Goal: Task Accomplishment & Management: Manage account settings

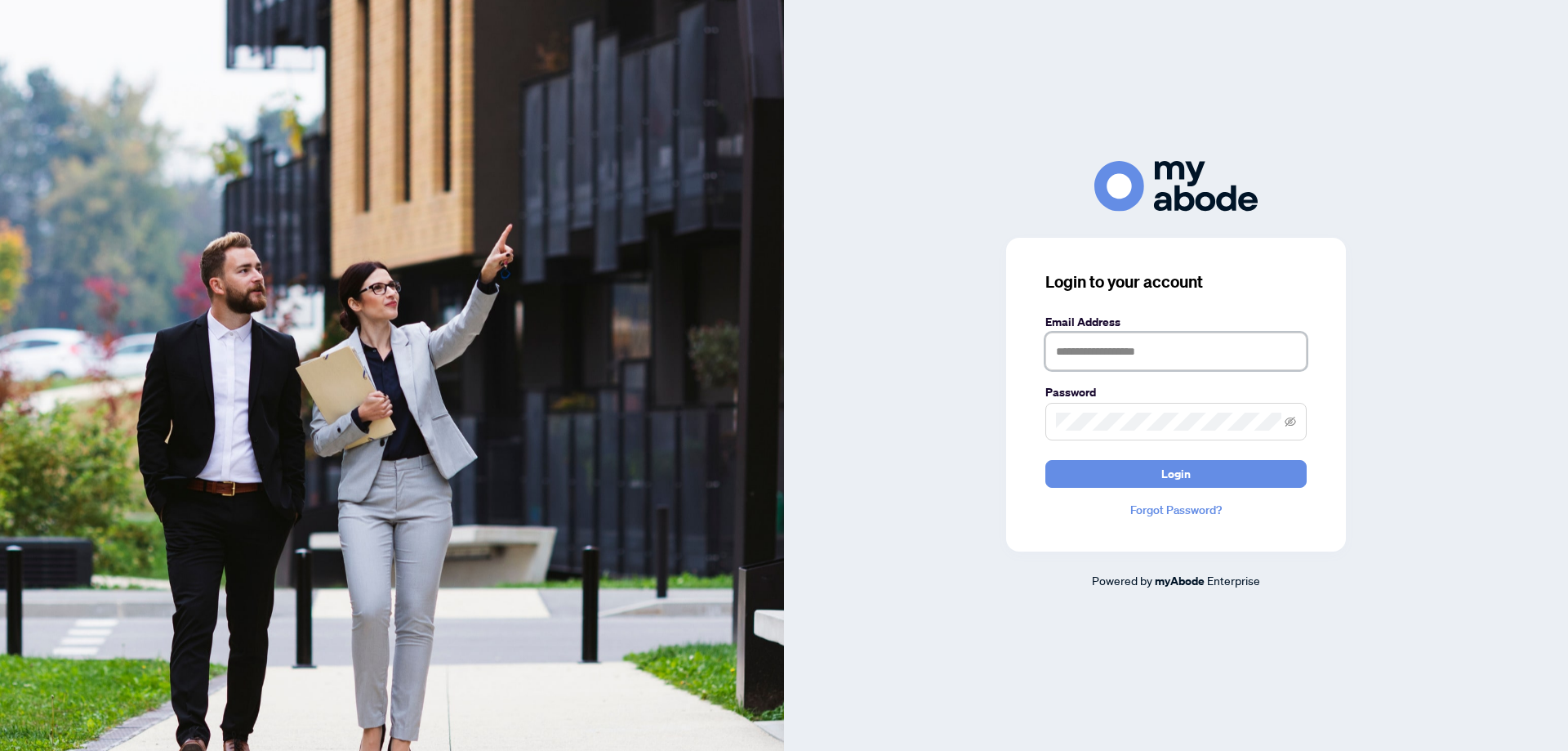
click at [1130, 355] on input "text" at bounding box center [1176, 351] width 261 height 37
type input "**********"
click at [1107, 468] on button "Login" at bounding box center [1176, 474] width 261 height 28
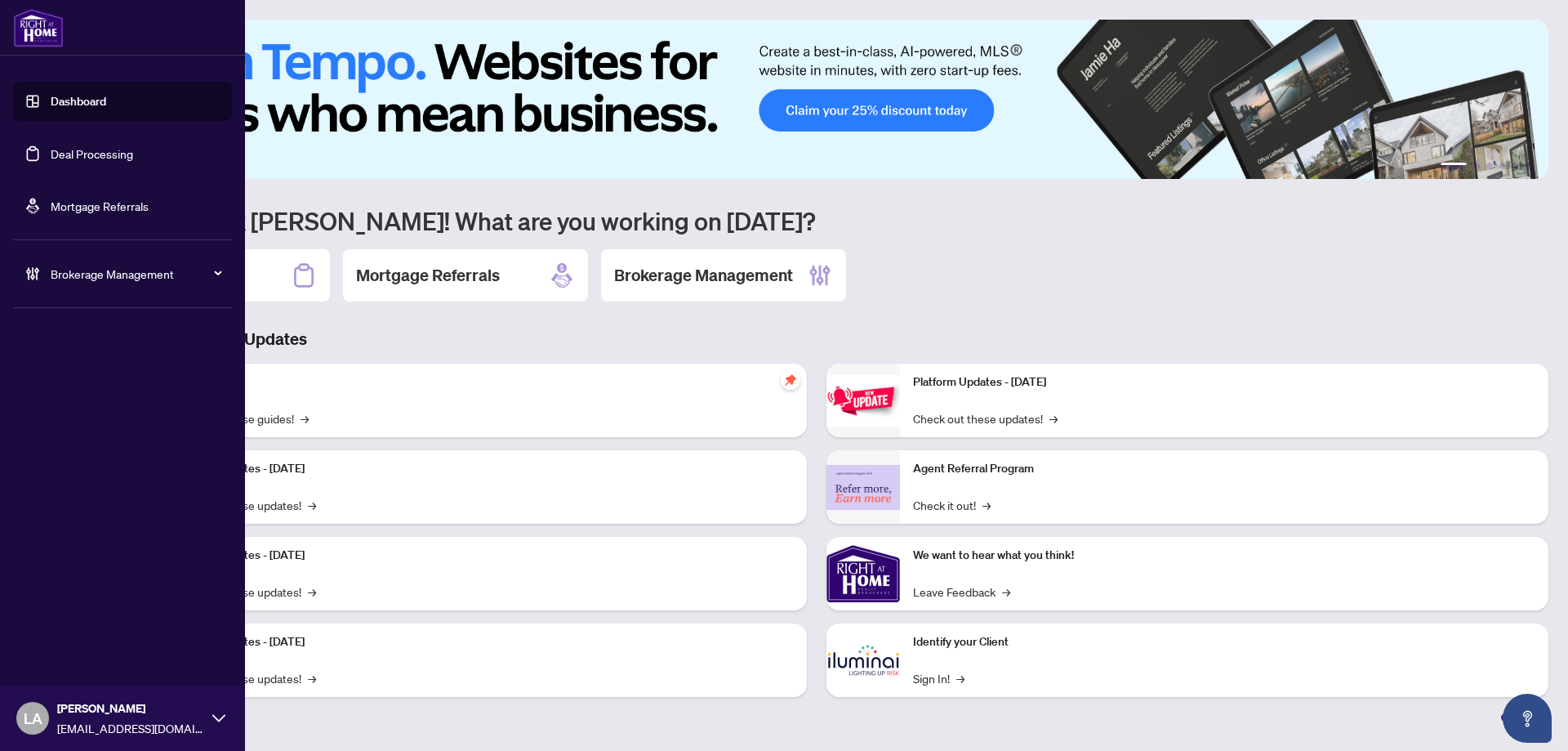
click at [60, 161] on link "Deal Processing" at bounding box center [91, 153] width 82 height 15
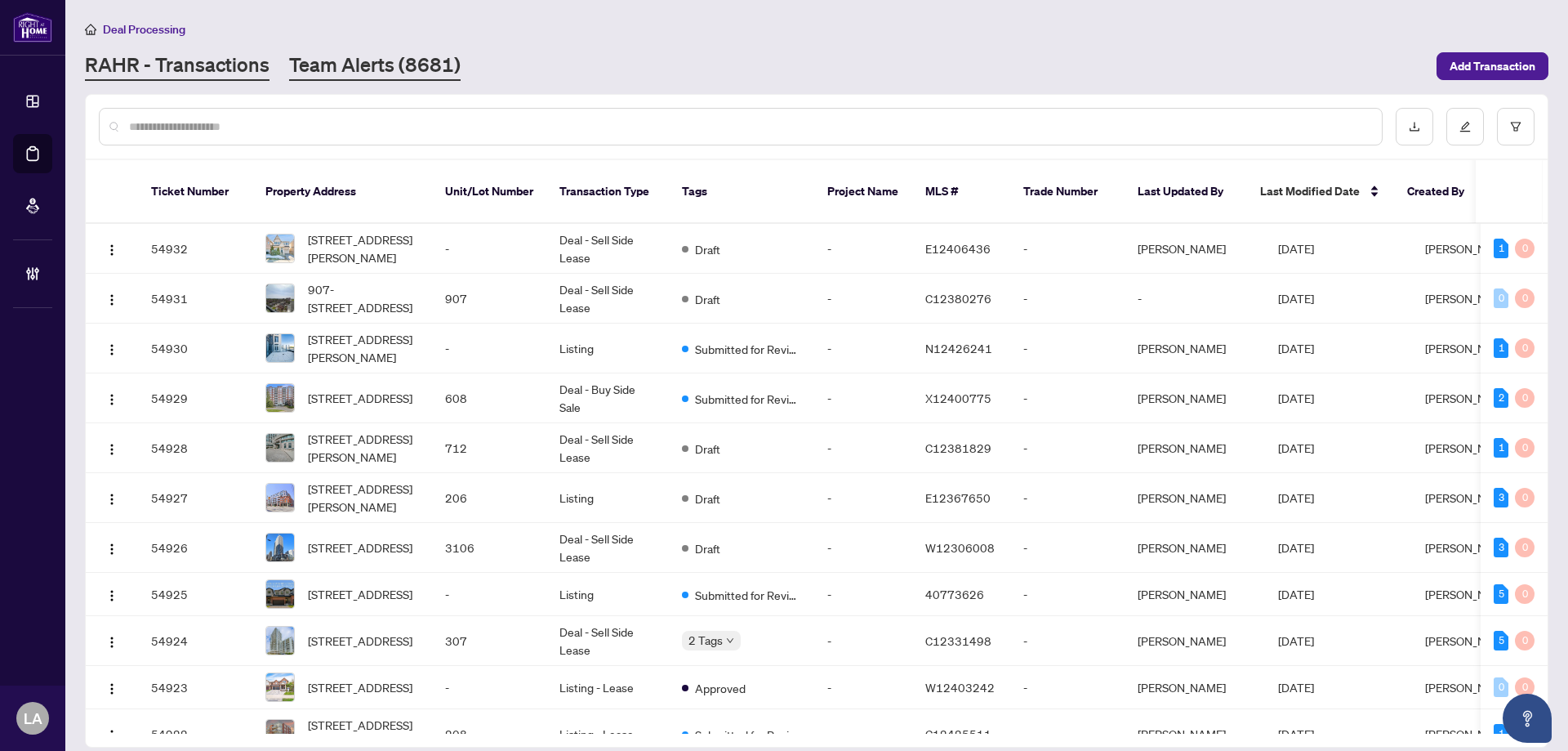
click at [448, 62] on link "Team Alerts (8681)" at bounding box center [375, 66] width 171 height 29
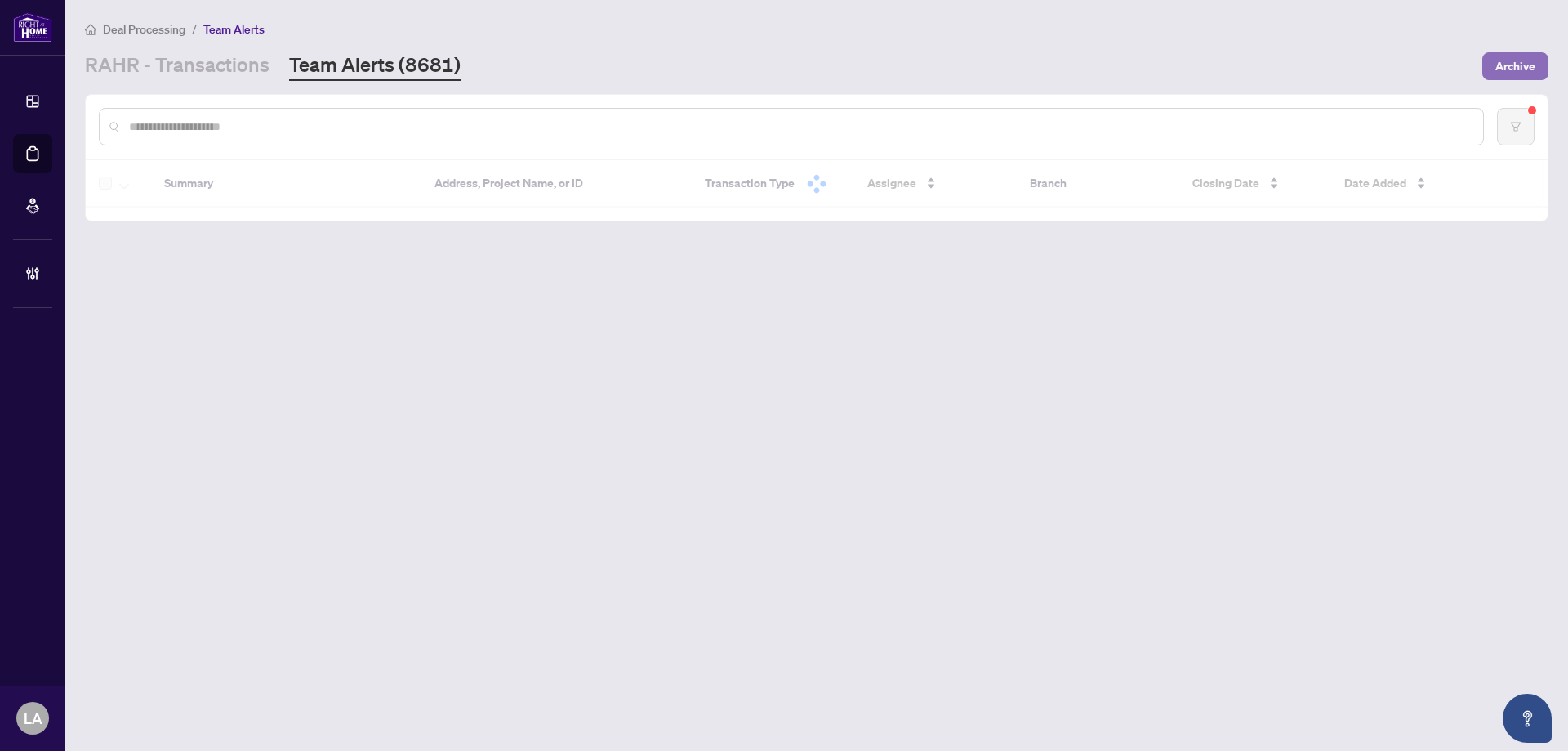
click at [1534, 53] on span "Archive" at bounding box center [1515, 66] width 40 height 26
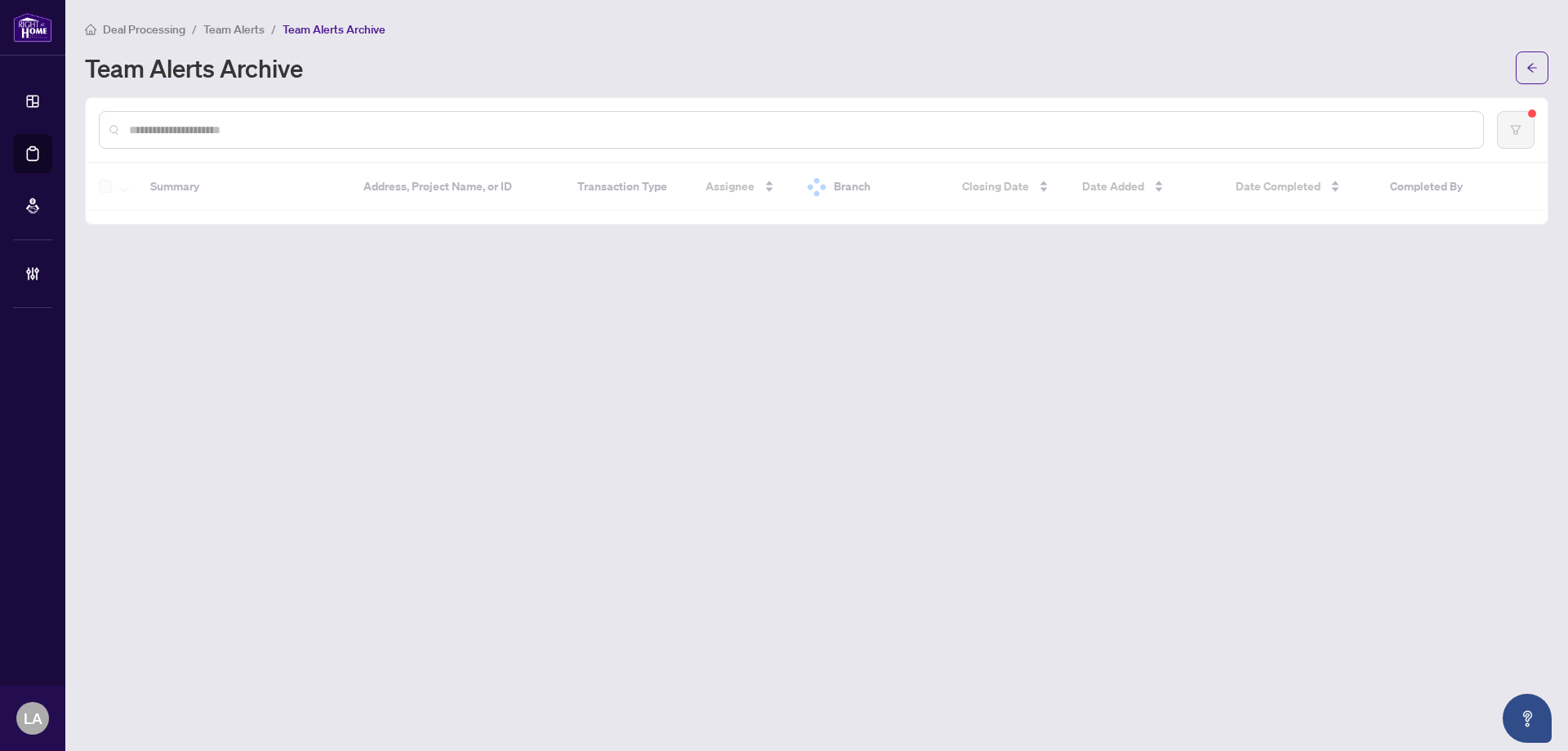
drag, startPoint x: 247, startPoint y: 112, endPoint x: 236, endPoint y: 118, distance: 12.5
click at [246, 109] on div at bounding box center [816, 130] width 1462 height 64
click at [216, 141] on div at bounding box center [791, 129] width 1385 height 37
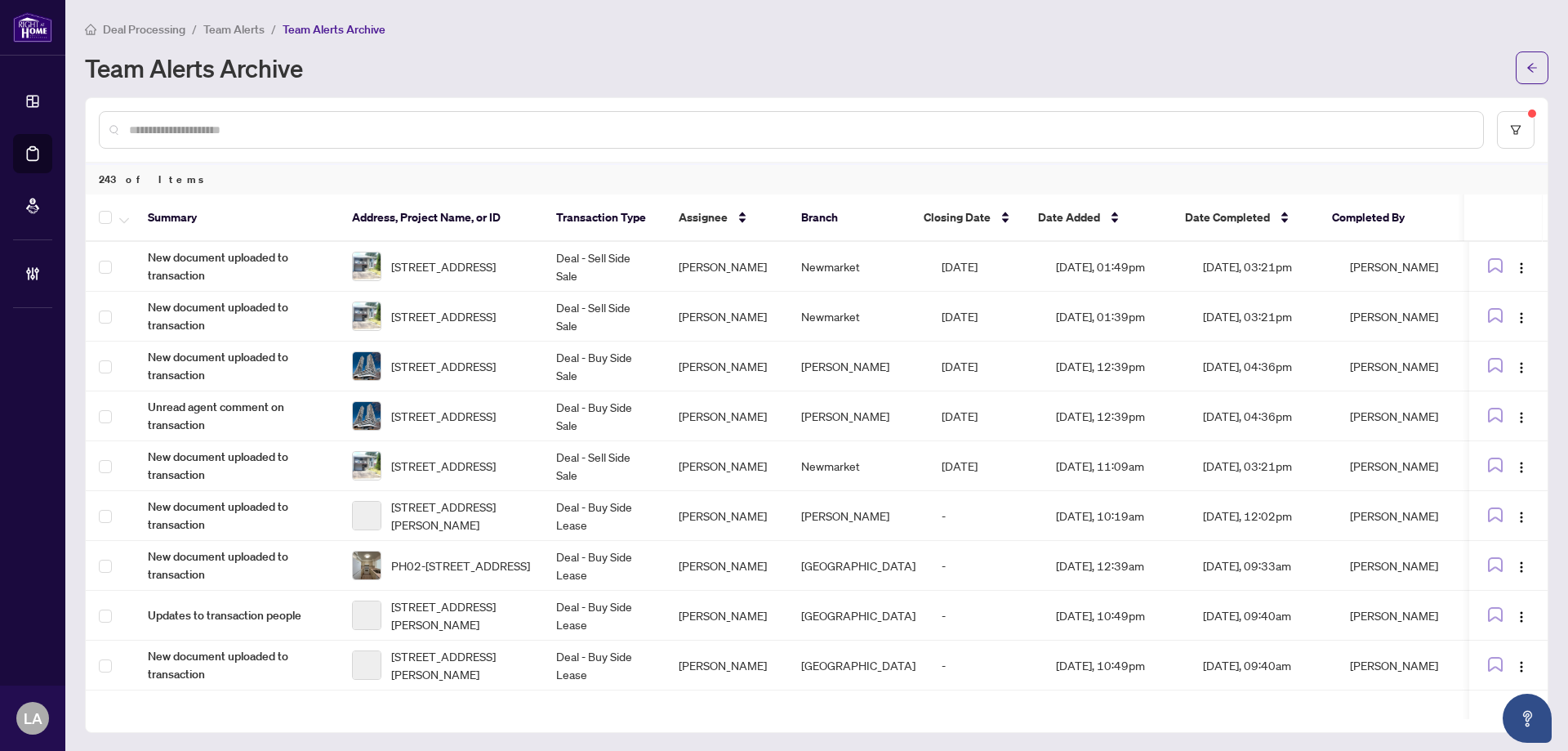
click at [214, 135] on input "text" at bounding box center [799, 130] width 1341 height 18
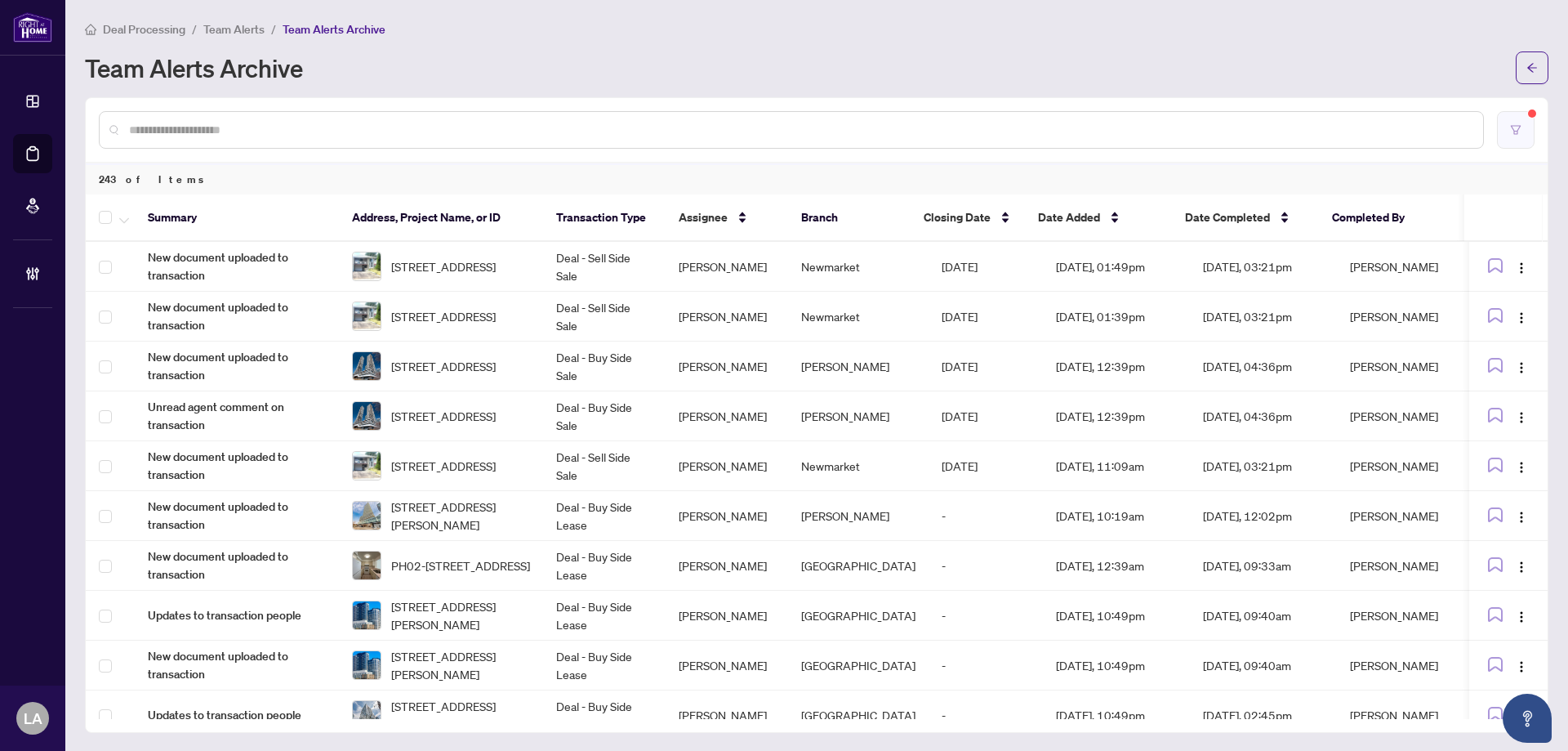
click at [1517, 140] on button "button" at bounding box center [1515, 129] width 37 height 37
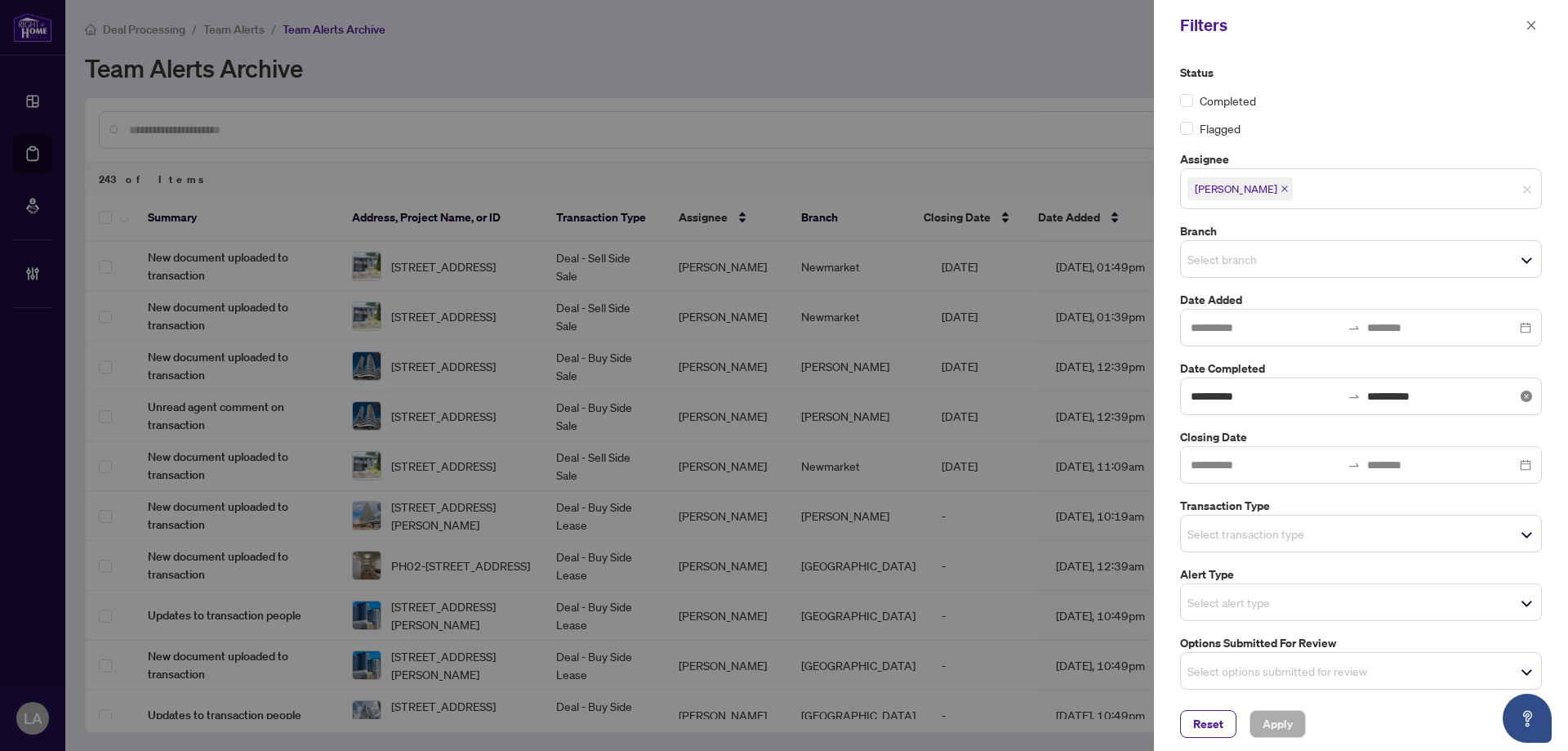
click at [1242, 411] on div "**********" at bounding box center [1361, 396] width 362 height 37
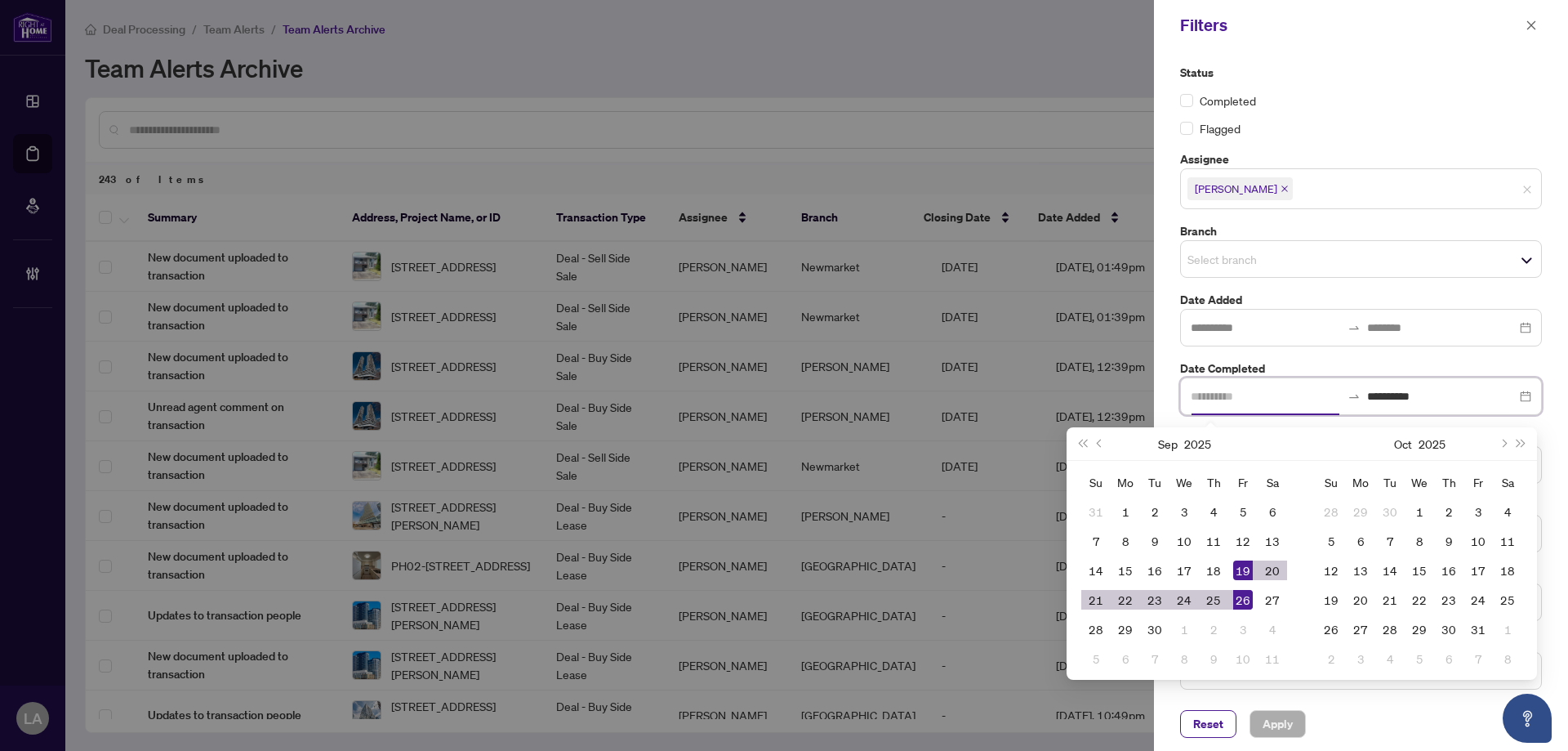
type input "**********"
click at [1251, 599] on div "26" at bounding box center [1242, 599] width 20 height 20
type input "**********"
click at [1272, 600] on div "27" at bounding box center [1272, 599] width 20 height 20
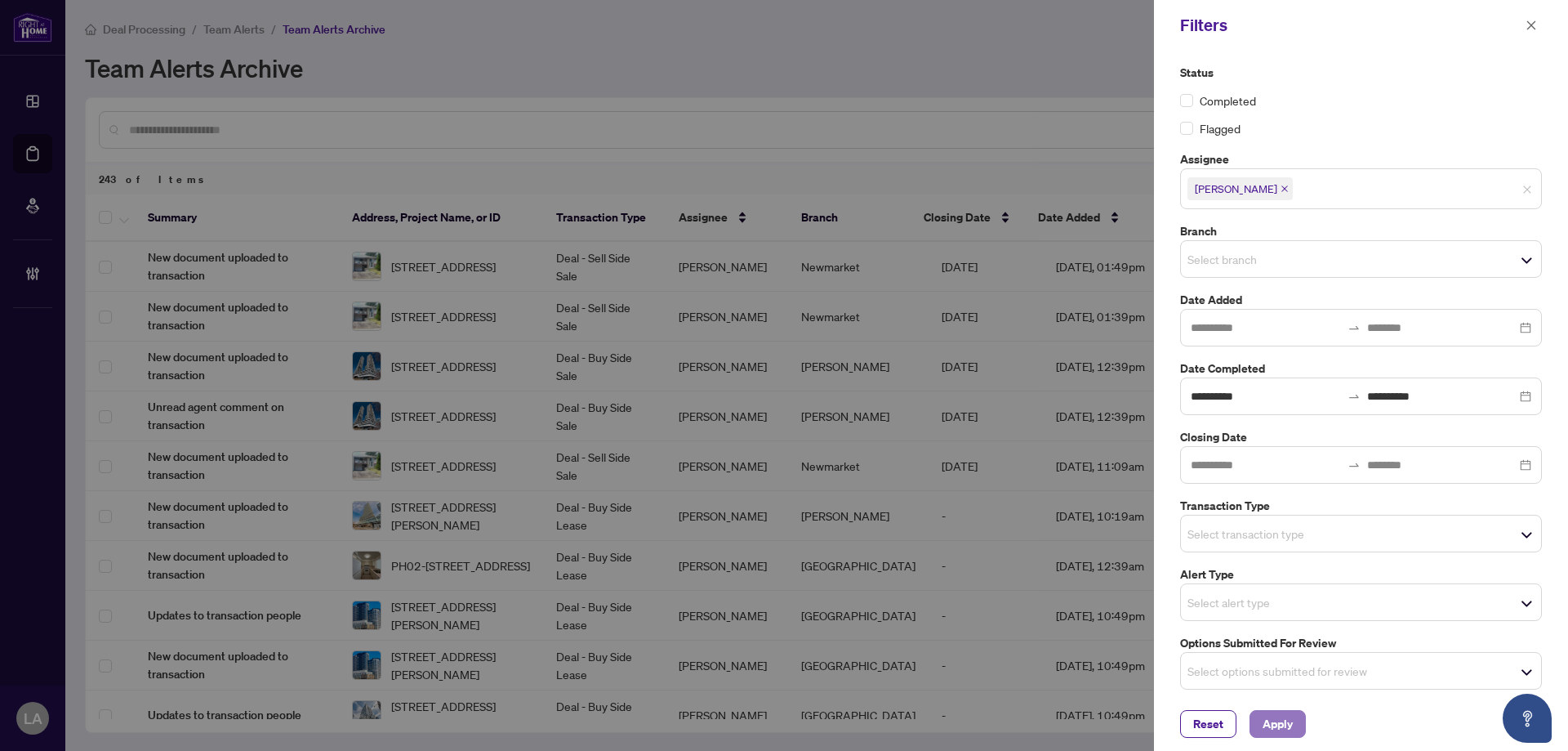
click at [1287, 719] on span "Apply" at bounding box center [1277, 724] width 30 height 26
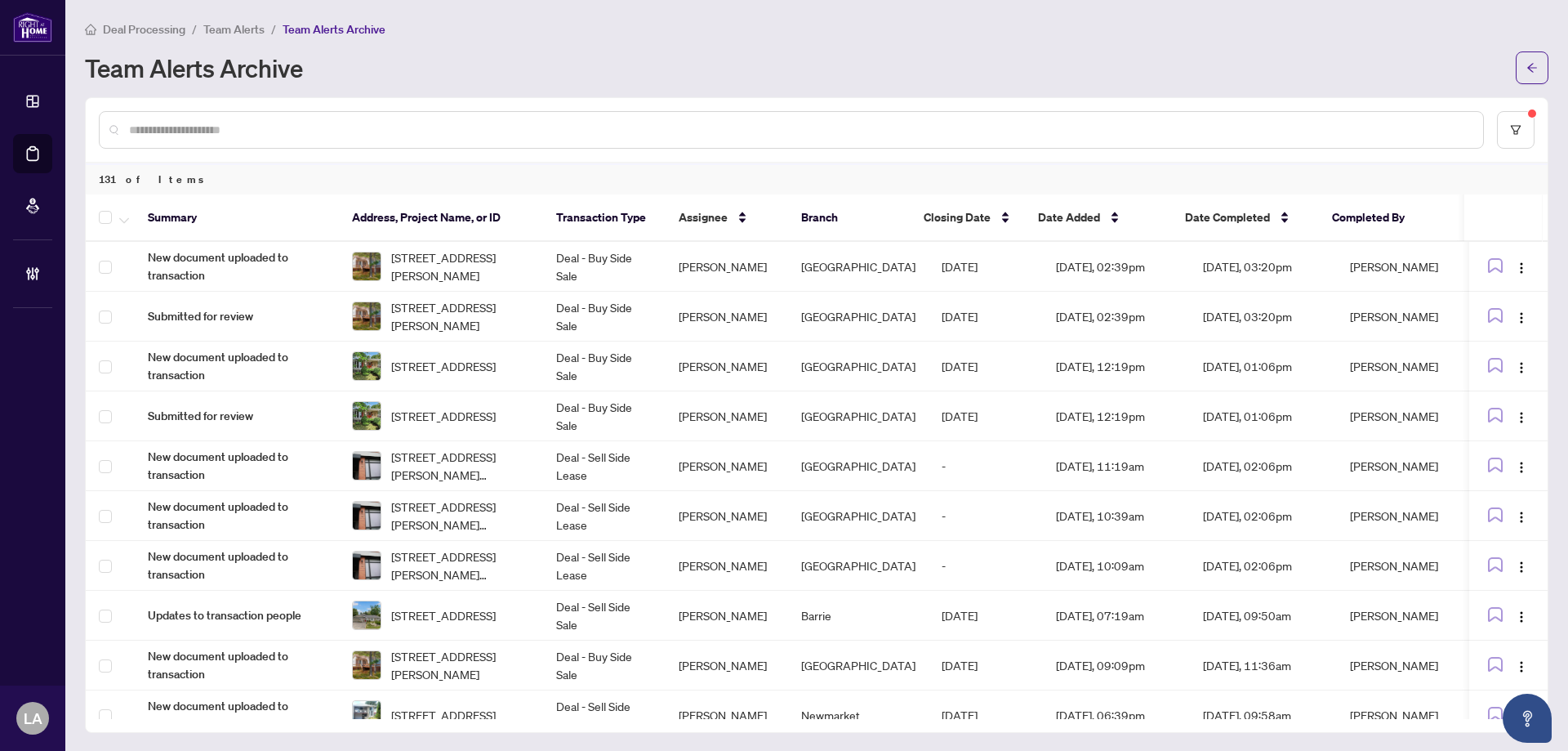
click at [225, 31] on span "Team Alerts" at bounding box center [234, 29] width 61 height 15
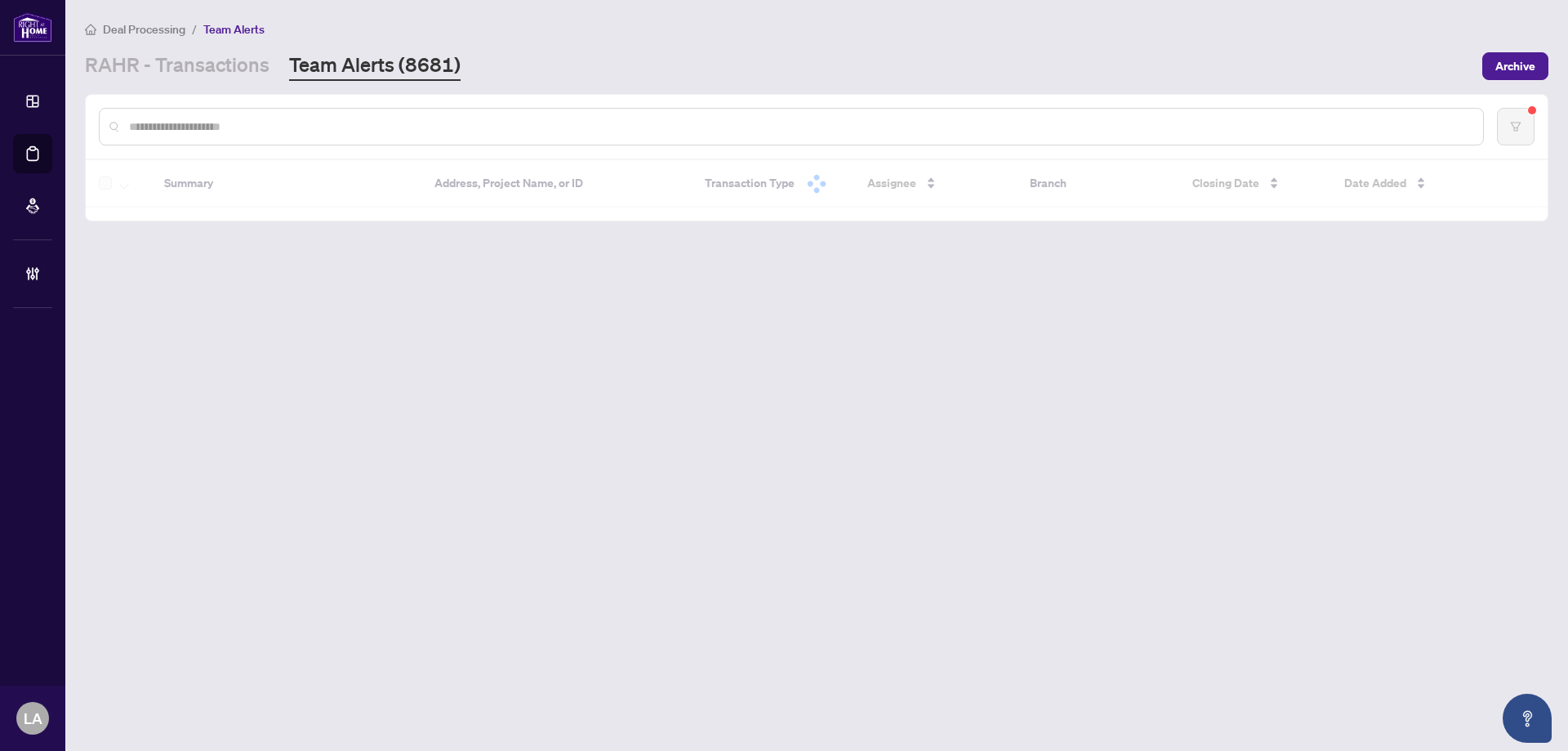
click at [395, 62] on link "Team Alerts (8681)" at bounding box center [375, 66] width 171 height 29
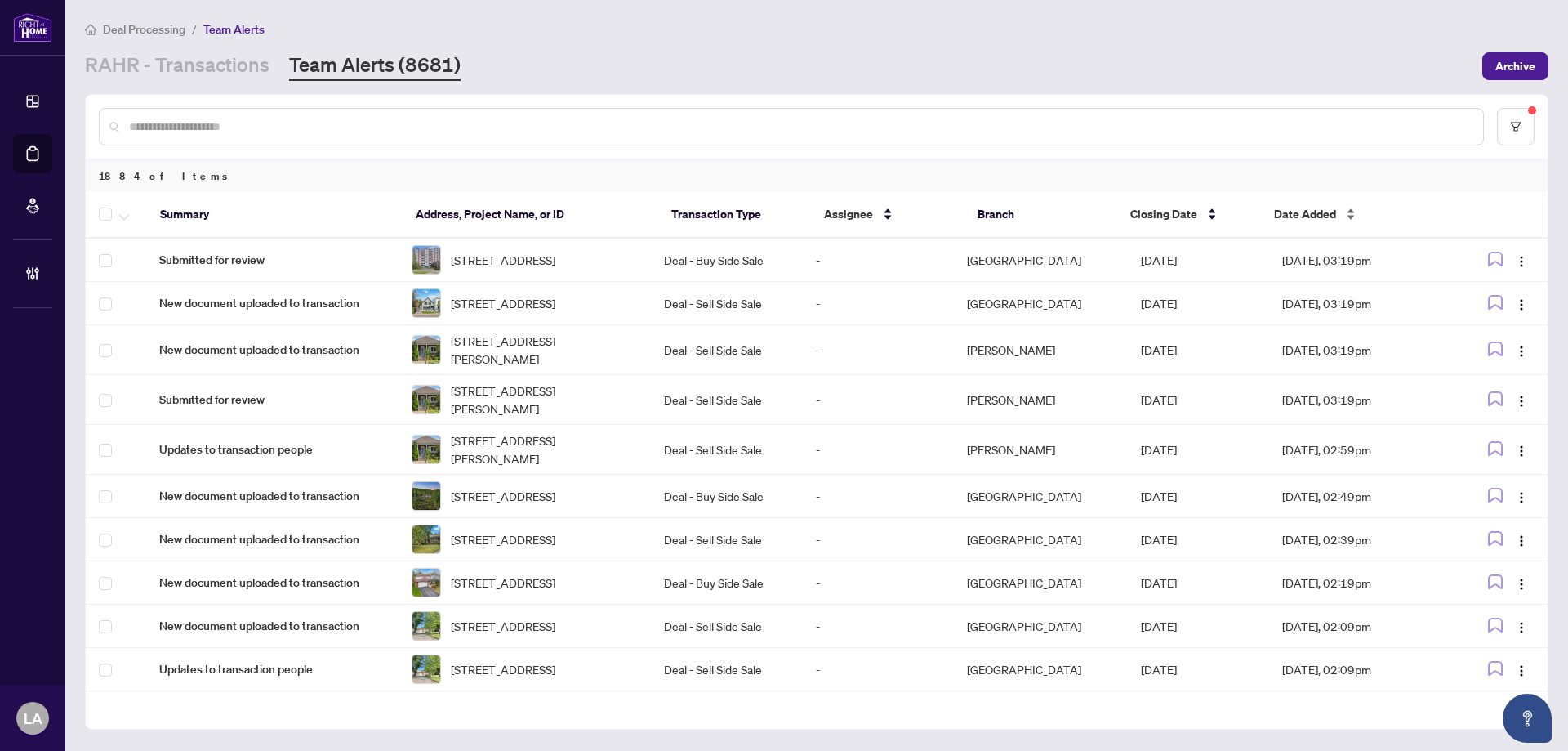
click at [1289, 215] on span "Date Added" at bounding box center [1305, 214] width 62 height 18
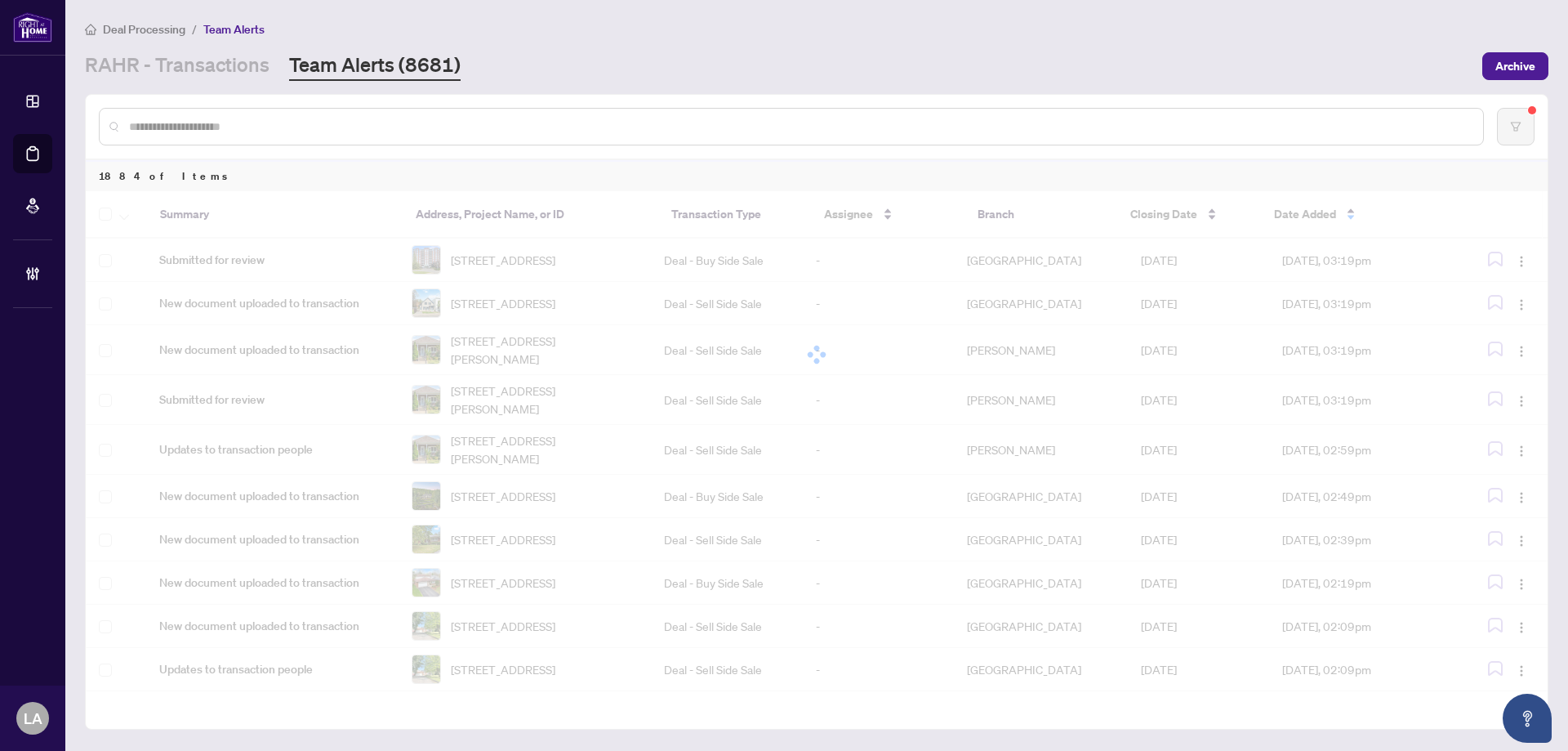
click at [1288, 213] on div at bounding box center [816, 354] width 1462 height 327
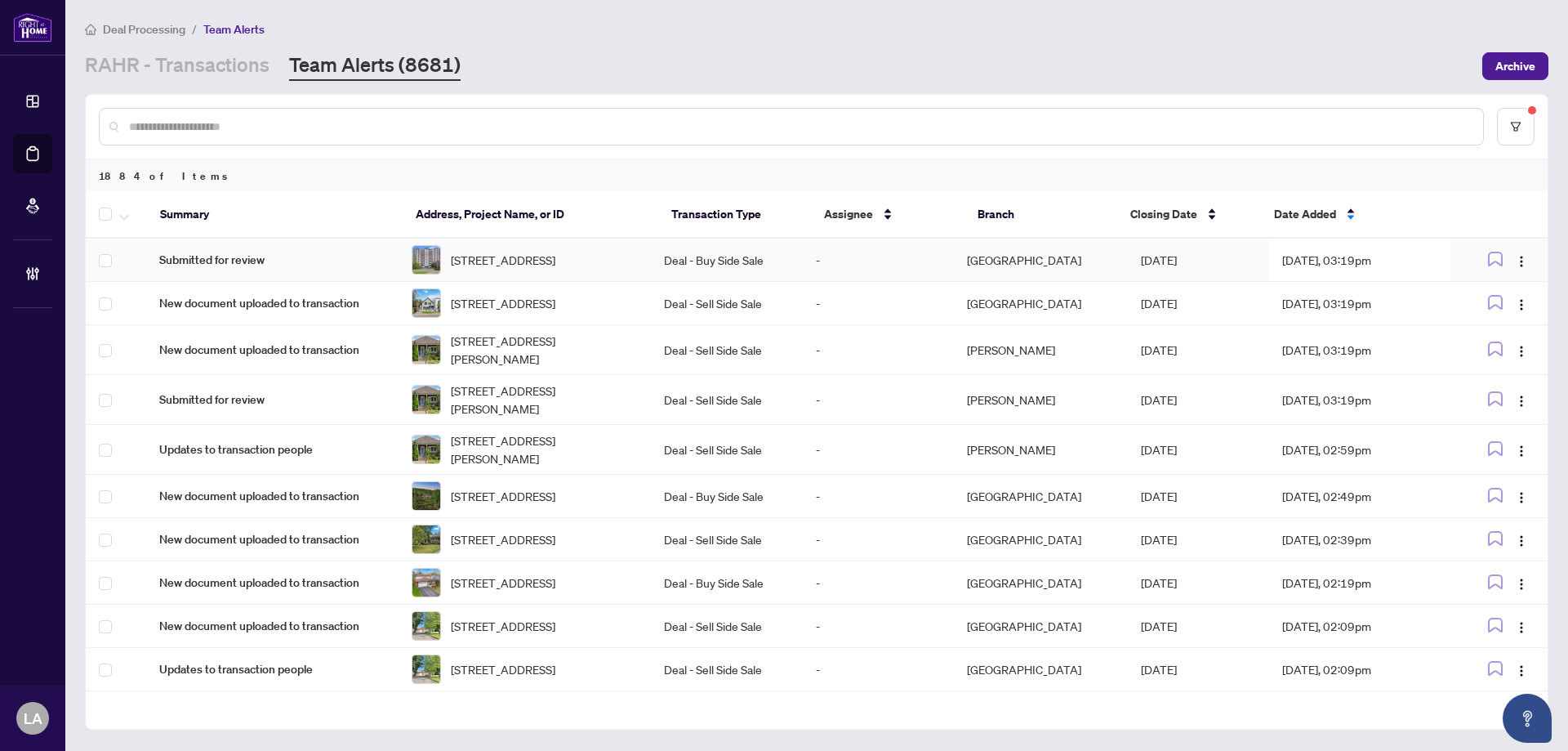
click at [913, 252] on td "-" at bounding box center [878, 260] width 151 height 43
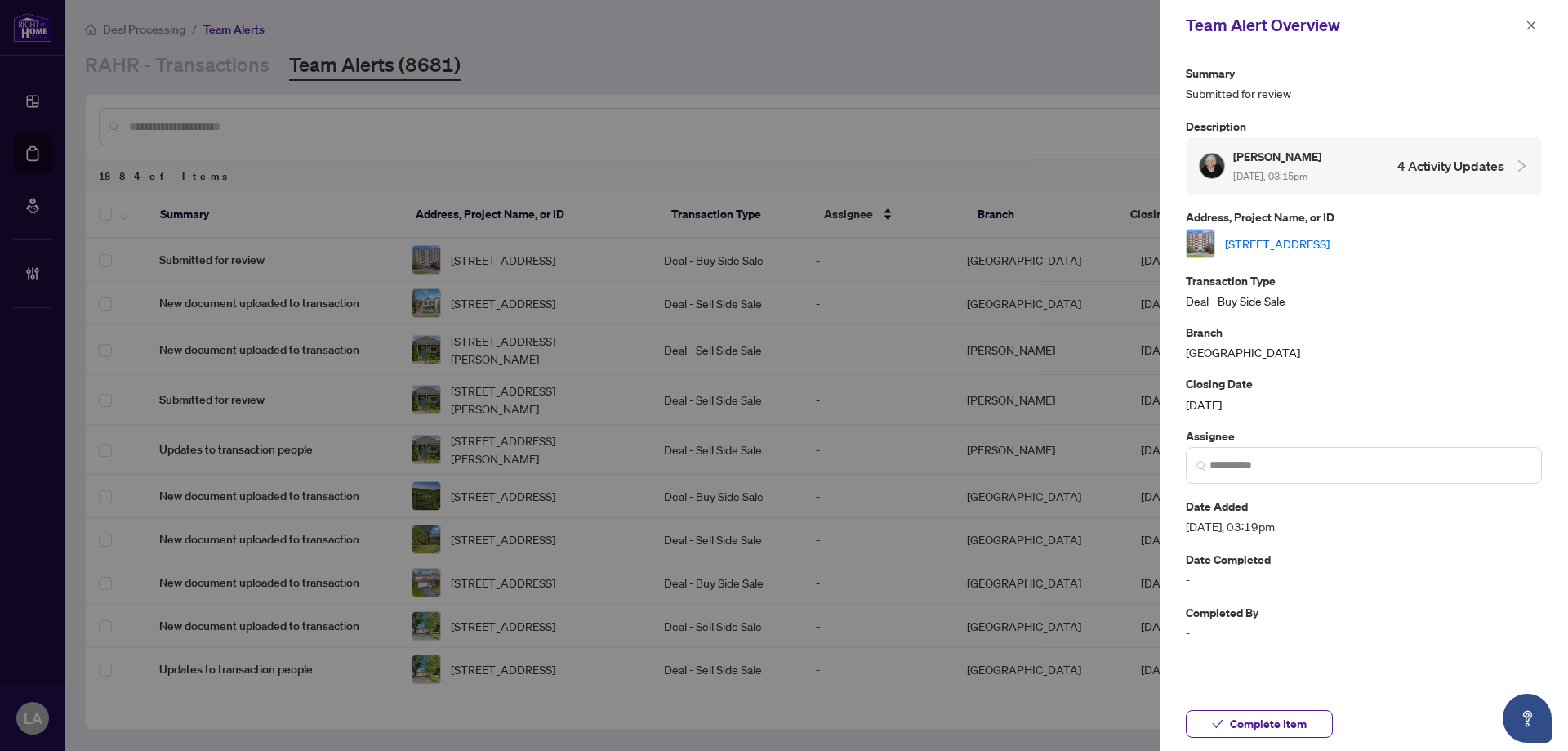
click at [1268, 249] on link "[STREET_ADDRESS]" at bounding box center [1277, 243] width 105 height 18
click at [1259, 236] on link "[STREET_ADDRESS]" at bounding box center [1277, 243] width 105 height 18
click at [1526, 21] on icon "close" at bounding box center [1531, 25] width 11 height 11
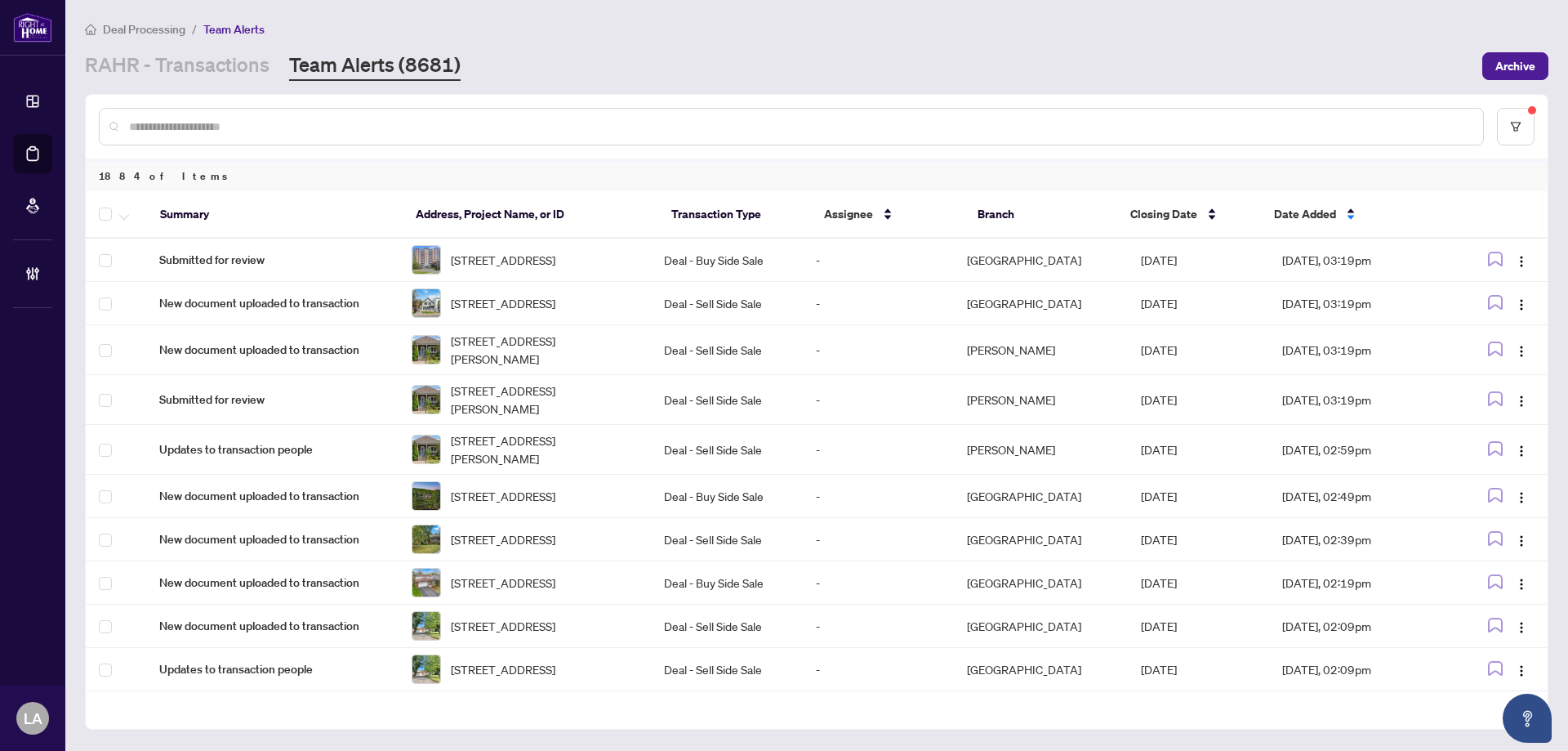
click at [221, 132] on input "text" at bounding box center [799, 126] width 1341 height 18
paste input "*****"
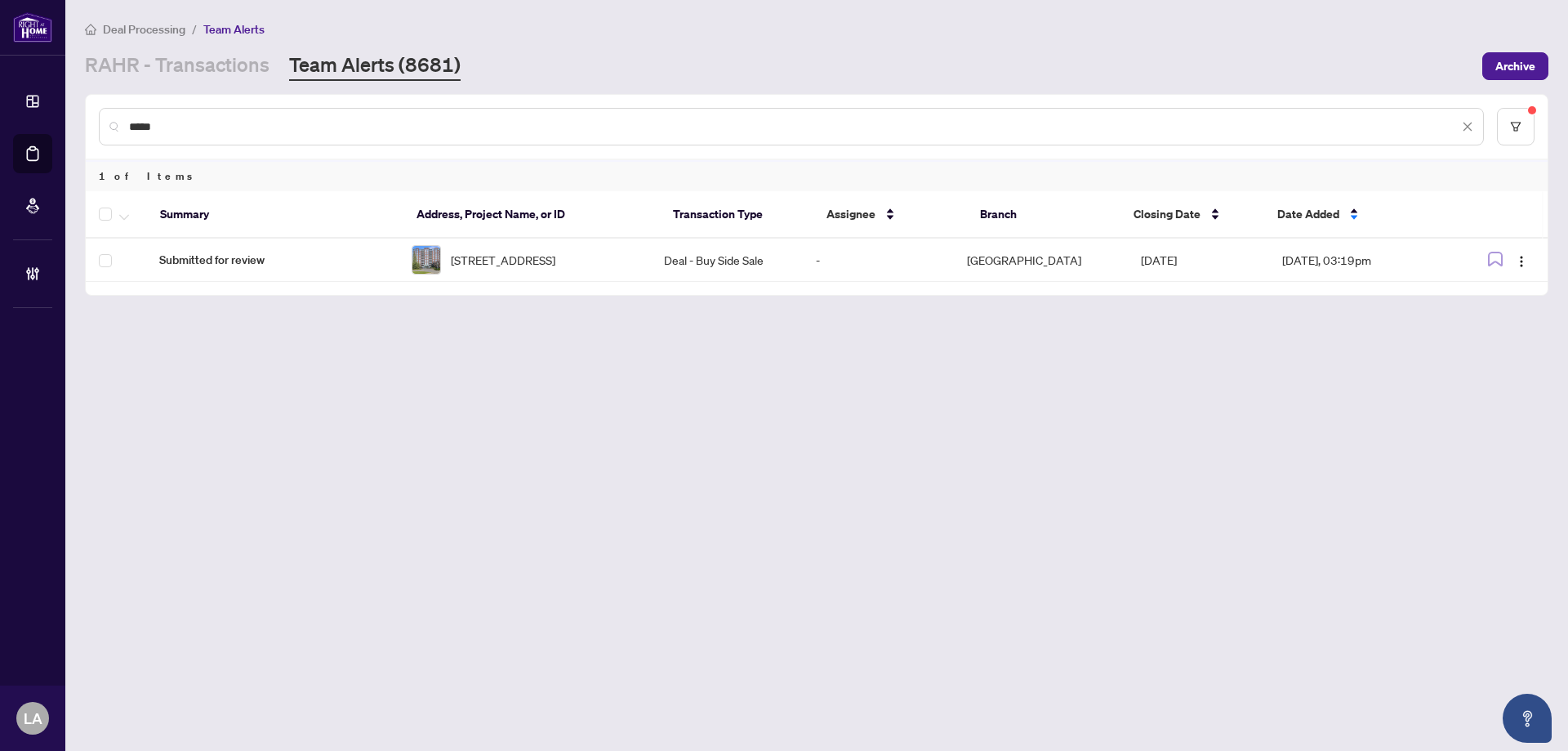
type input "*****"
click at [101, 211] on th at bounding box center [116, 215] width 61 height 48
click at [124, 214] on icon "button" at bounding box center [124, 217] width 10 height 7
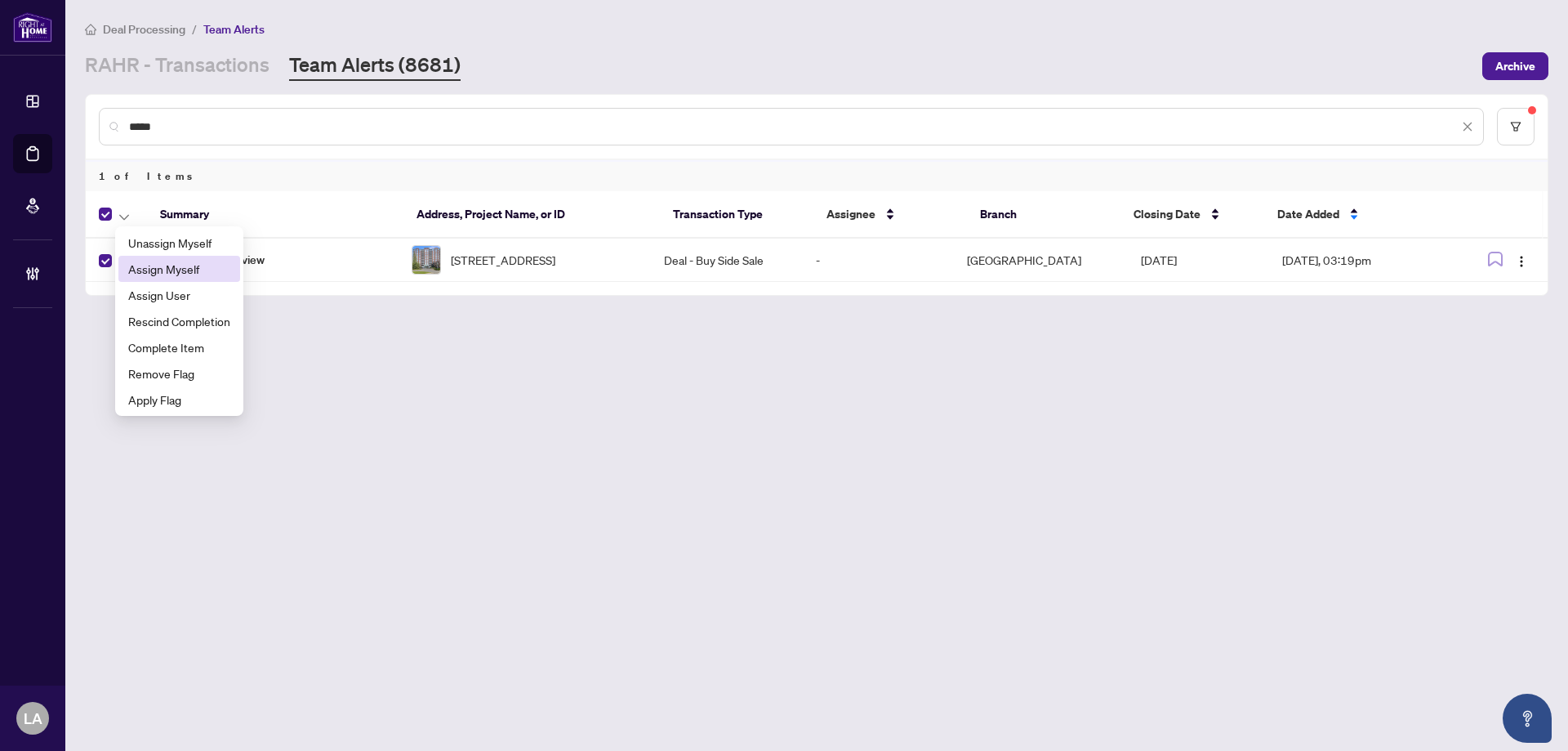
click at [160, 275] on span "Assign Myself" at bounding box center [179, 269] width 102 height 18
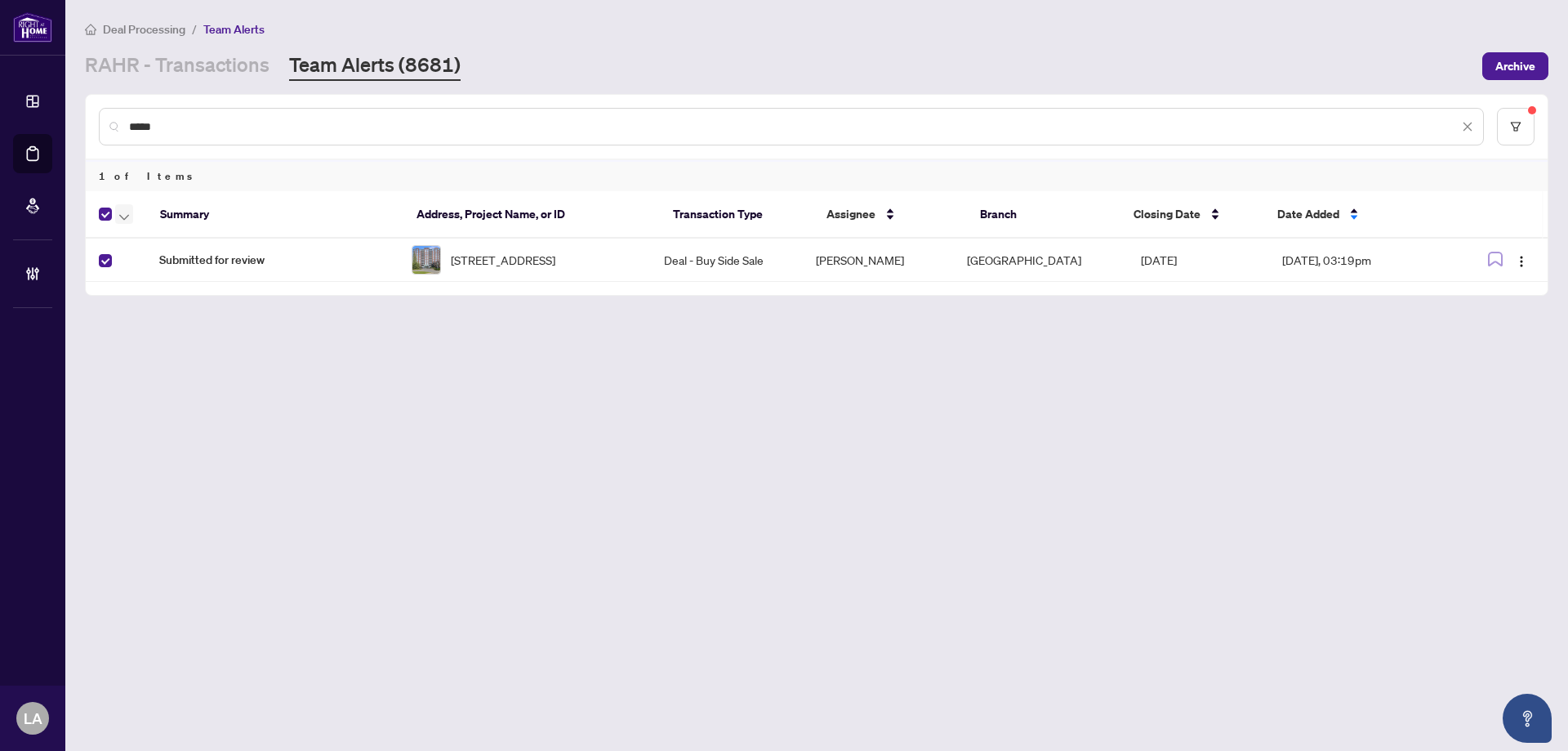
click at [115, 213] on button "button" at bounding box center [124, 214] width 18 height 20
click at [184, 353] on span "Complete Item" at bounding box center [179, 346] width 102 height 18
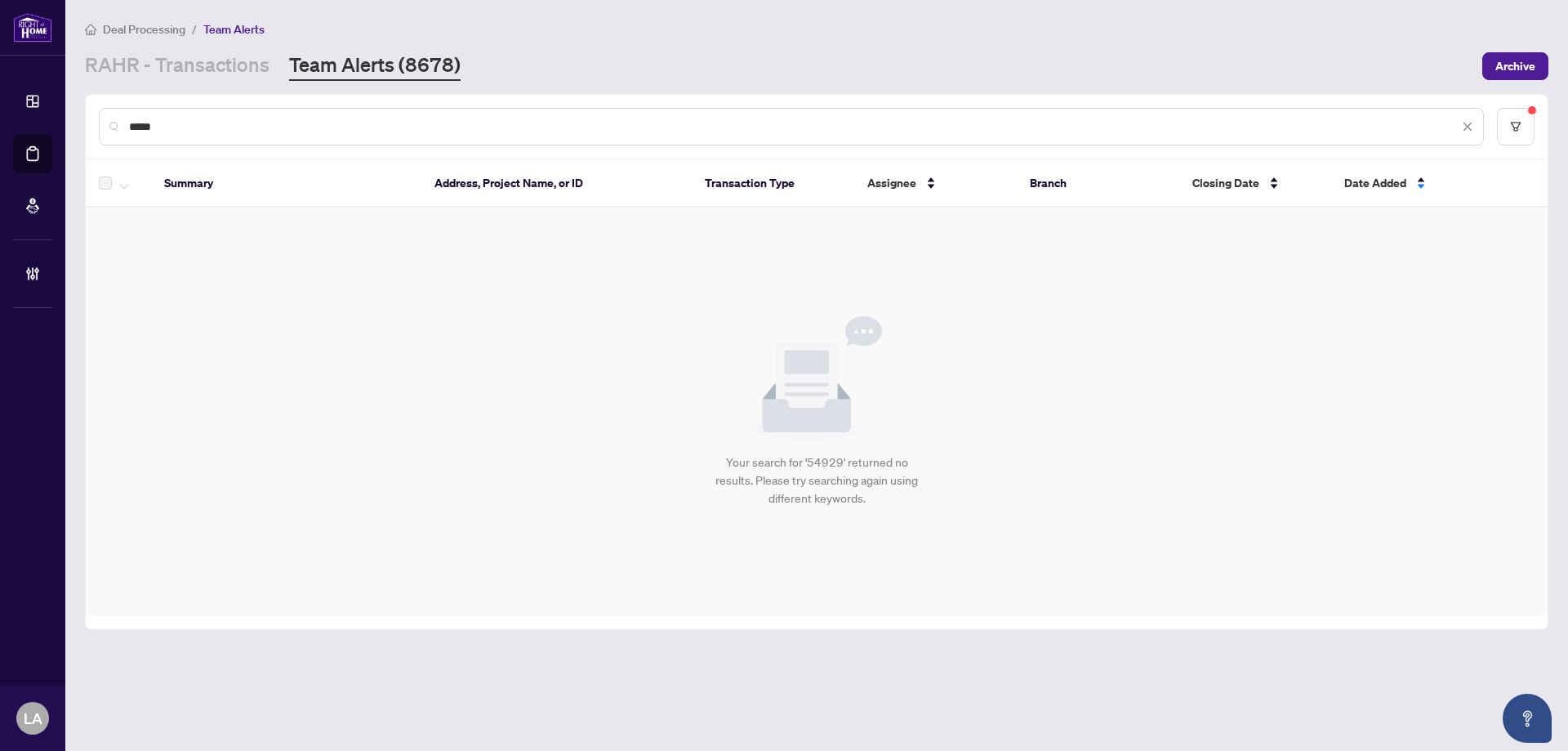
click at [193, 83] on main "Deal Processing / Team Alerts RAHR - Transactions Team Alerts (8678) Archive **…" at bounding box center [816, 375] width 1502 height 751
click at [203, 75] on link "RAHR - Transactions" at bounding box center [177, 66] width 184 height 29
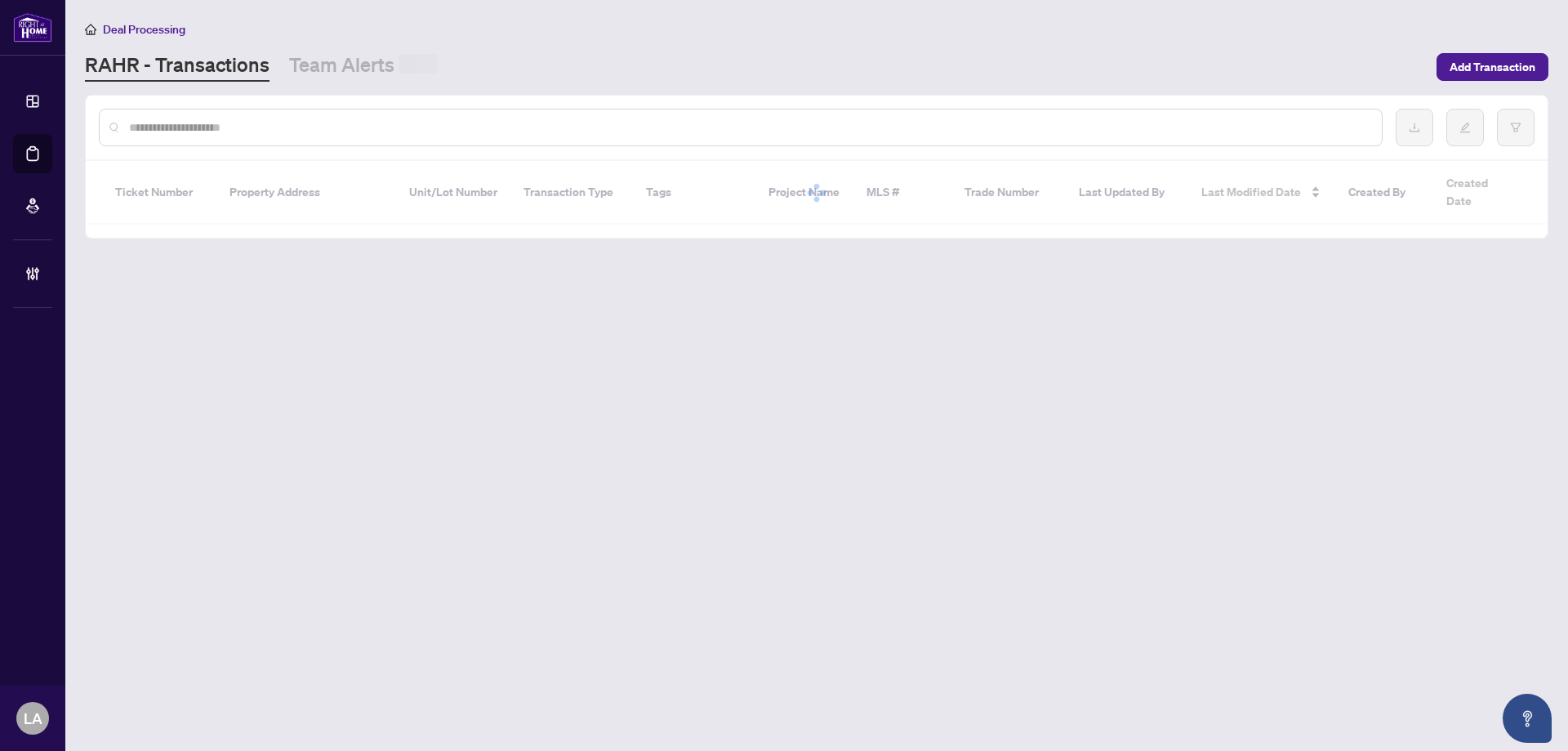
drag, startPoint x: 203, startPoint y: 75, endPoint x: 209, endPoint y: 126, distance: 51.4
click at [205, 104] on div at bounding box center [816, 127] width 1462 height 64
paste input "*********"
click at [209, 126] on input "text" at bounding box center [749, 127] width 1240 height 18
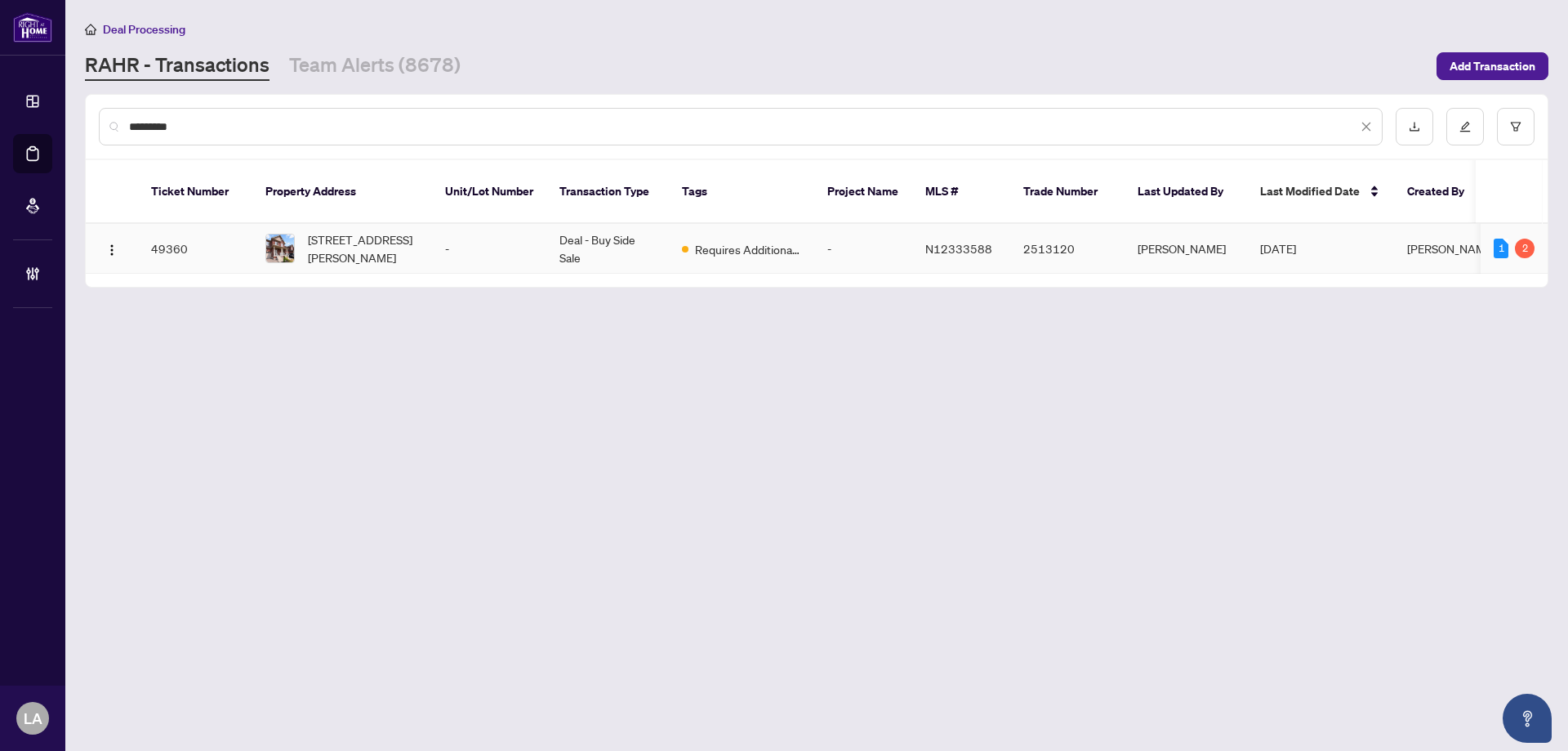
type input "*********"
click at [361, 230] on span "41 Morris Dr, Essa, Ontario L0M 1B5, Canada" at bounding box center [364, 249] width 111 height 36
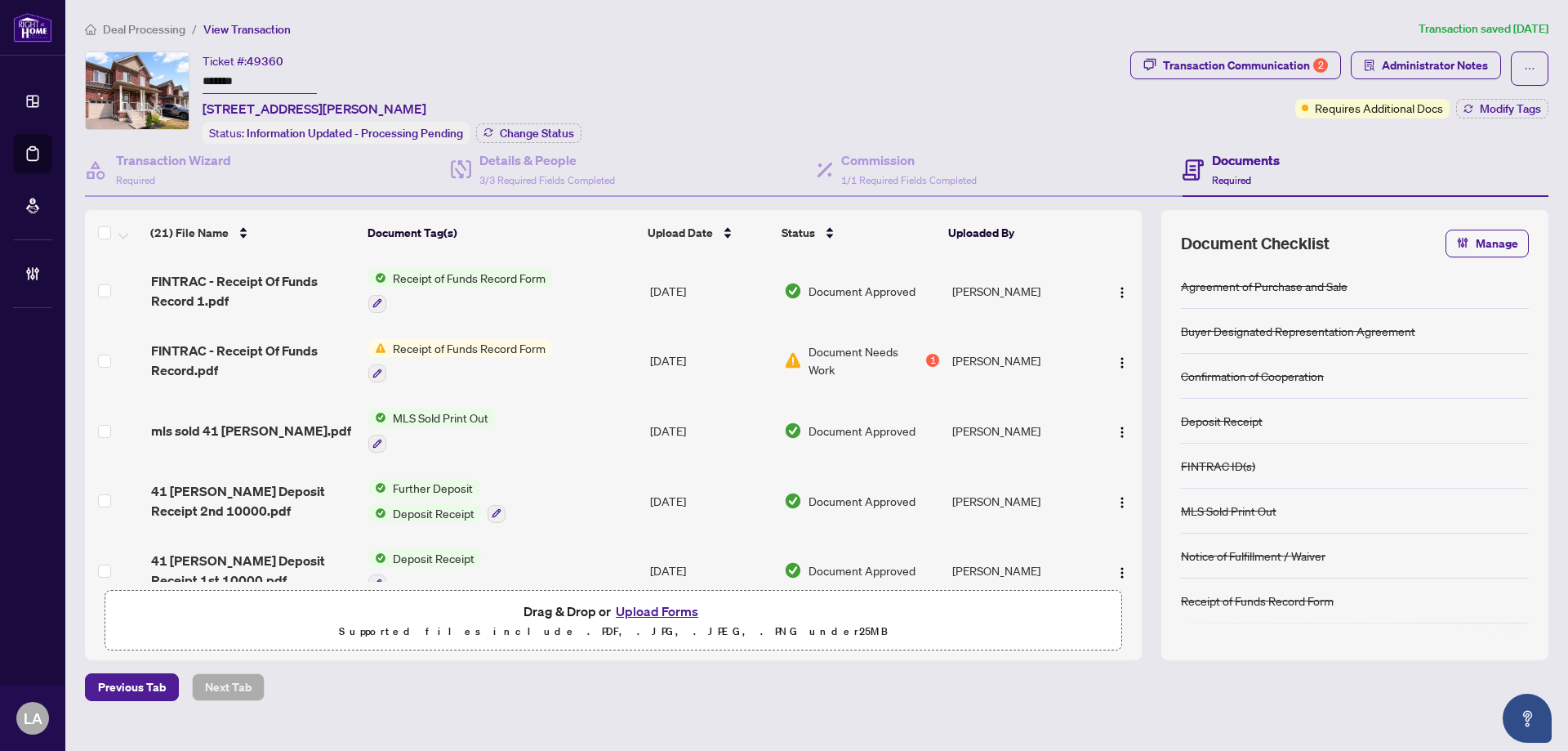
click at [240, 95] on div "Ticket #: 49360 ******* 41 Morris Dr, Essa, Ontario L0M 1B5, Canada" at bounding box center [314, 84] width 223 height 67
click at [239, 82] on input "*******" at bounding box center [260, 81] width 114 height 23
click at [1491, 107] on span "Modify Tags" at bounding box center [1510, 108] width 61 height 11
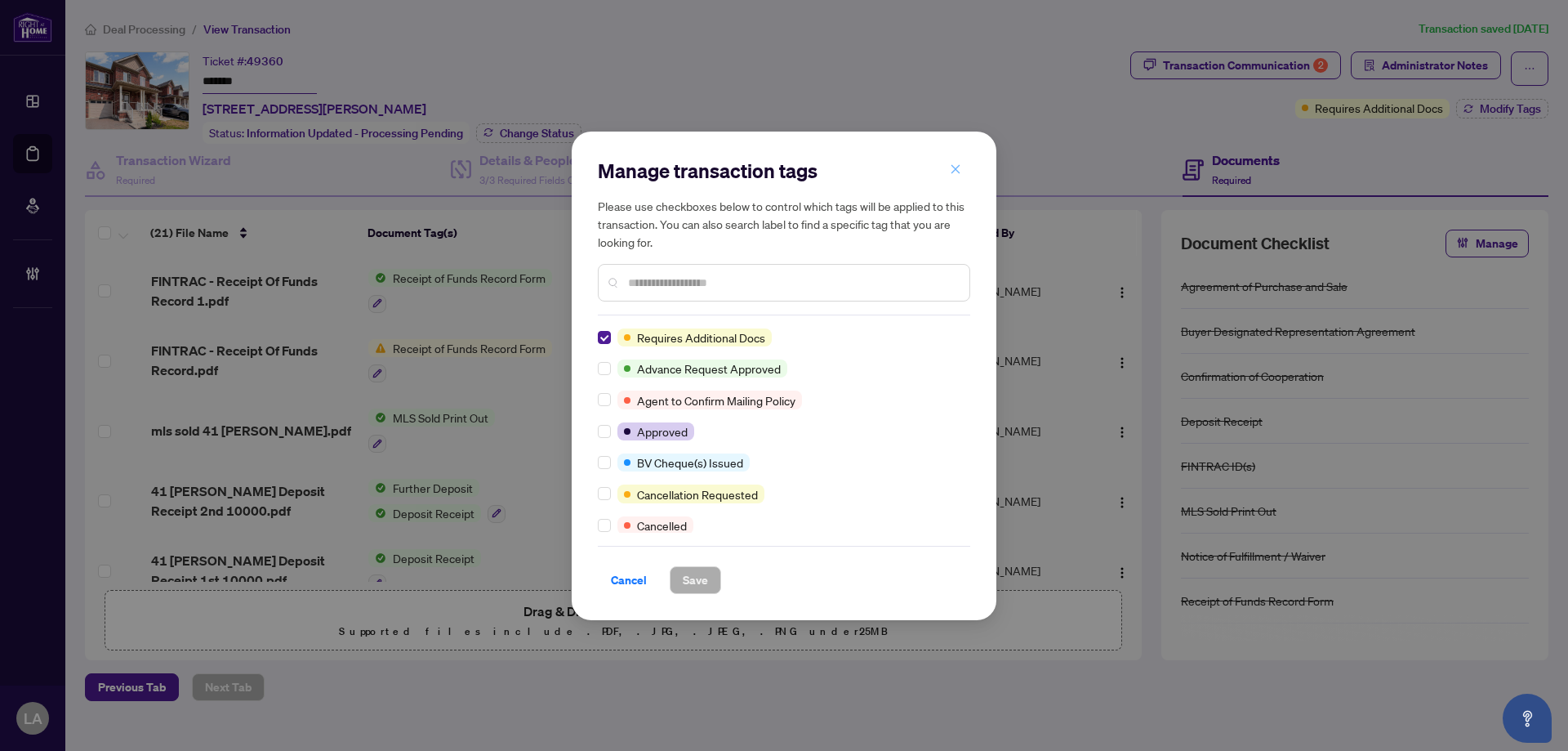
click at [963, 171] on button "button" at bounding box center [956, 170] width 33 height 28
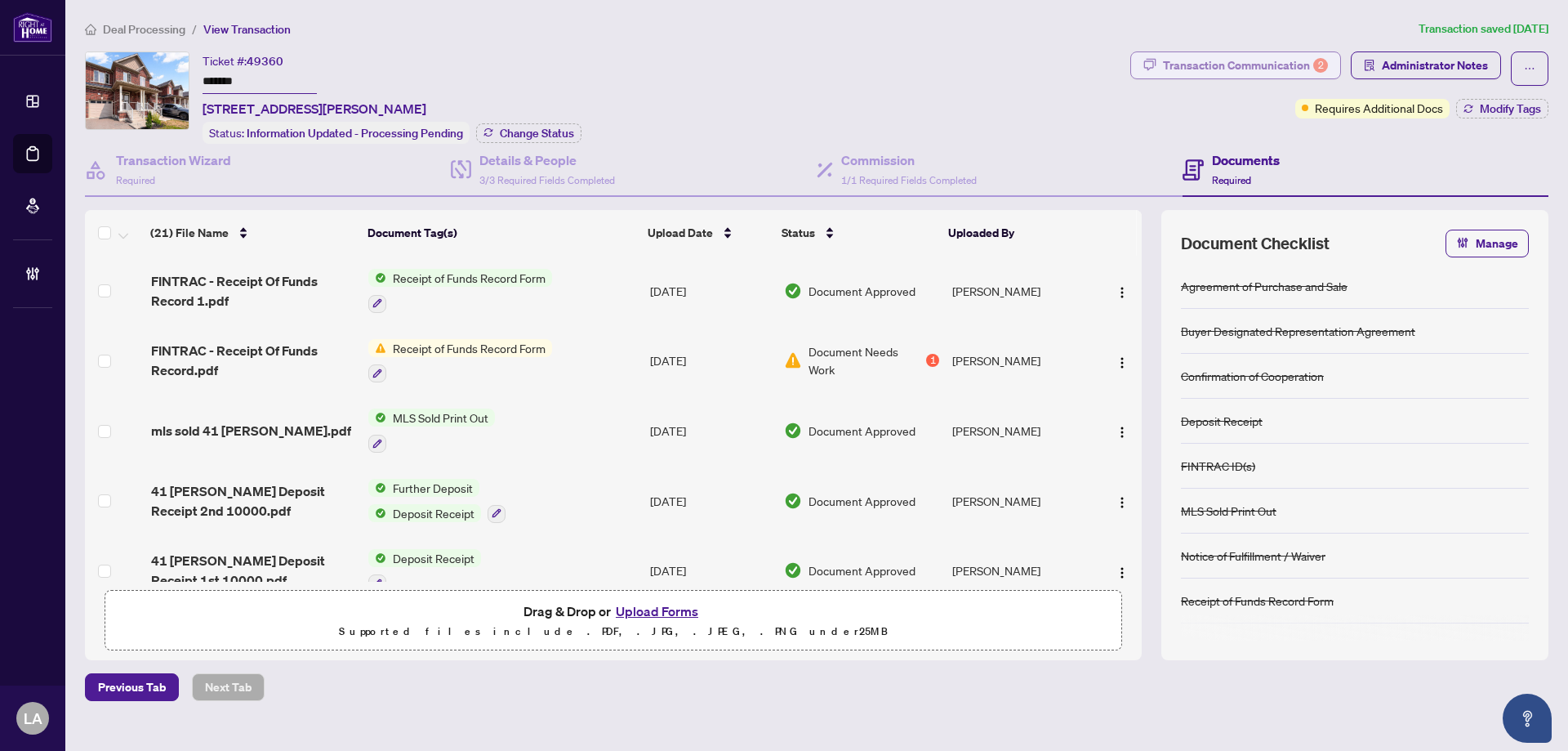
click at [1247, 74] on div "Transaction Communication 2" at bounding box center [1245, 65] width 165 height 26
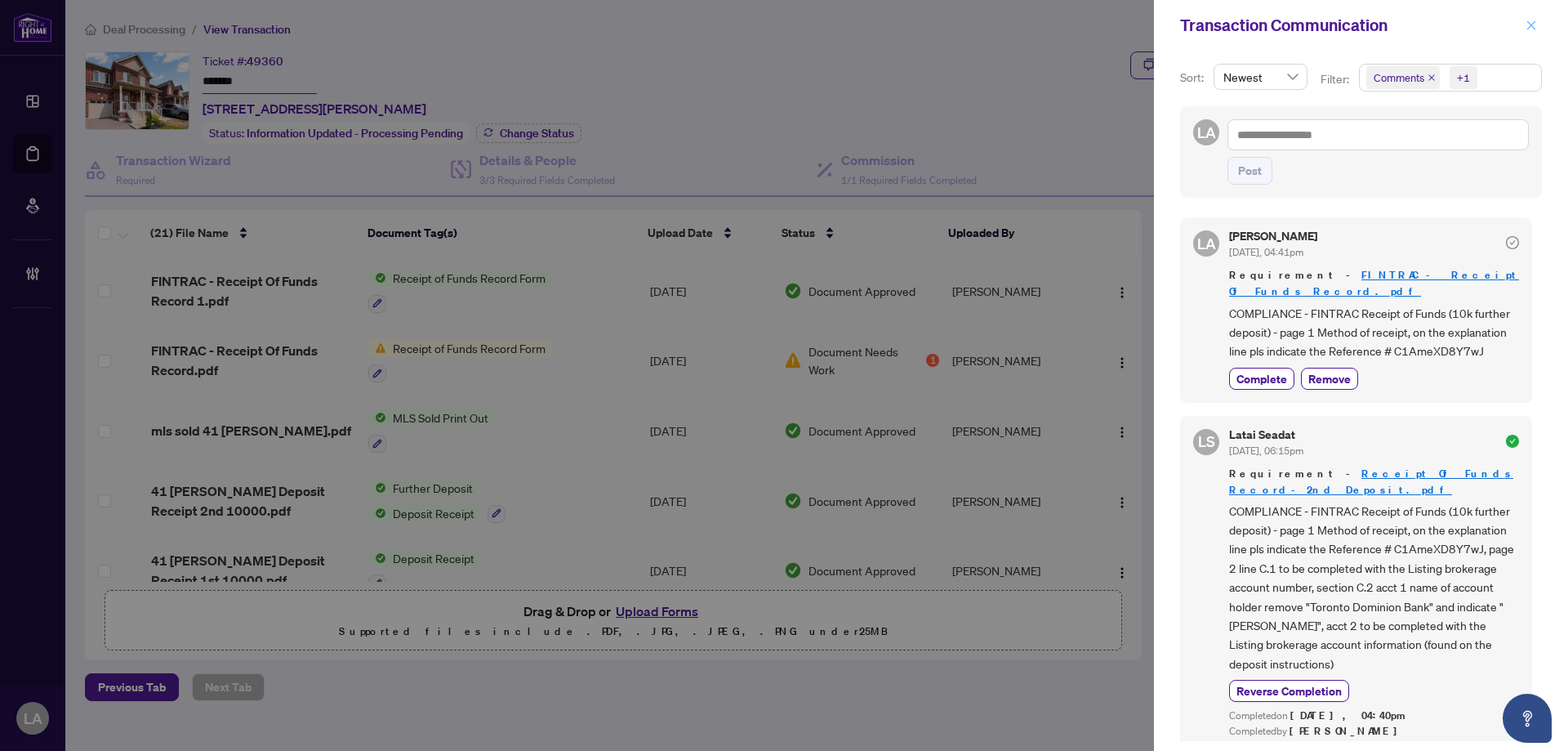
click at [1525, 27] on button "button" at bounding box center [1531, 25] width 22 height 20
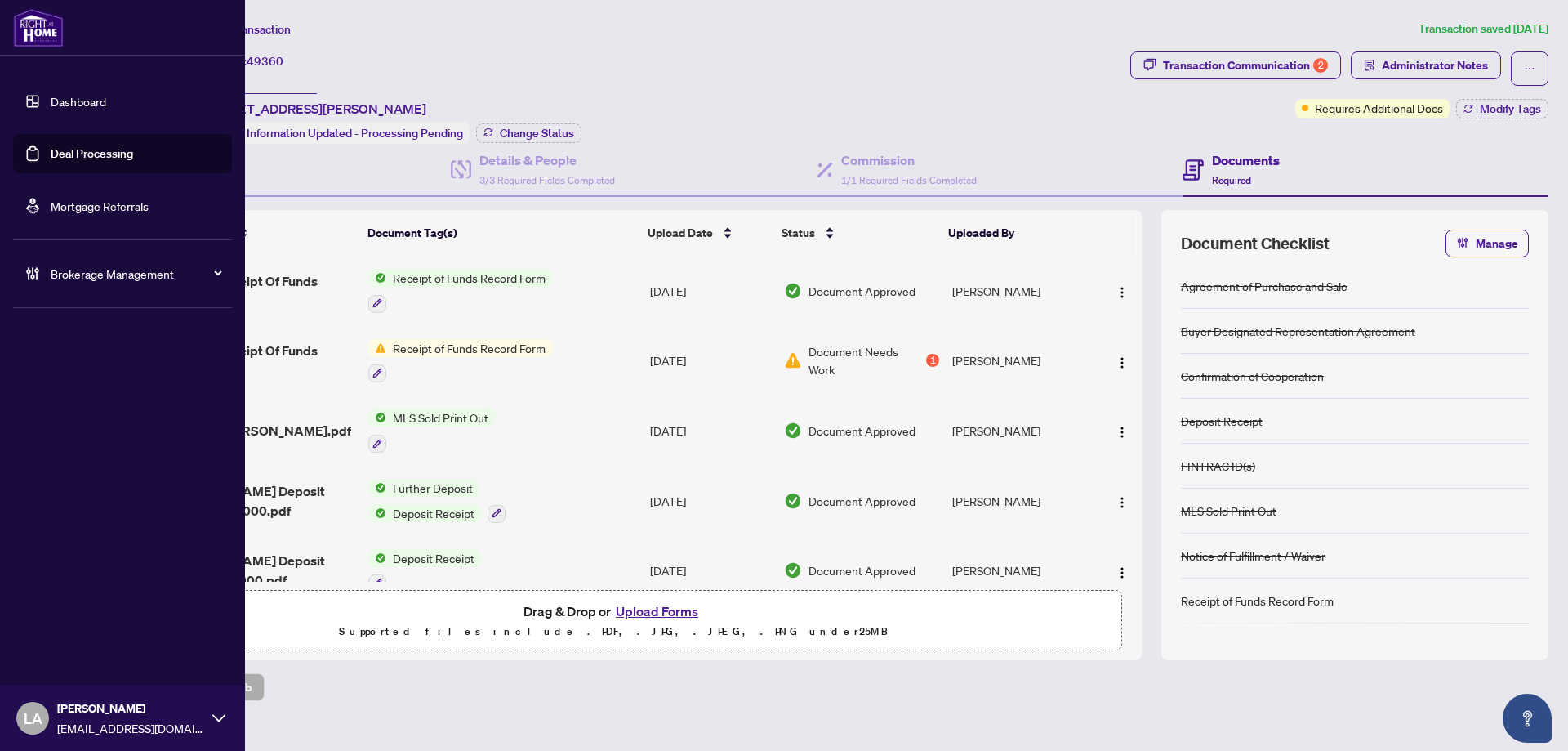
click at [50, 151] on link "Deal Processing" at bounding box center [91, 153] width 82 height 15
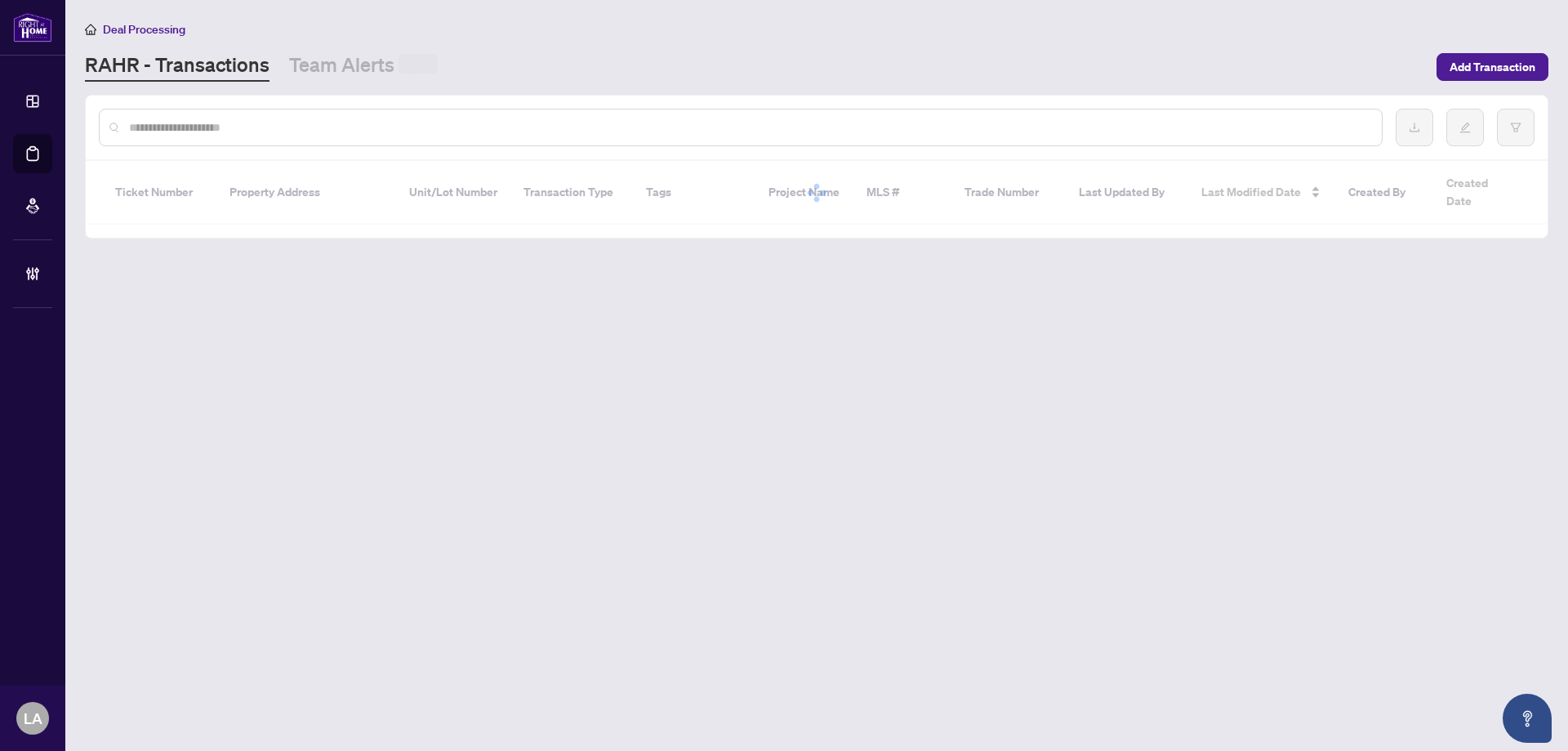
click at [303, 121] on input "text" at bounding box center [749, 127] width 1240 height 18
paste input "**********"
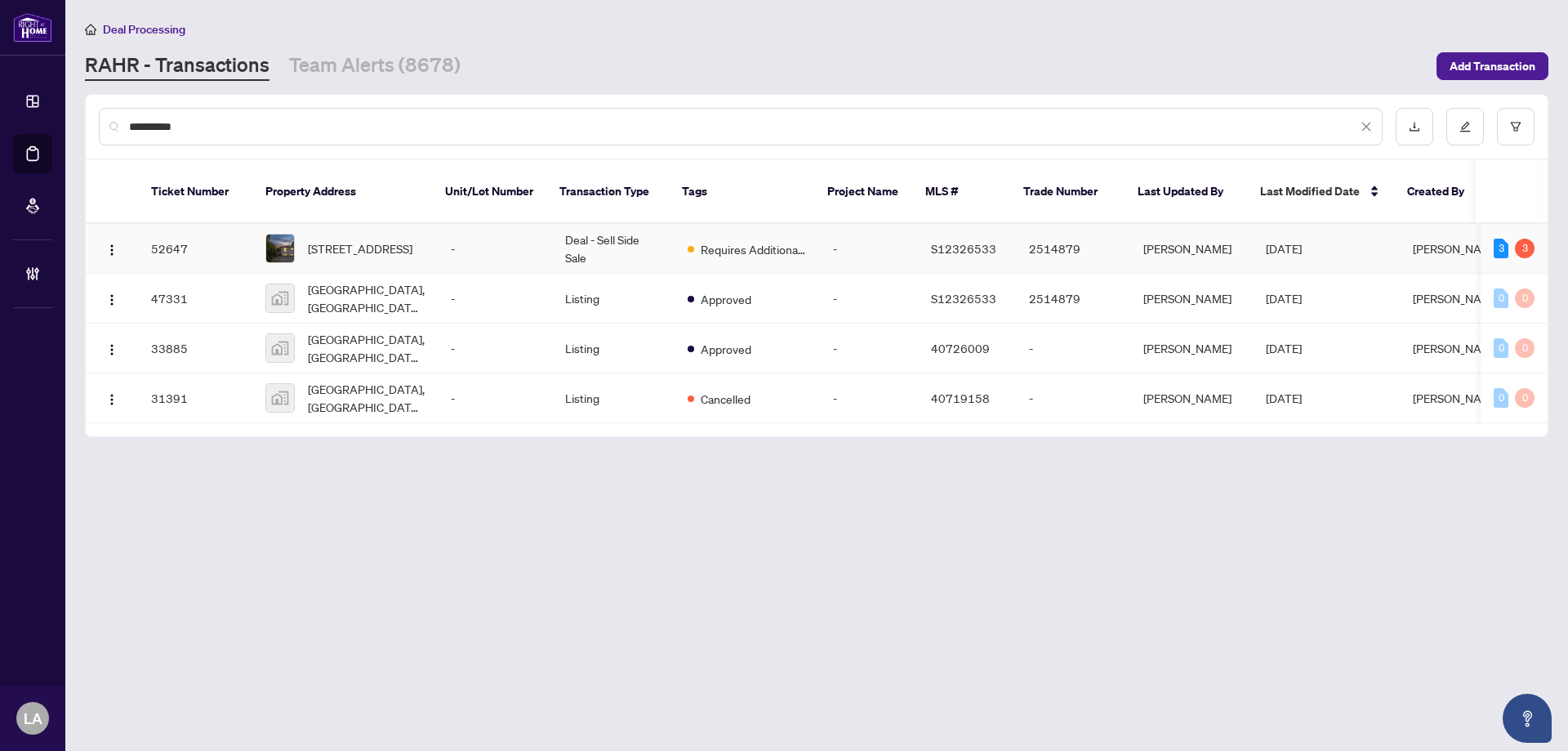
type input "**********"
click at [411, 239] on span "572 Spruce St, Collingwood, Ontario L9Y 4R2, Canada" at bounding box center [360, 248] width 105 height 18
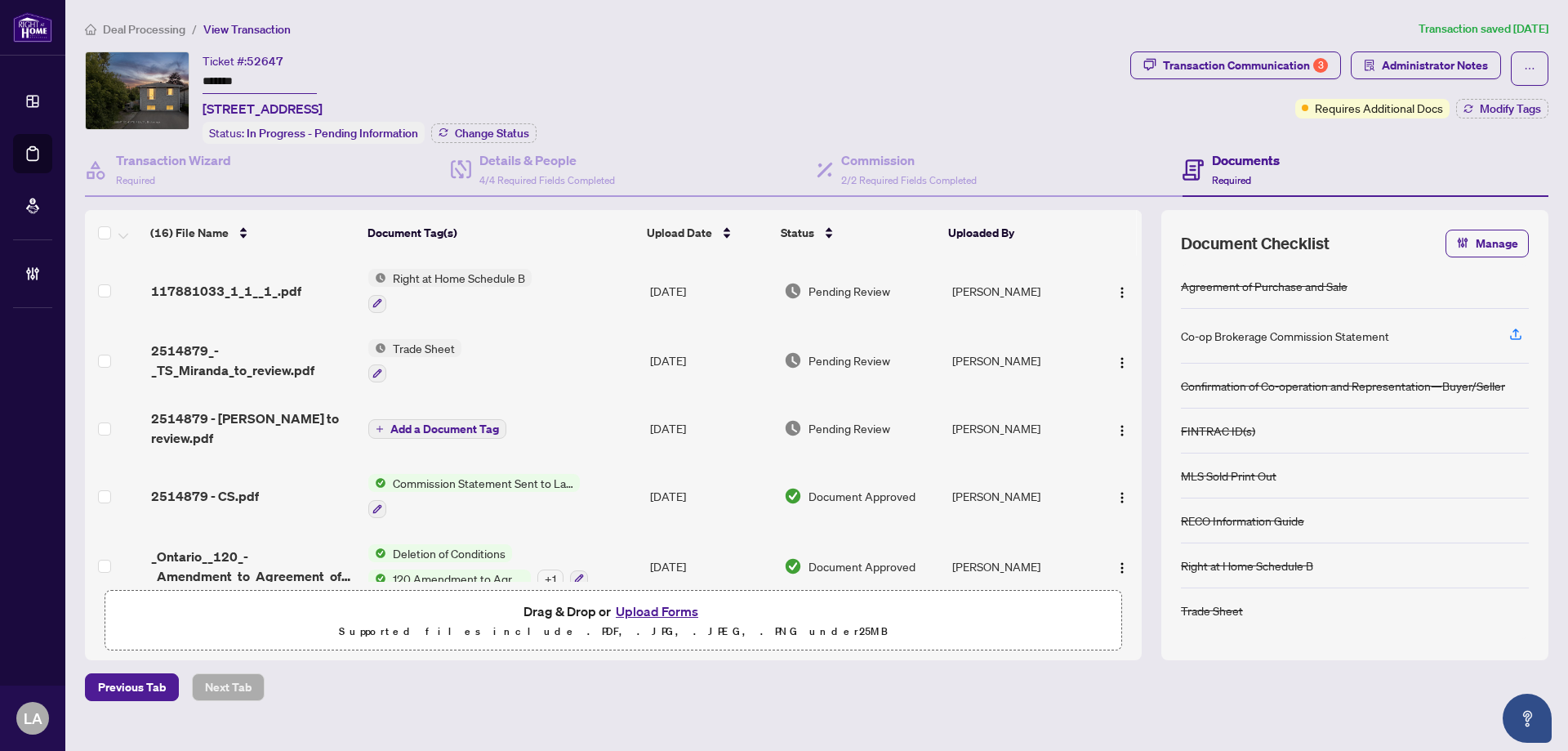
click at [215, 86] on input "*******" at bounding box center [260, 81] width 114 height 23
click at [216, 87] on input "*******" at bounding box center [260, 81] width 114 height 23
click at [1267, 80] on span "Transaction Communication 3" at bounding box center [1235, 68] width 210 height 35
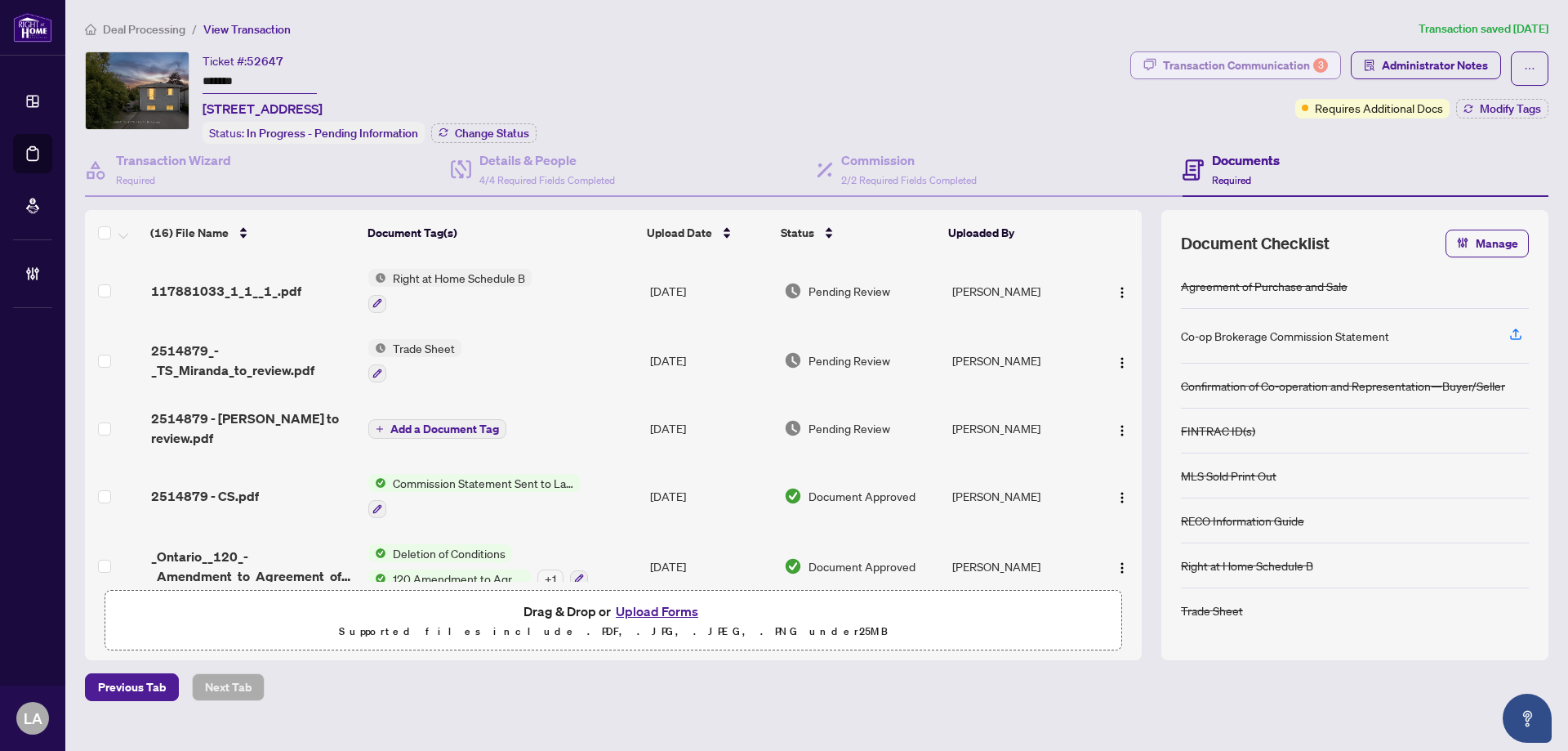
click at [1262, 71] on div "Transaction Communication 3" at bounding box center [1245, 65] width 165 height 26
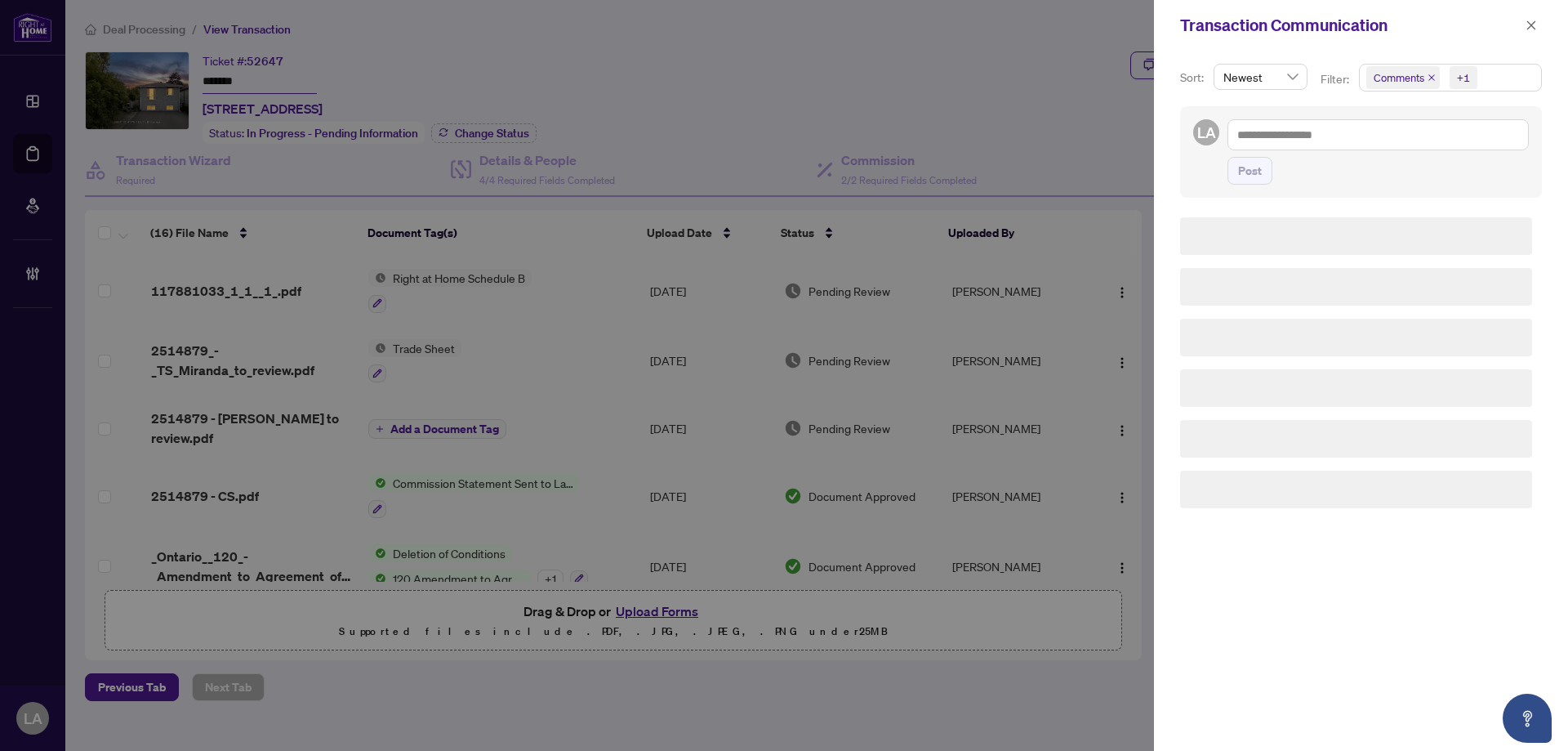
click at [1377, 97] on div "Comments +1" at bounding box center [1450, 85] width 190 height 42
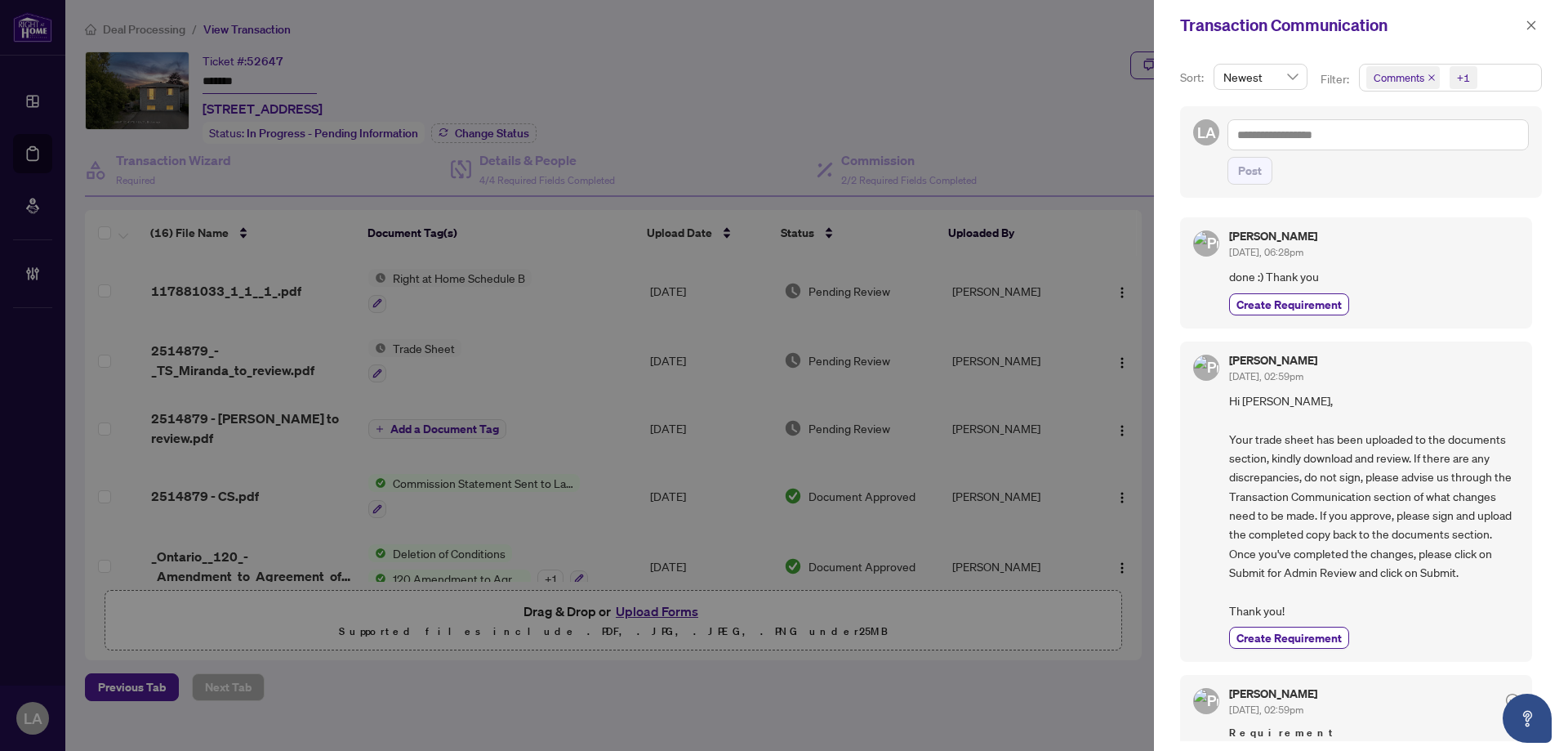
click at [1377, 85] on span "Comments" at bounding box center [1398, 77] width 50 height 16
click at [1373, 136] on div "Comments" at bounding box center [1449, 146] width 161 height 20
click at [1373, 140] on span "Select Comments" at bounding box center [1375, 145] width 13 height 13
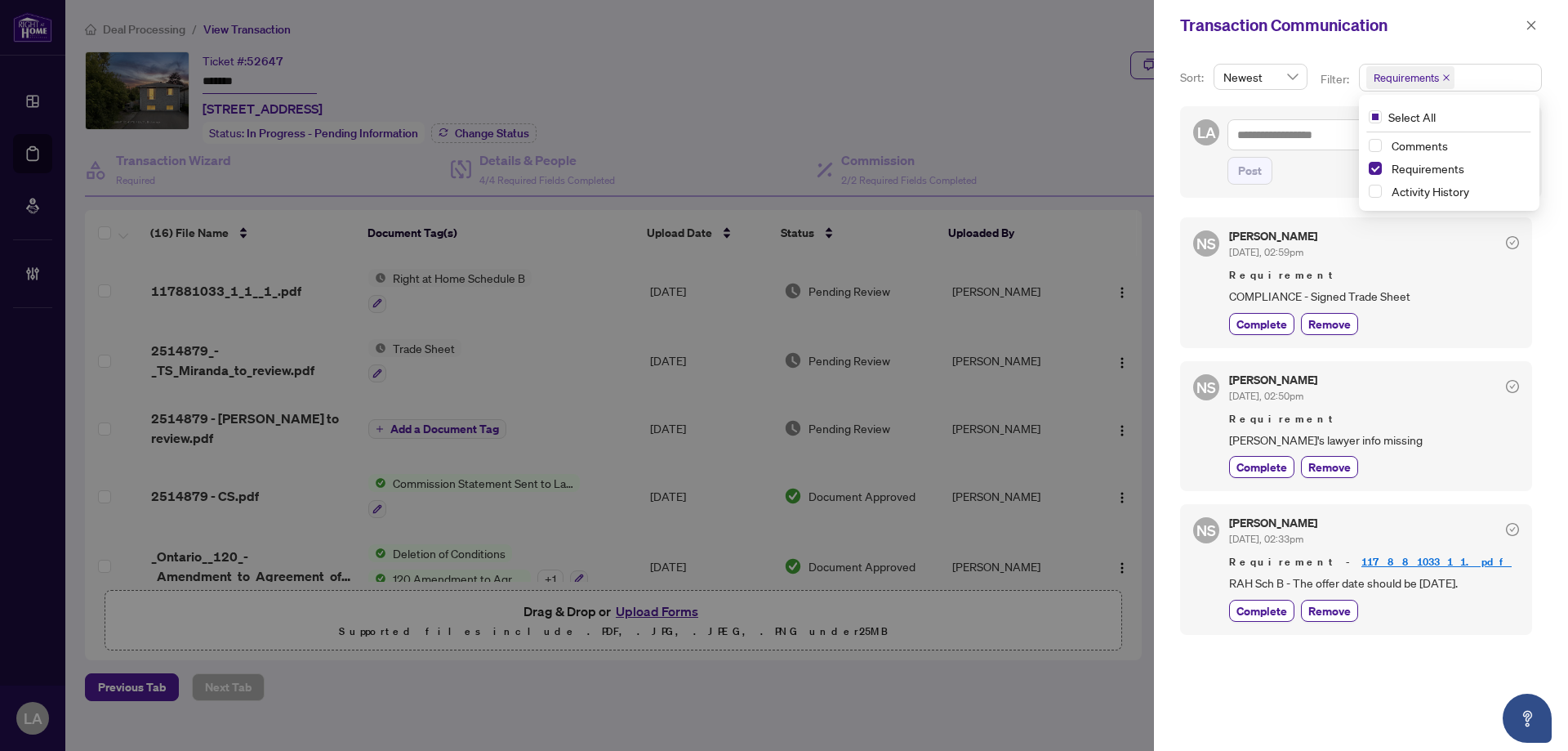
click at [1257, 308] on div "Neena Sharma Sep/23/2025, 02:59pm Requirement COMPLIANCE - Signed Trade Sheet C…" at bounding box center [1374, 282] width 290 height 104
click at [1258, 338] on div "NS Neena Sharma Sep/23/2025, 02:59pm Requirement COMPLIANCE - Signed Trade Shee…" at bounding box center [1356, 282] width 352 height 130
click at [1259, 320] on span "Complete" at bounding box center [1261, 324] width 50 height 17
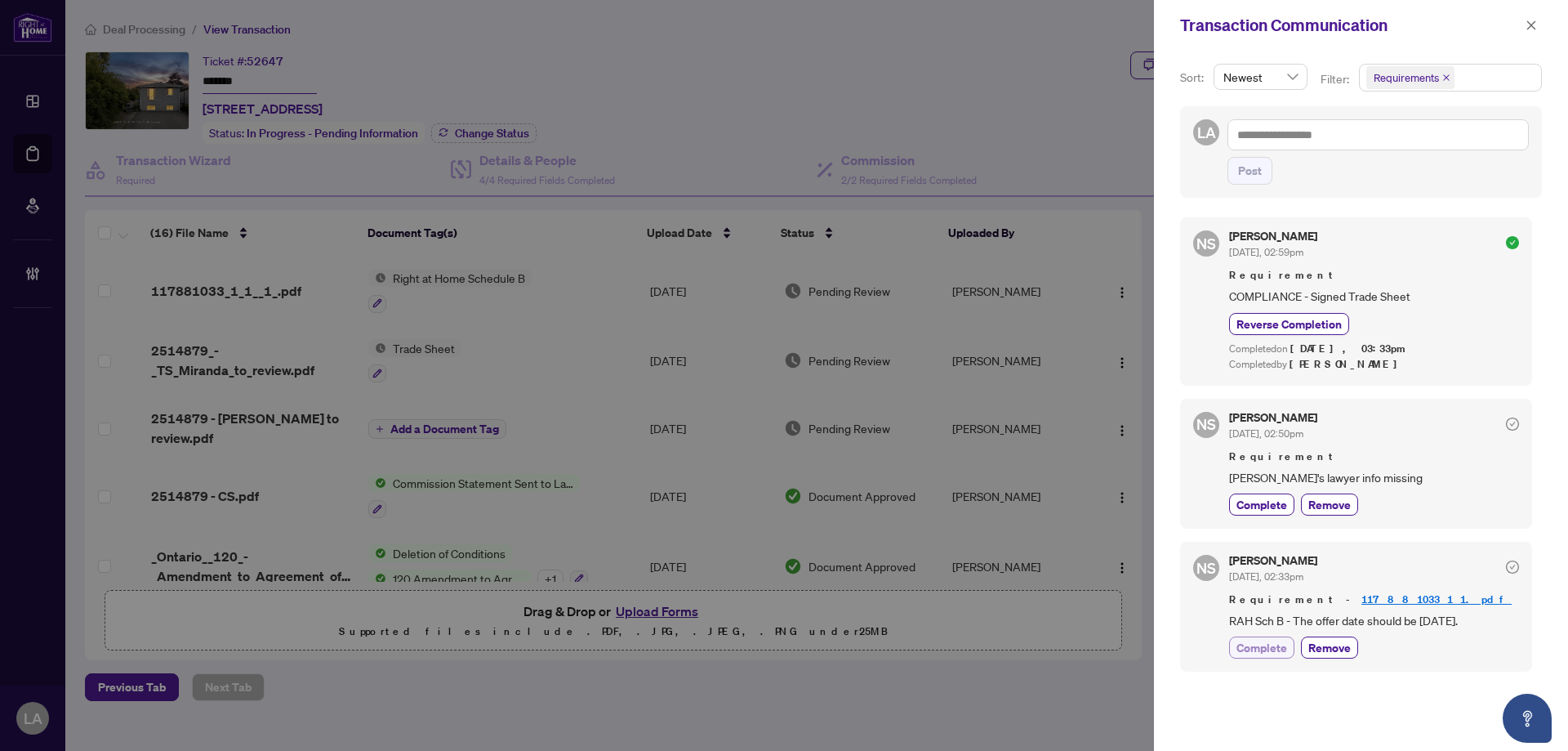
click at [1281, 655] on span "Complete" at bounding box center [1261, 648] width 50 height 17
click at [1254, 505] on span "Complete" at bounding box center [1261, 505] width 50 height 17
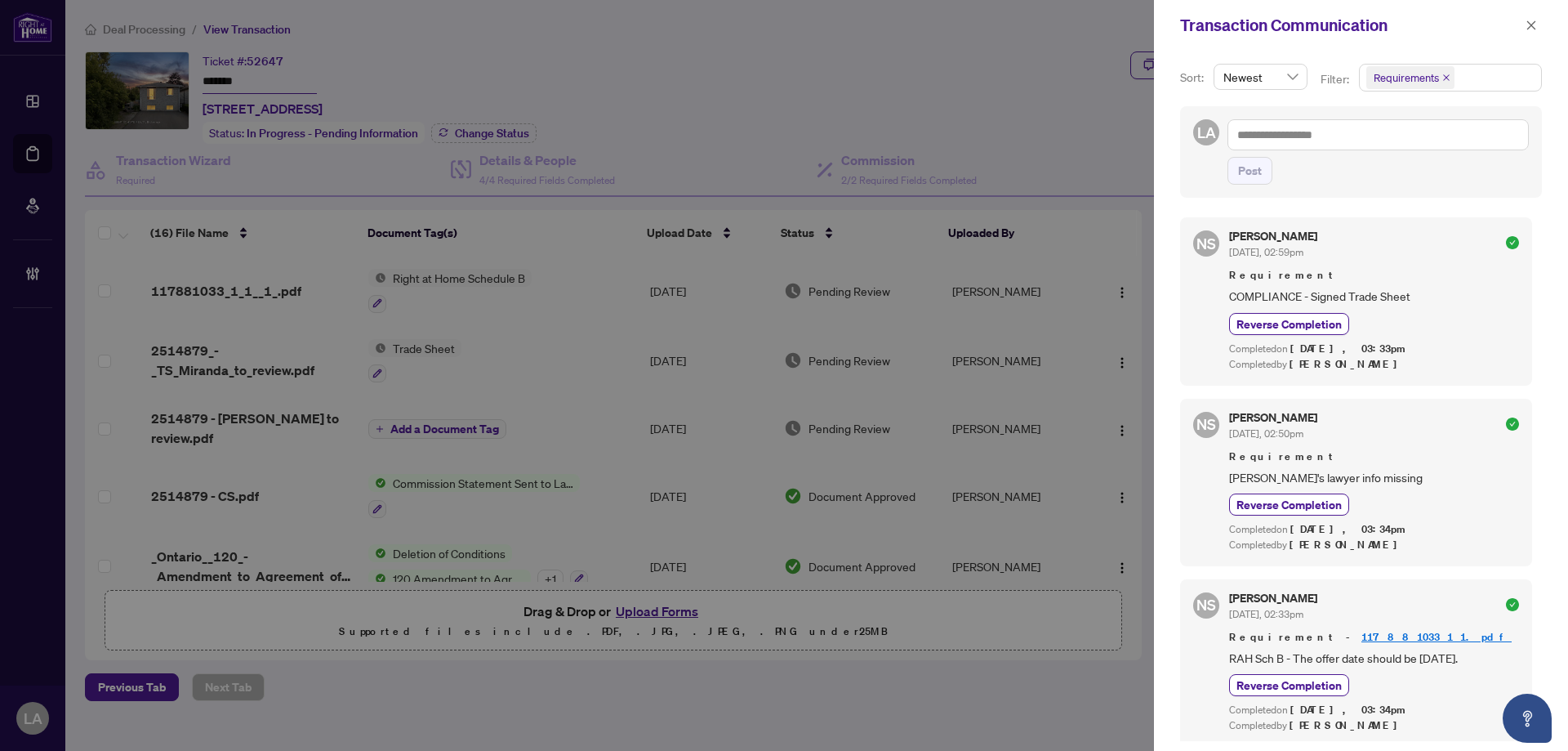
drag, startPoint x: 1523, startPoint y: 23, endPoint x: 1288, endPoint y: 65, distance: 238.7
click at [1523, 22] on button "button" at bounding box center [1531, 25] width 22 height 20
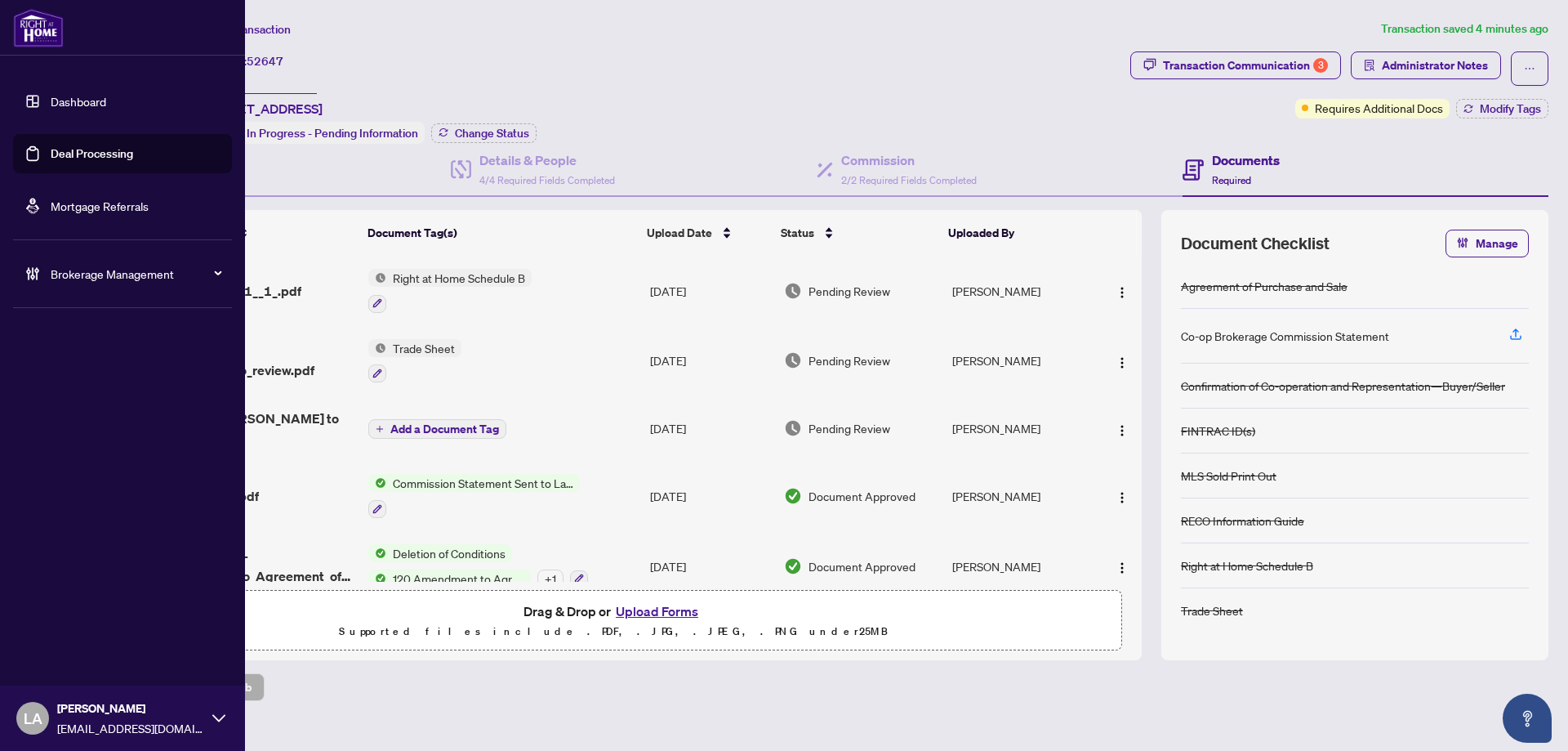
click at [50, 151] on link "Deal Processing" at bounding box center [91, 153] width 82 height 15
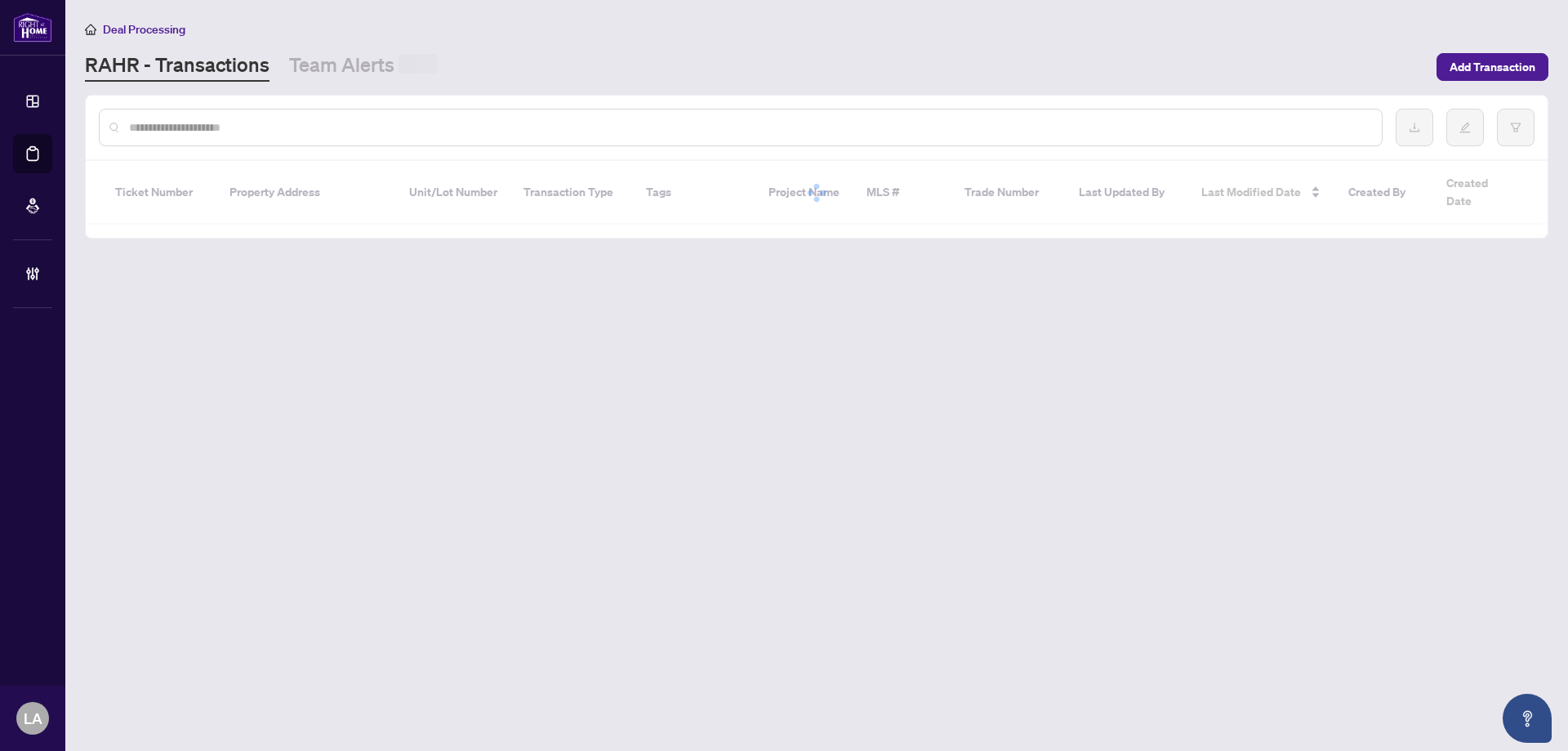
click at [287, 130] on input "text" at bounding box center [749, 127] width 1240 height 18
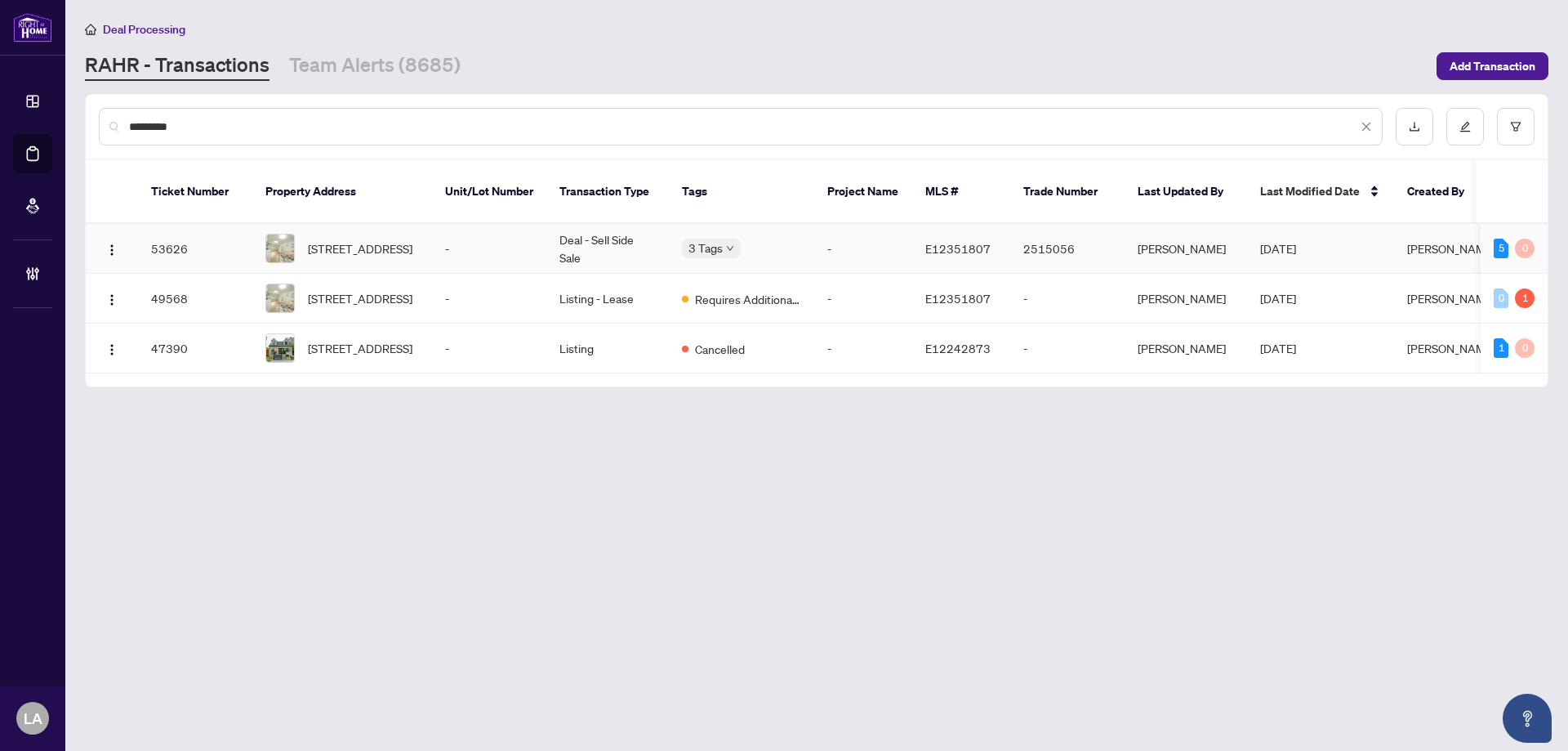
type input "*********"
click at [480, 235] on td "-" at bounding box center [489, 249] width 114 height 50
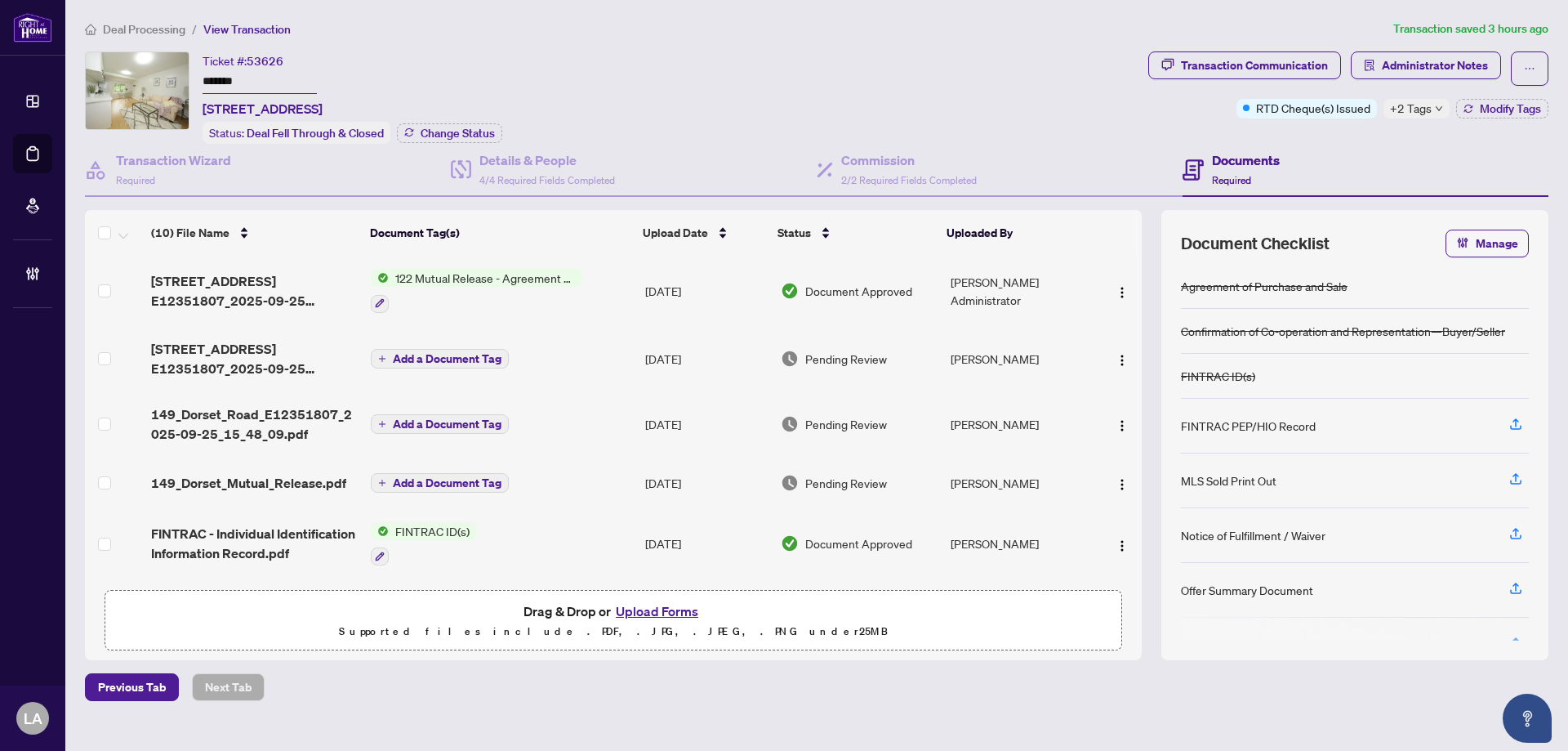
click at [217, 88] on input "*******" at bounding box center [260, 81] width 114 height 23
click at [1410, 48] on div "Deal Processing / View Transaction Transaction saved 3 hours ago Ticket #: 5362…" at bounding box center [816, 360] width 1476 height 682
click at [1410, 75] on span "Administrator Notes" at bounding box center [1435, 65] width 106 height 26
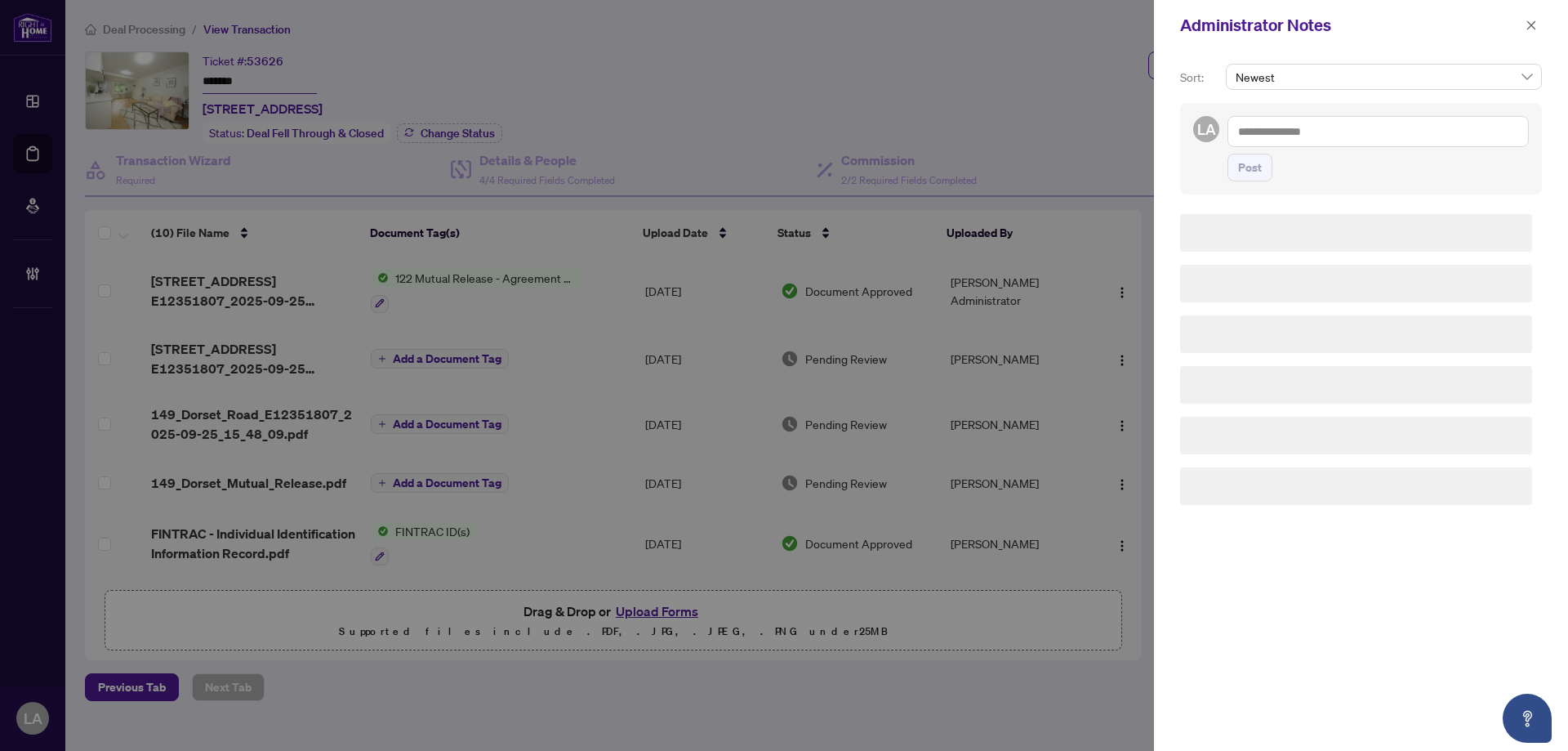
click at [1400, 114] on div "LA Post" at bounding box center [1361, 149] width 362 height 92
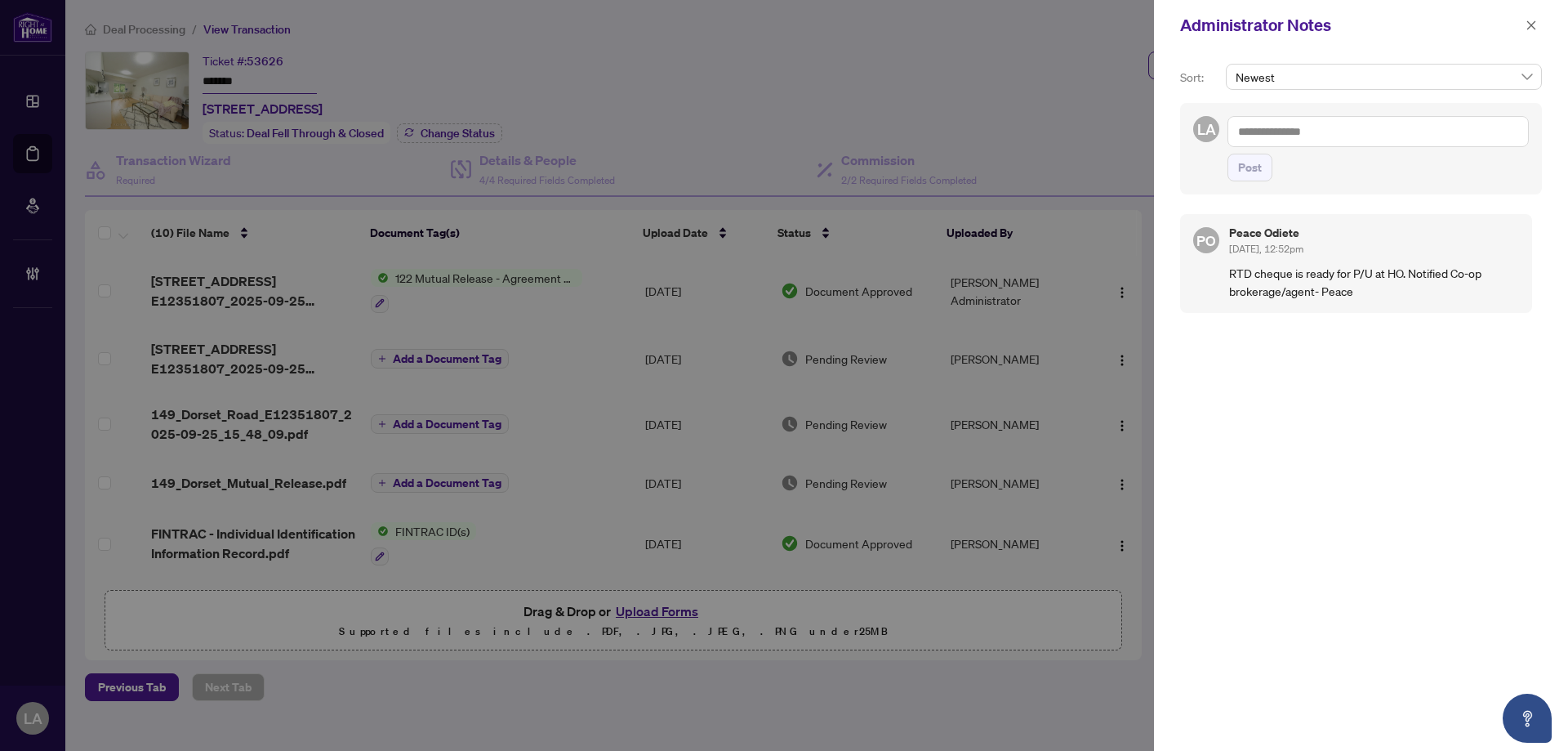
click at [1376, 133] on textarea at bounding box center [1378, 132] width 301 height 31
paste textarea "*******"
type textarea "*******"
click at [1354, 132] on textarea "*******" at bounding box center [1378, 132] width 301 height 31
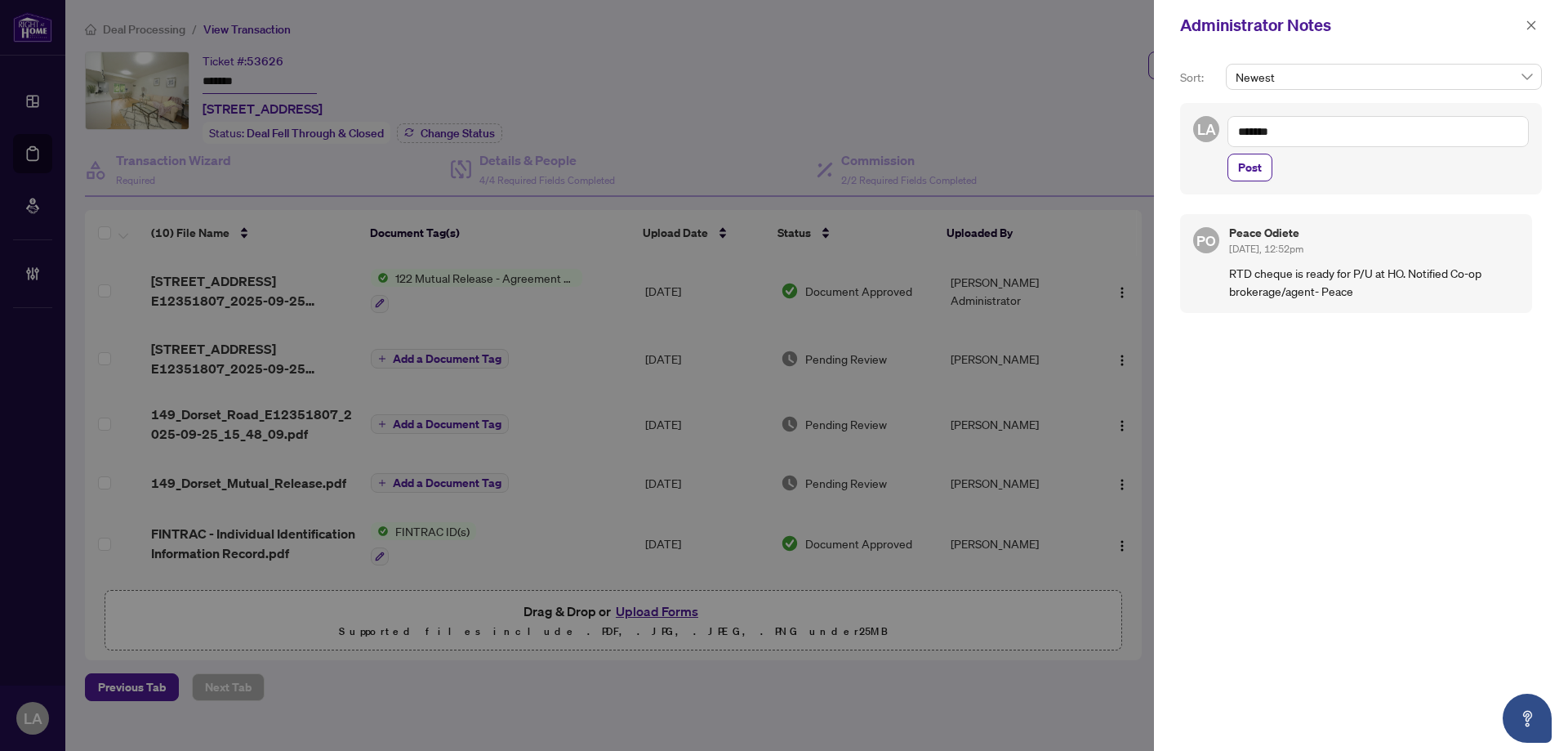
click at [1354, 132] on textarea "*******" at bounding box center [1378, 132] width 301 height 31
click at [1405, 141] on textarea "*******" at bounding box center [1378, 132] width 301 height 31
drag, startPoint x: 1405, startPoint y: 141, endPoint x: 1178, endPoint y: 133, distance: 227.1
click at [1178, 133] on div "Sort: Newest LA 2515056 ******* Post PO Peace Odiete Sep/26/2025, 12:52pm RTD c…" at bounding box center [1361, 400] width 414 height 700
click at [1285, 132] on textarea "*******" at bounding box center [1378, 132] width 301 height 31
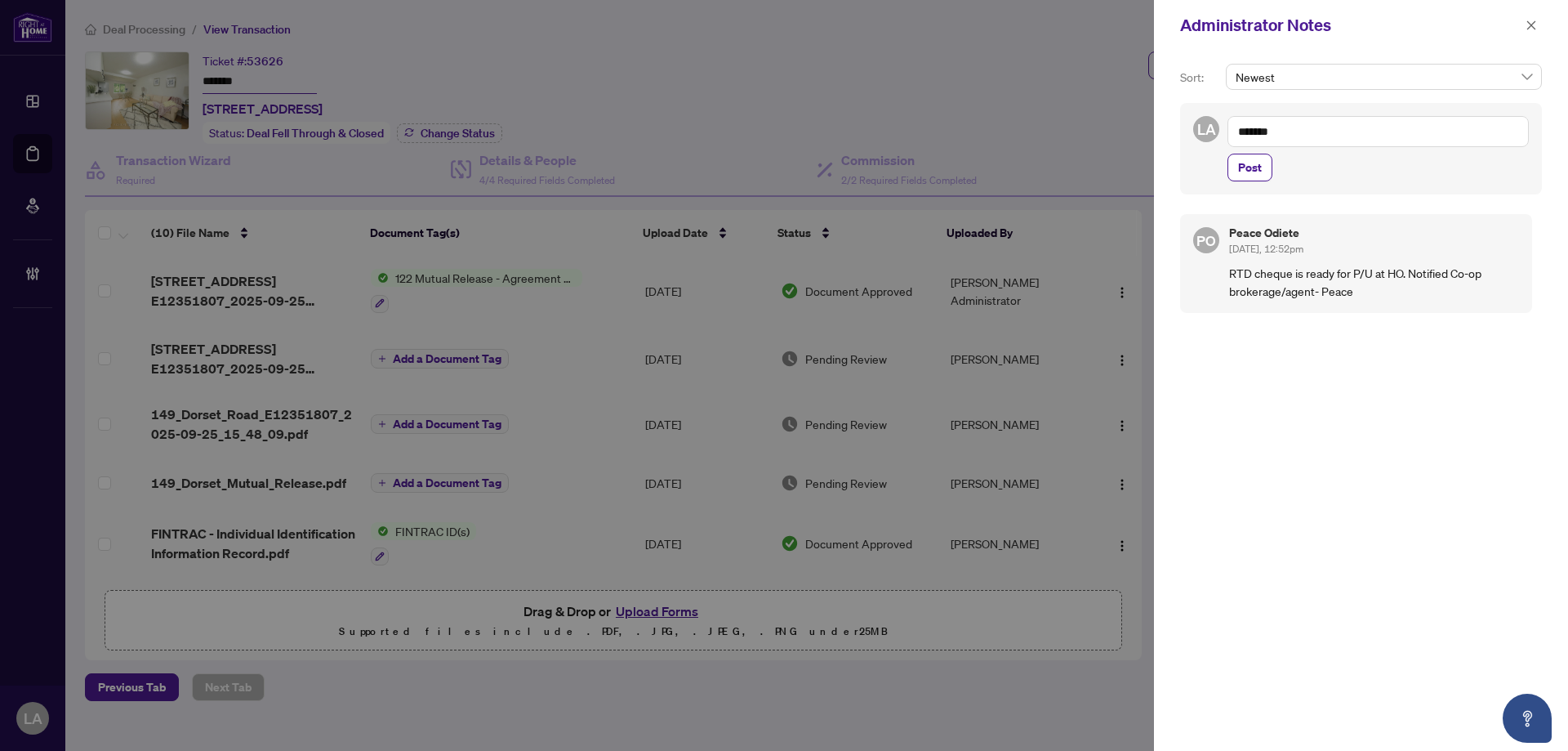
click at [1285, 132] on textarea "*******" at bounding box center [1378, 132] width 301 height 31
drag, startPoint x: 1303, startPoint y: 143, endPoint x: 1163, endPoint y: 138, distance: 140.1
click at [1163, 138] on div "Sort: Newest LA 2515056 ******* Post PO Peace Odiete Sep/26/2025, 12:52pm RTD c…" at bounding box center [1361, 400] width 414 height 700
paste textarea "**********"
click at [1320, 122] on textarea at bounding box center [1378, 132] width 301 height 31
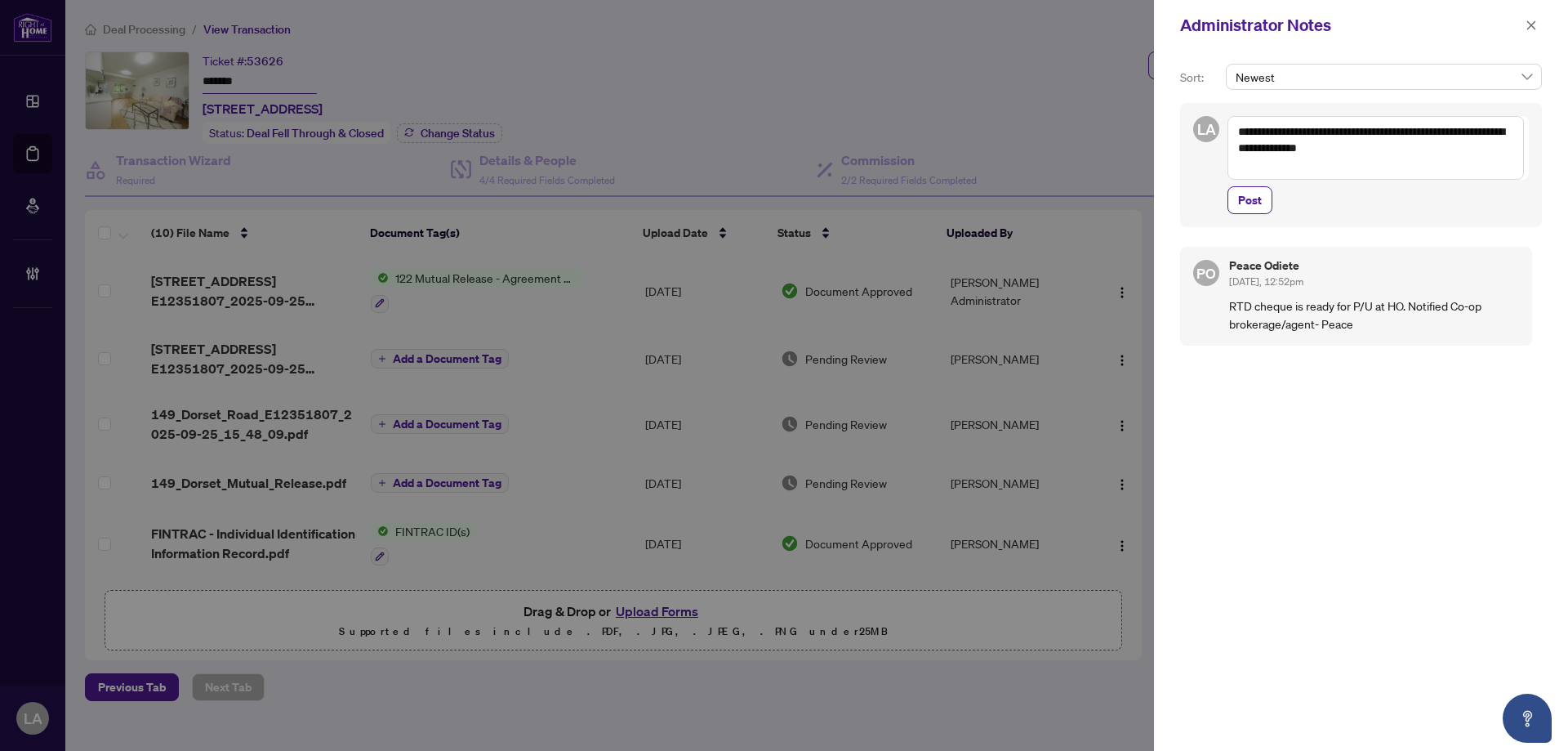
drag, startPoint x: 1372, startPoint y: 133, endPoint x: 1157, endPoint y: 137, distance: 215.0
click at [1157, 137] on div "**********" at bounding box center [1361, 400] width 414 height 700
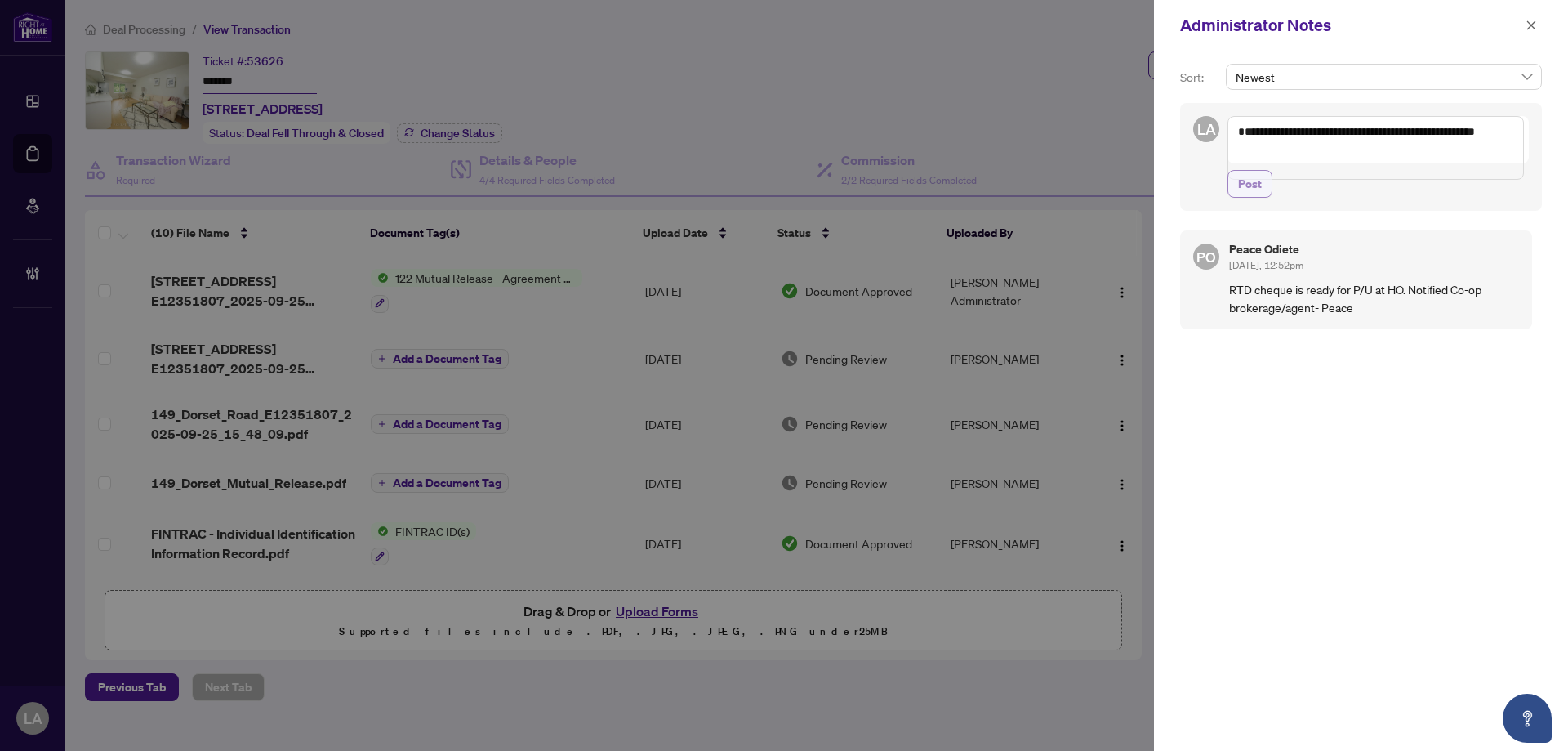
type textarea "**********"
click at [1268, 197] on button "Post" at bounding box center [1250, 184] width 45 height 28
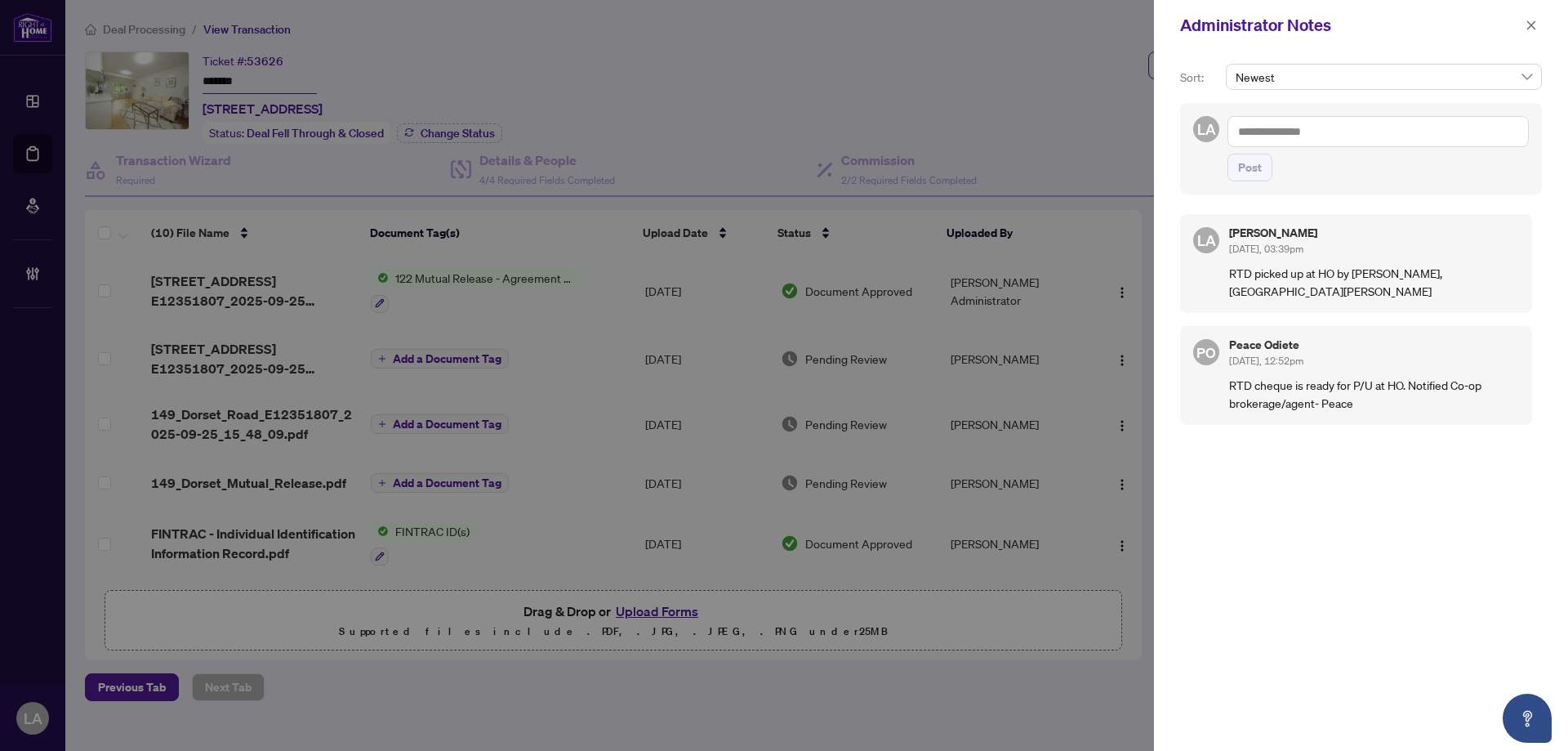
click at [1518, 23] on div "Administrator Notes" at bounding box center [1350, 25] width 340 height 24
click at [1534, 31] on icon "close" at bounding box center [1531, 25] width 11 height 11
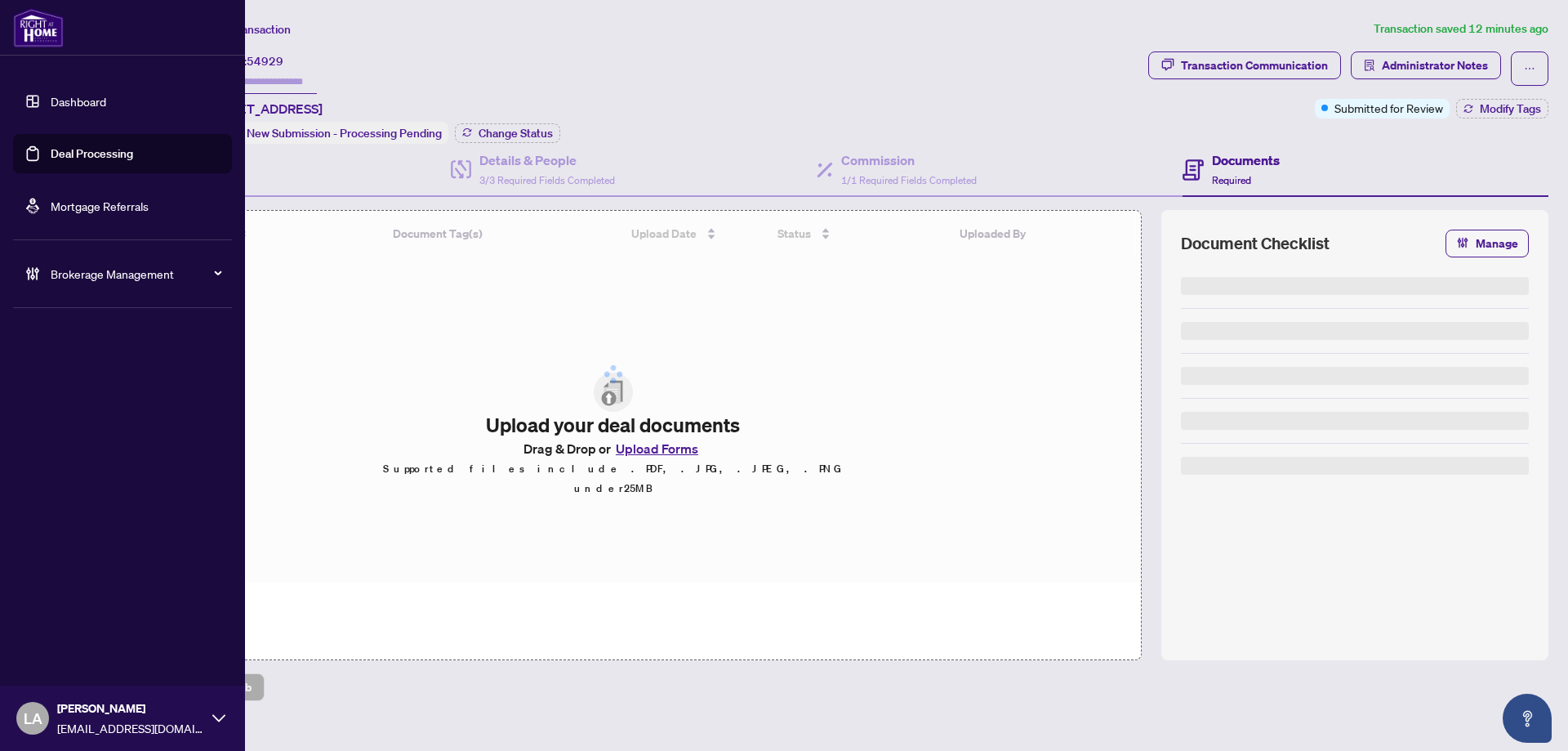
click at [50, 152] on link "Deal Processing" at bounding box center [91, 153] width 82 height 15
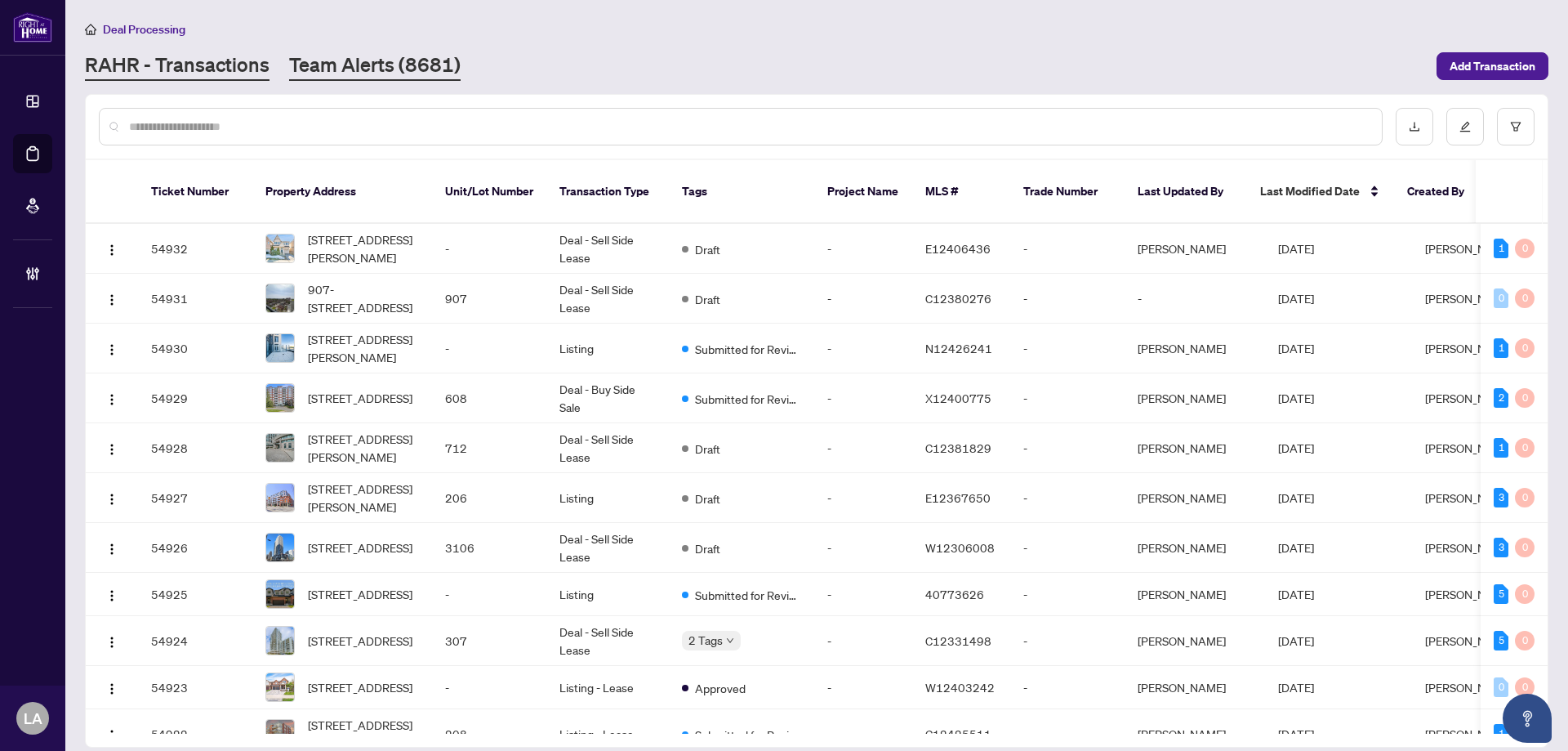
click at [313, 70] on link "Team Alerts (8681)" at bounding box center [375, 66] width 171 height 29
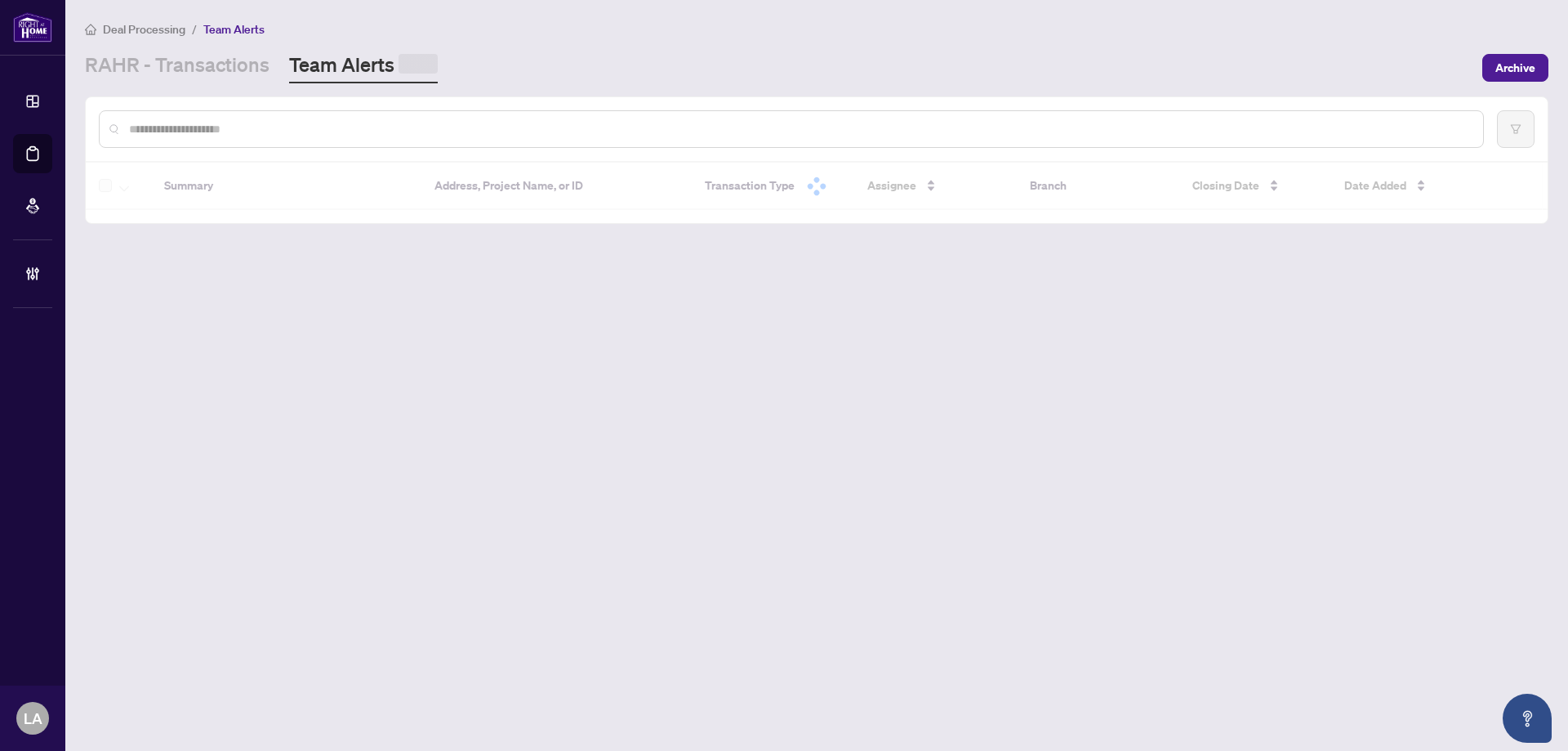
click at [279, 100] on div at bounding box center [816, 129] width 1462 height 64
paste input "*******"
click at [279, 129] on input "text" at bounding box center [799, 129] width 1341 height 18
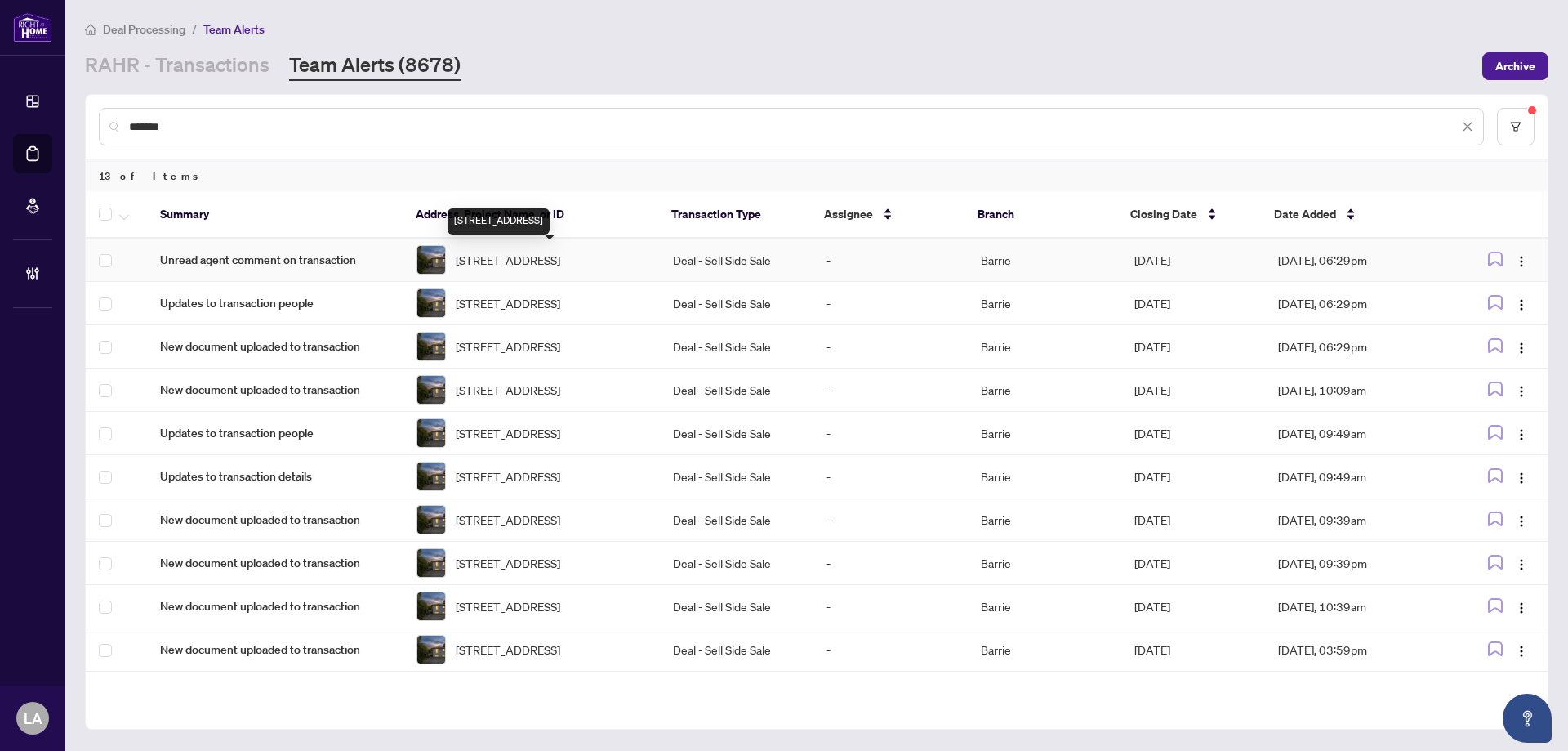
click at [560, 266] on span "572 Spruce St, Collingwood, Ontario L9Y 4R2, Canada" at bounding box center [507, 260] width 105 height 18
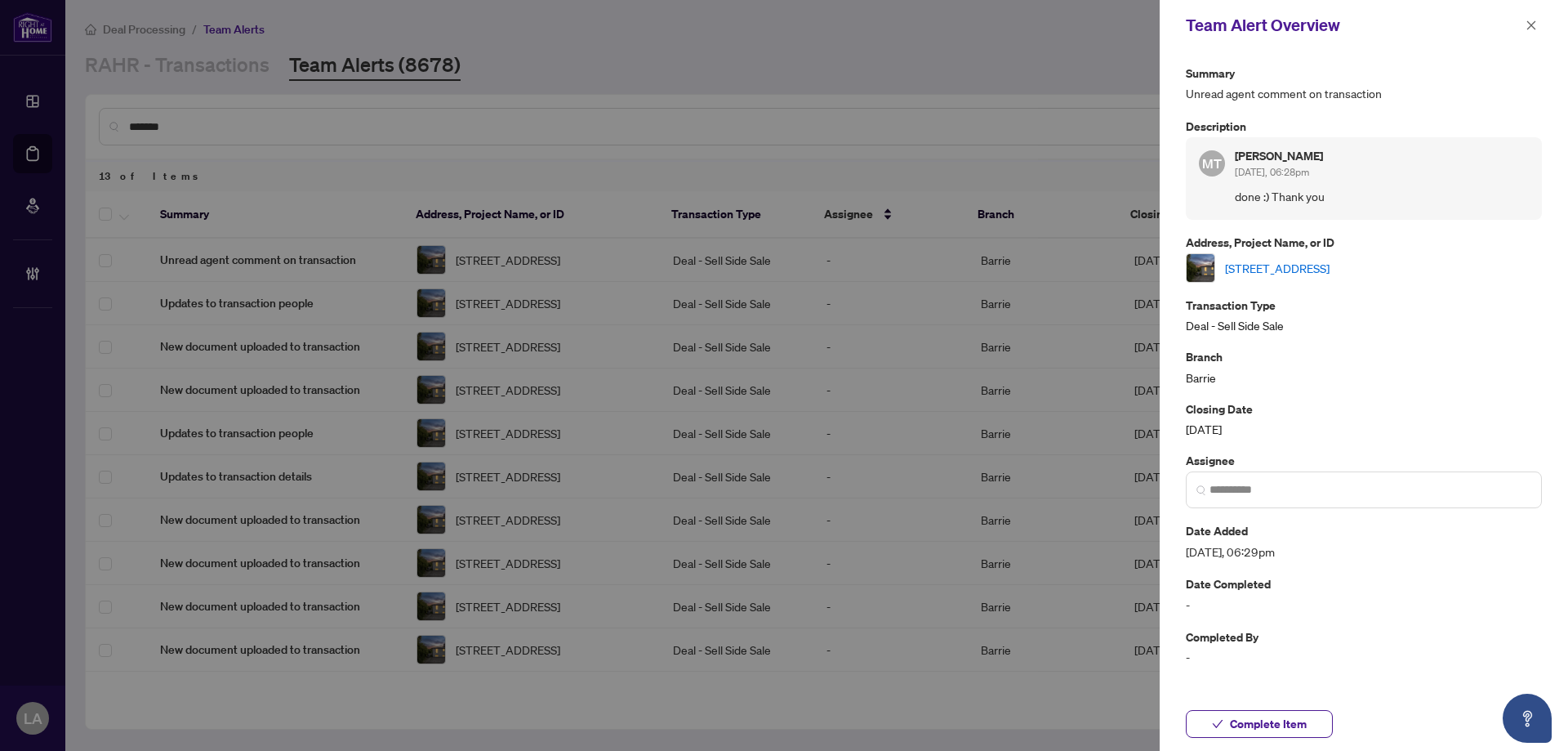
click at [1299, 273] on link "572 Spruce St, Collingwood, Ontario L9Y 4R2, Canada" at bounding box center [1277, 268] width 105 height 18
click at [1531, 26] on icon "close" at bounding box center [1532, 25] width 9 height 9
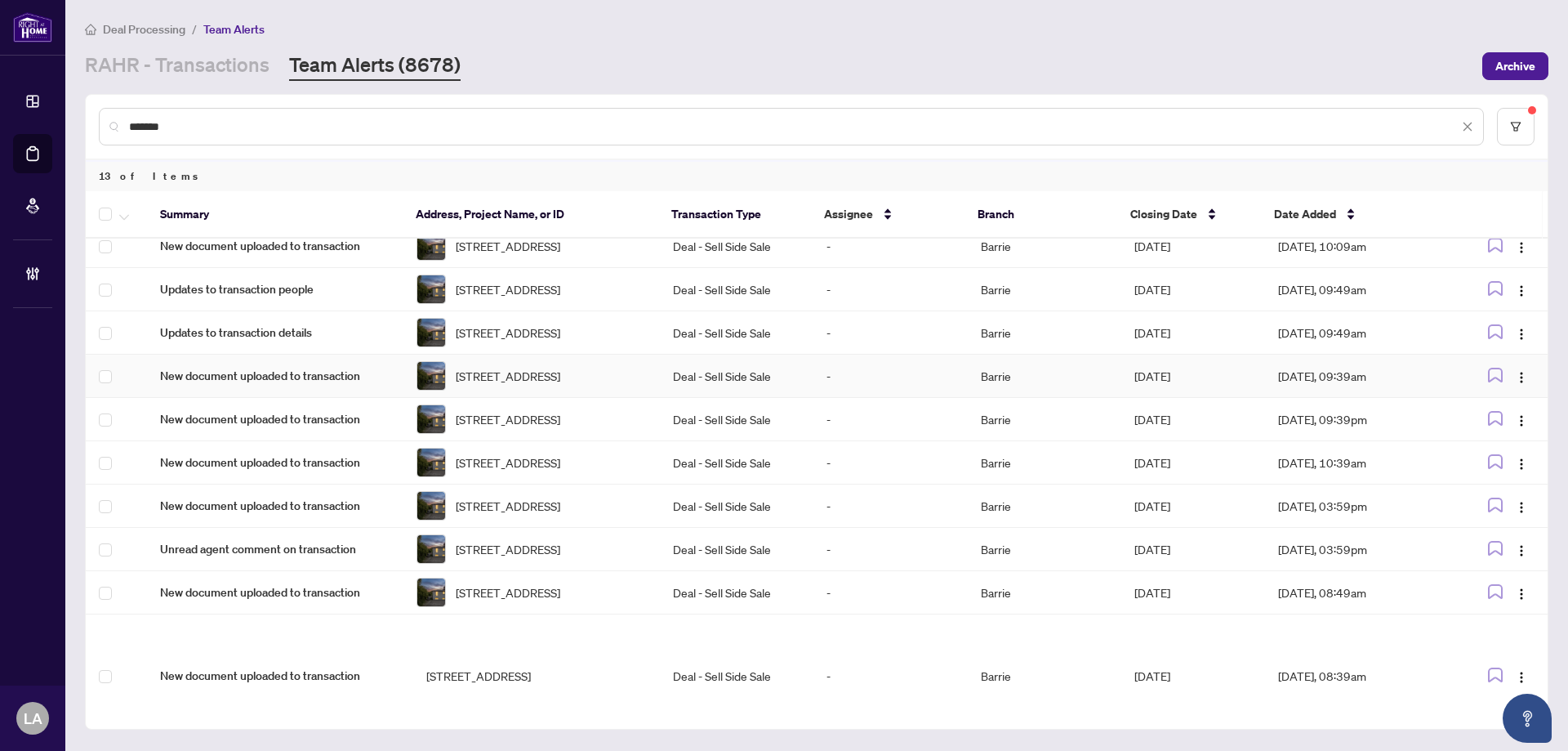
scroll to position [171, 0]
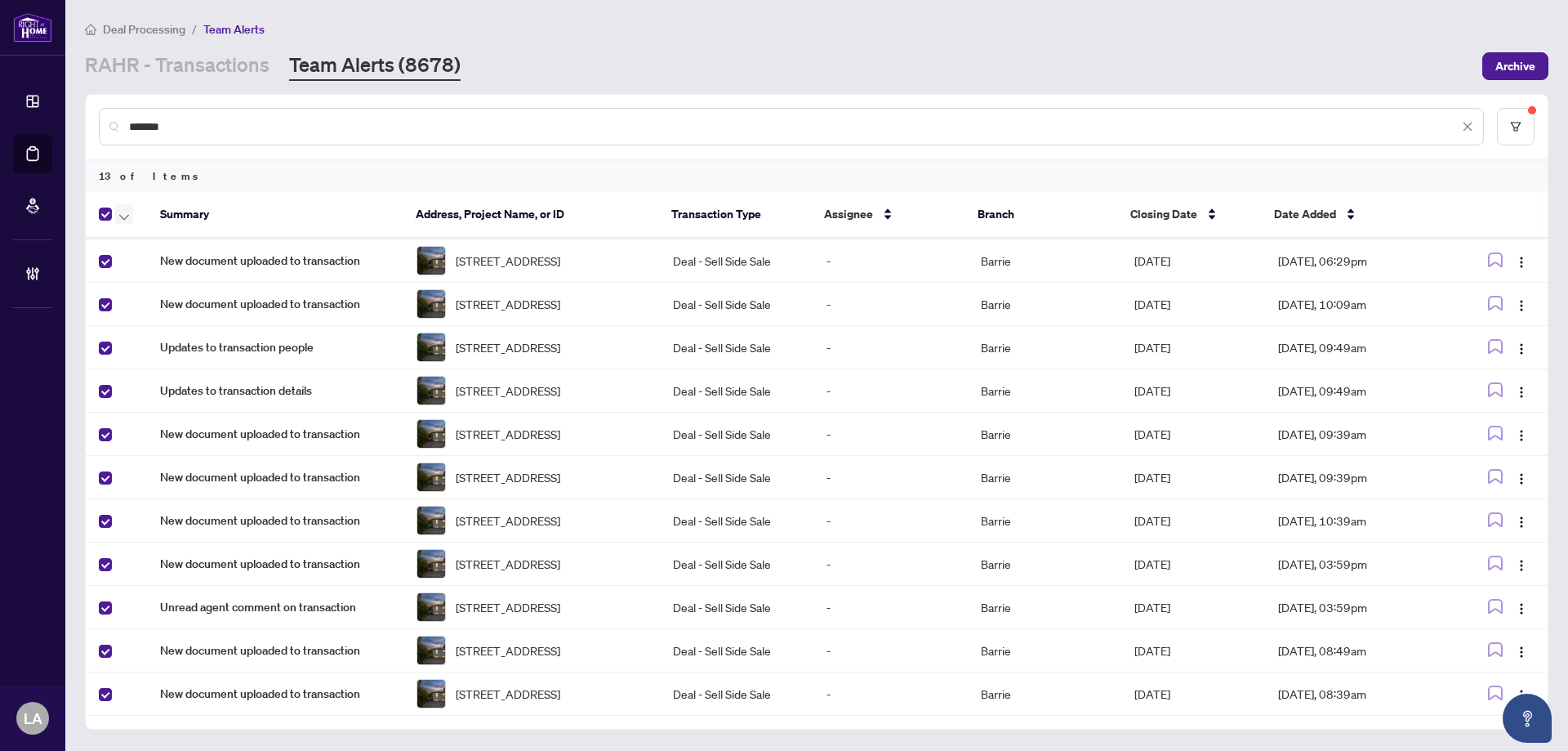
click at [127, 214] on icon "button" at bounding box center [124, 217] width 10 height 7
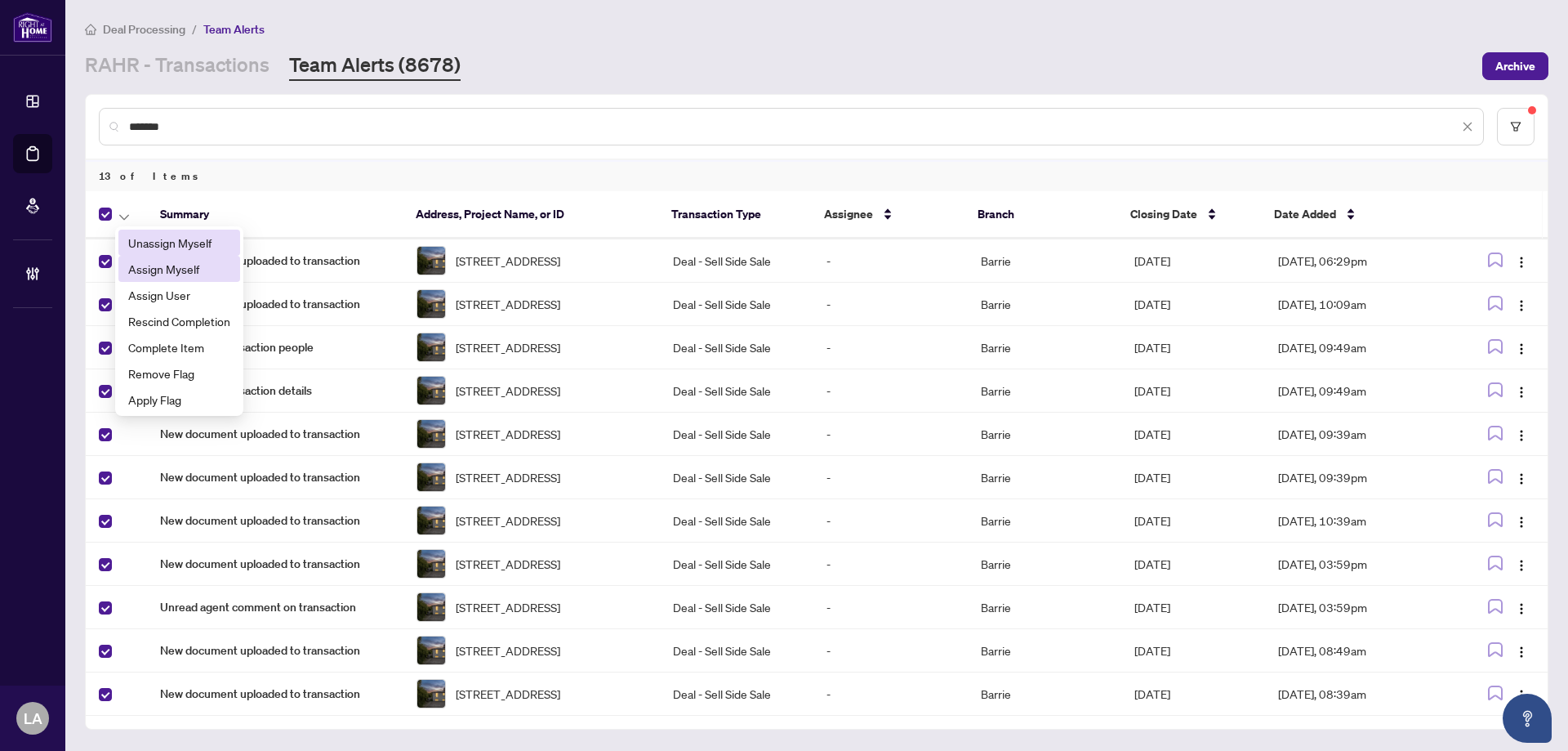
click at [161, 261] on span "Assign Myself" at bounding box center [179, 269] width 102 height 18
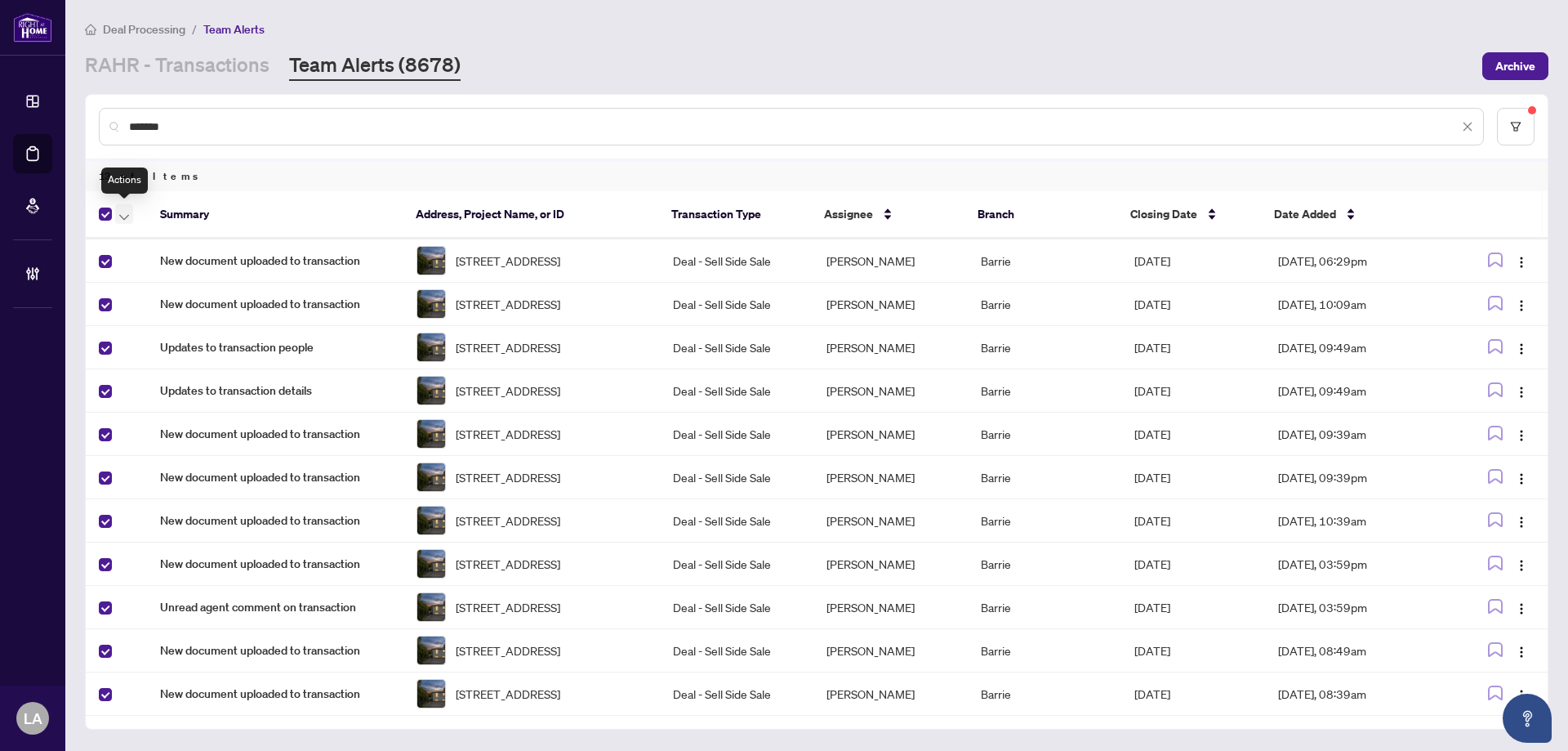
click at [124, 214] on icon "button" at bounding box center [124, 217] width 10 height 7
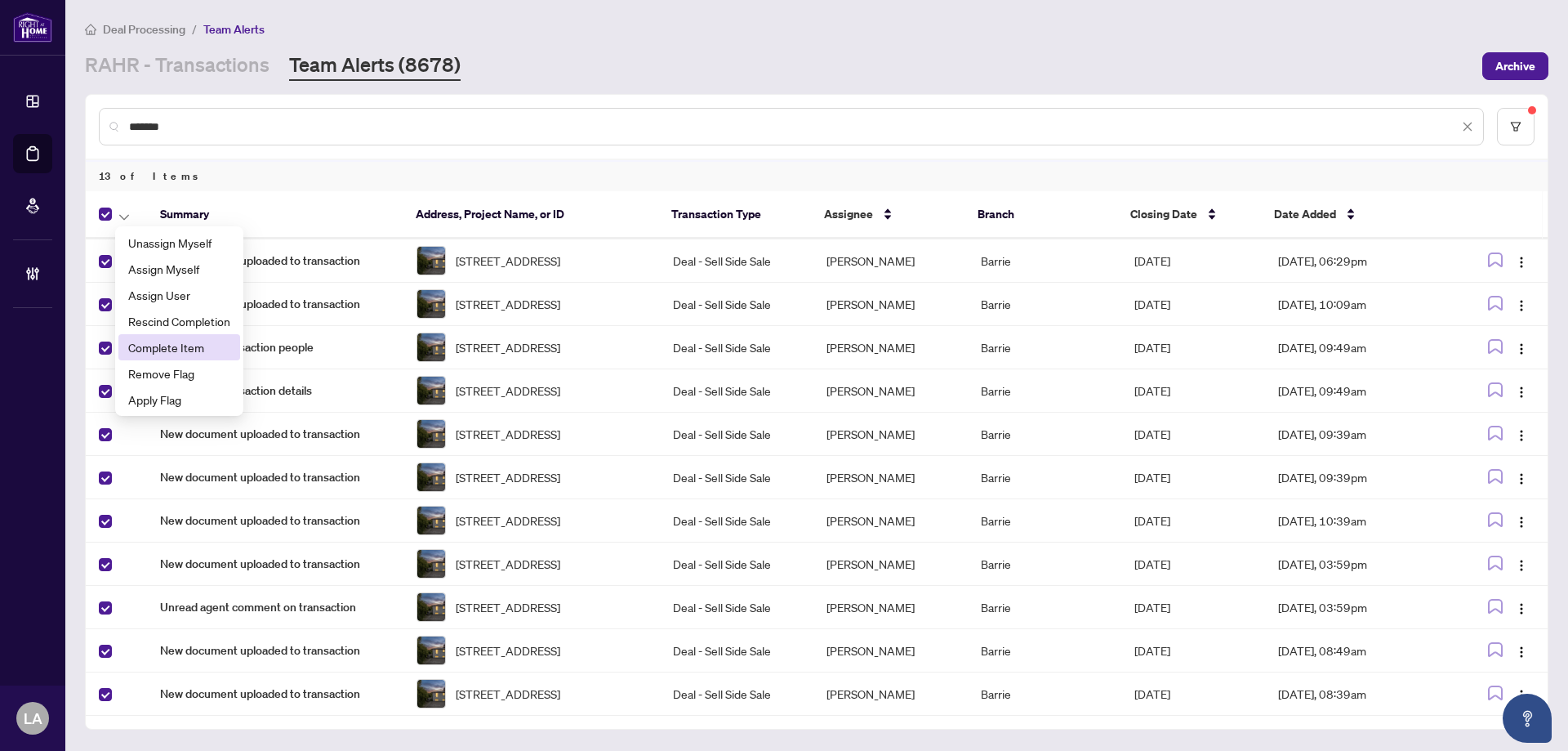
click at [173, 339] on span "Complete Item" at bounding box center [179, 346] width 102 height 18
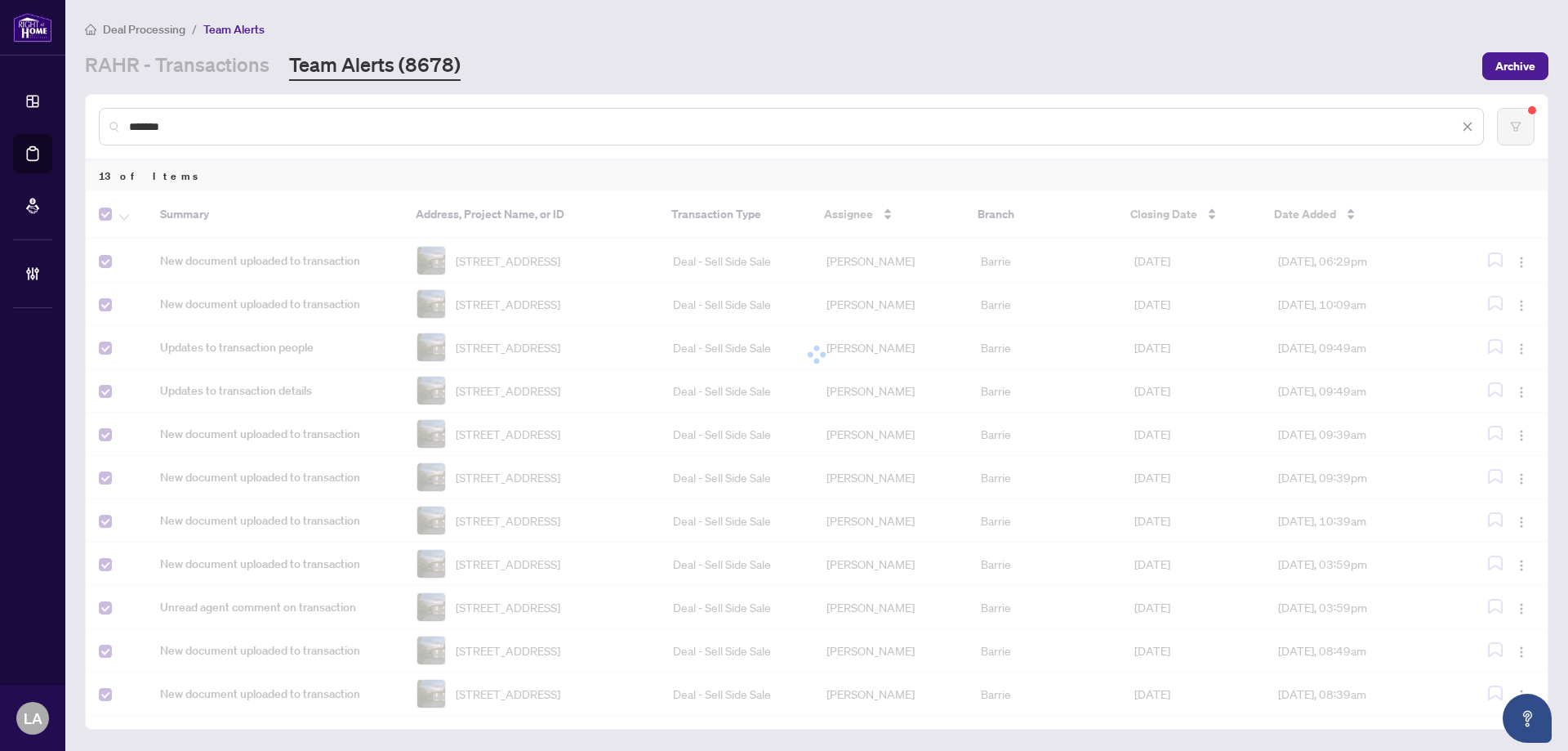
scroll to position [0, 0]
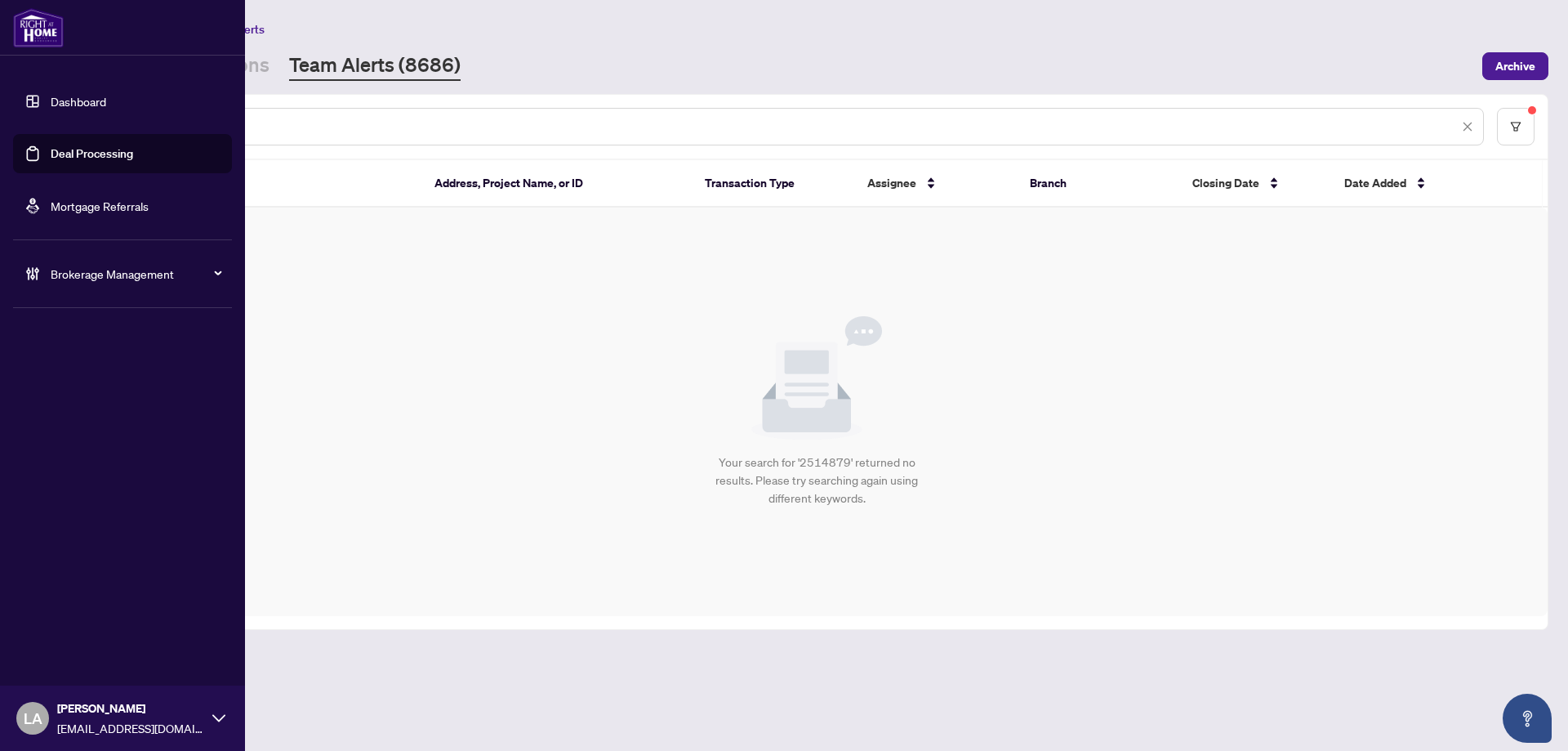
drag, startPoint x: 228, startPoint y: 132, endPoint x: 0, endPoint y: 114, distance: 228.7
click at [0, 114] on div "Dashboard Deal Processing Mortgage Referrals Brokerage Management LA Luna Almuh…" at bounding box center [784, 375] width 1568 height 751
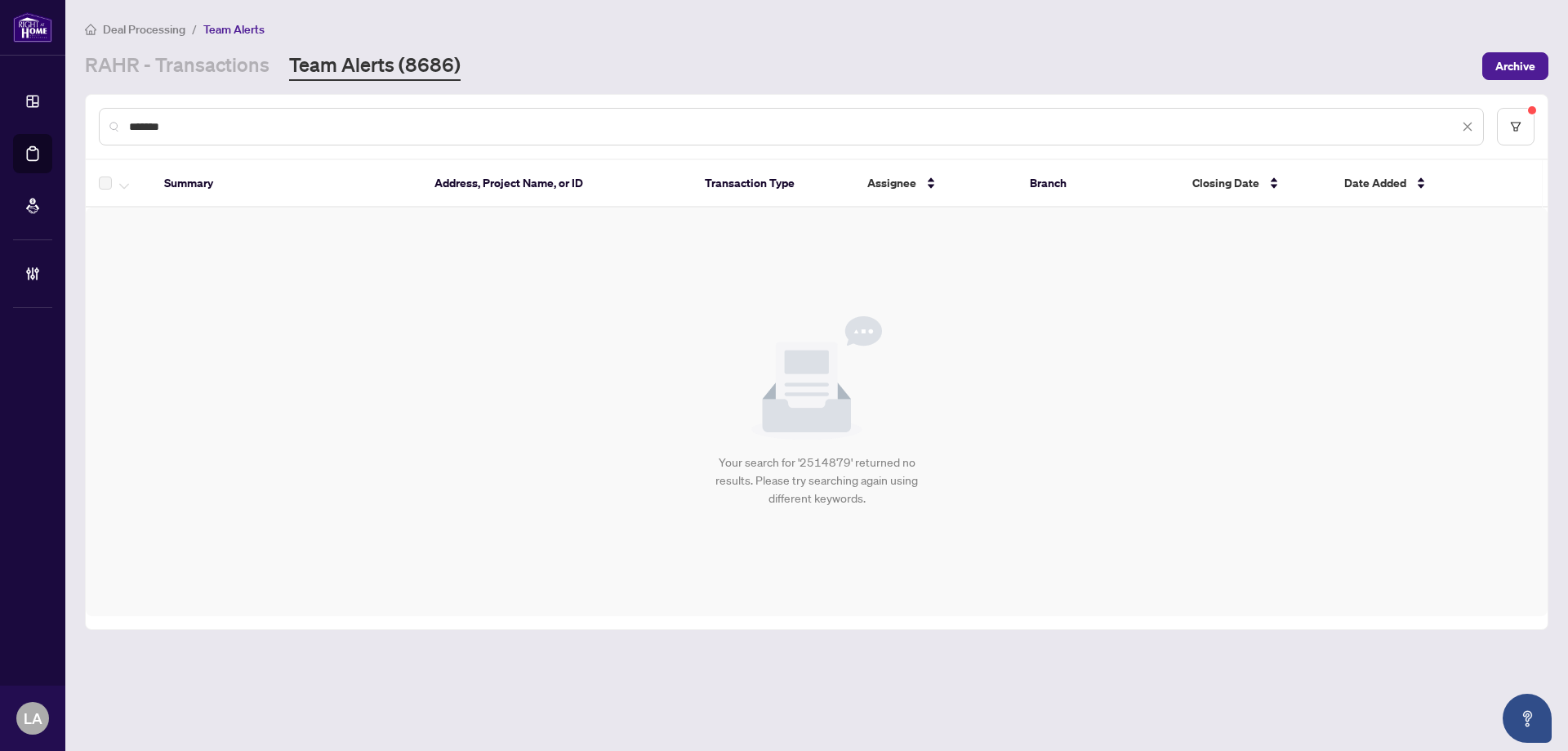
paste input "********"
type input "**********"
click at [216, 72] on link "RAHR - Transactions" at bounding box center [177, 66] width 184 height 29
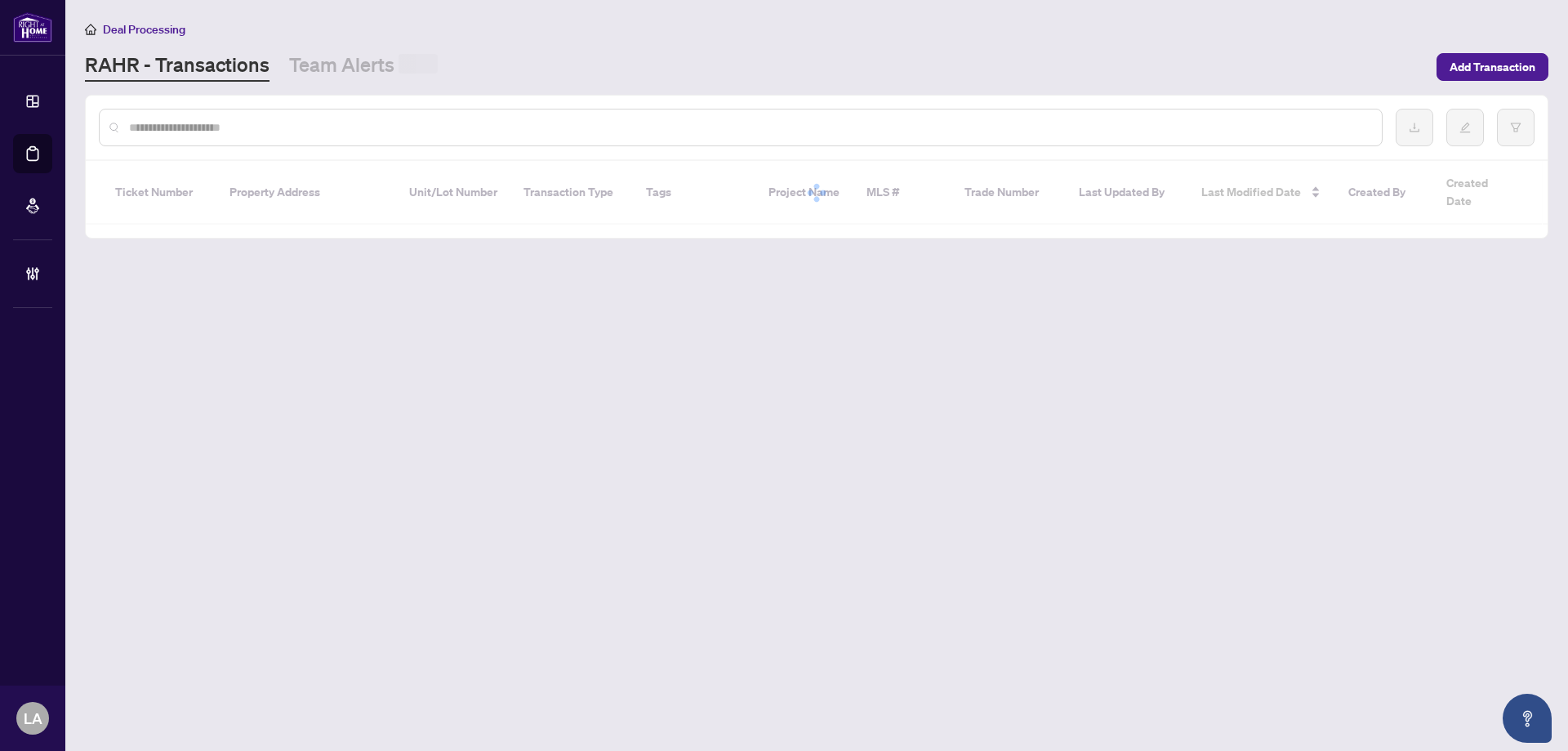
click at [253, 122] on input "text" at bounding box center [749, 127] width 1240 height 18
paste input "**********"
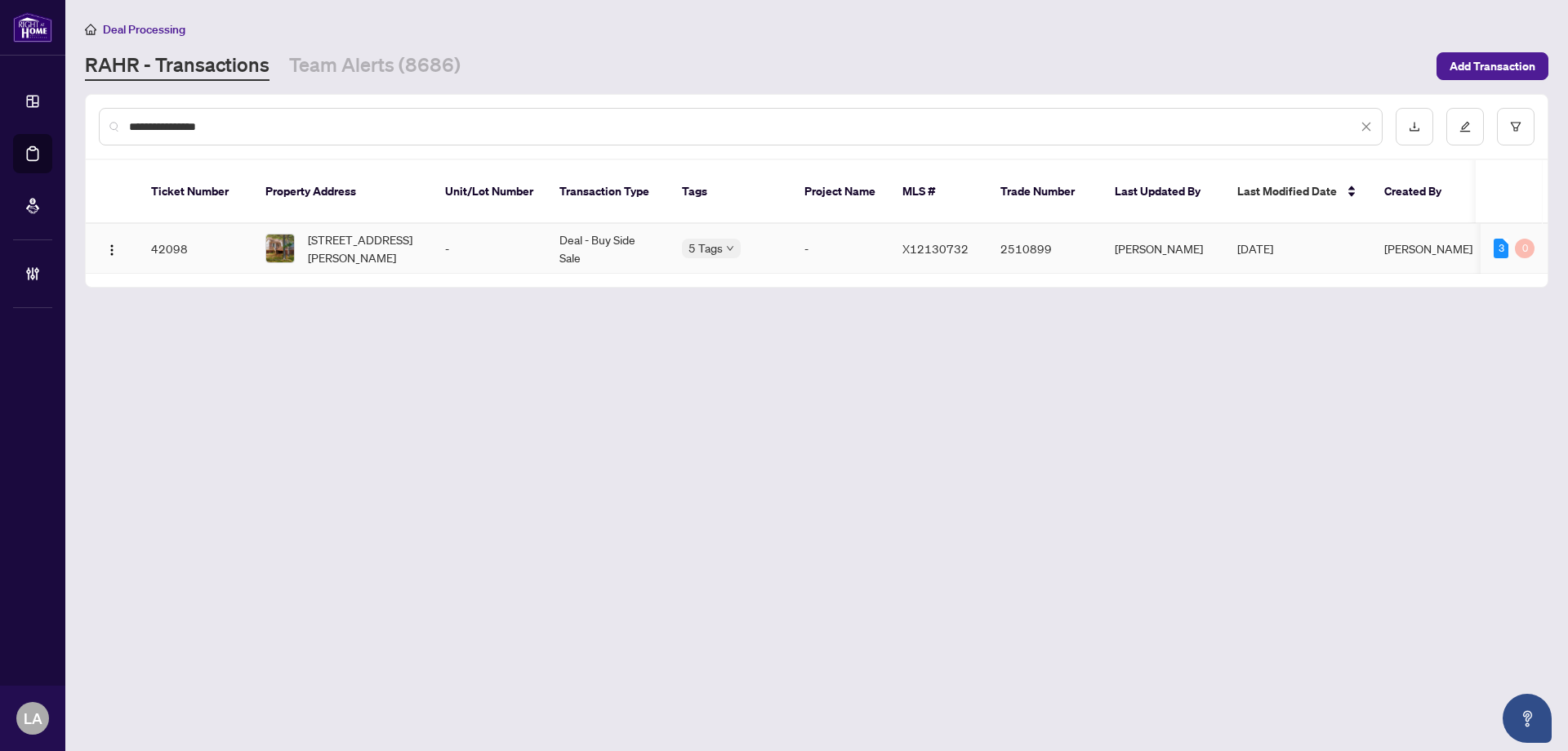
type input "**********"
click at [358, 230] on span "242 Chanonhouse Rd, Barry's Bay, Ontario K0J 1B0, Canada" at bounding box center [364, 249] width 111 height 36
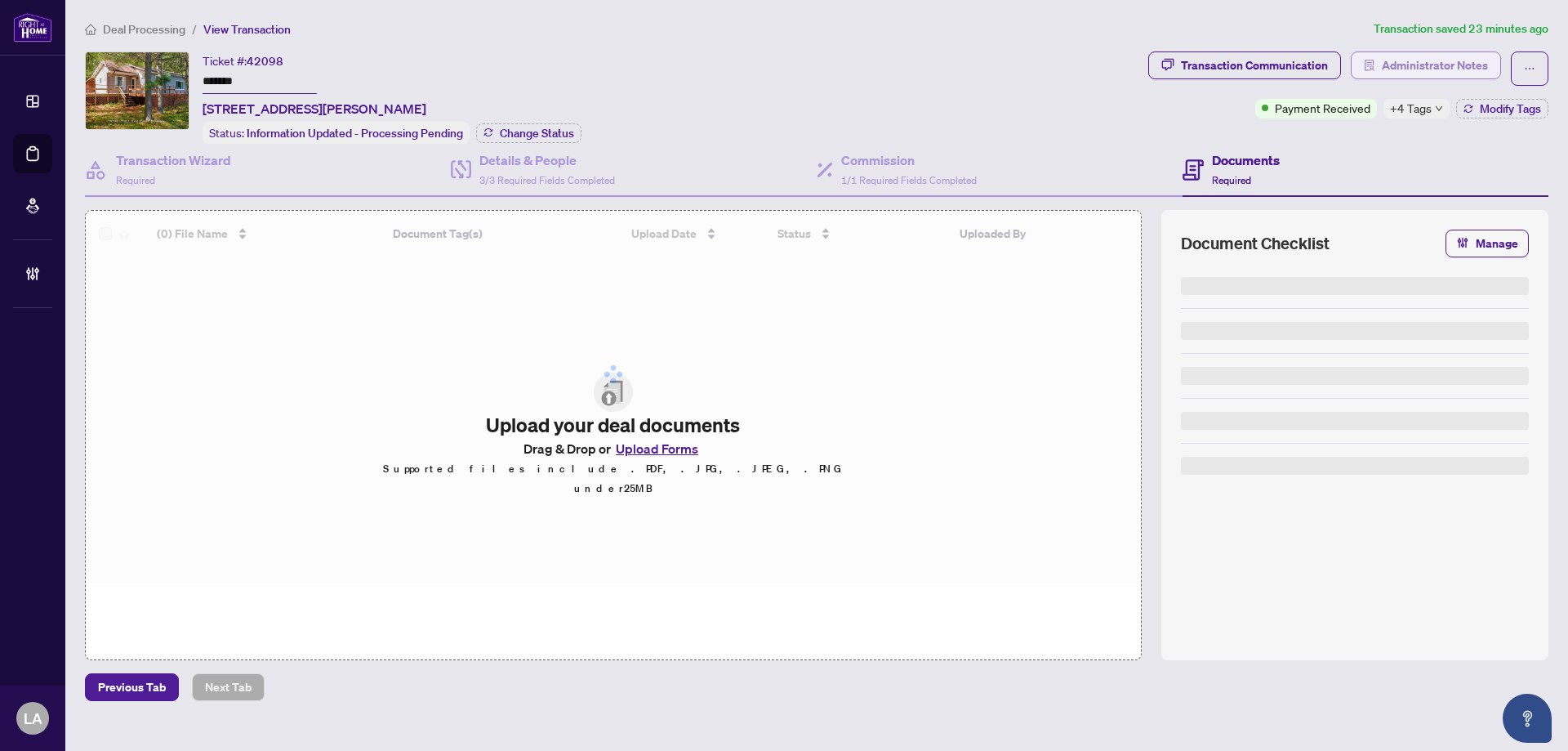
click at [1422, 62] on span "Administrator Notes" at bounding box center [1435, 65] width 106 height 26
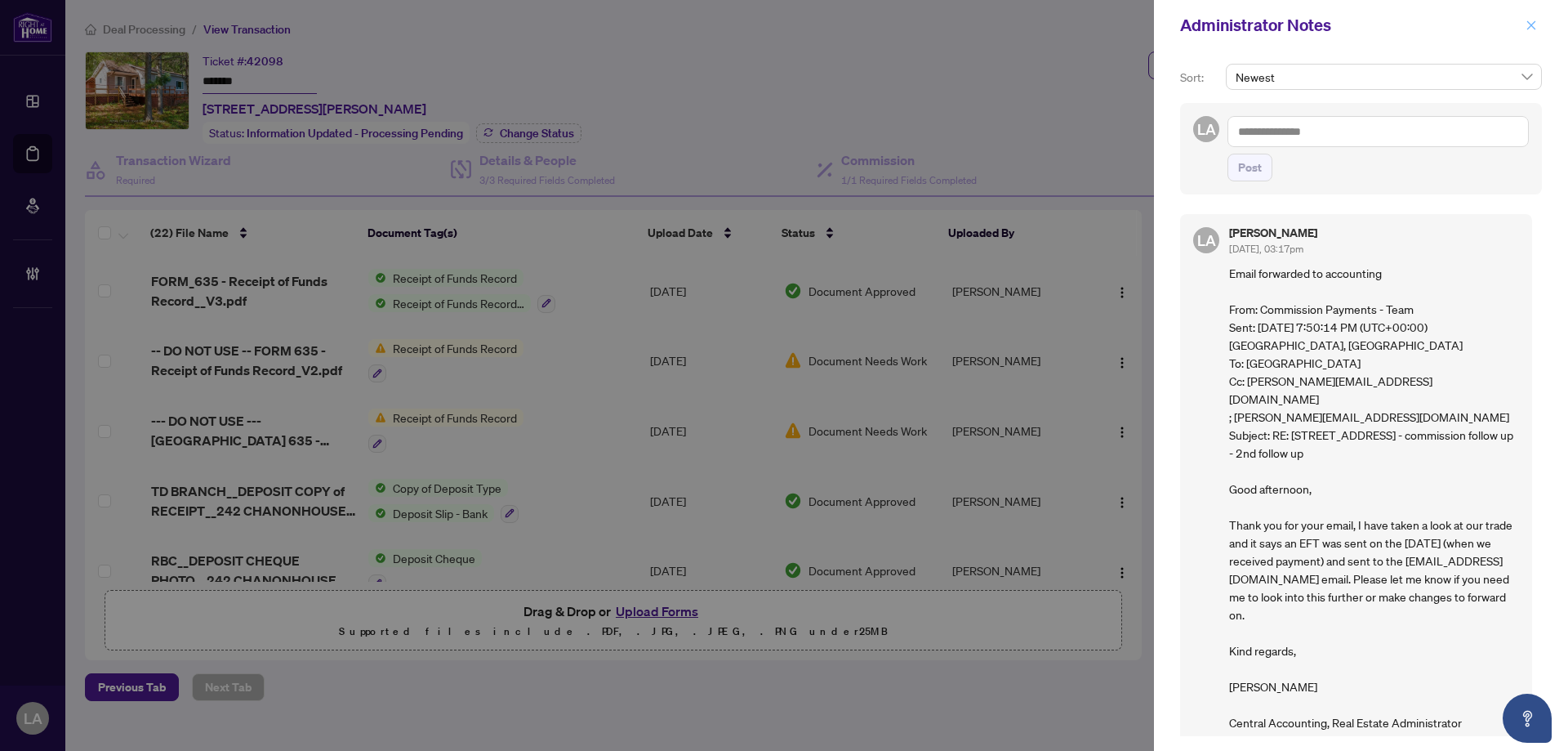
click at [1531, 25] on icon "close" at bounding box center [1532, 25] width 9 height 9
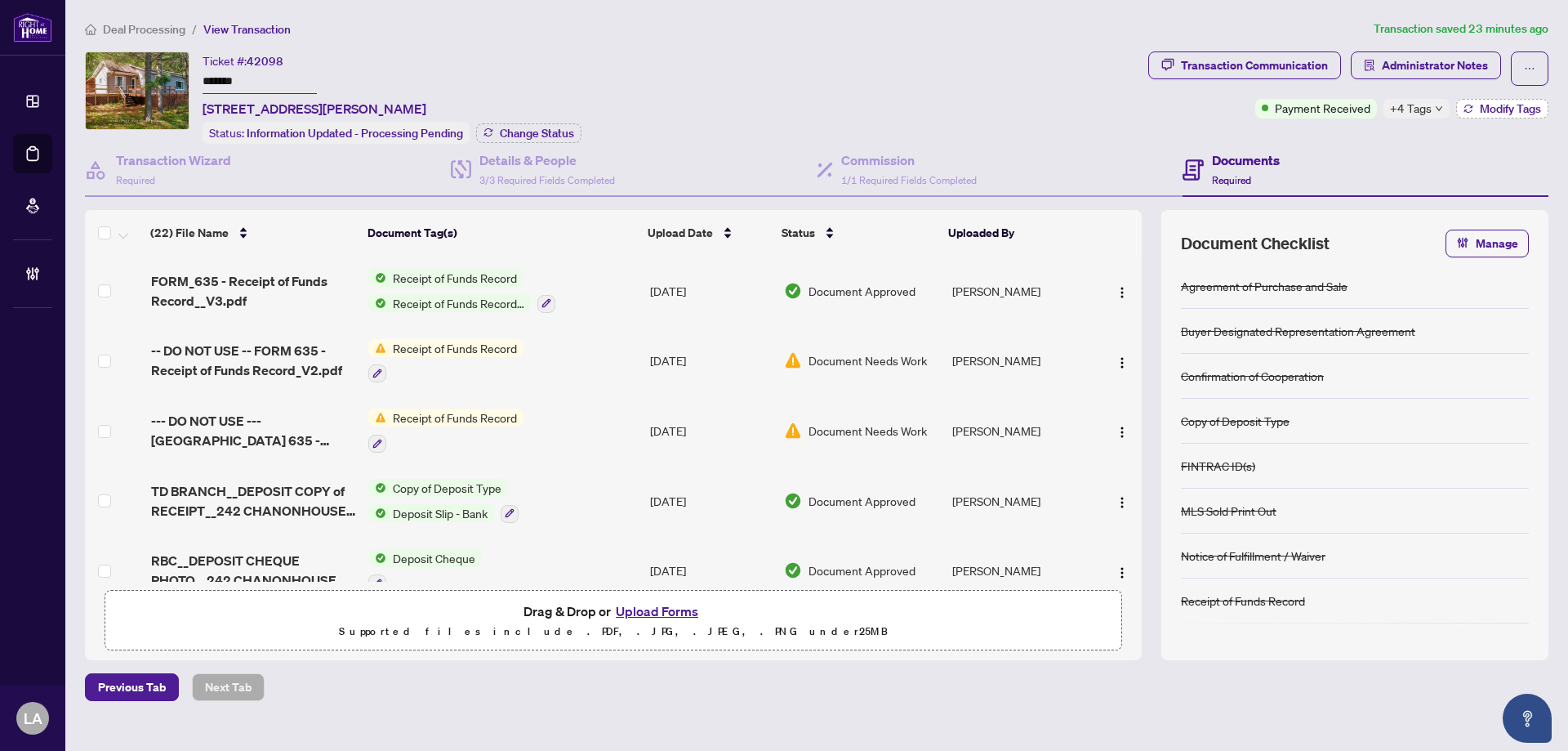
click at [1499, 103] on span "Modify Tags" at bounding box center [1510, 108] width 61 height 11
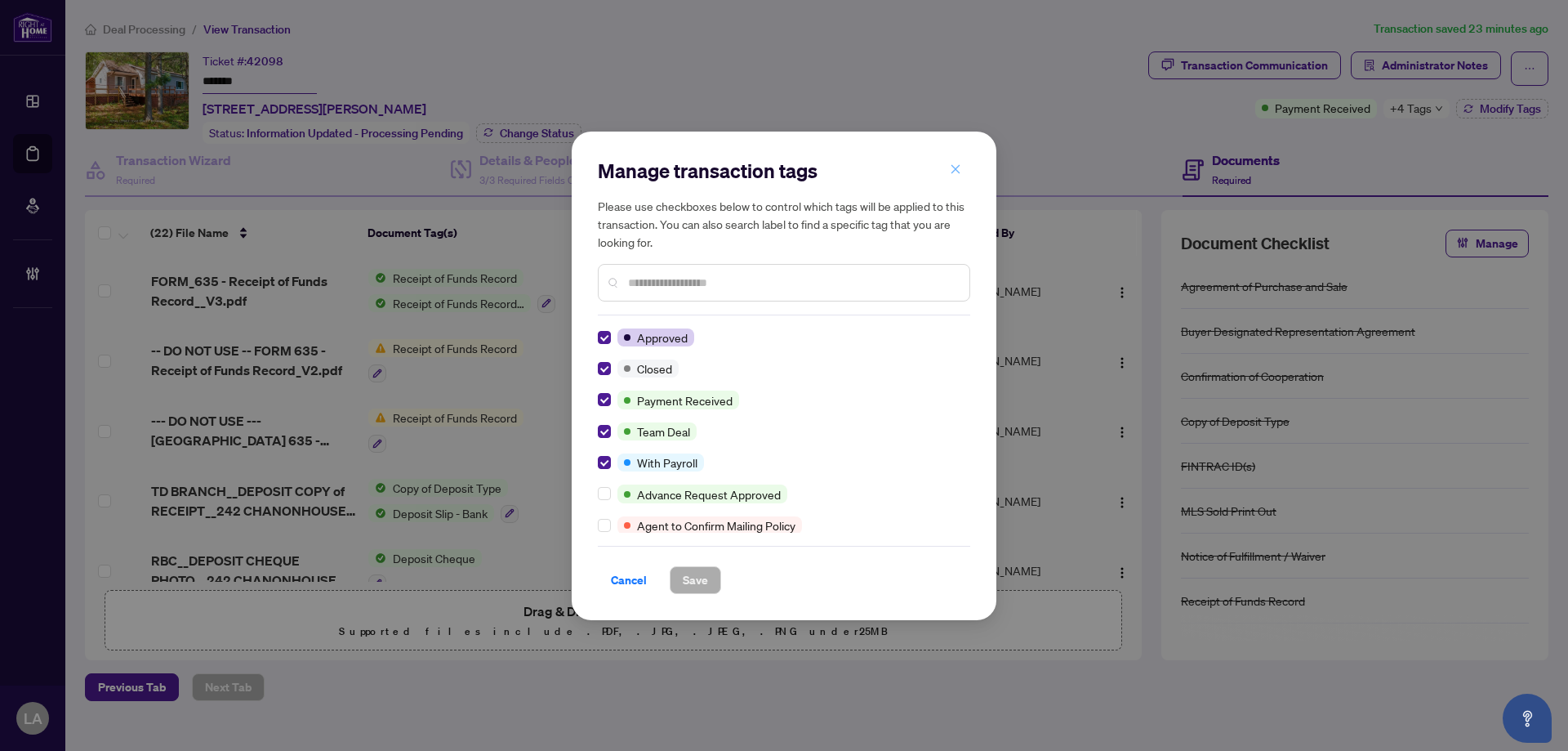
click at [962, 171] on button "button" at bounding box center [956, 170] width 33 height 28
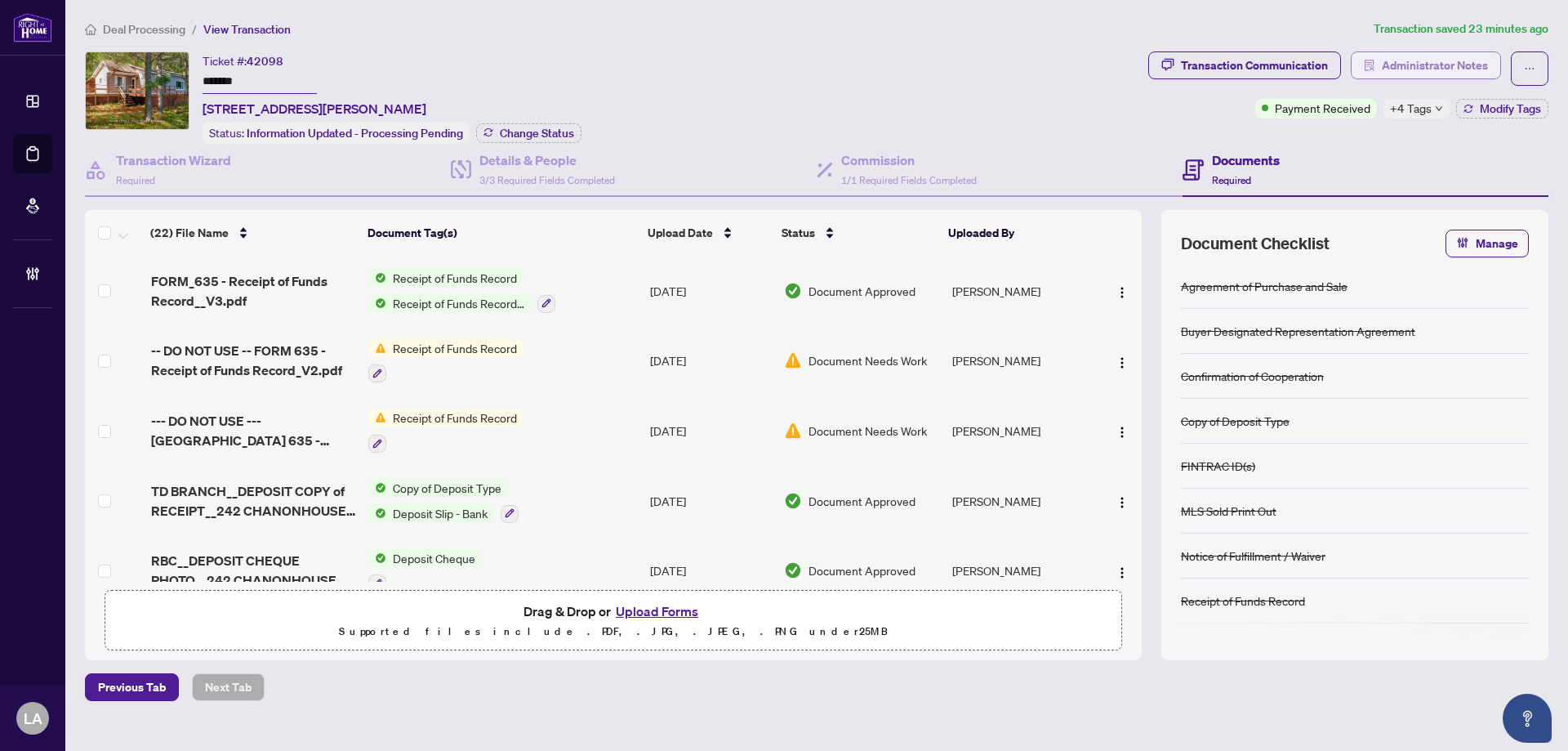
click at [1438, 63] on span "Administrator Notes" at bounding box center [1435, 65] width 106 height 26
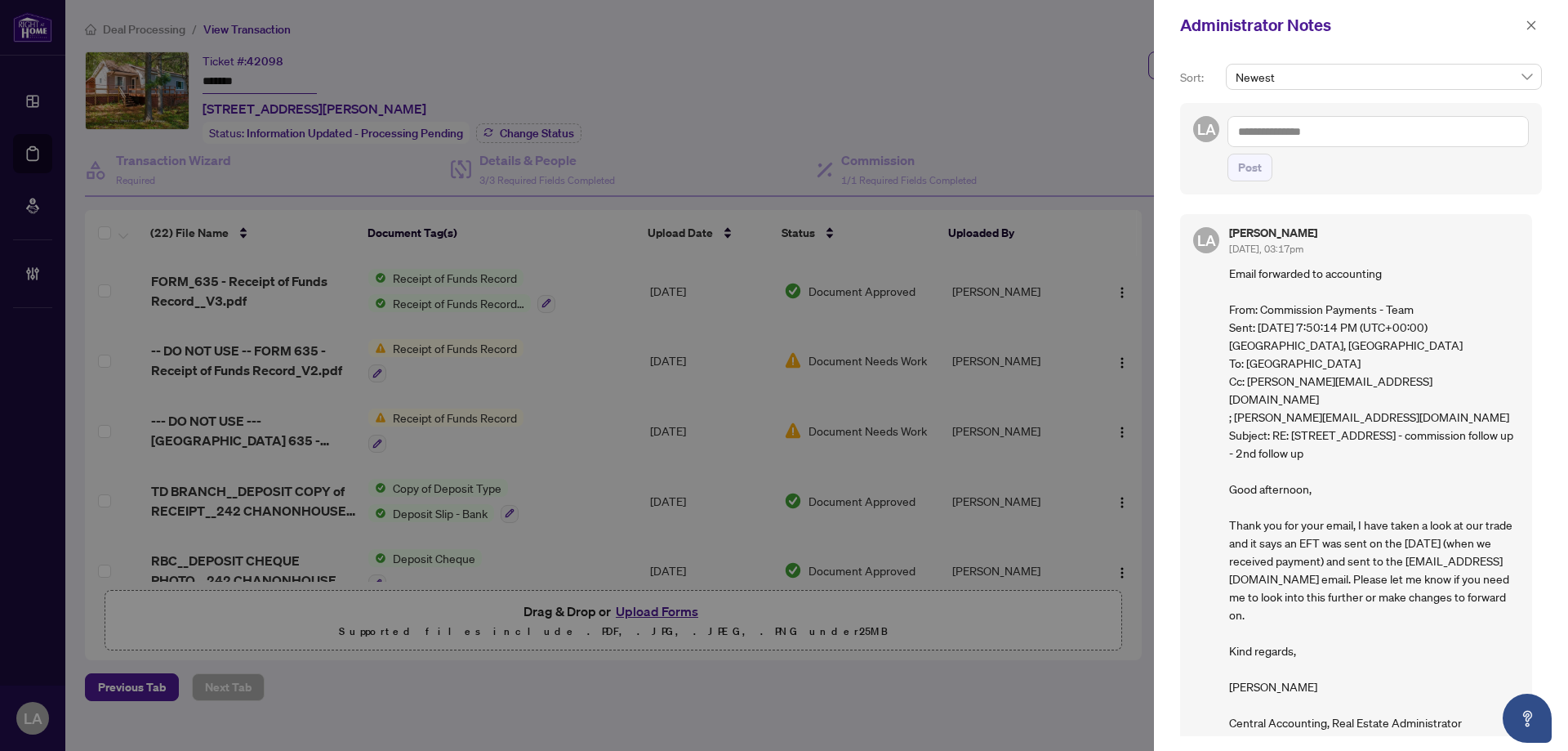
click at [1371, 120] on textarea at bounding box center [1378, 132] width 301 height 31
click at [1539, 30] on button "button" at bounding box center [1531, 25] width 22 height 20
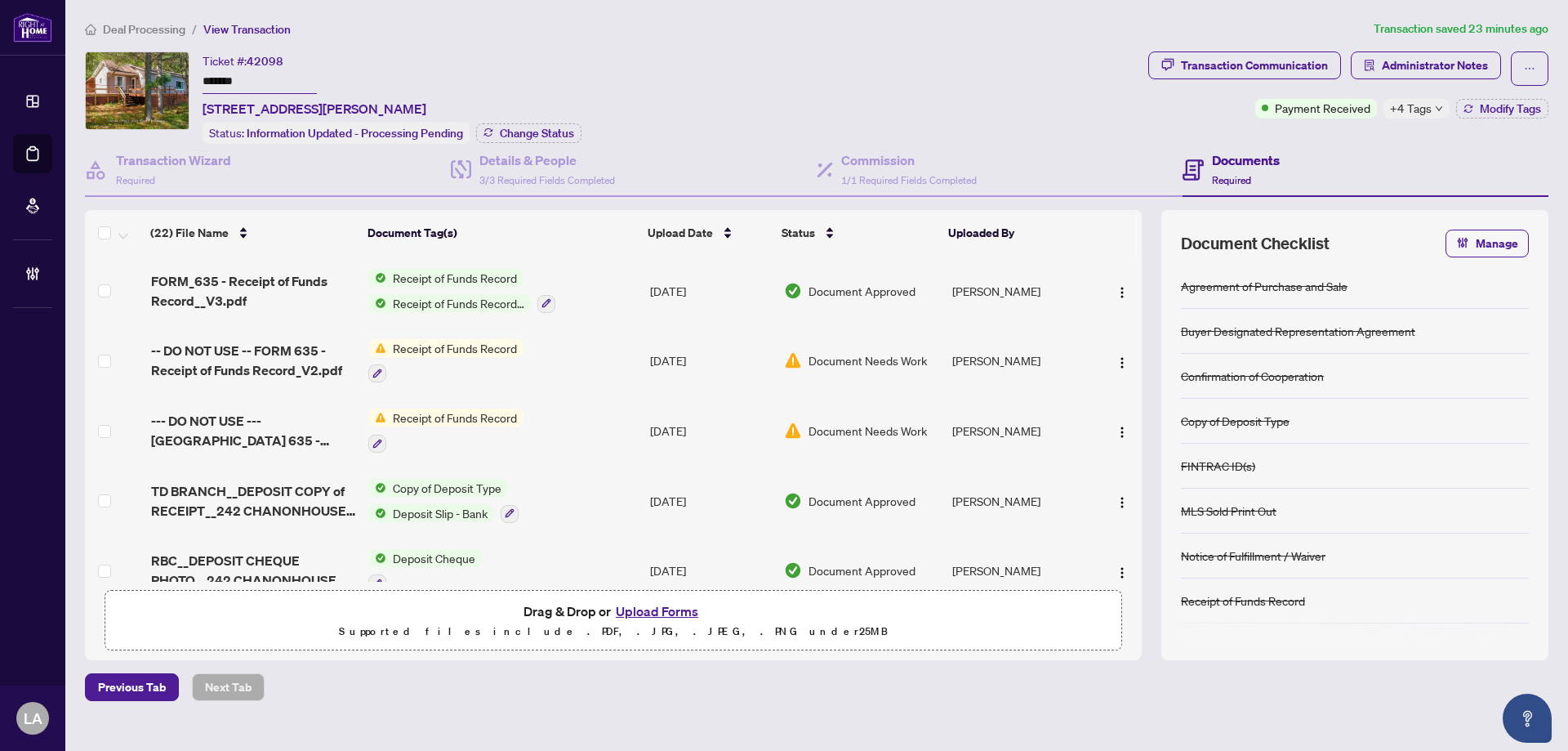
click at [291, 70] on input "*******" at bounding box center [260, 81] width 114 height 23
click at [1515, 73] on button "button" at bounding box center [1529, 68] width 37 height 35
click at [1487, 107] on span "Transaction Permissions" at bounding box center [1473, 104] width 125 height 18
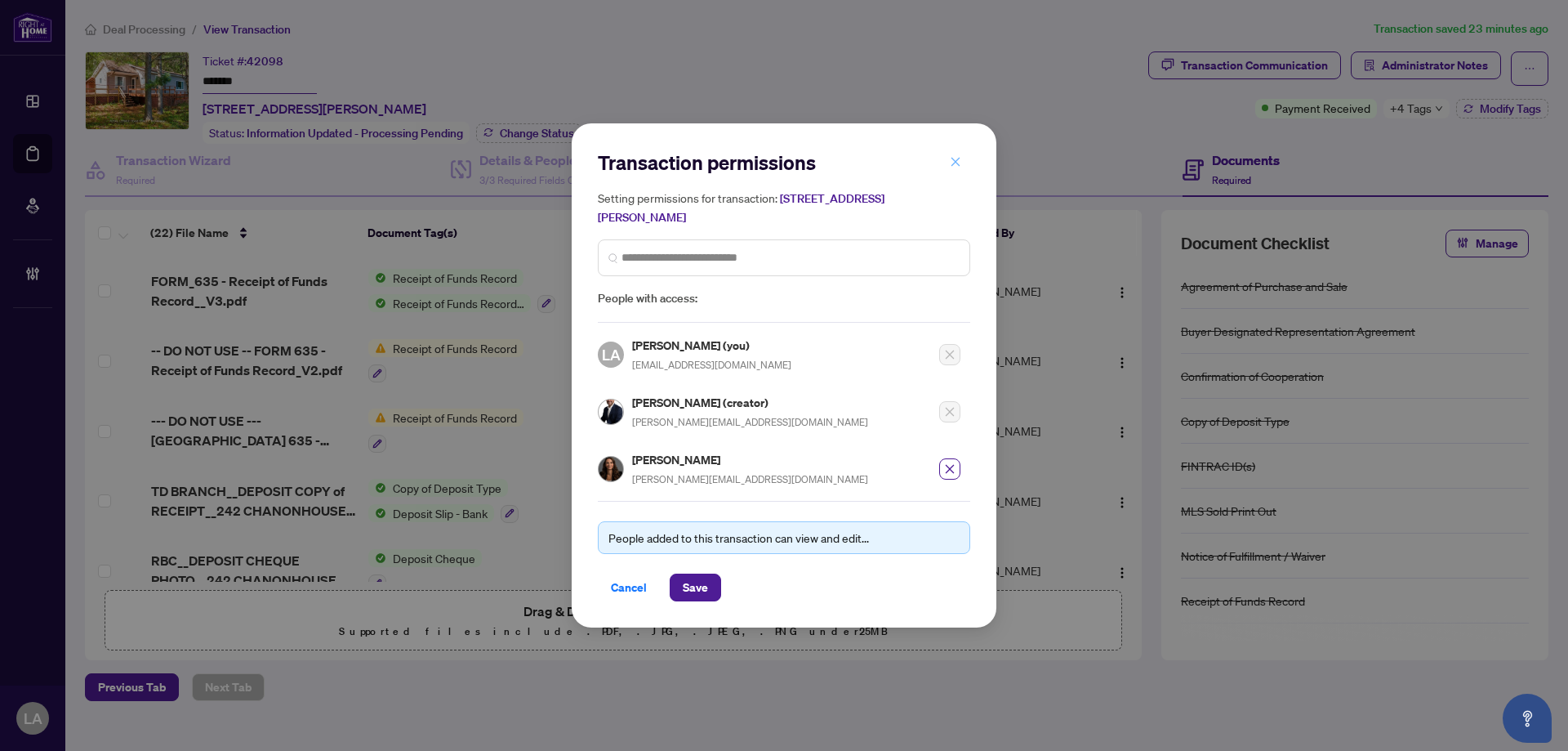
click at [945, 165] on button "button" at bounding box center [956, 162] width 33 height 28
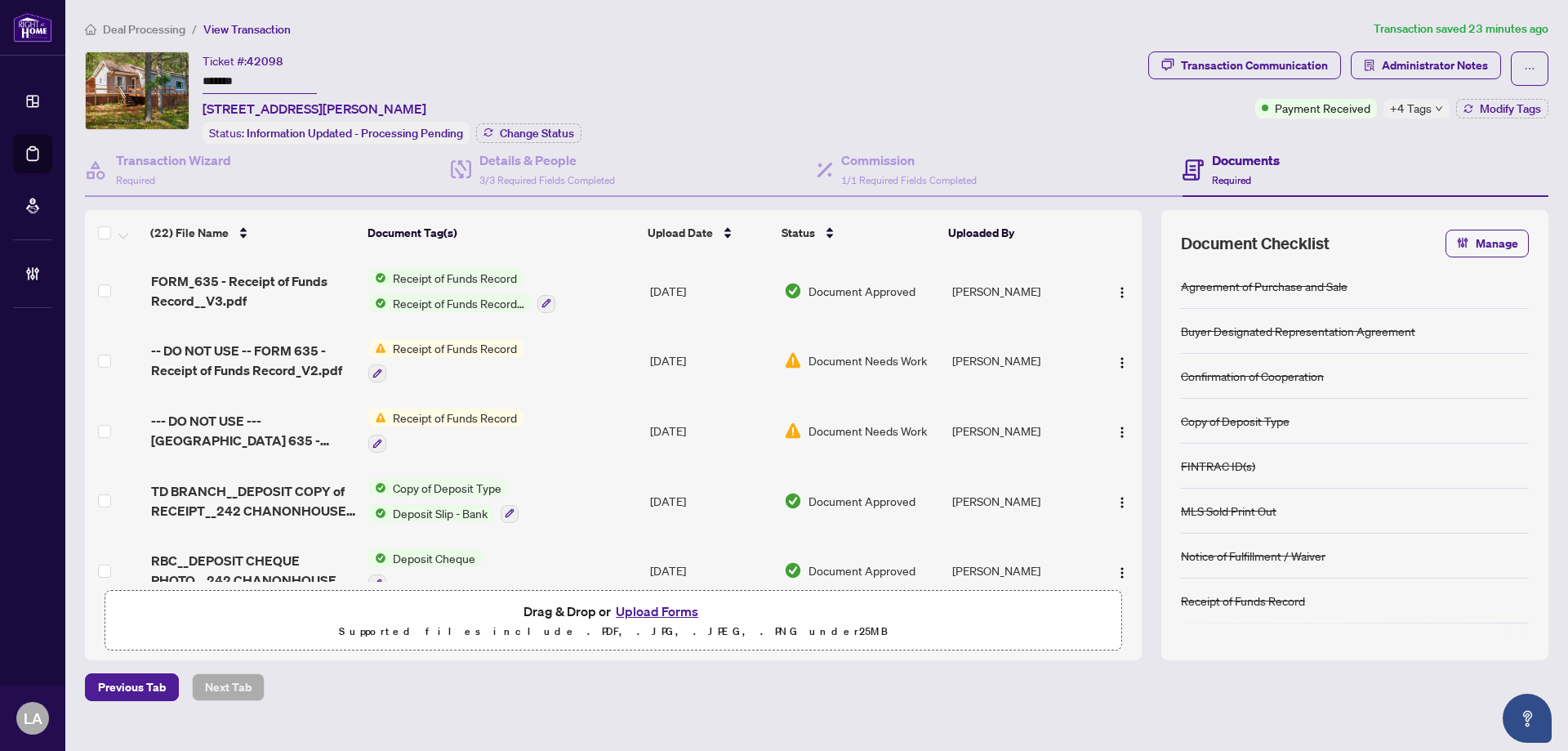
click at [1362, 79] on span "Administrator Notes" at bounding box center [1426, 68] width 151 height 35
click at [1390, 68] on span "Administrator Notes" at bounding box center [1435, 65] width 106 height 26
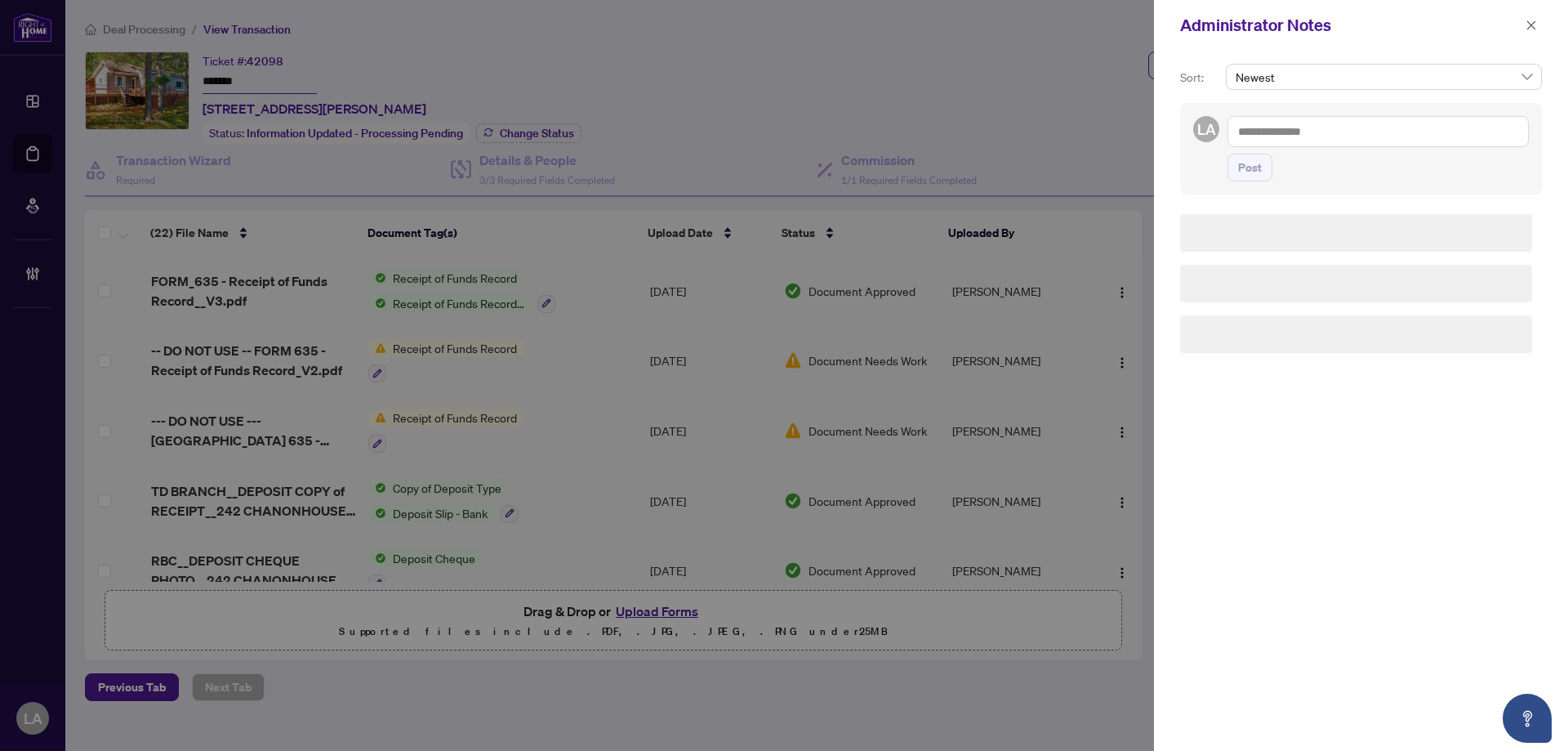
click at [1365, 126] on textarea at bounding box center [1378, 132] width 301 height 31
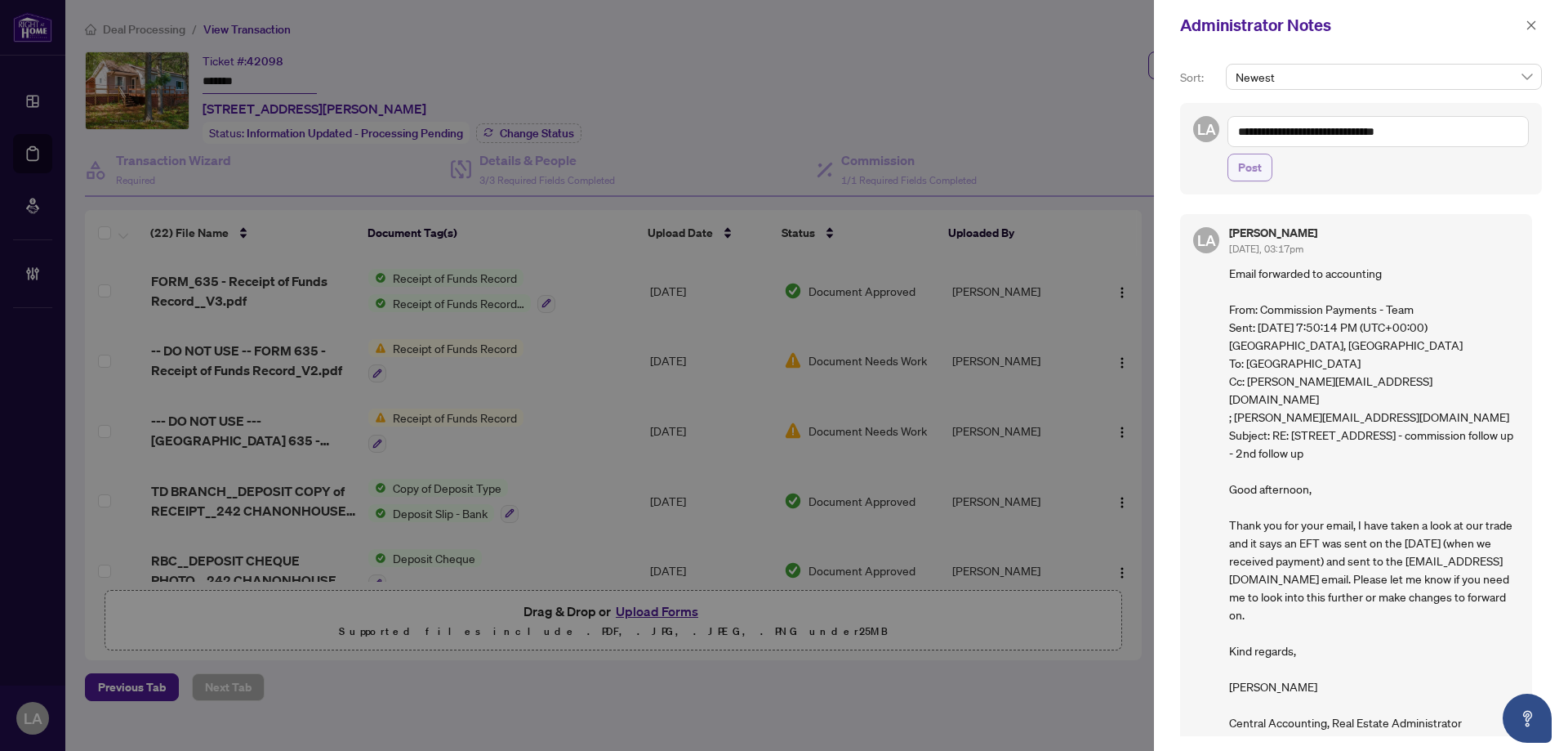
type textarea "**********"
click at [1272, 165] on button "Post" at bounding box center [1250, 167] width 45 height 28
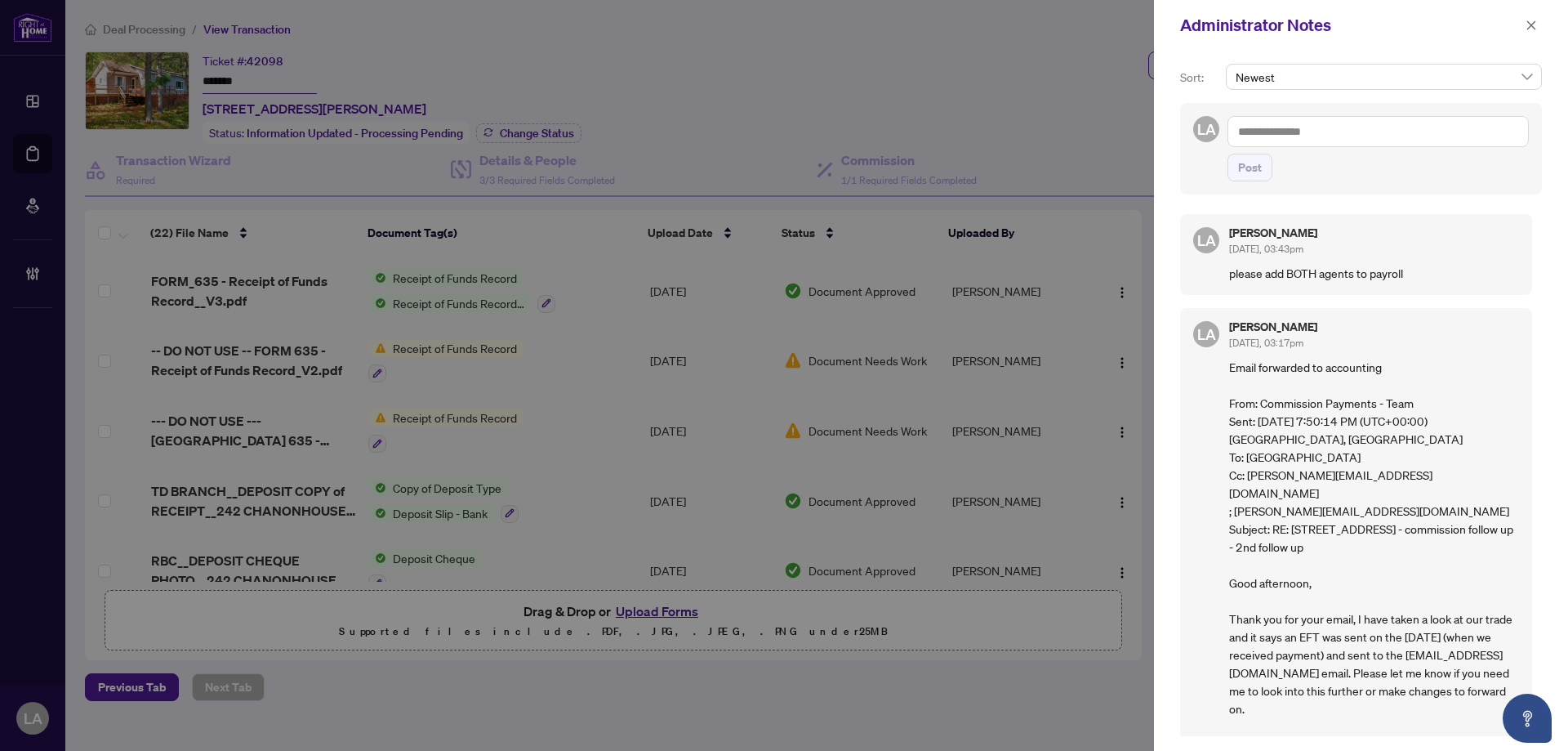
click at [1522, 40] on div "Administrator Notes" at bounding box center [1361, 25] width 414 height 50
click at [1531, 35] on span "button" at bounding box center [1531, 25] width 11 height 26
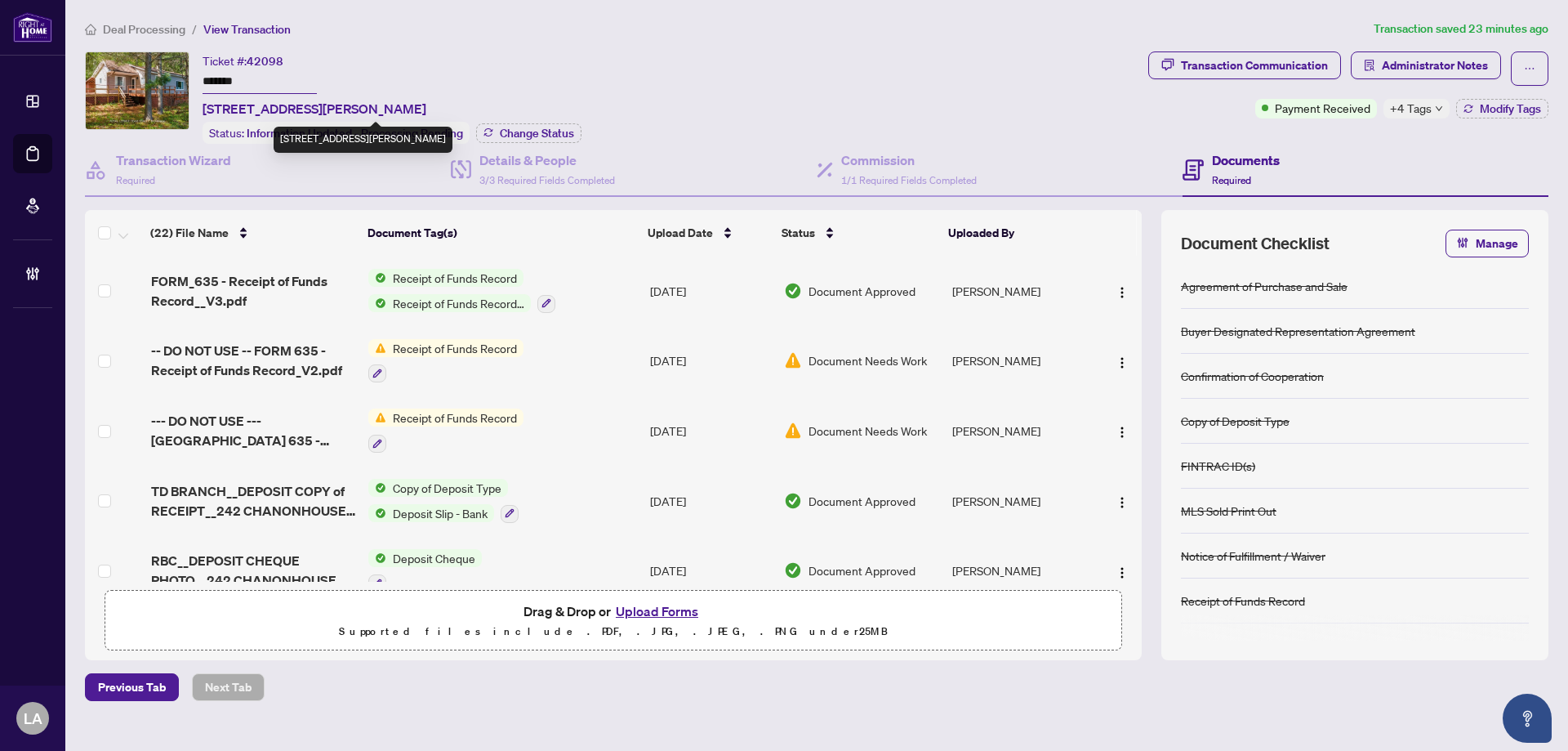
click at [409, 100] on span "242 Chanonhouse Rd, Barry's Bay, Ontario K0J 1B0, Canada" at bounding box center [314, 108] width 223 height 20
click at [332, 77] on div "Ticket #: 42098 ******* 242 Chanonhouse Rd, Barry's Bay, Ontario K0J 1B0, Canada" at bounding box center [314, 84] width 223 height 67
click at [1250, 65] on div "Transaction Communication" at bounding box center [1255, 65] width 147 height 26
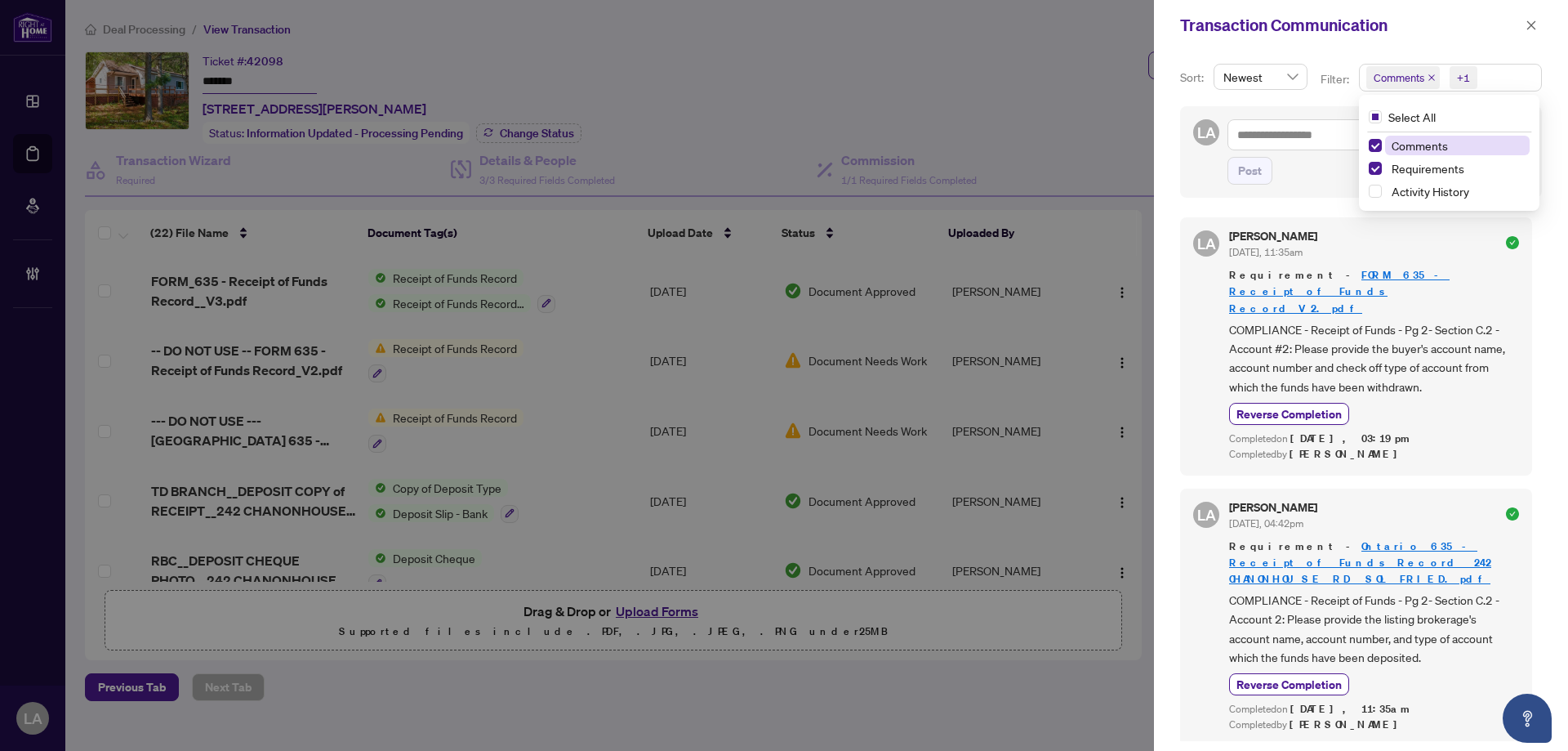
click at [1418, 84] on span "Comments" at bounding box center [1398, 77] width 50 height 16
click at [1412, 185] on span "Activity History" at bounding box center [1430, 191] width 78 height 15
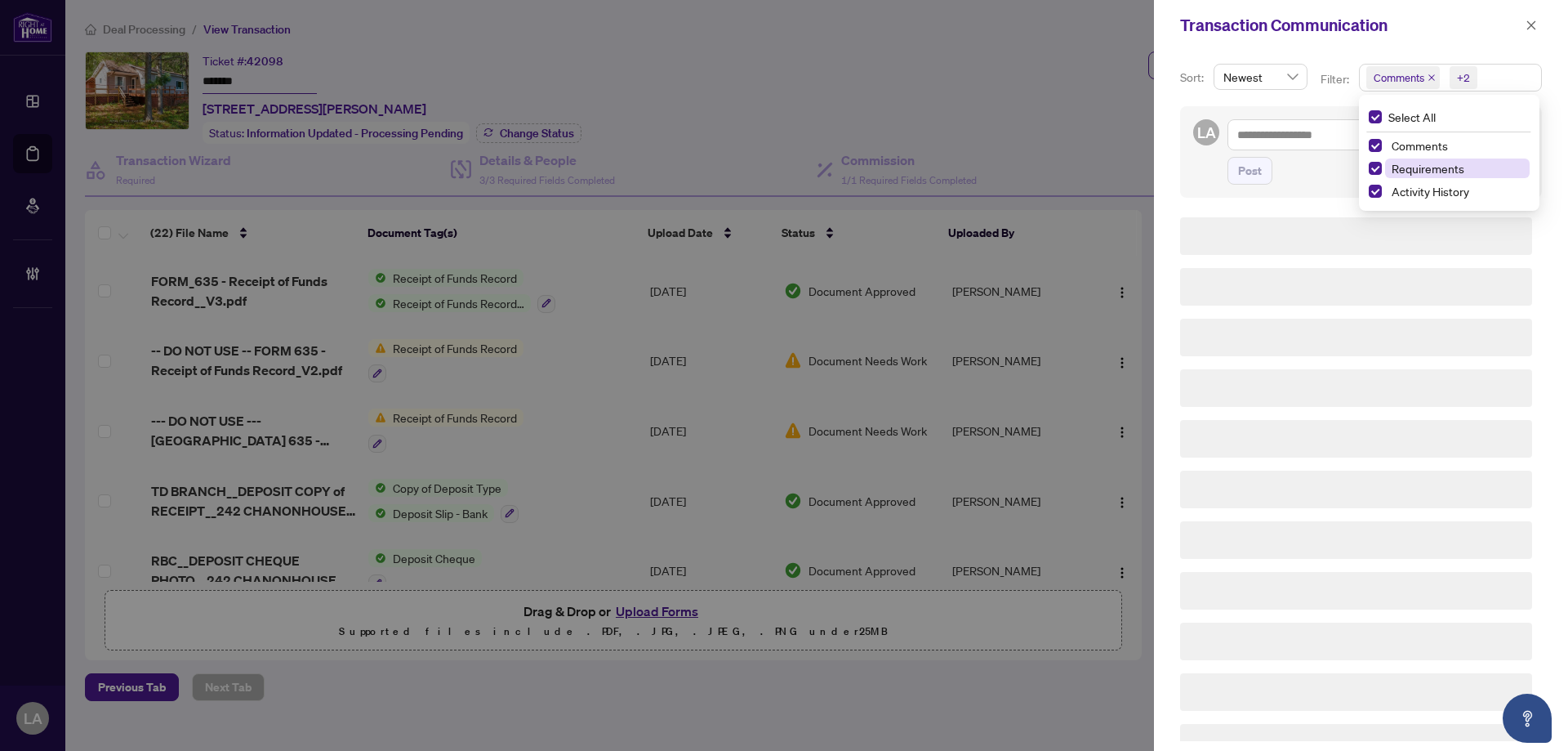
click at [1416, 171] on span "Requirements" at bounding box center [1428, 168] width 73 height 15
click at [1423, 145] on span "Comments" at bounding box center [1419, 145] width 56 height 15
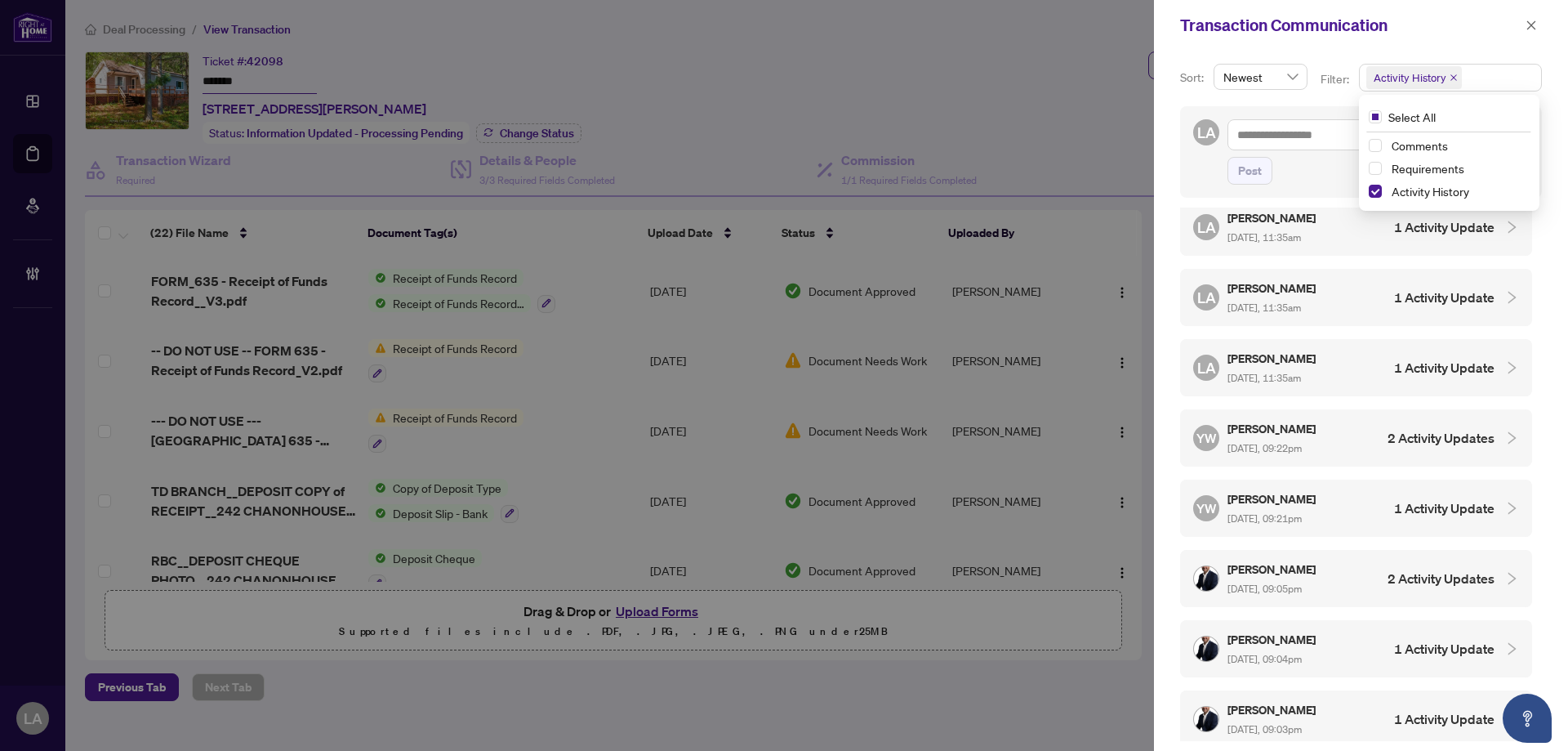
scroll to position [654, 0]
click at [1295, 428] on div "YuPan Wang Sep/25/2025, 09:22pm" at bounding box center [1273, 436] width 91 height 37
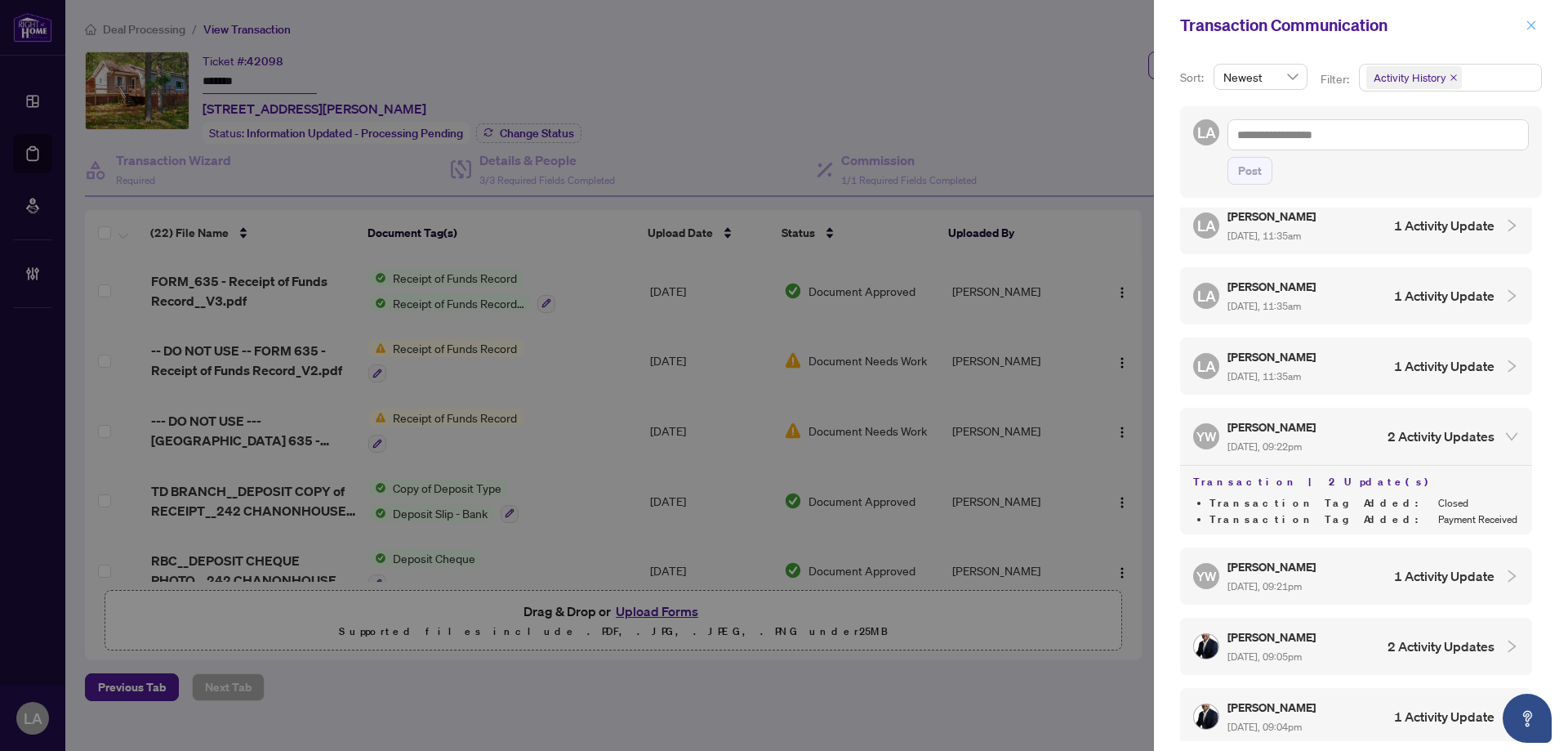
click at [1526, 32] on span "button" at bounding box center [1531, 25] width 11 height 26
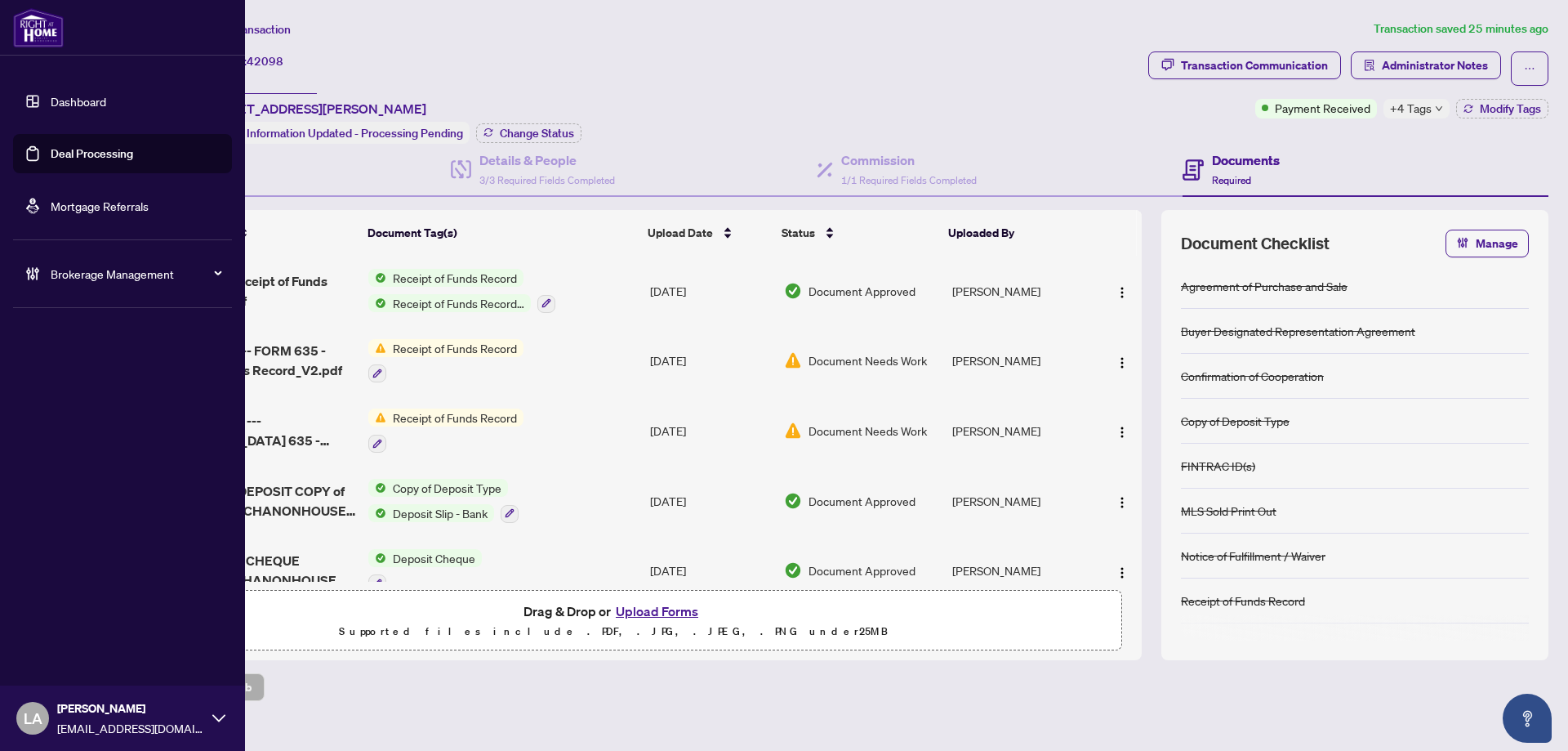
drag, startPoint x: 48, startPoint y: 153, endPoint x: 166, endPoint y: 153, distance: 118.0
click at [50, 153] on link "Deal Processing" at bounding box center [91, 153] width 82 height 15
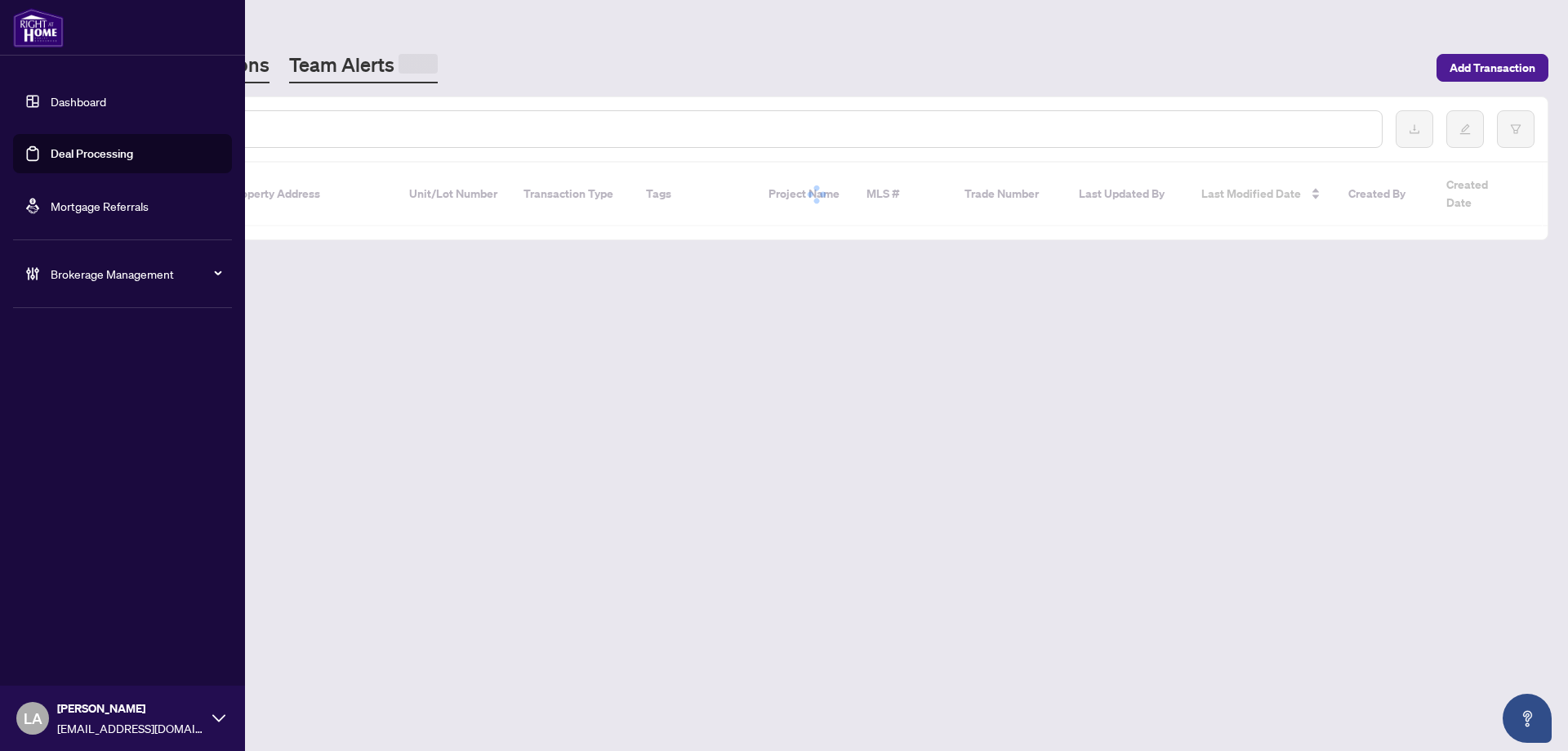
click at [317, 70] on link "Team Alerts" at bounding box center [364, 67] width 149 height 32
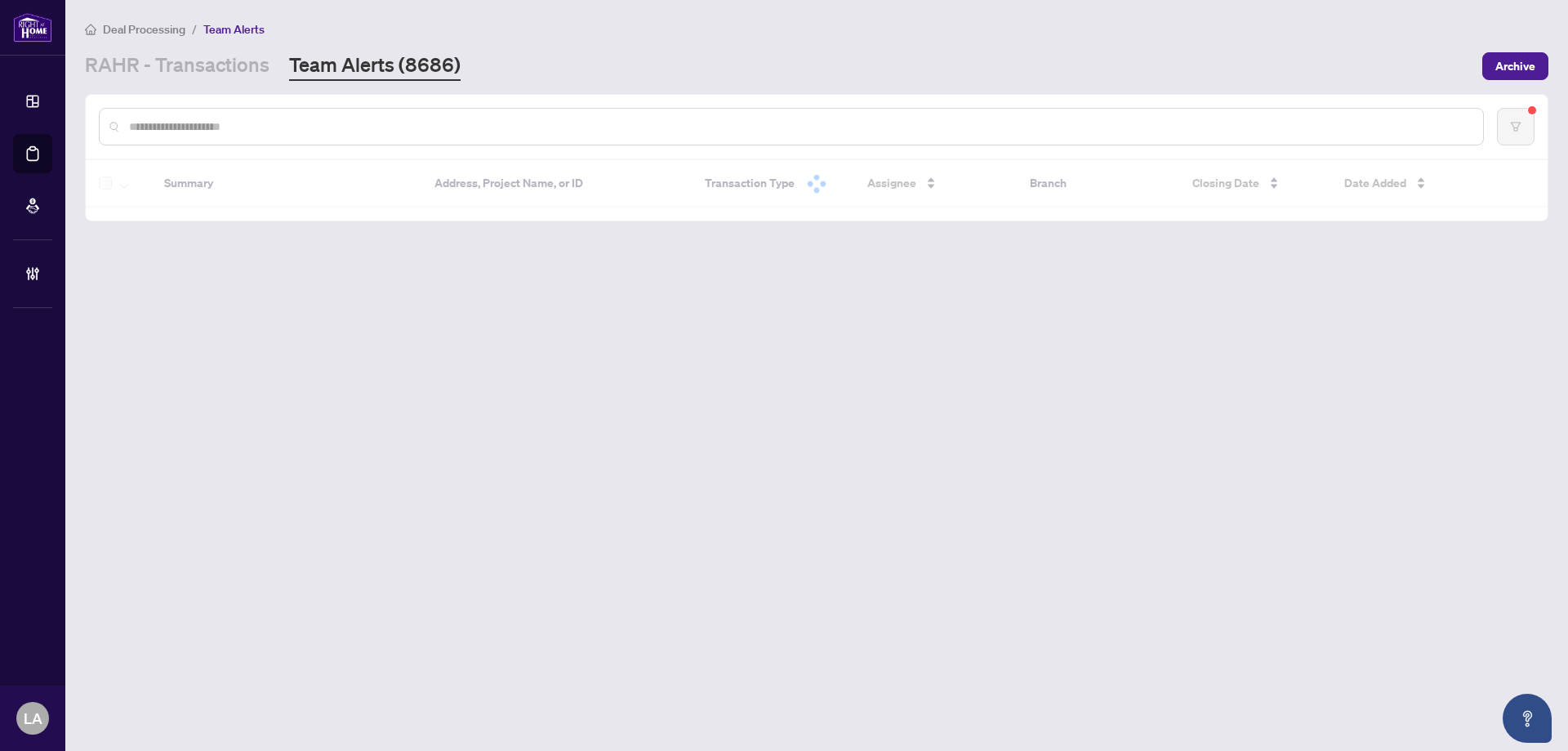
click at [222, 116] on div at bounding box center [791, 126] width 1385 height 37
click at [223, 121] on input "text" at bounding box center [799, 126] width 1341 height 18
paste input "**********"
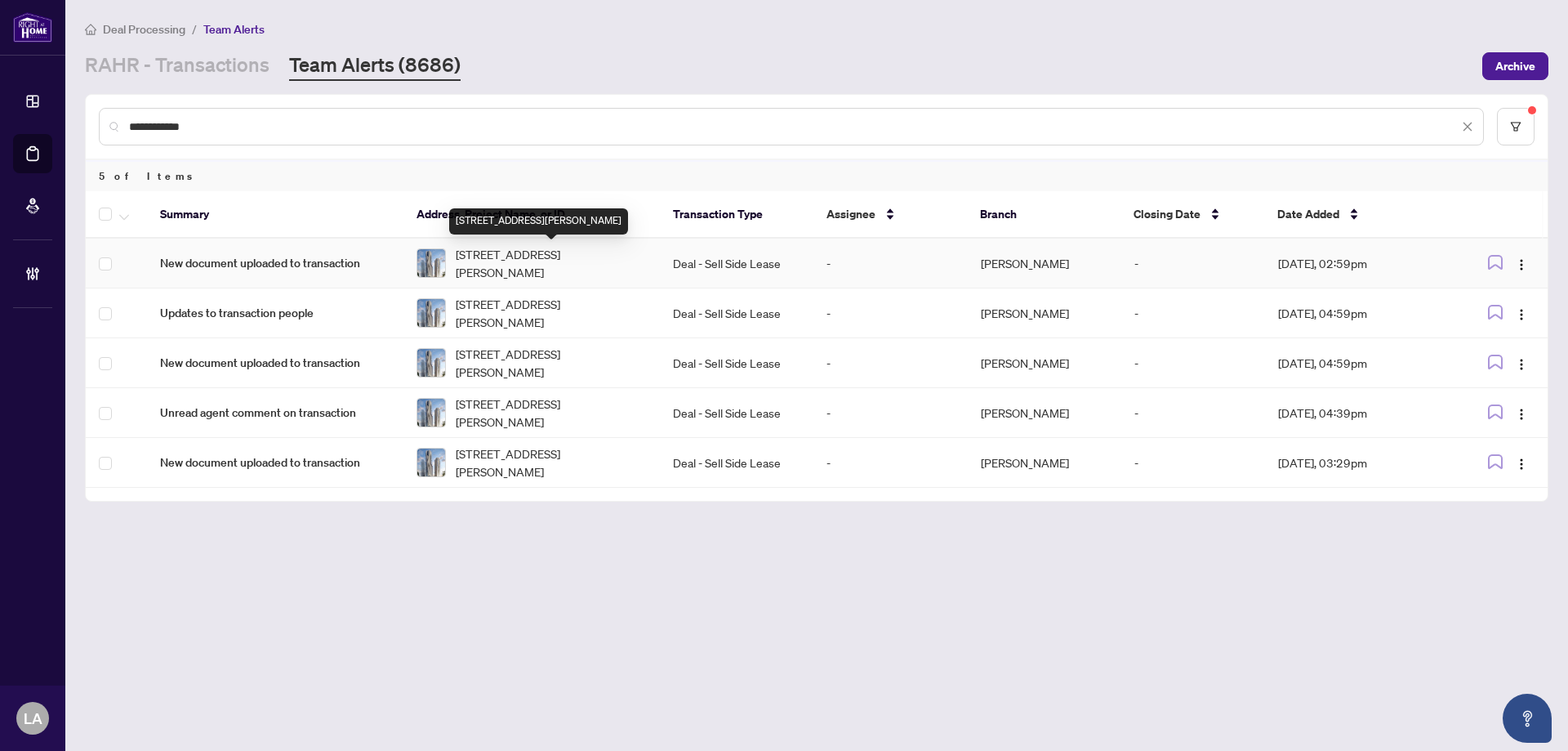
type input "**********"
click at [387, 254] on span "New document uploaded to transaction" at bounding box center [275, 262] width 230 height 18
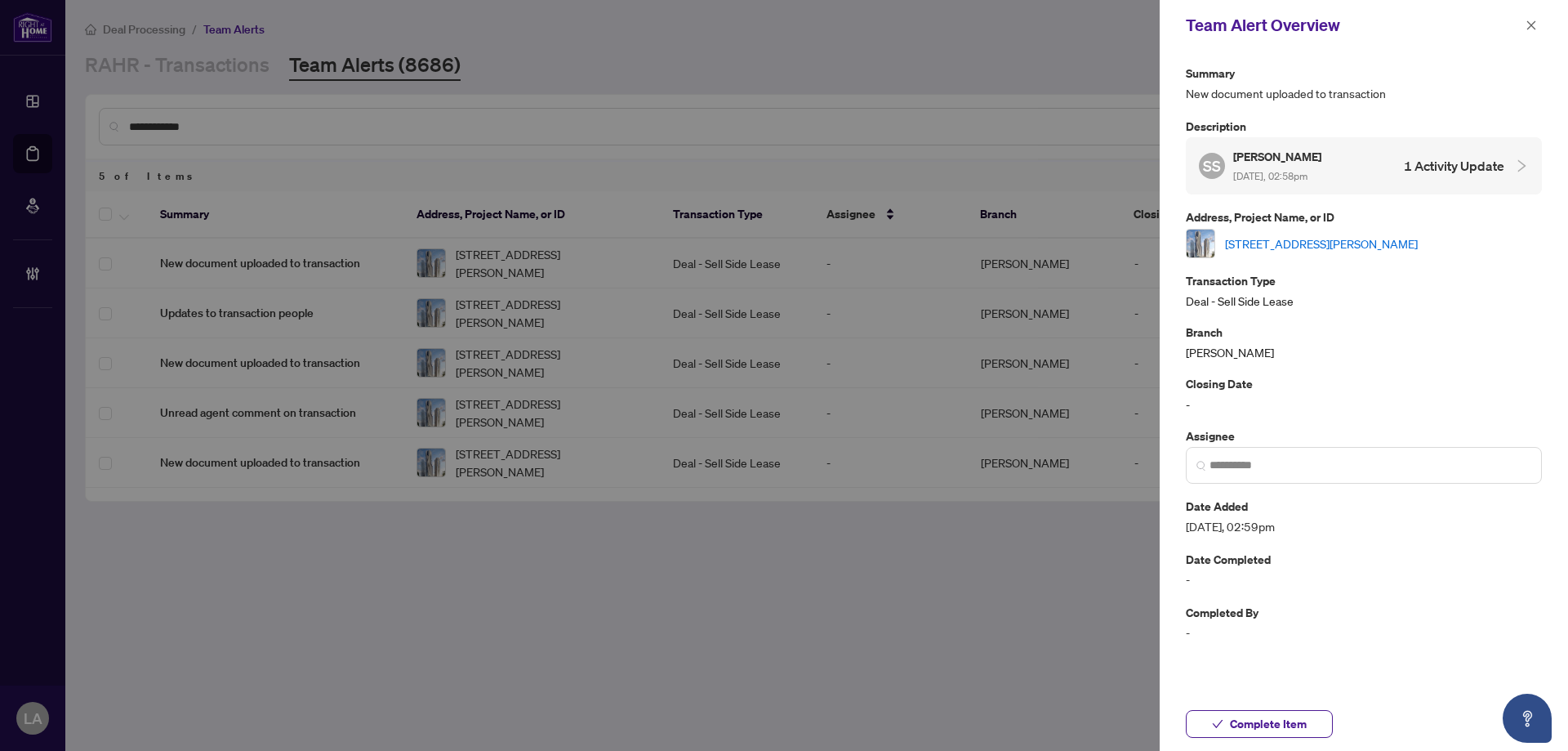
click at [1236, 247] on link "[STREET_ADDRESS][PERSON_NAME]" at bounding box center [1321, 243] width 193 height 18
click at [1540, 22] on button "button" at bounding box center [1531, 25] width 22 height 20
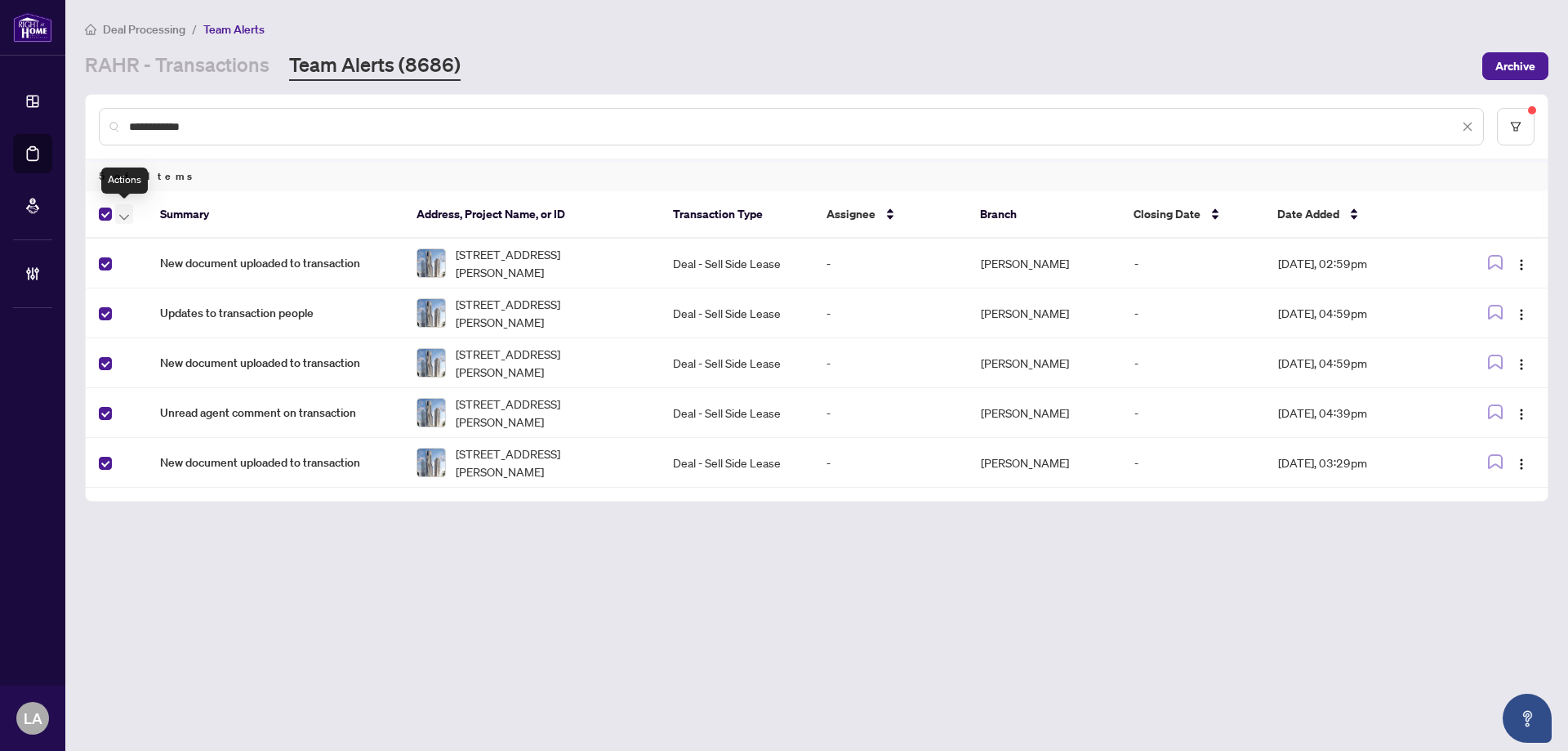
click at [119, 216] on button "button" at bounding box center [124, 214] width 18 height 20
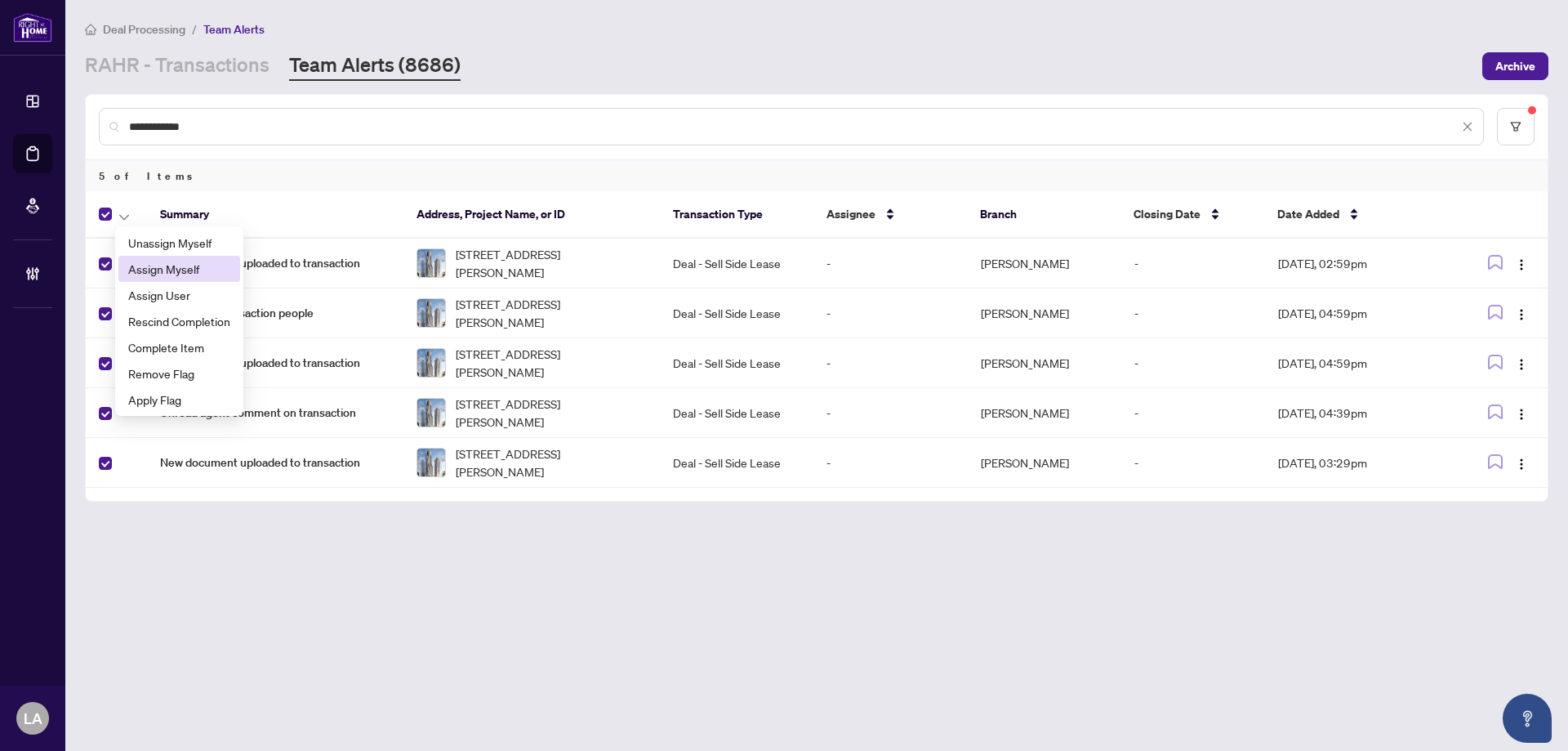
click at [163, 269] on span "Assign Myself" at bounding box center [179, 269] width 102 height 18
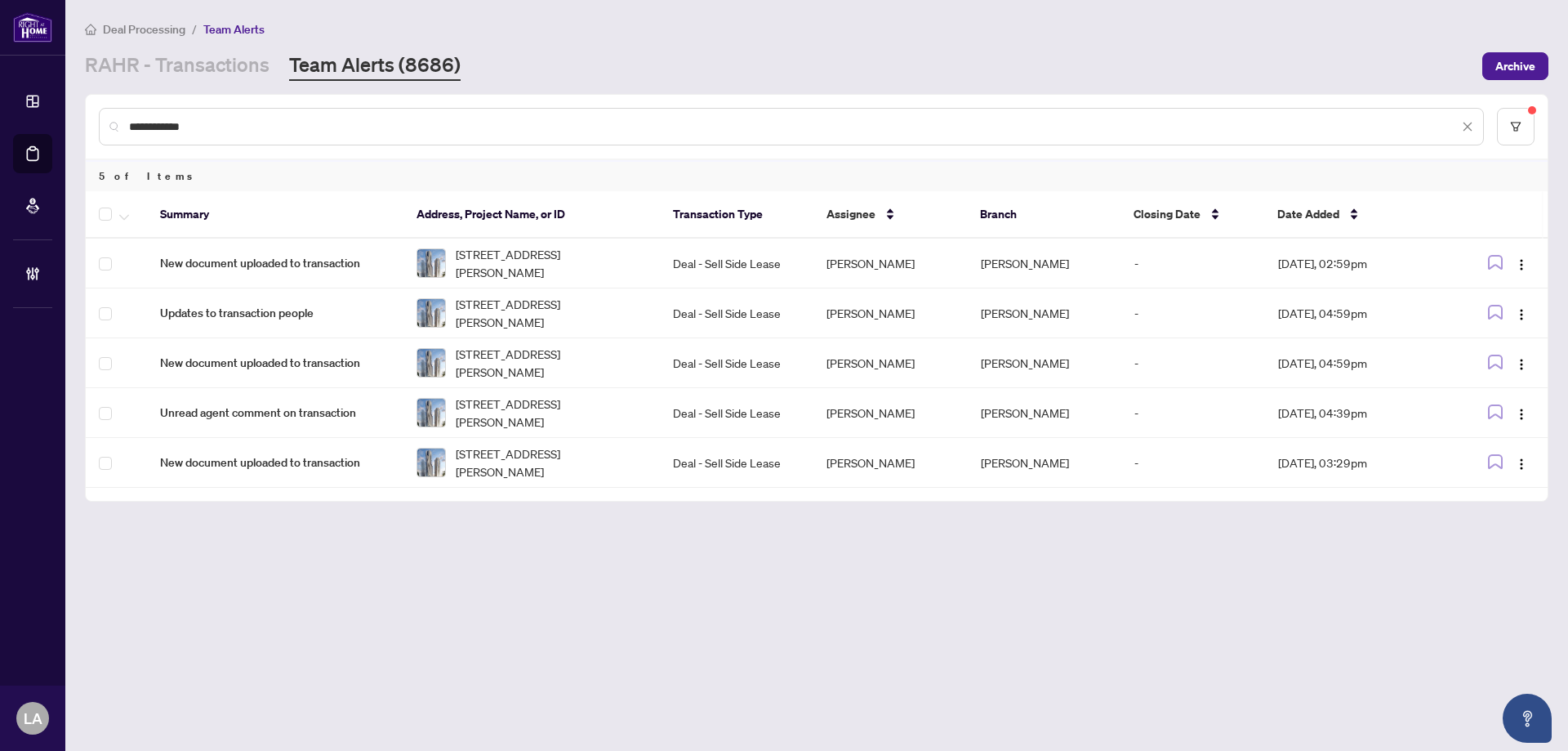
click at [108, 223] on th at bounding box center [116, 215] width 61 height 48
click at [126, 214] on icon "button" at bounding box center [124, 217] width 10 height 7
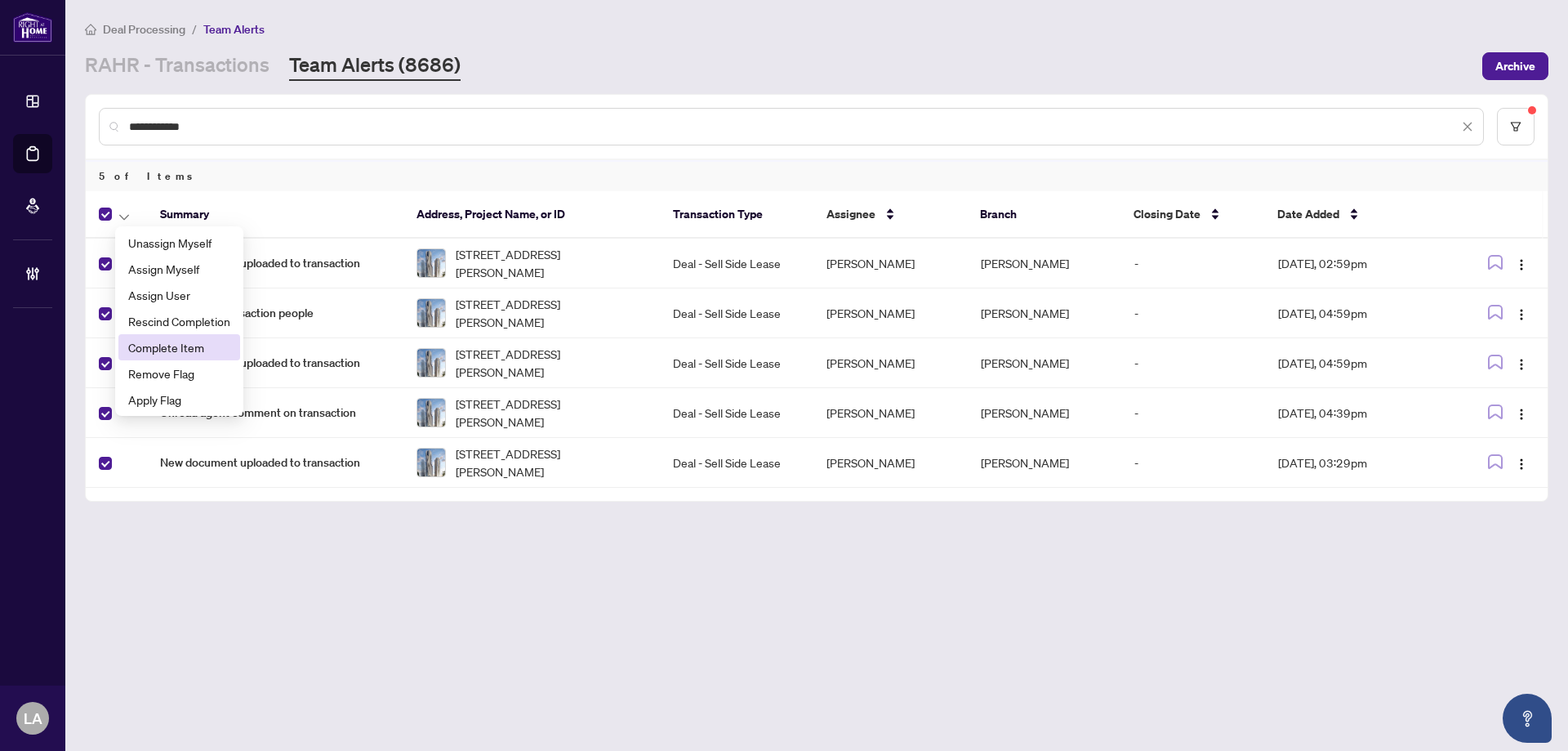
click at [185, 346] on span "Complete Item" at bounding box center [179, 346] width 102 height 18
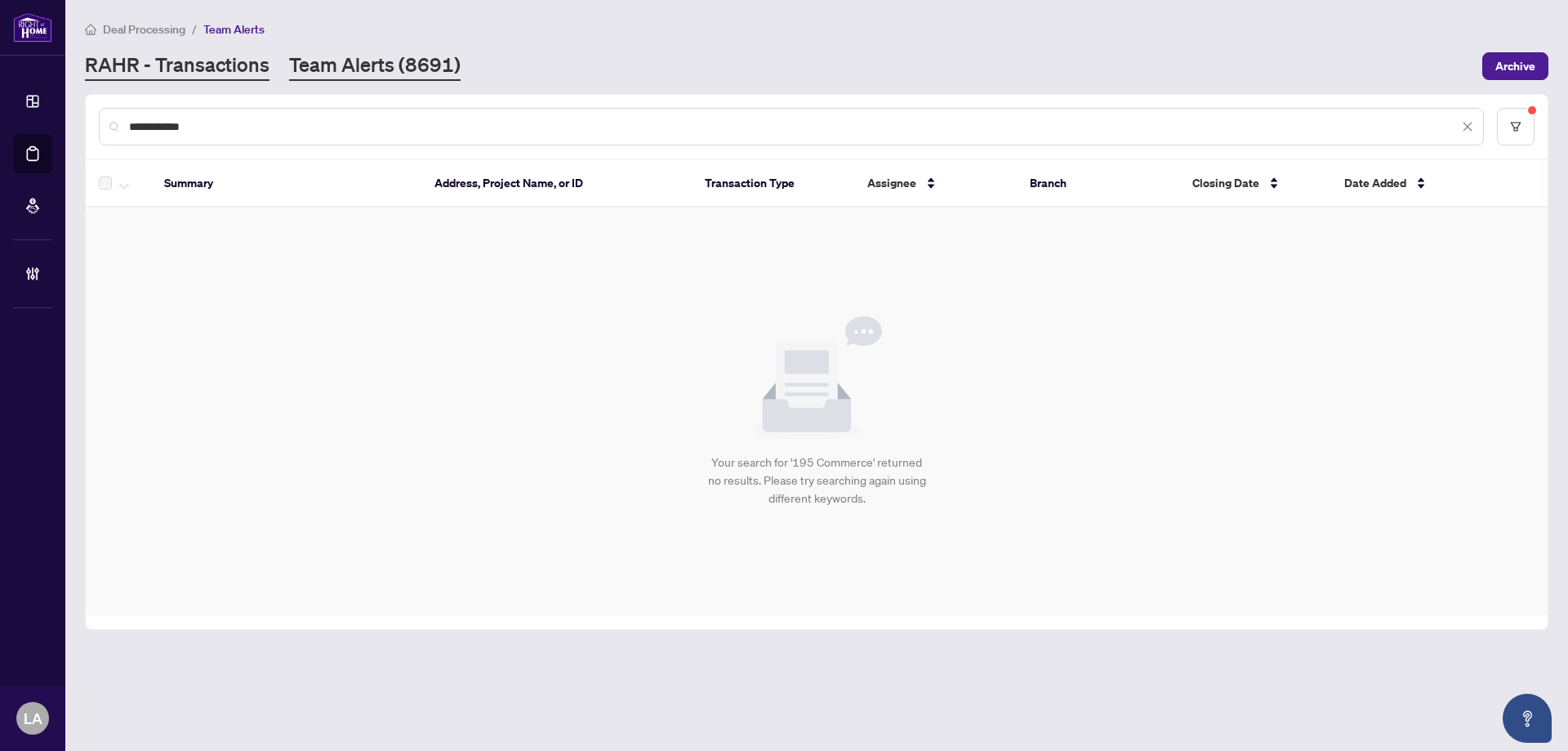
click at [221, 72] on link "RAHR - Transactions" at bounding box center [177, 66] width 184 height 29
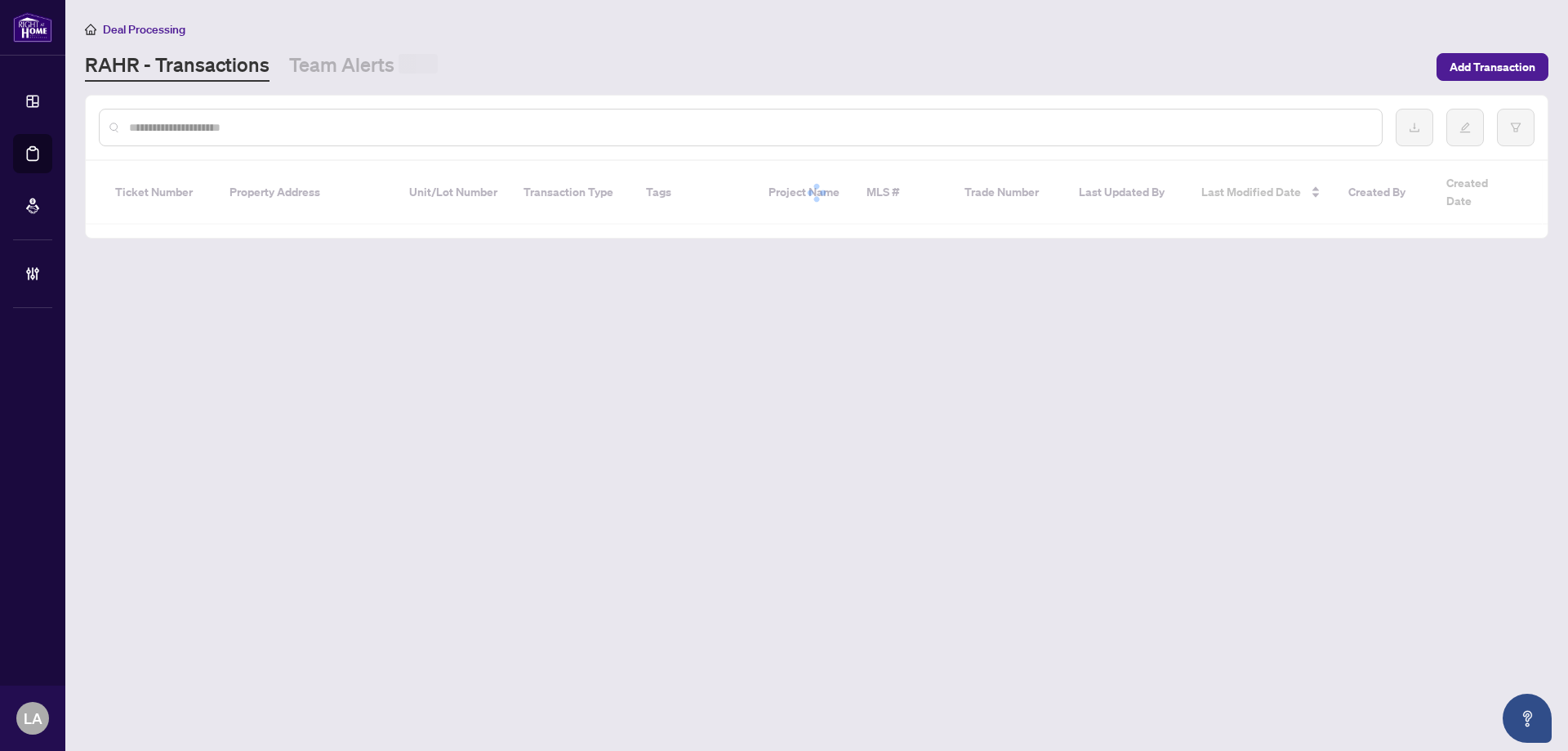
click at [226, 132] on input "text" at bounding box center [749, 127] width 1240 height 18
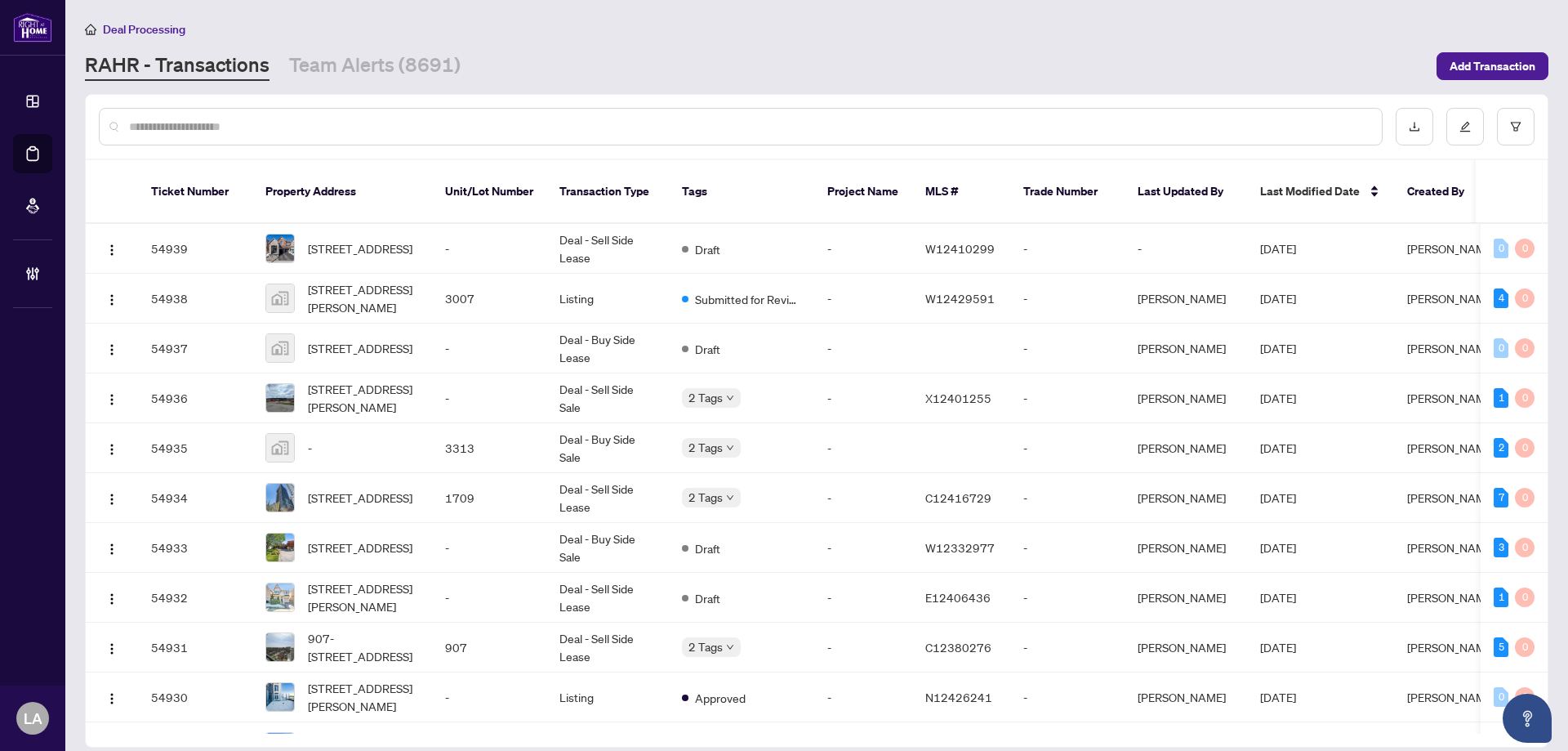
paste input "*******"
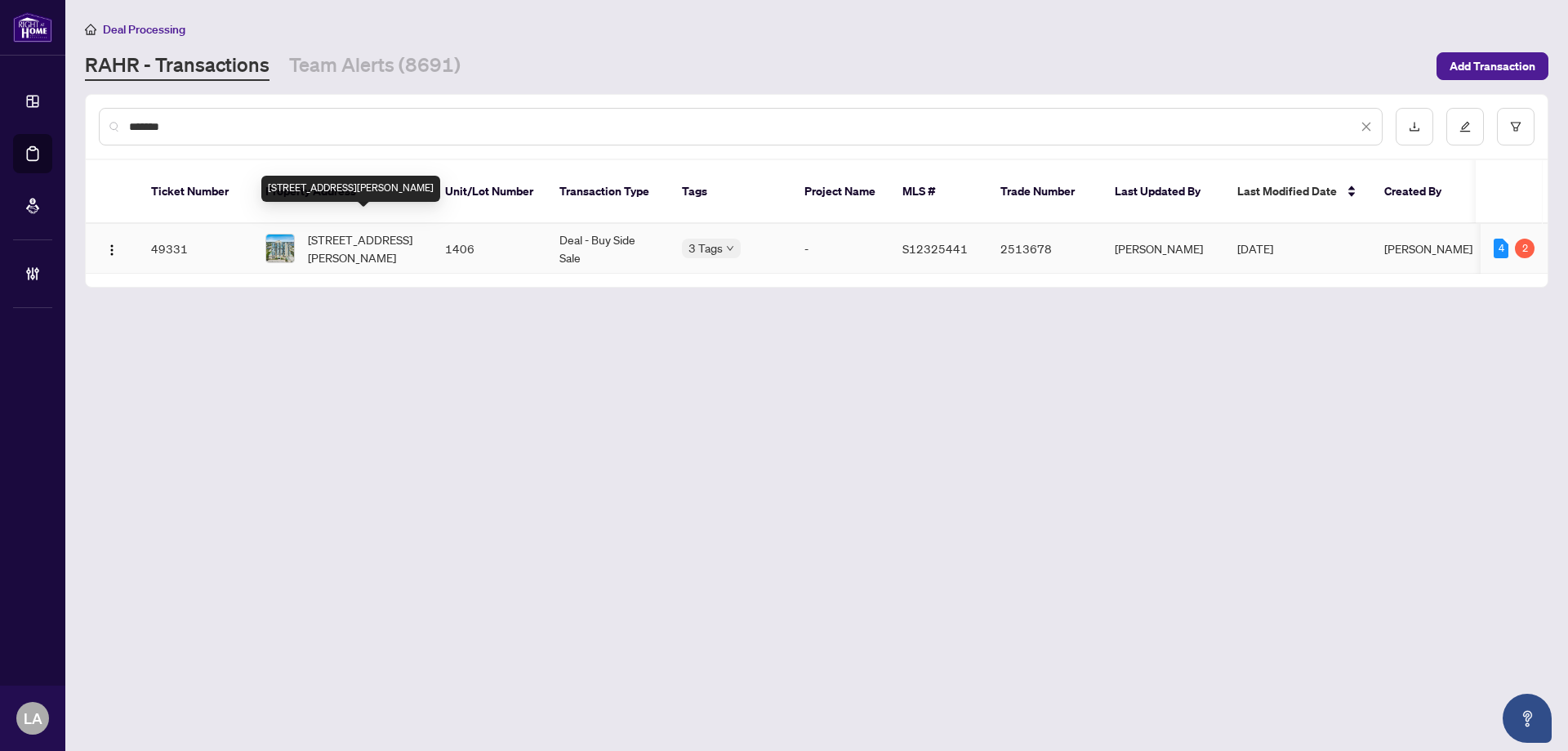
type input "*******"
click at [345, 244] on span "1406-65 Ellen St, Barrie, Ontario L4N 3A5, Canada" at bounding box center [364, 249] width 111 height 36
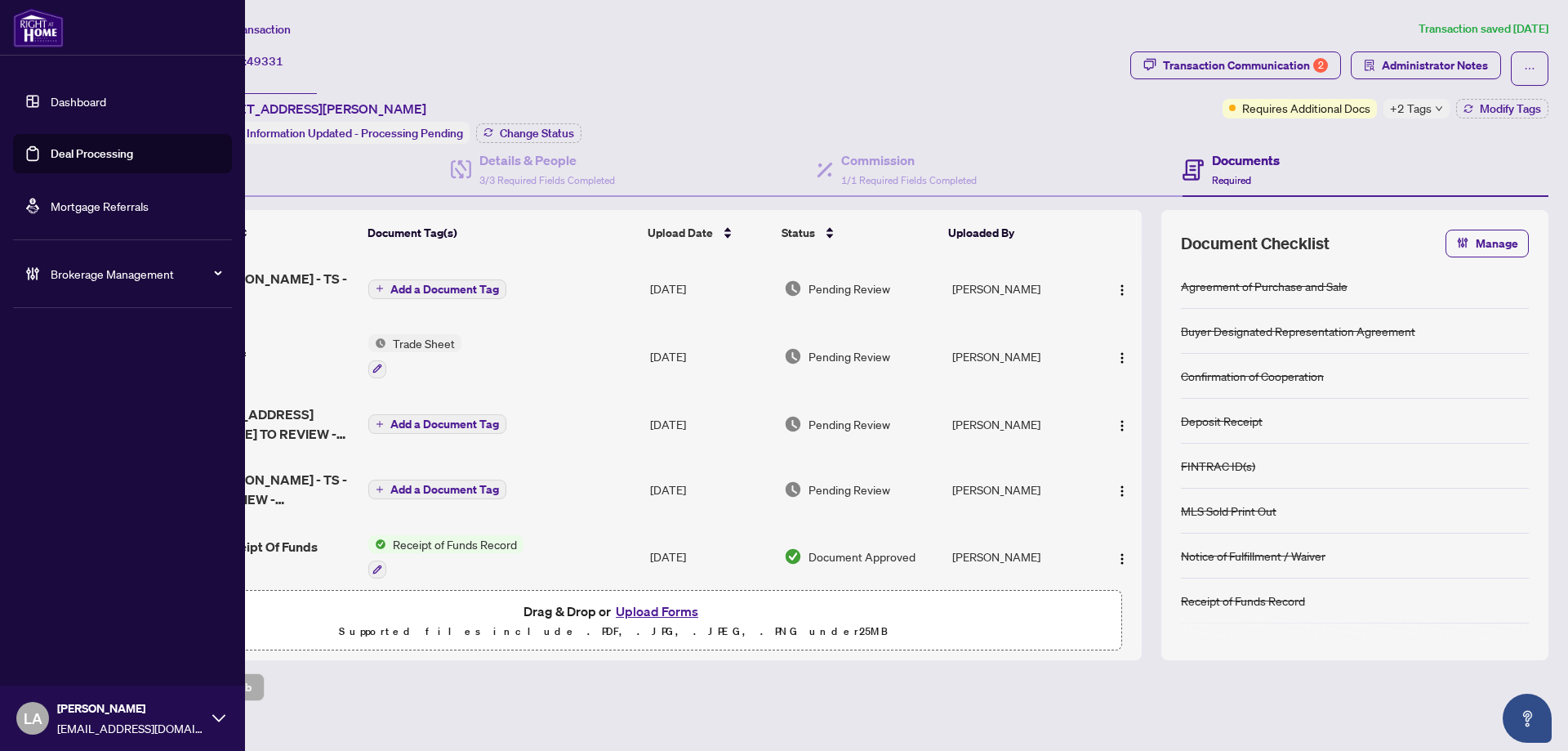
click at [50, 157] on link "Deal Processing" at bounding box center [91, 153] width 82 height 15
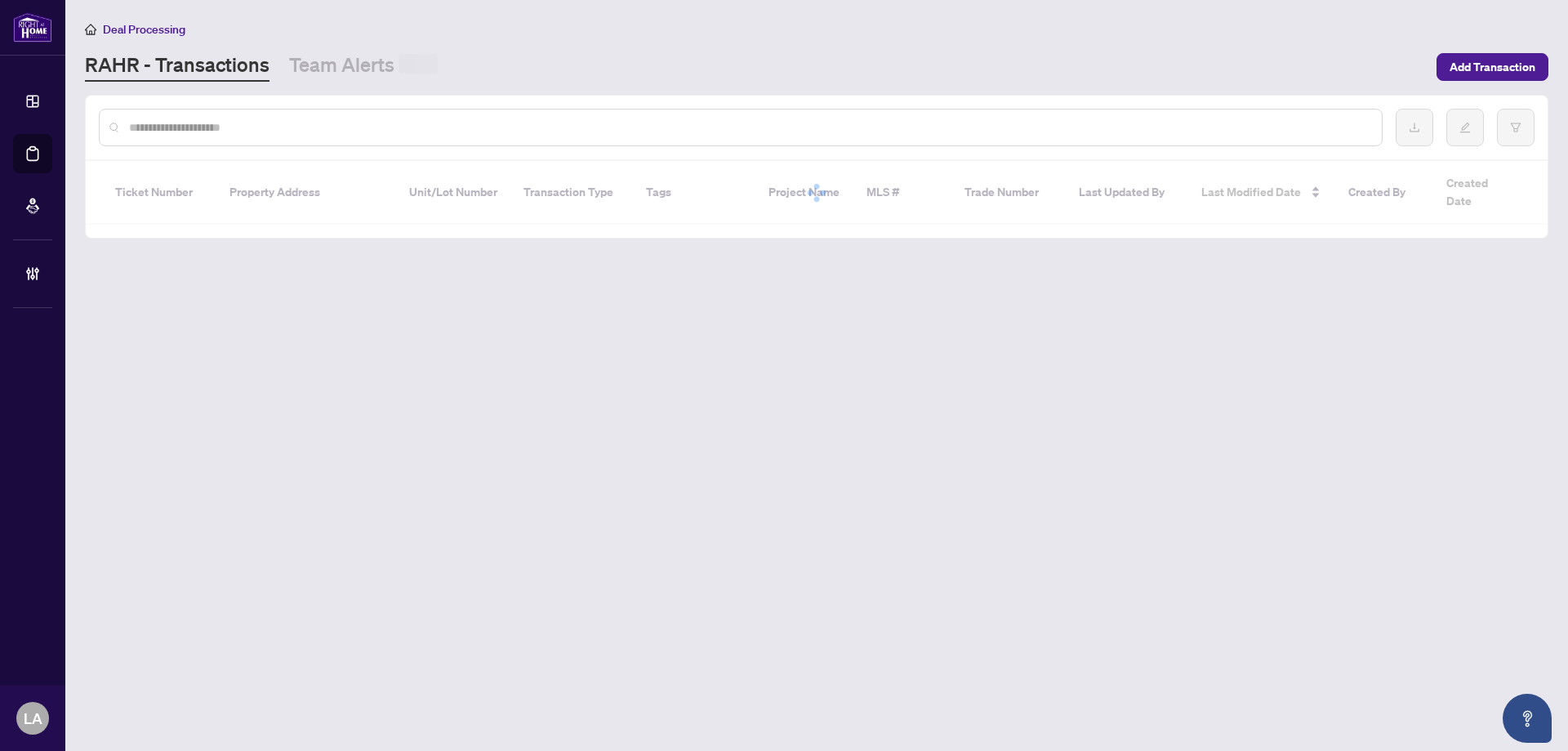
click at [298, 128] on input "text" at bounding box center [749, 127] width 1240 height 18
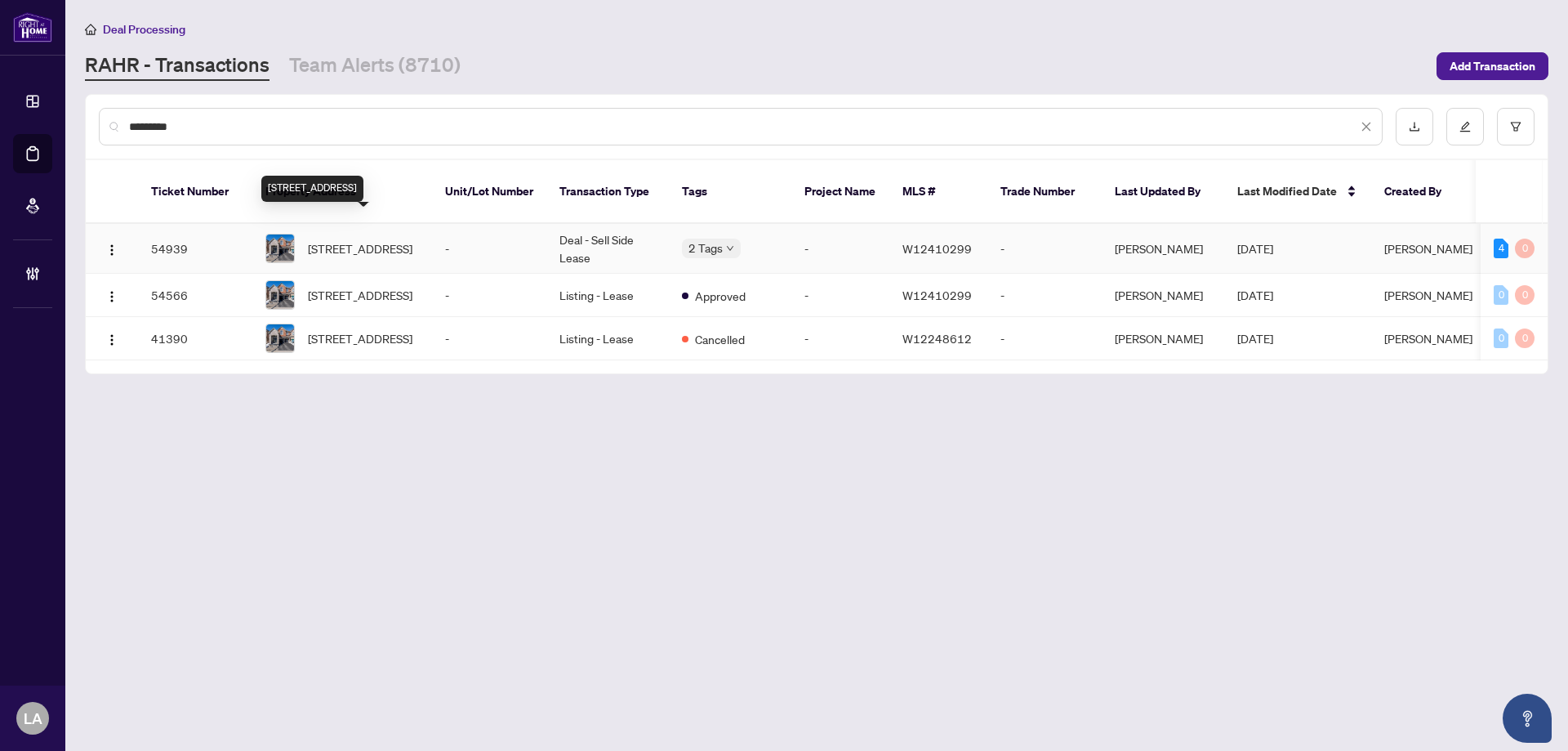
type input "*********"
click at [424, 223] on td "[STREET_ADDRESS]" at bounding box center [342, 249] width 180 height 50
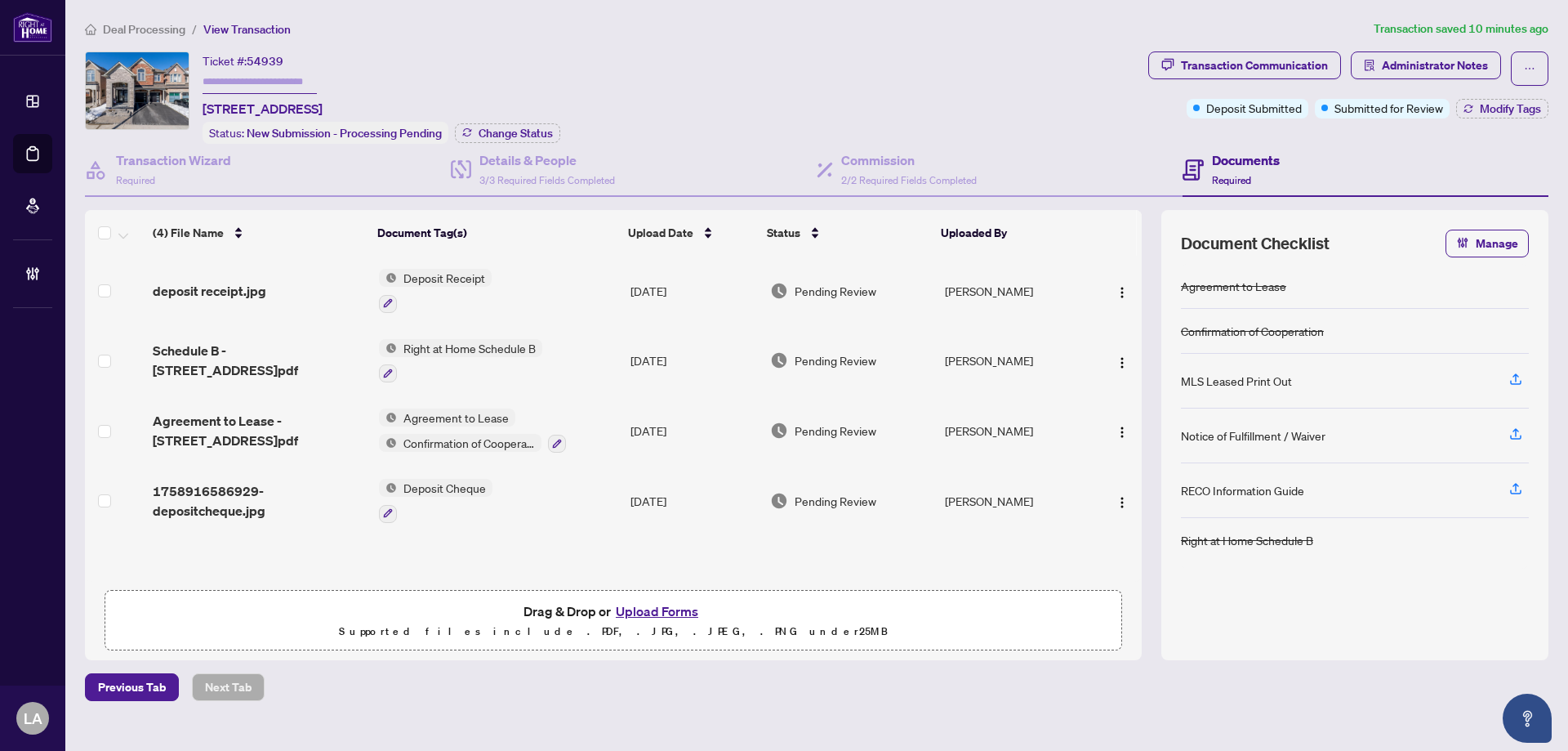
click at [256, 59] on span "54939" at bounding box center [265, 61] width 36 height 15
click at [543, 266] on td "Deposit Receipt" at bounding box center [498, 290] width 252 height 70
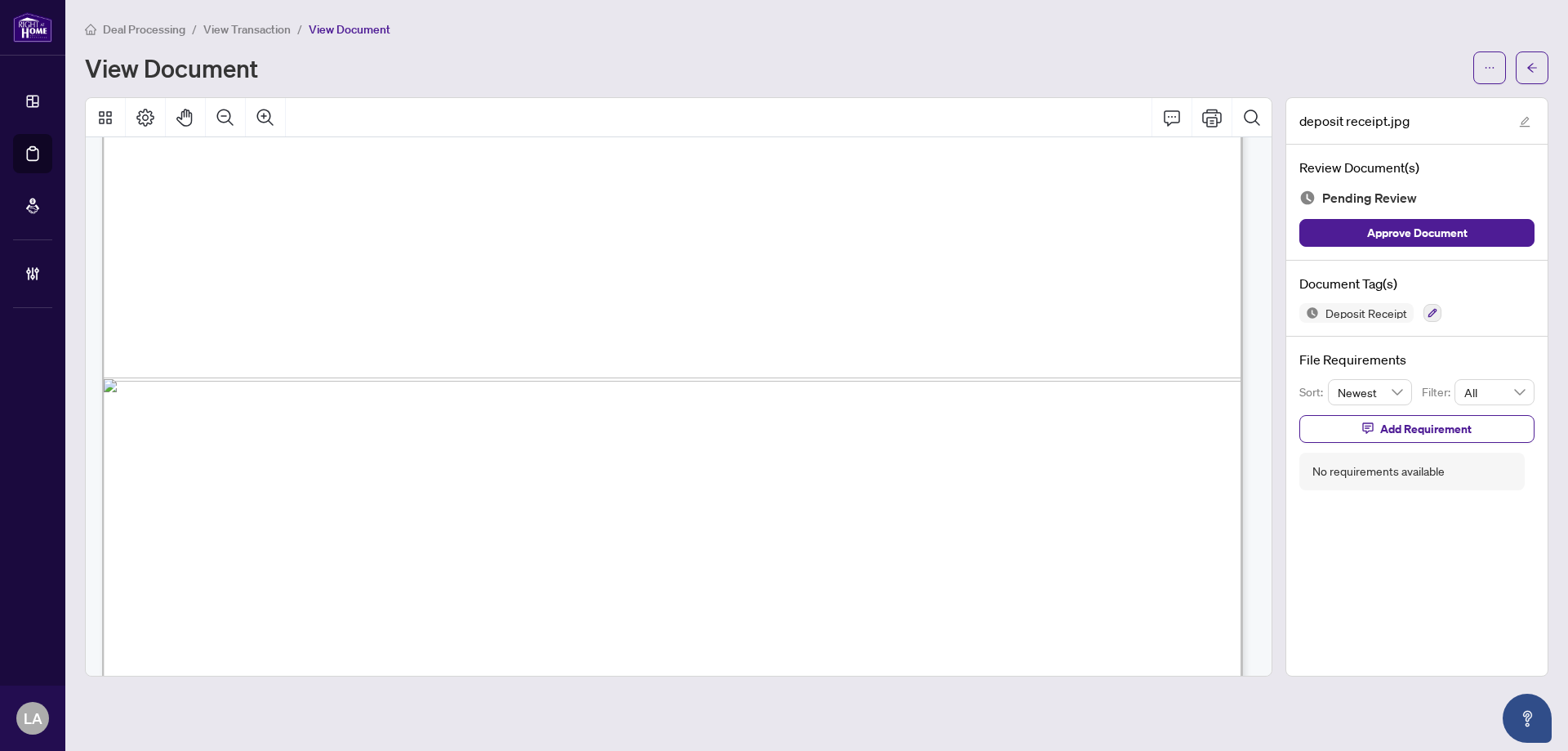
scroll to position [1109, 0]
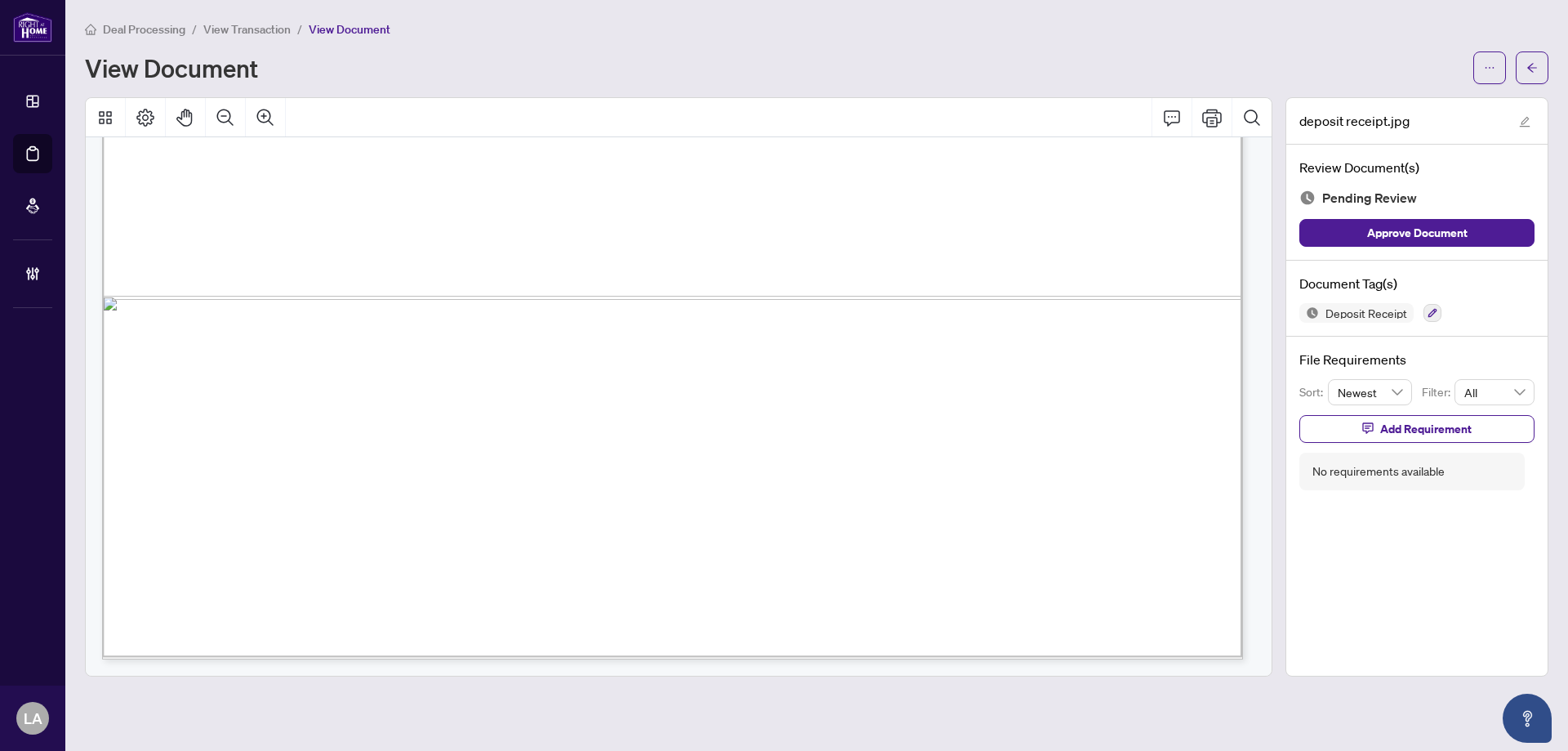
click at [233, 32] on span "View Transaction" at bounding box center [247, 29] width 87 height 15
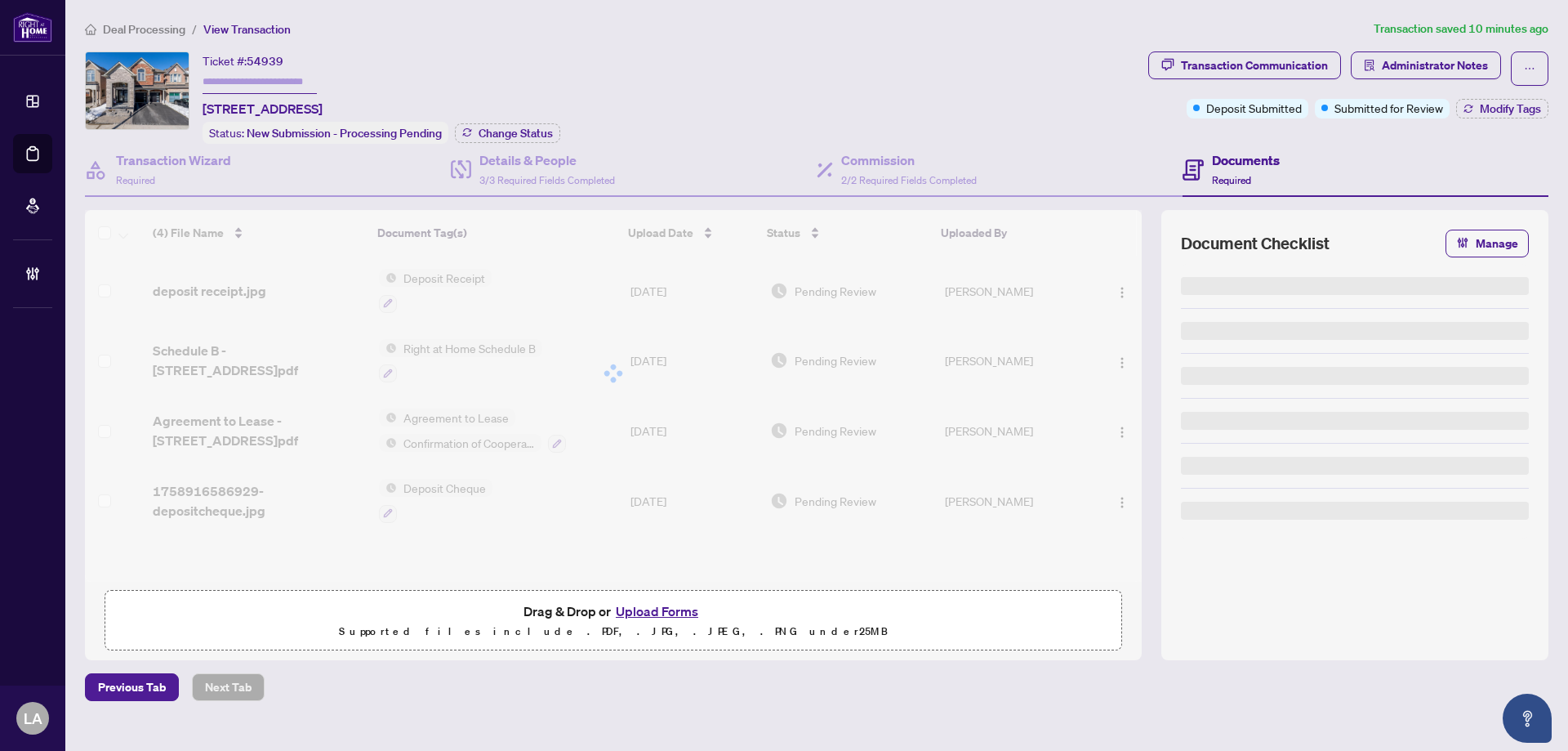
click at [275, 485] on div at bounding box center [613, 372] width 1056 height 327
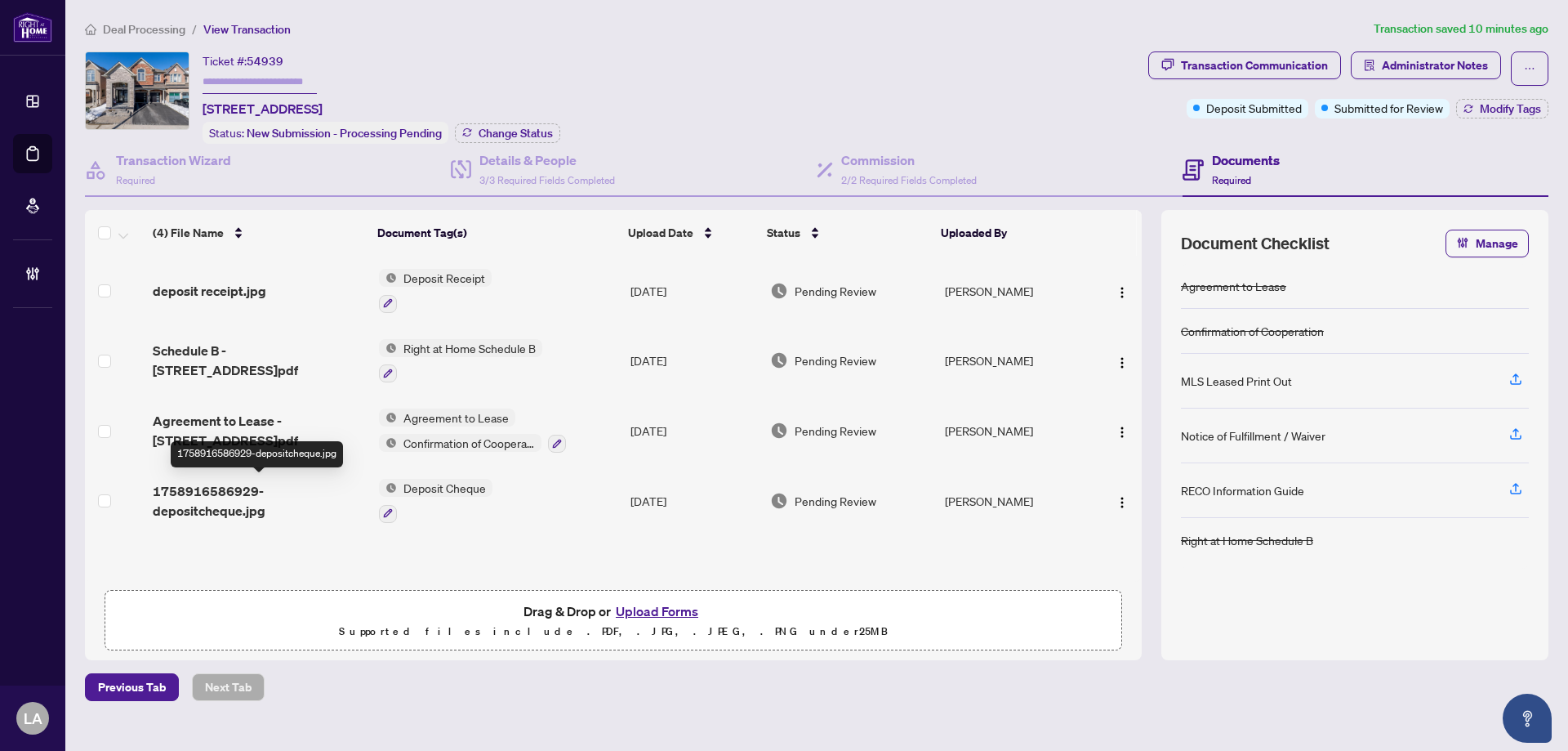
click at [309, 498] on span "1758916586929-depositcheque.jpg" at bounding box center [259, 501] width 213 height 39
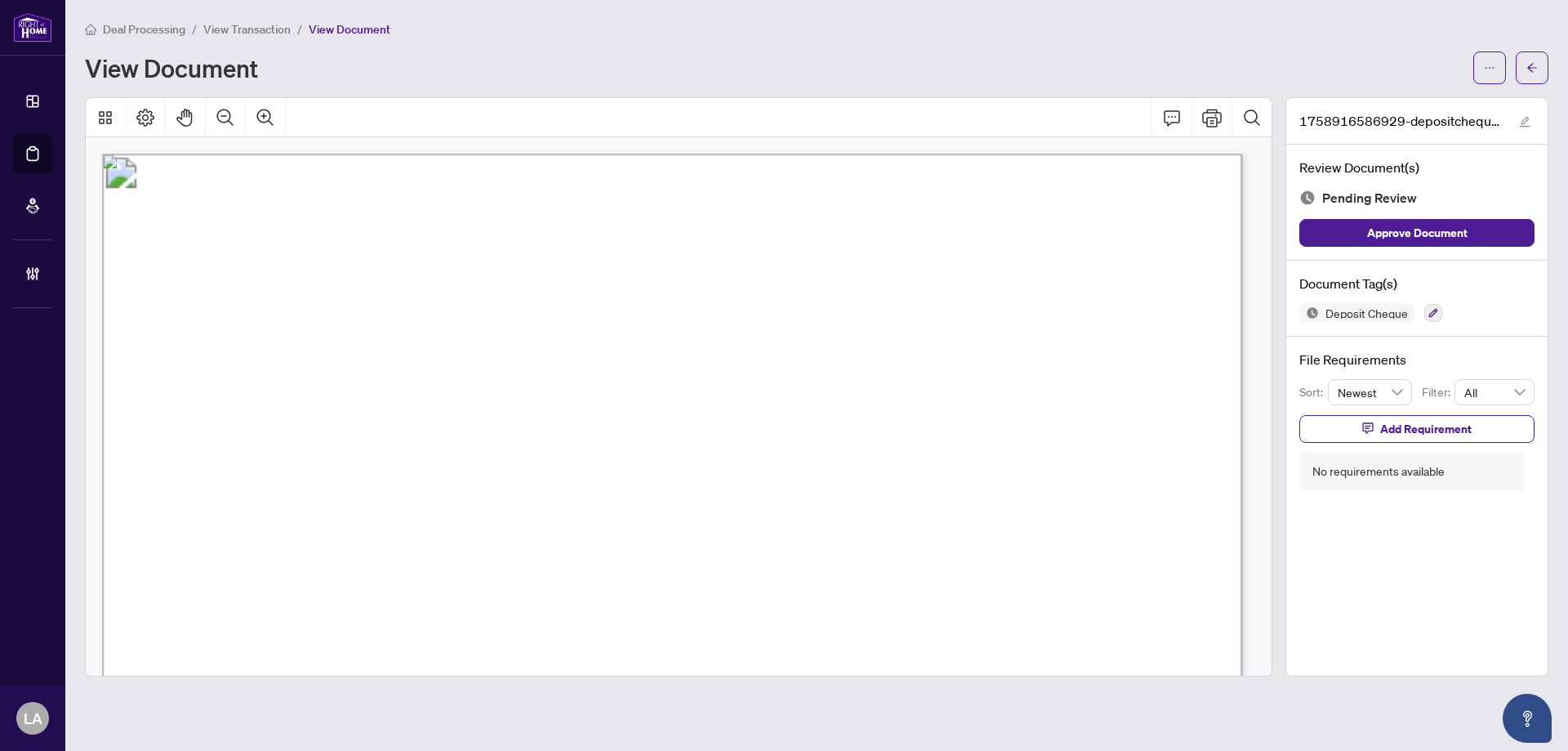
click at [250, 33] on span "View Transaction" at bounding box center [247, 29] width 87 height 15
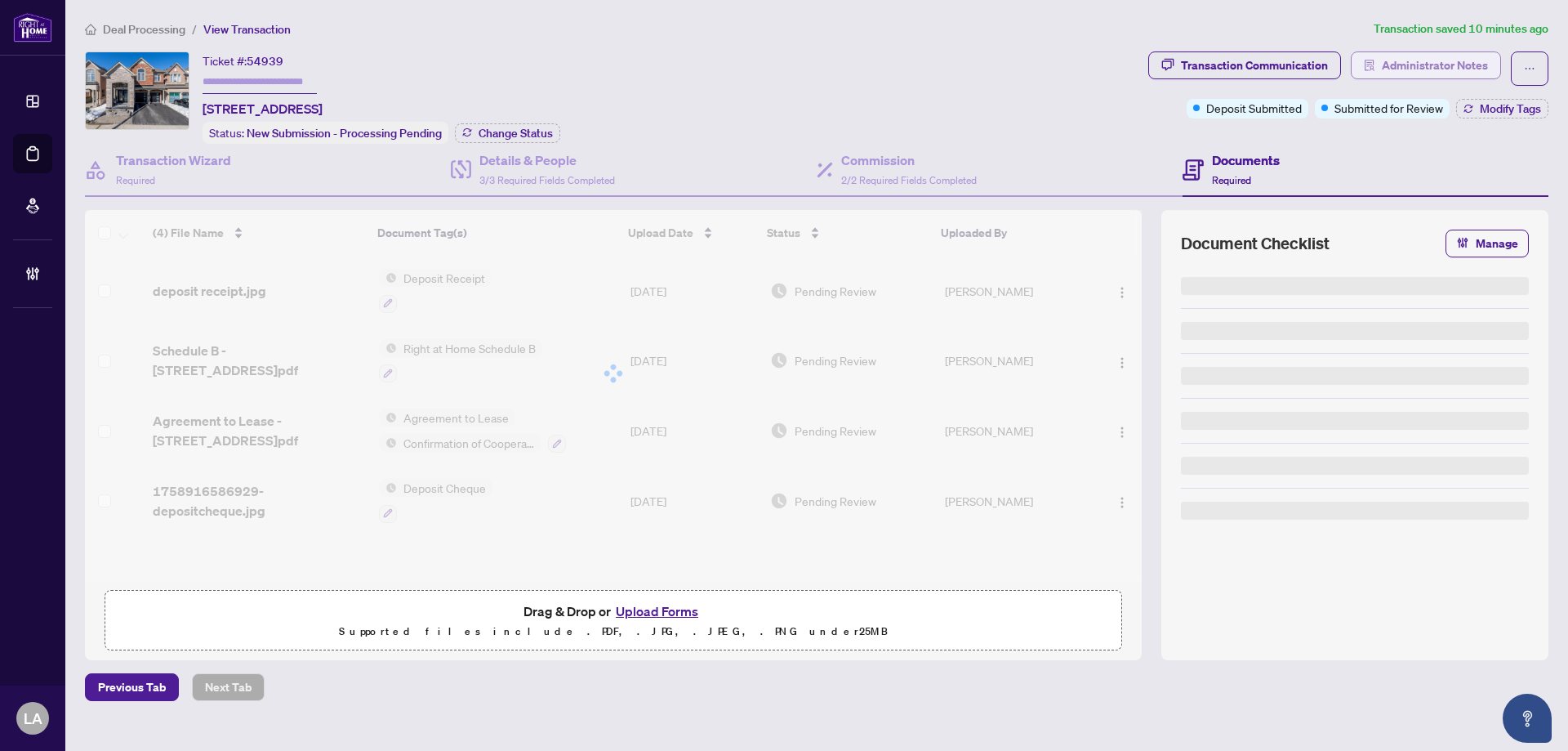
click at [1415, 54] on span "Administrator Notes" at bounding box center [1435, 65] width 106 height 26
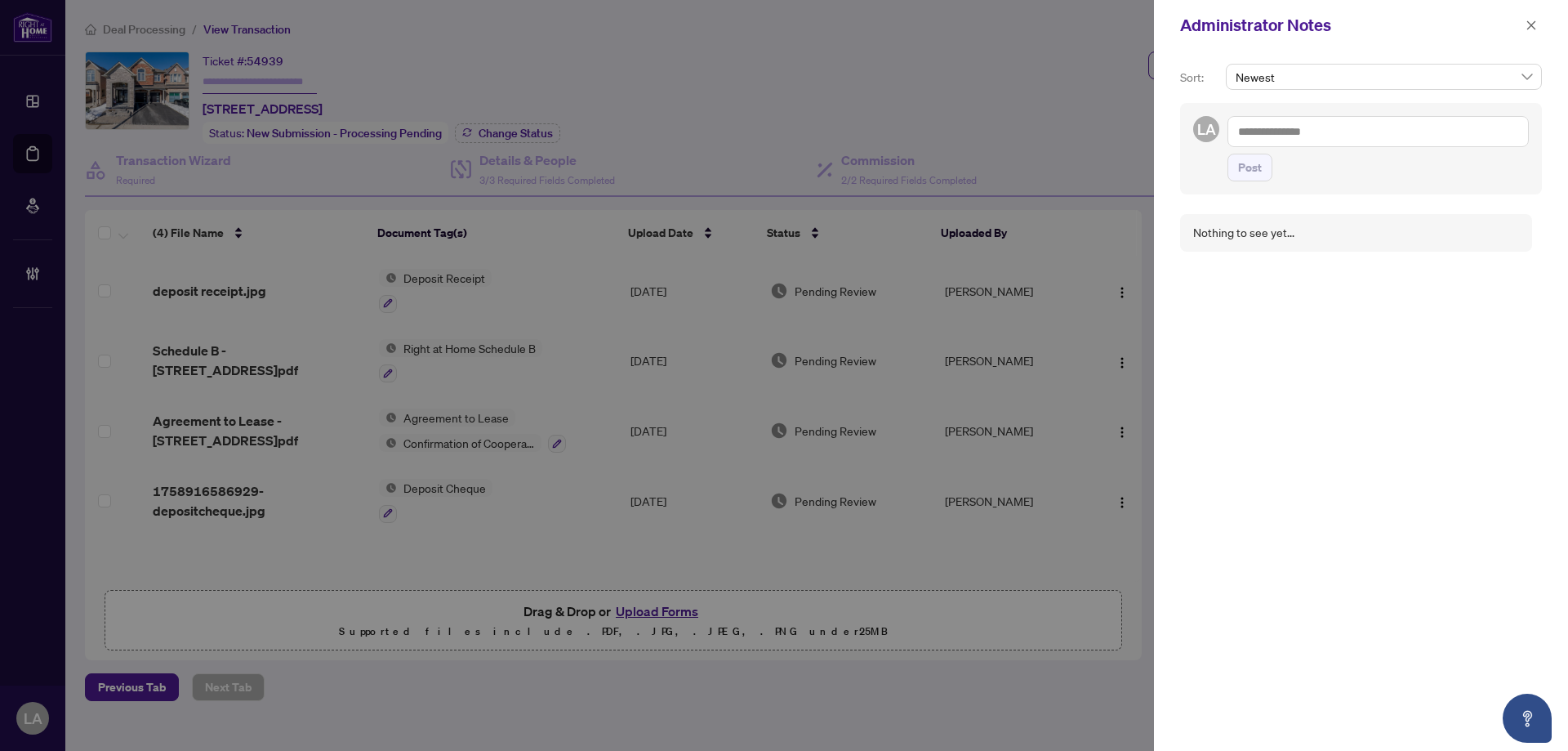
click at [1277, 130] on textarea at bounding box center [1378, 132] width 301 height 31
click at [1338, 126] on textarea at bounding box center [1378, 132] width 301 height 31
click at [1318, 123] on textarea at bounding box center [1378, 132] width 301 height 31
click at [1326, 137] on span "RAHR Accounting" at bounding box center [1378, 143] width 147 height 15
click at [1345, 130] on textarea "**********" at bounding box center [1378, 132] width 301 height 31
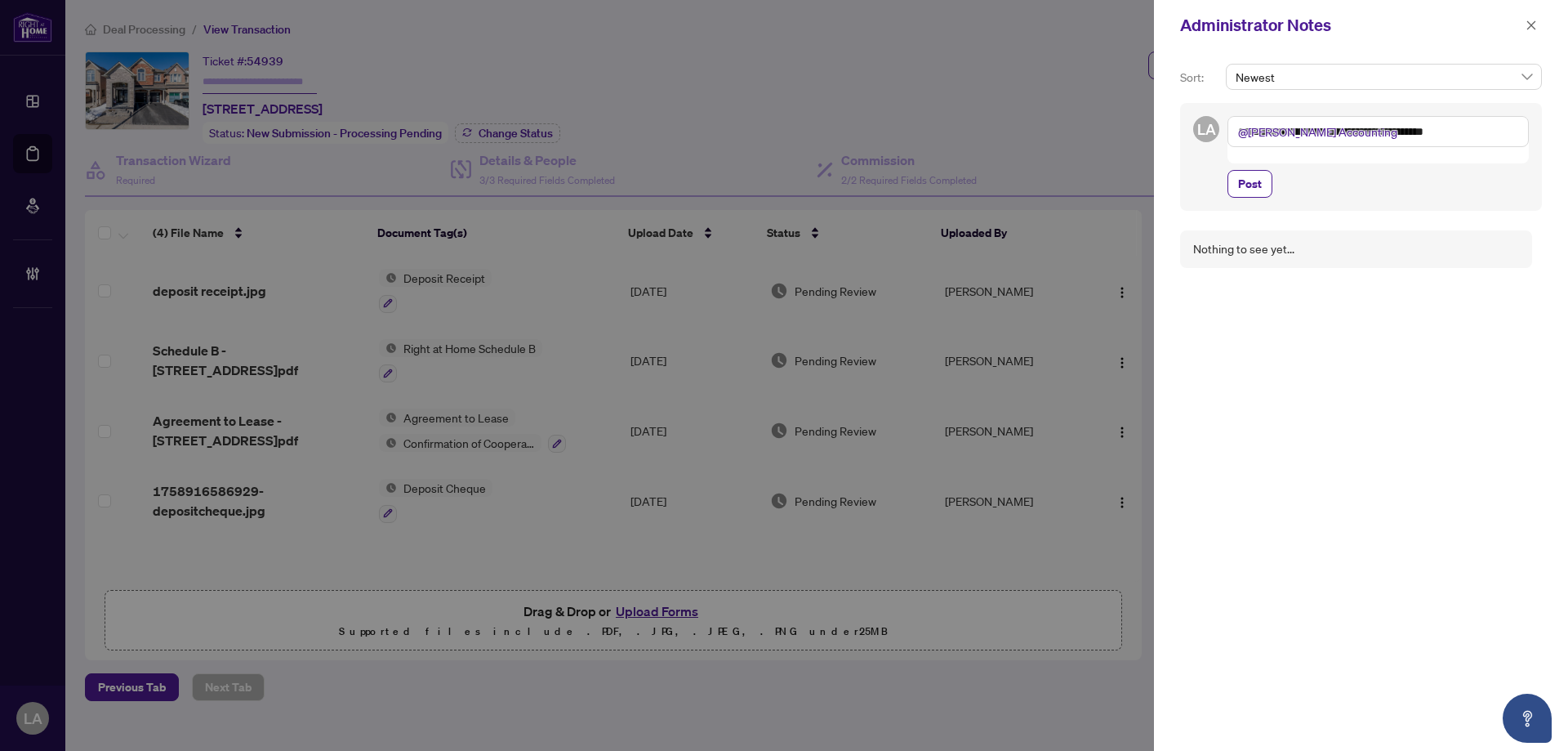
click at [1491, 124] on textarea "**********" at bounding box center [1378, 132] width 301 height 31
click at [1498, 133] on textarea "**********" at bounding box center [1378, 132] width 301 height 31
type textarea "**********"
click at [1256, 185] on span "Post" at bounding box center [1249, 184] width 23 height 26
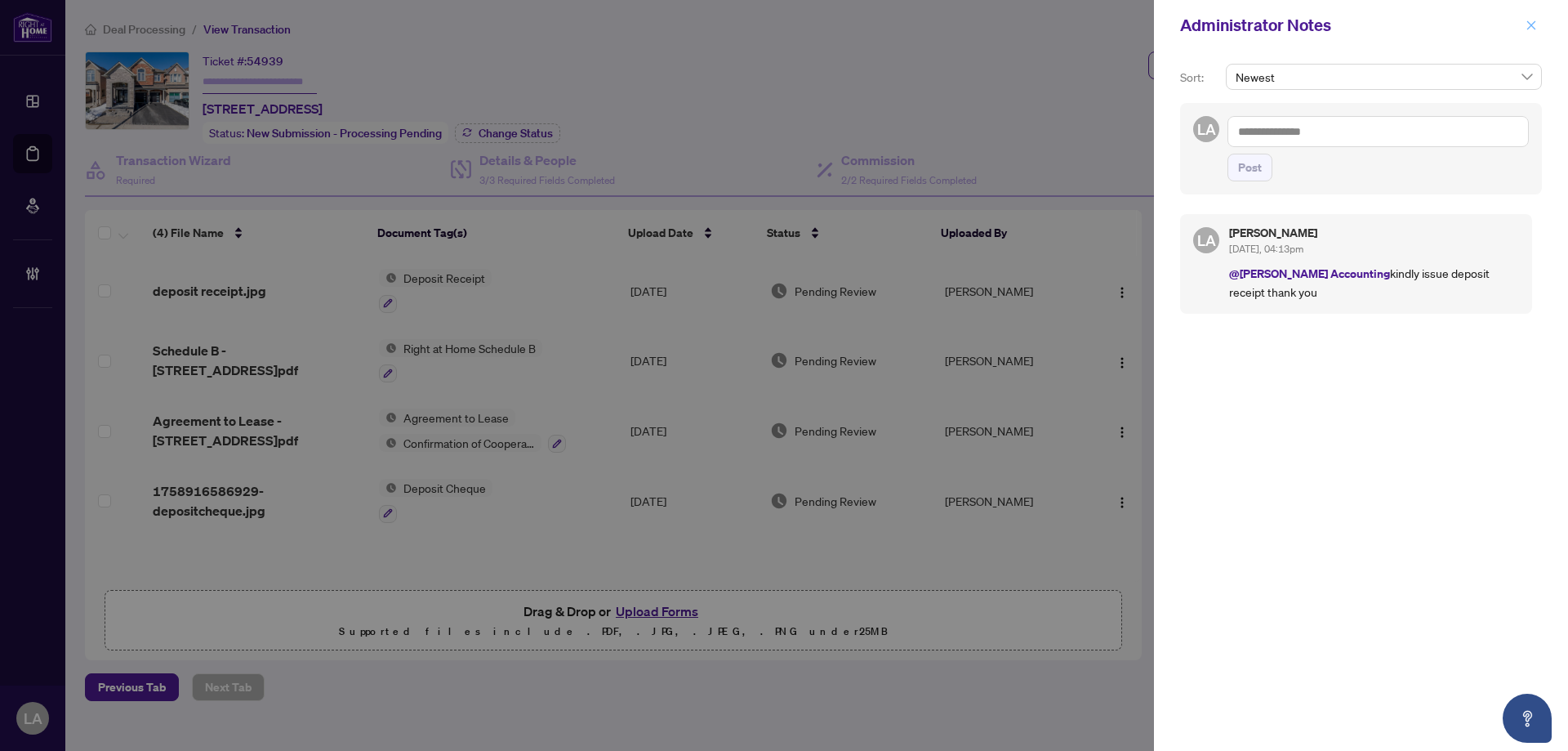
click at [1536, 27] on icon "close" at bounding box center [1531, 25] width 11 height 11
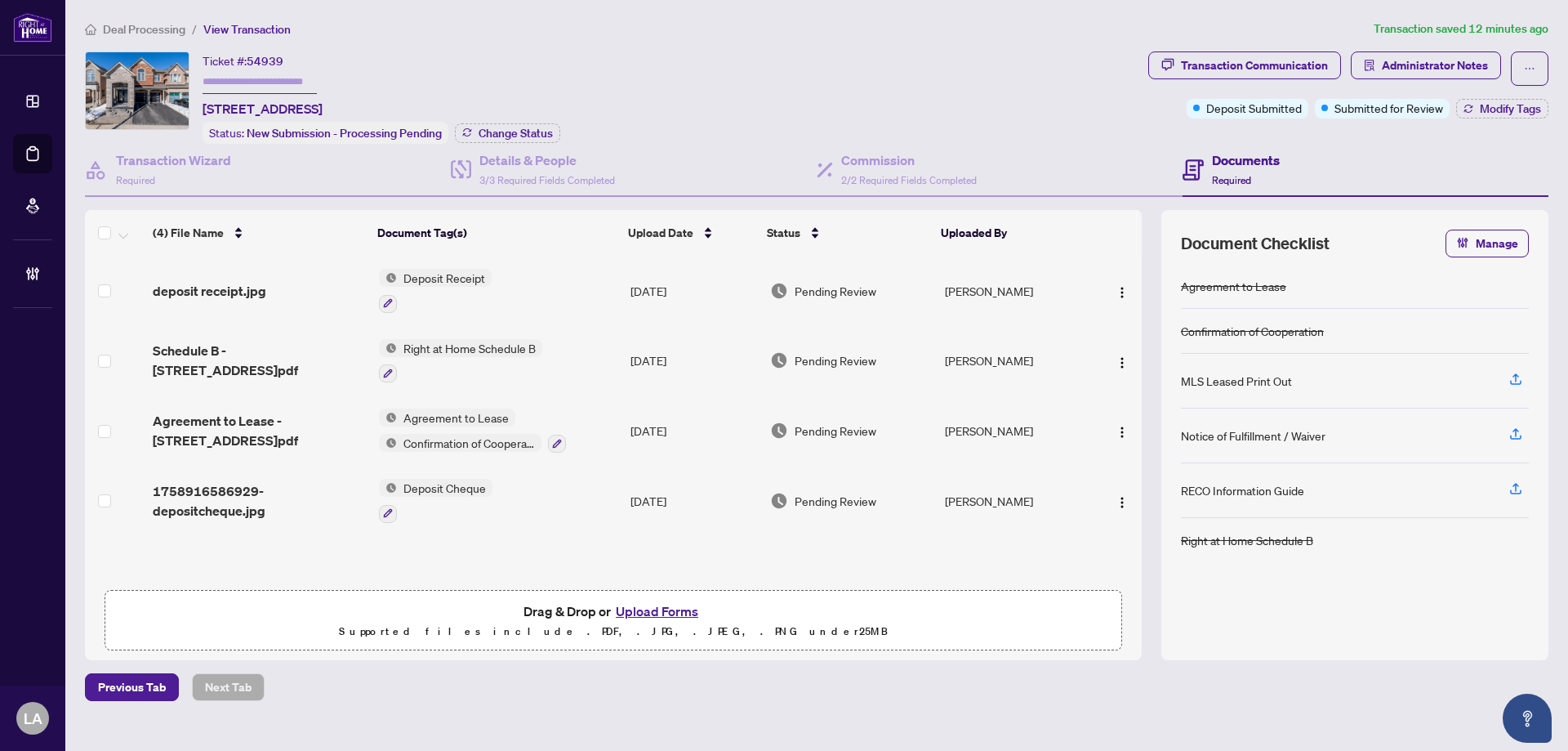
click at [69, 156] on main "Deal Processing / View Transaction Transaction saved 12 minutes ago Ticket #: 5…" at bounding box center [816, 375] width 1502 height 751
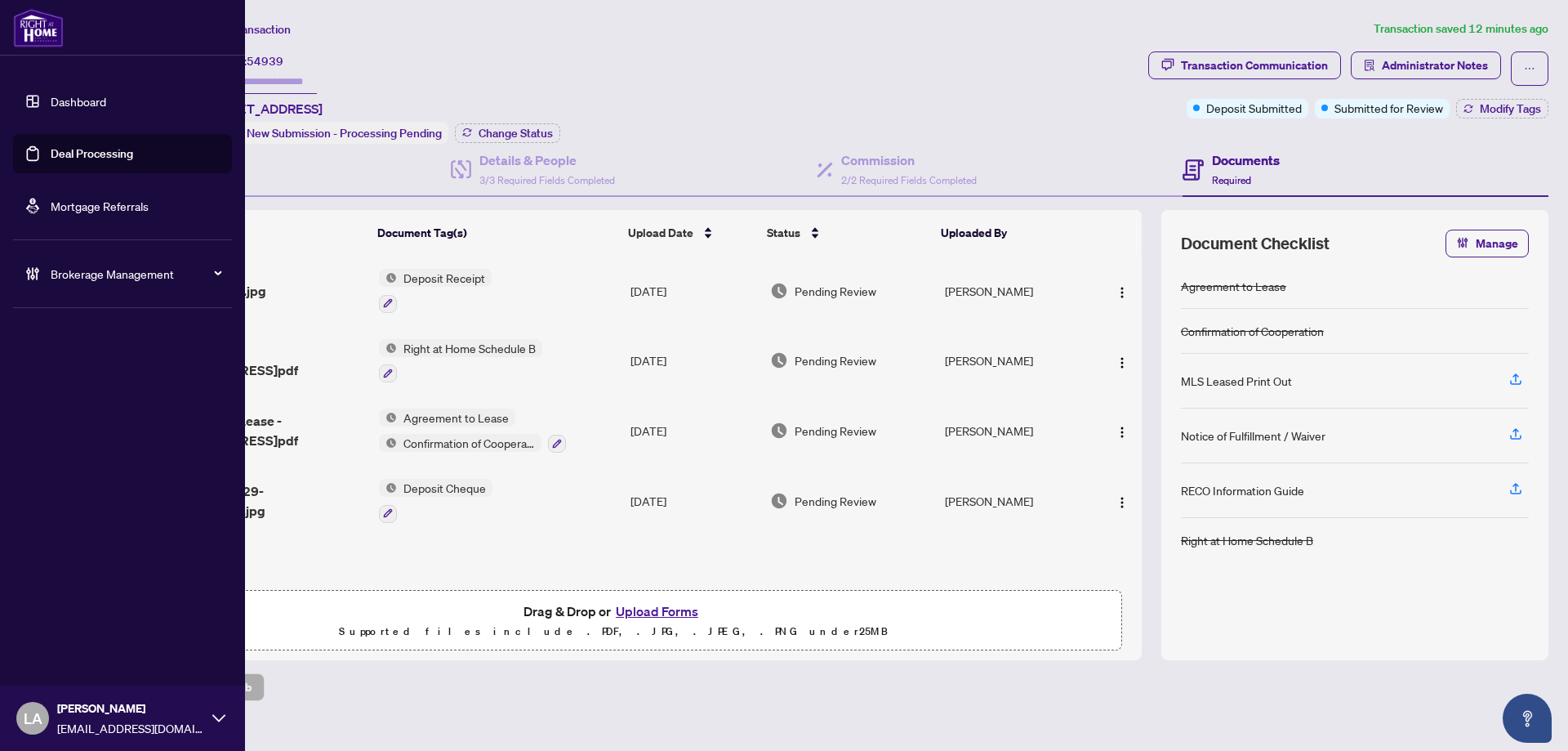
click at [54, 156] on link "Deal Processing" at bounding box center [91, 153] width 82 height 15
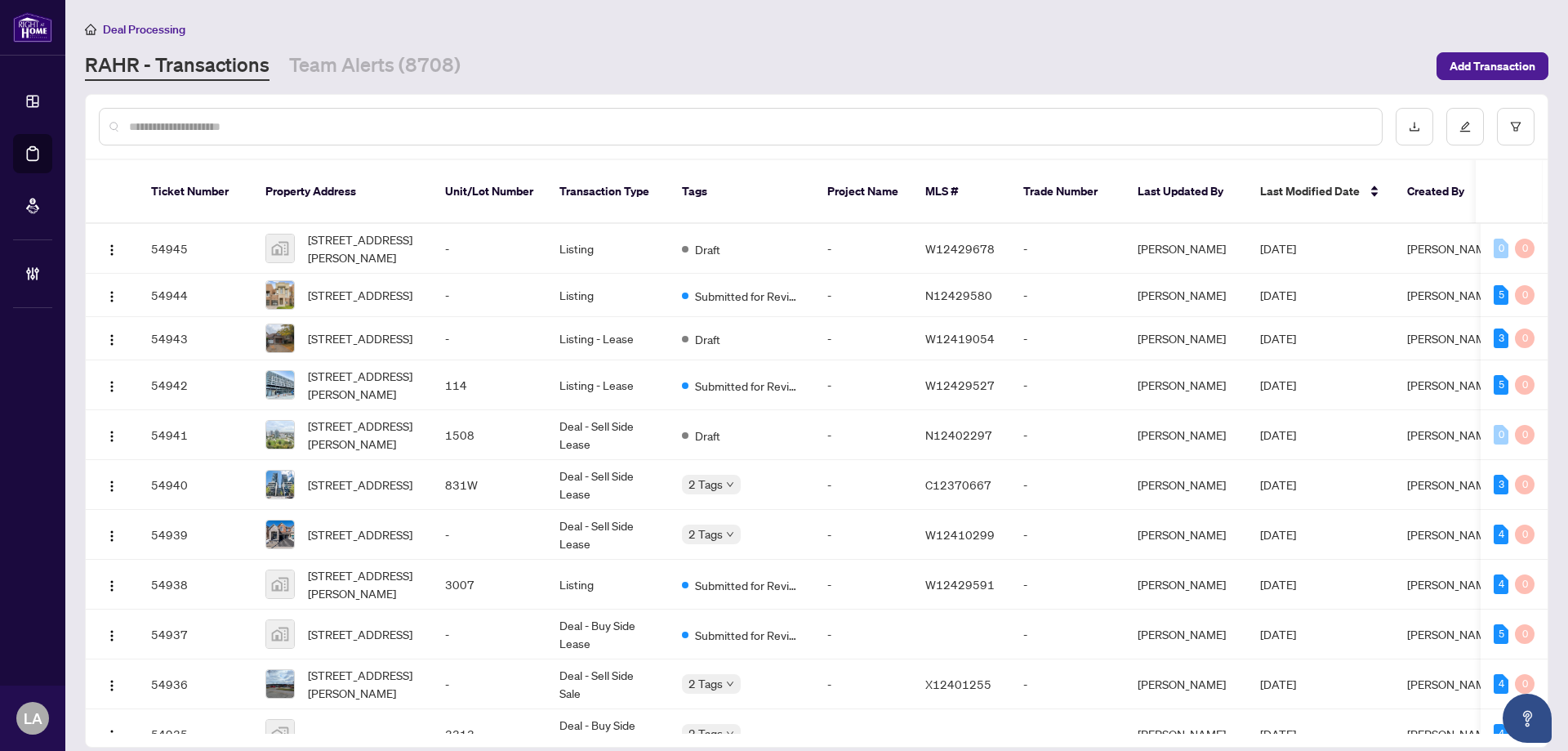
click at [300, 112] on div at bounding box center [740, 126] width 1284 height 37
click at [241, 138] on div at bounding box center [740, 126] width 1284 height 37
click at [152, 113] on div at bounding box center [740, 126] width 1284 height 37
click at [148, 120] on input "text" at bounding box center [749, 126] width 1240 height 18
click at [210, 136] on div at bounding box center [740, 126] width 1284 height 37
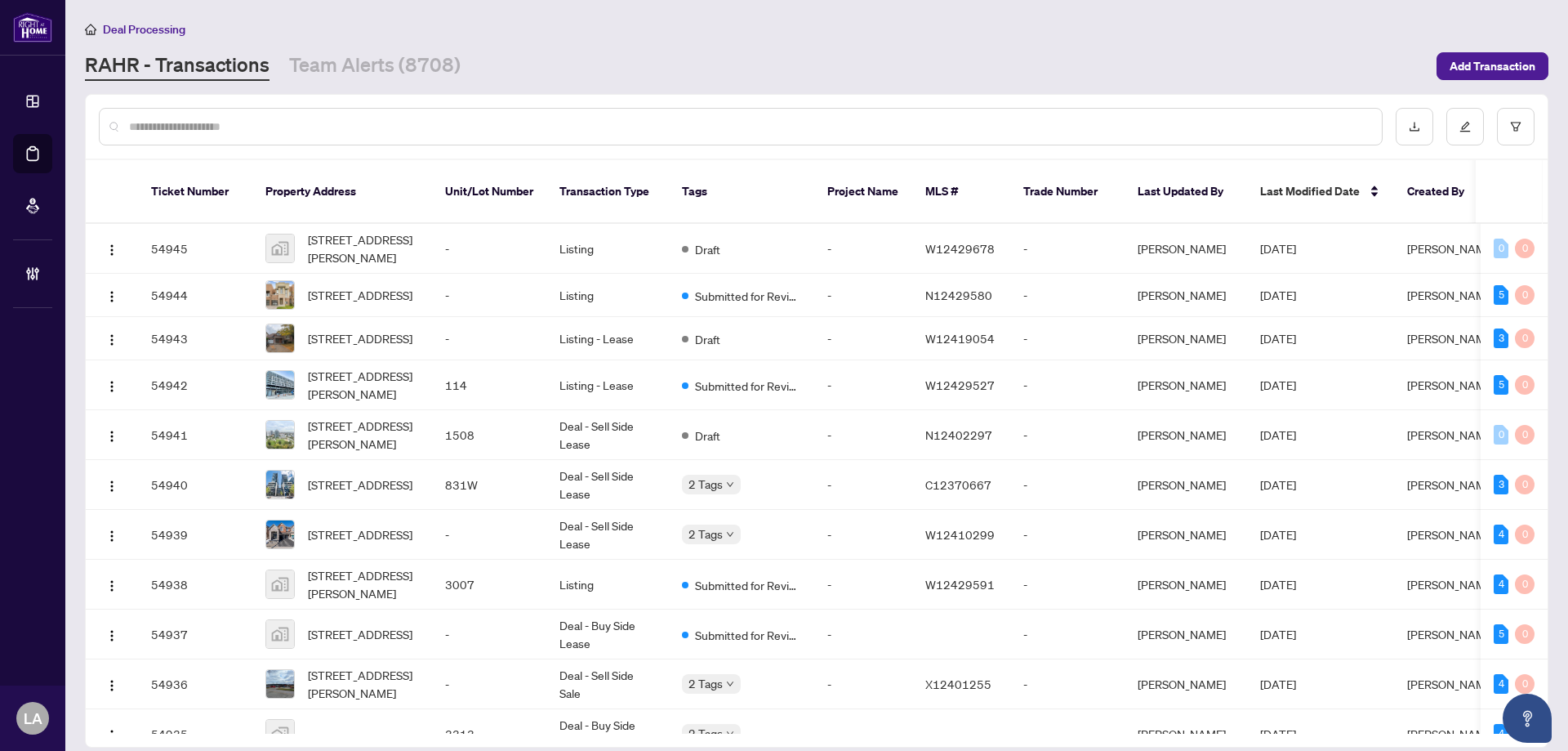
click at [236, 123] on input "text" at bounding box center [749, 126] width 1240 height 18
click at [217, 129] on input "text" at bounding box center [749, 126] width 1240 height 18
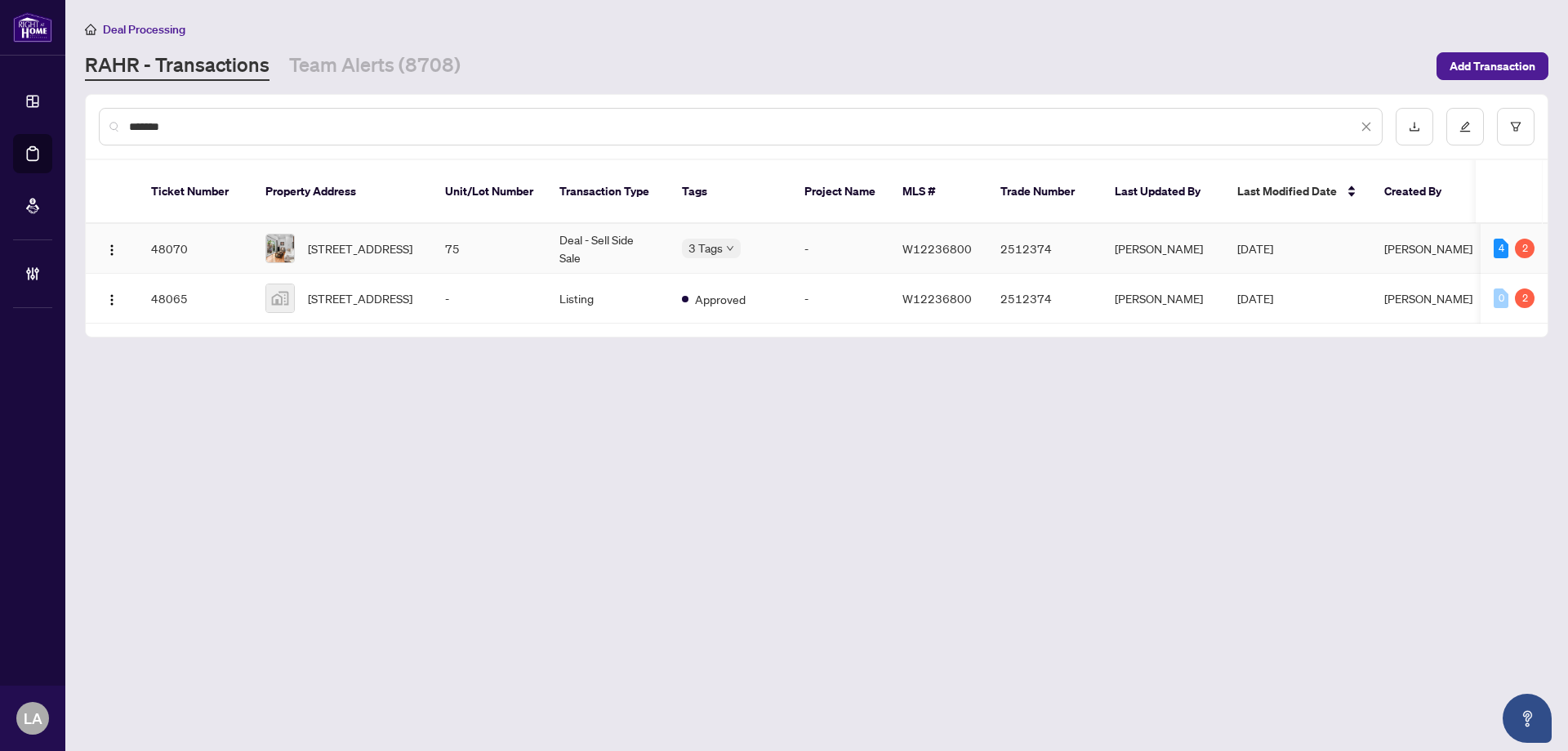
type input "*******"
click at [494, 233] on td "75" at bounding box center [489, 249] width 114 height 50
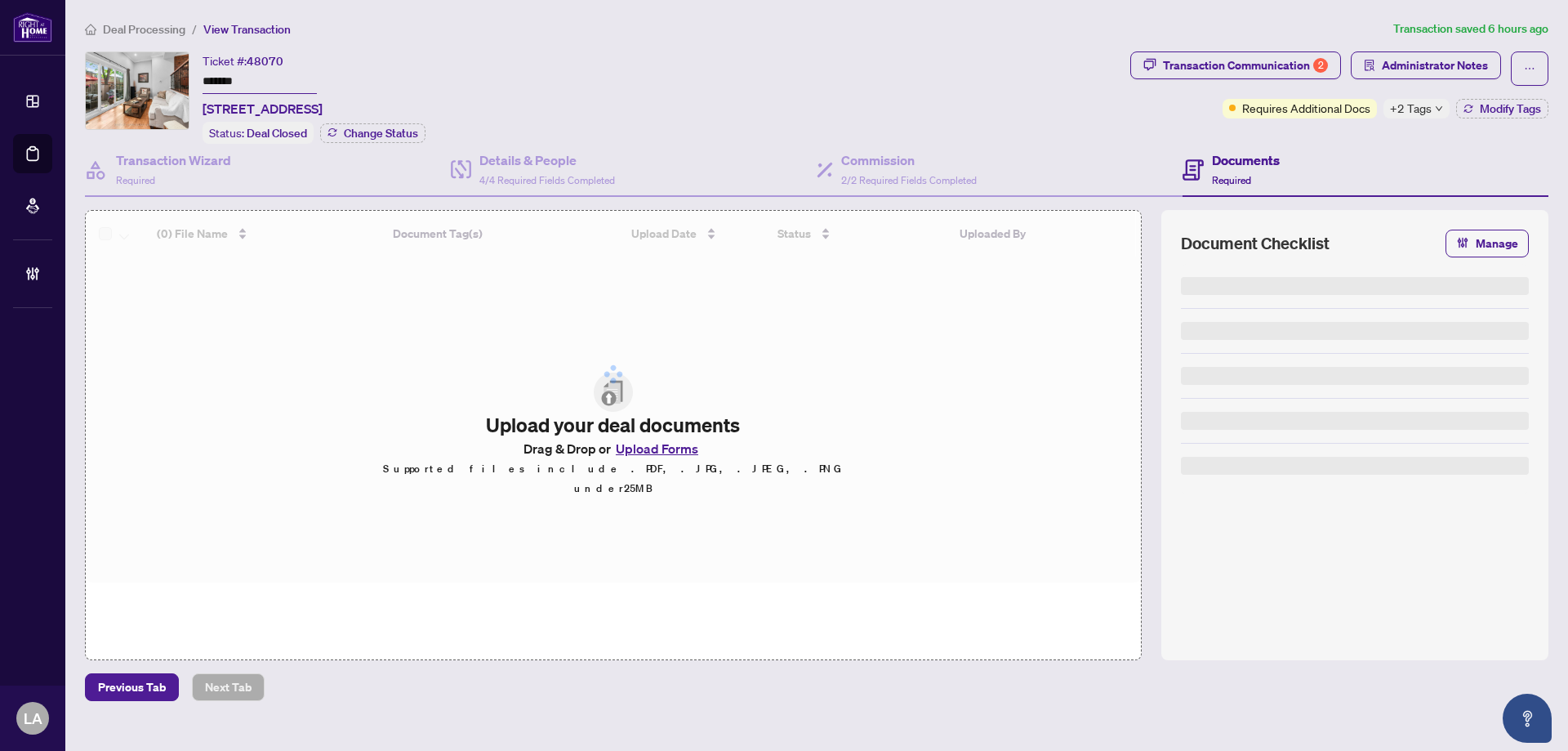
click at [244, 87] on input "*******" at bounding box center [260, 81] width 114 height 23
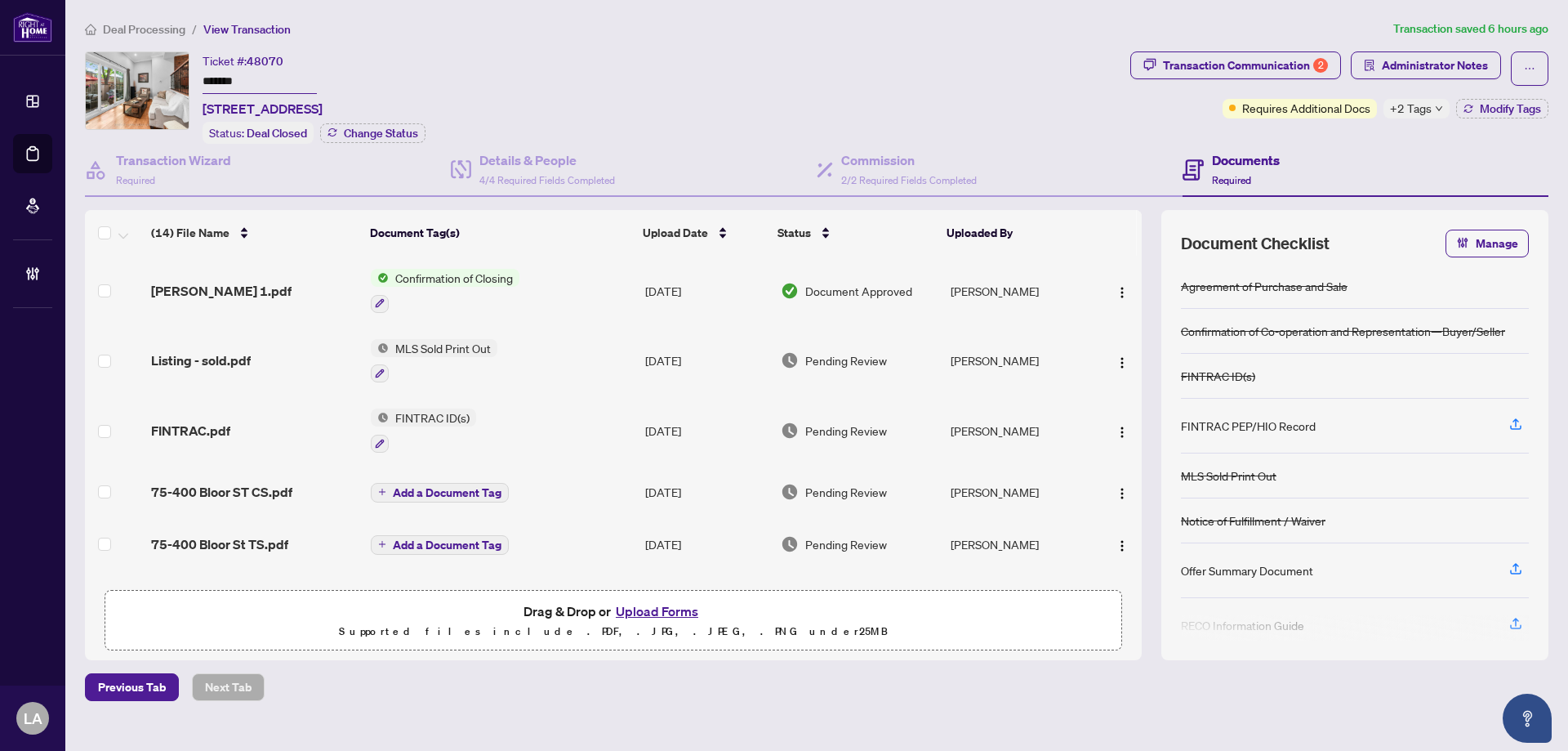
click at [244, 87] on input "*******" at bounding box center [260, 81] width 114 height 23
click at [1039, 54] on div "Ticket #: 48070 ******* 75-400 Bloor St, Mississauga, Ontario L5A 3M8, Canada S…" at bounding box center [604, 97] width 1039 height 93
click at [1462, 48] on div "Deal Processing / View Transaction Transaction saved 6 hours ago Ticket #: 4807…" at bounding box center [816, 360] width 1476 height 682
click at [1436, 69] on span "Administrator Notes" at bounding box center [1435, 65] width 106 height 26
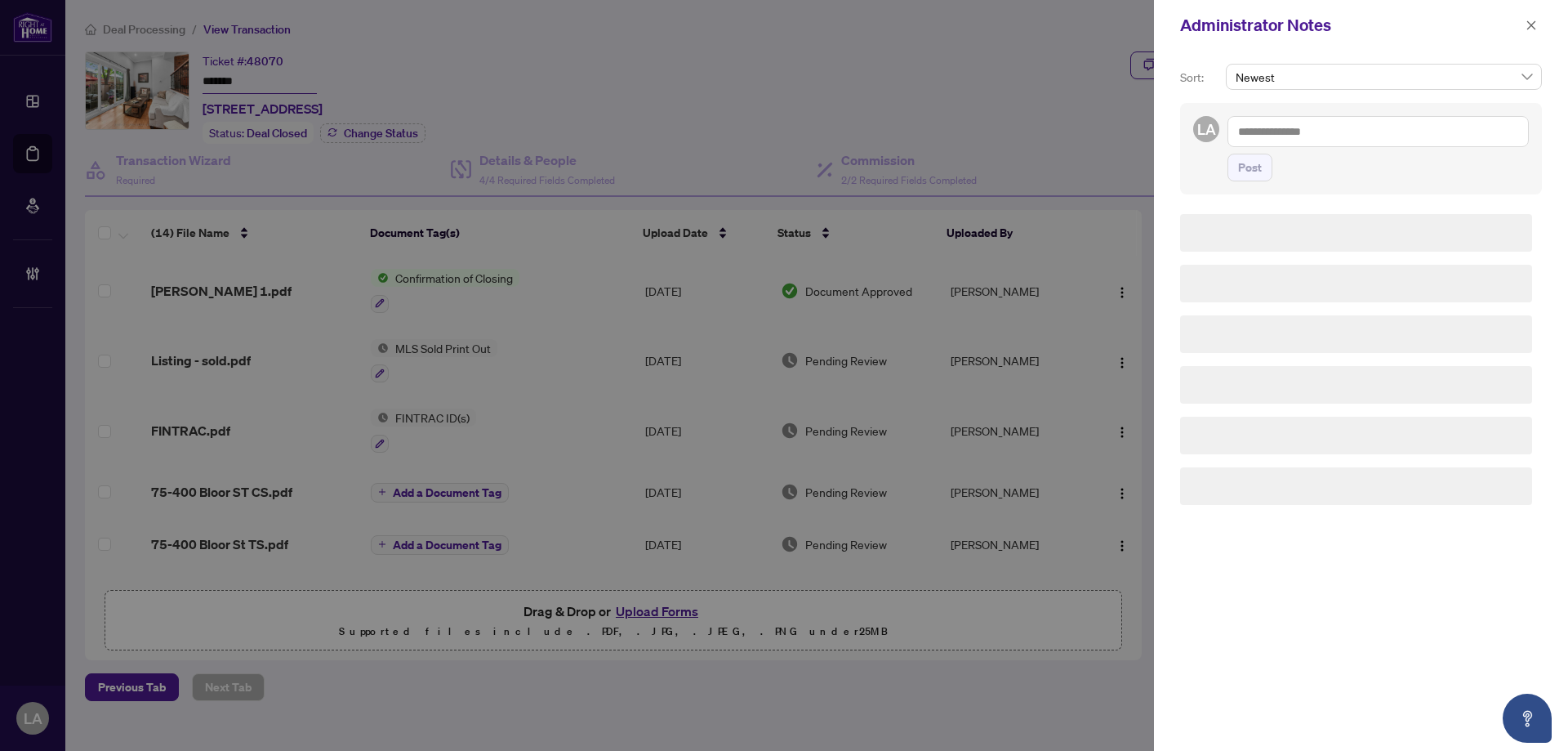
click at [1350, 146] on textarea at bounding box center [1378, 132] width 301 height 31
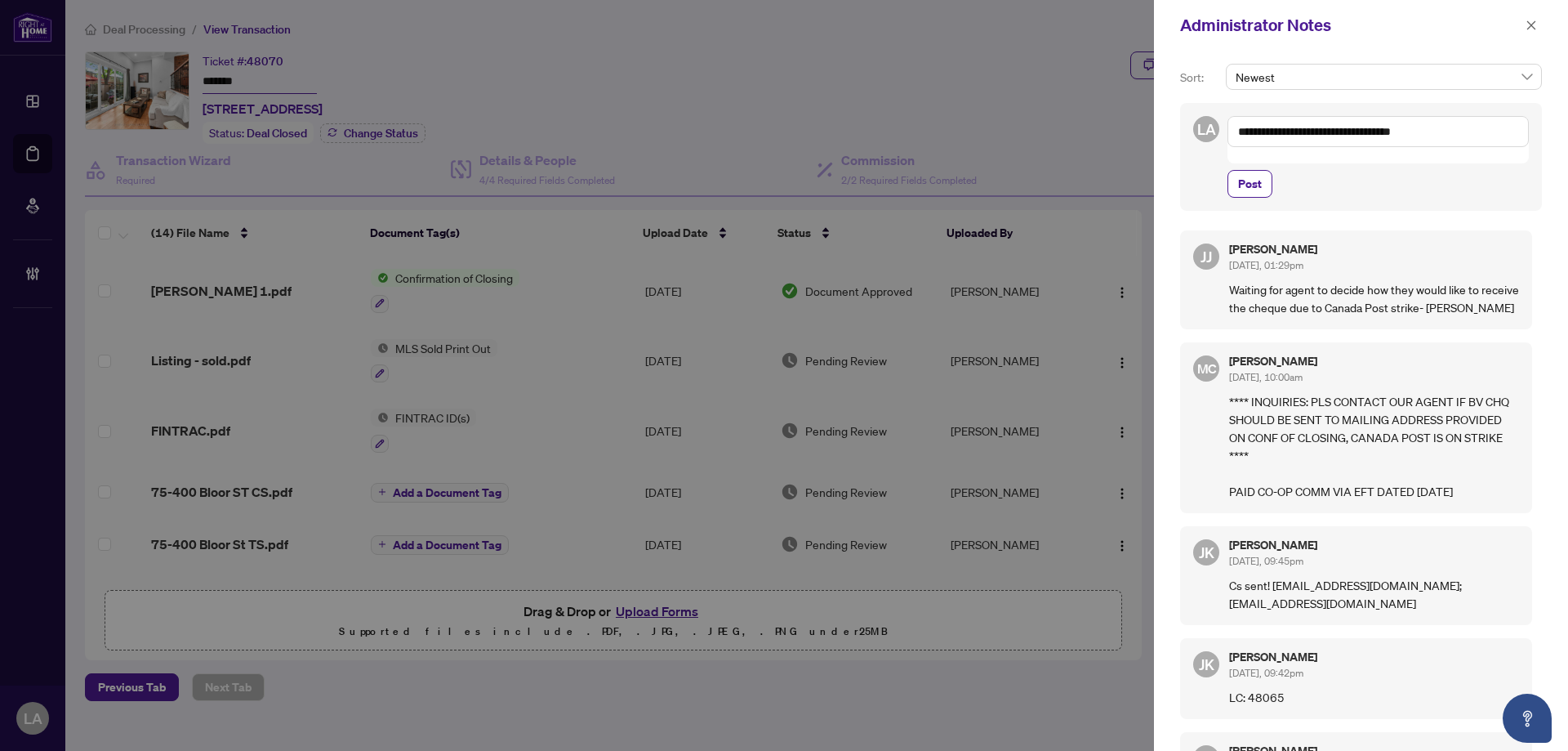
click at [1332, 130] on textarea "**********" at bounding box center [1378, 132] width 301 height 31
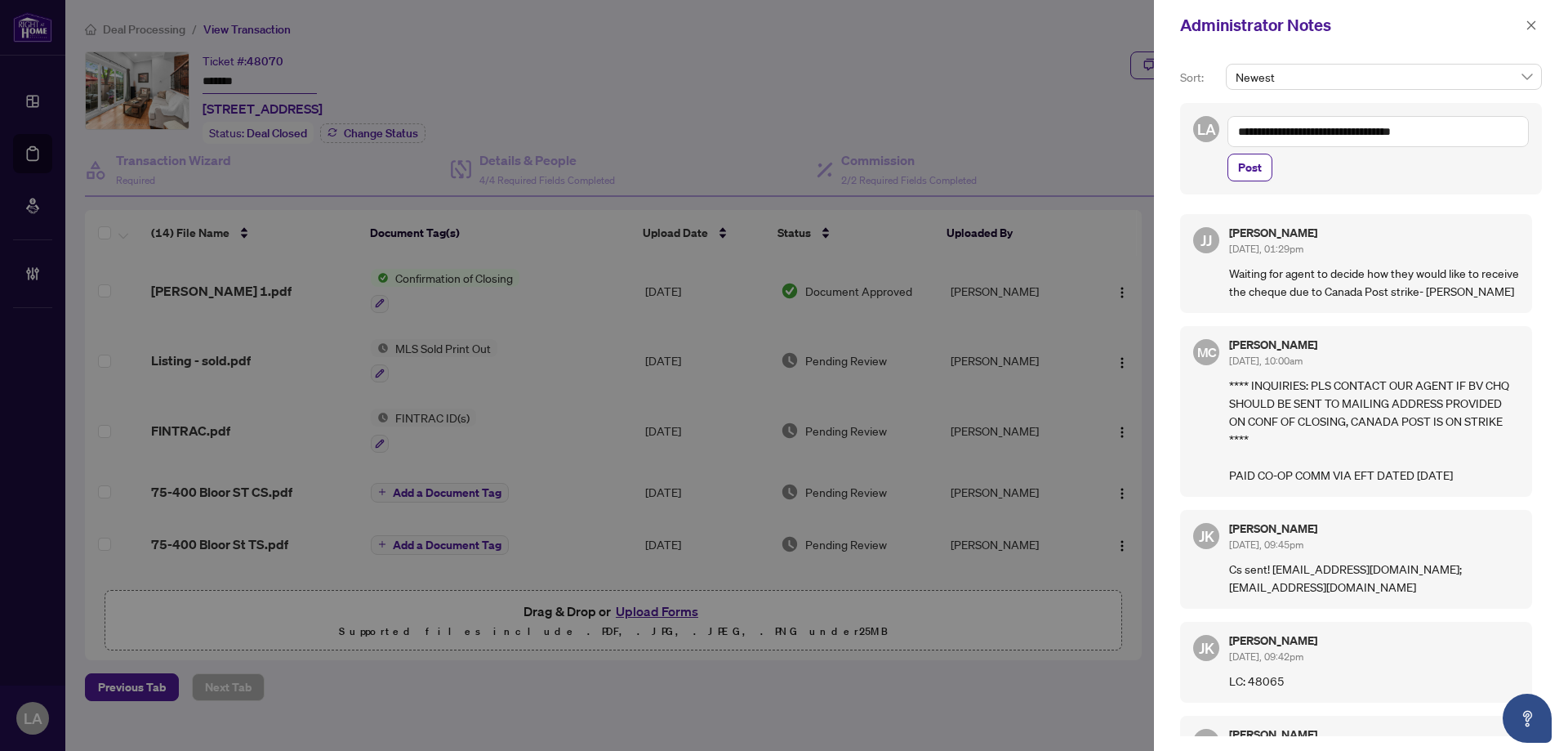
drag, startPoint x: 1474, startPoint y: 135, endPoint x: 1132, endPoint y: 105, distance: 343.3
click at [1127, 102] on div "**********" at bounding box center [784, 375] width 1568 height 751
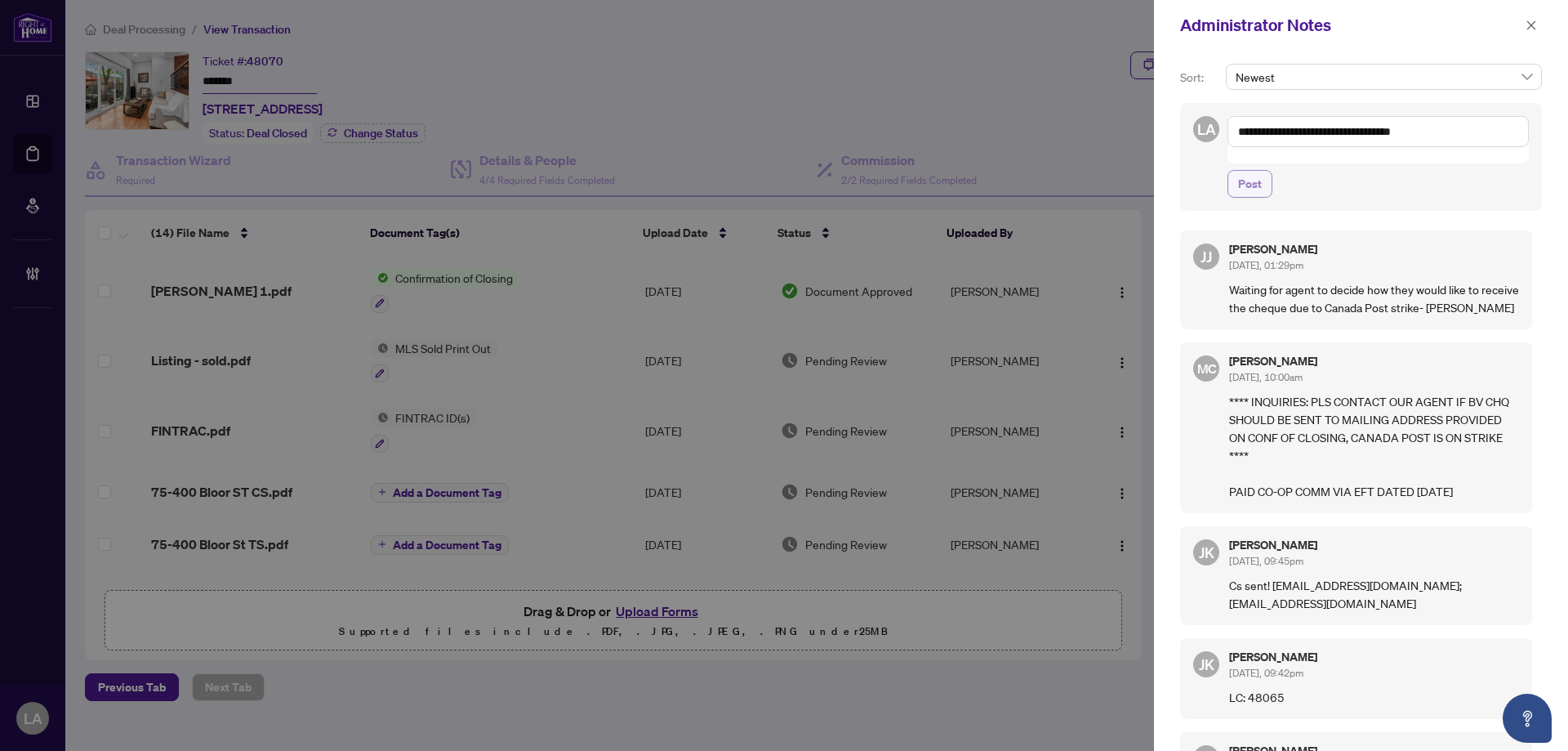
type textarea "**********"
click at [1247, 175] on span "Post" at bounding box center [1249, 184] width 23 height 26
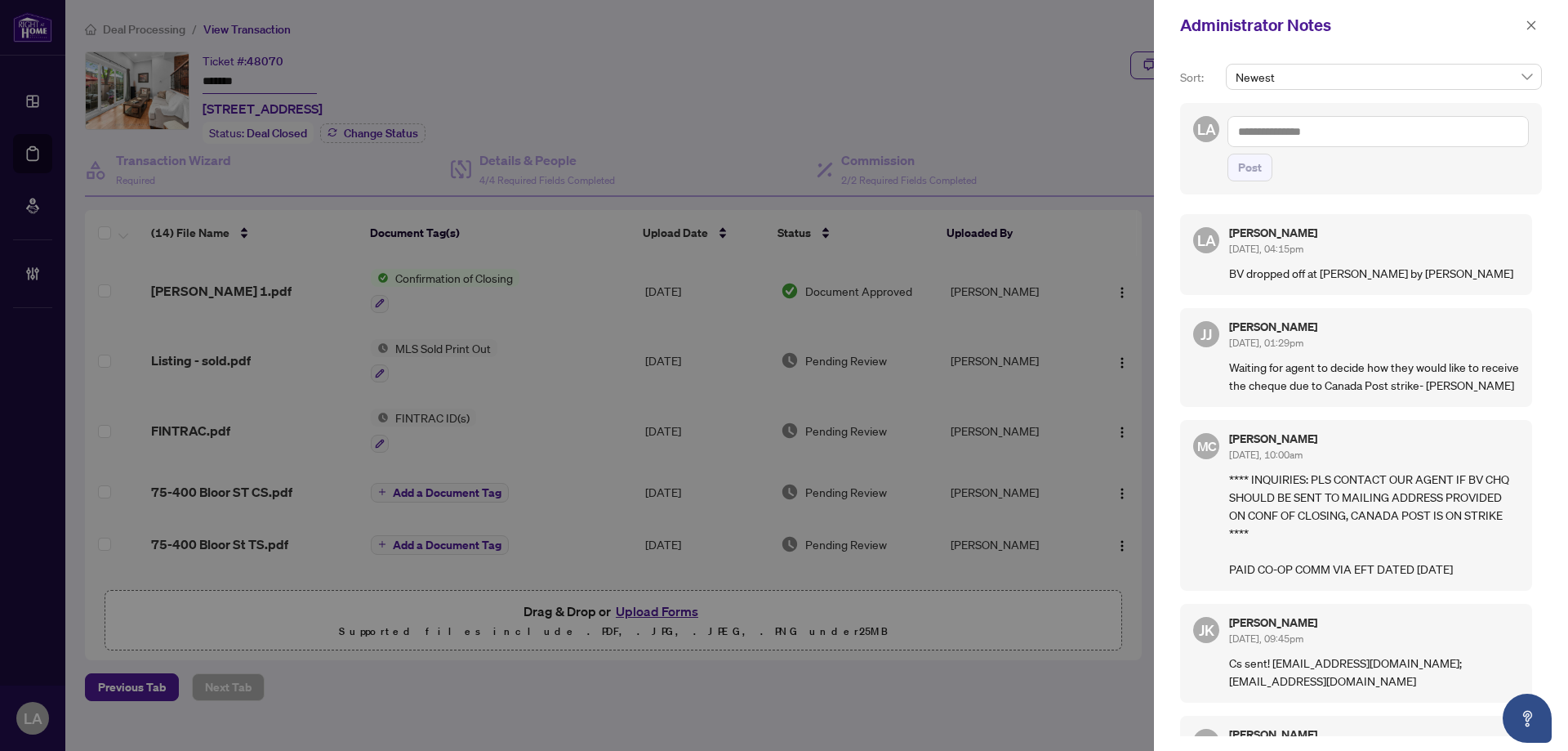
drag, startPoint x: 1534, startPoint y: 15, endPoint x: 1515, endPoint y: 16, distance: 19.0
click at [1534, 15] on span "button" at bounding box center [1531, 25] width 11 height 26
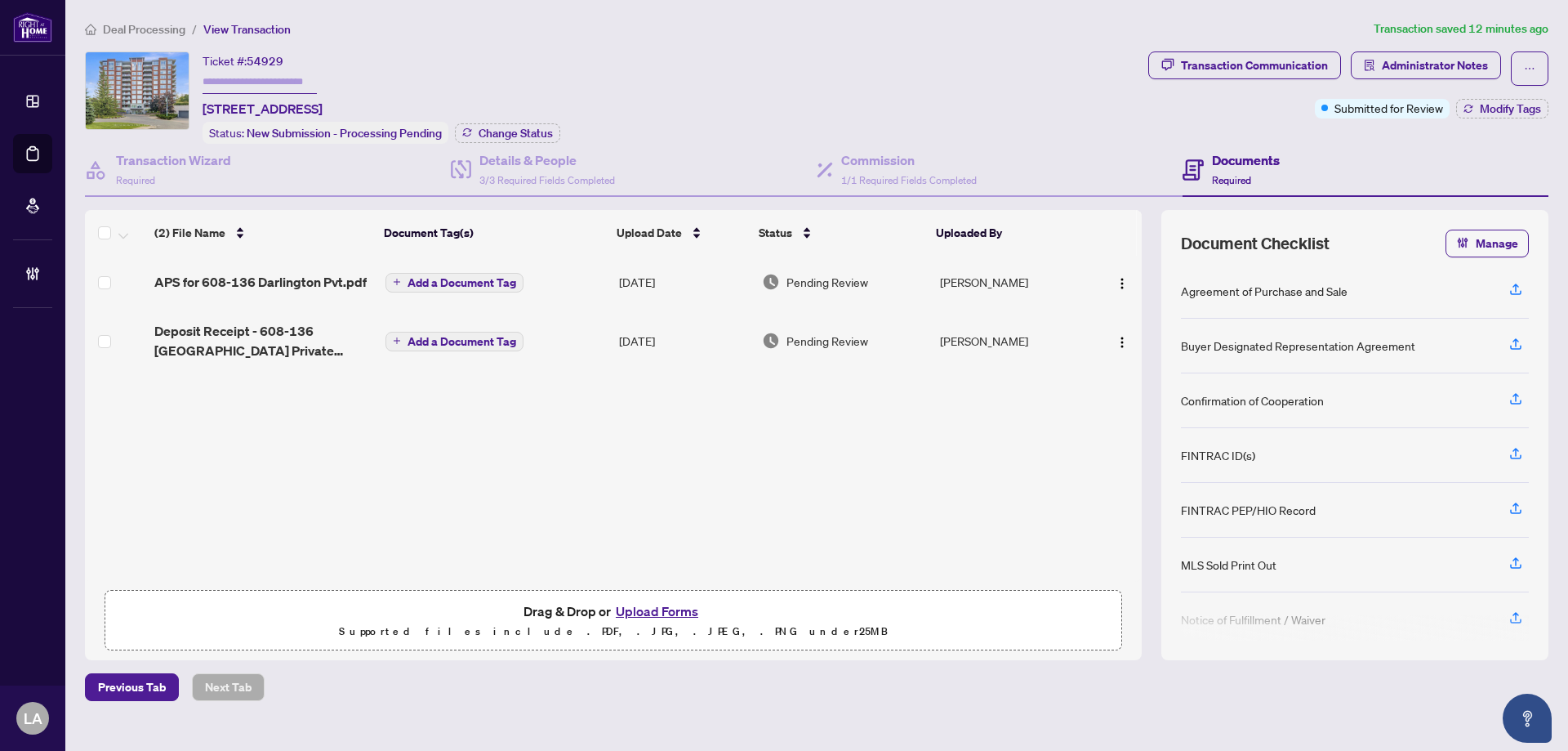
click at [268, 54] on span "54929" at bounding box center [265, 61] width 36 height 15
copy span "54929"
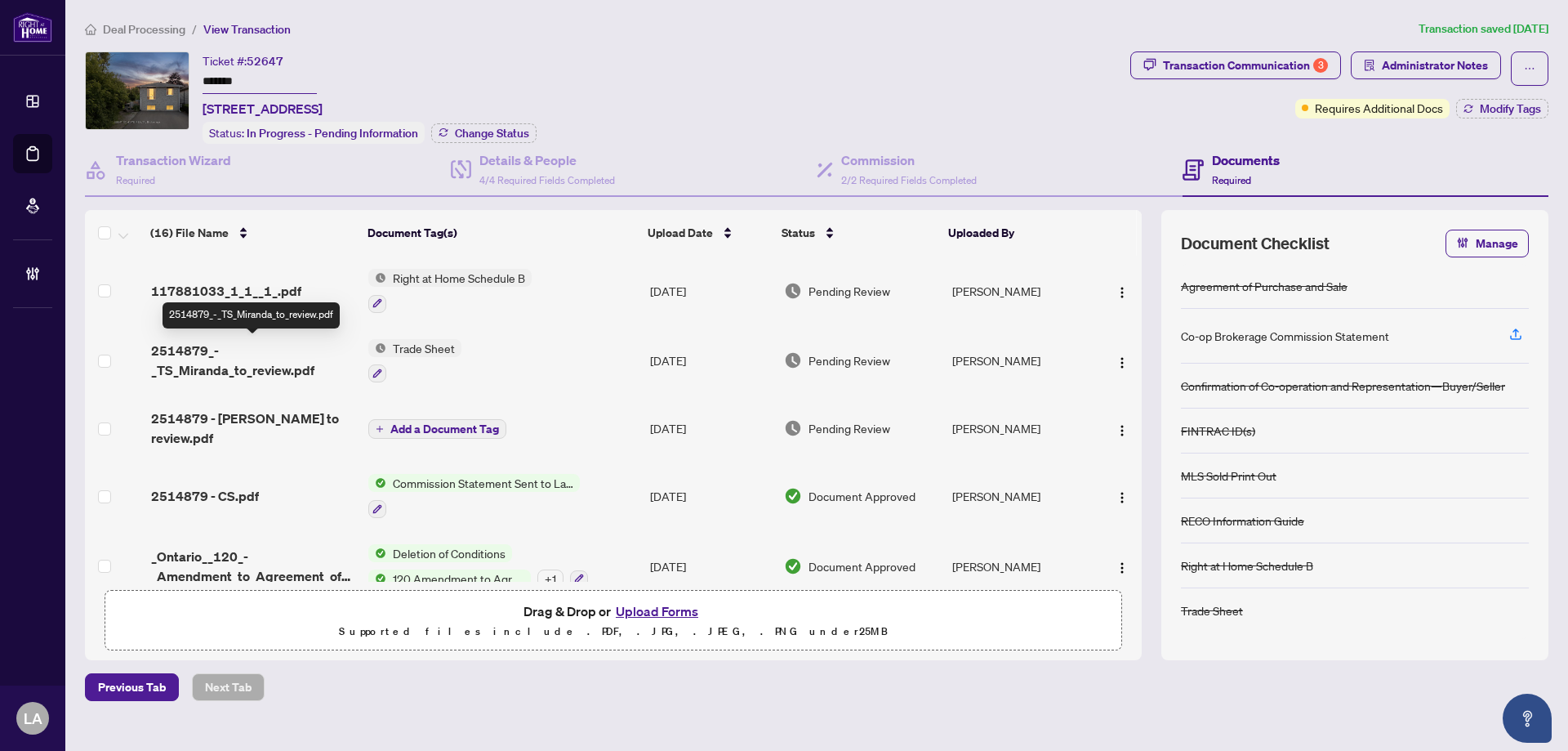
click at [299, 344] on span "2514879_-_TS_Miranda_to_review.pdf" at bounding box center [253, 359] width 204 height 39
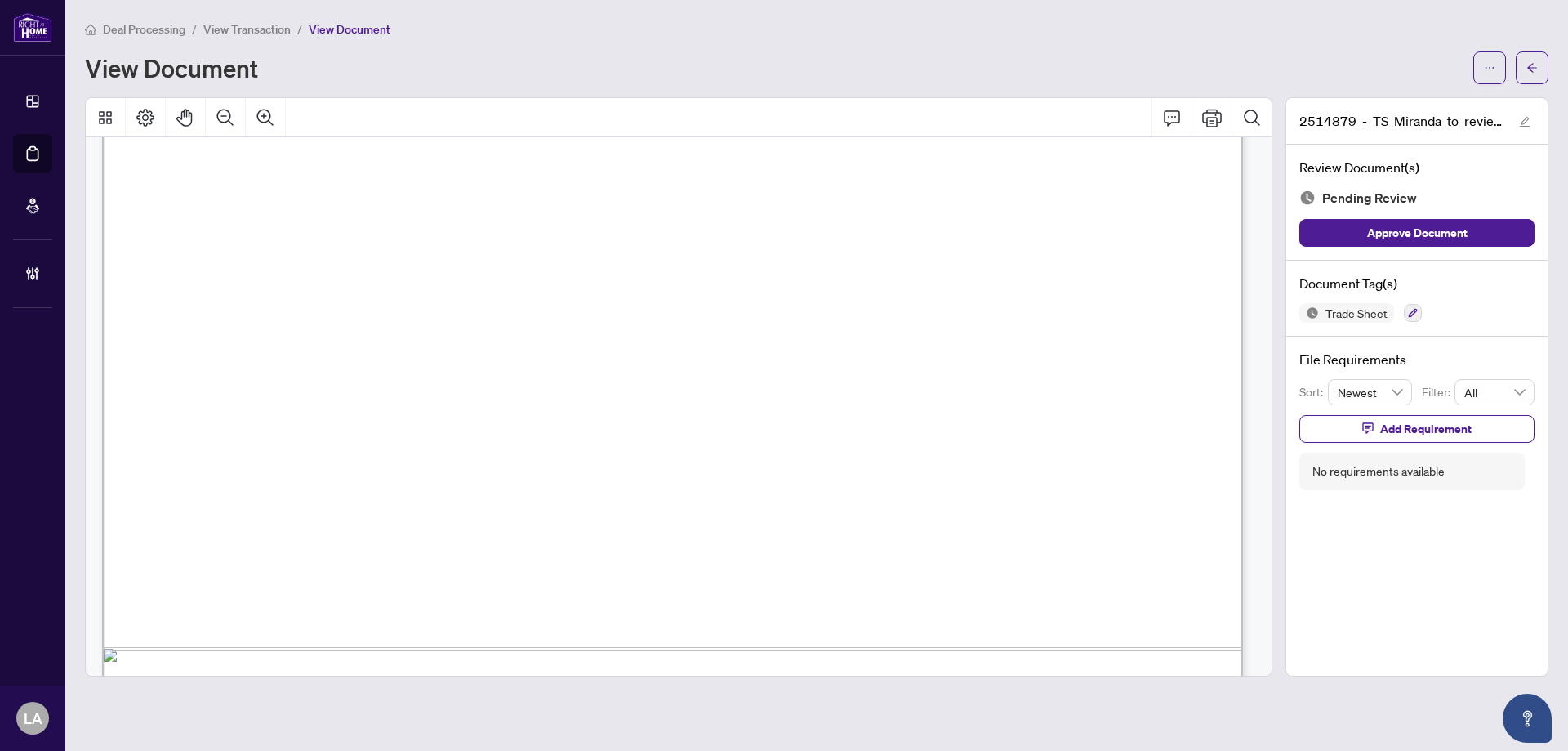
scroll to position [817, 0]
click at [1409, 314] on icon "button" at bounding box center [1413, 314] width 9 height 9
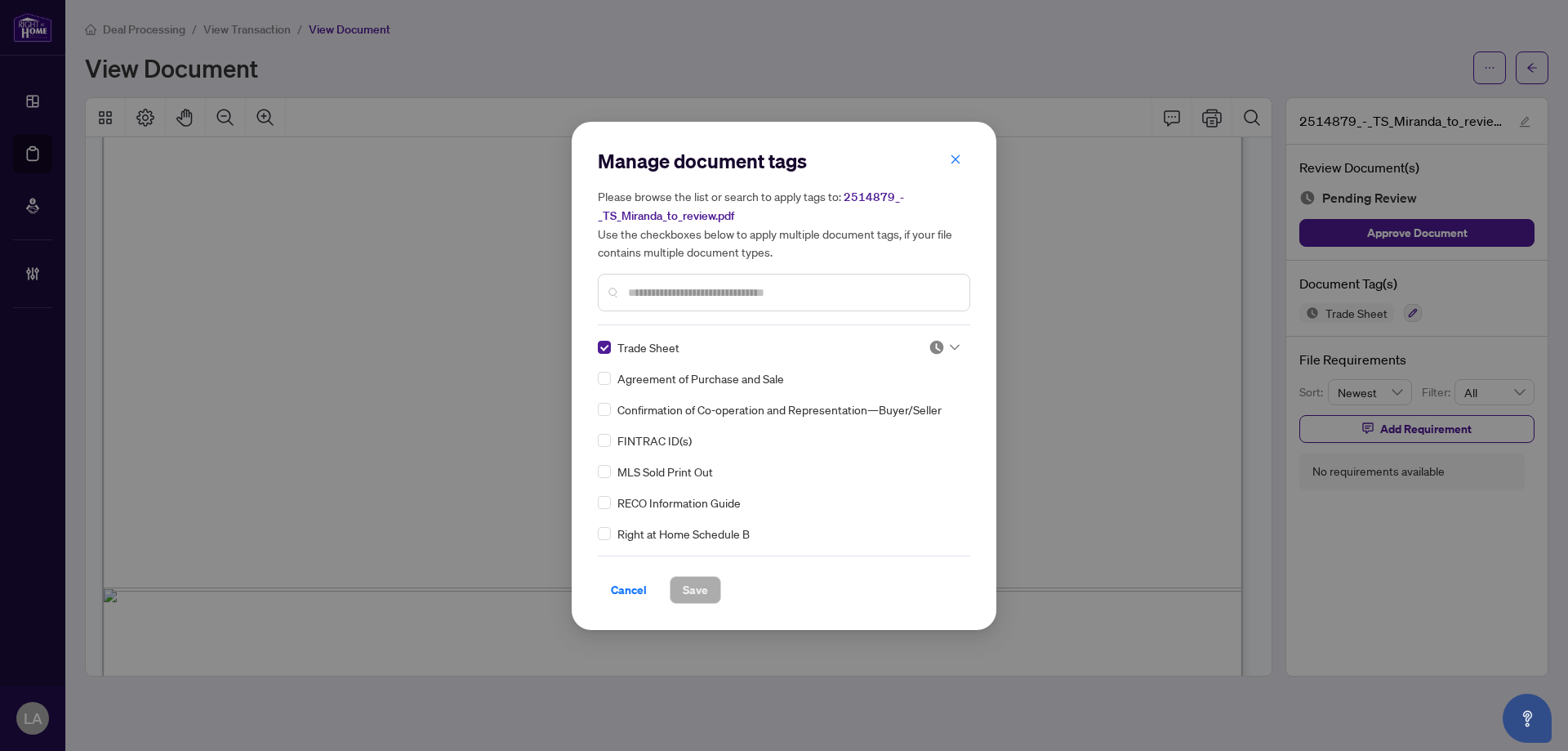
click at [928, 346] on img at bounding box center [936, 346] width 16 height 16
click at [867, 418] on div "Approved" at bounding box center [890, 426] width 105 height 18
click at [689, 580] on span "Save" at bounding box center [695, 590] width 25 height 26
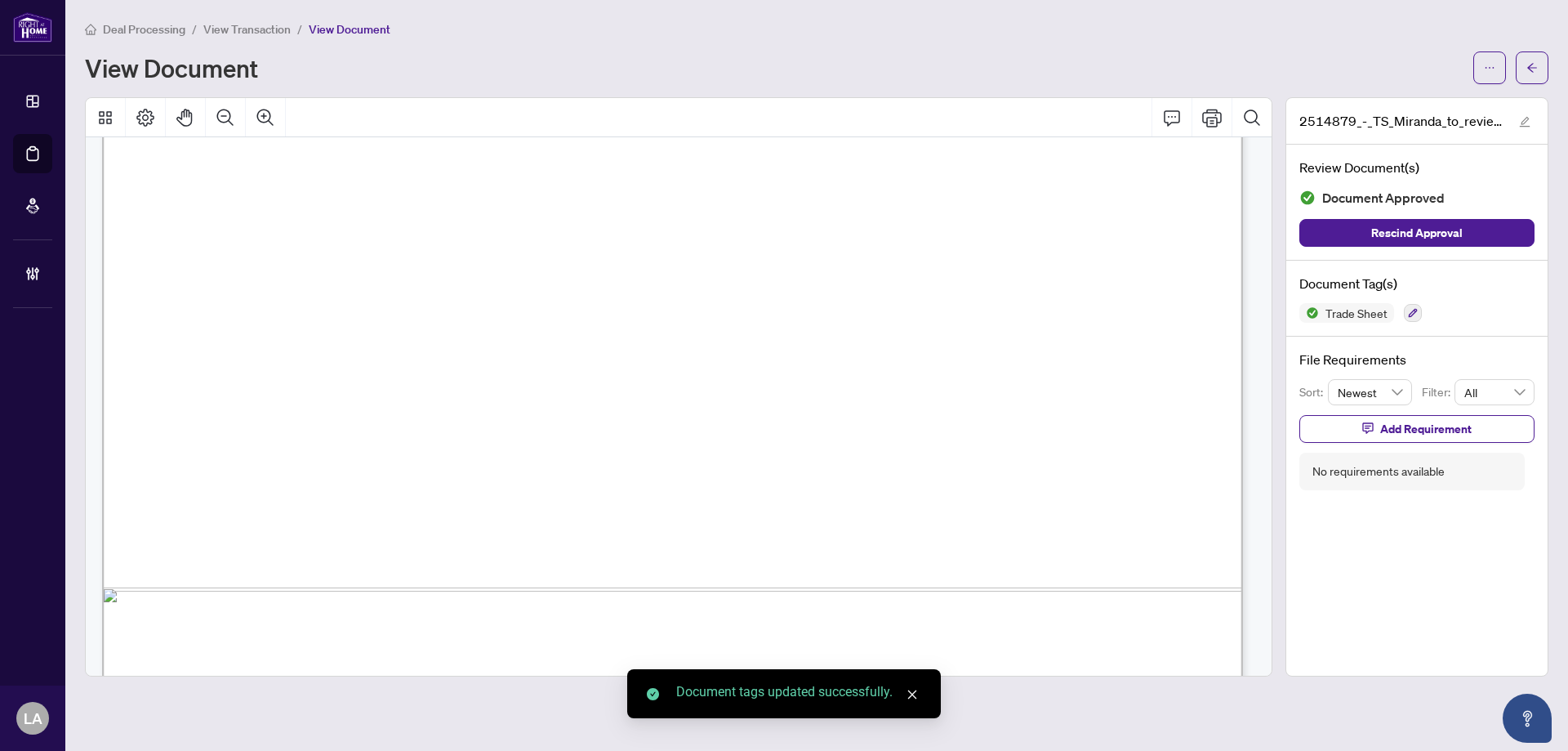
click at [237, 27] on span "View Transaction" at bounding box center [247, 29] width 87 height 15
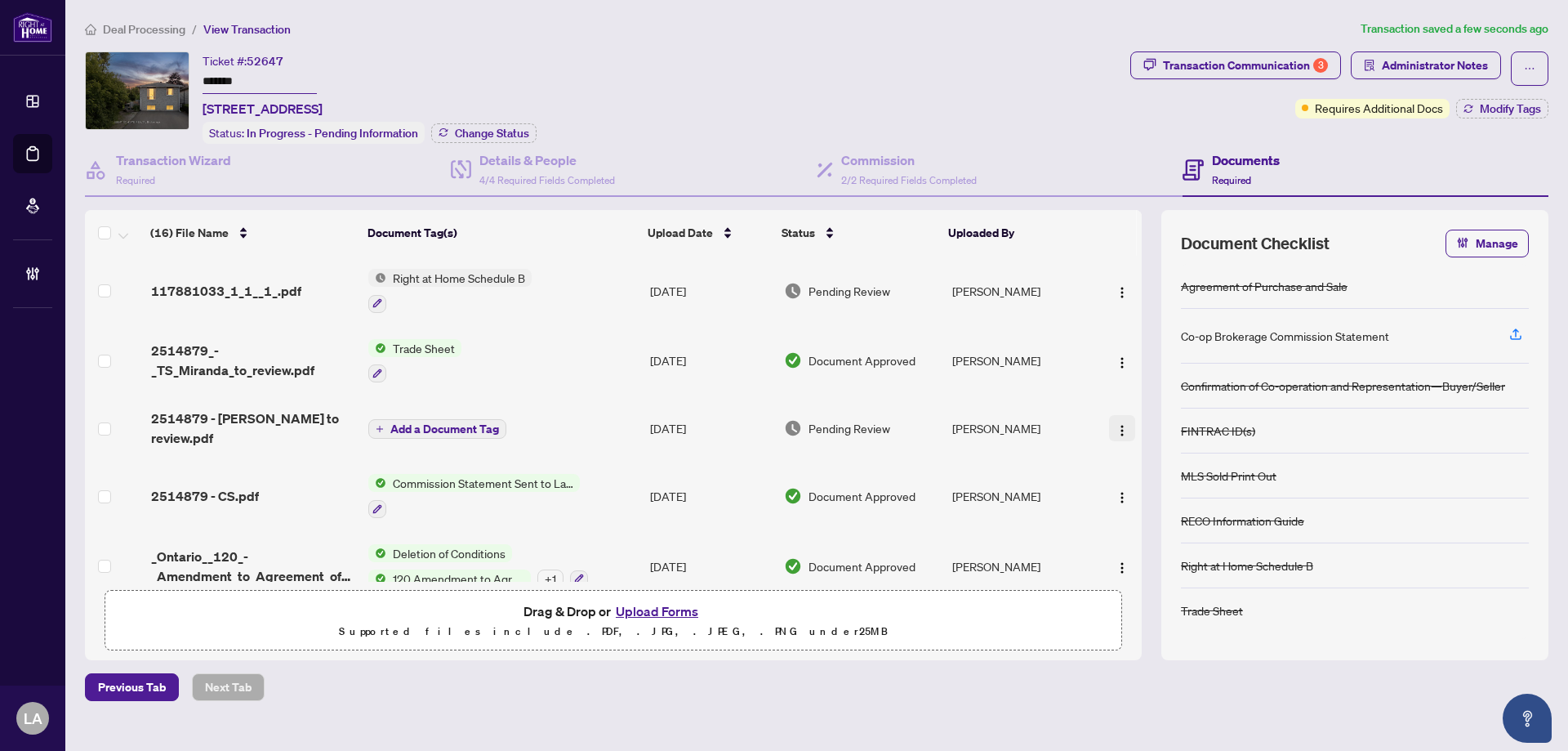
click at [1109, 427] on button "button" at bounding box center [1122, 428] width 26 height 26
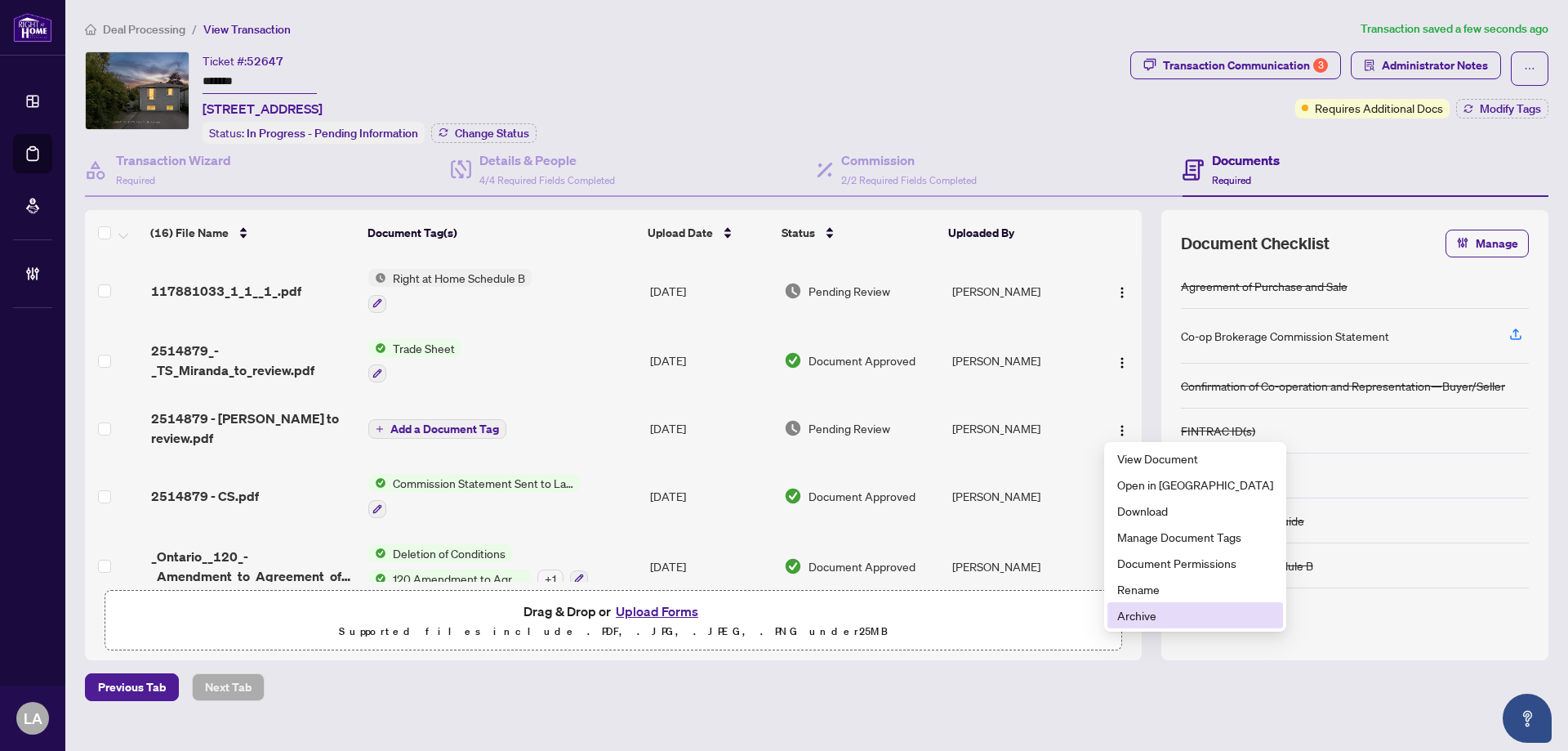
click at [1172, 622] on span "Archive" at bounding box center [1195, 615] width 156 height 18
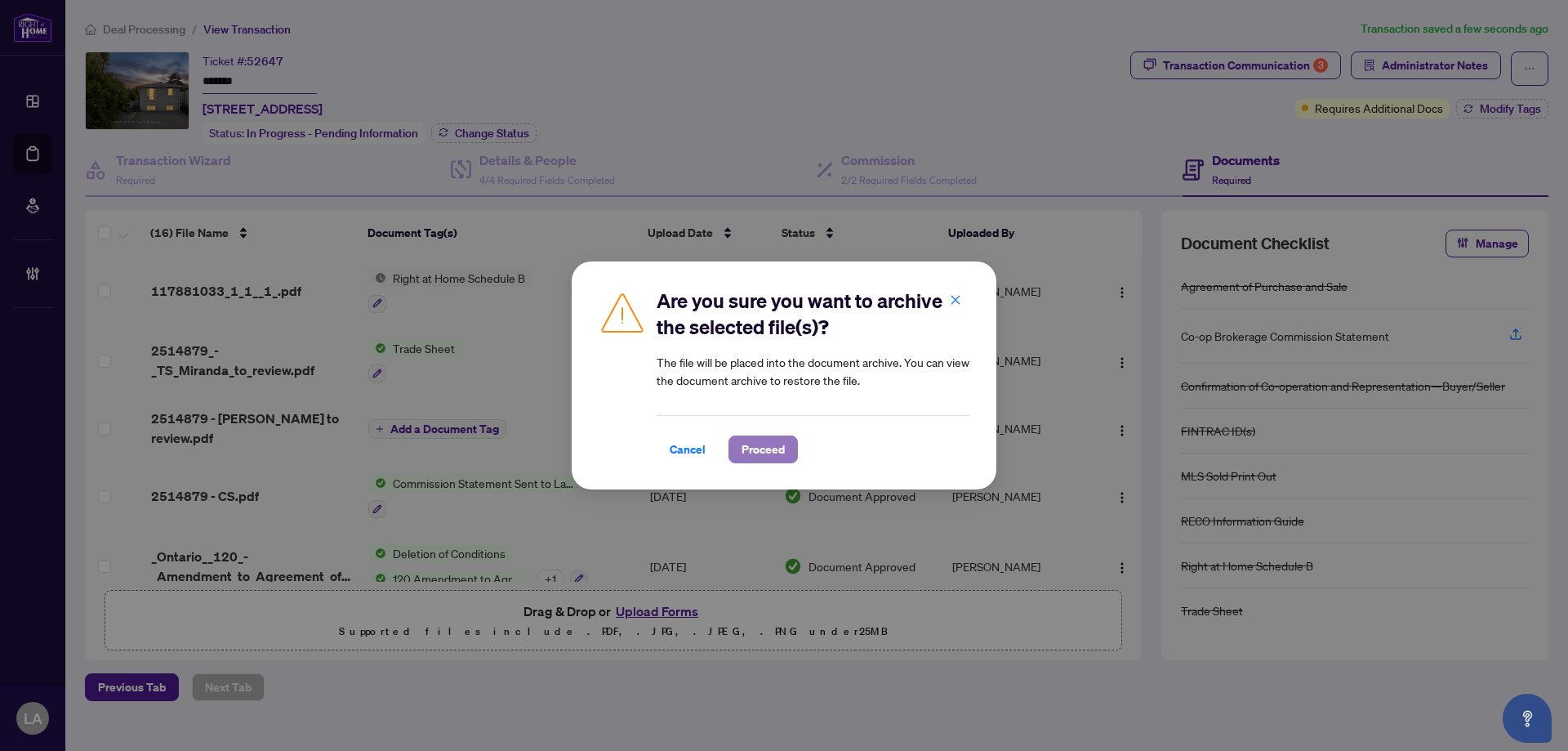
click at [772, 446] on span "Proceed" at bounding box center [763, 450] width 43 height 26
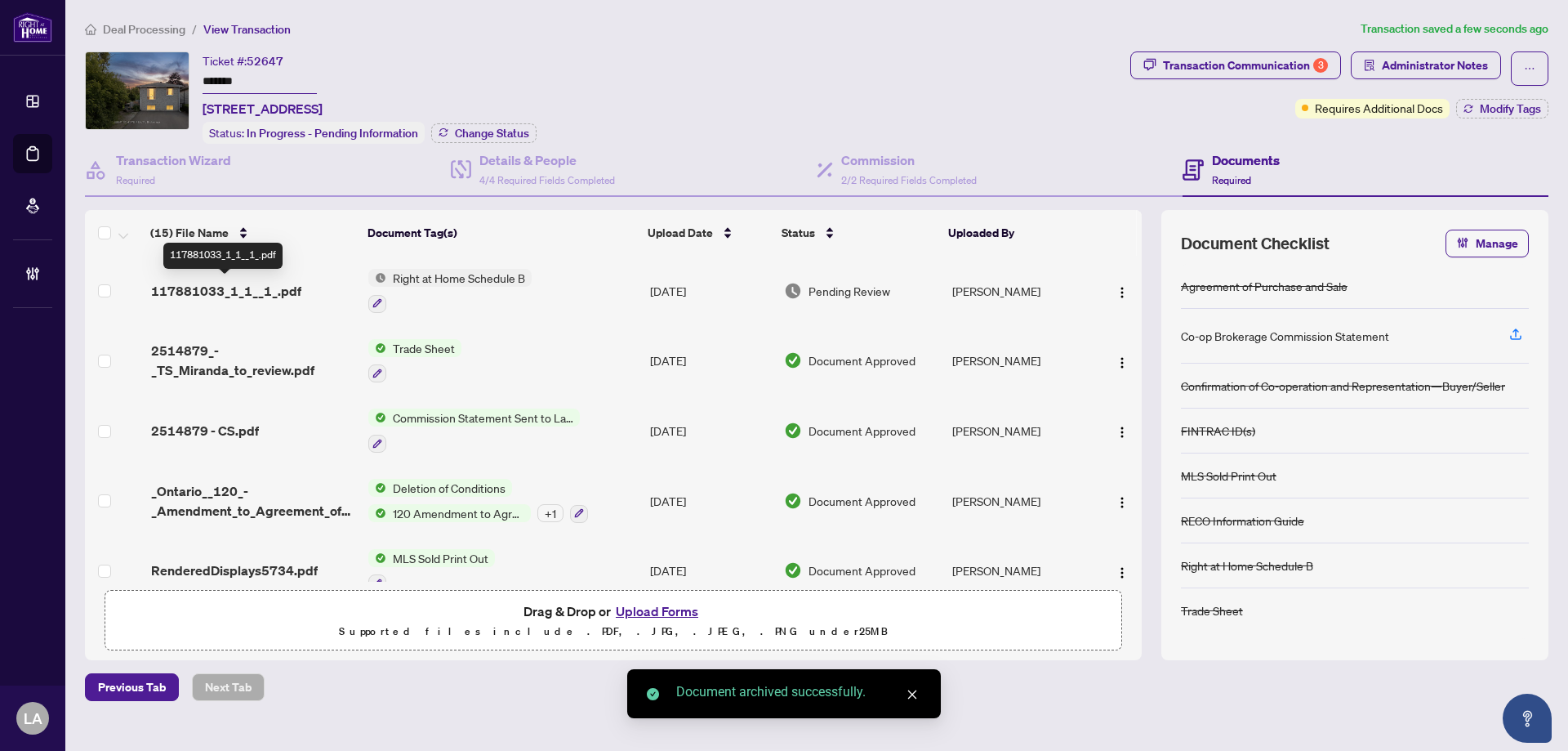
click at [268, 281] on span "117881033_1_1__1_.pdf" at bounding box center [226, 290] width 151 height 20
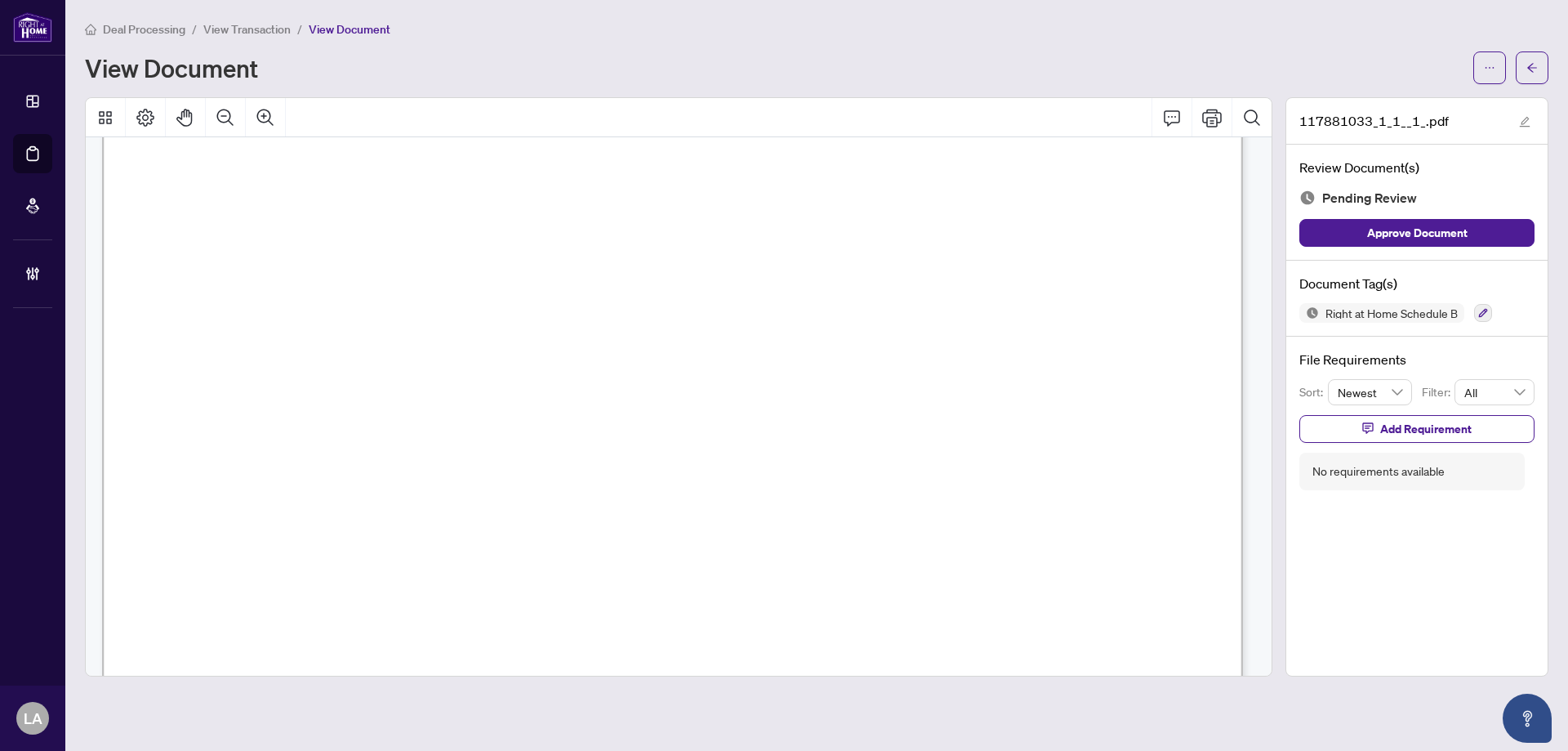
scroll to position [899, 0]
click at [1474, 308] on button "button" at bounding box center [1482, 313] width 18 height 18
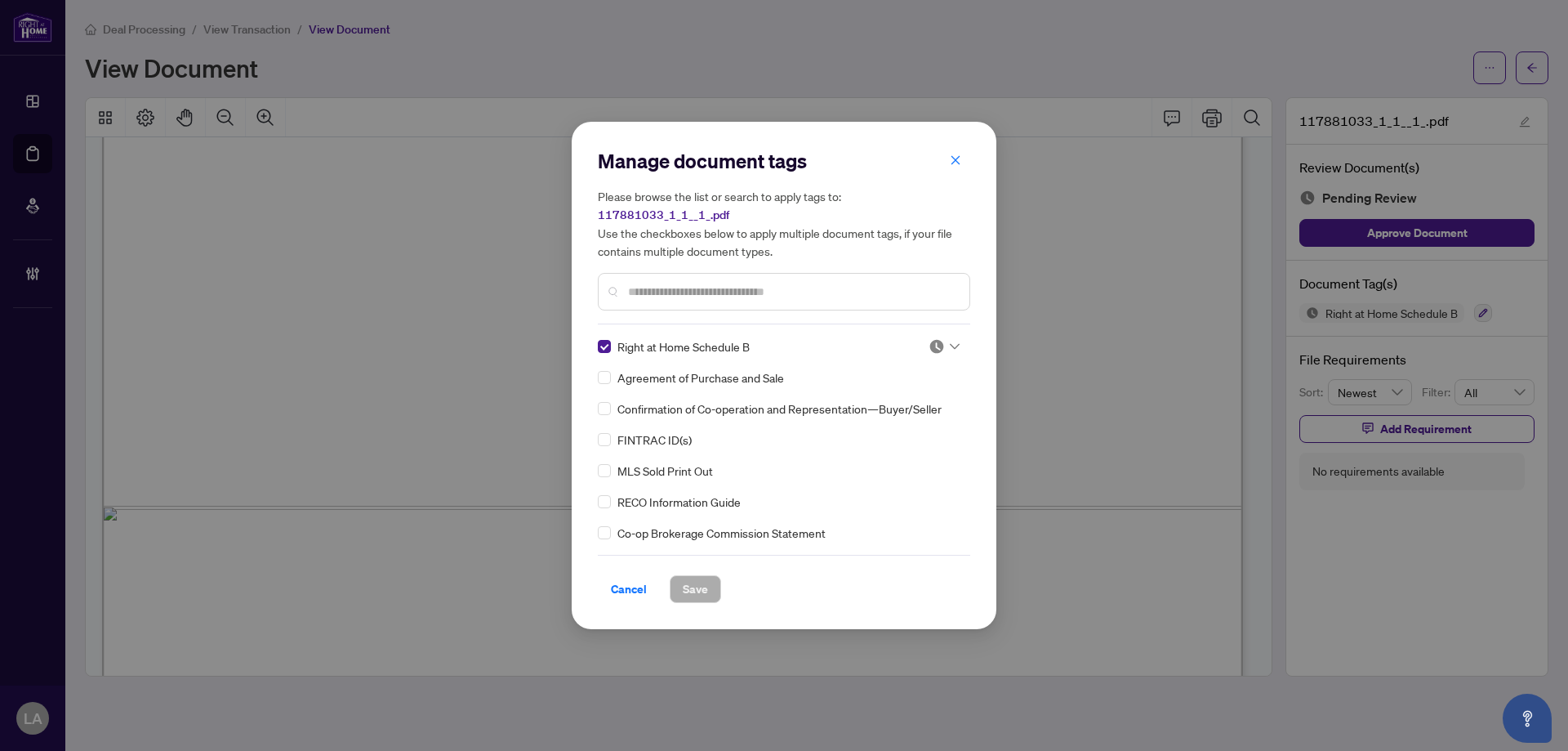
click at [690, 316] on div "Manage document tags Please browse the list or search to apply tags to: 1178810…" at bounding box center [784, 236] width 372 height 177
click at [939, 348] on div at bounding box center [944, 346] width 31 height 16
click at [861, 426] on div "Approved" at bounding box center [890, 426] width 105 height 18
click at [698, 586] on span "Save" at bounding box center [695, 589] width 25 height 26
click at [226, 26] on div "Manage document tags Please browse the list or search to apply tags to: 1178810…" at bounding box center [784, 375] width 1568 height 751
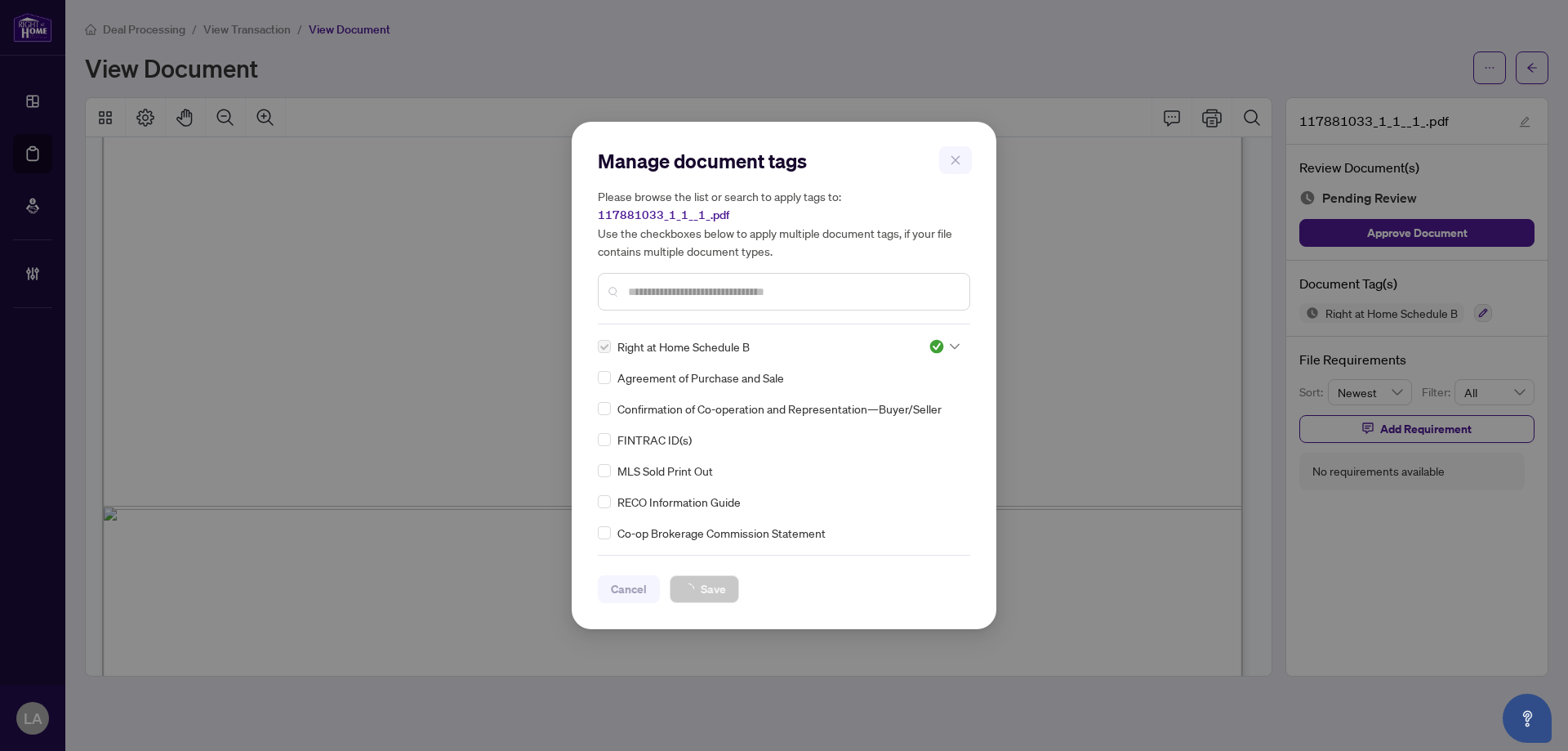
click at [226, 26] on div "Manage document tags Please browse the list or search to apply tags to: 1178810…" at bounding box center [784, 375] width 1568 height 751
click at [225, 29] on div "Manage document tags Please browse the list or search to apply tags to: 1178810…" at bounding box center [784, 375] width 1568 height 751
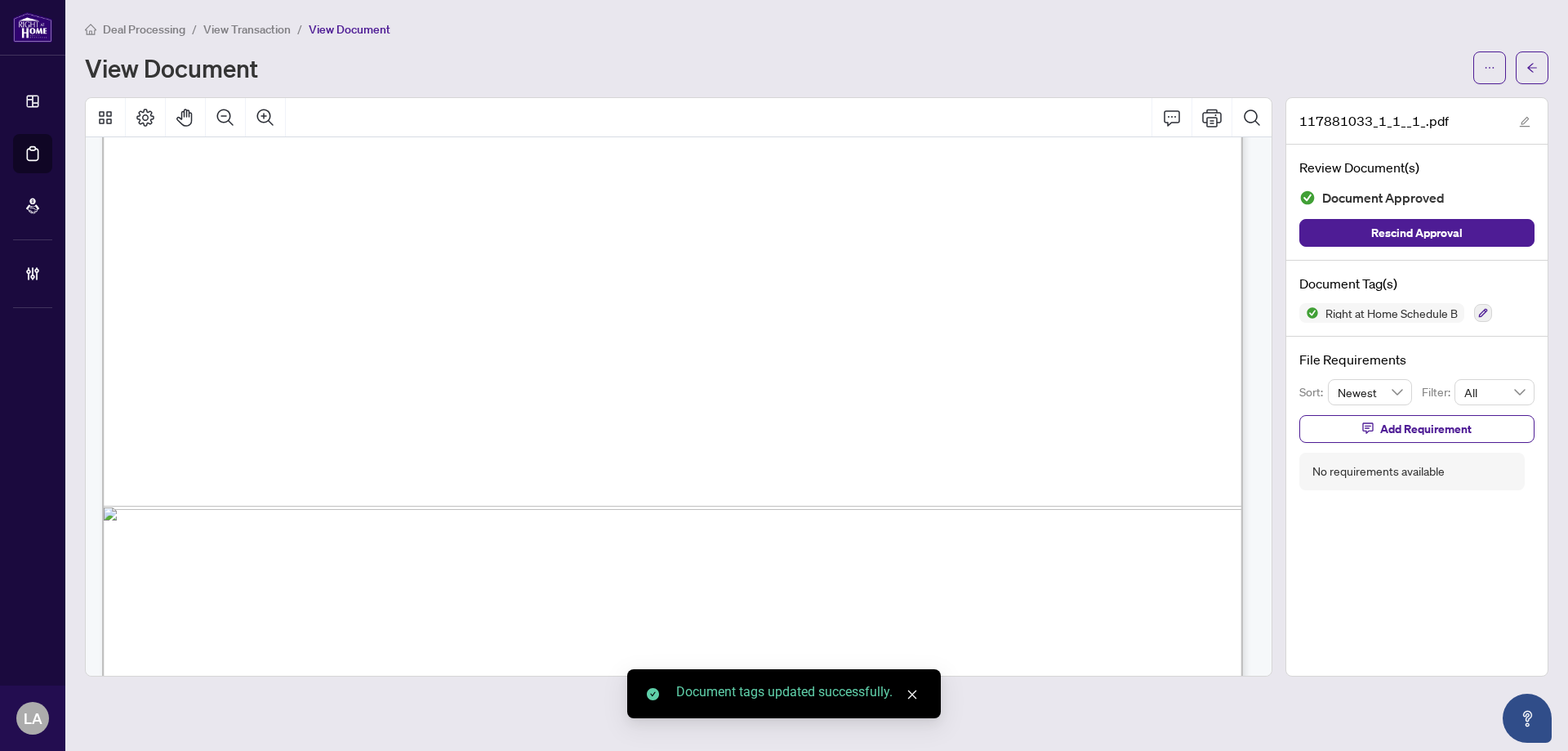
click at [225, 29] on span "View Transaction" at bounding box center [247, 29] width 87 height 15
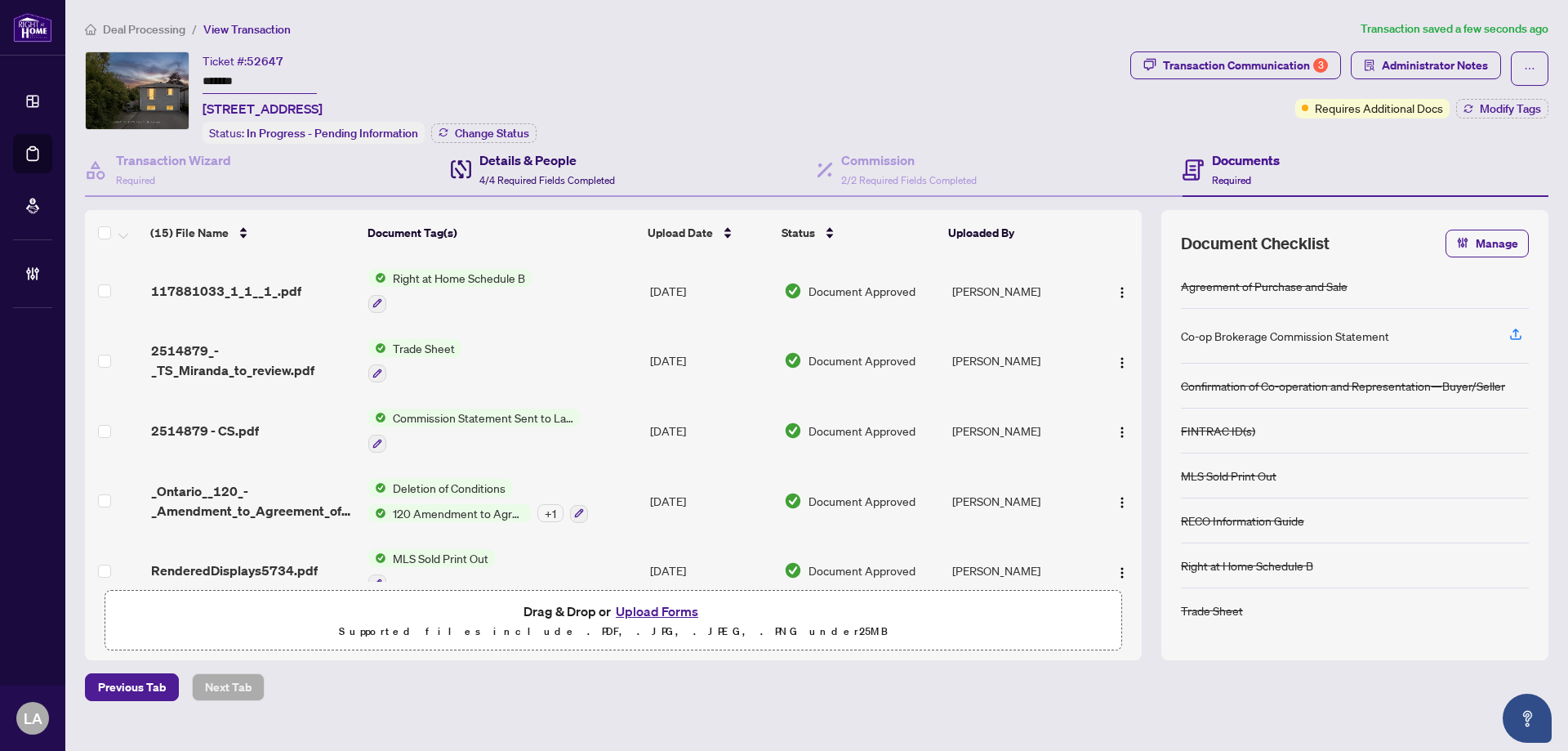
click at [513, 167] on div "Details & People 4/4 Required Fields Completed" at bounding box center [547, 170] width 136 height 38
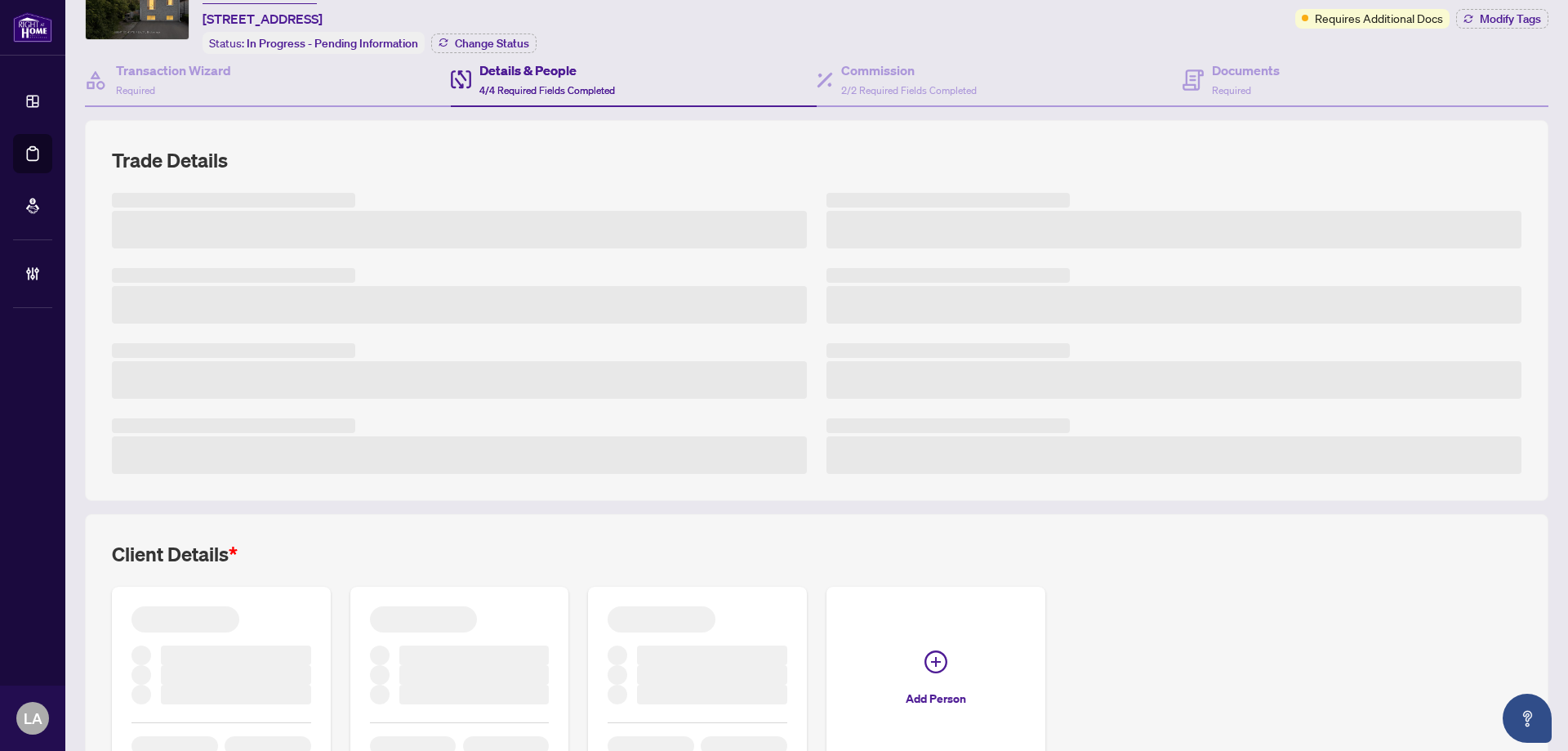
scroll to position [199, 0]
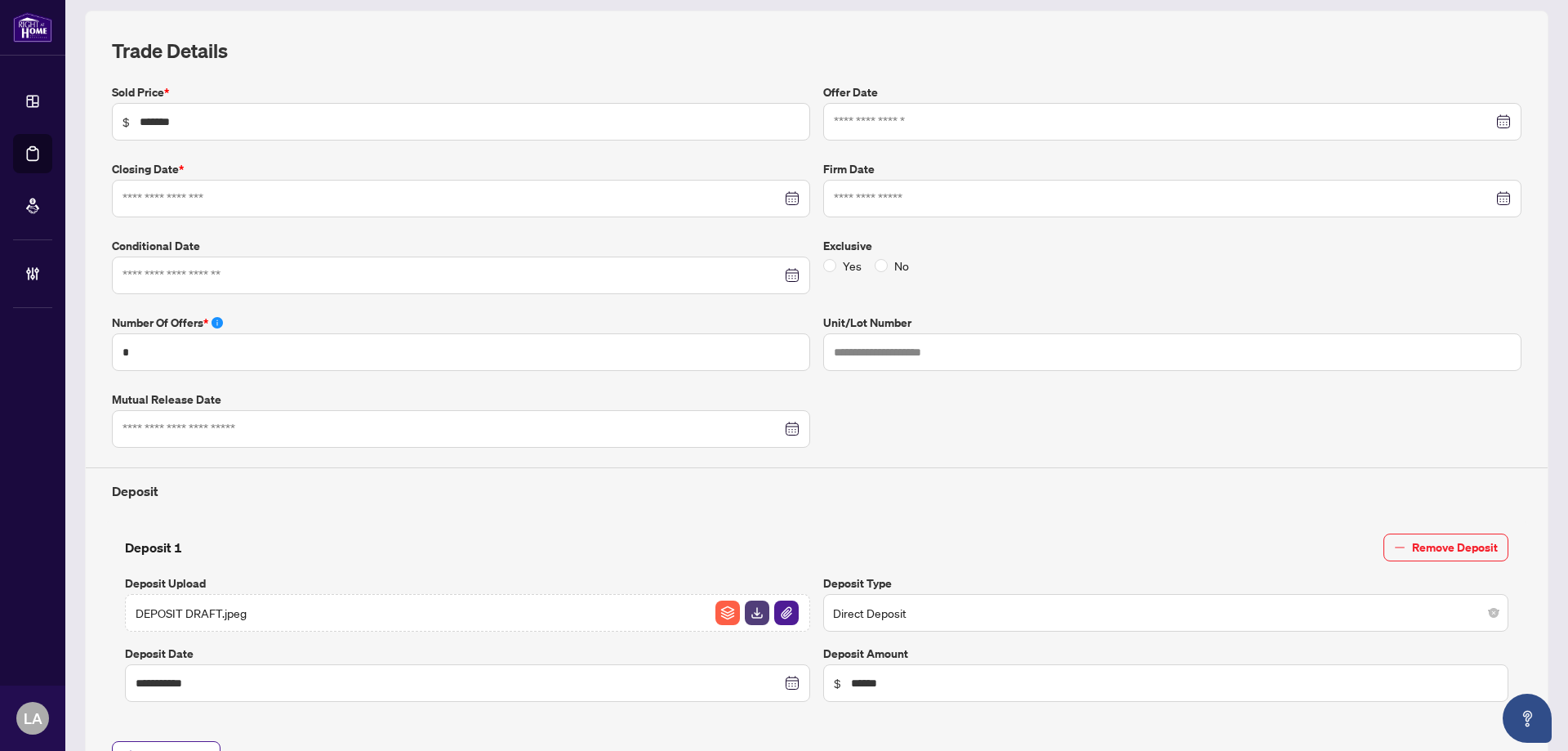
type input "**********"
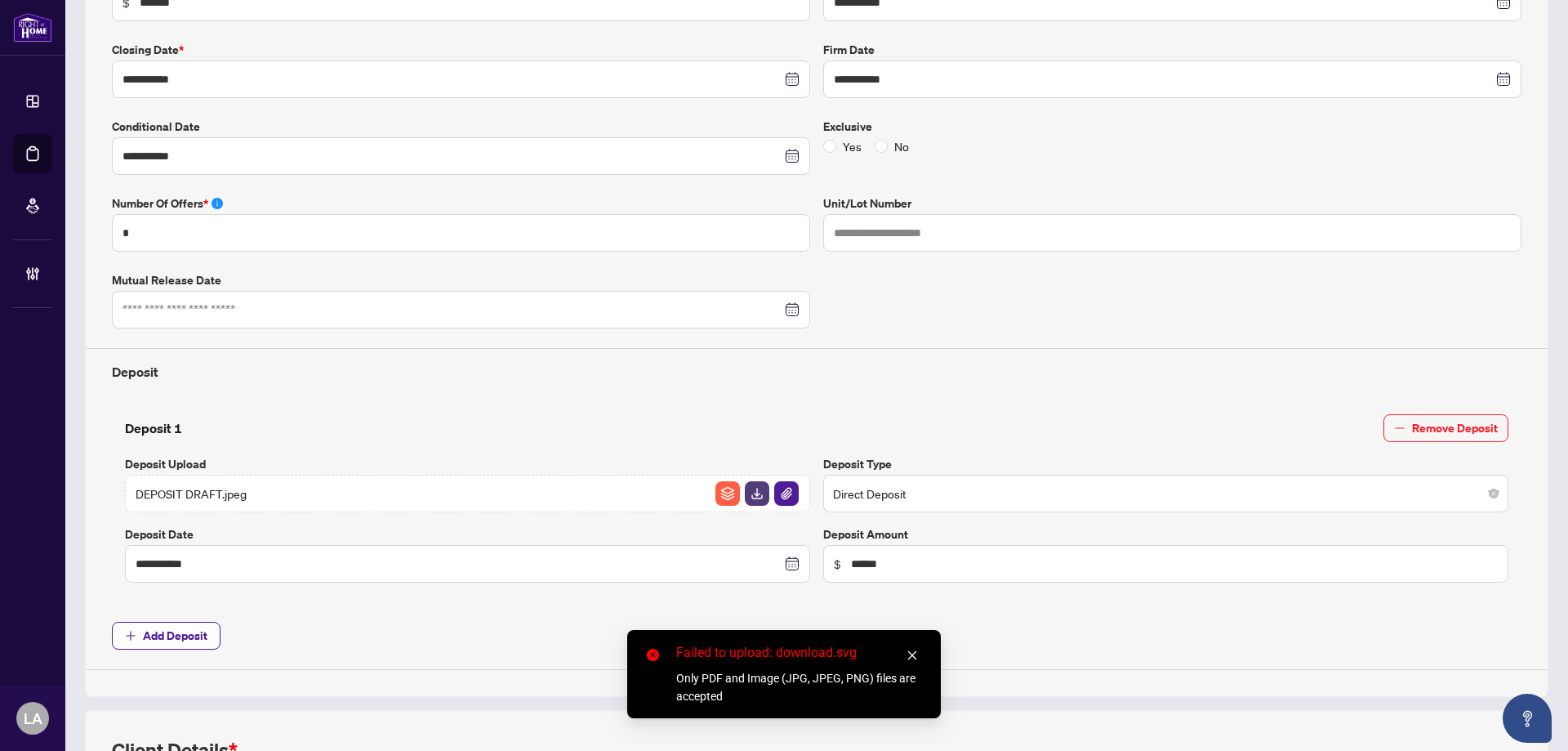
scroll to position [526, 0]
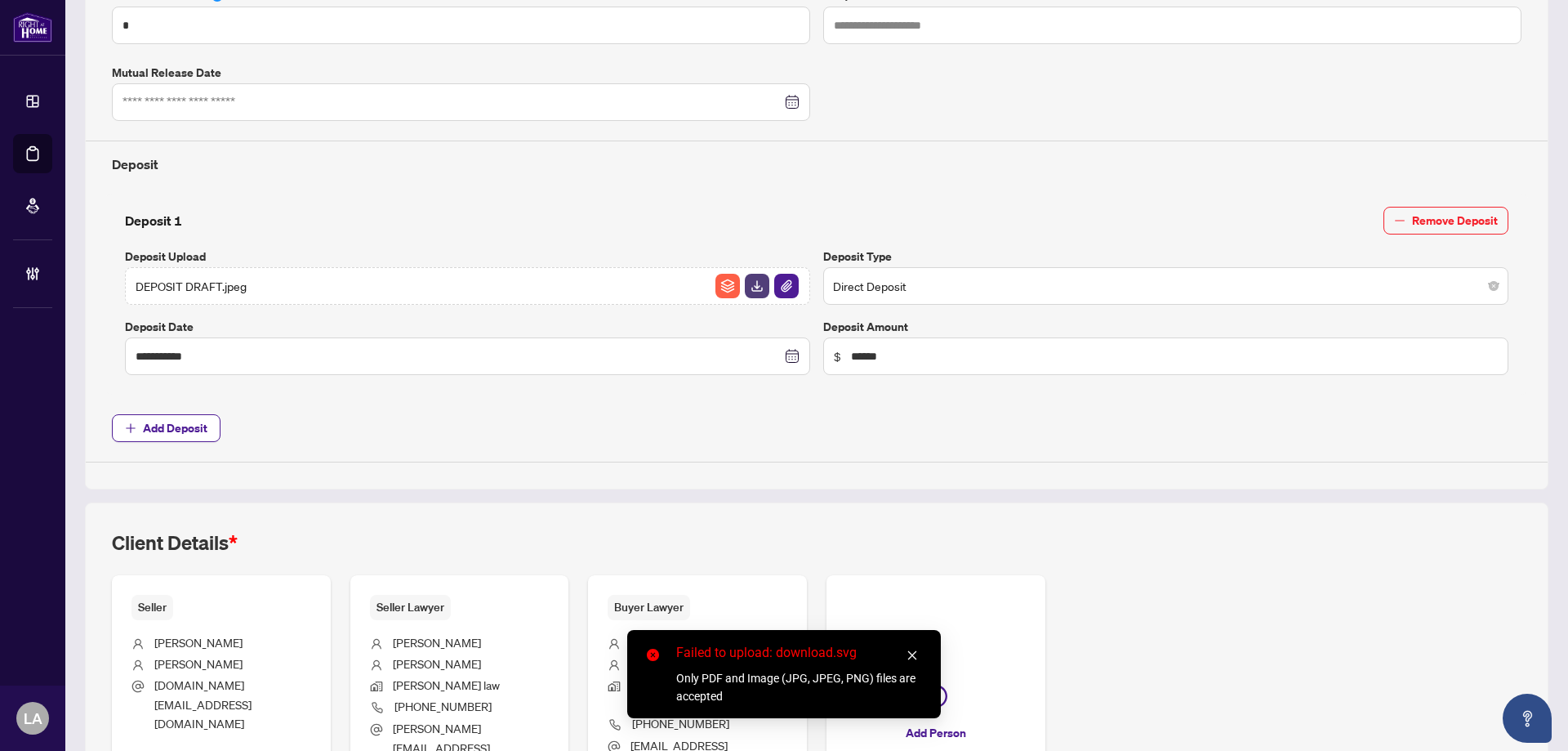
click at [908, 649] on link "Close" at bounding box center [912, 655] width 18 height 18
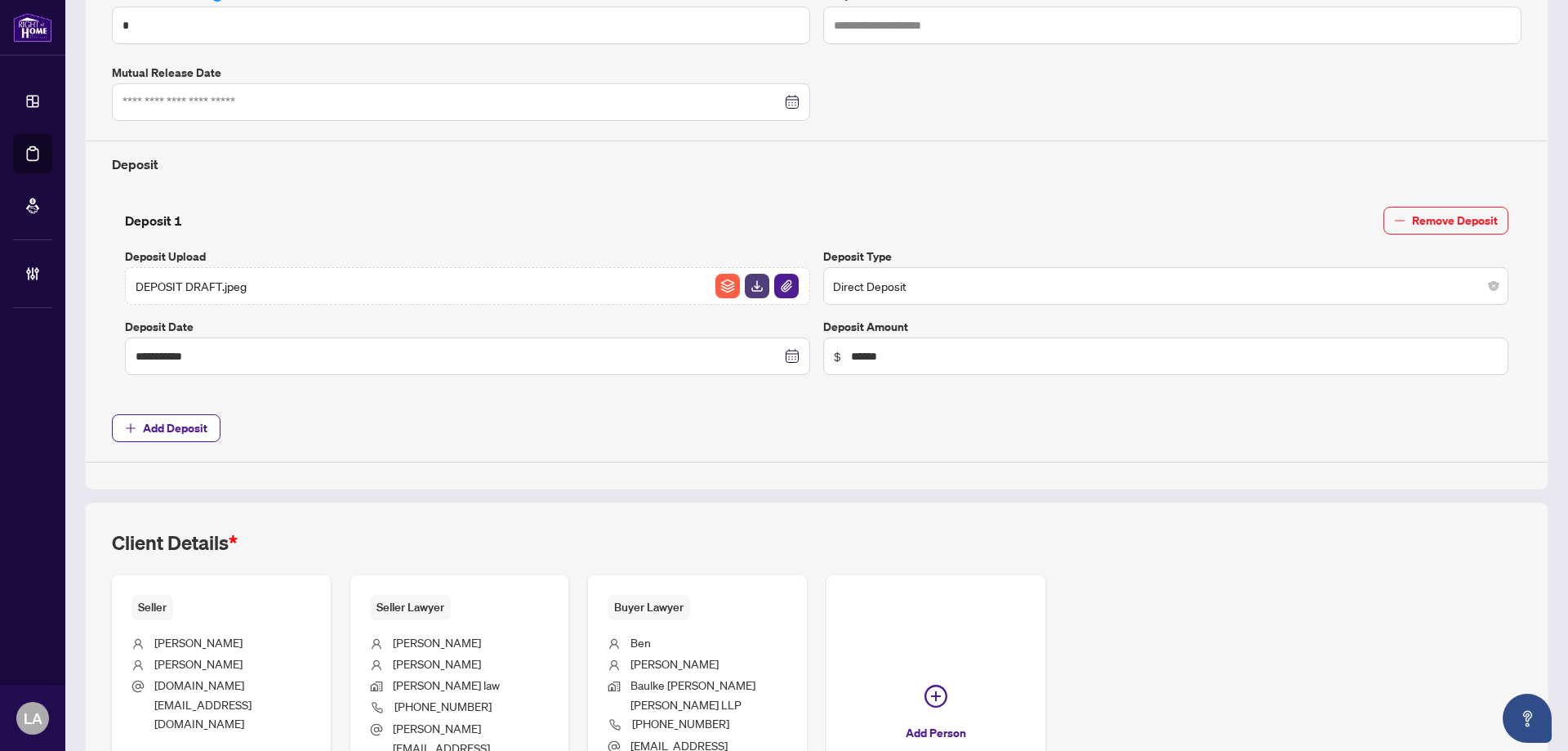
scroll to position [680, 0]
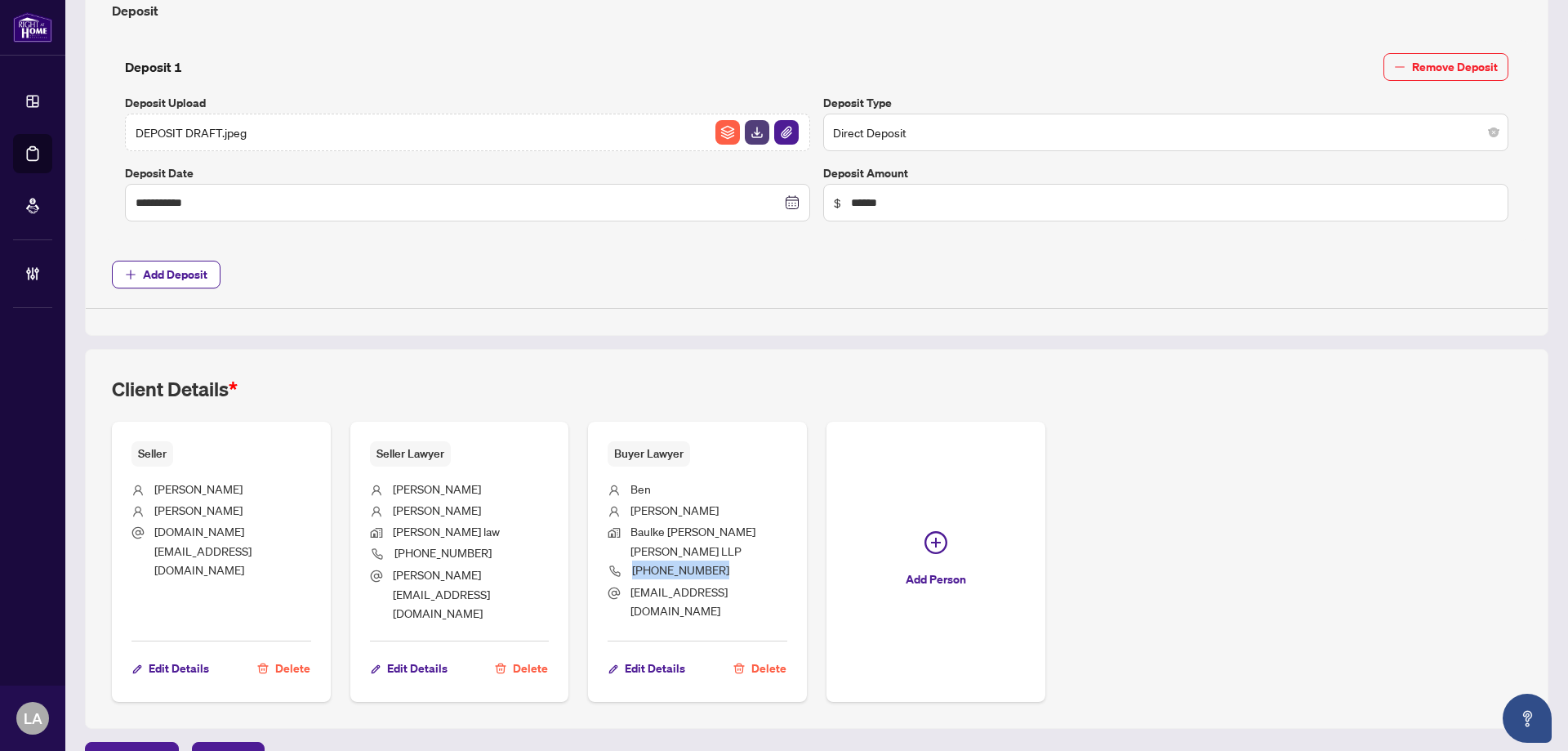
drag, startPoint x: 726, startPoint y: 559, endPoint x: 625, endPoint y: 548, distance: 101.6
click at [625, 560] on li "[PHONE_NUMBER]" at bounding box center [698, 571] width 180 height 22
copy span "[PHONE_NUMBER]"
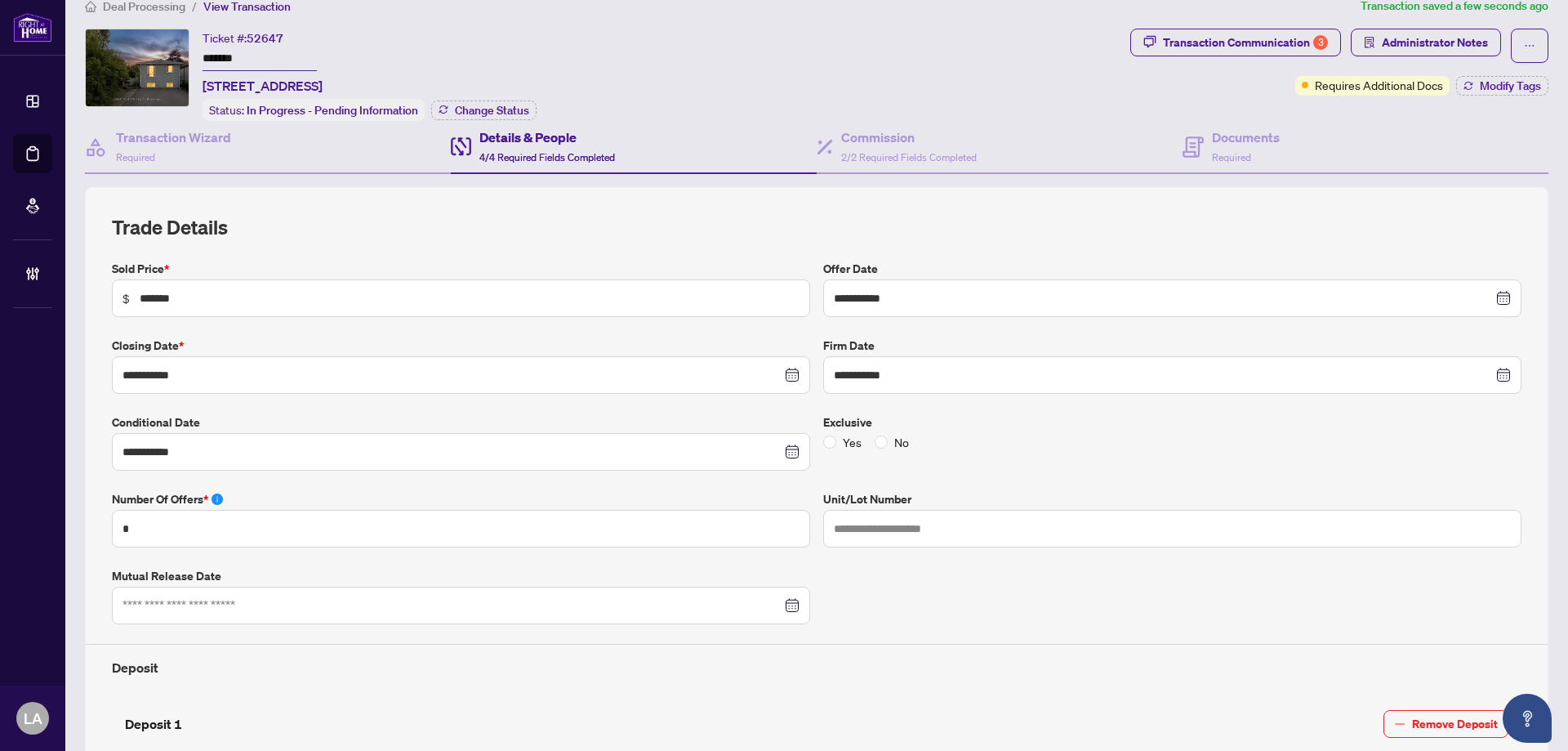
scroll to position [0, 0]
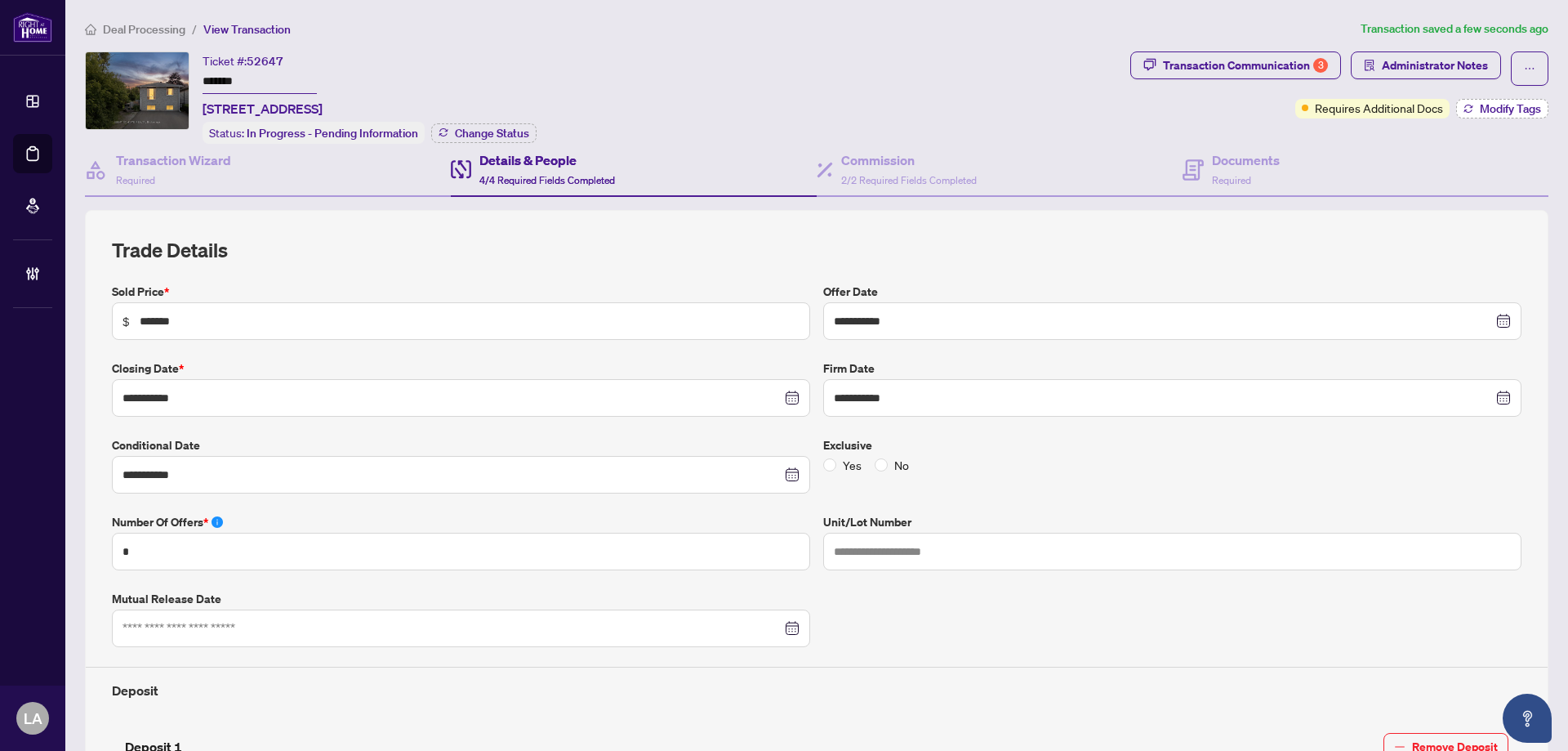
click at [1481, 110] on span "Modify Tags" at bounding box center [1510, 108] width 61 height 11
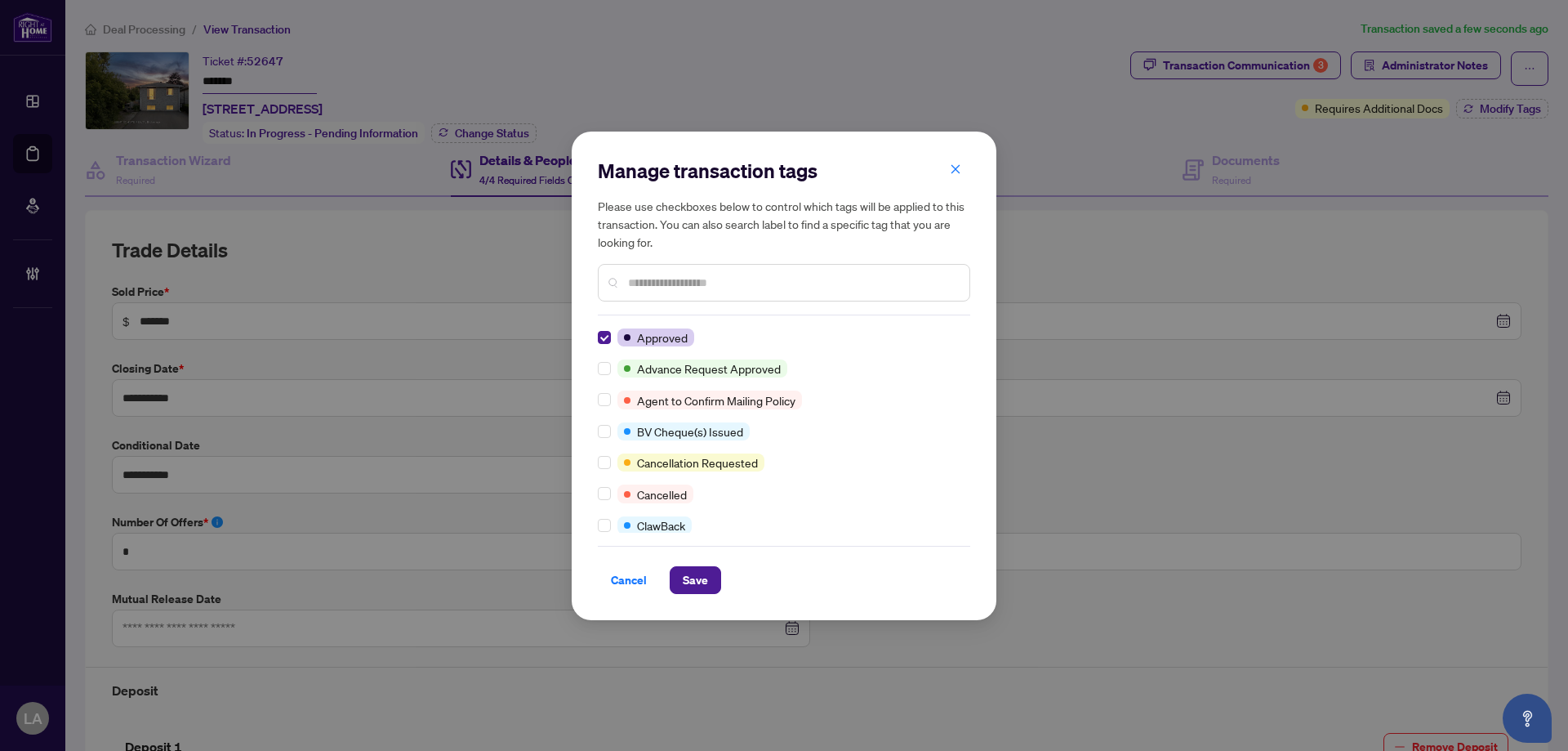
click at [641, 282] on input "text" at bounding box center [791, 282] width 328 height 18
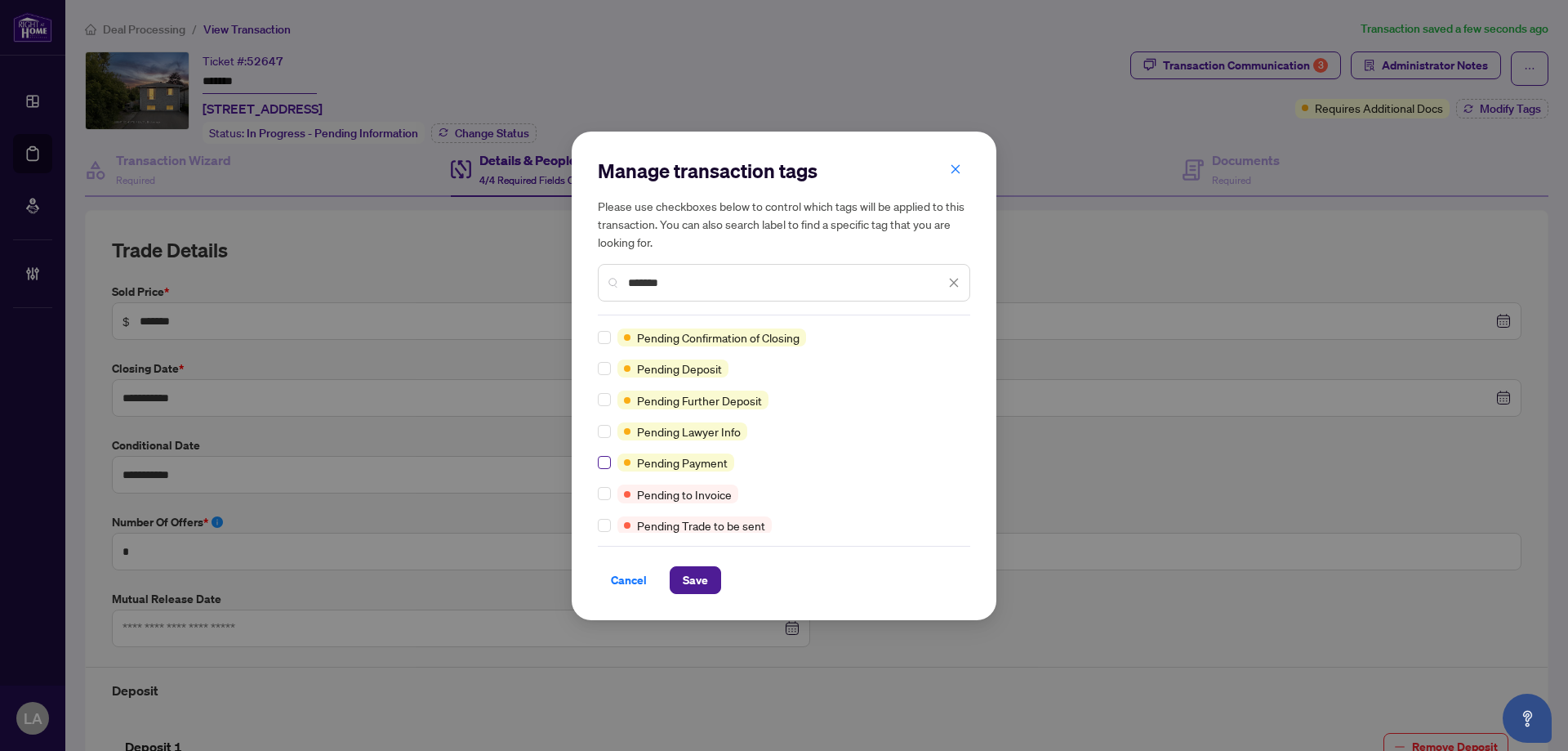
type input "*******"
click at [609, 470] on label at bounding box center [603, 462] width 13 height 18
click at [698, 579] on span "Save" at bounding box center [695, 580] width 25 height 26
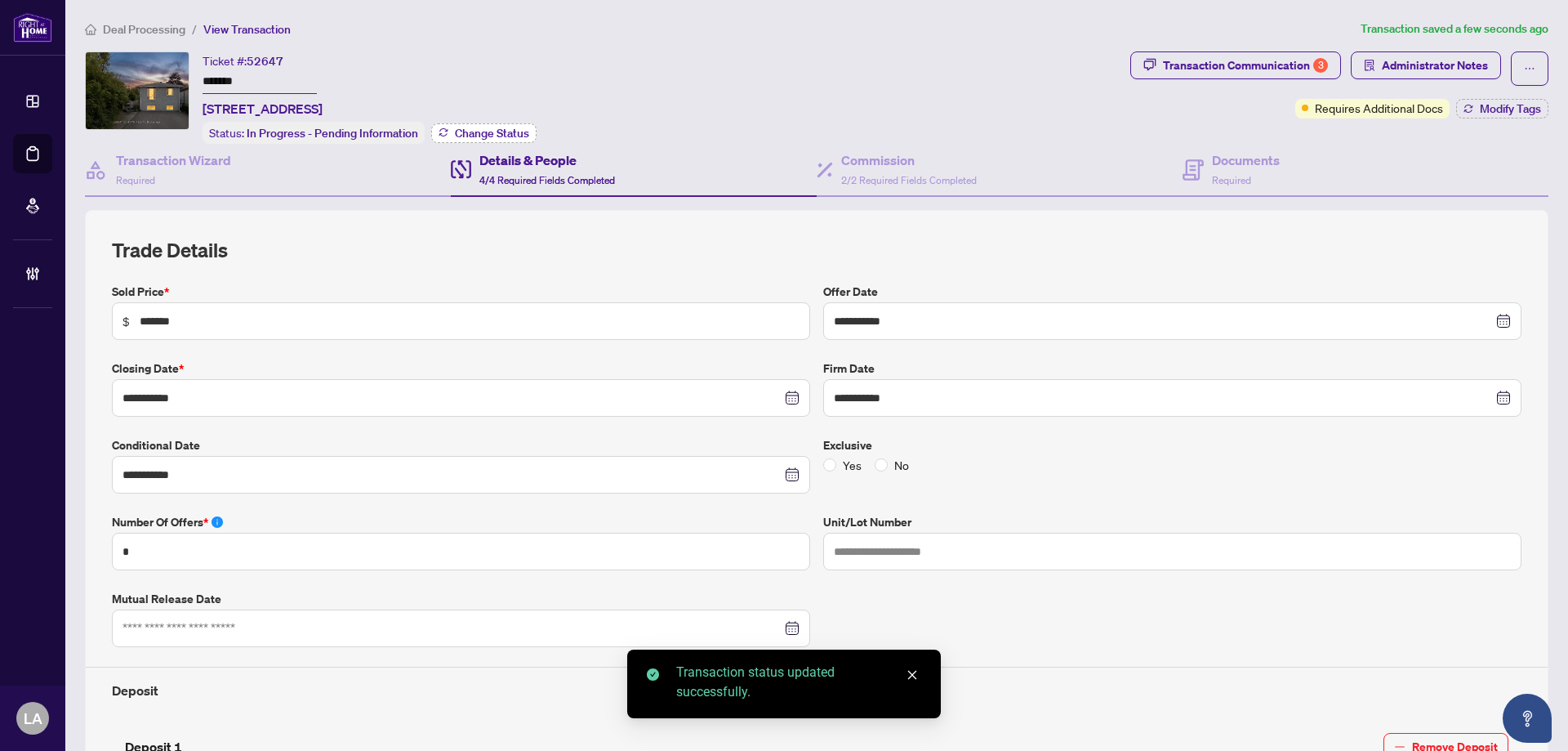
click at [487, 123] on button "Change Status" at bounding box center [484, 133] width 106 height 20
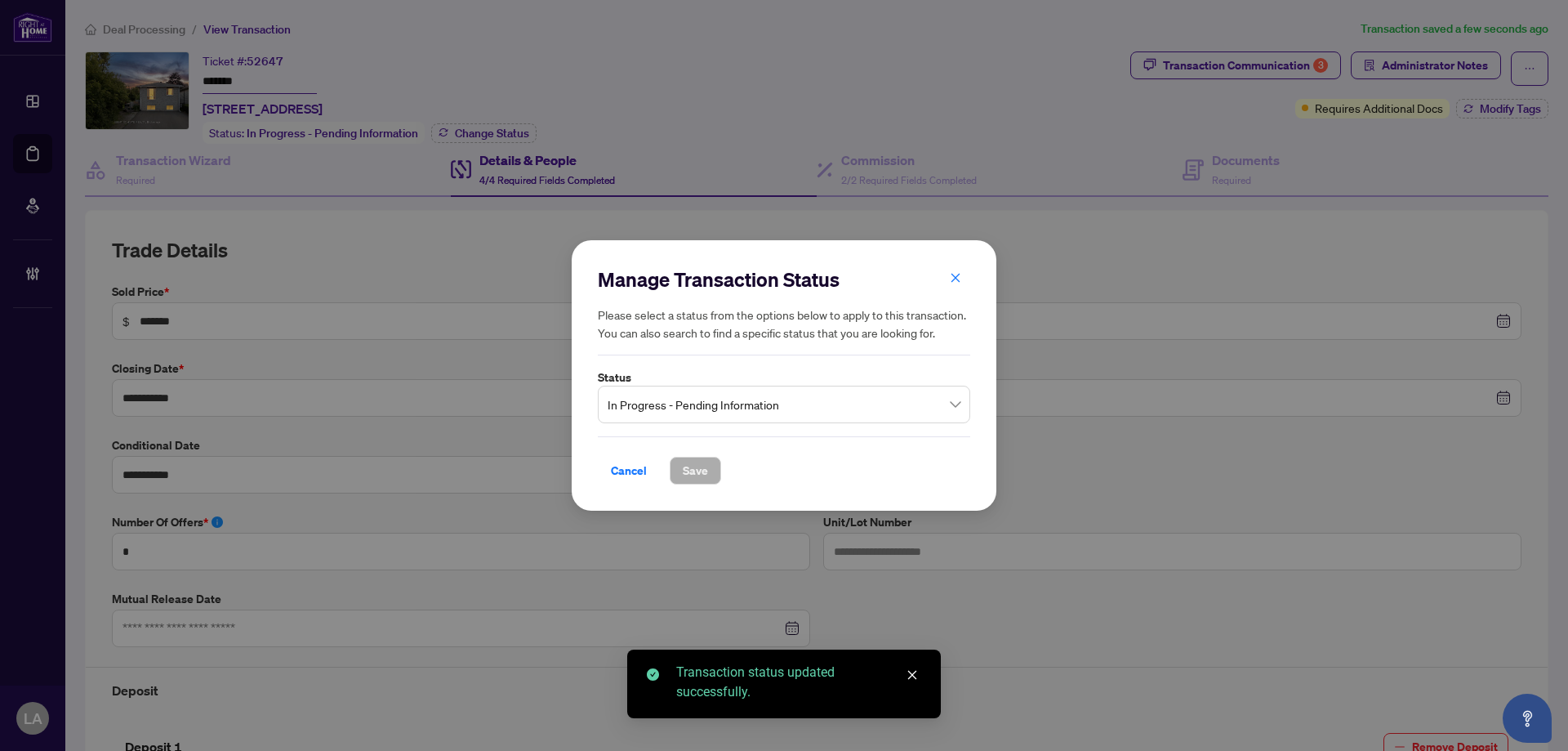
click at [655, 389] on span "In Progress - Pending Information" at bounding box center [784, 405] width 352 height 31
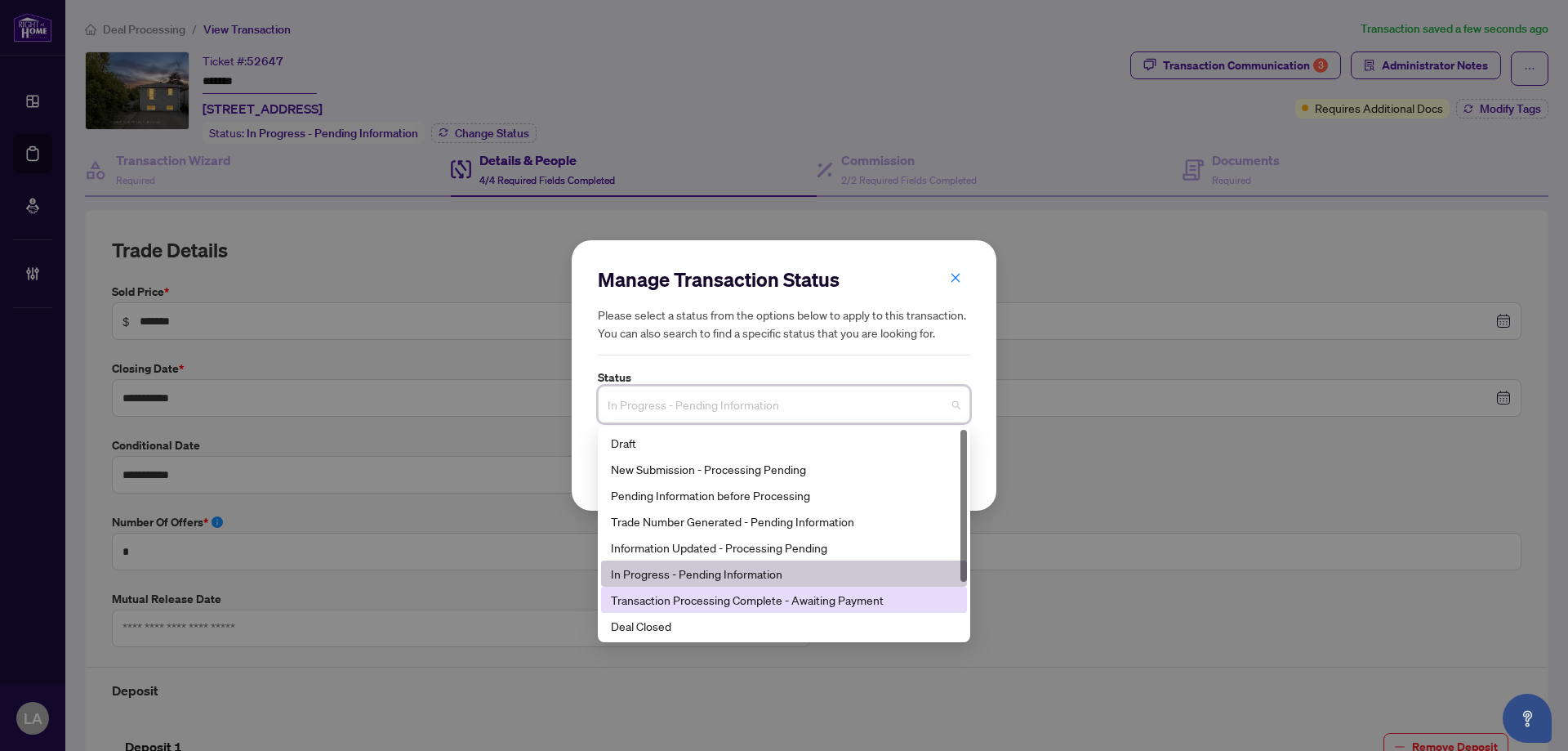
click at [668, 597] on div "Transaction Processing Complete - Awaiting Payment" at bounding box center [784, 599] width 346 height 18
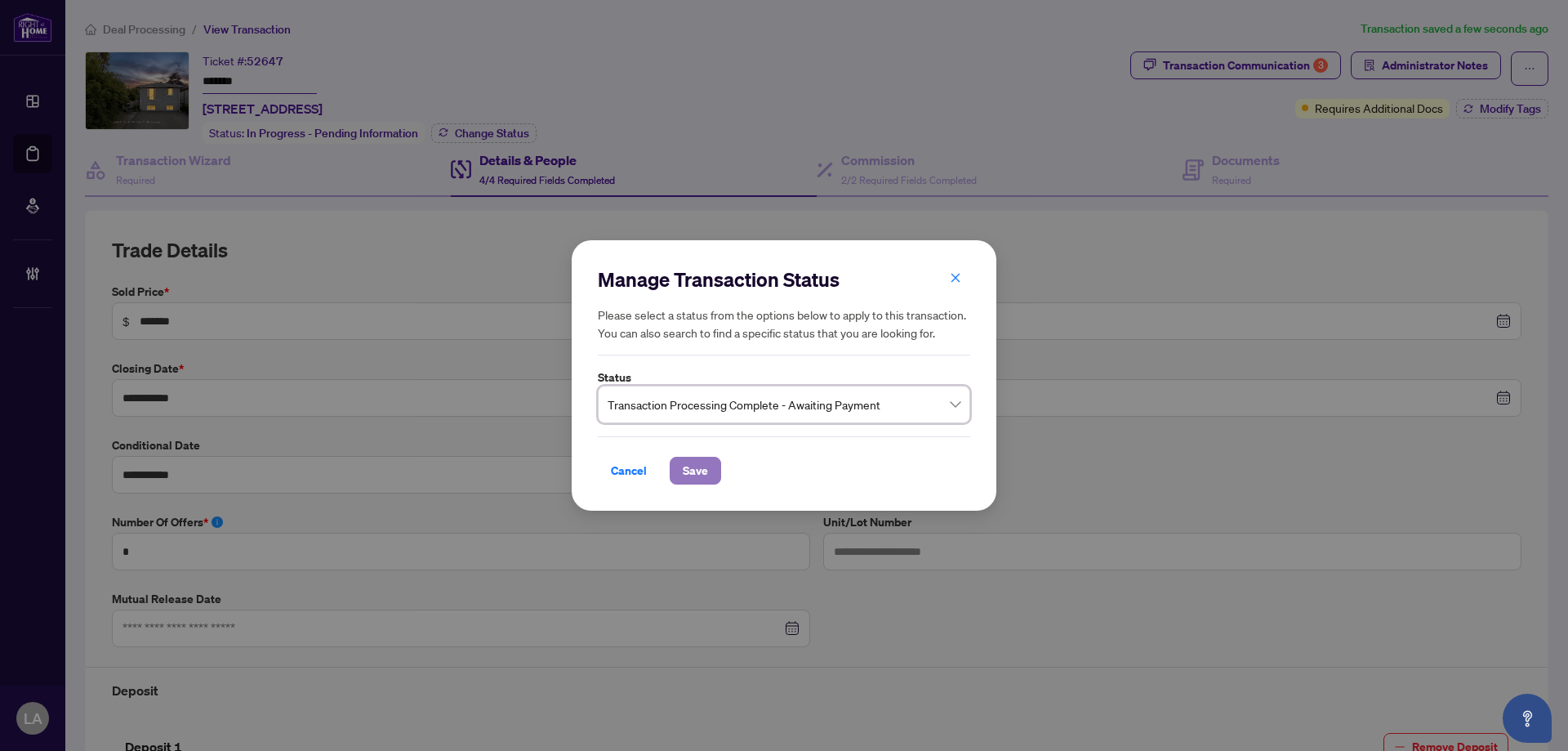
click at [700, 463] on span "Save" at bounding box center [695, 470] width 25 height 26
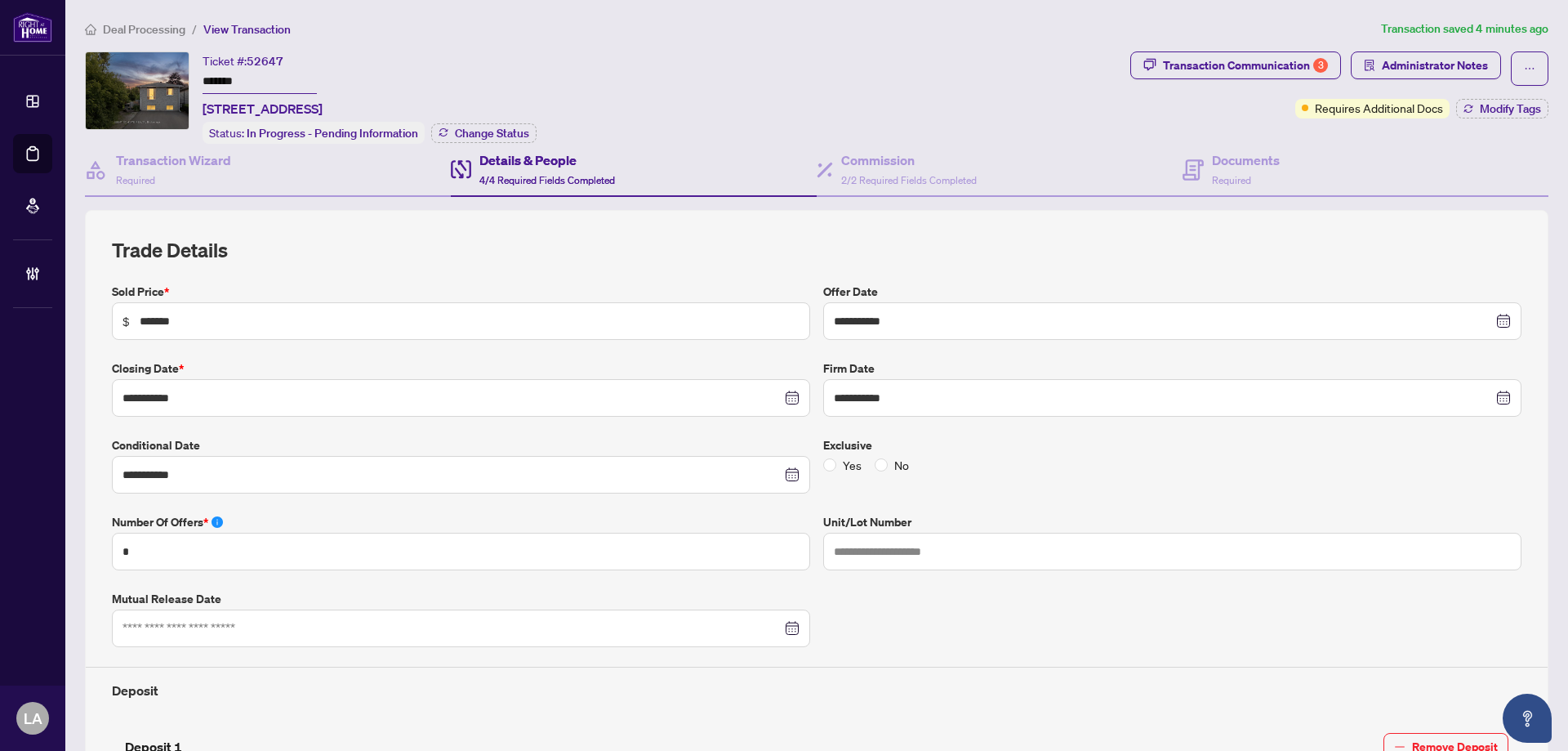
click at [703, 69] on div "Ticket #: 52647 ******* 572 Spruce St, Collingwood, Ontario L9Y 4R2, Canada Sta…" at bounding box center [604, 97] width 1039 height 93
click at [1250, 191] on div "Documents Required" at bounding box center [1365, 170] width 366 height 53
click at [1208, 172] on div "Documents Required" at bounding box center [1231, 170] width 97 height 38
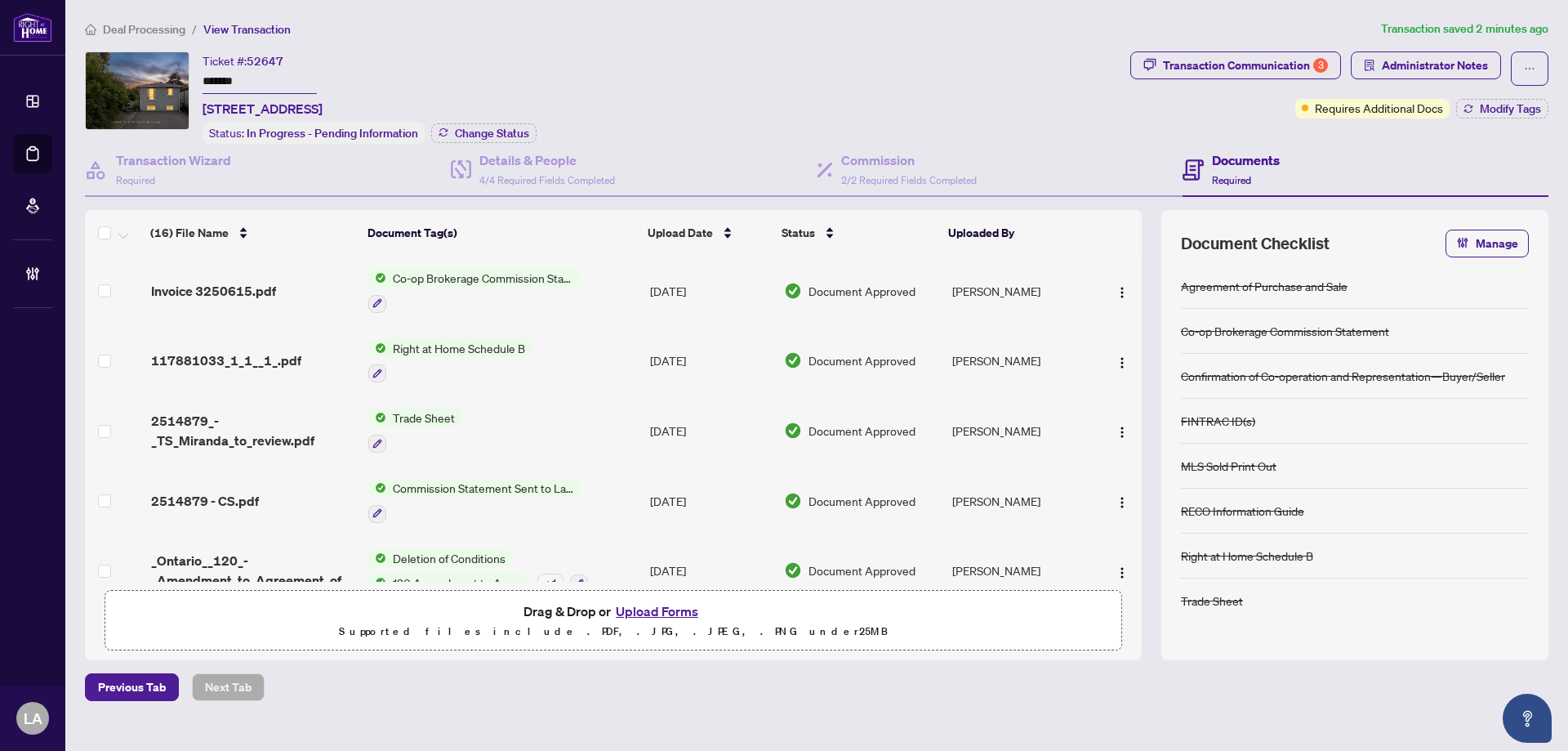
click at [278, 80] on input "*******" at bounding box center [260, 81] width 114 height 23
click at [287, 66] on div "Ticket #: 52647 ******* 572 Spruce St, Collingwood, Ontario L9Y 4R2, Canada" at bounding box center [262, 84] width 120 height 67
click at [280, 60] on span "52647" at bounding box center [265, 61] width 36 height 15
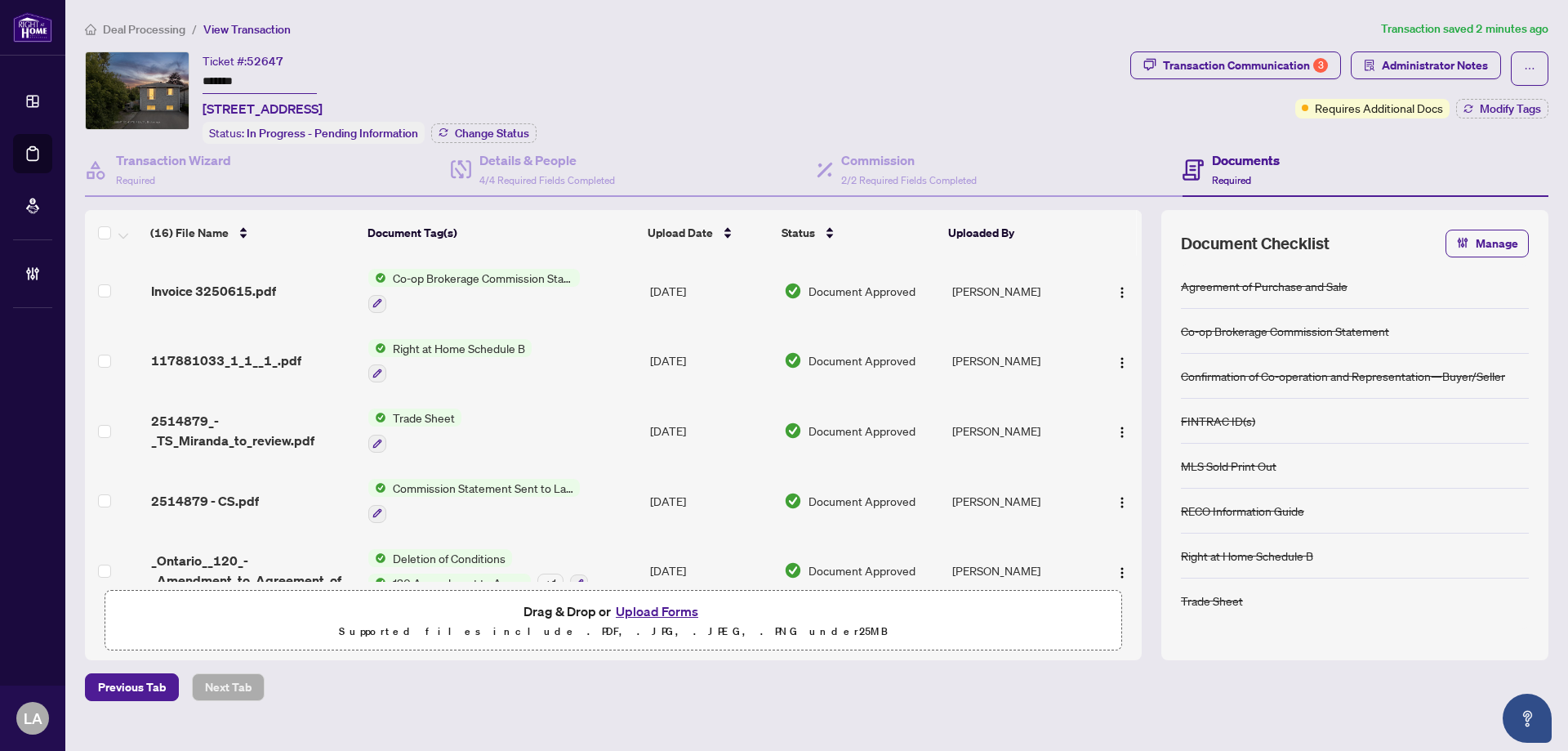
click at [280, 60] on span "52647" at bounding box center [265, 61] width 36 height 15
click at [304, 57] on div "Ticket #: 52647 ******* 572 Spruce St, Collingwood, Ontario L9Y 4R2, Canada" at bounding box center [262, 84] width 120 height 67
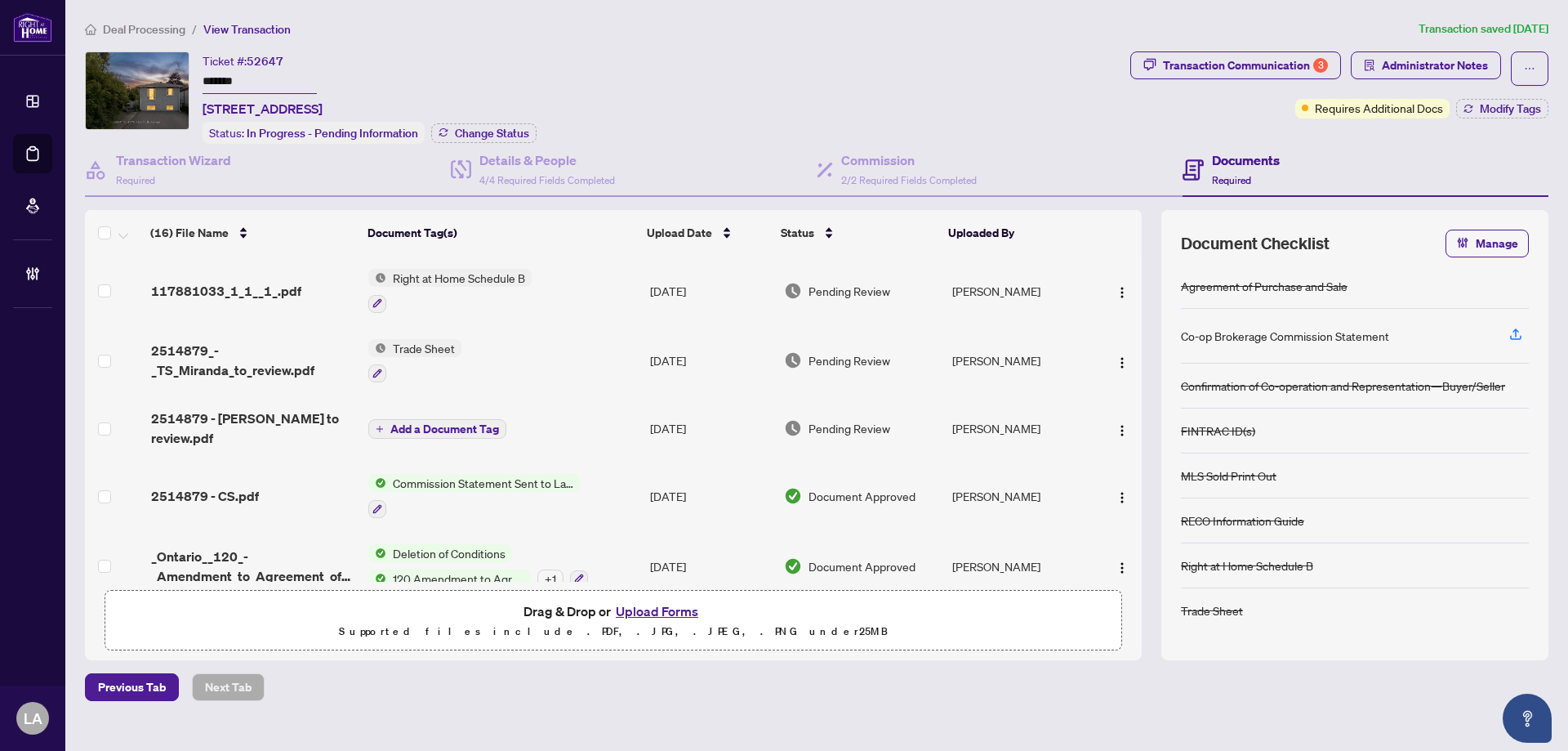
click at [666, 98] on div "Ticket #: 52647 ******* [STREET_ADDRESS] Status: In Progress - Pending Informat…" at bounding box center [604, 97] width 1039 height 93
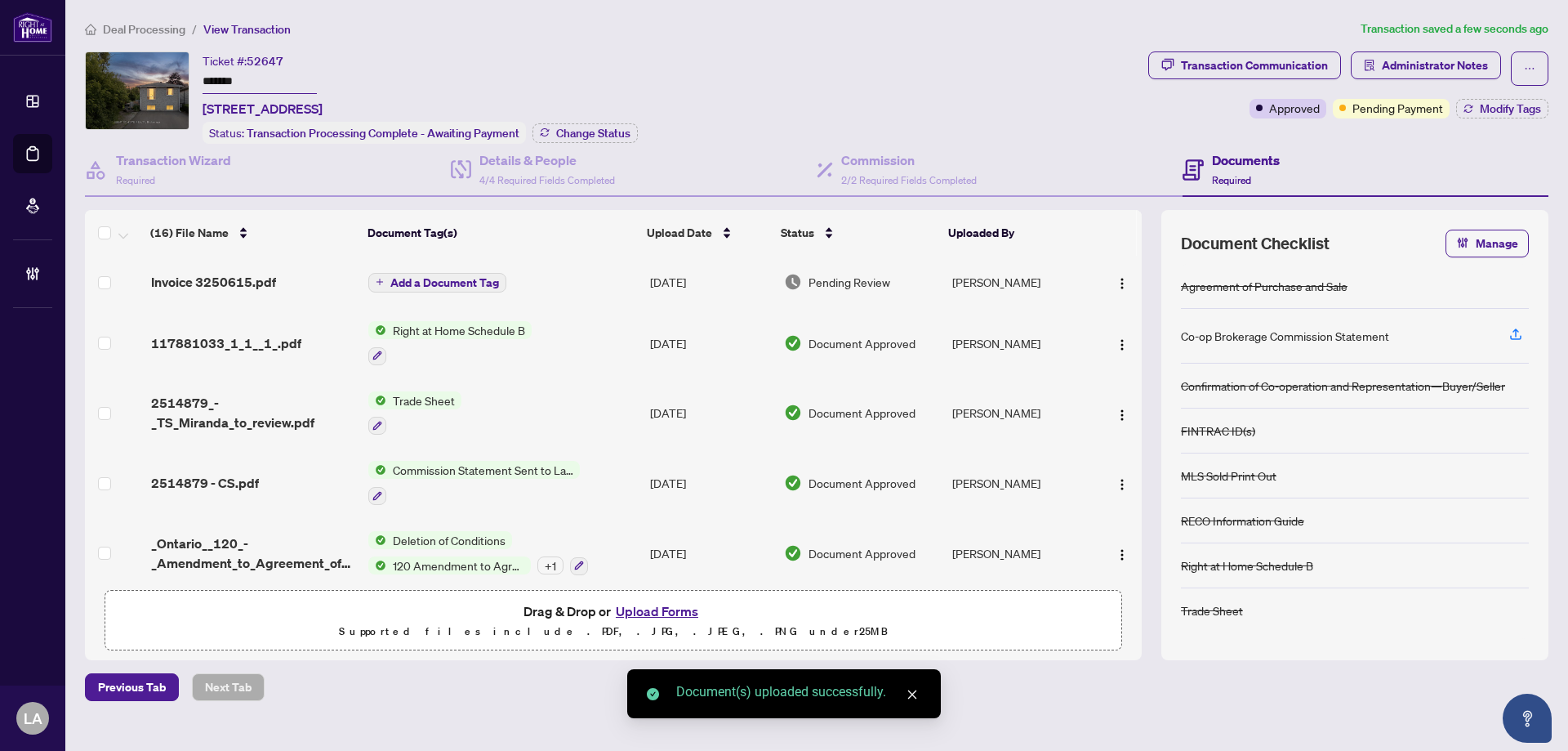
click at [440, 278] on span "Add a Document Tag" at bounding box center [444, 282] width 108 height 11
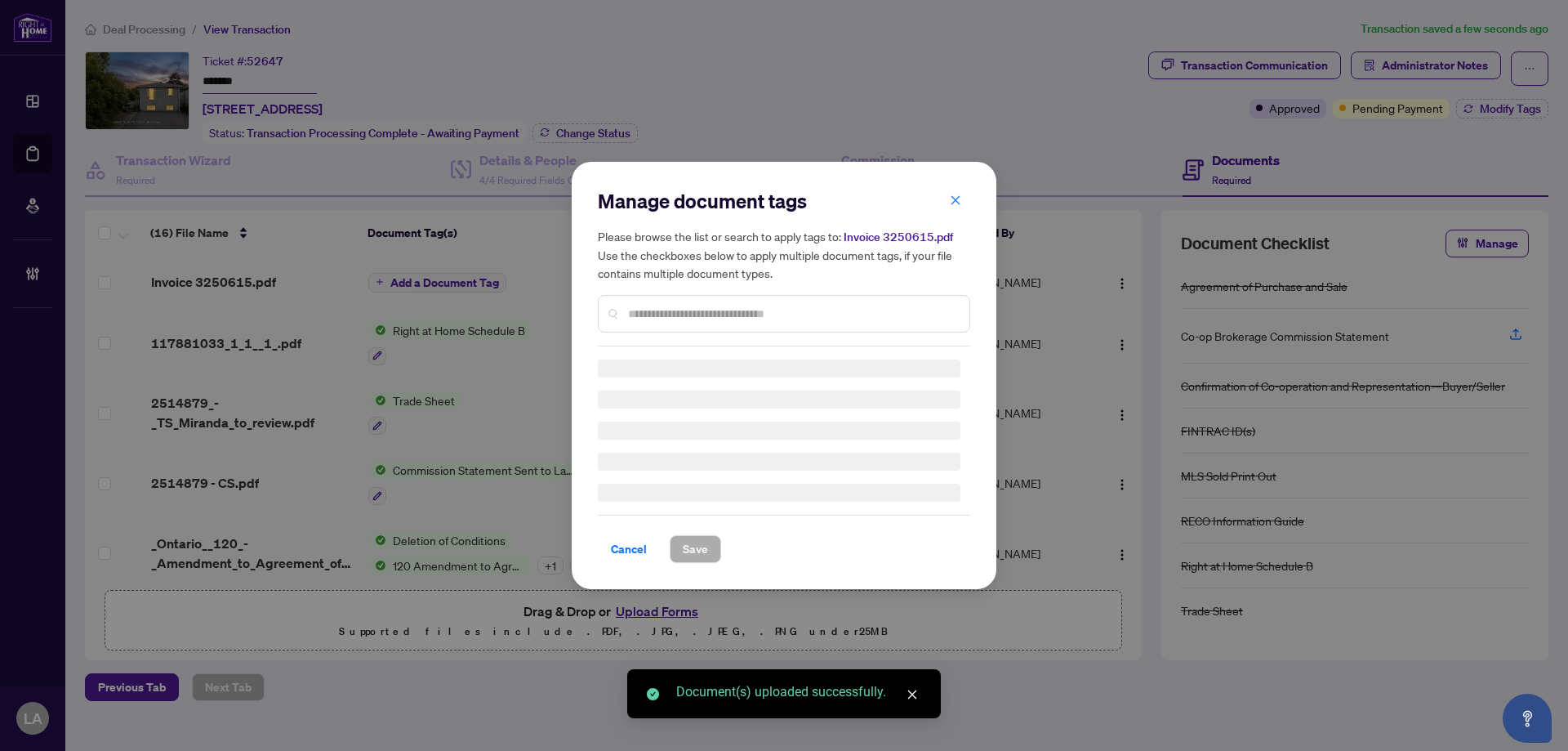
click at [700, 309] on div "Manage document tags Please browse the list or search to apply tags to: Invoice…" at bounding box center [784, 267] width 372 height 159
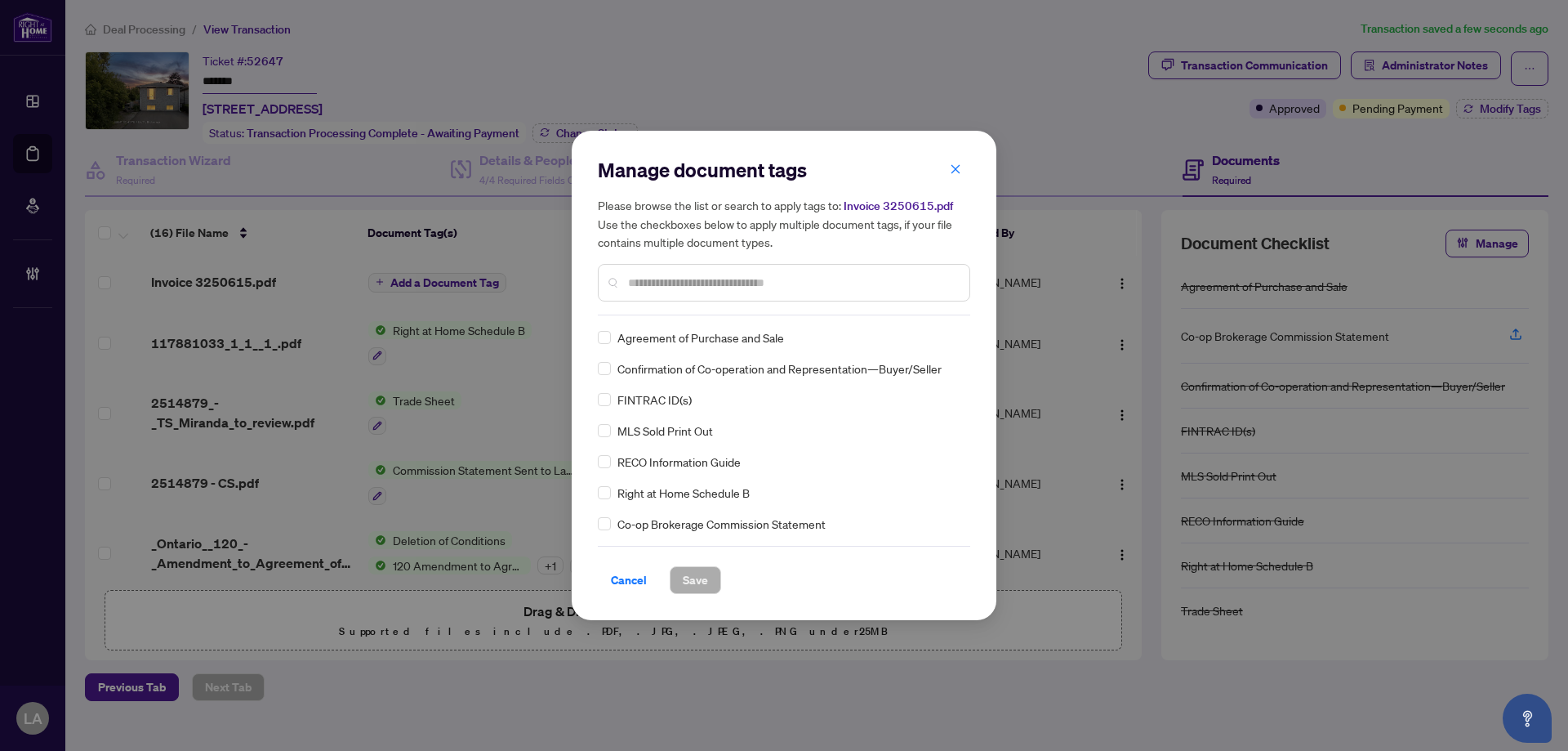
click at [722, 284] on input "text" at bounding box center [791, 282] width 328 height 18
type input "****"
click at [919, 338] on div at bounding box center [939, 337] width 42 height 16
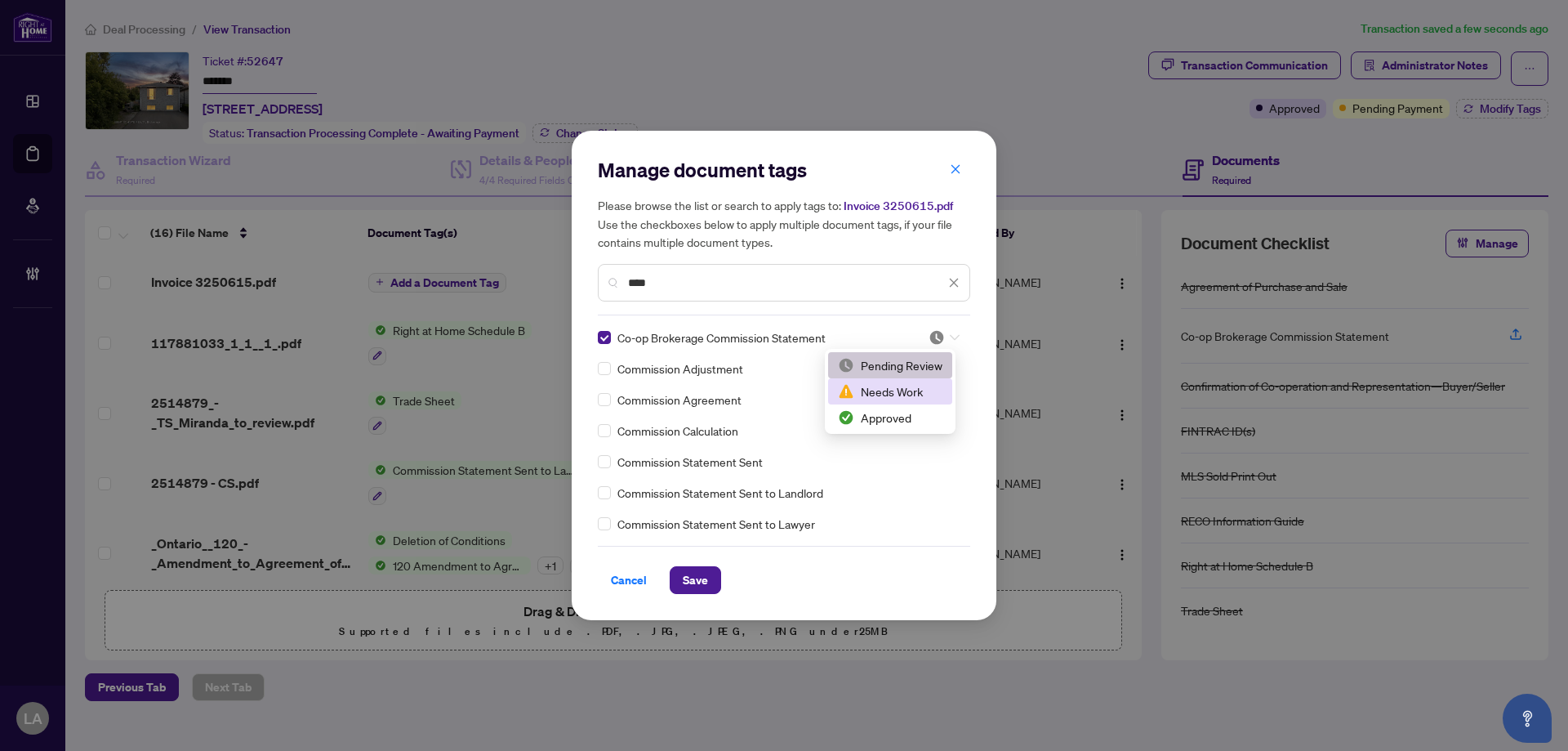
drag, startPoint x: 871, startPoint y: 414, endPoint x: 869, endPoint y: 424, distance: 10.2
click at [871, 415] on div "Approved" at bounding box center [890, 418] width 105 height 18
click at [726, 563] on div "Cancel Save" at bounding box center [784, 570] width 372 height 49
click at [725, 565] on div "Cancel Save" at bounding box center [784, 570] width 372 height 49
click at [690, 582] on span "Save" at bounding box center [695, 580] width 25 height 26
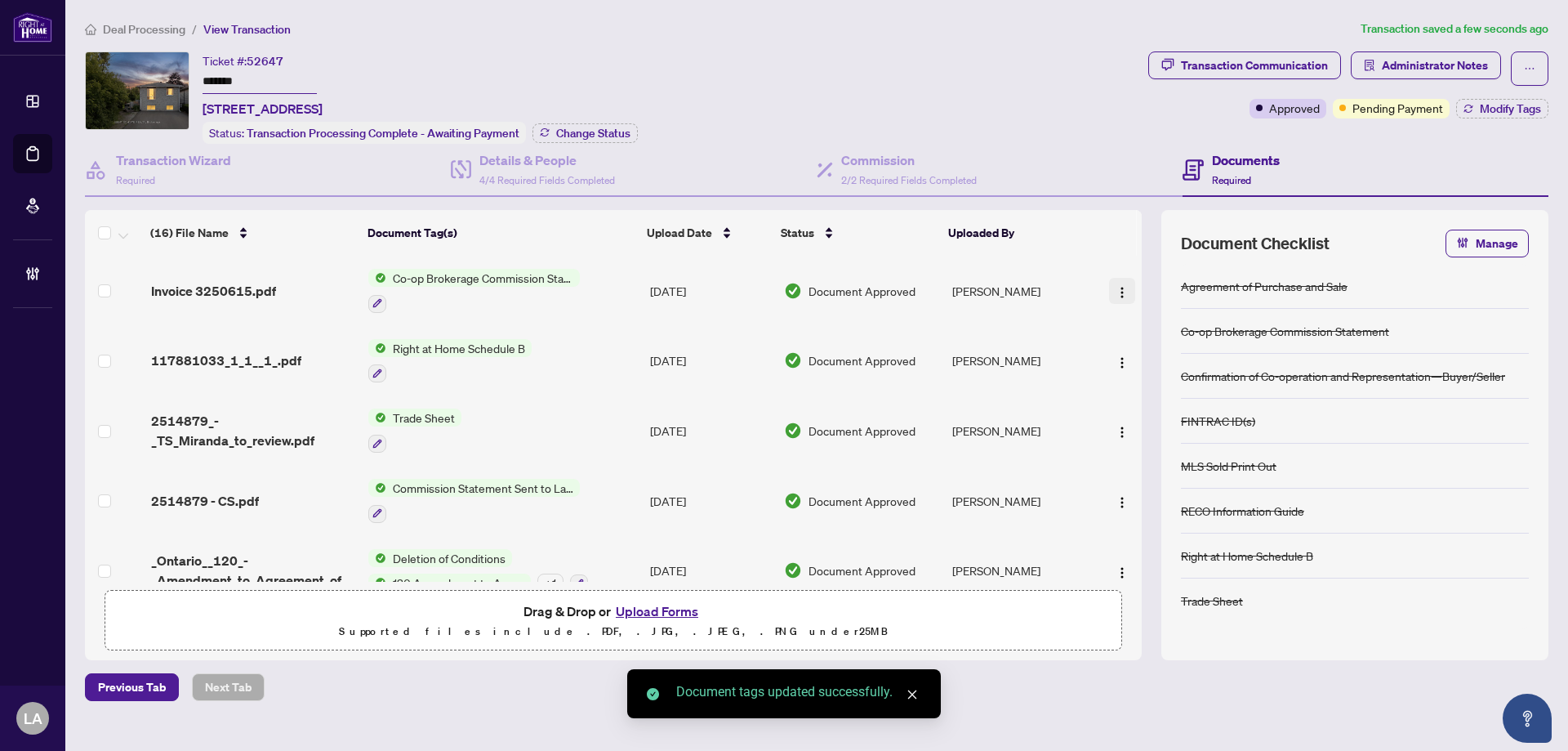
click at [1115, 287] on img "button" at bounding box center [1121, 292] width 13 height 13
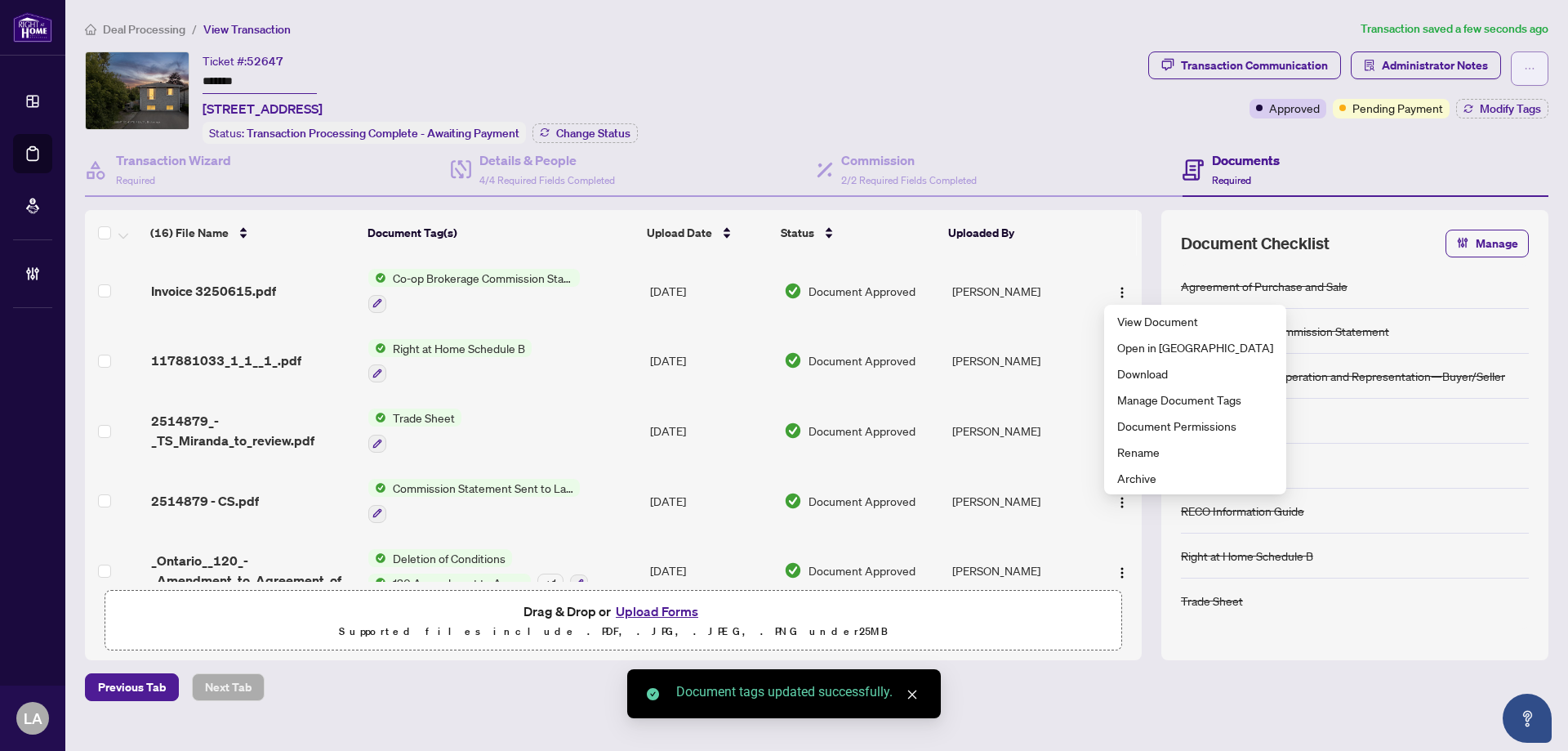
click at [1535, 55] on button "button" at bounding box center [1529, 68] width 37 height 35
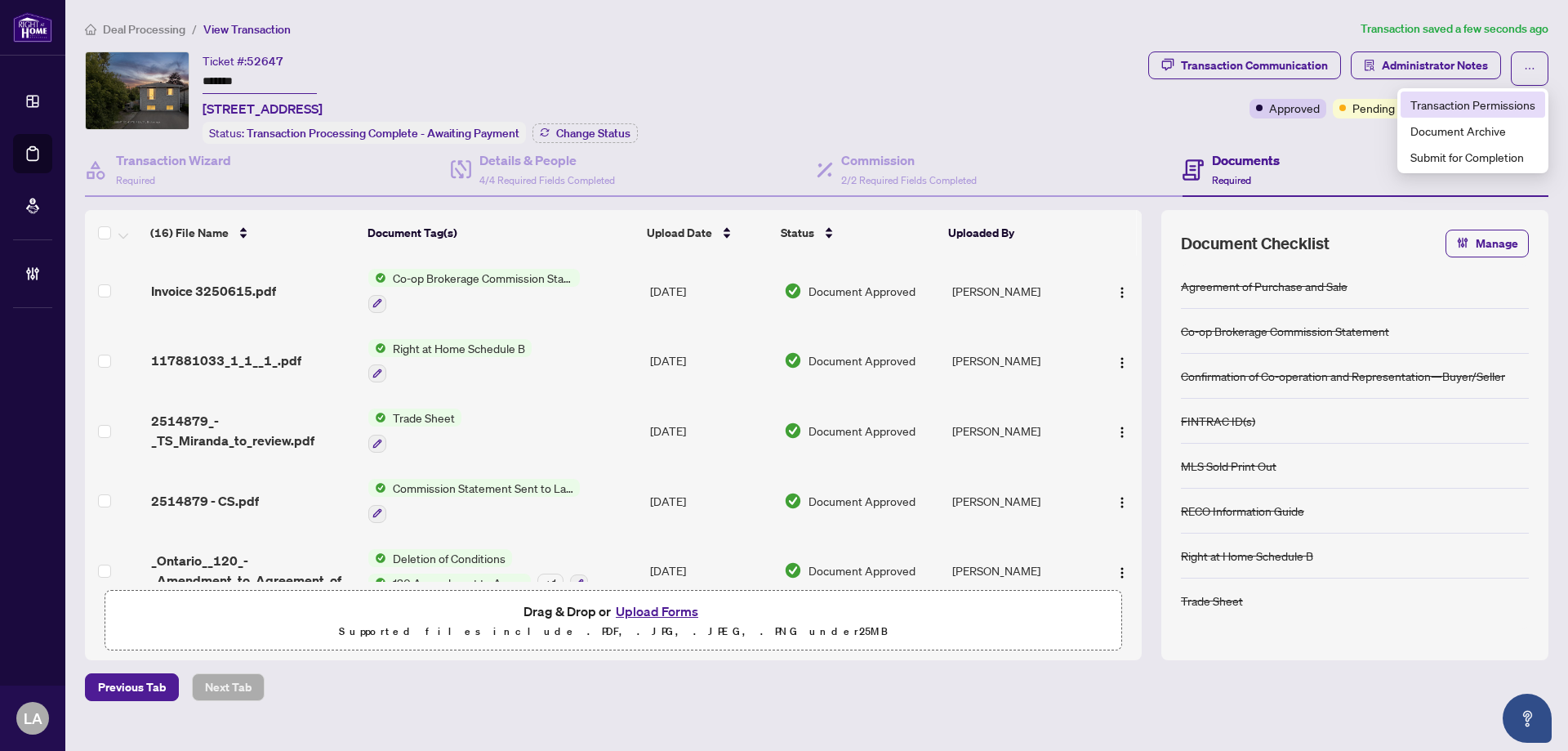
click at [1446, 108] on span "Transaction Permissions" at bounding box center [1473, 104] width 125 height 18
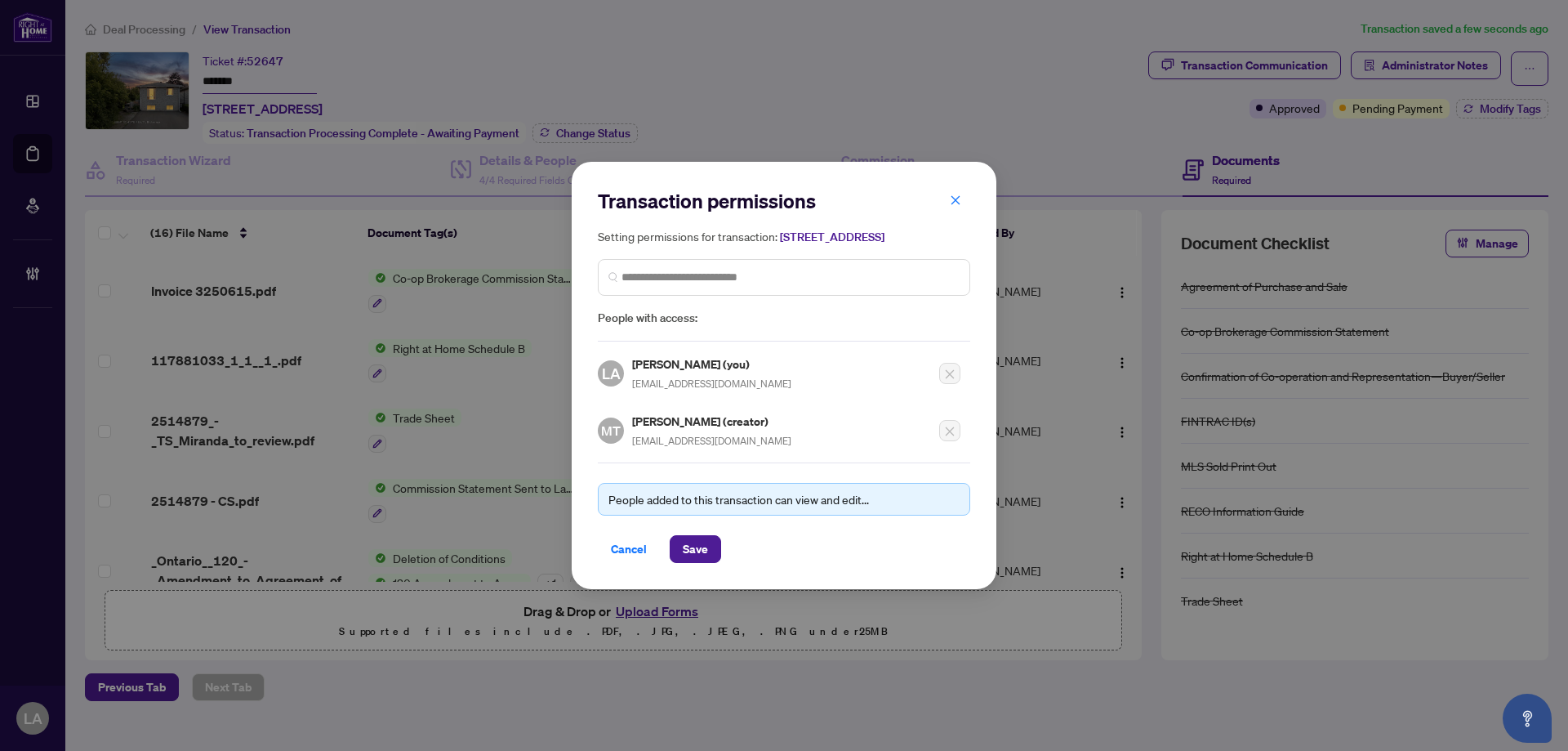
click at [687, 438] on div "Miranda Taylor (creator) mirandataylor.salesrep@gmail.com" at bounding box center [712, 430] width 159 height 37
click at [688, 447] on span "mirandataylor.salesrep@gmail.com" at bounding box center [712, 441] width 159 height 12
copy div "mirandataylor.salesrep@gmail.com"
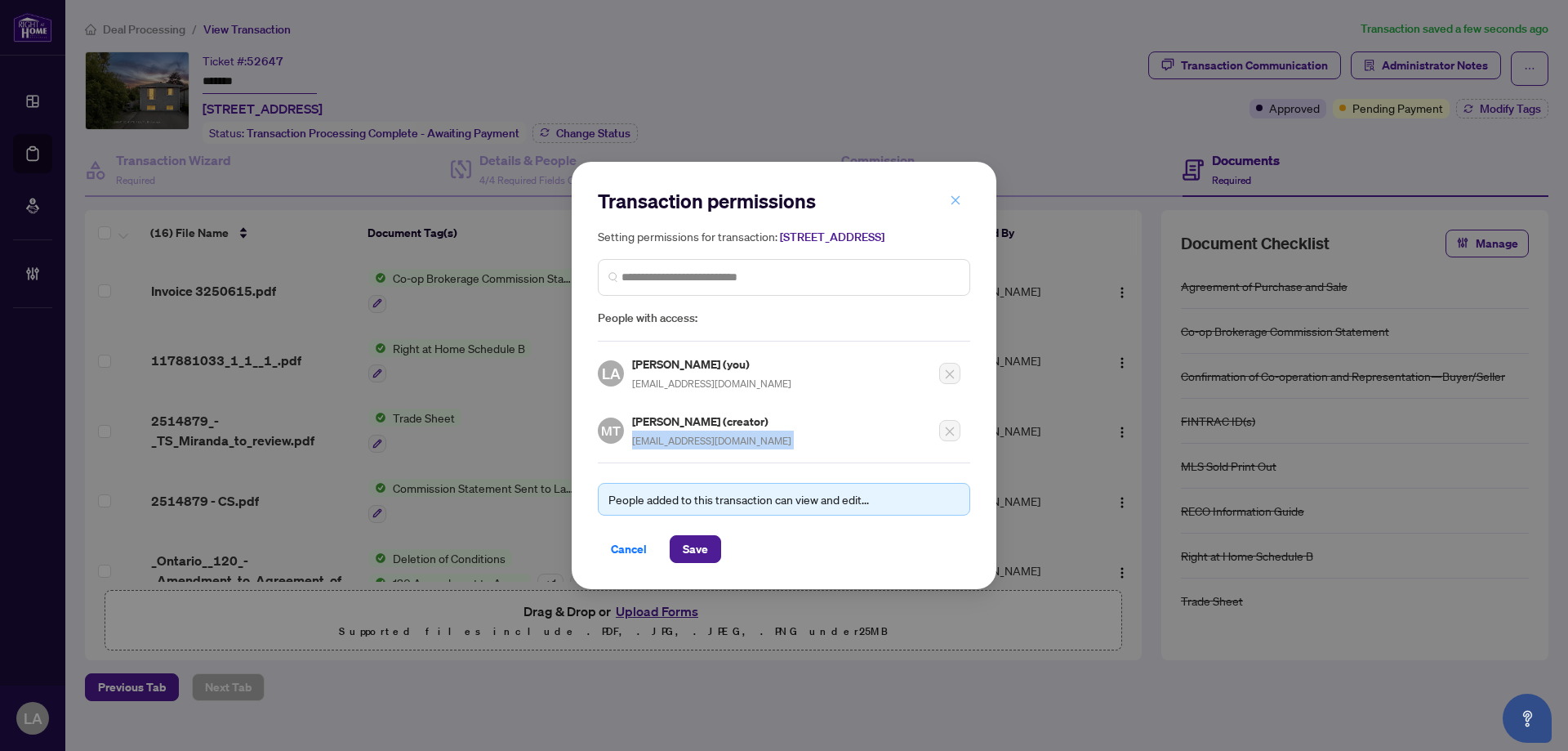
click at [952, 194] on icon "close" at bounding box center [955, 199] width 11 height 11
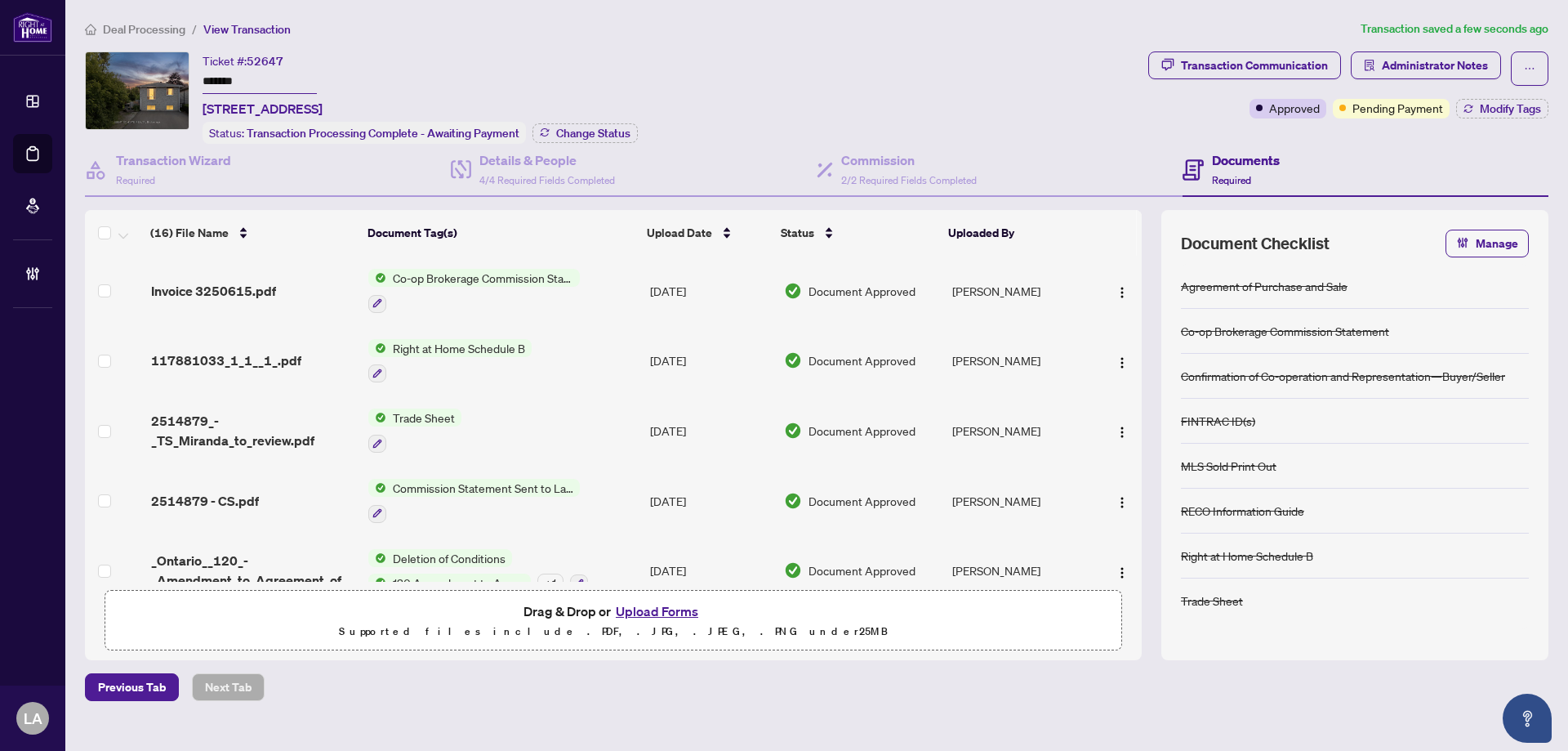
drag, startPoint x: 1113, startPoint y: 285, endPoint x: 1122, endPoint y: 375, distance: 90.4
click at [1115, 286] on img "button" at bounding box center [1121, 292] width 13 height 13
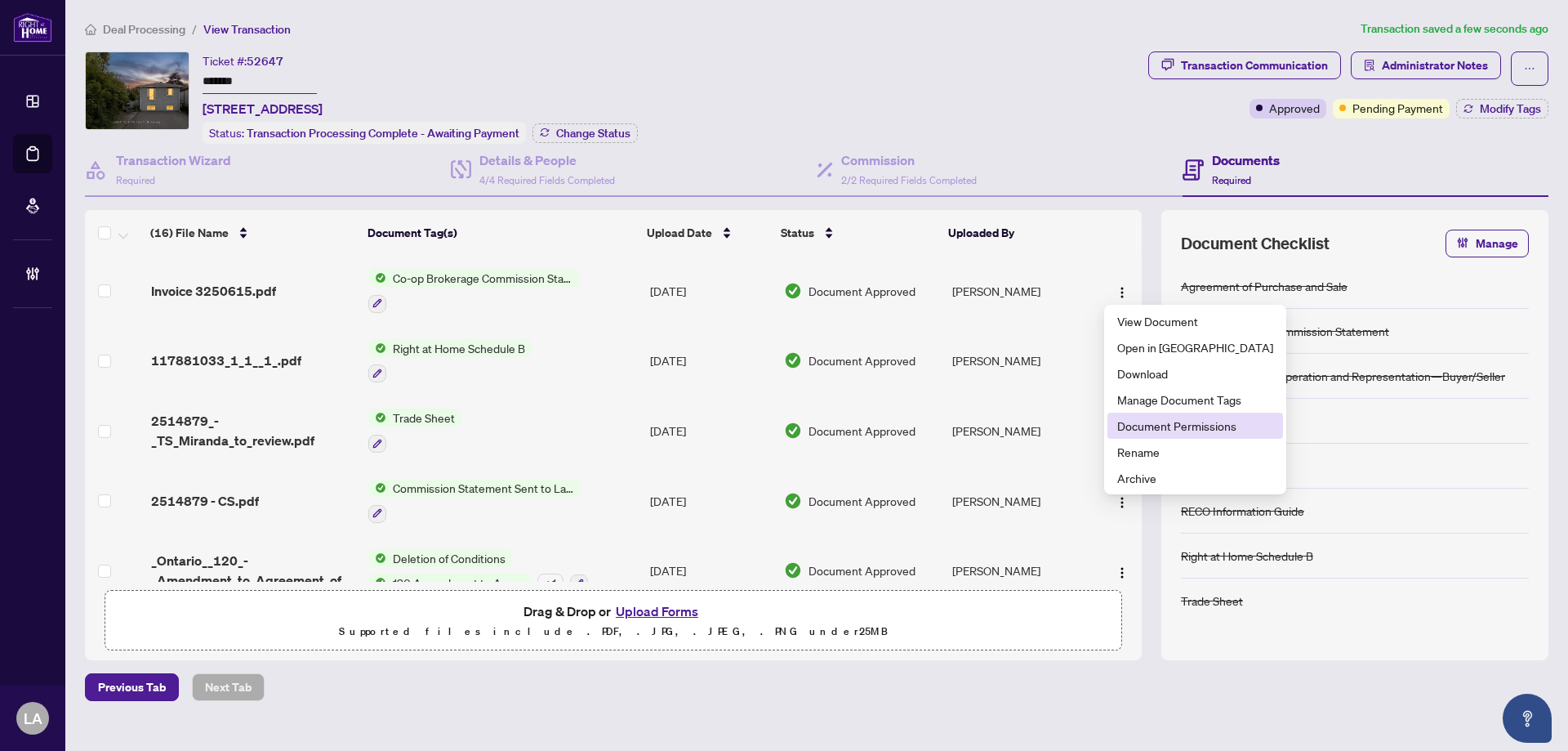
click at [1156, 432] on span "Document Permissions" at bounding box center [1195, 425] width 156 height 18
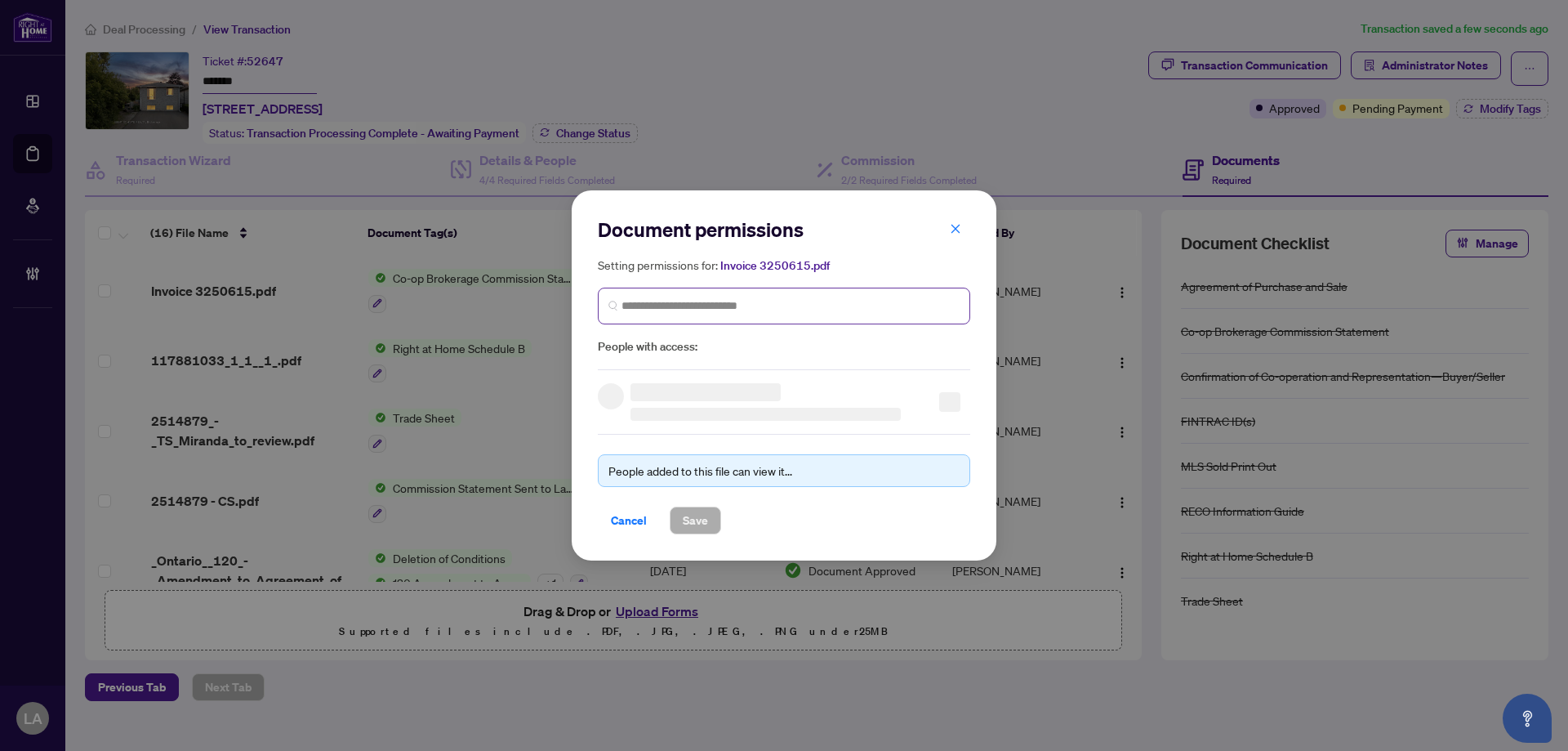
drag, startPoint x: 716, startPoint y: 323, endPoint x: 702, endPoint y: 318, distance: 14.9
click at [715, 323] on span at bounding box center [784, 306] width 372 height 36
click at [687, 309] on input "search" at bounding box center [790, 306] width 338 height 17
paste input "**********"
type input "**********"
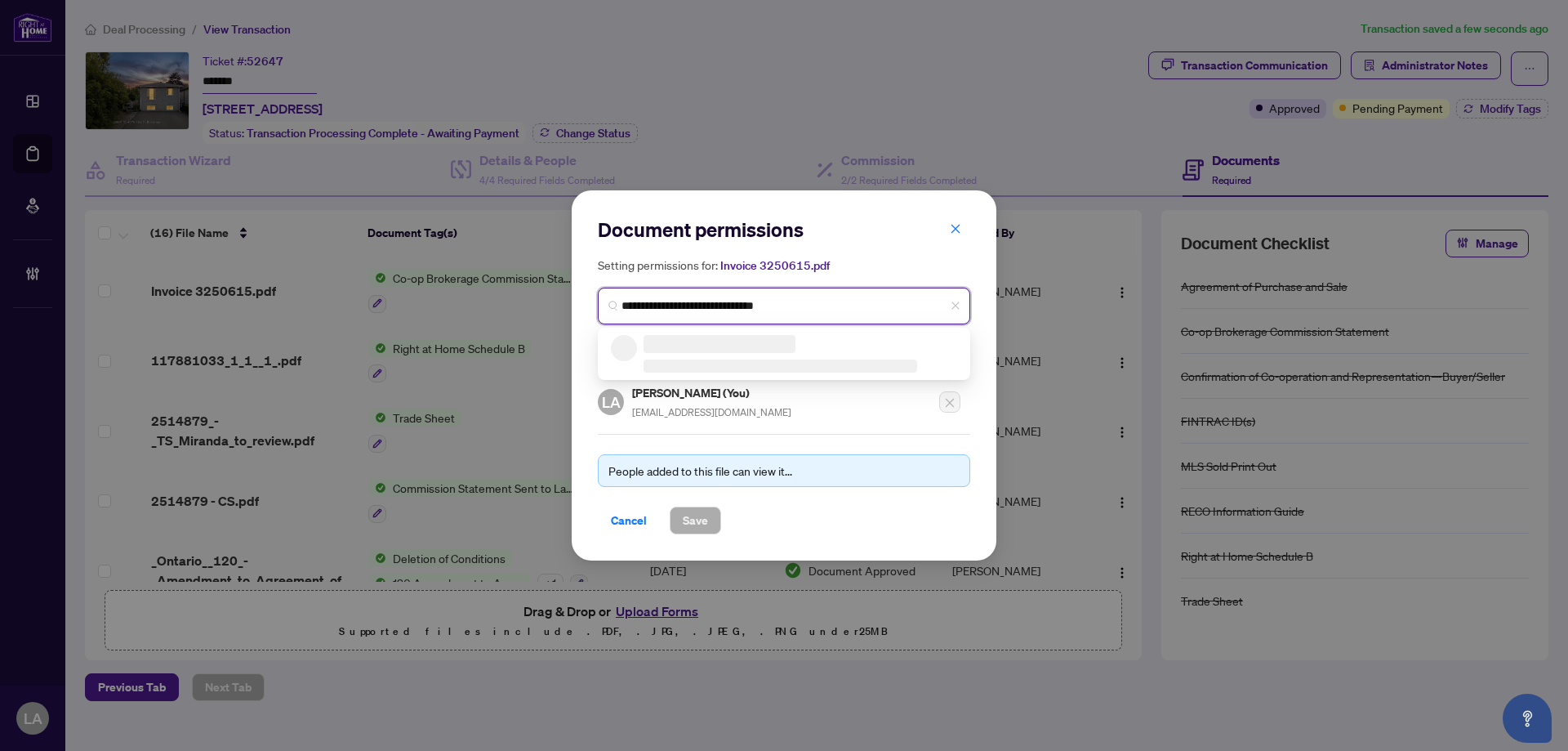
click at [685, 339] on h3 at bounding box center [719, 344] width 152 height 18
click at [685, 339] on h5 "Miranda Taylor" at bounding box center [725, 345] width 159 height 19
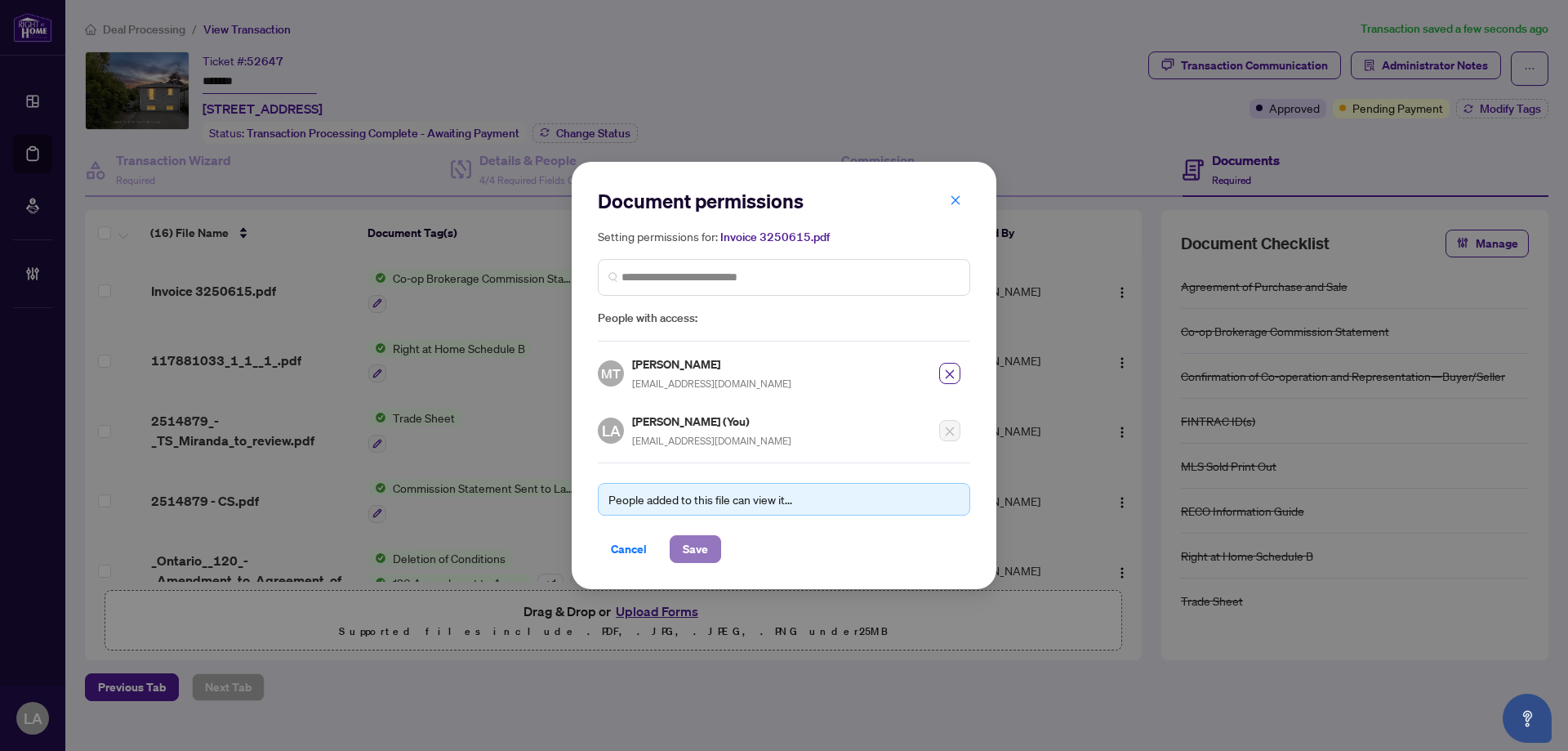
click at [700, 543] on span "Save" at bounding box center [695, 549] width 25 height 26
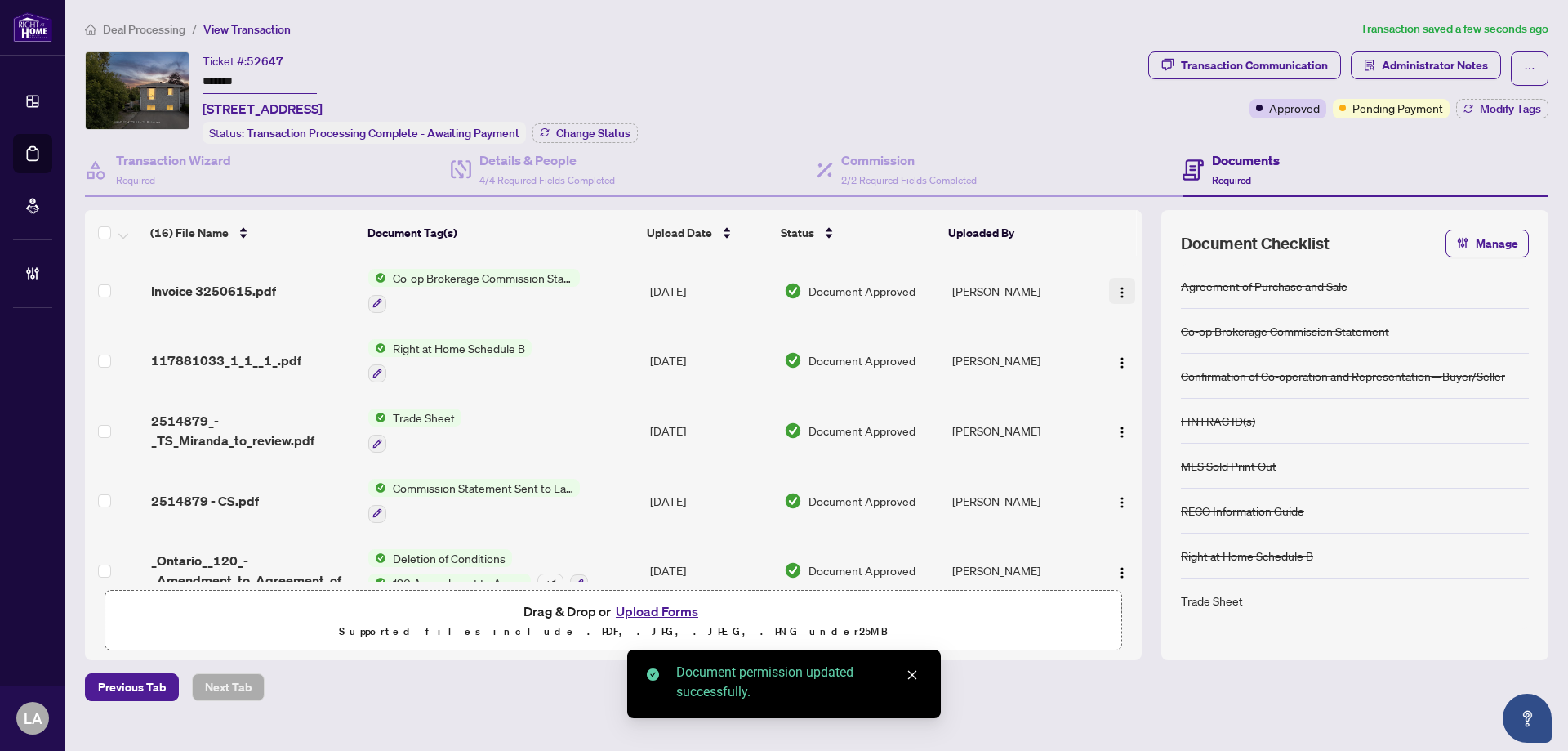
click at [1115, 286] on img "button" at bounding box center [1121, 292] width 13 height 13
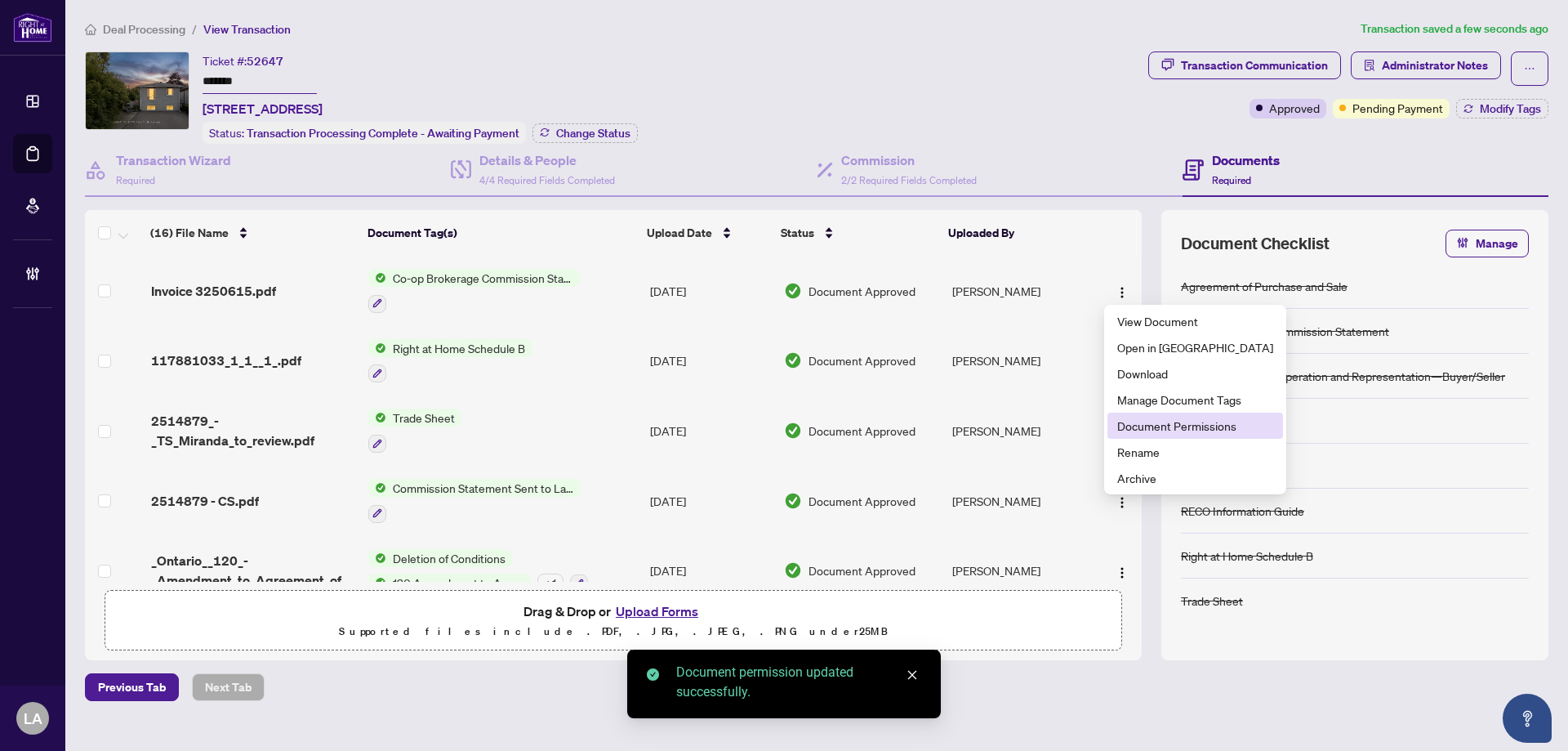
click at [1135, 424] on span "Document Permissions" at bounding box center [1195, 425] width 156 height 18
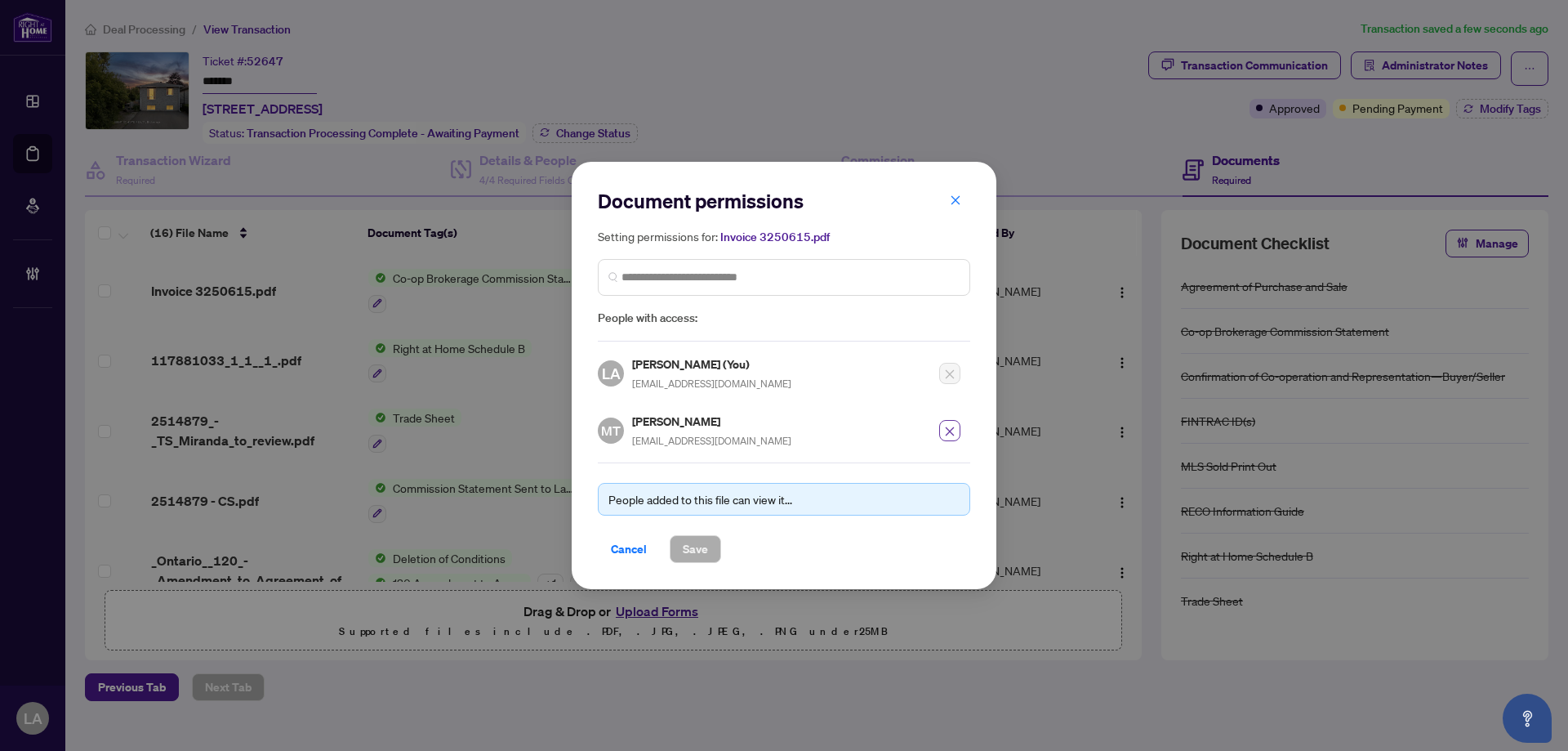
click at [945, 438] on span "button" at bounding box center [949, 431] width 11 height 18
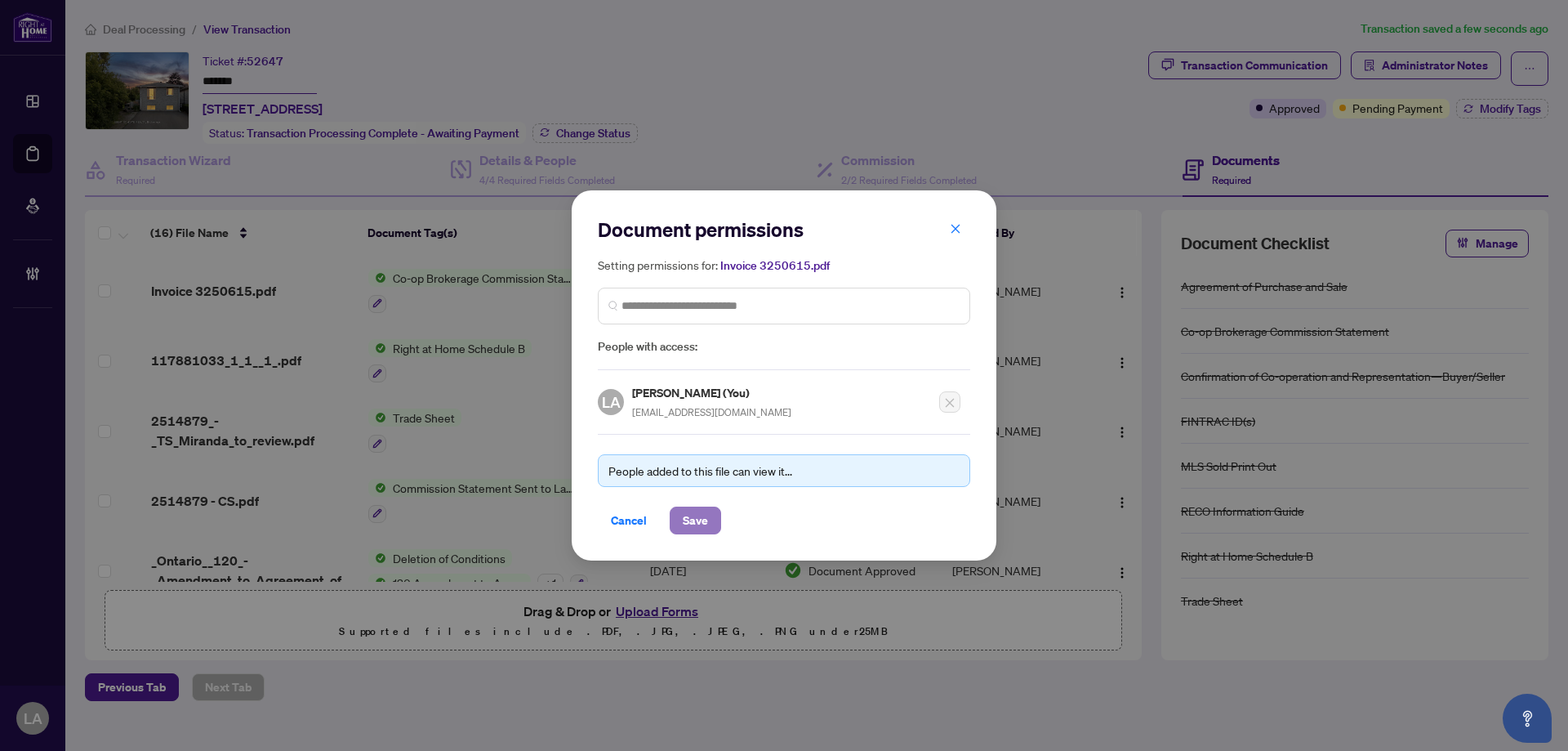
click at [699, 514] on span "Save" at bounding box center [695, 521] width 25 height 26
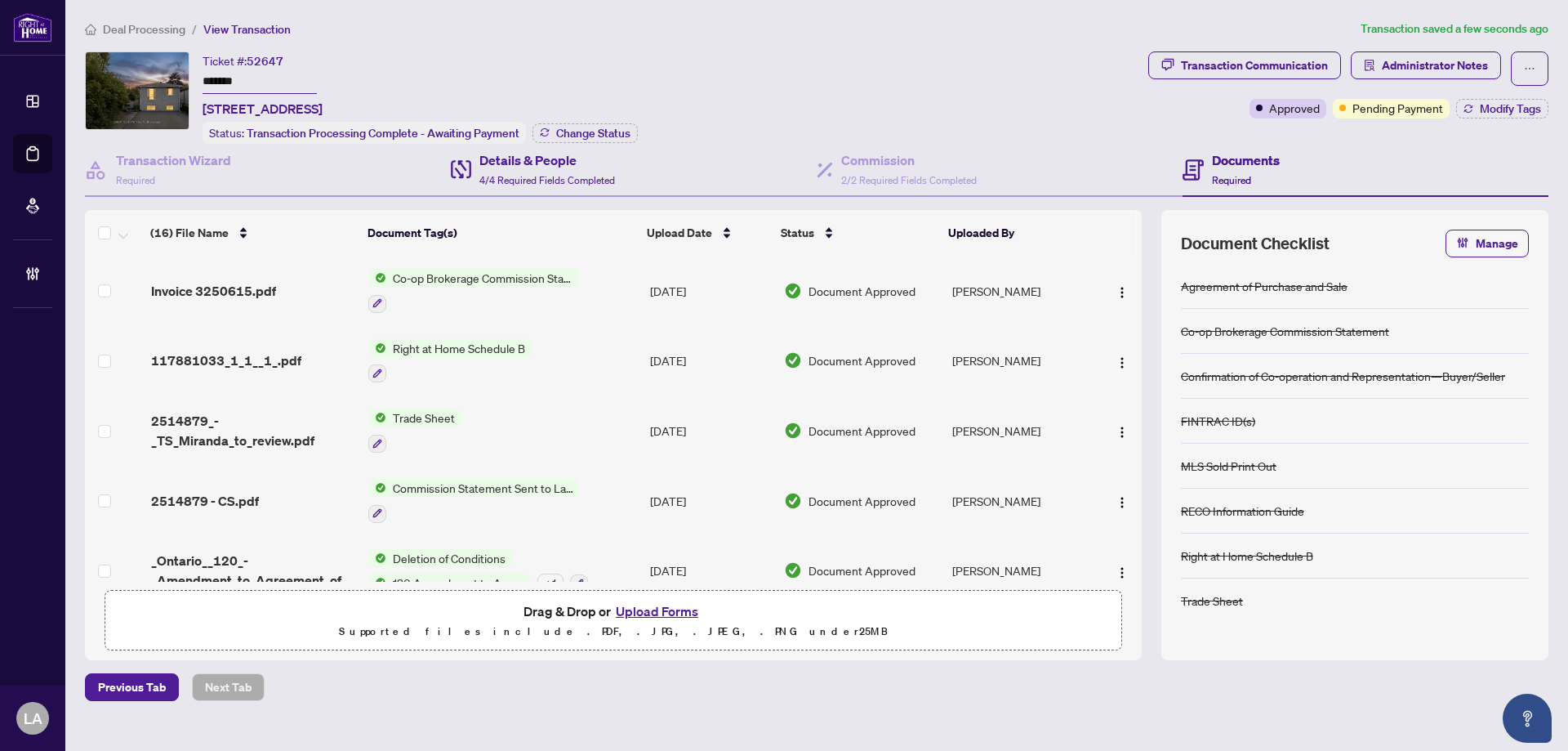
click at [494, 189] on div "Details & People 4/4 Required Fields Completed" at bounding box center [634, 170] width 366 height 53
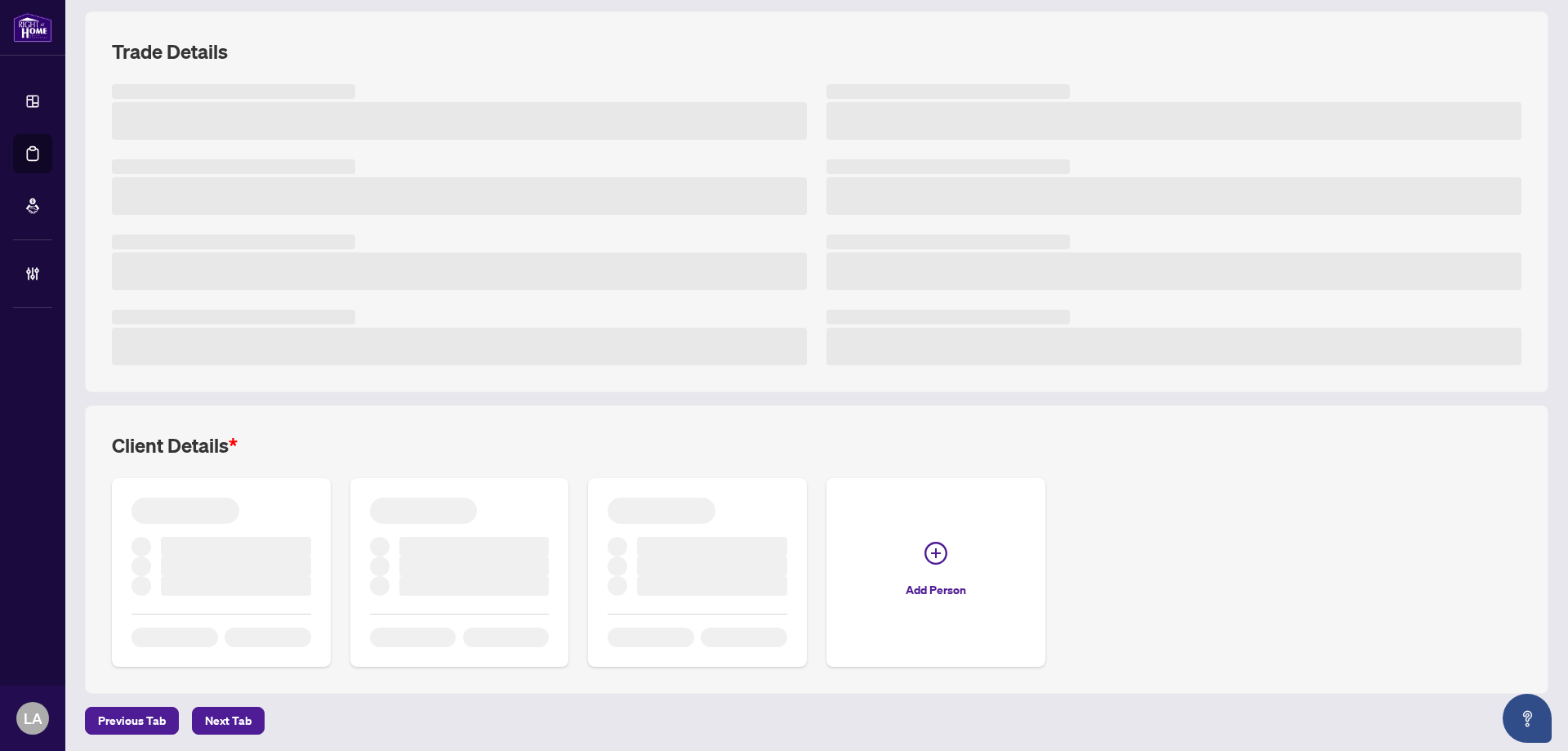
scroll to position [199, 0]
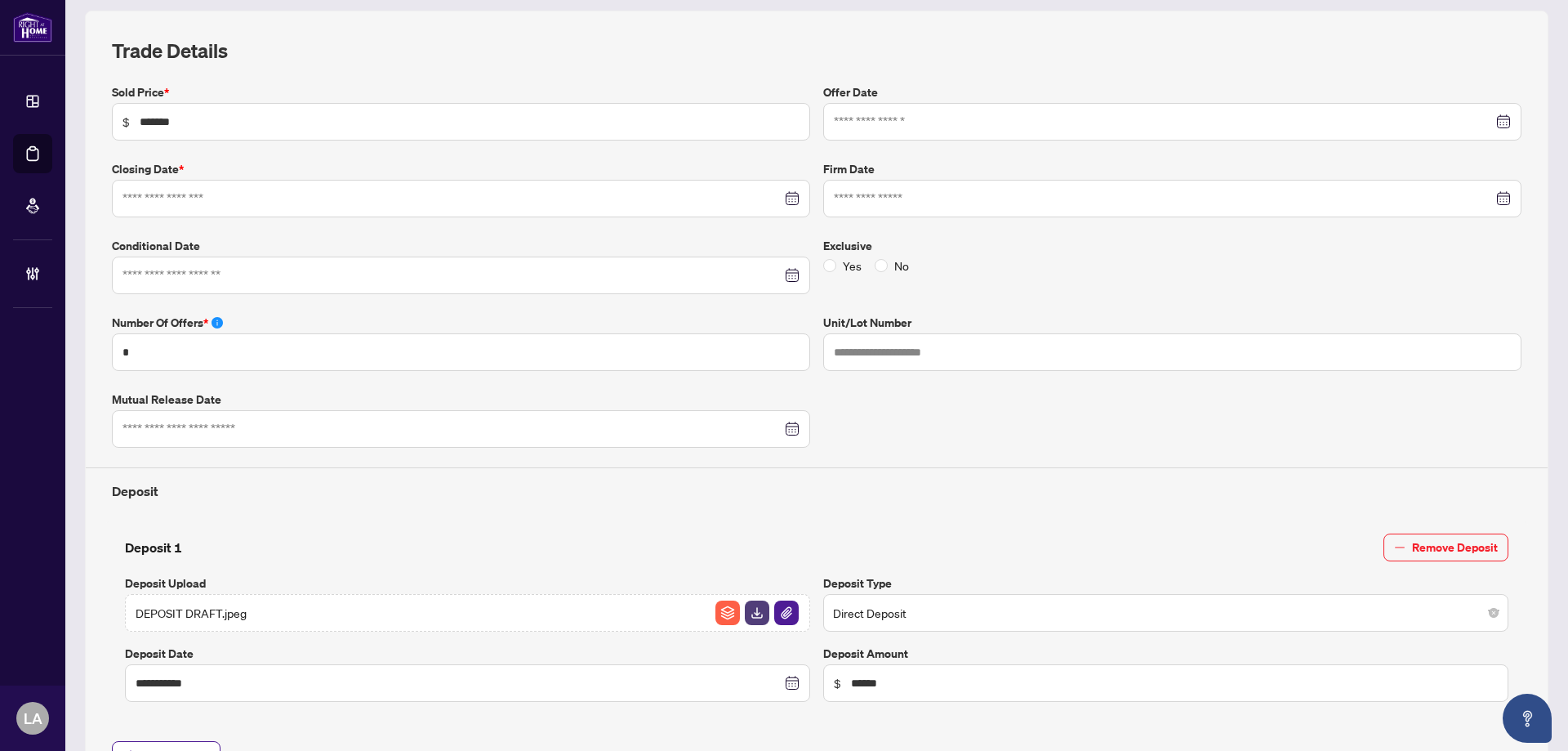
type input "**********"
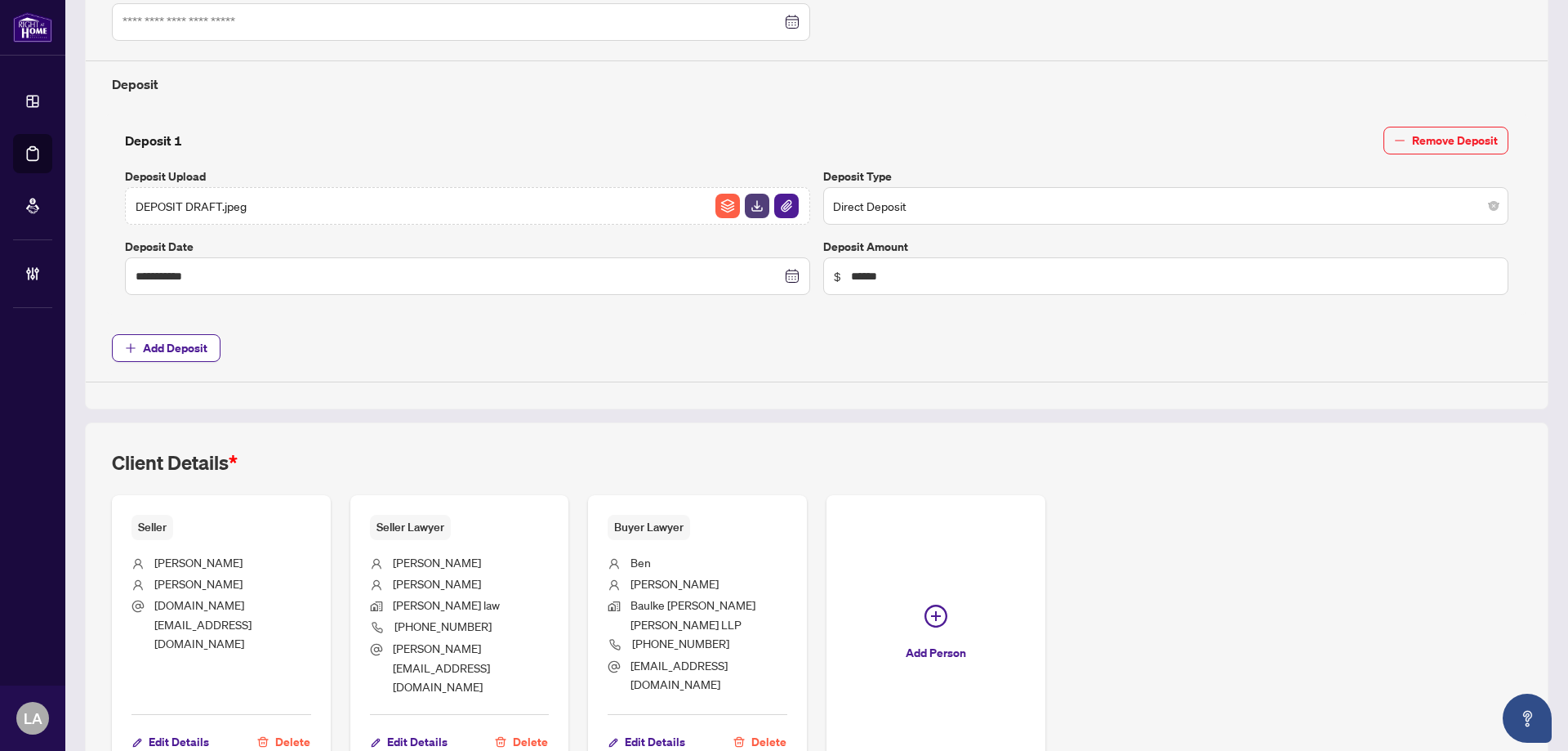
scroll to position [680, 0]
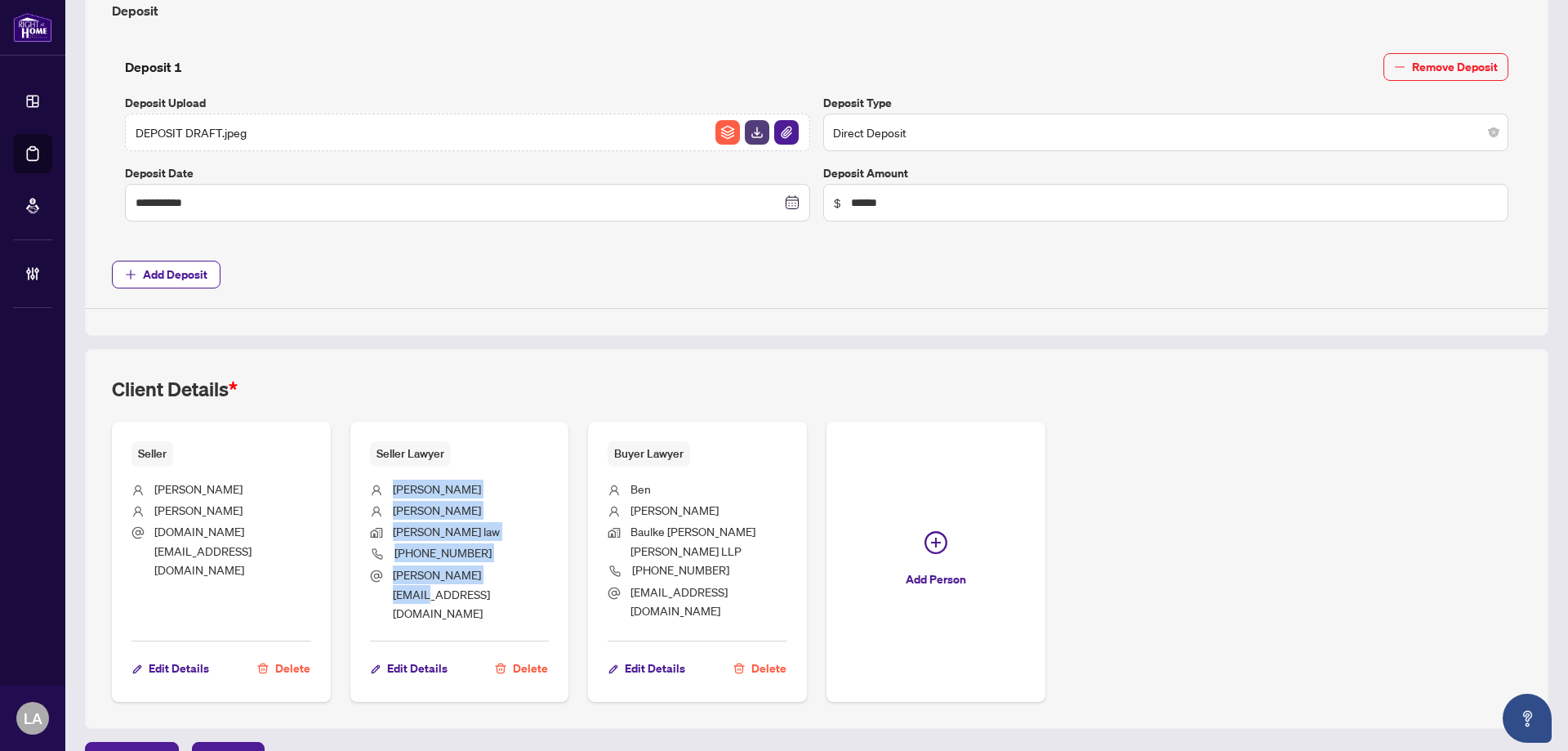
drag, startPoint x: 515, startPoint y: 576, endPoint x: 390, endPoint y: 489, distance: 152.3
click at [390, 489] on ul "Morgan McCabe Morgan McCabe law (705) 881-8848 morgan@mccabelaw.ca" at bounding box center [460, 548] width 180 height 163
copy ul "Morgan McCabe Morgan McCabe law (705) 881-8848 morgan@mccabelaw.ca"
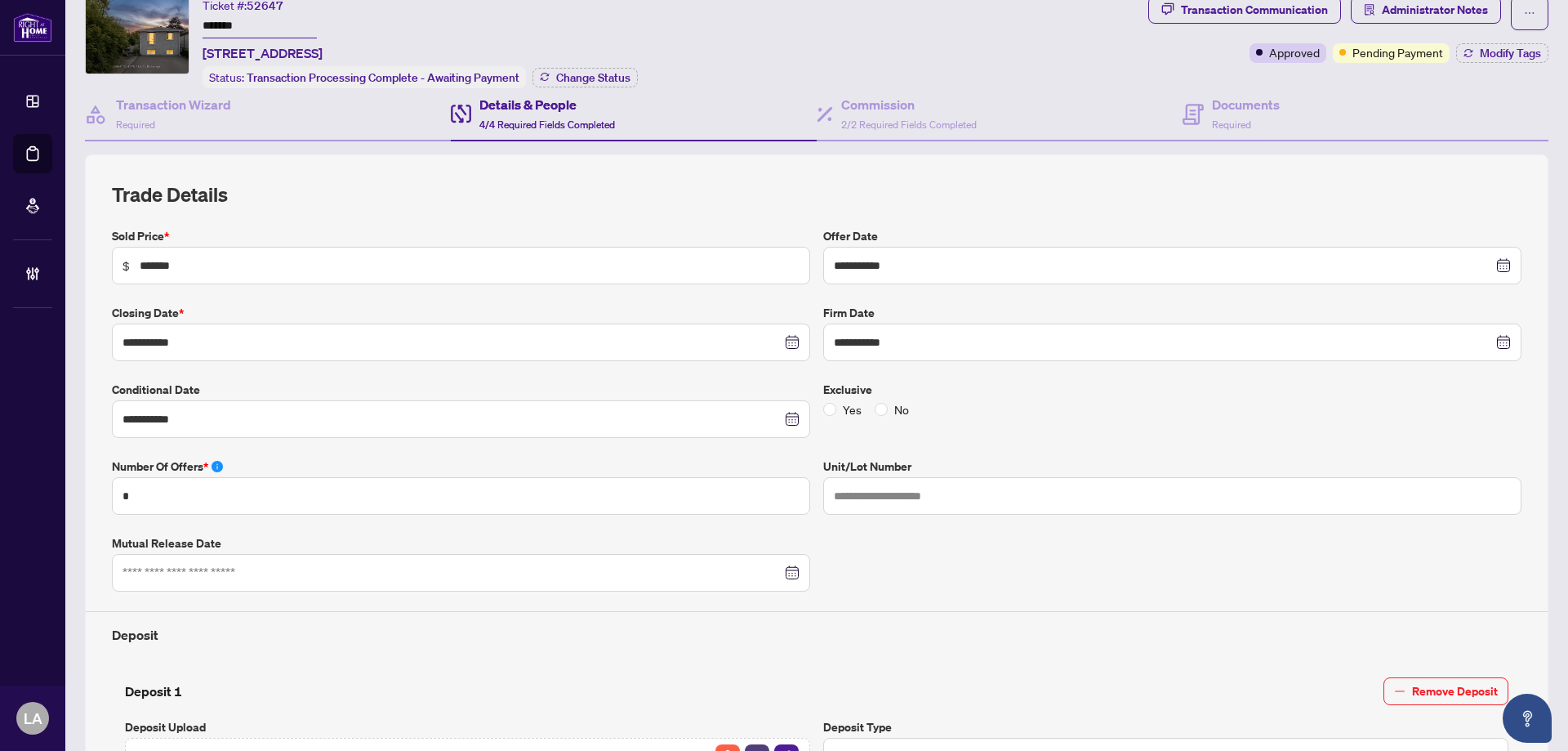
scroll to position [0, 0]
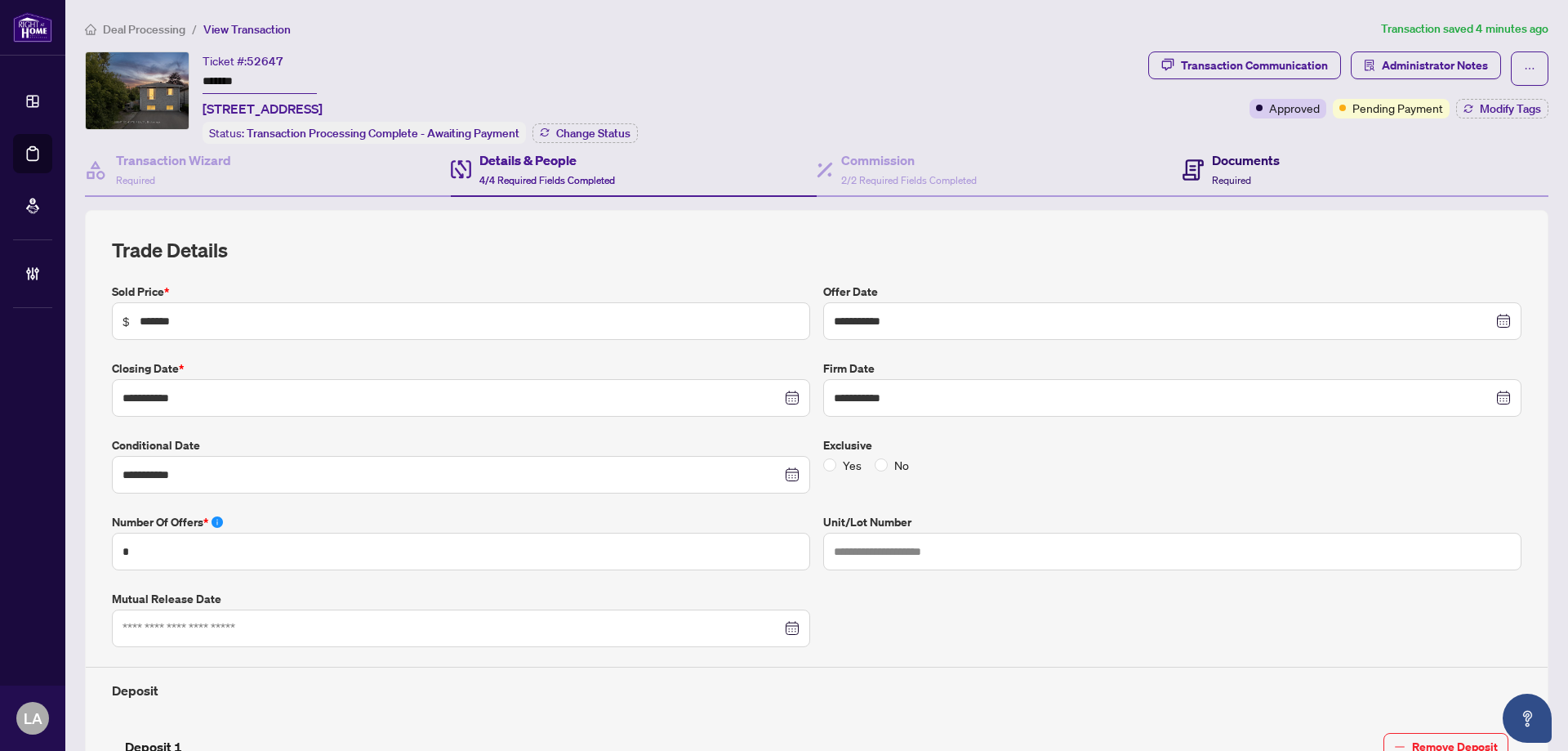
click at [1232, 180] on span "Required" at bounding box center [1231, 180] width 39 height 12
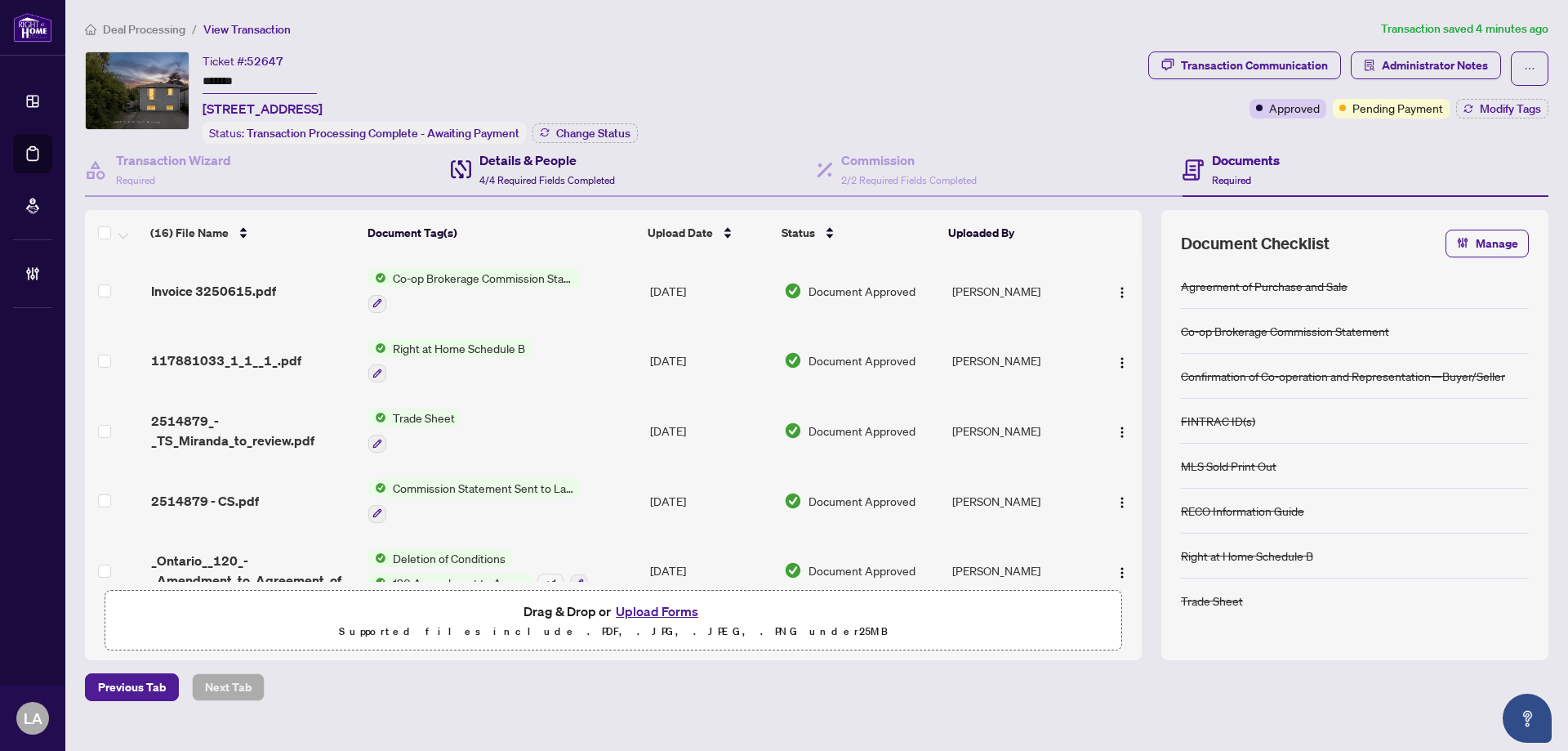
click at [566, 171] on div "Details & People 4/4 Required Fields Completed" at bounding box center [547, 170] width 136 height 38
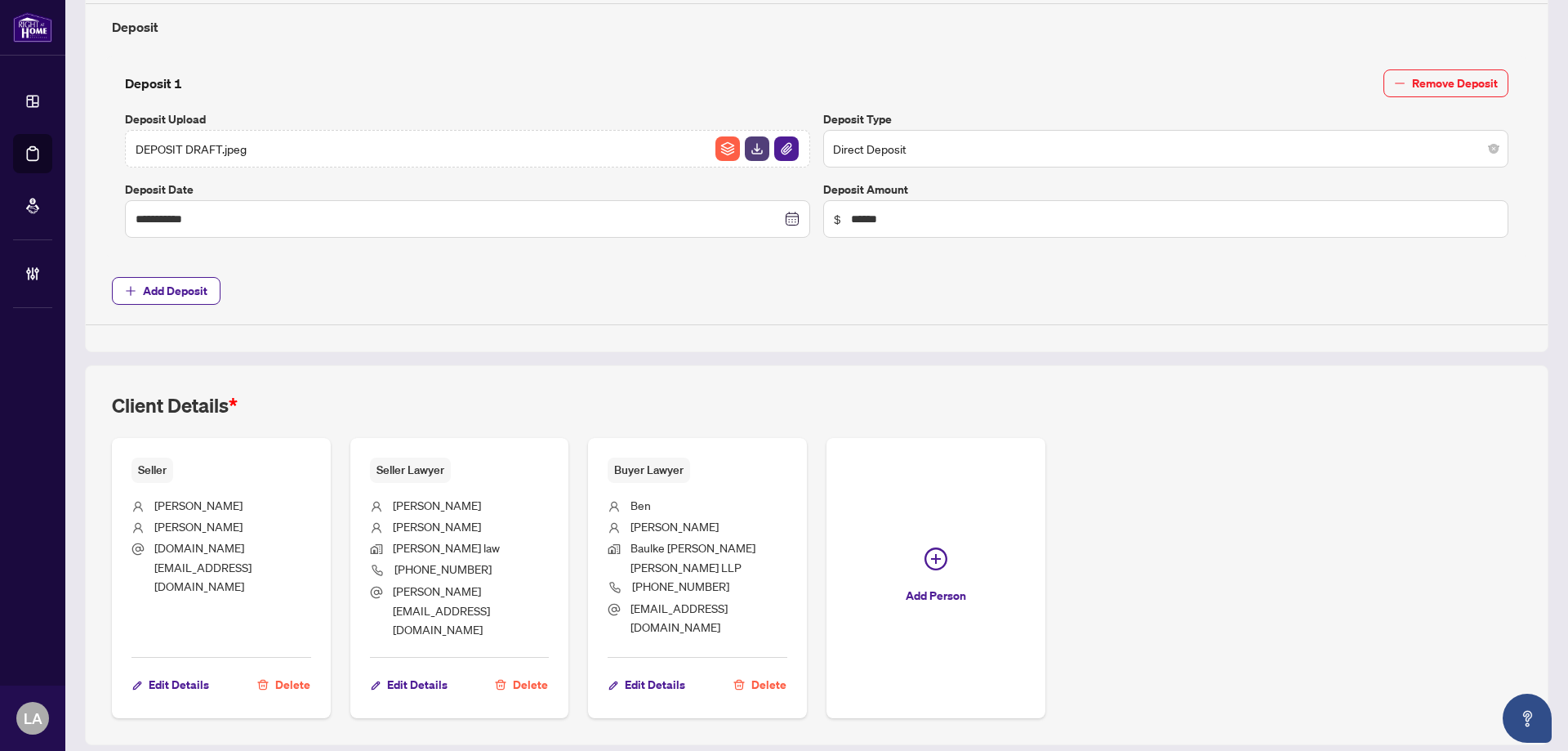
scroll to position [680, 0]
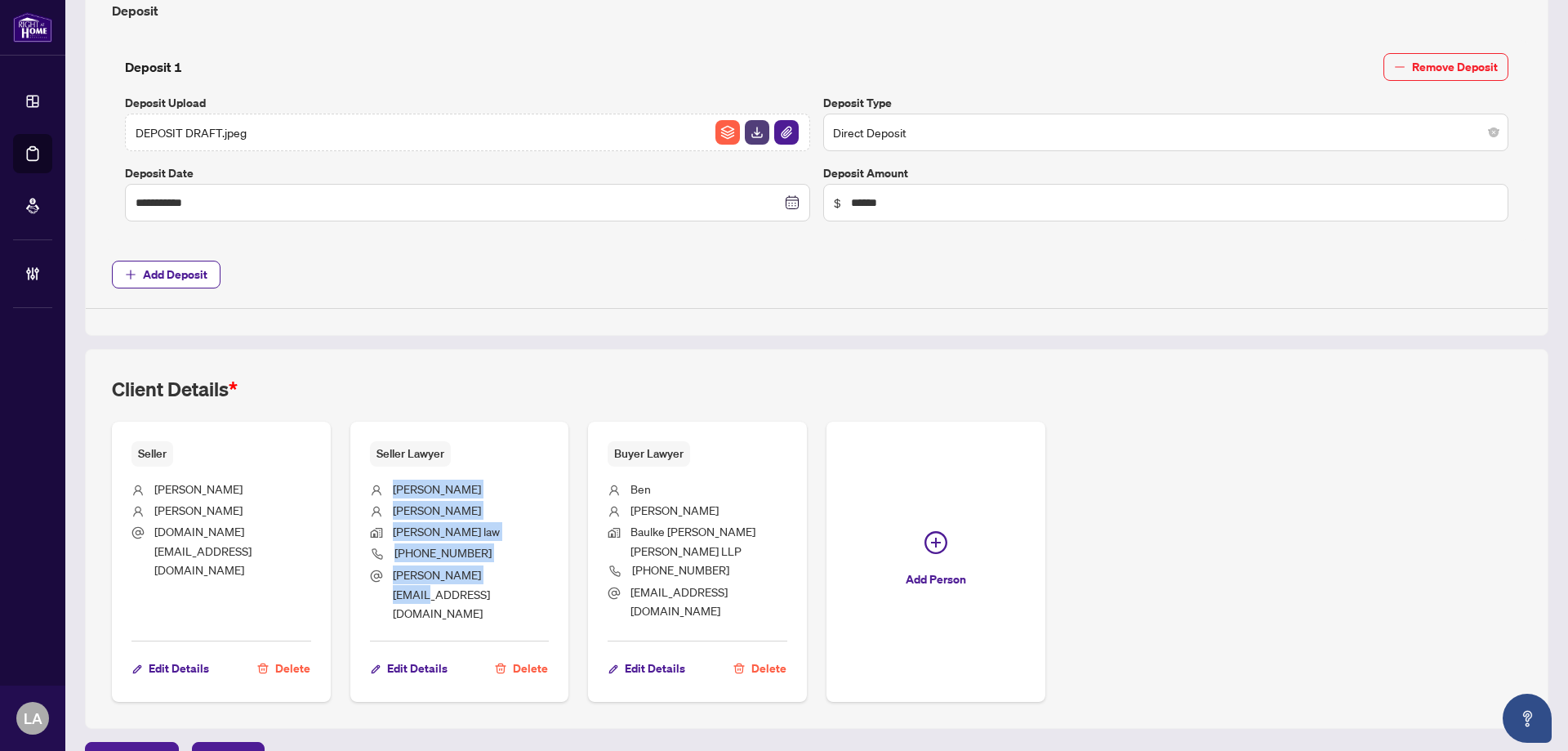
drag, startPoint x: 524, startPoint y: 571, endPoint x: 386, endPoint y: 488, distance: 161.0
click at [386, 488] on ul "Morgan McCabe Morgan McCabe law (705) 881-8848 morgan@mccabelaw.ca" at bounding box center [460, 548] width 180 height 163
copy ul "Morgan McCabe Morgan McCabe law (705) 881-8848 morgan@mccabelaw.ca"
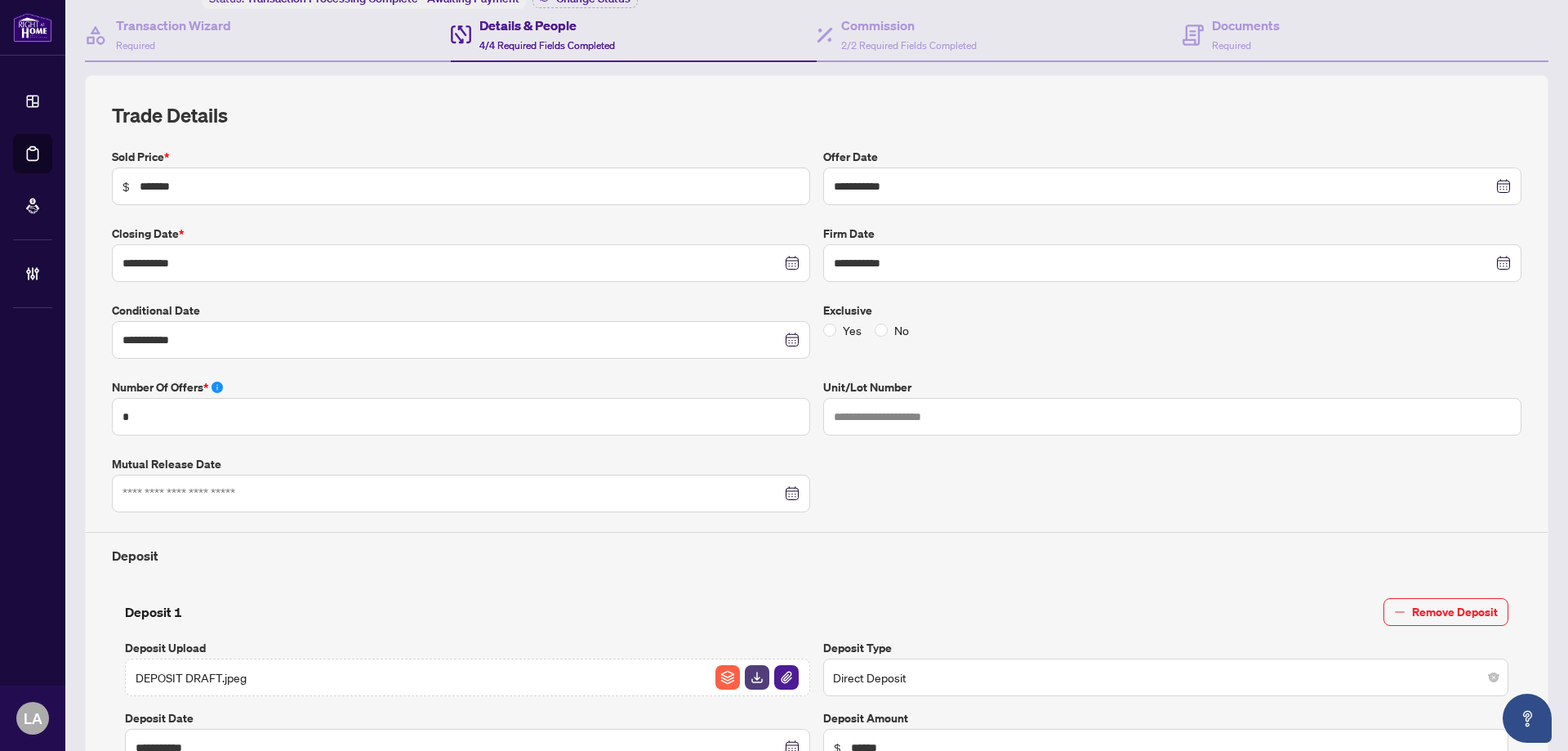
scroll to position [26, 0]
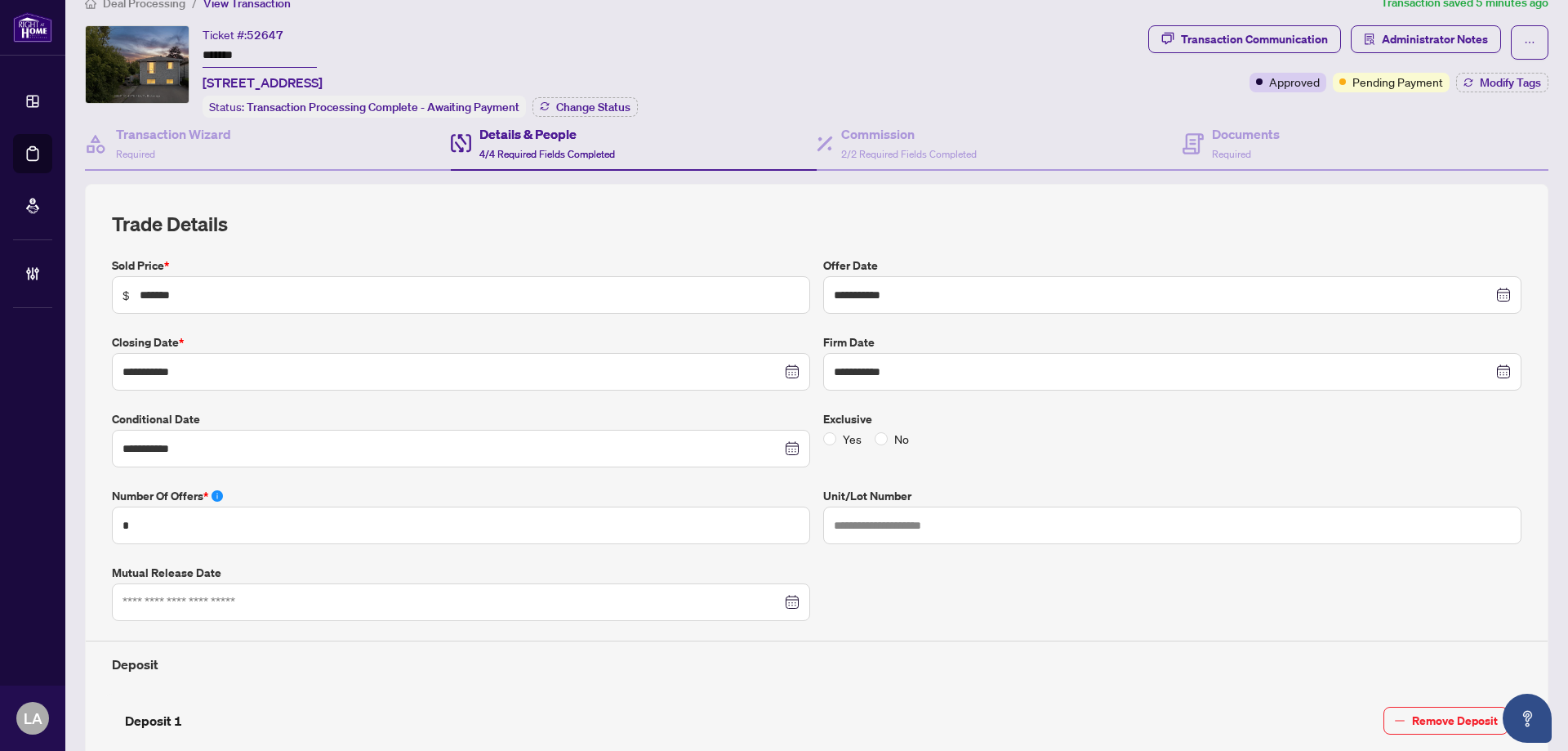
click at [250, 59] on input "*******" at bounding box center [260, 55] width 114 height 23
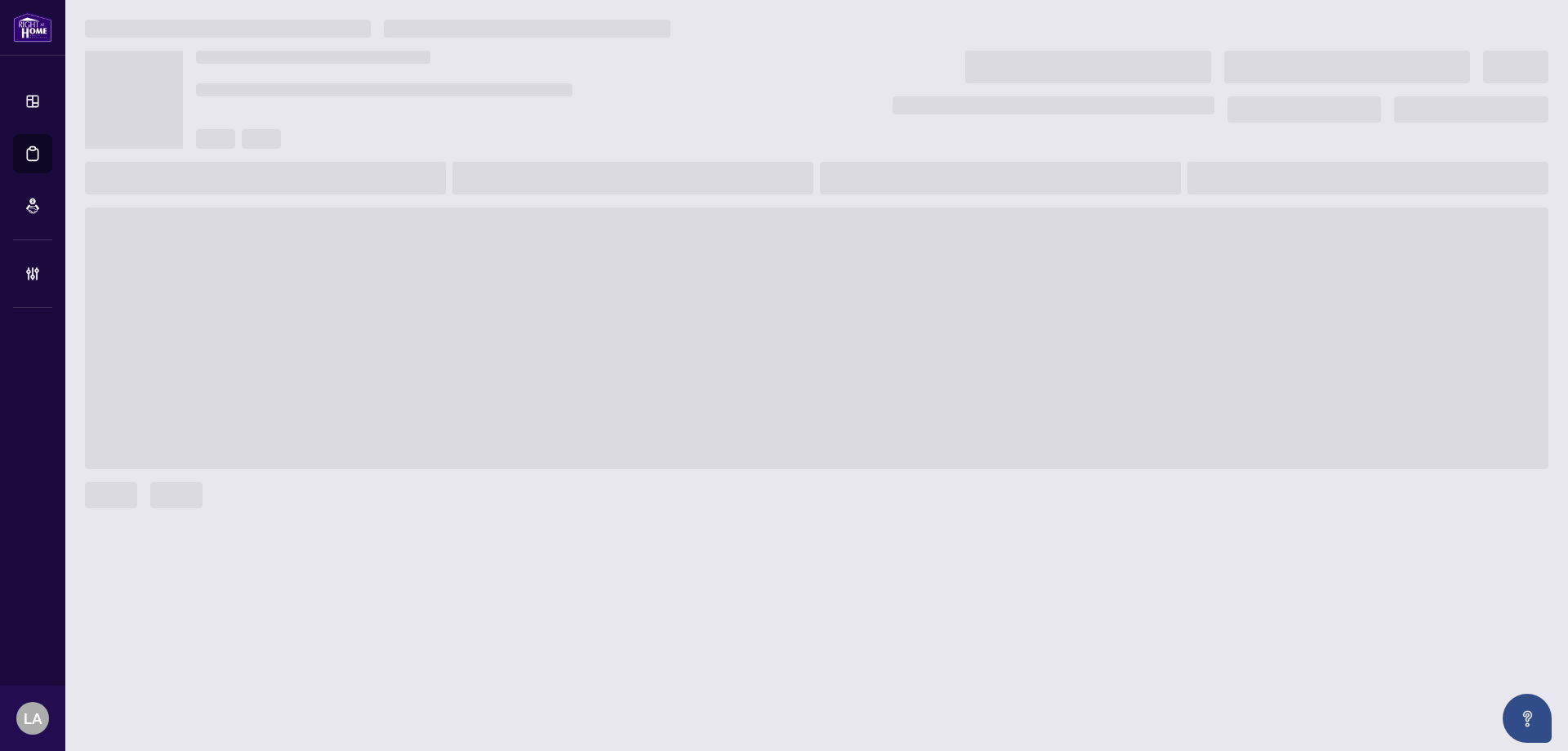
click at [752, 56] on div at bounding box center [504, 79] width 617 height 57
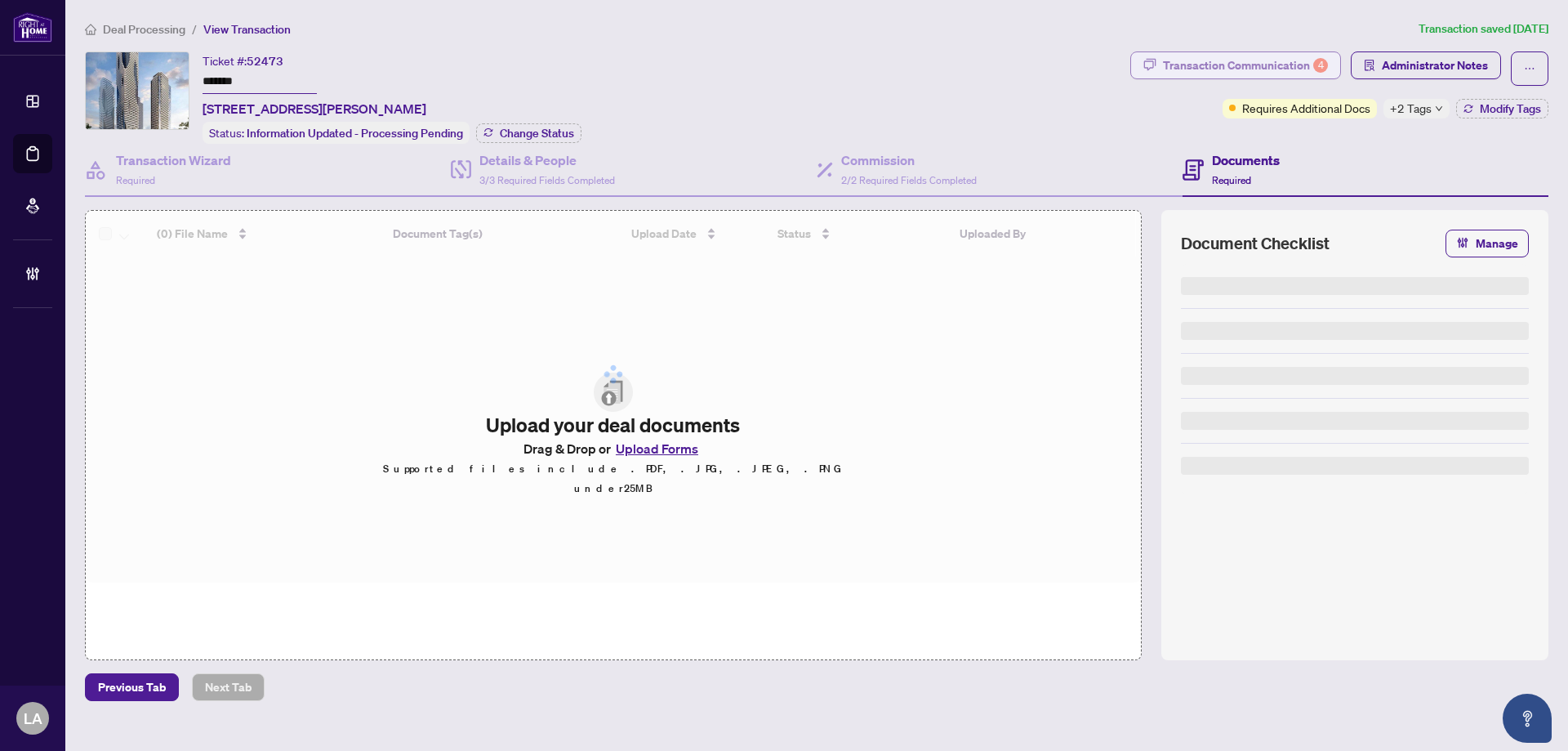
click at [1165, 68] on div "Transaction Communication 4" at bounding box center [1245, 65] width 165 height 26
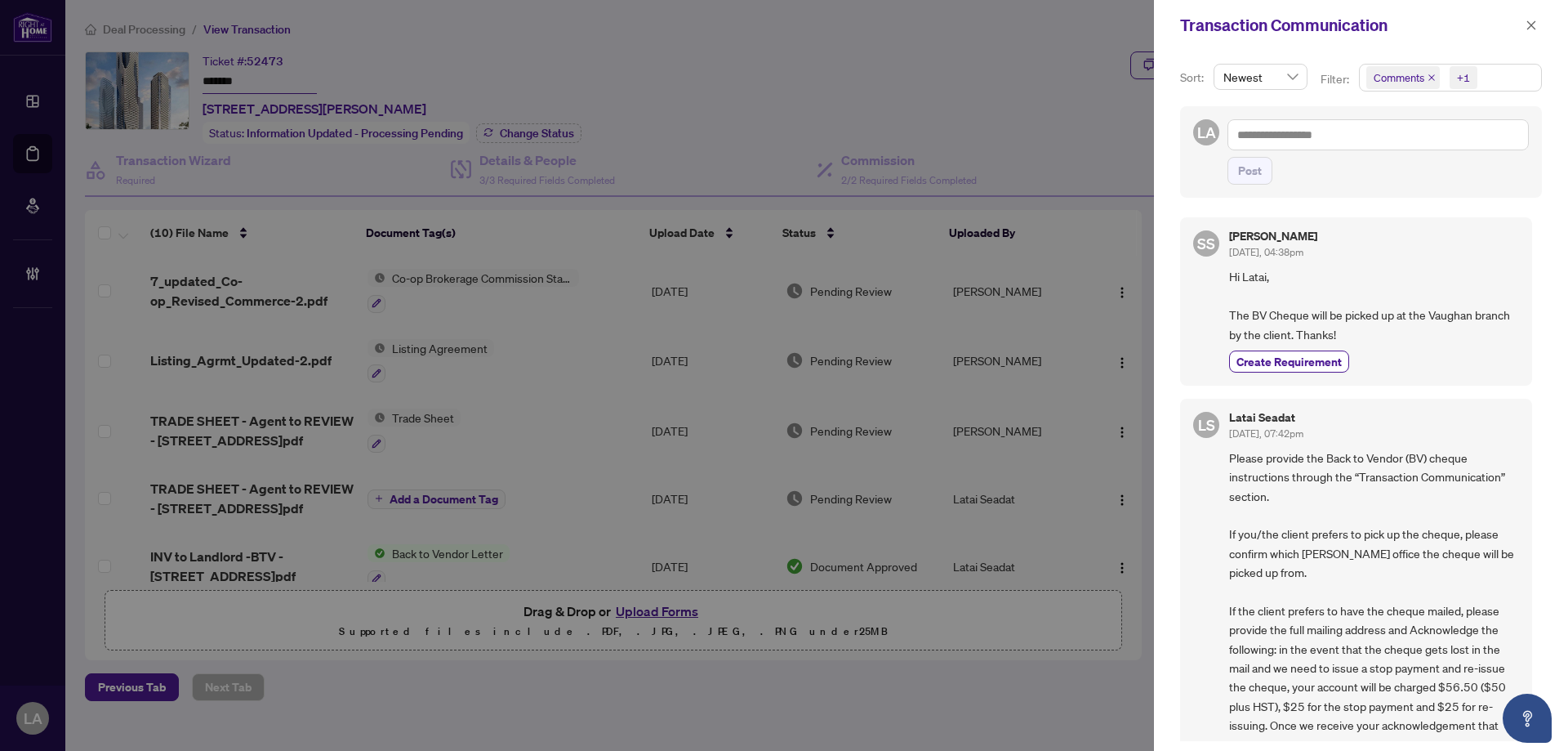
click at [1381, 89] on span "Comments" at bounding box center [1403, 77] width 74 height 23
click at [1371, 139] on span "Select Comments" at bounding box center [1375, 145] width 13 height 13
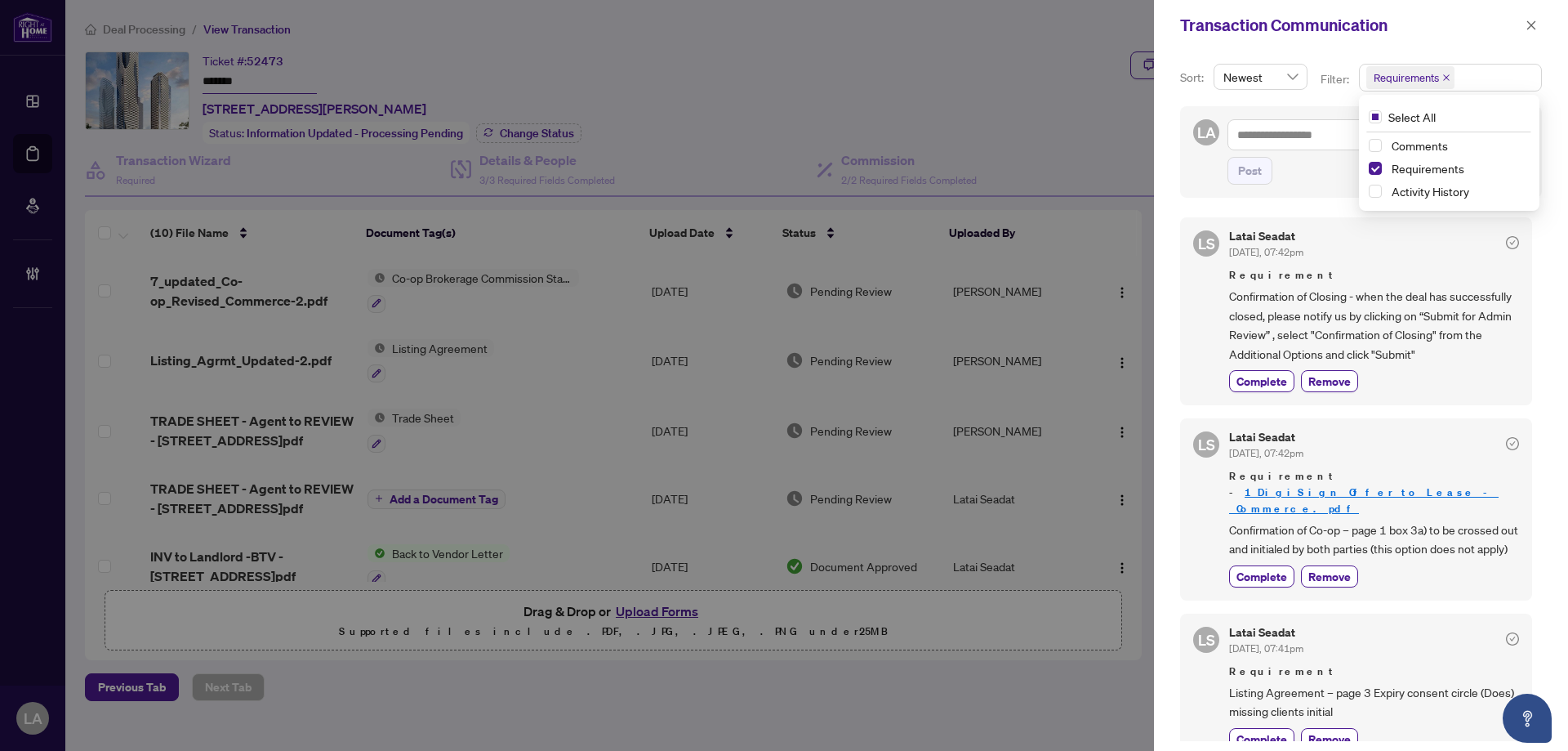
click at [1327, 54] on div "Sort: Newest Filter: Requirements Select All Comments Requirements Activity His…" at bounding box center [1361, 400] width 414 height 700
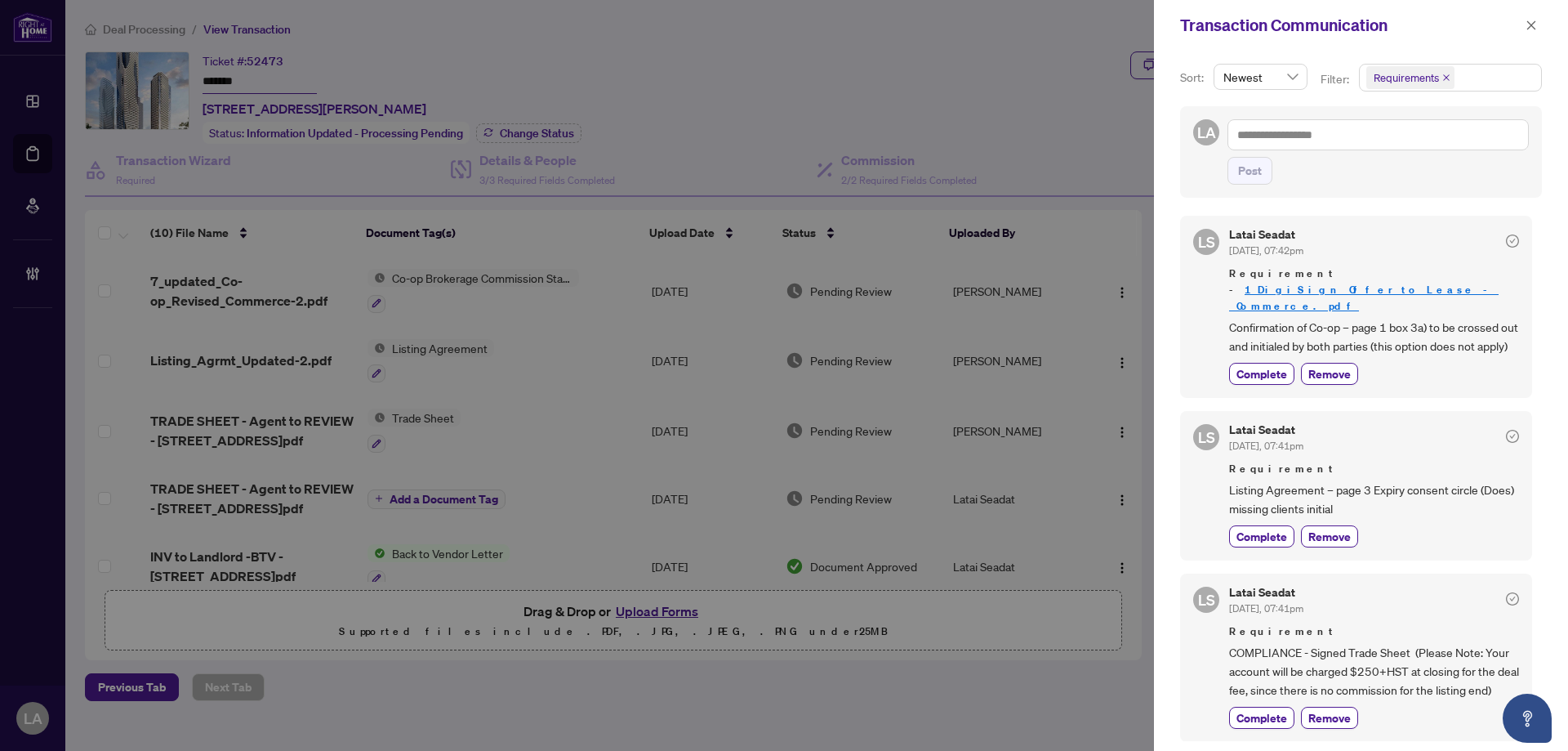
drag, startPoint x: 1271, startPoint y: 633, endPoint x: 1338, endPoint y: 660, distance: 72.2
click at [1339, 669] on span "COMPLIANCE - Signed Trade Sheet (Please Note: Your account will be charged $250…" at bounding box center [1374, 671] width 290 height 57
drag, startPoint x: 1276, startPoint y: 702, endPoint x: 1268, endPoint y: 709, distance: 10.6
click at [1272, 708] on div "Latai Seadat [DATE], 07:41pm Requirement COMPLIANCE - Signed Trade Sheet (Pleas…" at bounding box center [1374, 657] width 290 height 142
click at [1263, 717] on span "Complete" at bounding box center [1261, 718] width 50 height 17
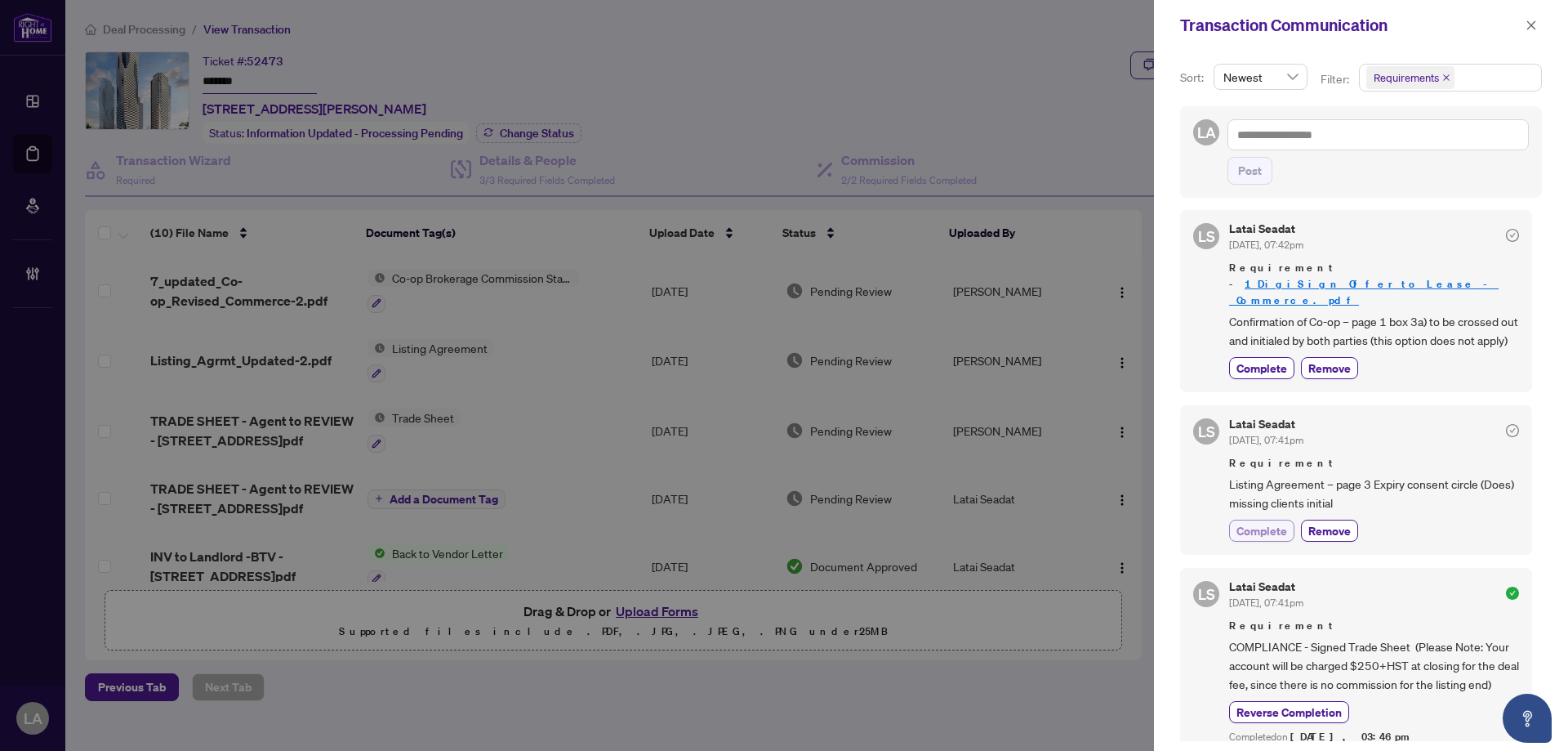
click at [1255, 524] on span "Complete" at bounding box center [1261, 531] width 50 height 17
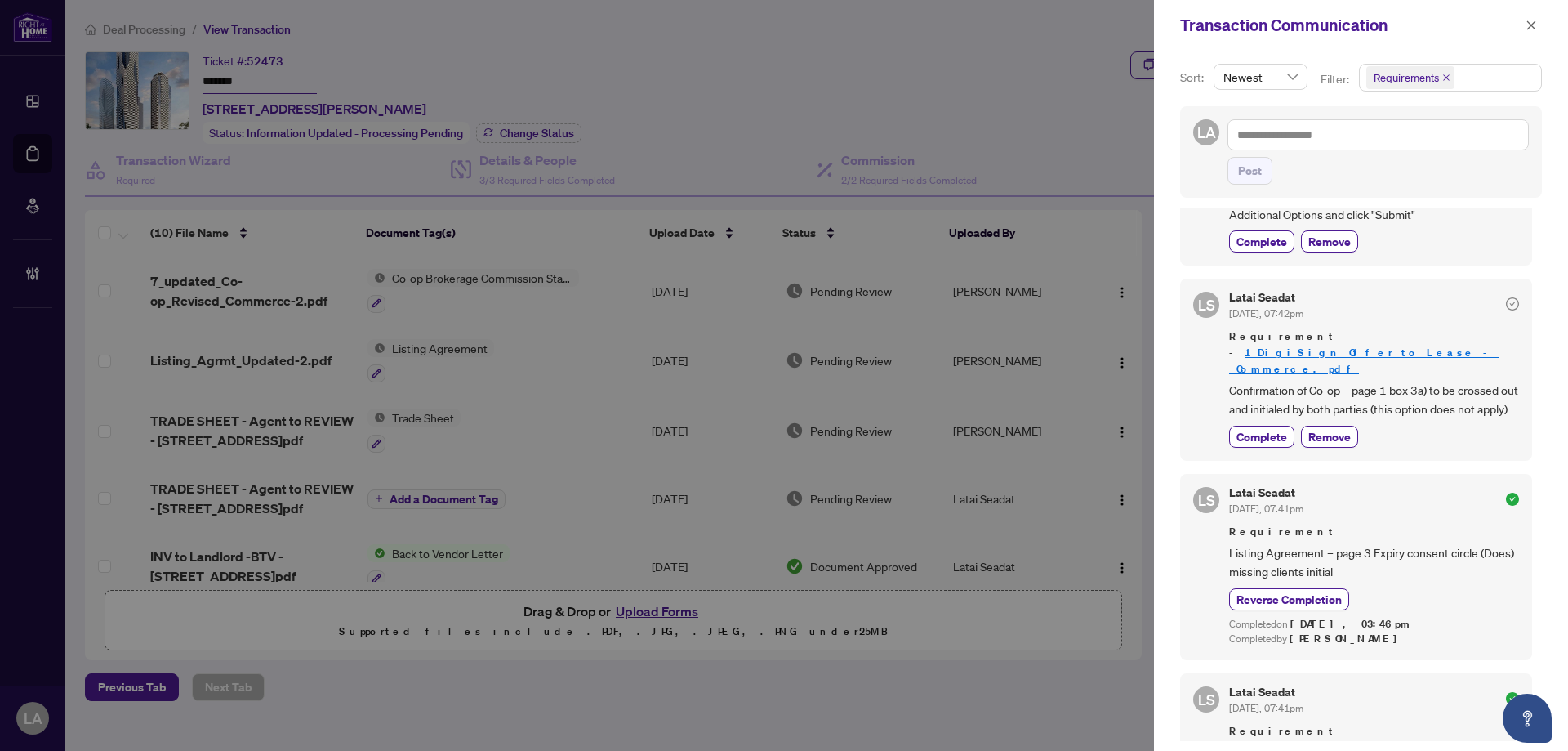
scroll to position [0, 0]
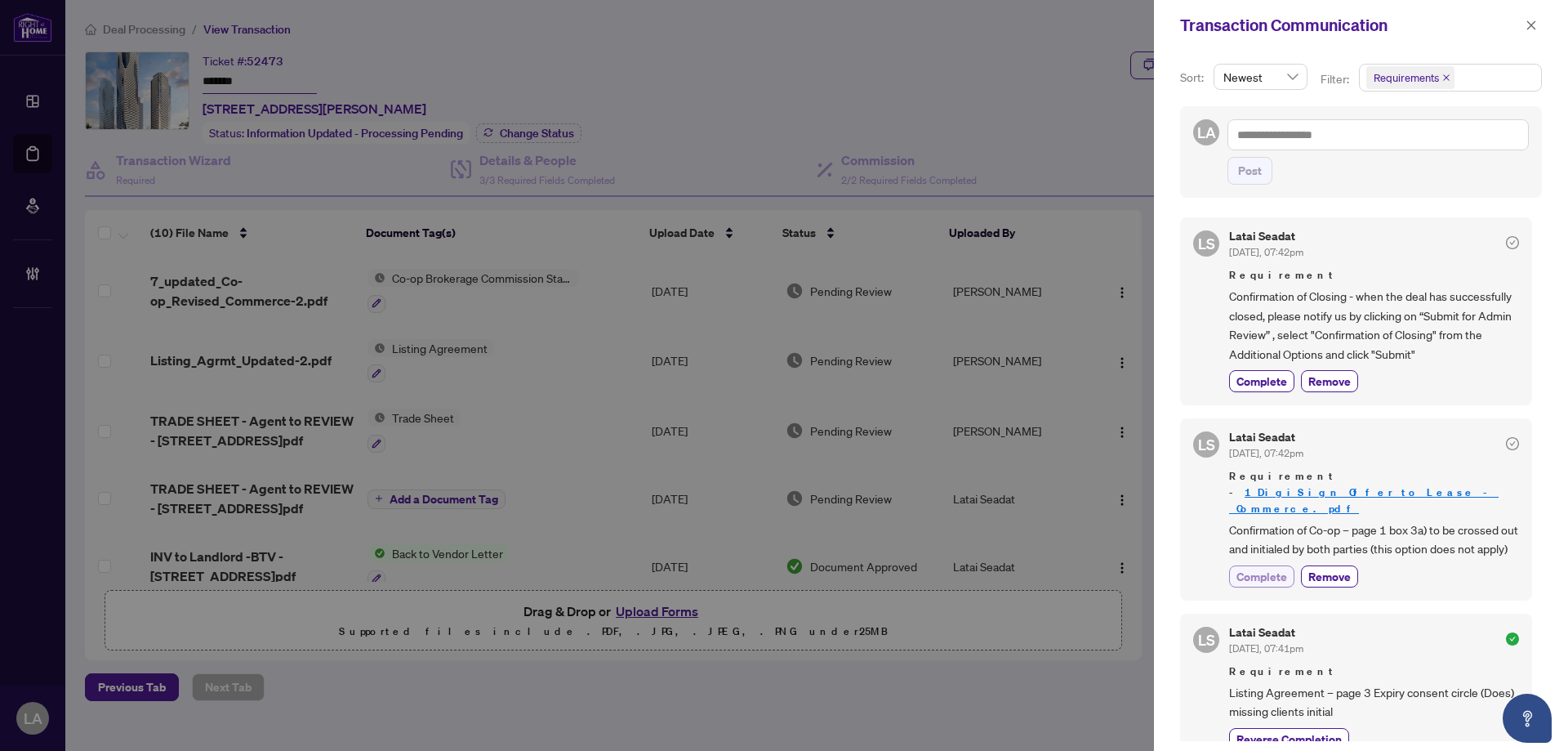
drag, startPoint x: 1258, startPoint y: 536, endPoint x: 1260, endPoint y: 563, distance: 27.1
click at [1258, 537] on span "Confirmation of Co-op – page 1 box 3a) to be crossed out and initialed by both …" at bounding box center [1374, 540] width 290 height 38
click at [1260, 568] on span "Complete" at bounding box center [1261, 577] width 50 height 17
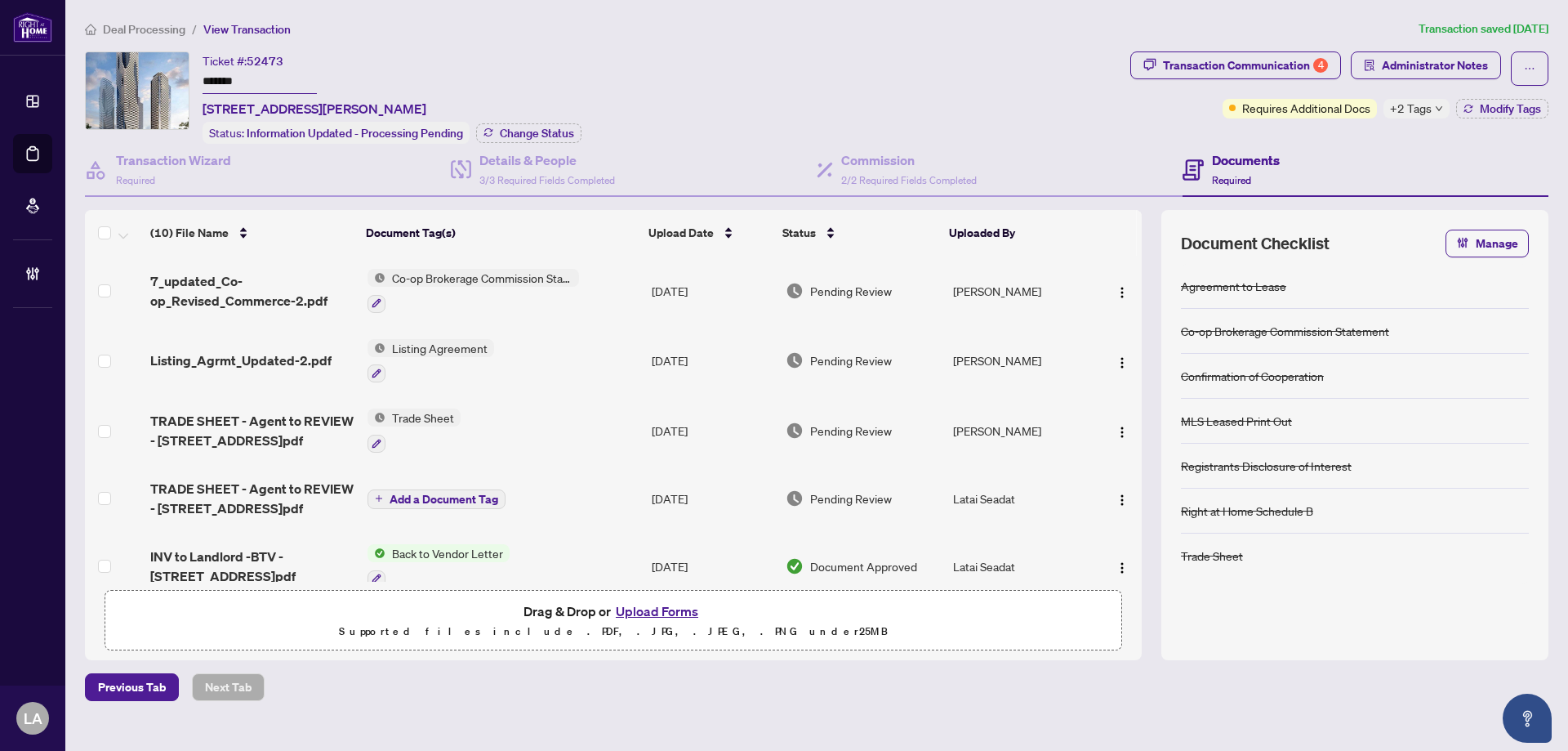
click at [248, 80] on input "*******" at bounding box center [260, 81] width 114 height 23
click at [562, 83] on div "Ticket #: 52473 ******* [STREET_ADDRESS][PERSON_NAME] Status: Information Updat…" at bounding box center [392, 97] width 379 height 93
drag, startPoint x: 294, startPoint y: 411, endPoint x: 285, endPoint y: 411, distance: 9.0
click at [285, 411] on span "TRADE SHEET - Agent to REVIEW - [STREET_ADDRESS]pdf" at bounding box center [253, 430] width 204 height 39
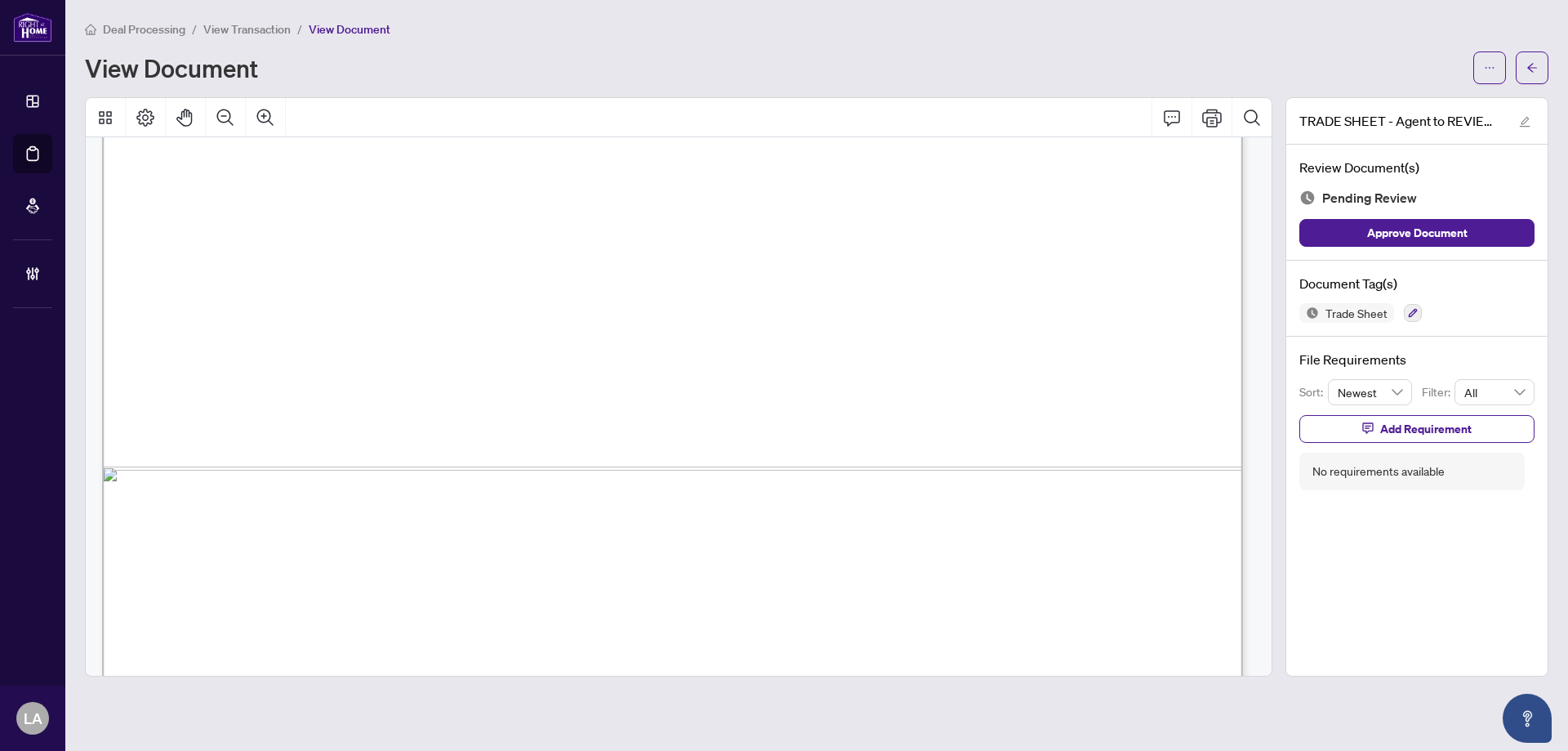
scroll to position [971, 0]
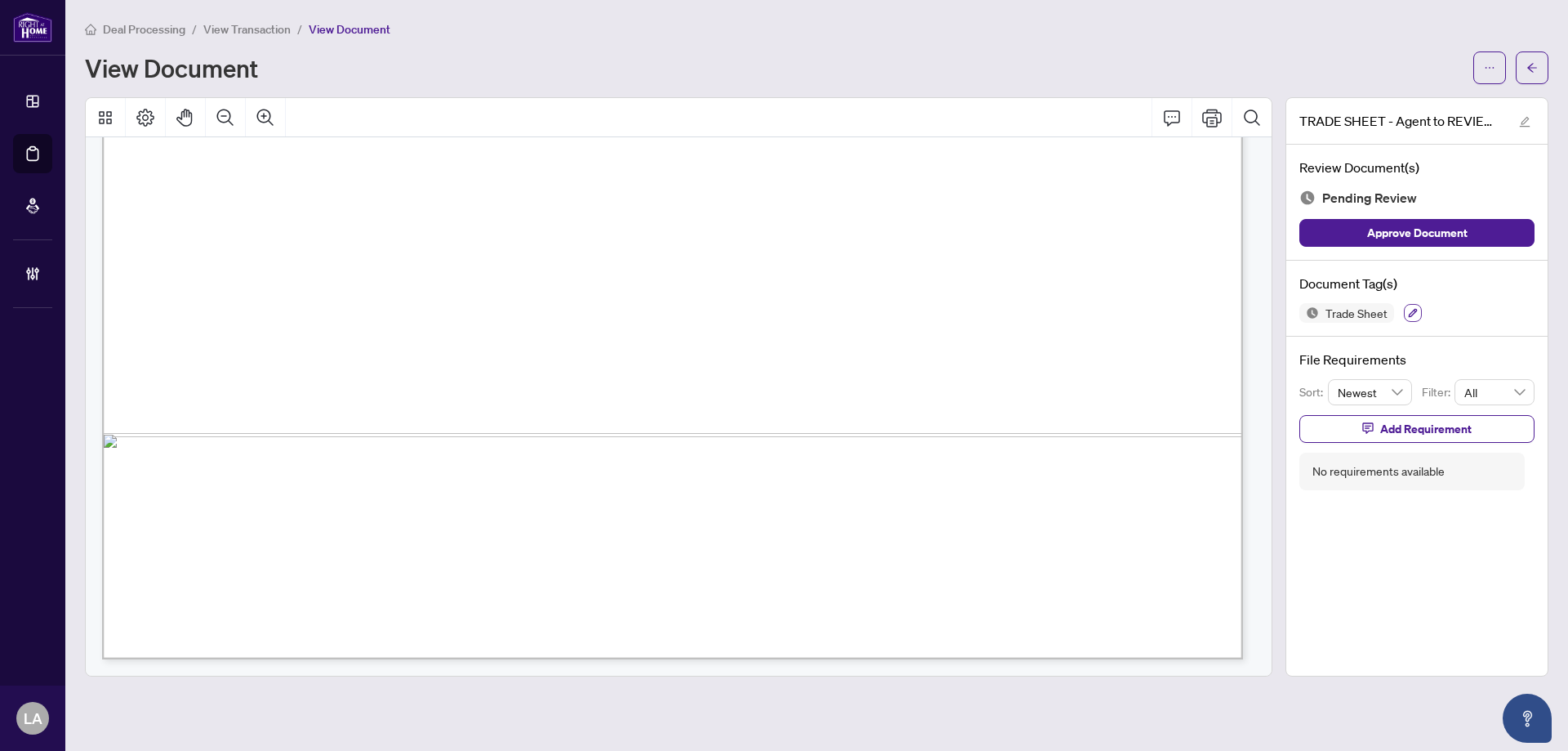
click at [1405, 309] on button "button" at bounding box center [1412, 313] width 18 height 18
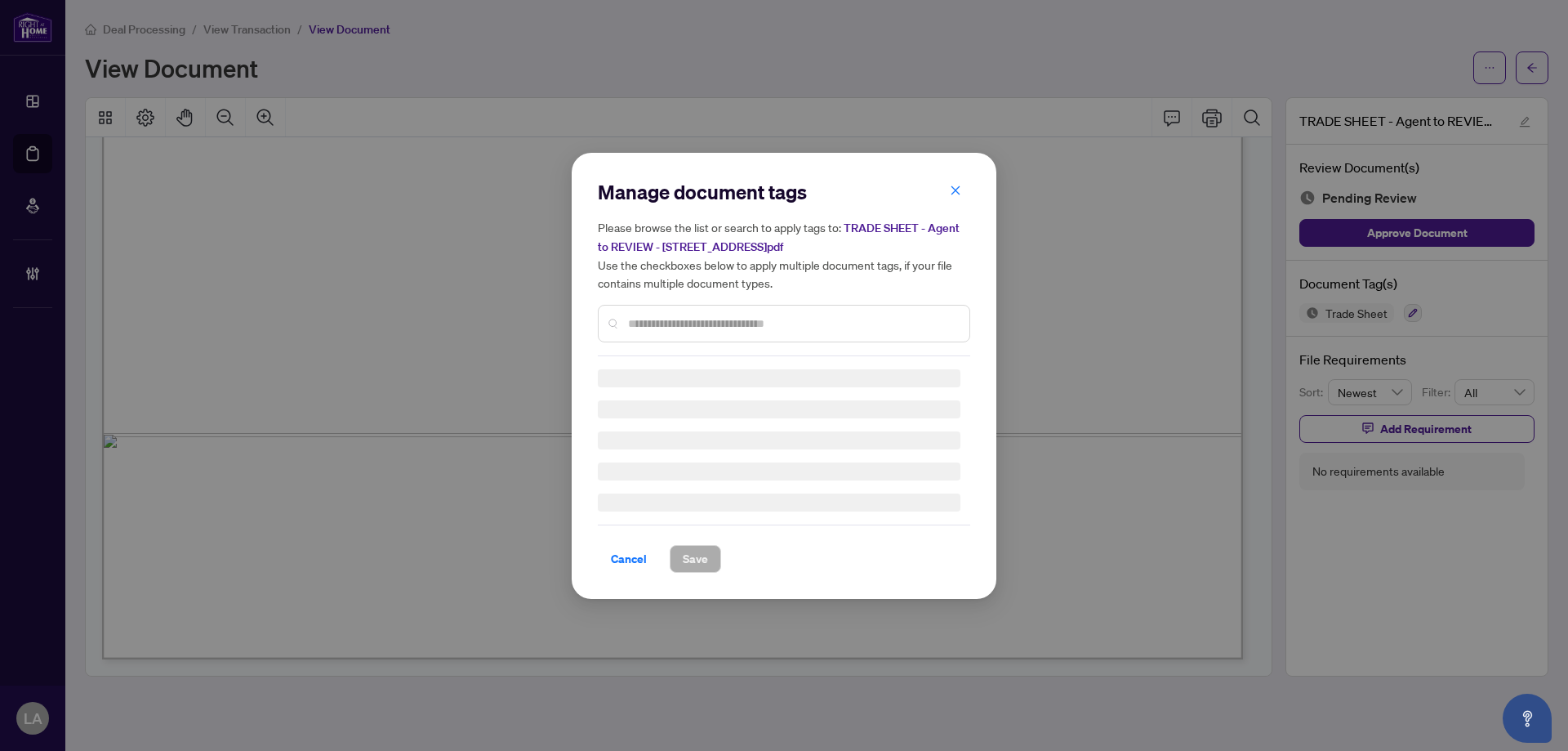
click at [721, 317] on div "Manage document tags Please browse the list or search to apply tags to: TRADE S…" at bounding box center [784, 268] width 372 height 178
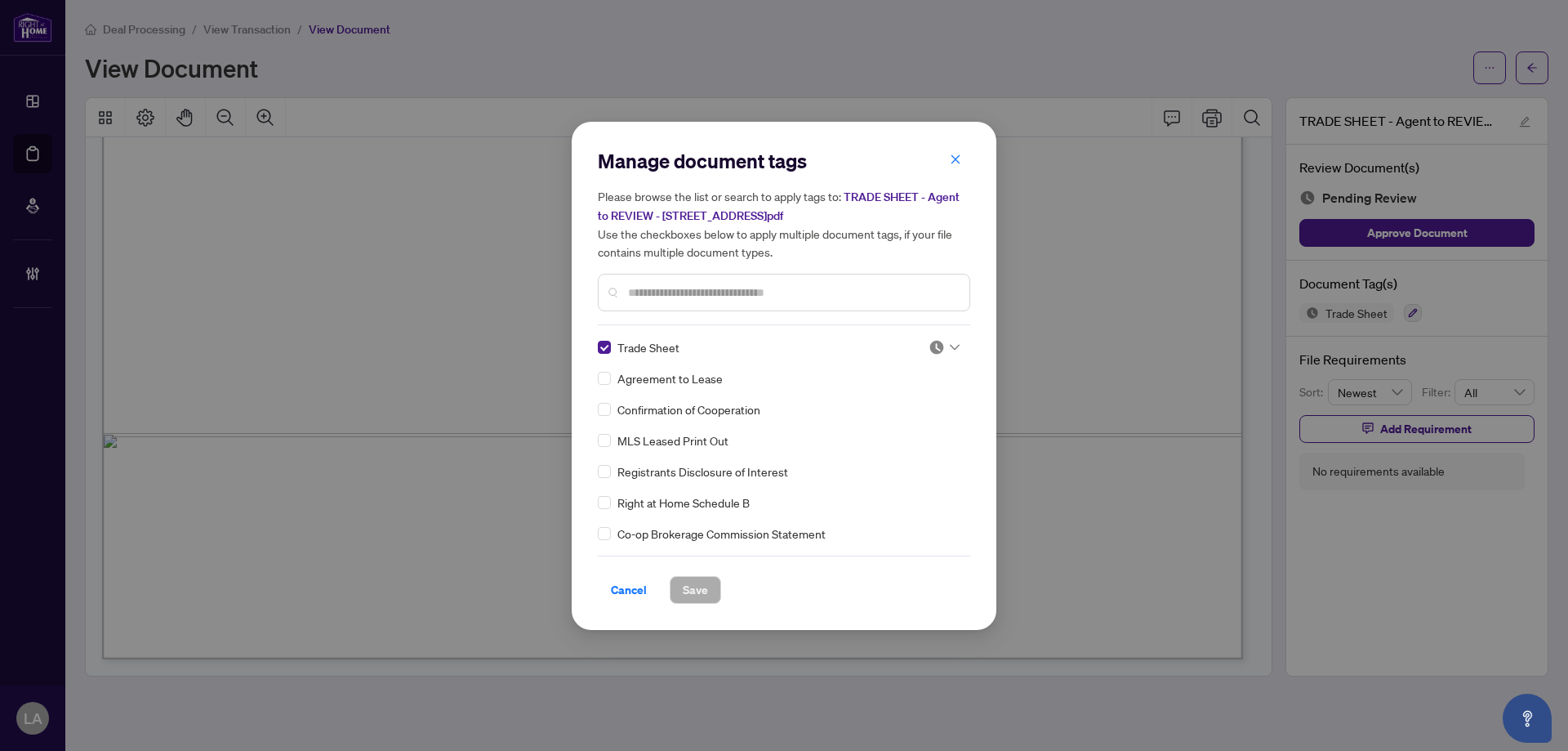
click at [647, 294] on input "text" at bounding box center [791, 292] width 328 height 18
click at [917, 333] on div "Manage document tags Please browse the list or search to apply tags to: TRADE S…" at bounding box center [784, 376] width 372 height 456
click at [928, 349] on img at bounding box center [936, 346] width 16 height 16
drag, startPoint x: 849, startPoint y: 431, endPoint x: 772, endPoint y: 492, distance: 98.2
click at [846, 434] on img at bounding box center [846, 426] width 16 height 16
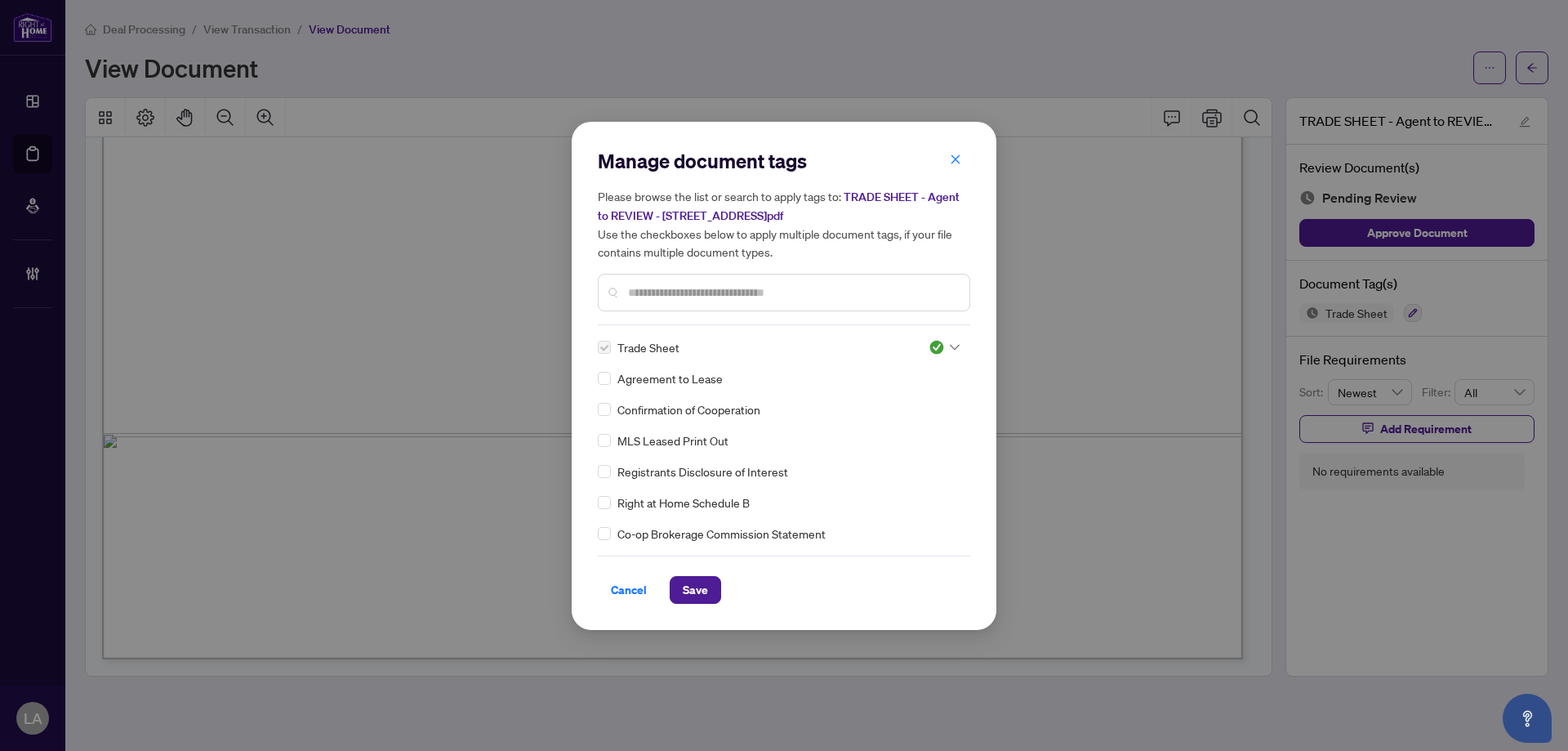
click at [694, 603] on div "Manage document tags Please browse the list or search to apply tags to: TRADE S…" at bounding box center [784, 376] width 424 height 508
drag, startPoint x: 695, startPoint y: 592, endPoint x: 694, endPoint y: 568, distance: 24.0
click at [694, 592] on span "Save" at bounding box center [695, 590] width 25 height 26
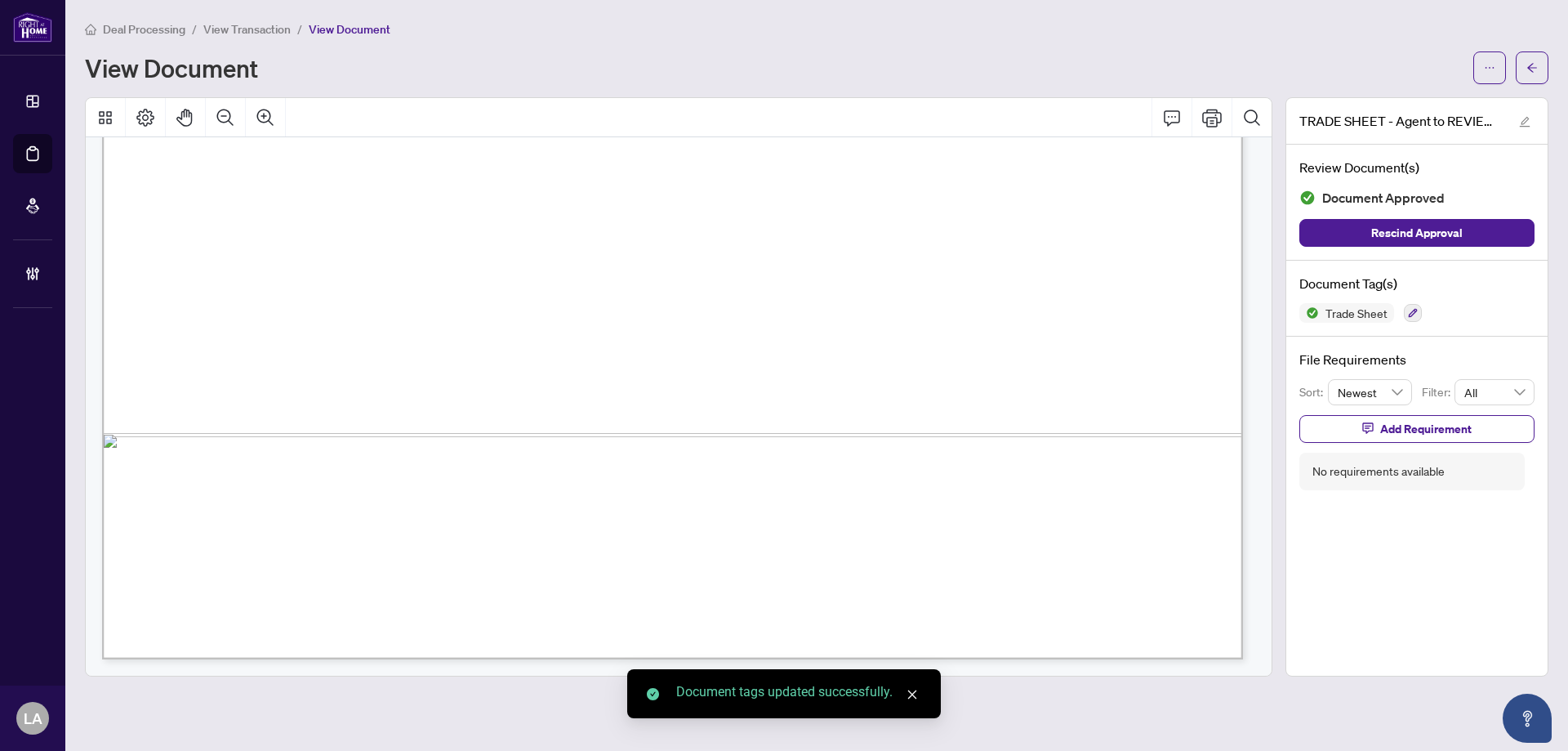
click at [212, 16] on main "Deal Processing / View Transaction / View Document View Document TRADE SHEET - …" at bounding box center [816, 375] width 1502 height 751
click at [212, 22] on span "View Transaction" at bounding box center [247, 29] width 87 height 15
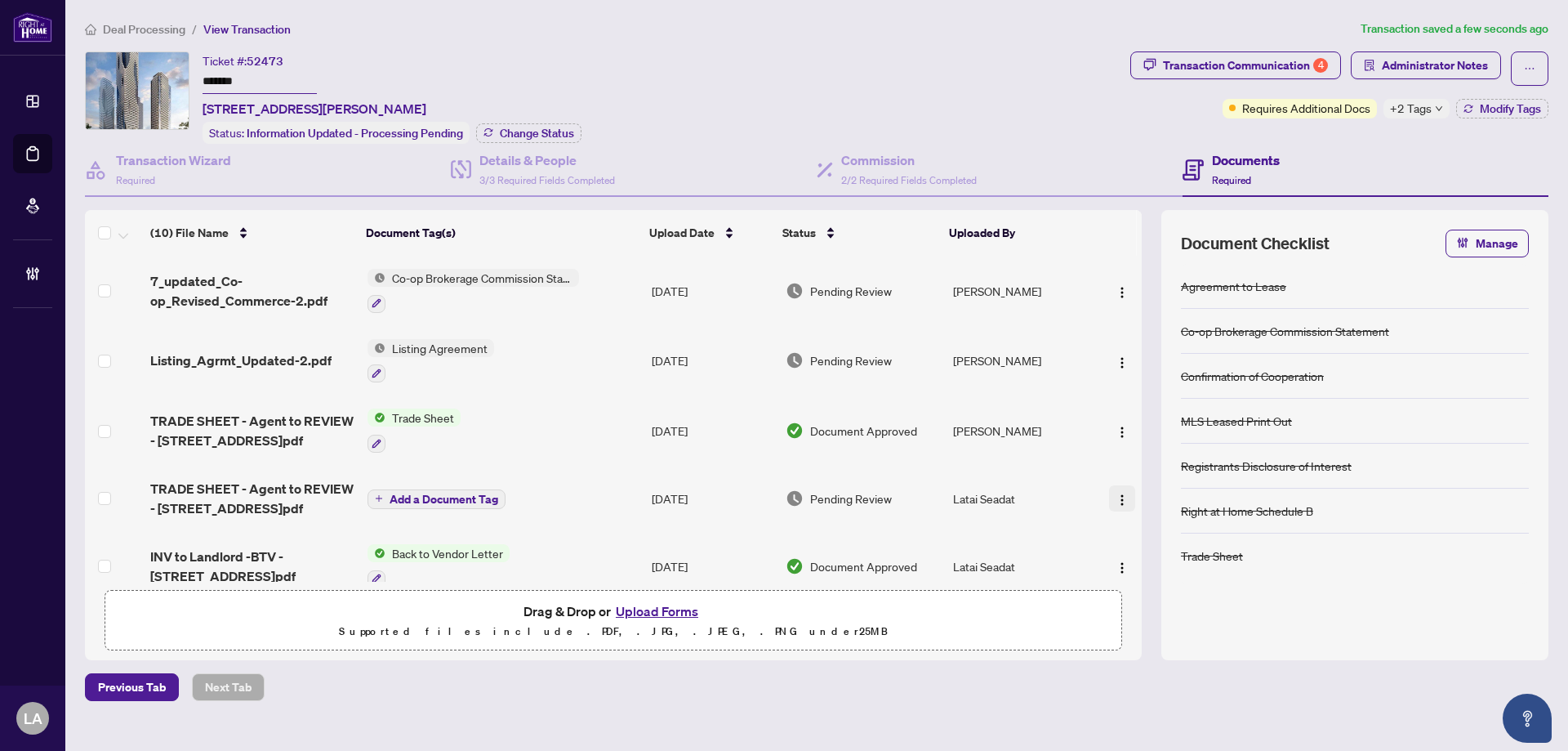
click at [1115, 502] on img "button" at bounding box center [1121, 500] width 13 height 13
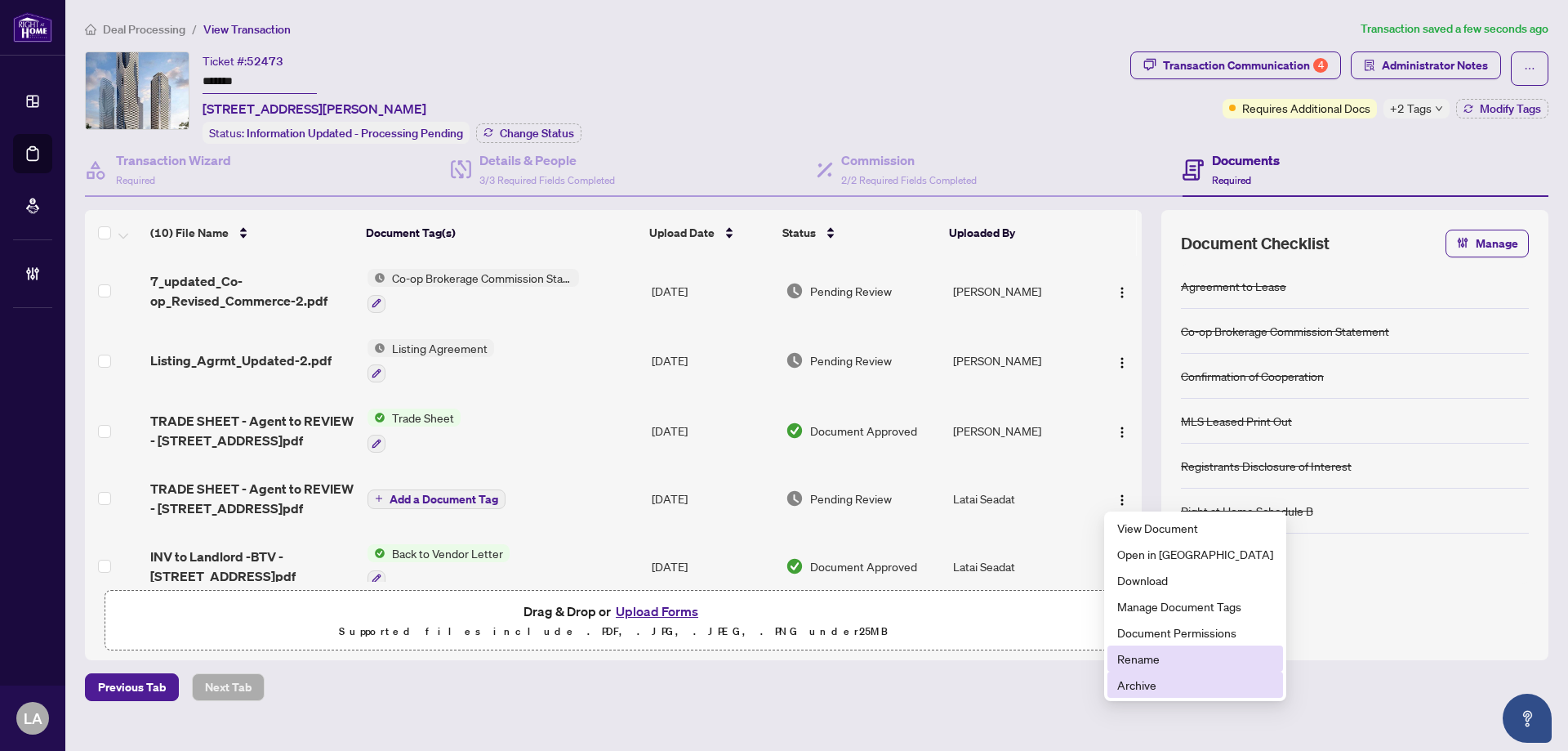
click at [1130, 677] on span "Archive" at bounding box center [1195, 684] width 156 height 18
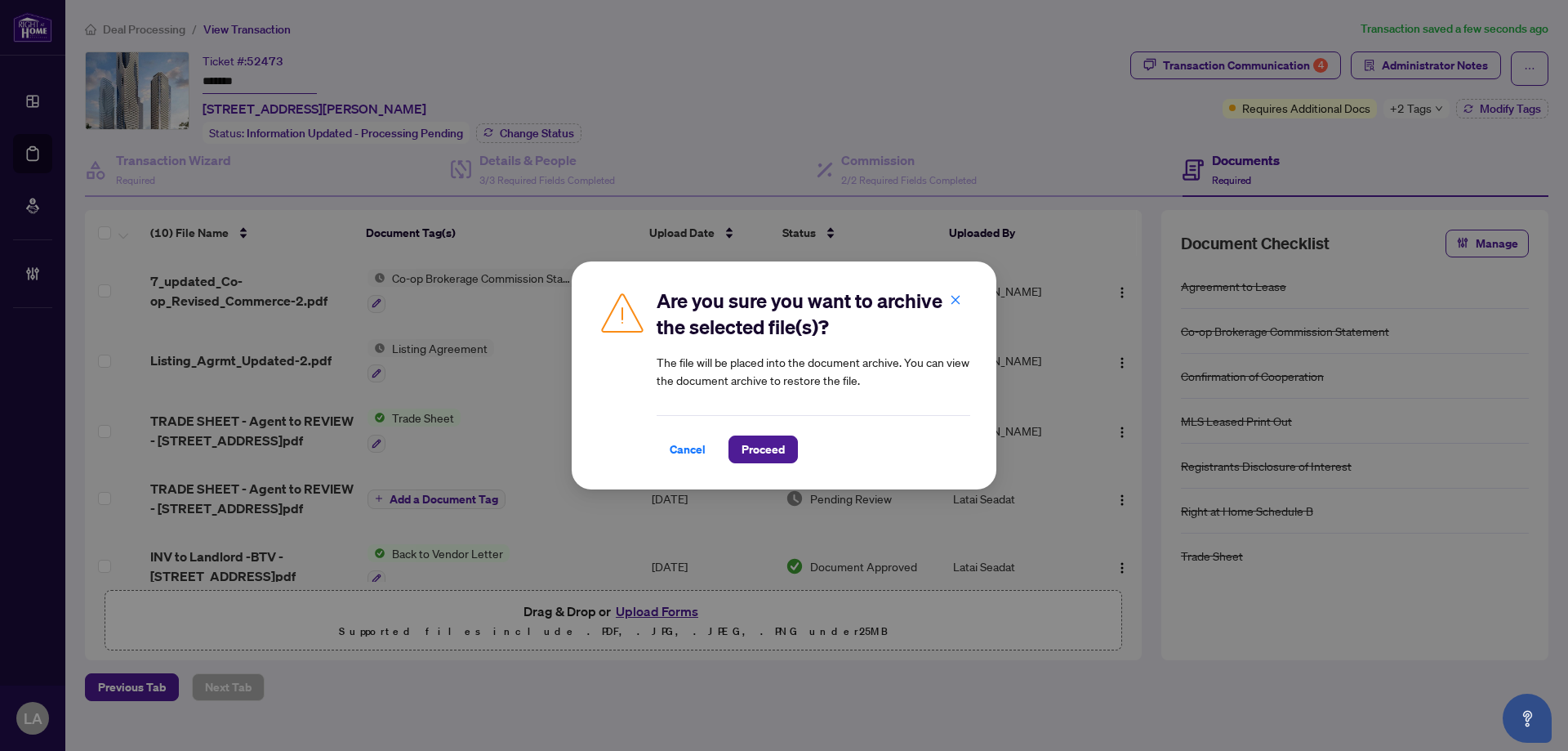
click at [747, 468] on div "Are you sure you want to archive the selected file(s)? The file will be placed …" at bounding box center [784, 375] width 424 height 228
drag, startPoint x: 756, startPoint y: 437, endPoint x: 636, endPoint y: 424, distance: 120.7
click at [749, 432] on div "Cancel Proceed" at bounding box center [813, 439] width 313 height 49
click at [916, 444] on div "Cancel Proceed" at bounding box center [813, 450] width 313 height 28
click at [798, 438] on div "Cancel Proceed" at bounding box center [813, 450] width 313 height 28
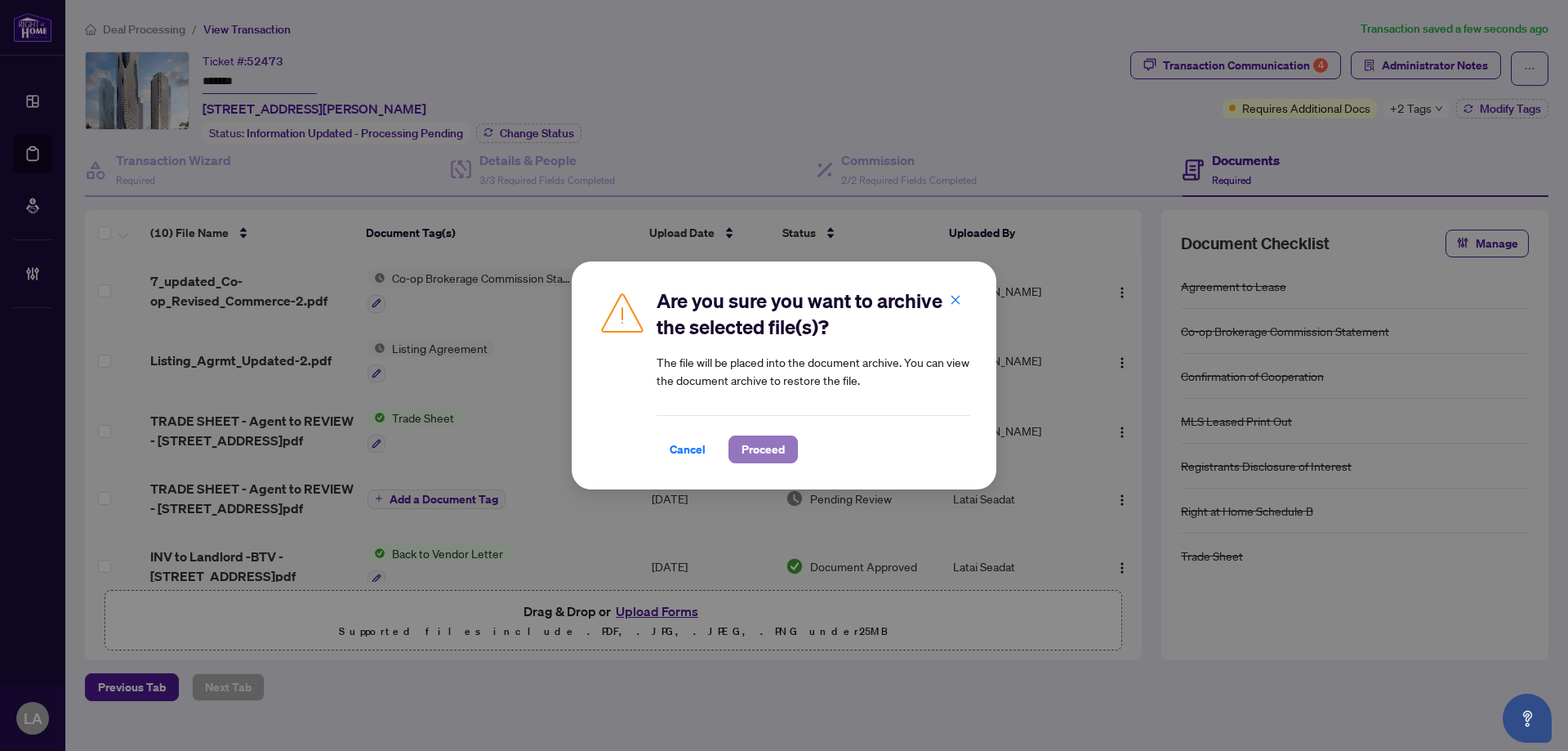
click at [795, 438] on button "Proceed" at bounding box center [763, 450] width 69 height 28
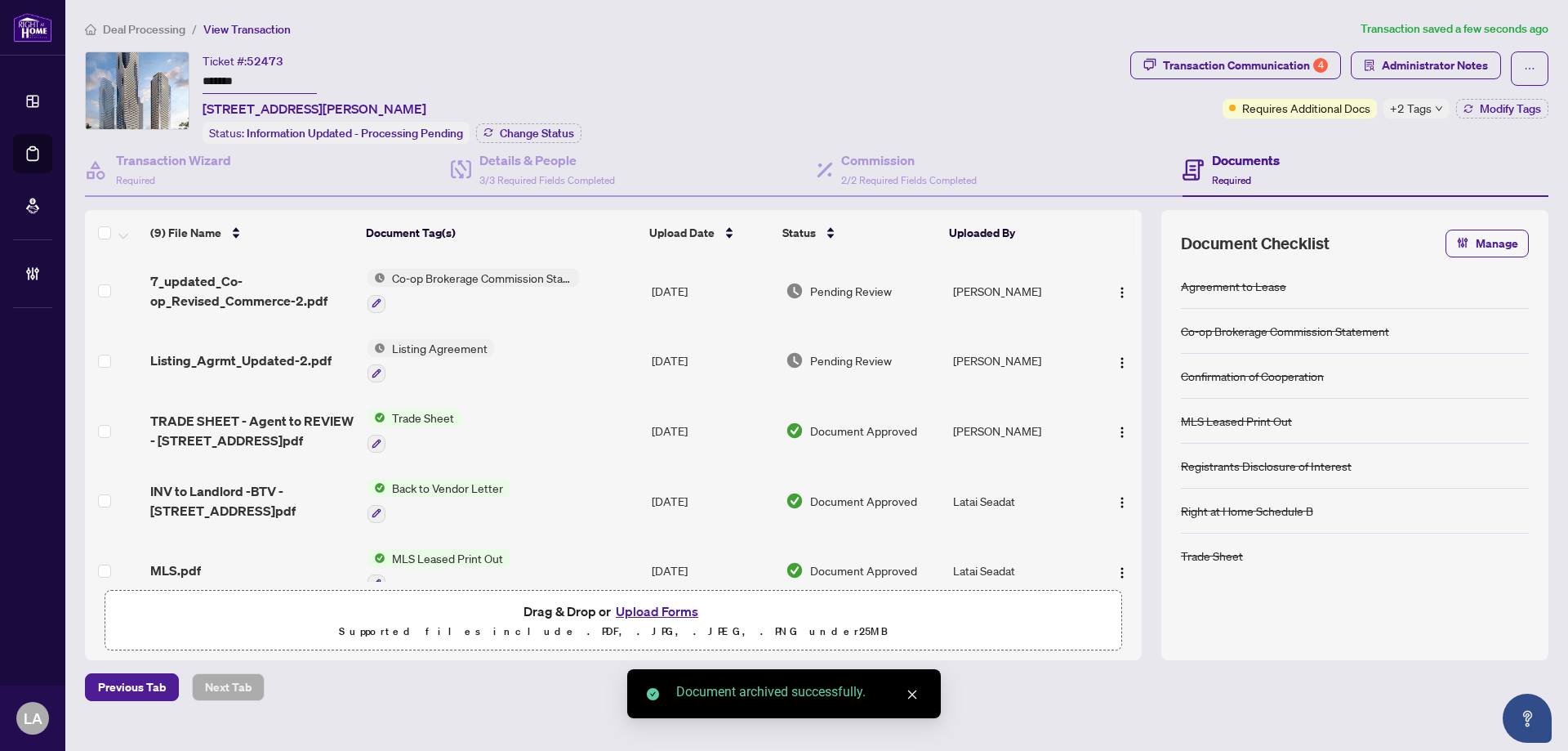
click at [220, 359] on span "Listing_Agrmt_Updated-2.pdf" at bounding box center [241, 360] width 181 height 20
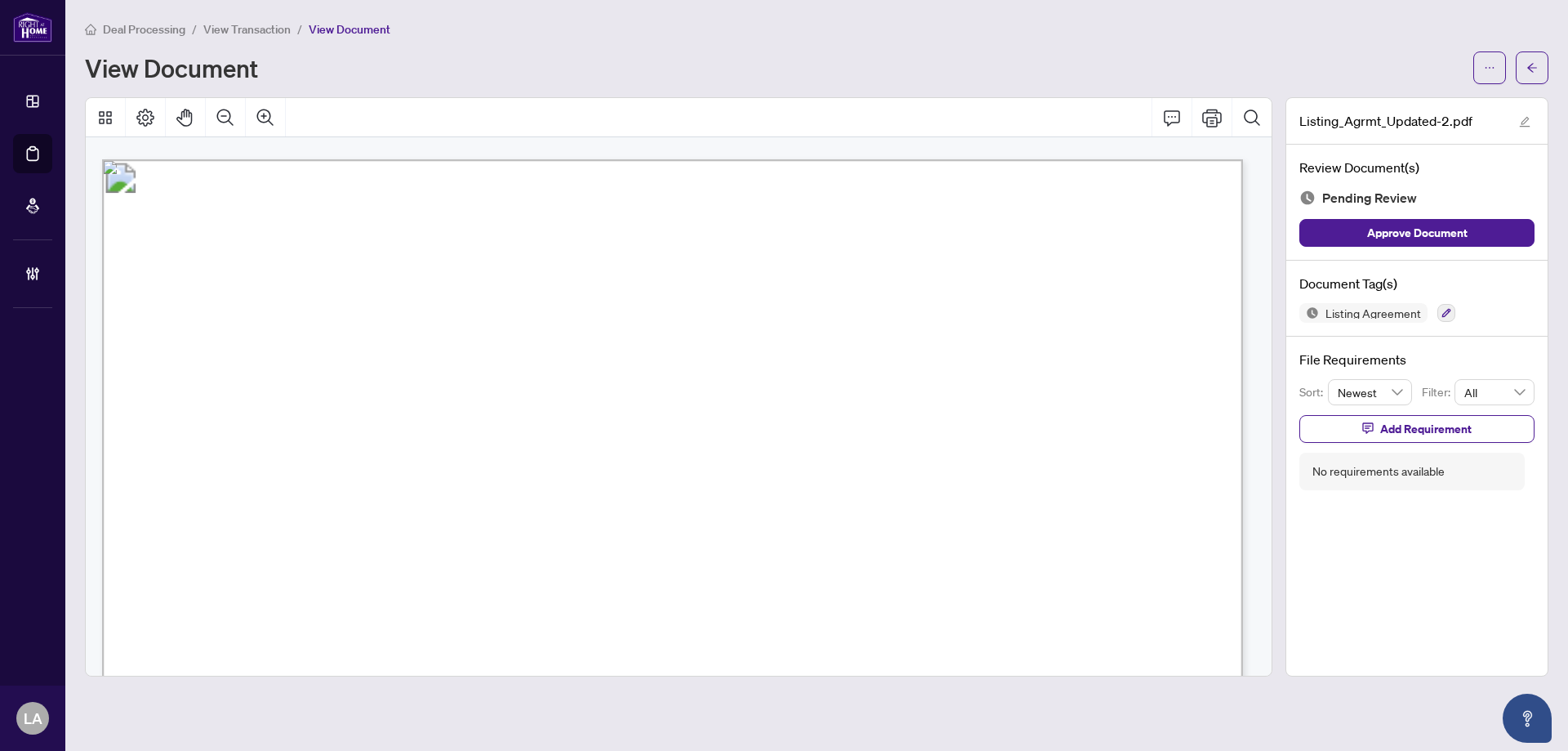
scroll to position [3513, 0]
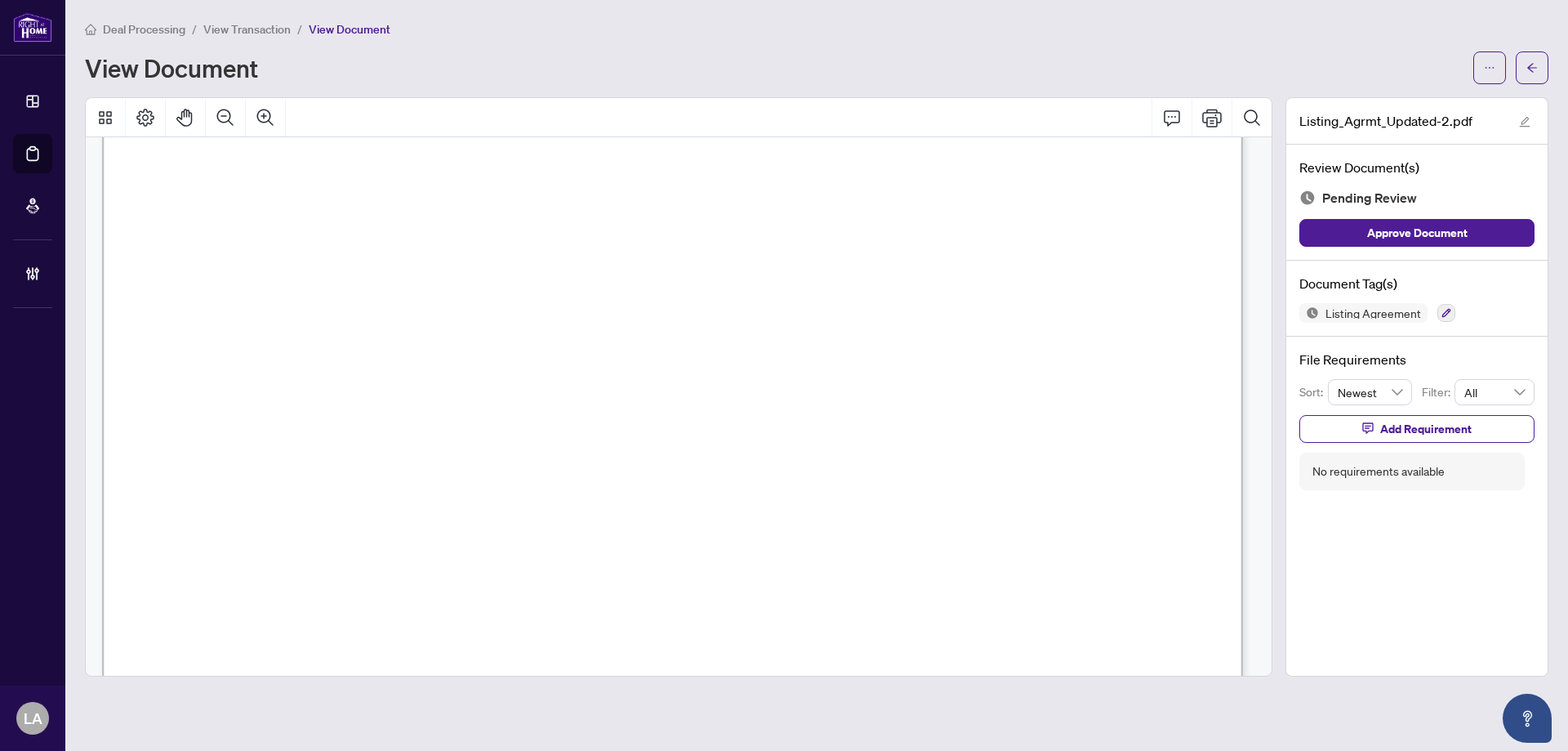
click at [1431, 310] on div "Listing Agreement" at bounding box center [1417, 313] width 236 height 20
click at [1449, 314] on icon "button" at bounding box center [1446, 313] width 10 height 10
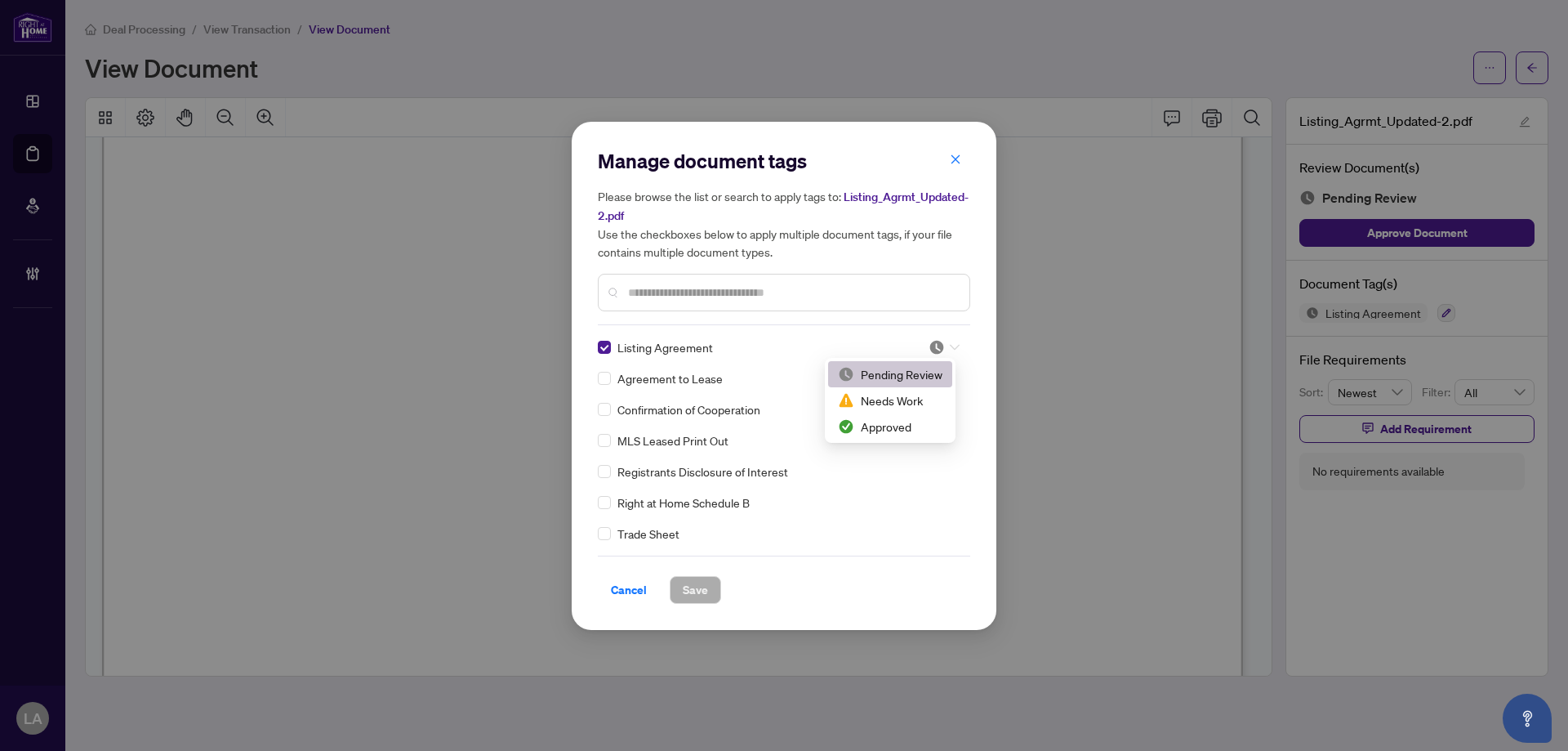
click at [919, 353] on div at bounding box center [939, 346] width 42 height 16
click at [940, 349] on div at bounding box center [944, 346] width 31 height 16
click at [874, 435] on div "Approved" at bounding box center [890, 426] width 105 height 18
click at [710, 582] on button "Save" at bounding box center [694, 590] width 51 height 28
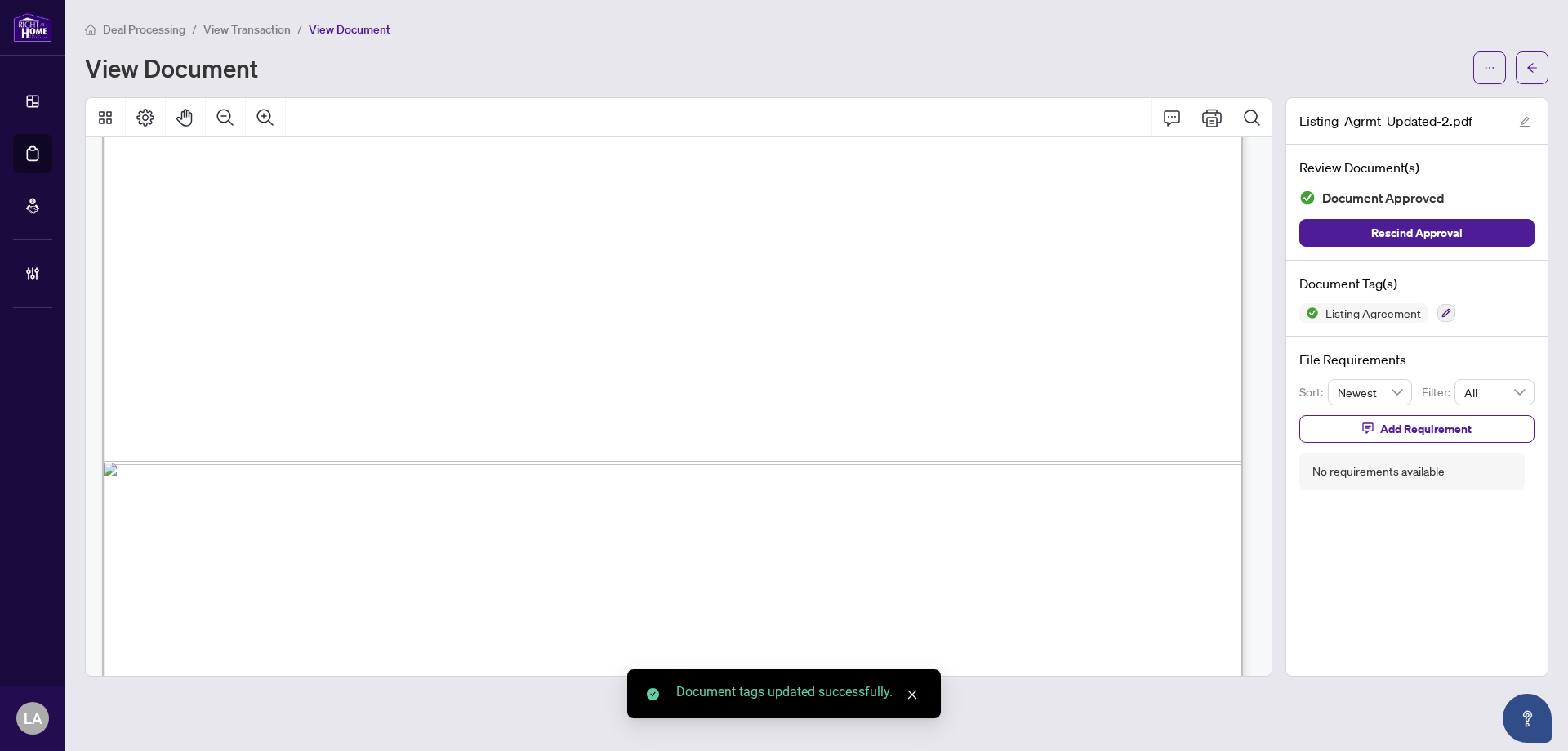
scroll to position [4000, 0]
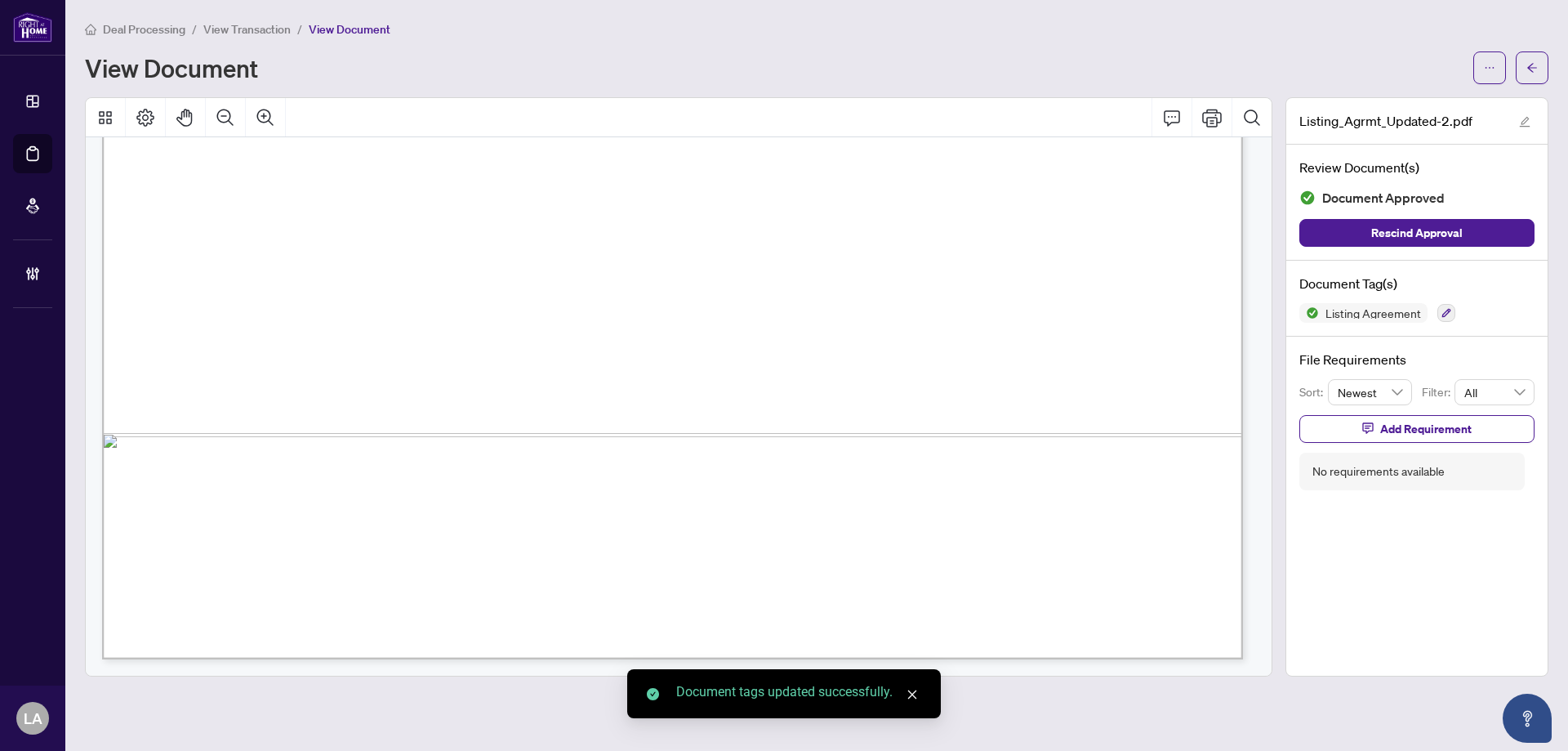
click at [210, 27] on span "View Transaction" at bounding box center [247, 29] width 87 height 15
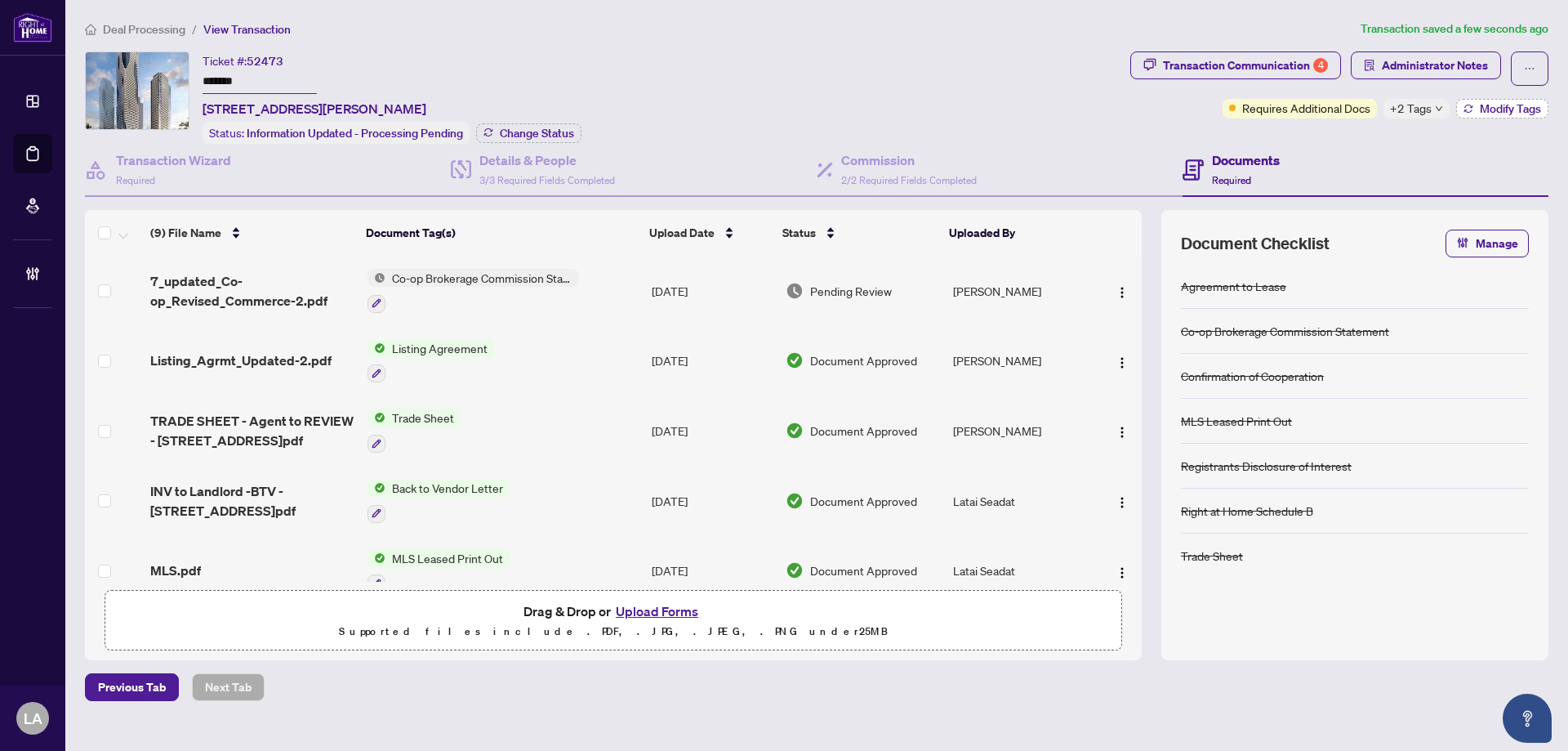
click at [1474, 102] on button "Modify Tags" at bounding box center [1502, 108] width 93 height 20
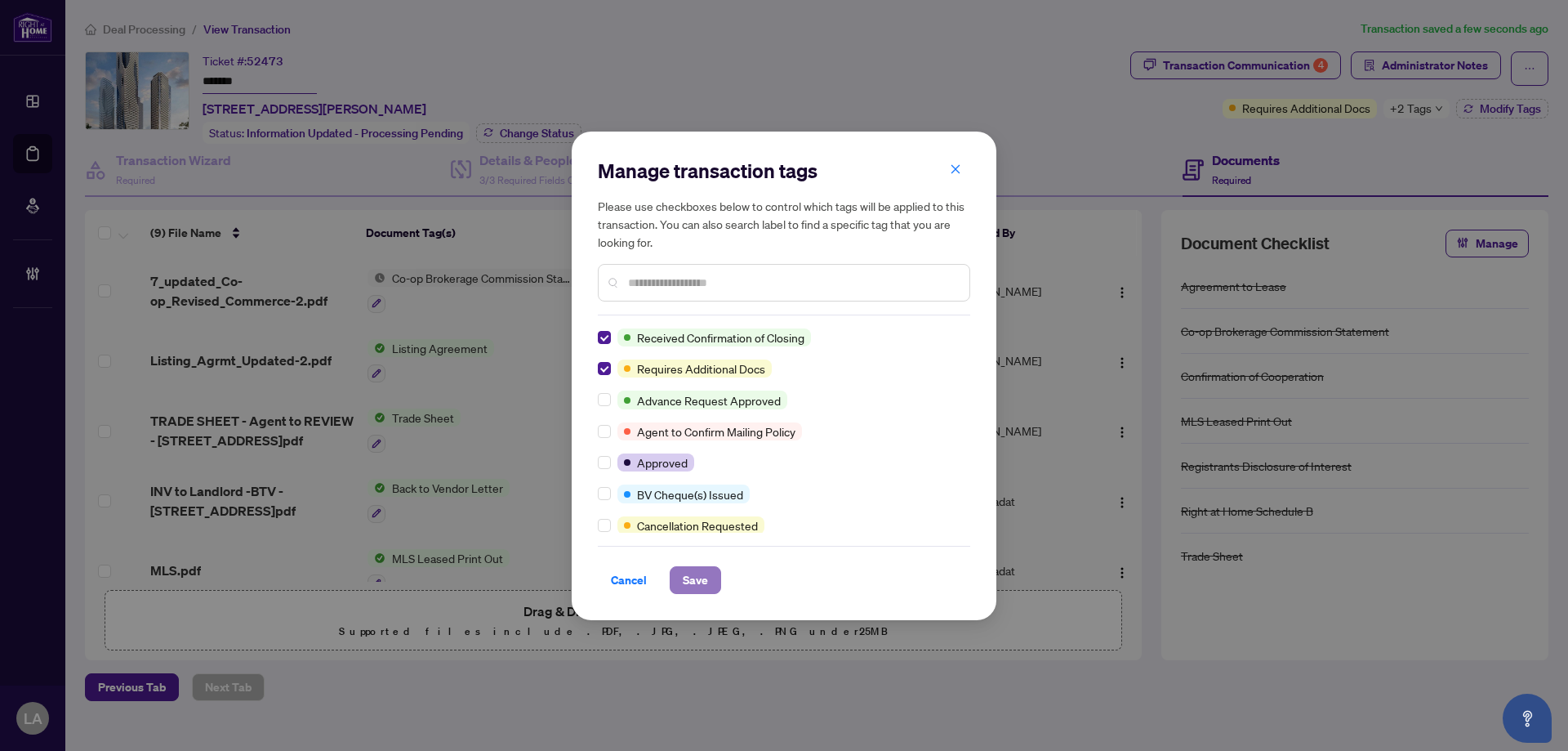
drag, startPoint x: 713, startPoint y: 577, endPoint x: 700, endPoint y: 567, distance: 16.4
click at [712, 576] on button "Save" at bounding box center [694, 580] width 51 height 28
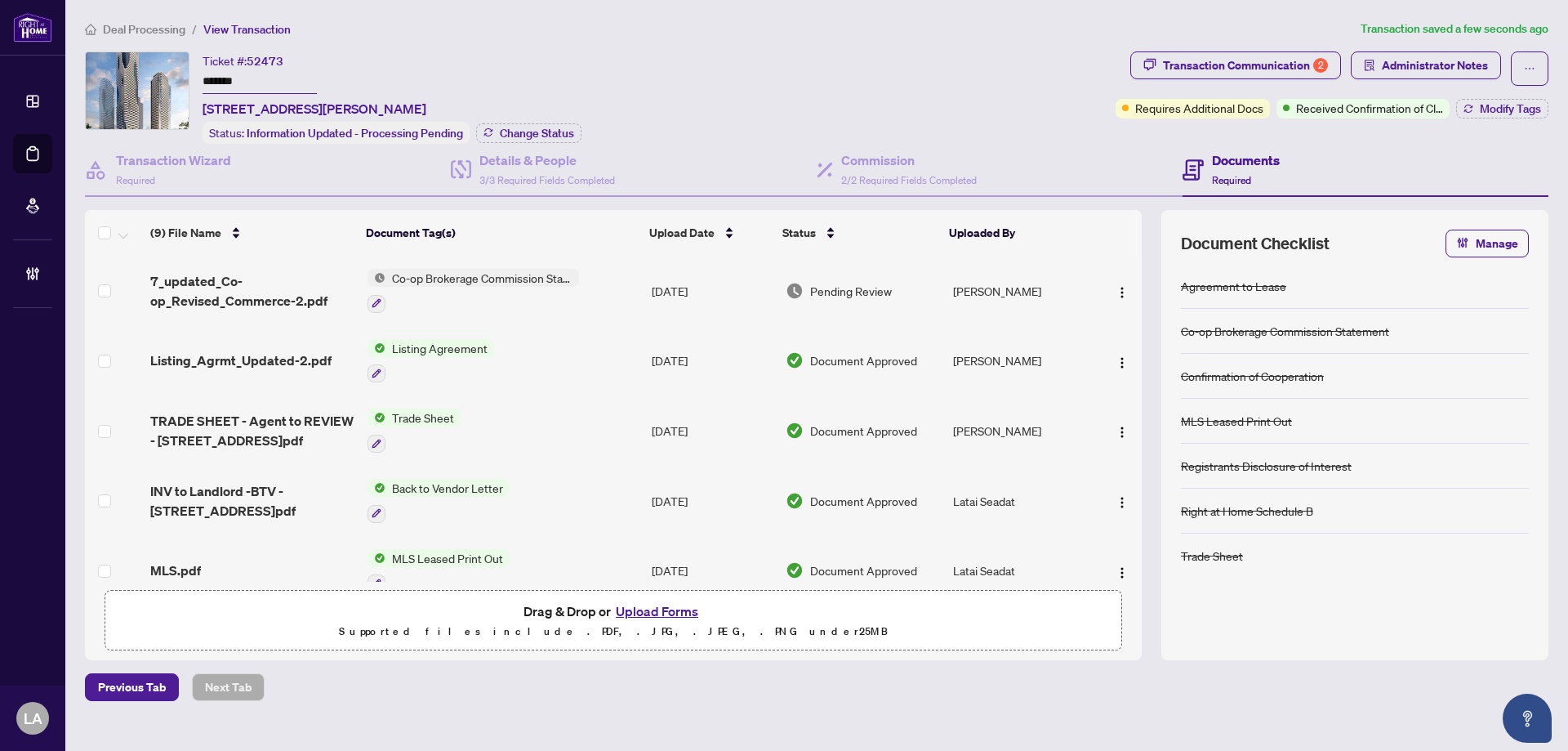
click at [294, 343] on td "Listing_Agrmt_Updated-2.pdf" at bounding box center [252, 360] width 217 height 70
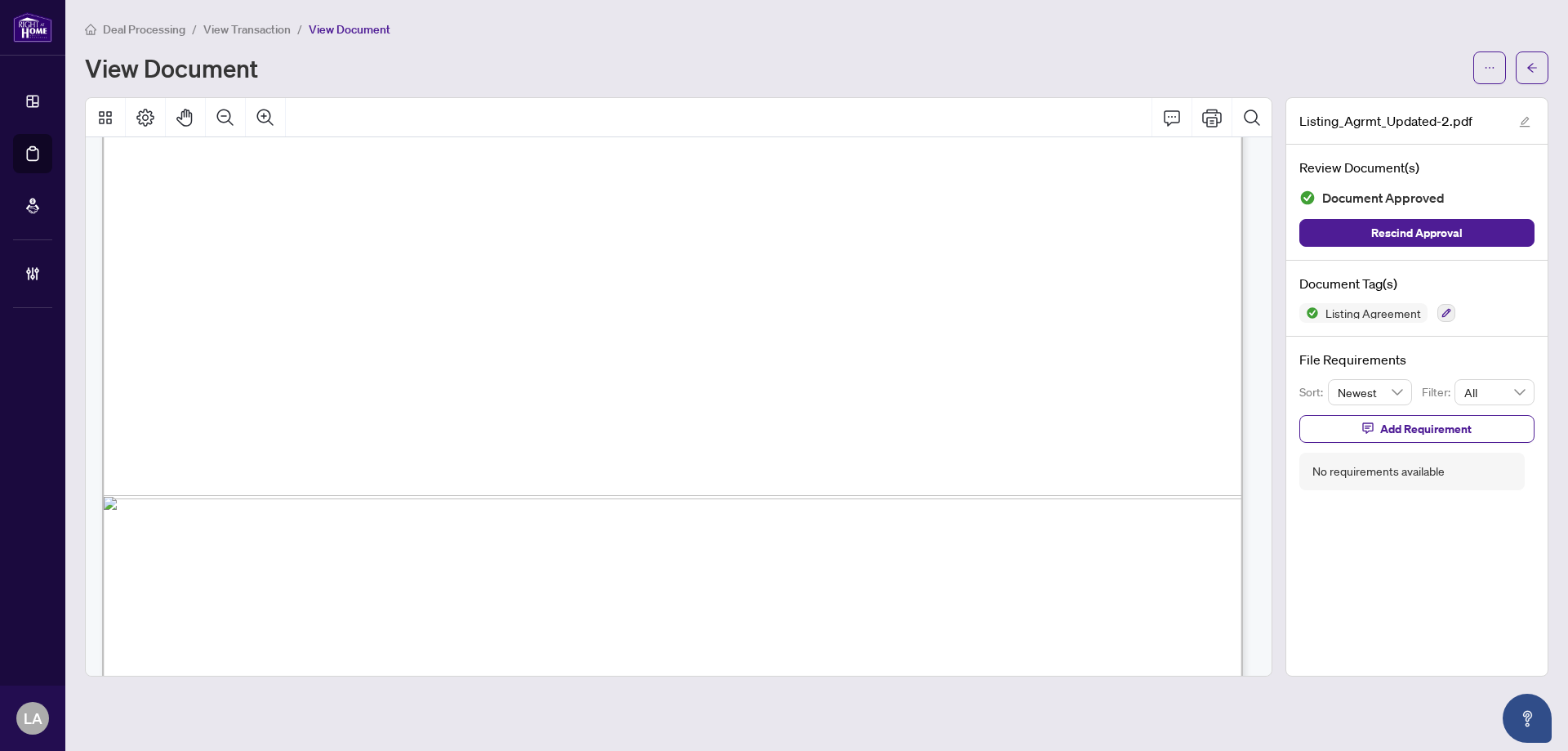
scroll to position [4000, 0]
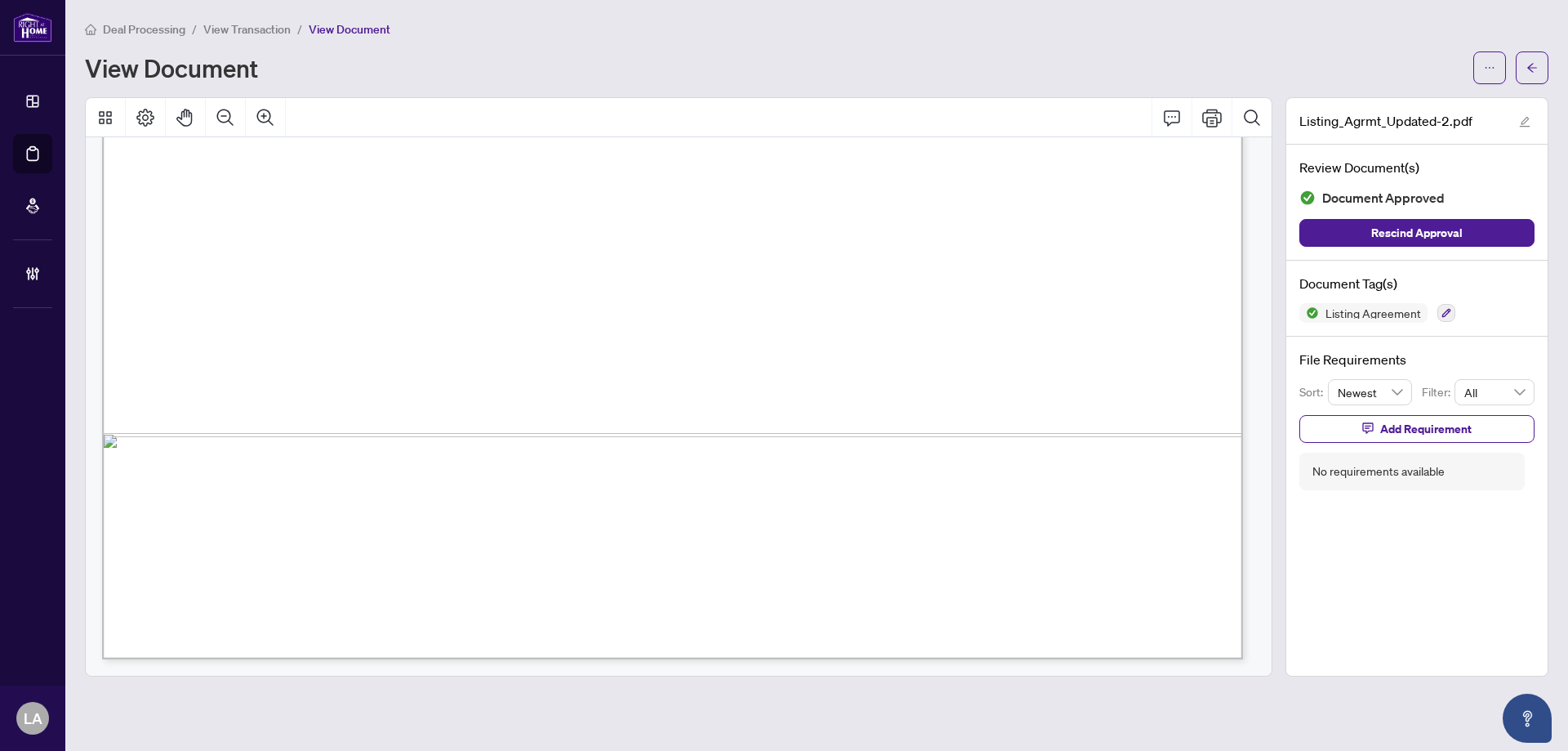
click at [251, 32] on span "View Transaction" at bounding box center [247, 29] width 87 height 15
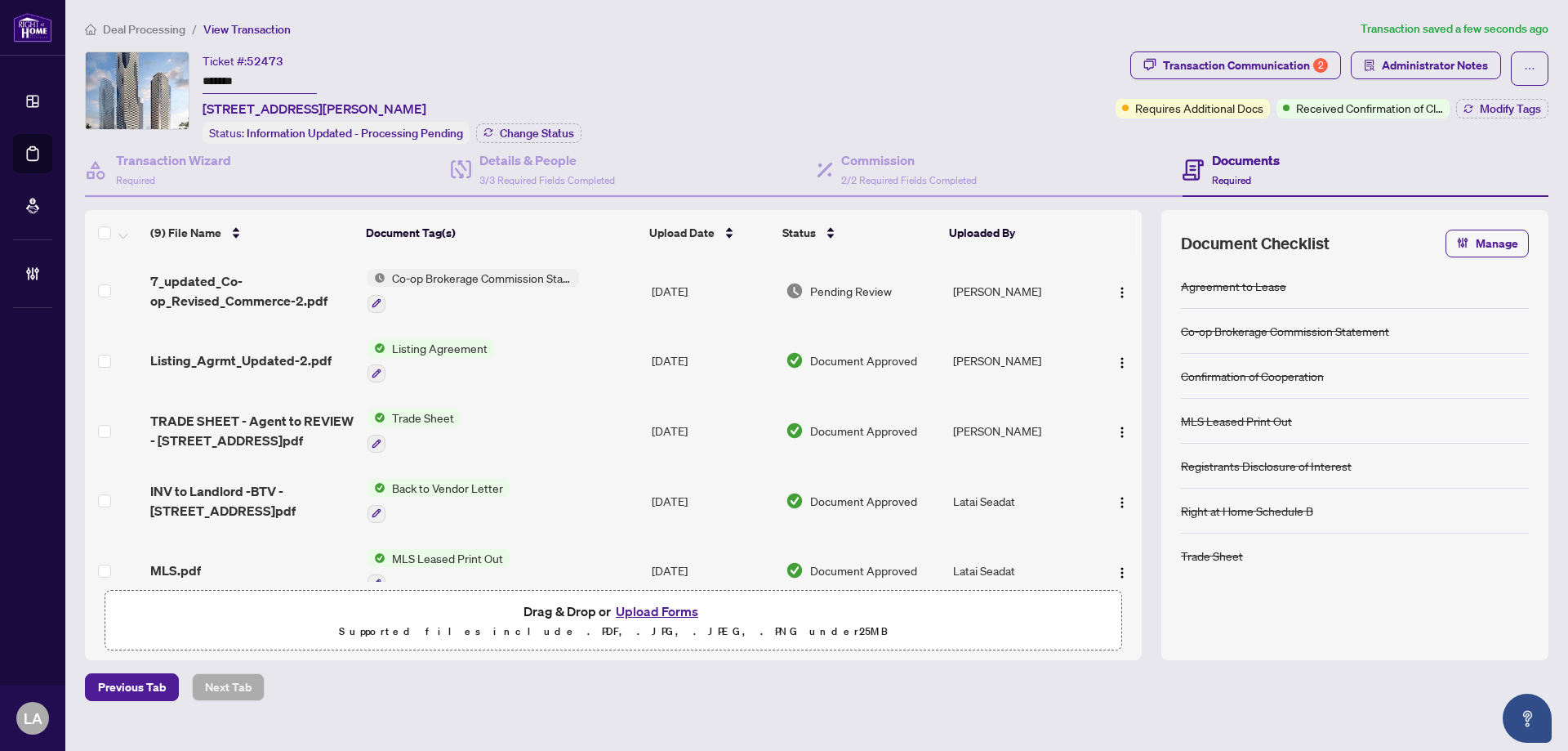
click at [616, 275] on td "Co-op Brokerage Commission Statement" at bounding box center [503, 290] width 284 height 70
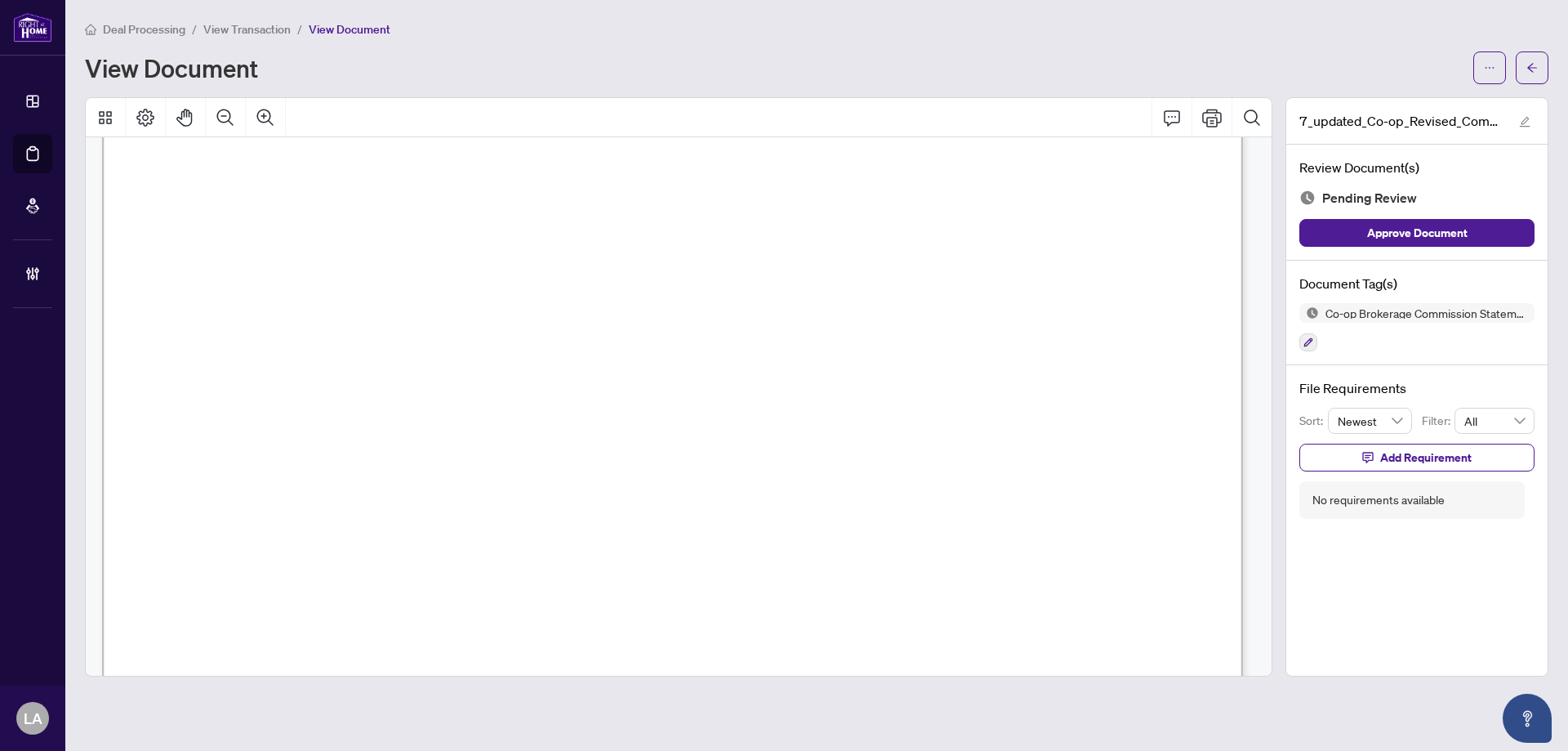
scroll to position [2124, 0]
click at [1300, 339] on button "button" at bounding box center [1308, 342] width 18 height 18
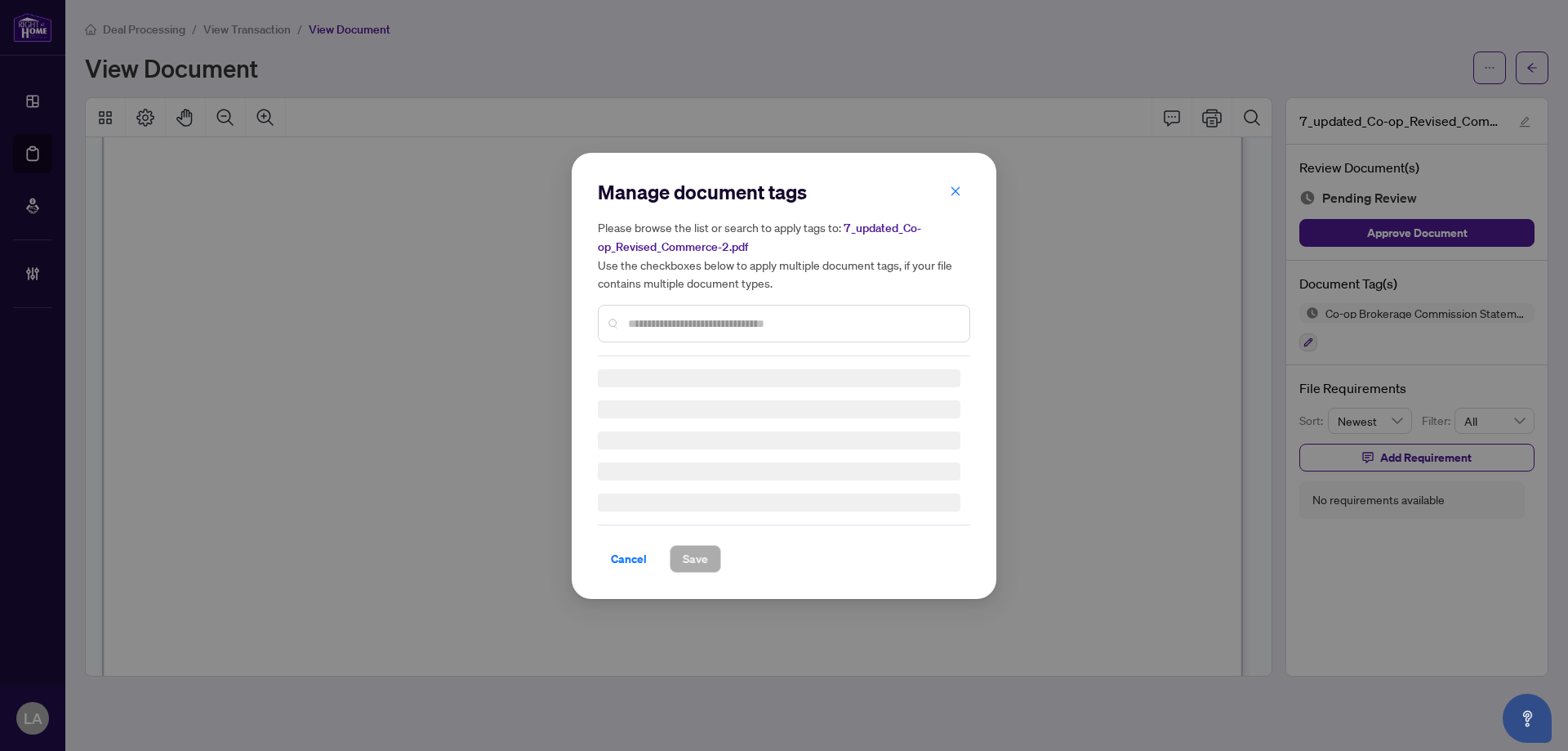
click at [1321, 344] on div "Manage document tags Please browse the list or search to apply tags to: 7_updat…" at bounding box center [784, 375] width 1568 height 751
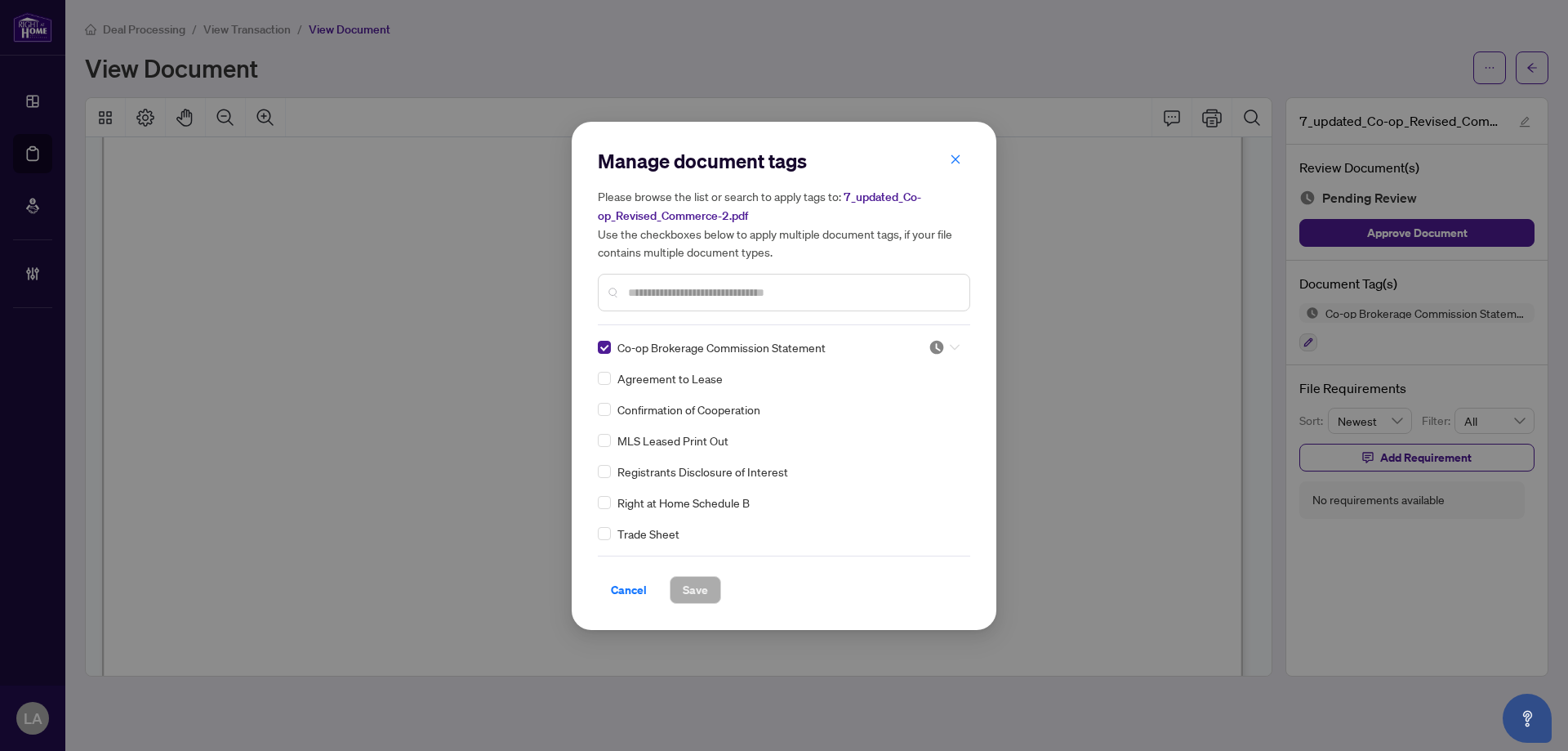
click at [932, 339] on img at bounding box center [936, 346] width 16 height 16
click at [930, 346] on img at bounding box center [936, 346] width 16 height 16
drag, startPoint x: 844, startPoint y: 423, endPoint x: 780, endPoint y: 514, distance: 111.3
click at [843, 423] on img at bounding box center [846, 426] width 16 height 16
drag, startPoint x: 694, startPoint y: 593, endPoint x: 668, endPoint y: 513, distance: 84.1
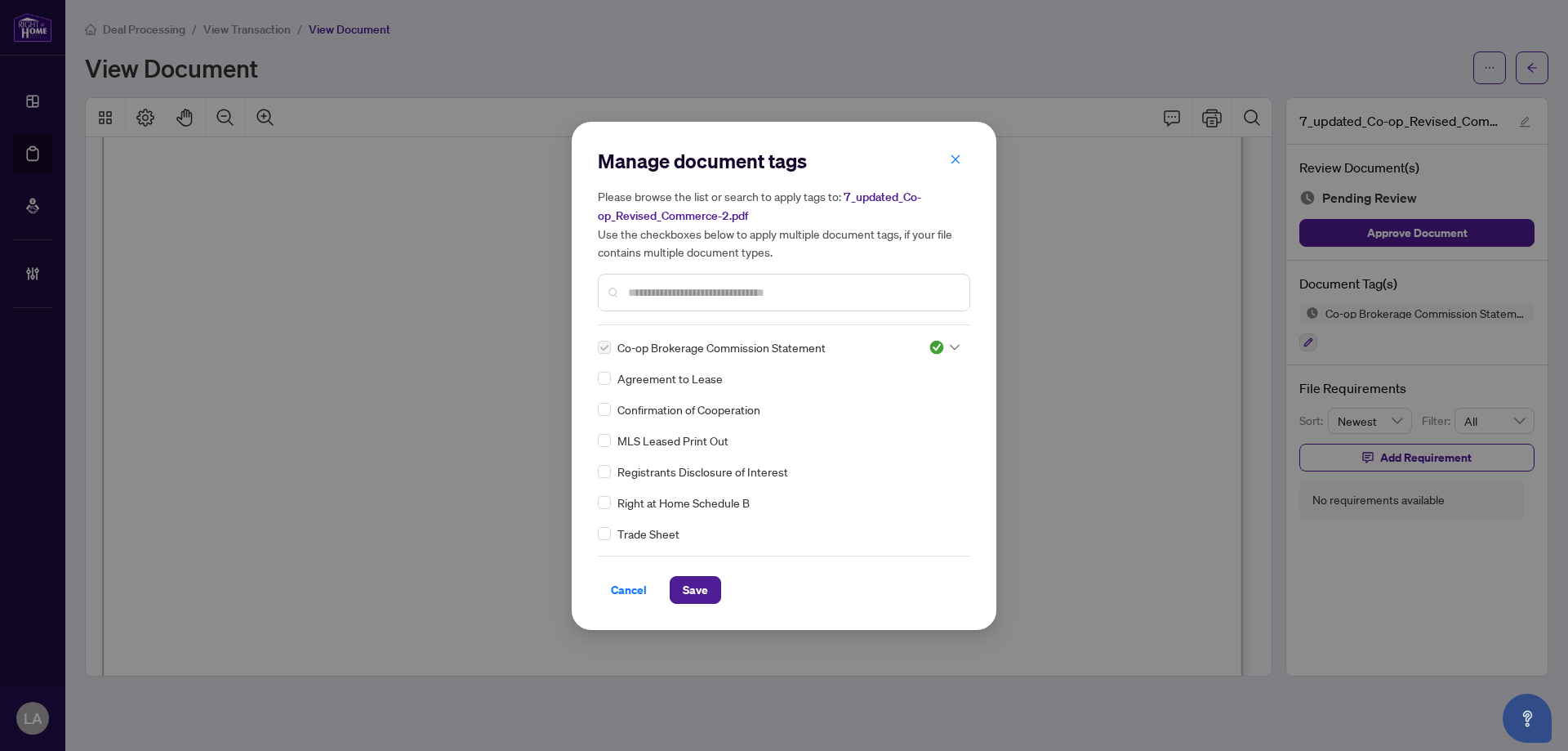
click at [695, 589] on span "Save" at bounding box center [695, 590] width 25 height 26
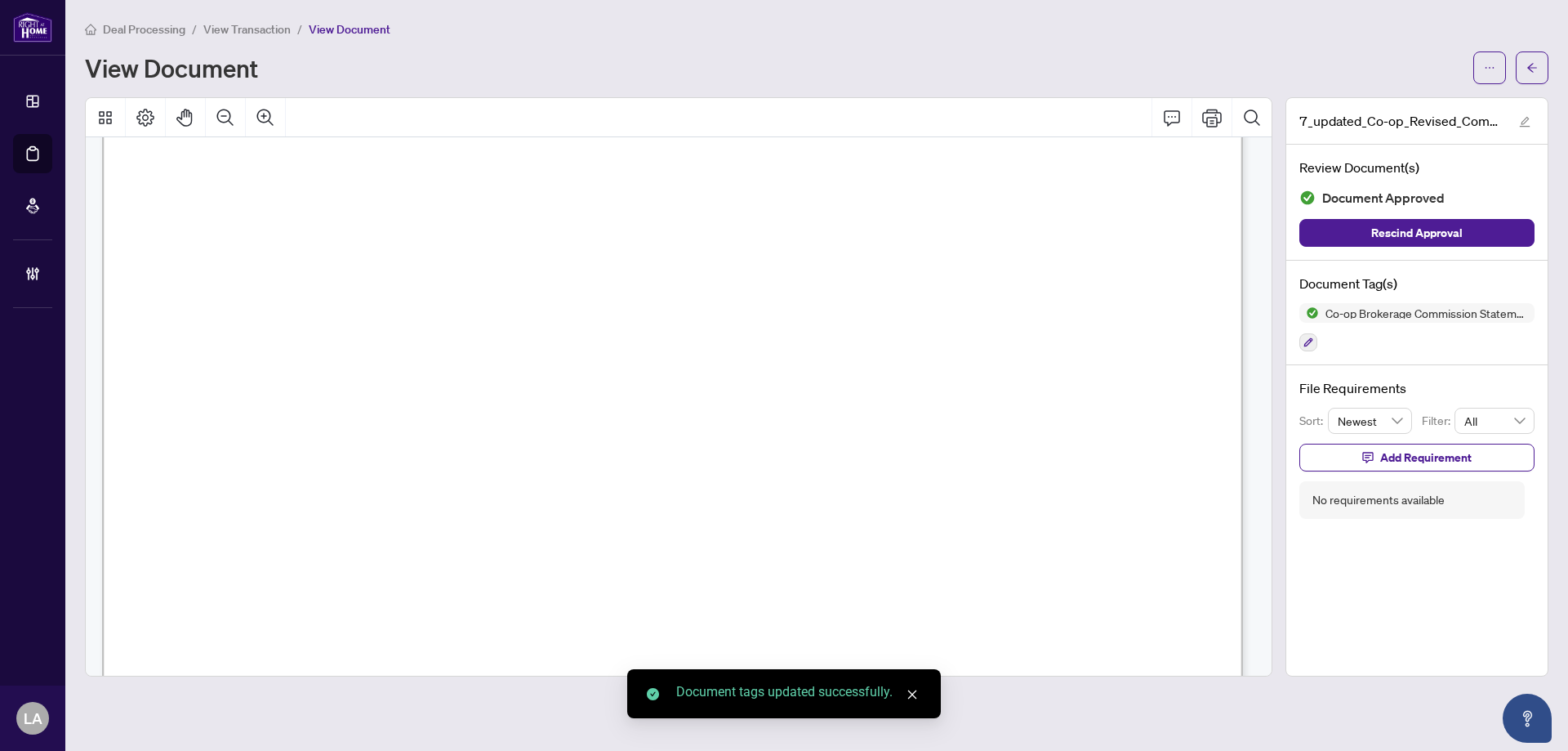
click at [249, 17] on main "Deal Processing / View Transaction / View Document View Document 7_updated_Co-o…" at bounding box center [816, 375] width 1502 height 751
click at [215, 29] on span "View Transaction" at bounding box center [247, 29] width 87 height 15
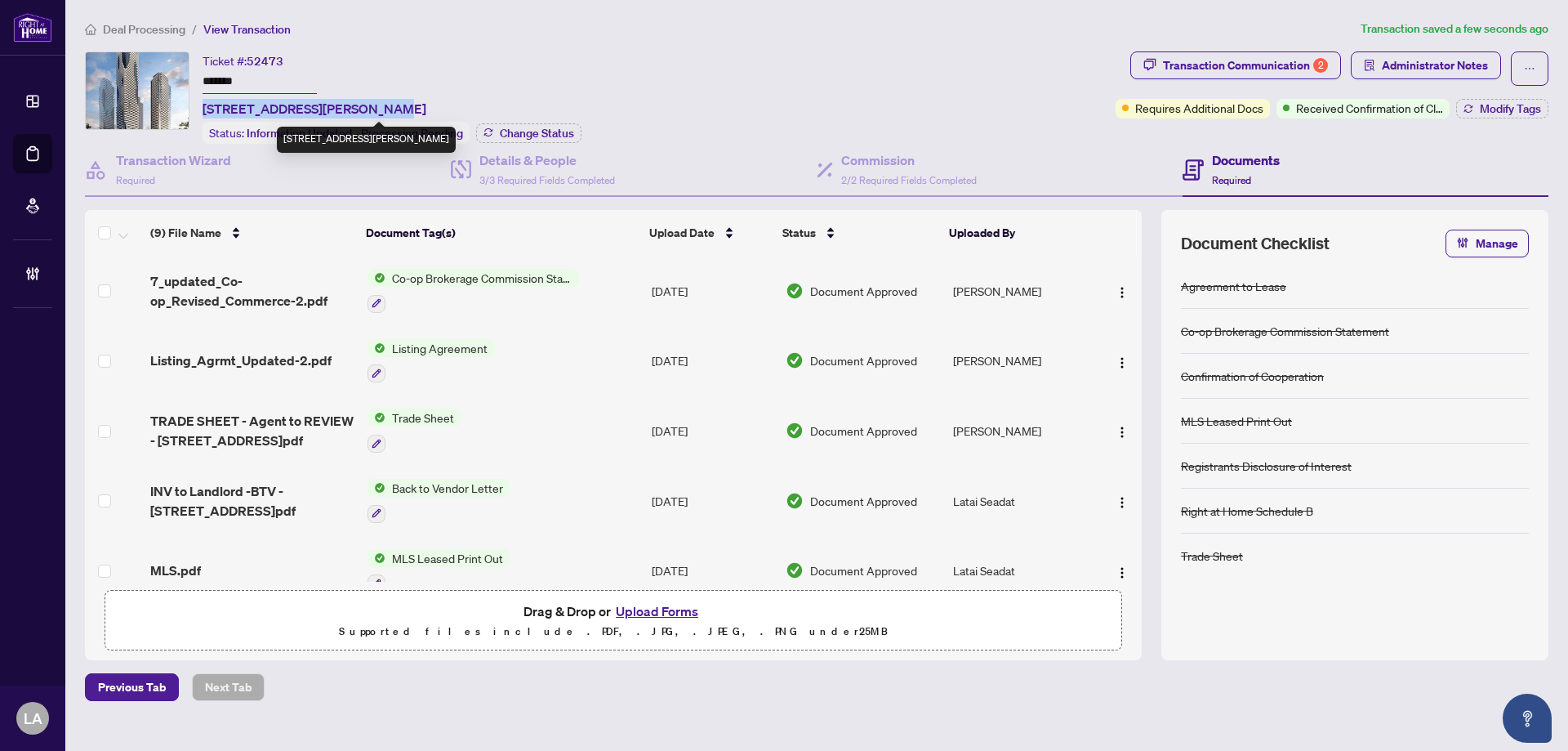
drag, startPoint x: 201, startPoint y: 105, endPoint x: 369, endPoint y: 98, distance: 168.1
click at [381, 100] on div "Ticket #: 52473 ******* [STREET_ADDRESS][PERSON_NAME] Status: Information Updat…" at bounding box center [597, 97] width 1024 height 93
click at [358, 99] on span "[STREET_ADDRESS][PERSON_NAME]" at bounding box center [314, 108] width 223 height 20
drag, startPoint x: 200, startPoint y: 104, endPoint x: 344, endPoint y: 101, distance: 144.0
click at [344, 101] on div "Ticket #: 52473 ******* [STREET_ADDRESS][PERSON_NAME] Status: Information Updat…" at bounding box center [597, 97] width 1024 height 93
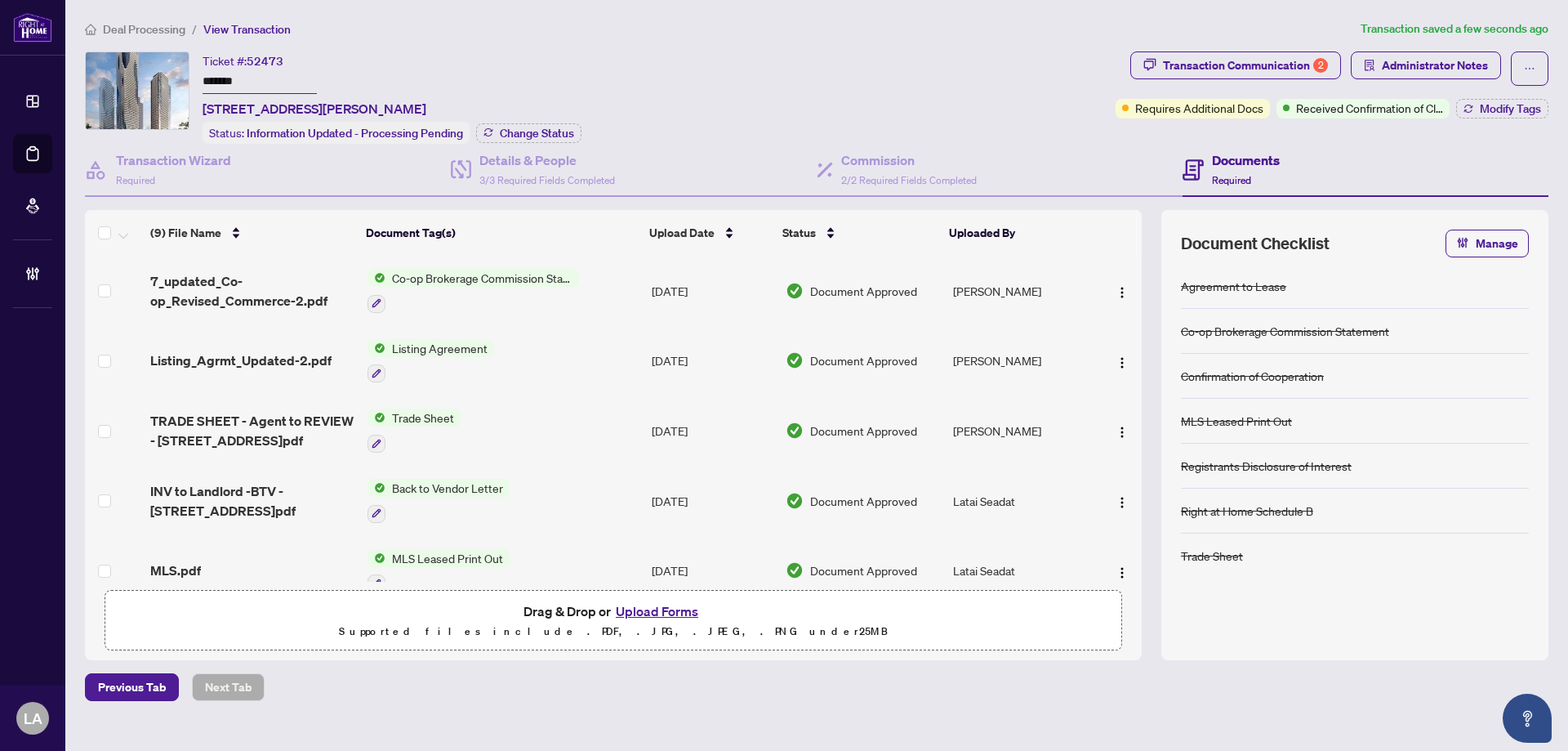
click at [278, 74] on input "*******" at bounding box center [260, 81] width 114 height 23
click at [258, 82] on input "*******" at bounding box center [260, 81] width 114 height 23
click at [269, 54] on span "52473" at bounding box center [265, 61] width 36 height 15
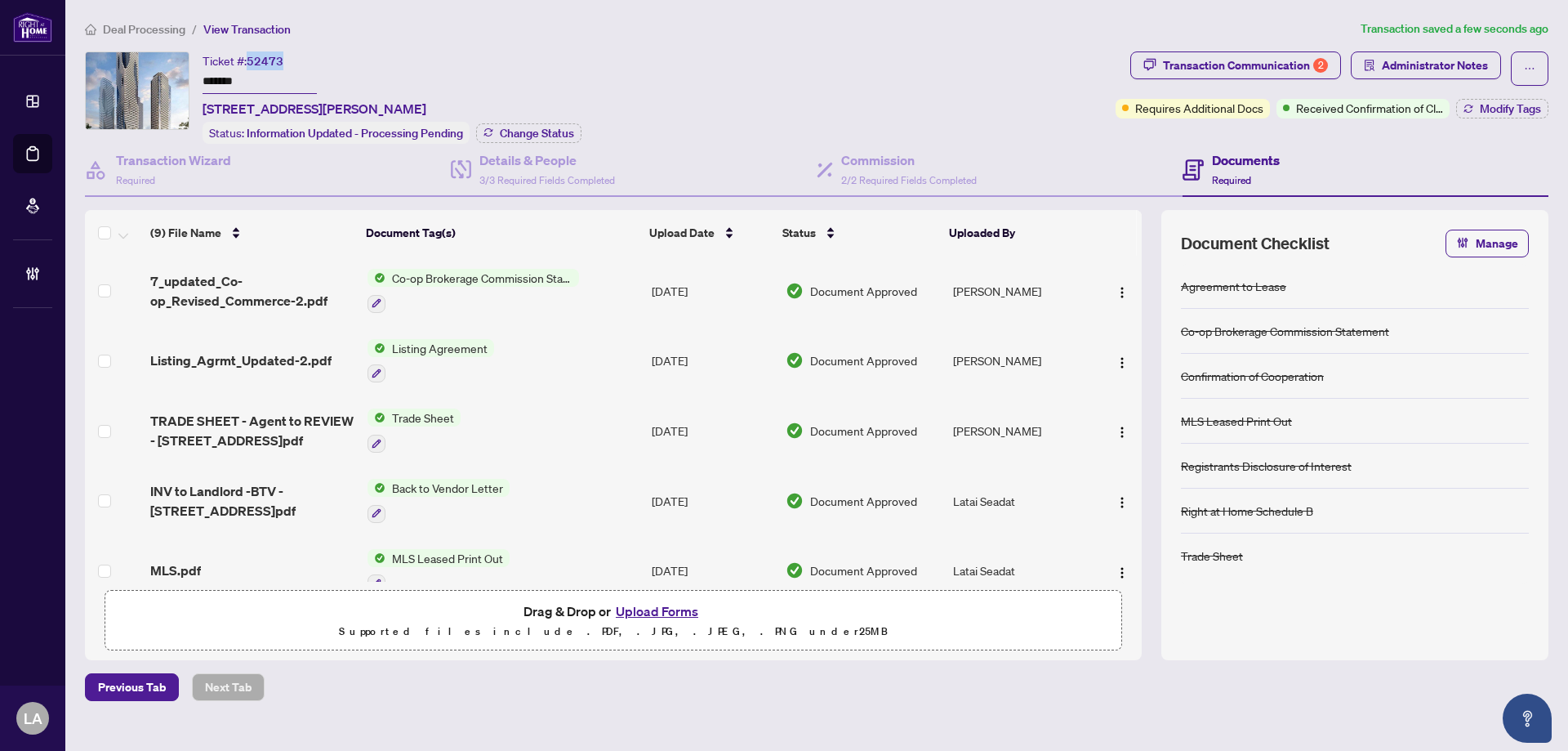
click at [269, 54] on span "52473" at bounding box center [265, 61] width 36 height 15
click at [286, 62] on div "Ticket #: 52473 ******* [STREET_ADDRESS][PERSON_NAME]" at bounding box center [314, 84] width 223 height 67
click at [268, 59] on span "52473" at bounding box center [265, 61] width 36 height 15
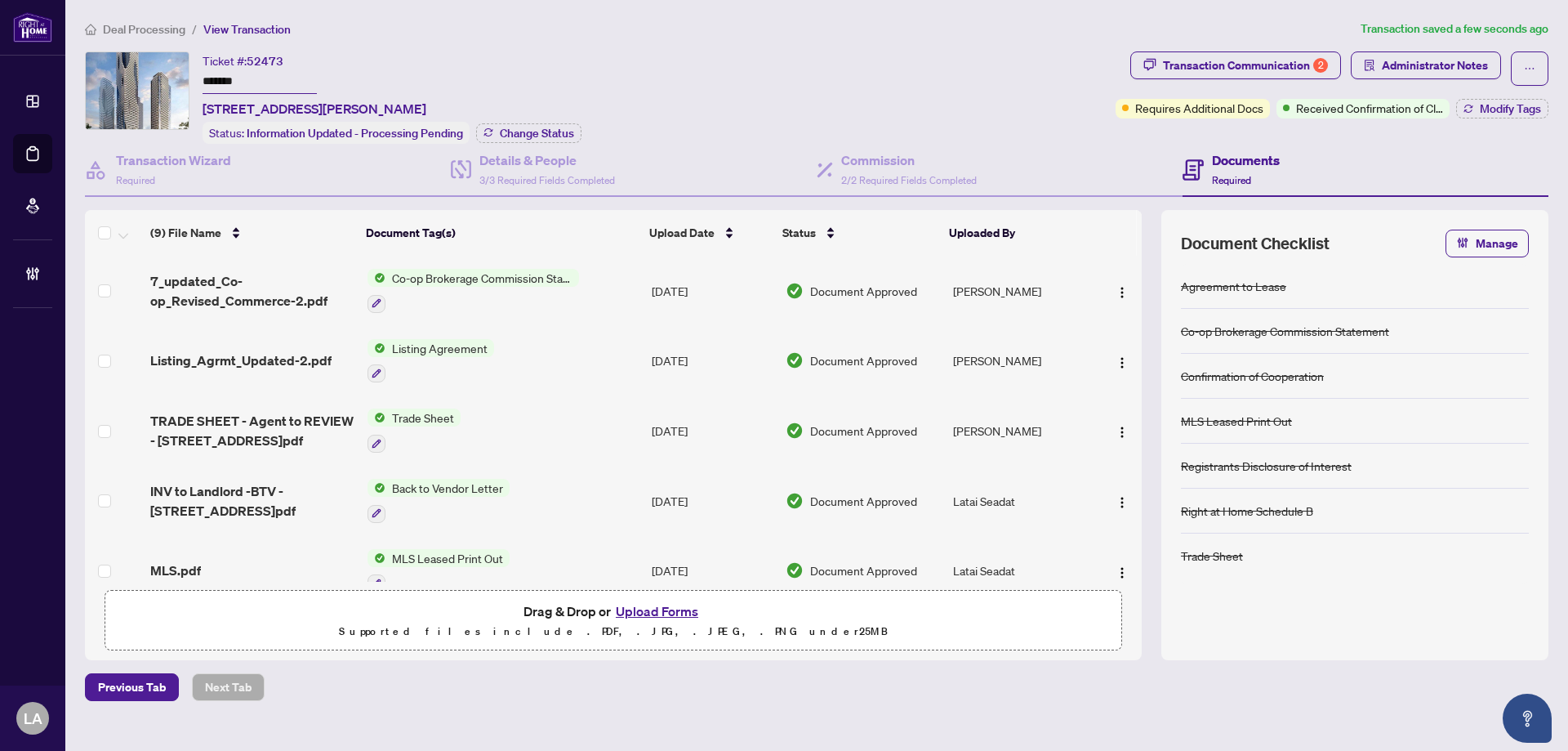
click at [268, 59] on span "52473" at bounding box center [265, 61] width 36 height 15
click at [288, 61] on div "Ticket #: 52473 ******* [STREET_ADDRESS][PERSON_NAME]" at bounding box center [314, 84] width 223 height 67
click at [267, 57] on span "52473" at bounding box center [265, 61] width 36 height 15
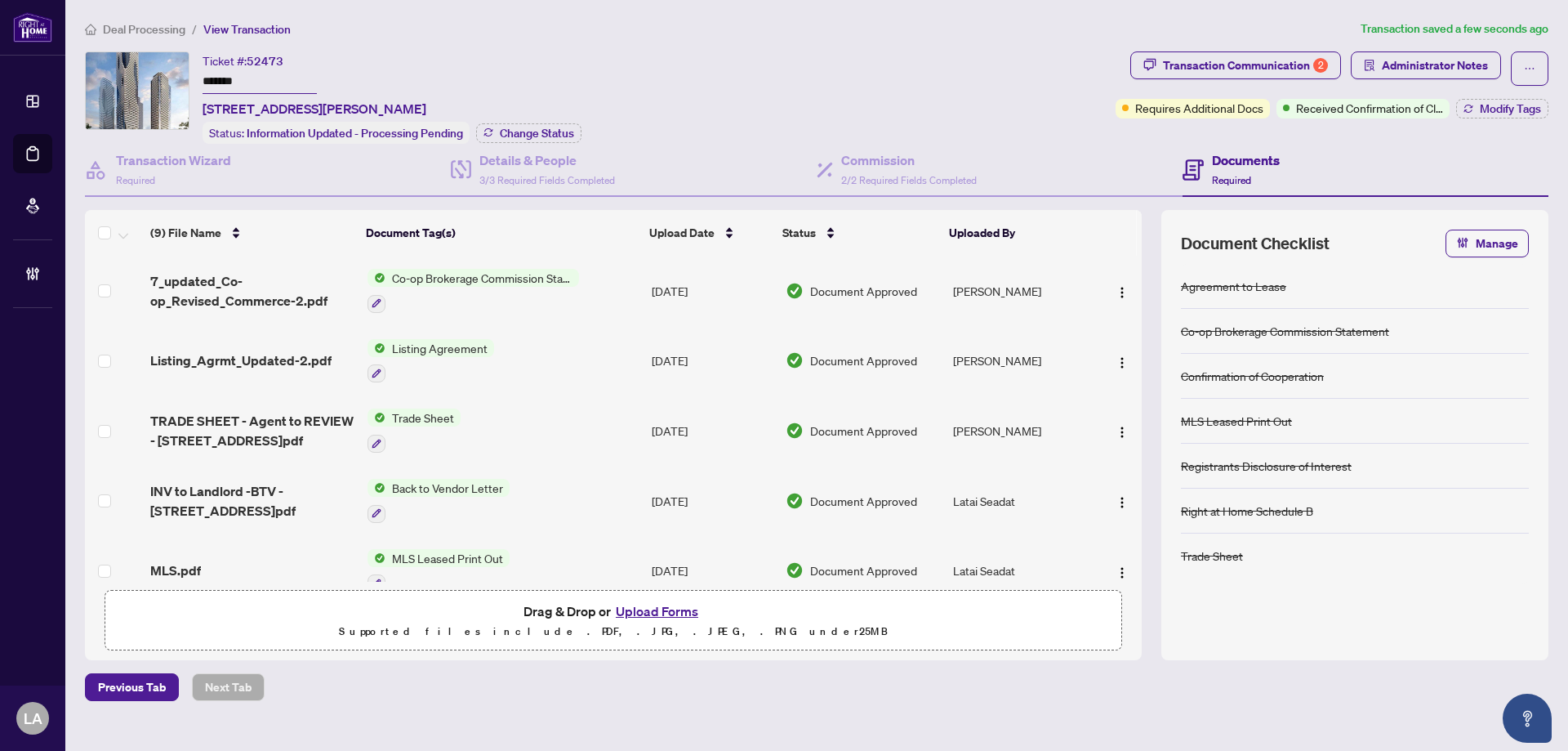
click at [288, 61] on div "Ticket #: 52473 ******* [STREET_ADDRESS][PERSON_NAME]" at bounding box center [314, 84] width 223 height 67
click at [273, 59] on span "52473" at bounding box center [265, 61] width 36 height 15
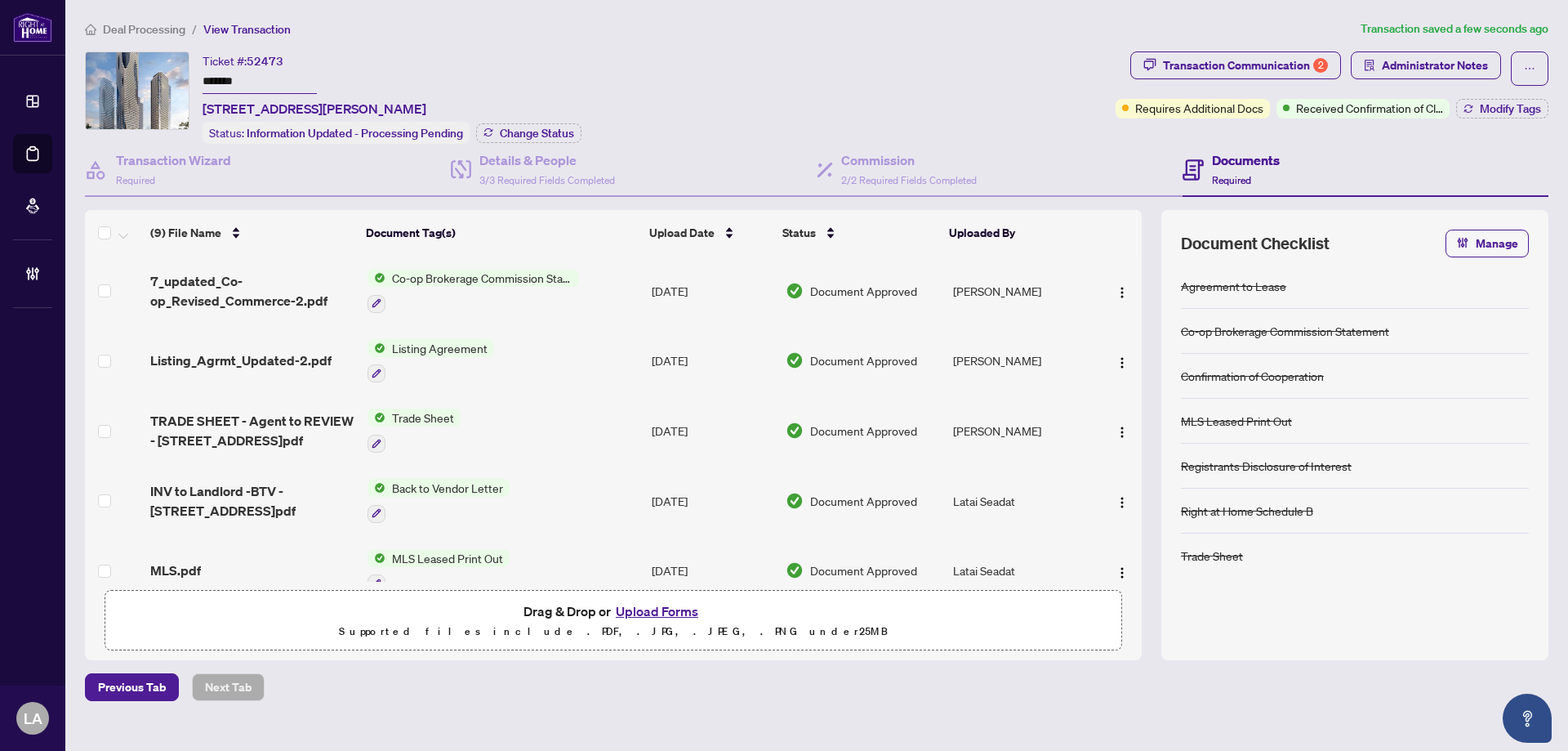
click at [289, 59] on div "Ticket #: 52473 ******* [STREET_ADDRESS][PERSON_NAME]" at bounding box center [314, 84] width 223 height 67
drag, startPoint x: 283, startPoint y: 59, endPoint x: 252, endPoint y: 55, distance: 31.3
click at [252, 55] on span "52473" at bounding box center [265, 61] width 36 height 15
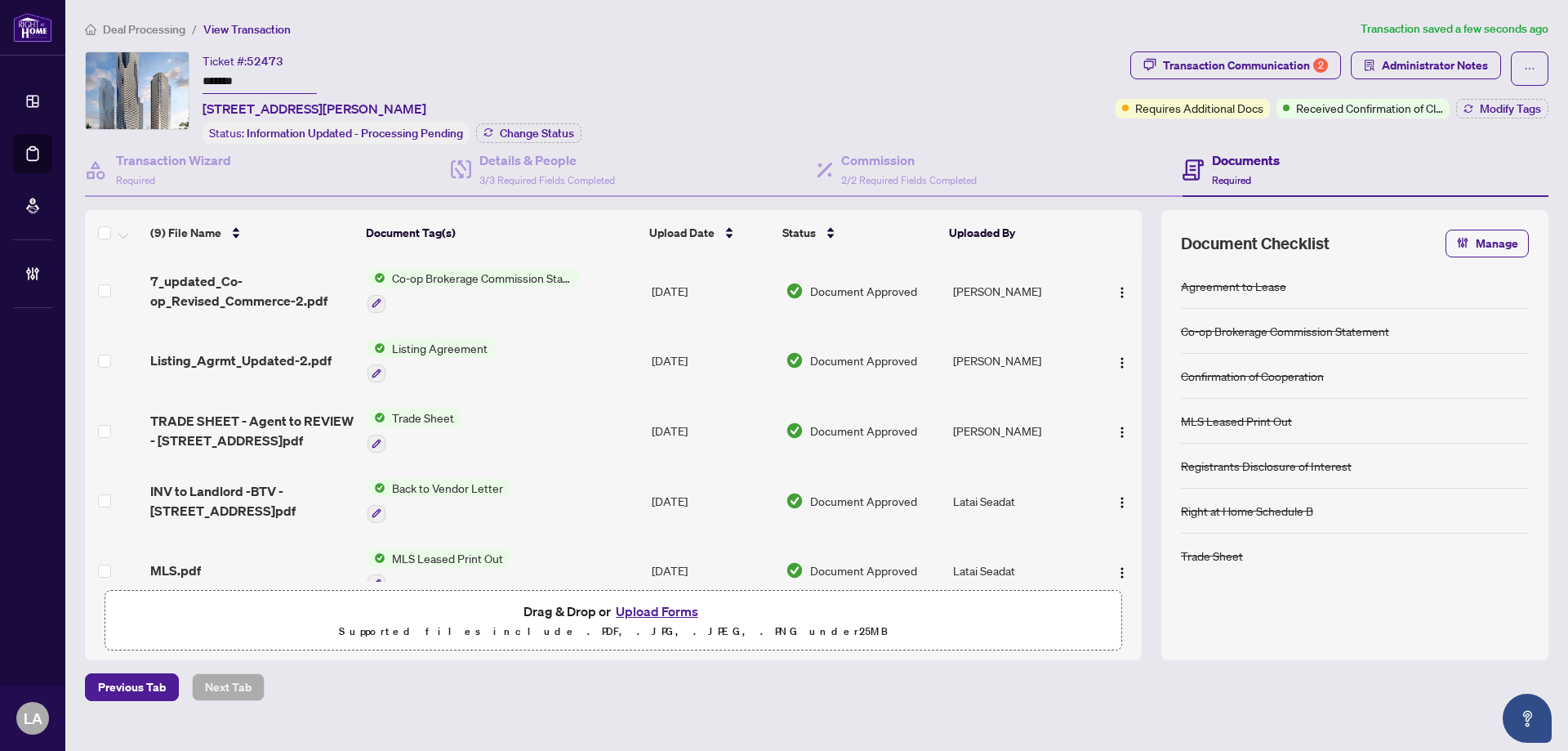
click at [252, 55] on span "52473" at bounding box center [265, 61] width 36 height 15
click at [223, 55] on div "Ticket #: 52473" at bounding box center [242, 61] width 81 height 19
click at [229, 79] on input "*******" at bounding box center [260, 81] width 114 height 23
click at [264, 78] on input "*******" at bounding box center [260, 81] width 114 height 23
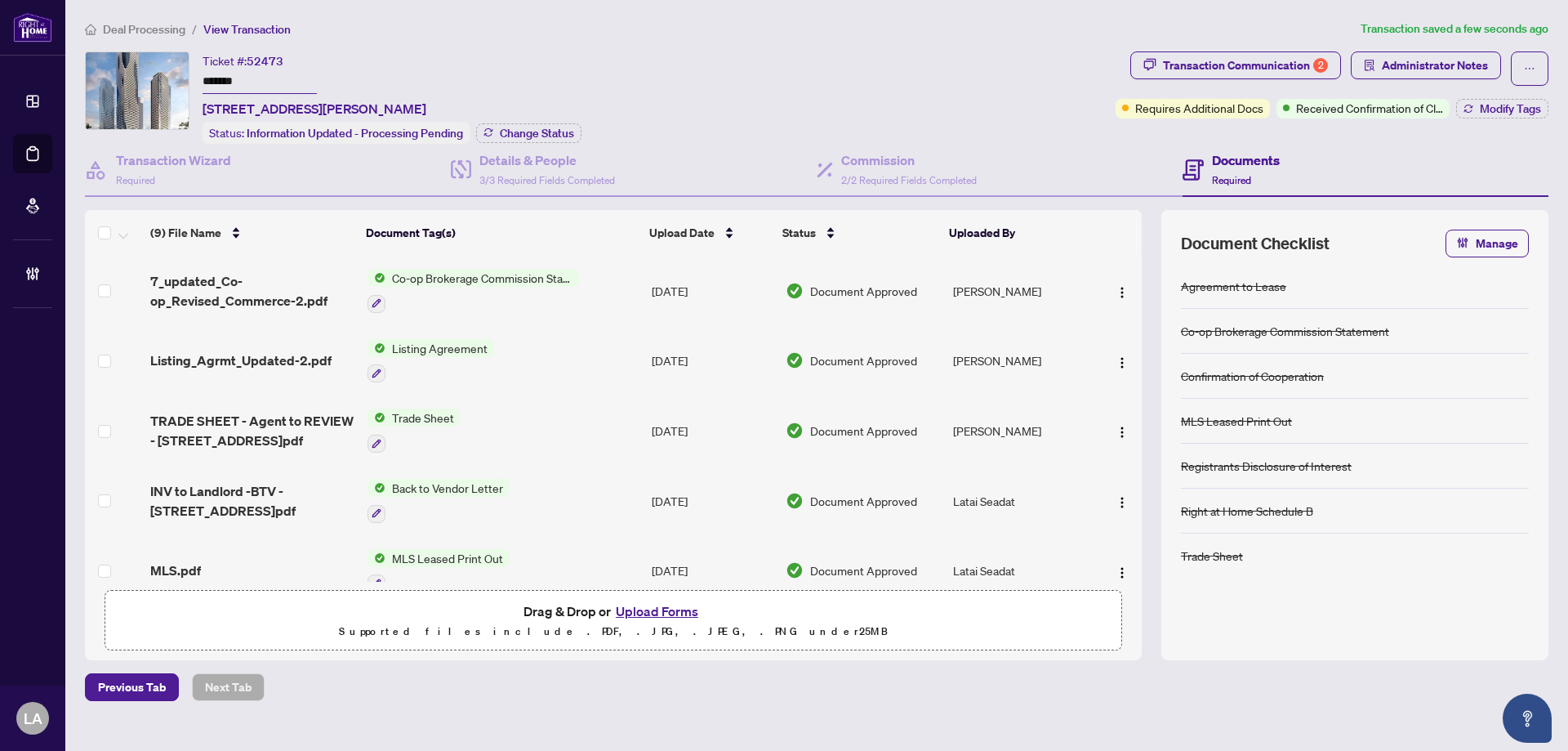
click at [261, 67] on div "Ticket #: 52473" at bounding box center [242, 61] width 81 height 19
click at [261, 65] on span "52473" at bounding box center [265, 61] width 36 height 15
click at [265, 63] on span "52473" at bounding box center [265, 61] width 36 height 15
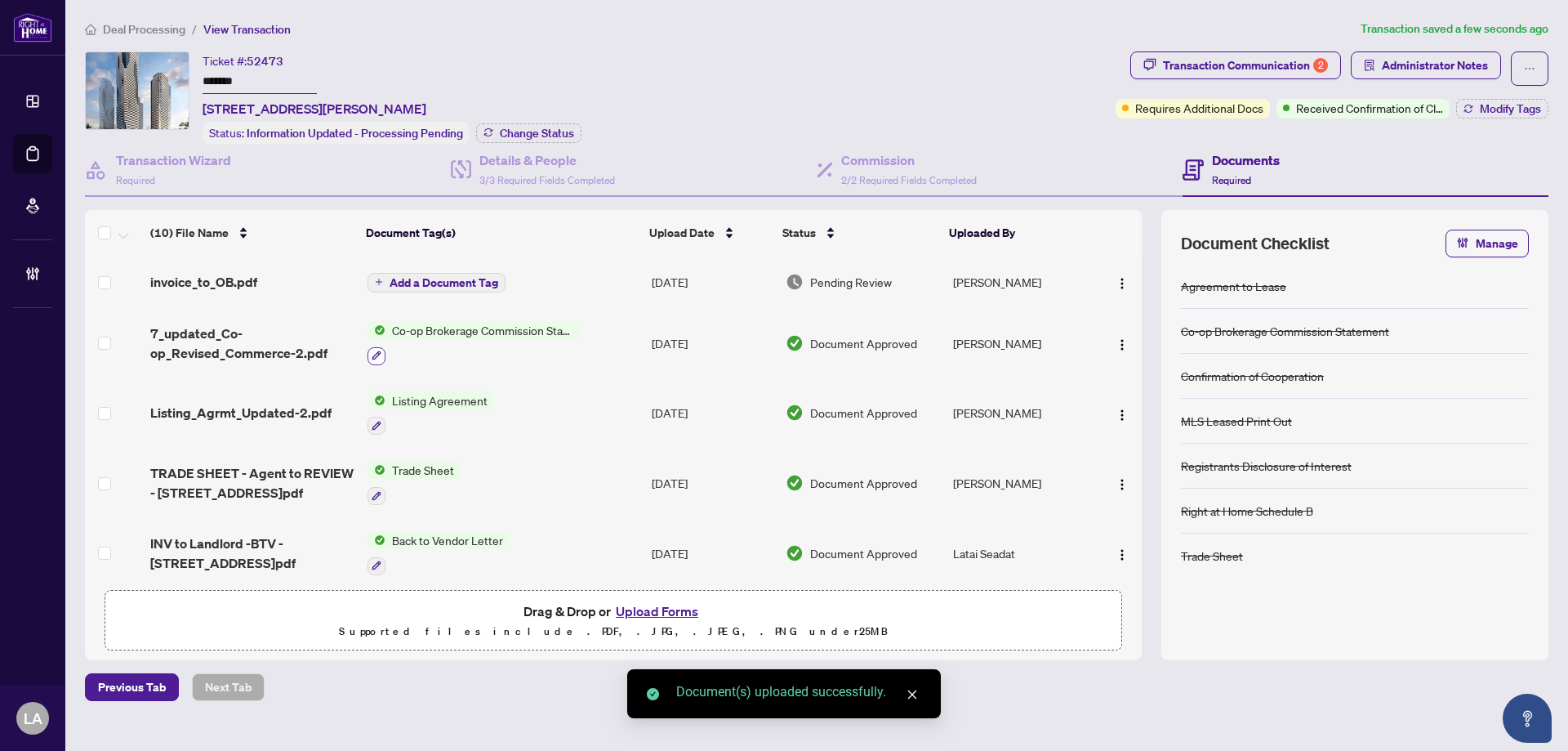
click at [376, 352] on icon "button" at bounding box center [377, 356] width 9 height 9
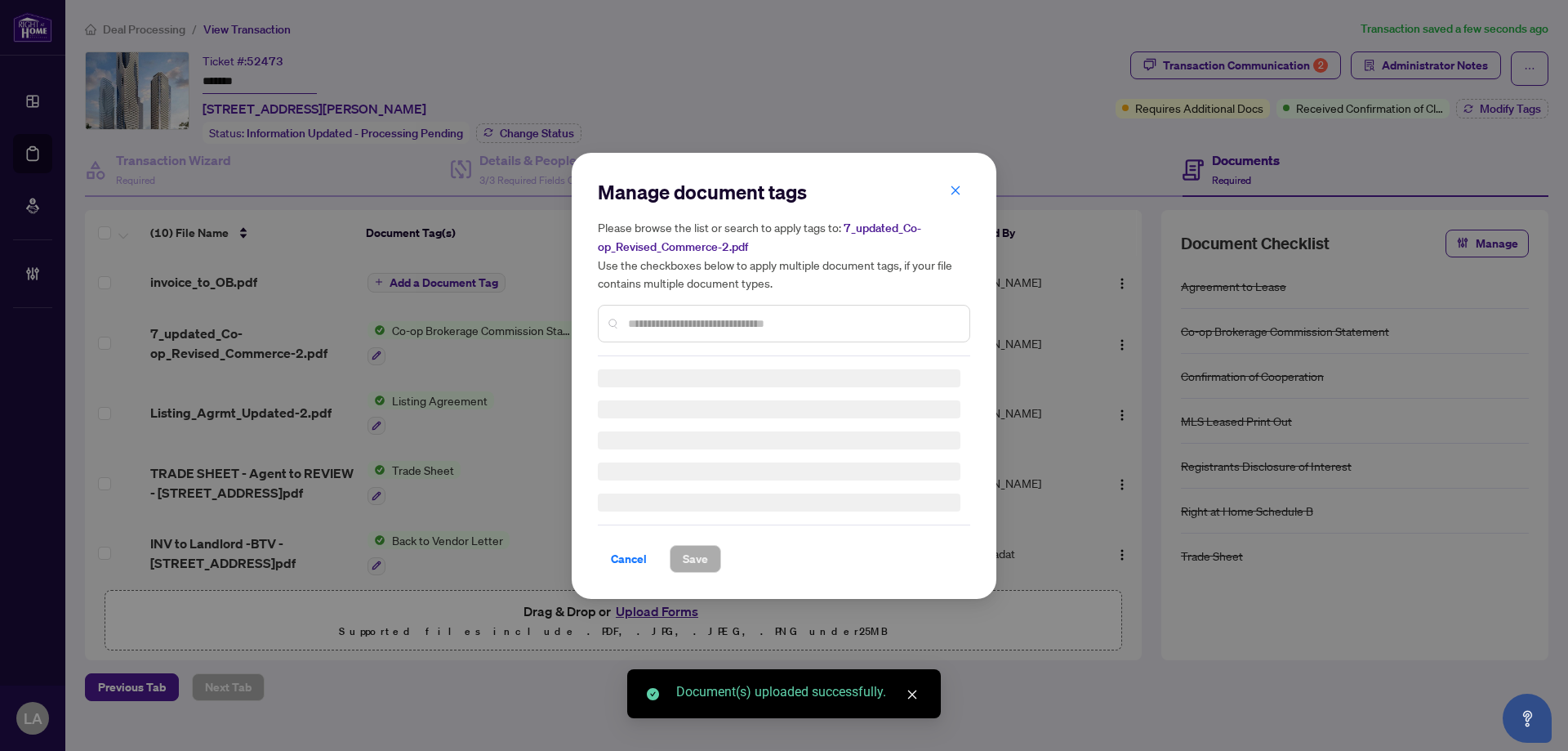
click at [649, 320] on input "text" at bounding box center [791, 323] width 328 height 18
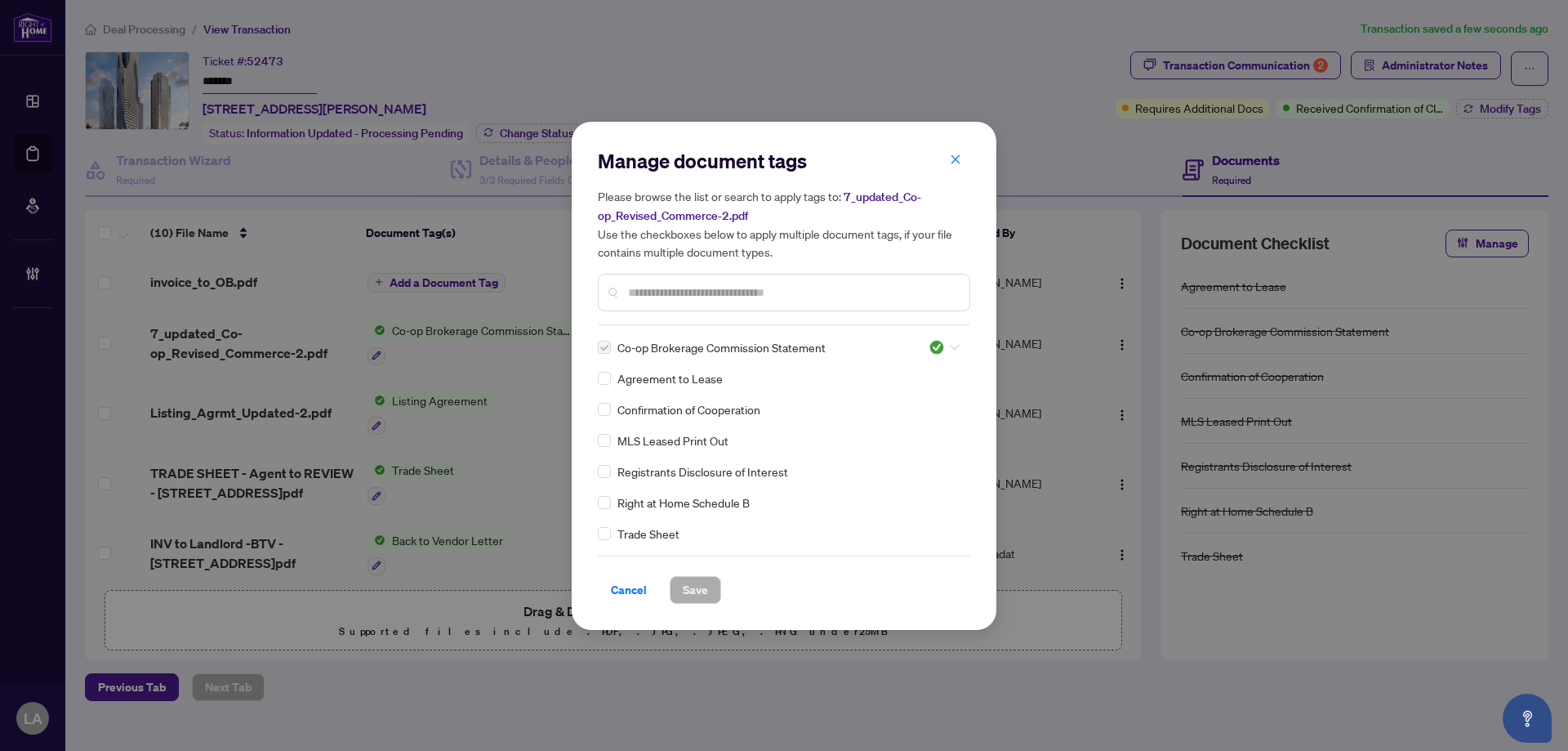
click at [936, 344] on img at bounding box center [936, 346] width 16 height 16
click at [902, 379] on div "Pending Review" at bounding box center [890, 374] width 105 height 18
click at [612, 345] on div "Co-op Brokerage Commission Statement" at bounding box center [752, 346] width 311 height 18
click at [656, 268] on div "Please browse the list or search to apply tags to: 7_updated_Co-op_Revised_Comm…" at bounding box center [784, 249] width 372 height 124
click at [681, 287] on input "text" at bounding box center [791, 292] width 328 height 18
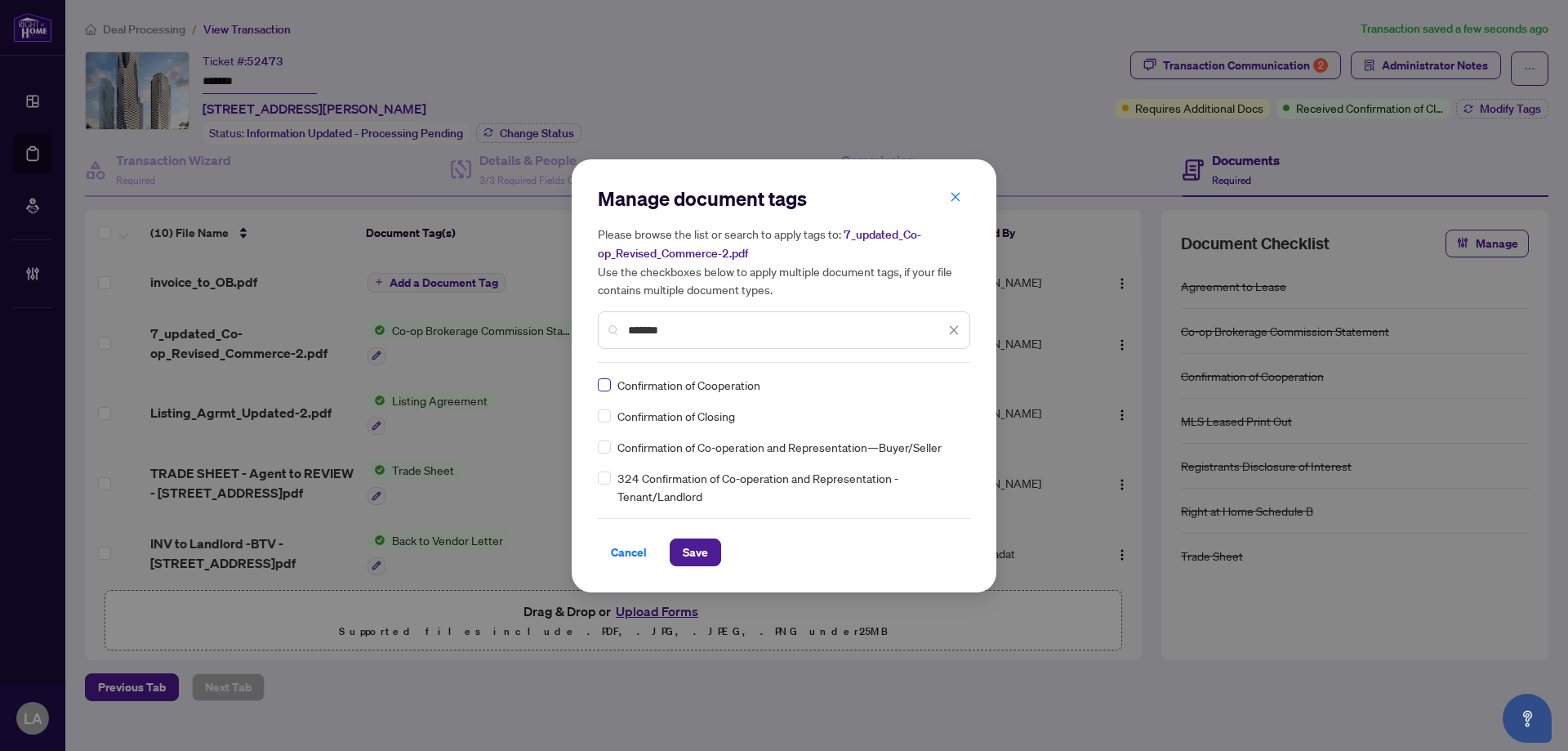
type input "*******"
click at [930, 381] on img at bounding box center [936, 385] width 16 height 16
click at [856, 463] on img at bounding box center [850, 463] width 16 height 16
click at [711, 556] on button "Save" at bounding box center [694, 553] width 51 height 28
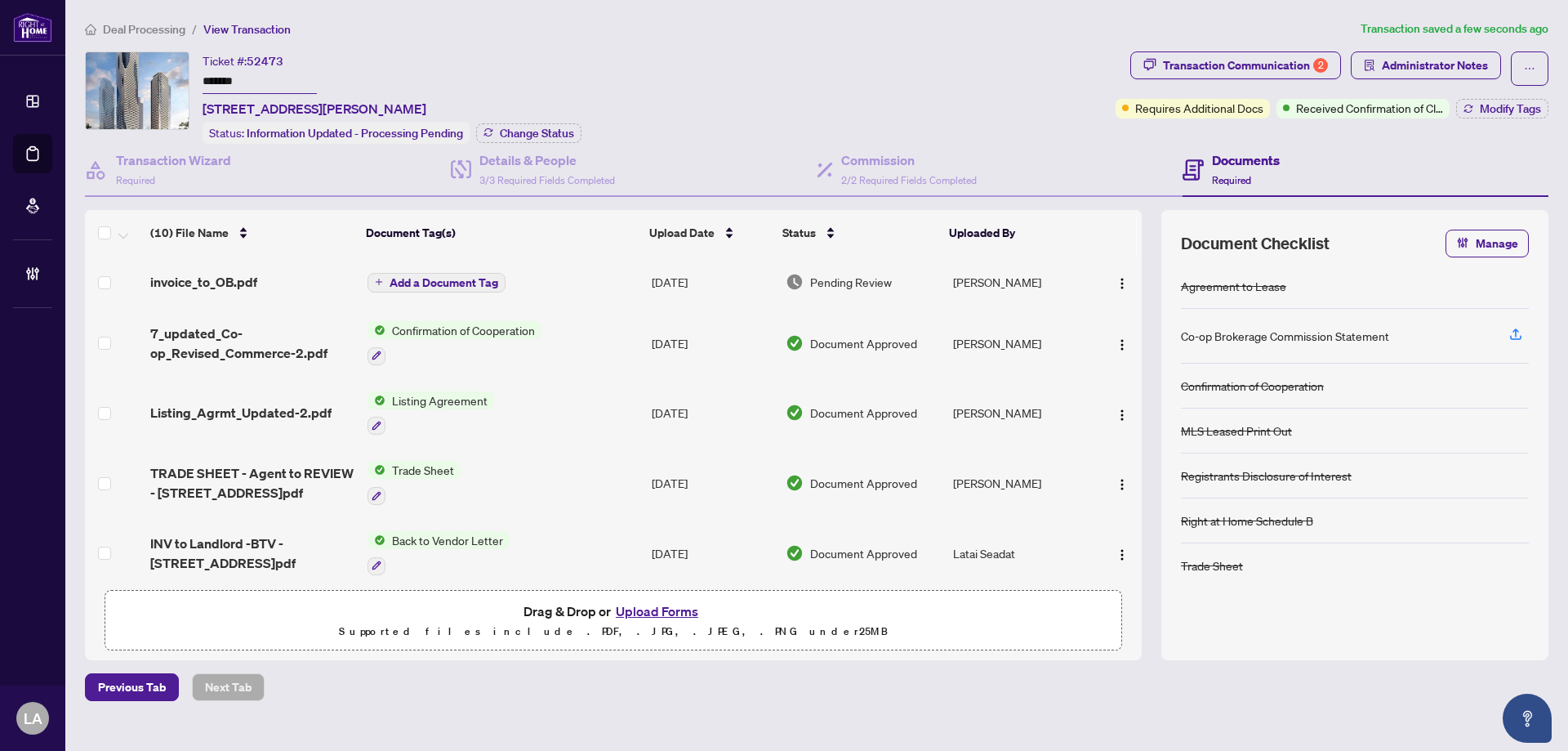
click at [468, 280] on span "Add a Document Tag" at bounding box center [443, 282] width 108 height 11
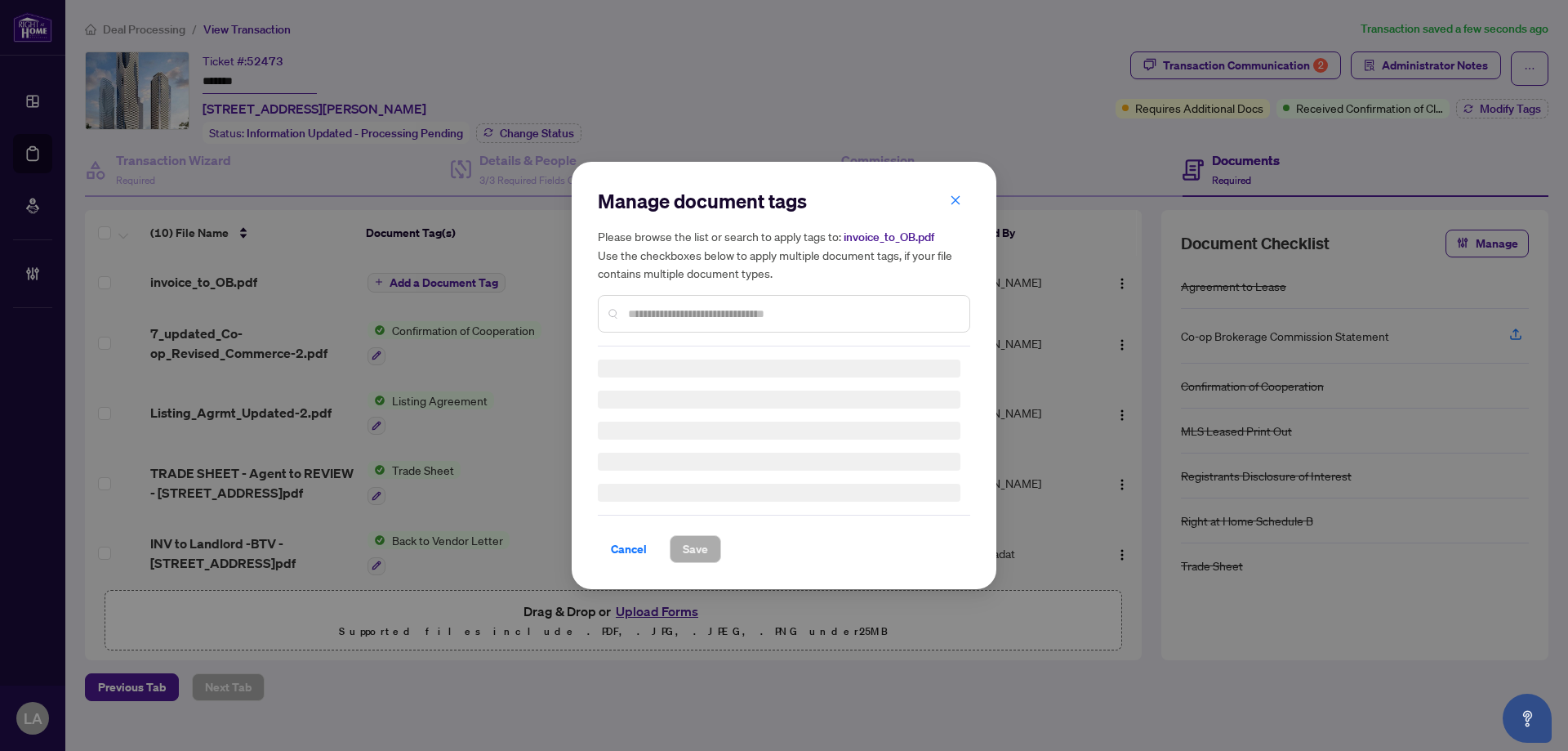
click at [715, 308] on div "Manage document tags Please browse the list or search to apply tags to: invoice…" at bounding box center [784, 267] width 372 height 159
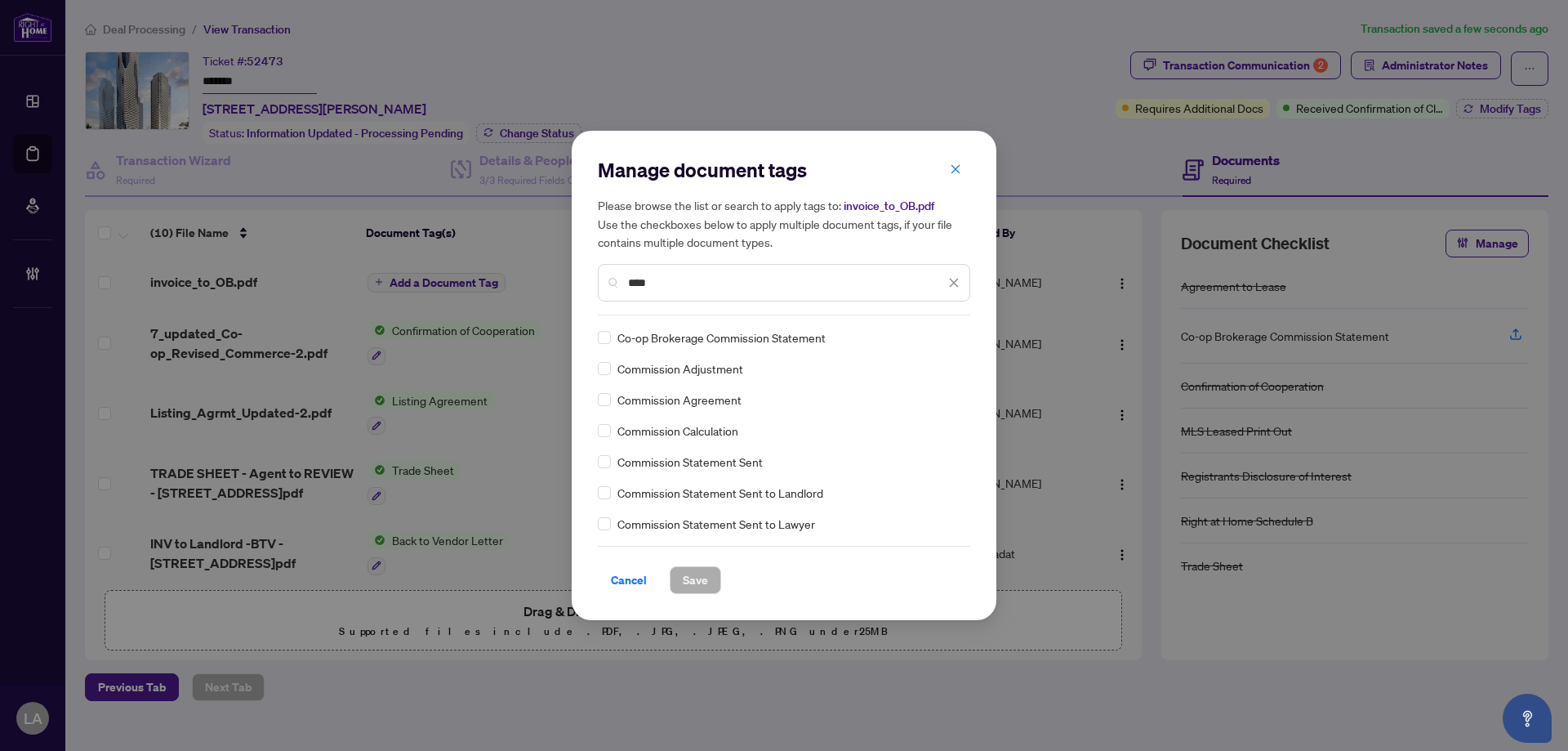
type input "****"
click at [919, 339] on div at bounding box center [939, 337] width 42 height 16
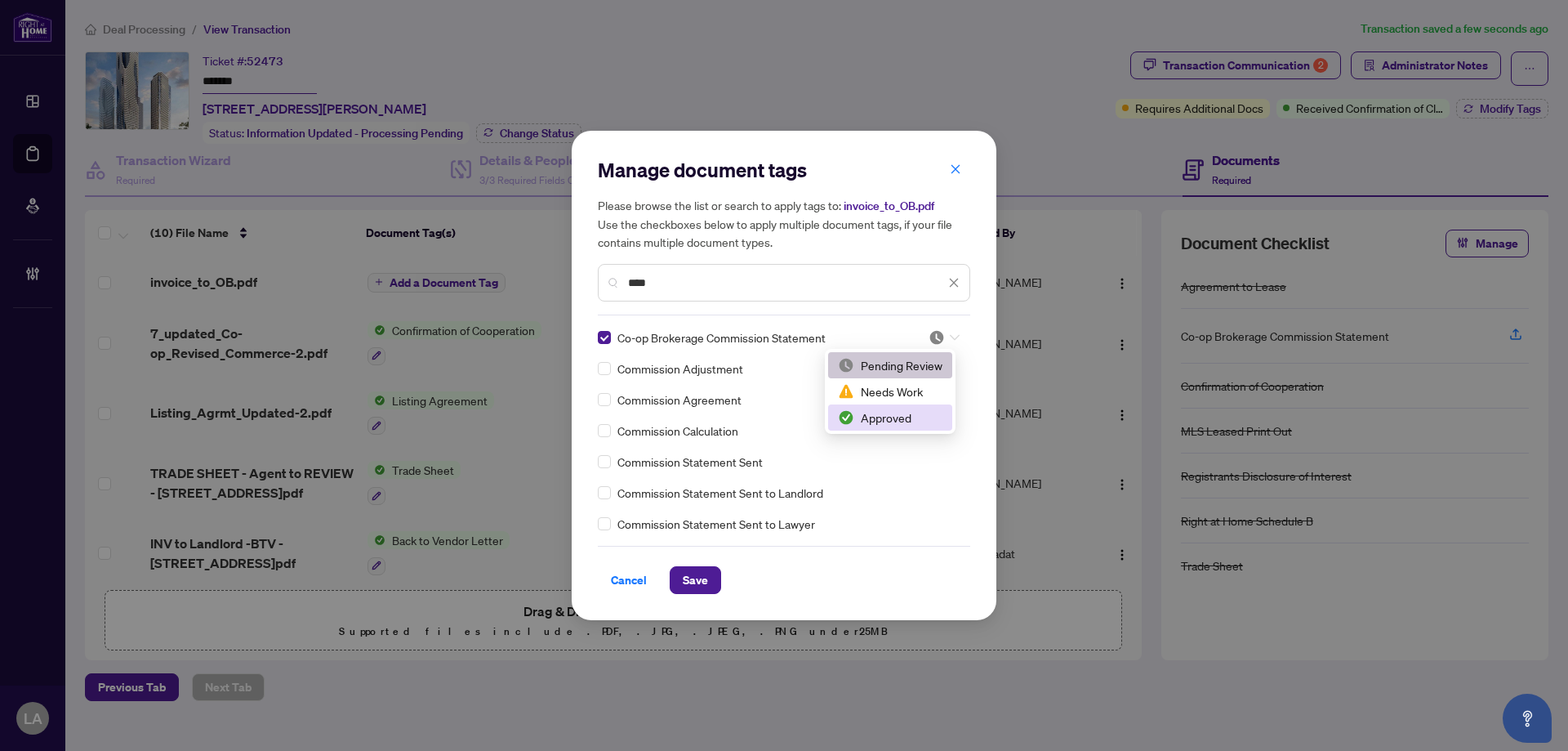
click at [870, 425] on div "Approved" at bounding box center [890, 418] width 105 height 18
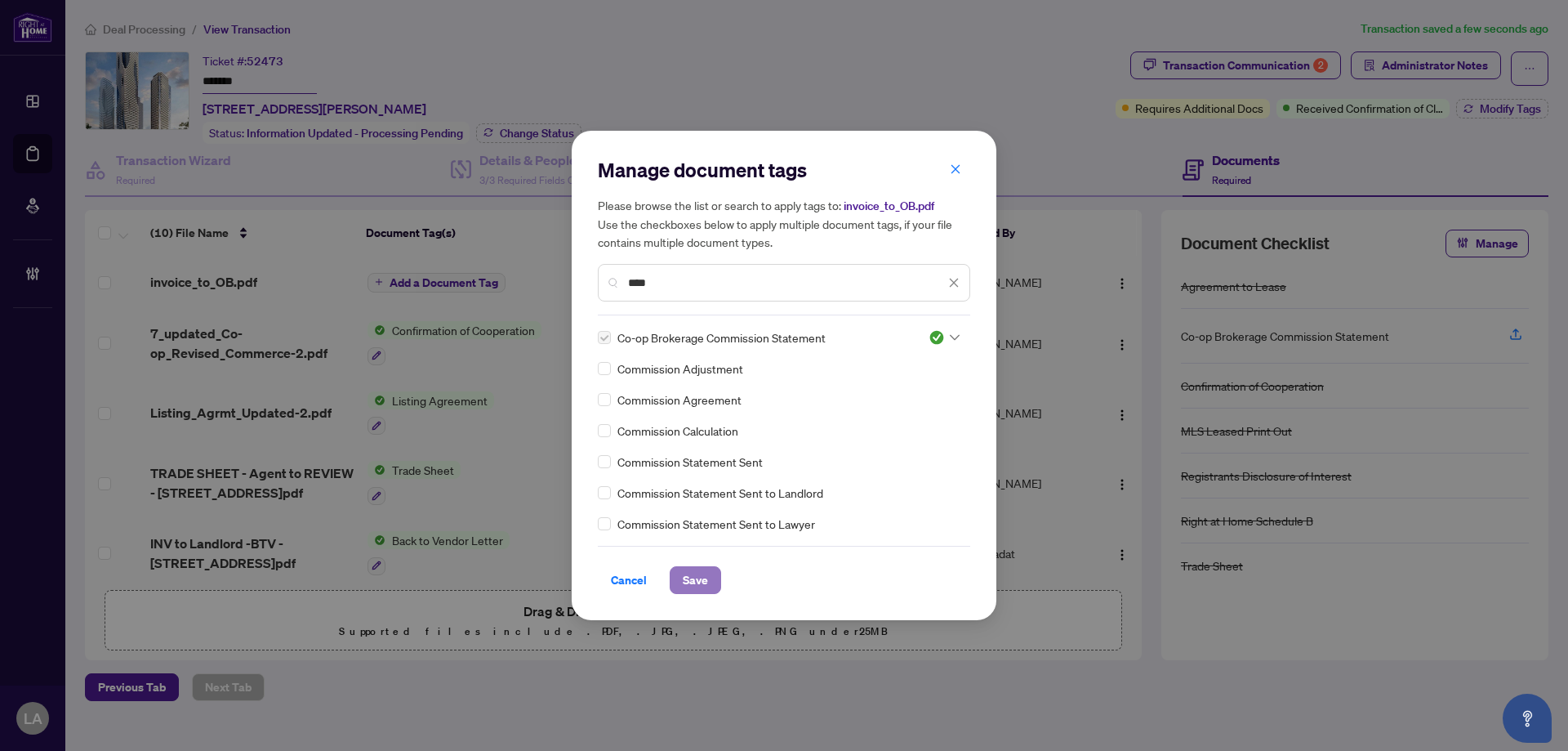
click at [713, 590] on button "Save" at bounding box center [694, 580] width 51 height 28
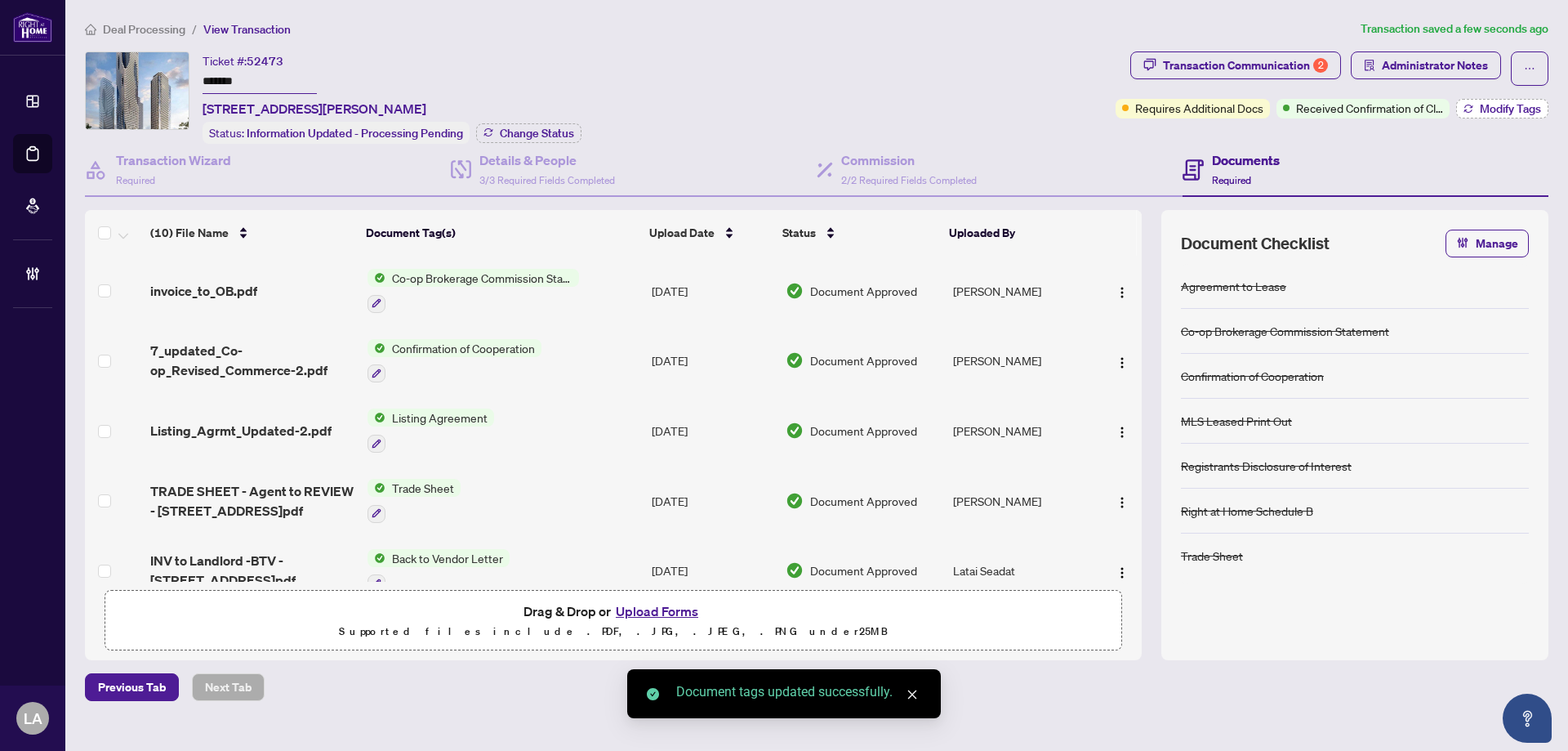
click at [1500, 108] on span "Modify Tags" at bounding box center [1510, 108] width 61 height 11
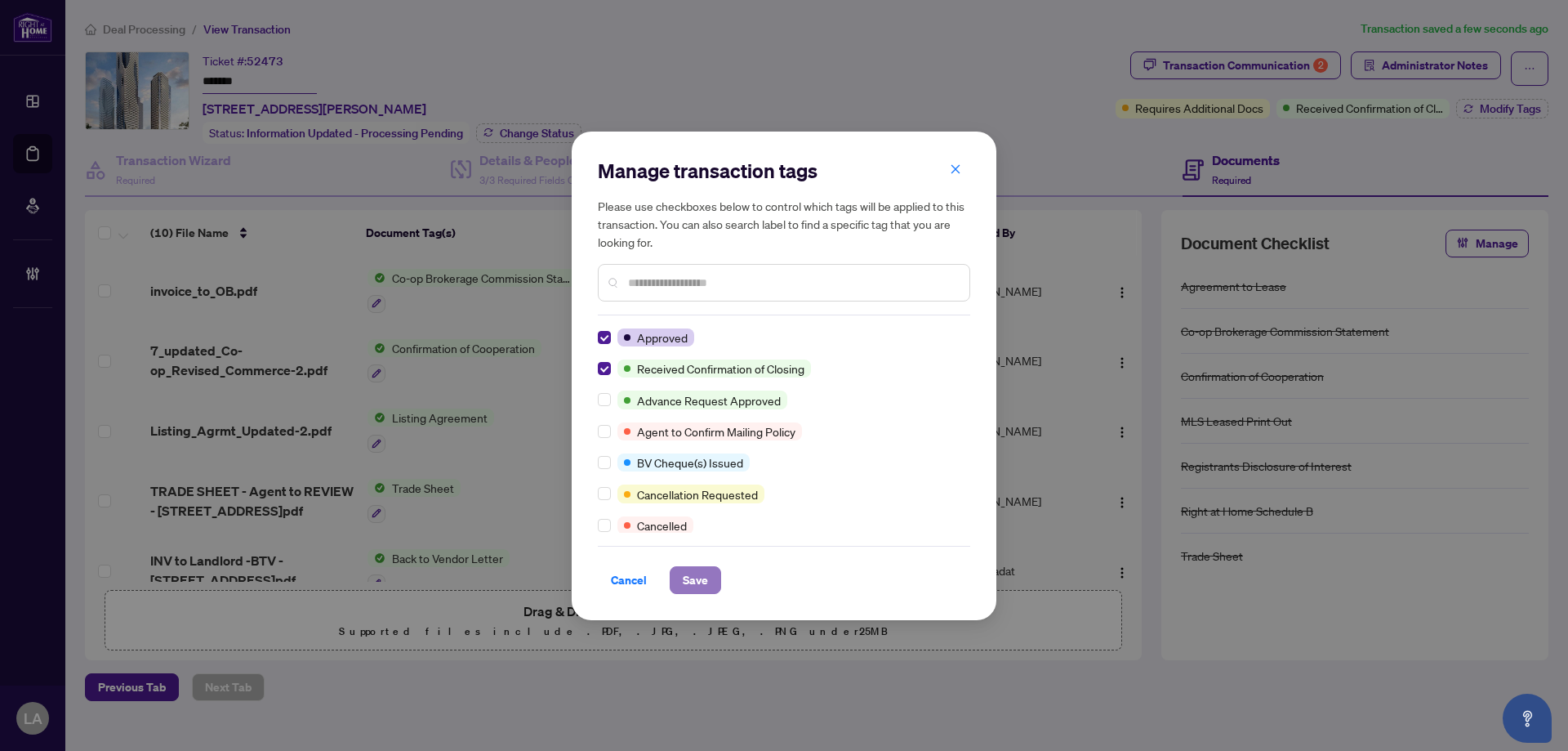
click at [703, 576] on span "Save" at bounding box center [695, 580] width 25 height 26
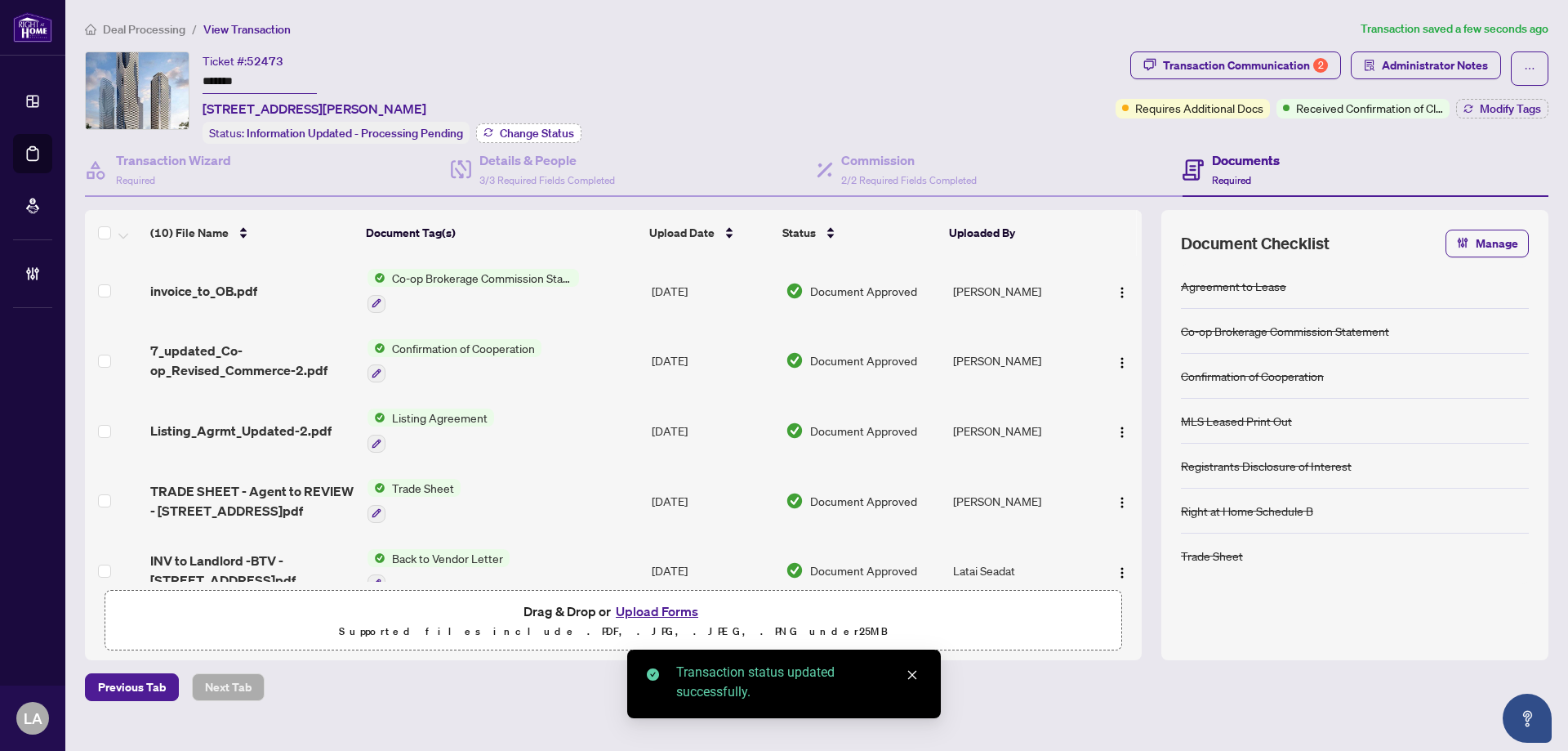
click at [538, 135] on span "Change Status" at bounding box center [537, 133] width 74 height 11
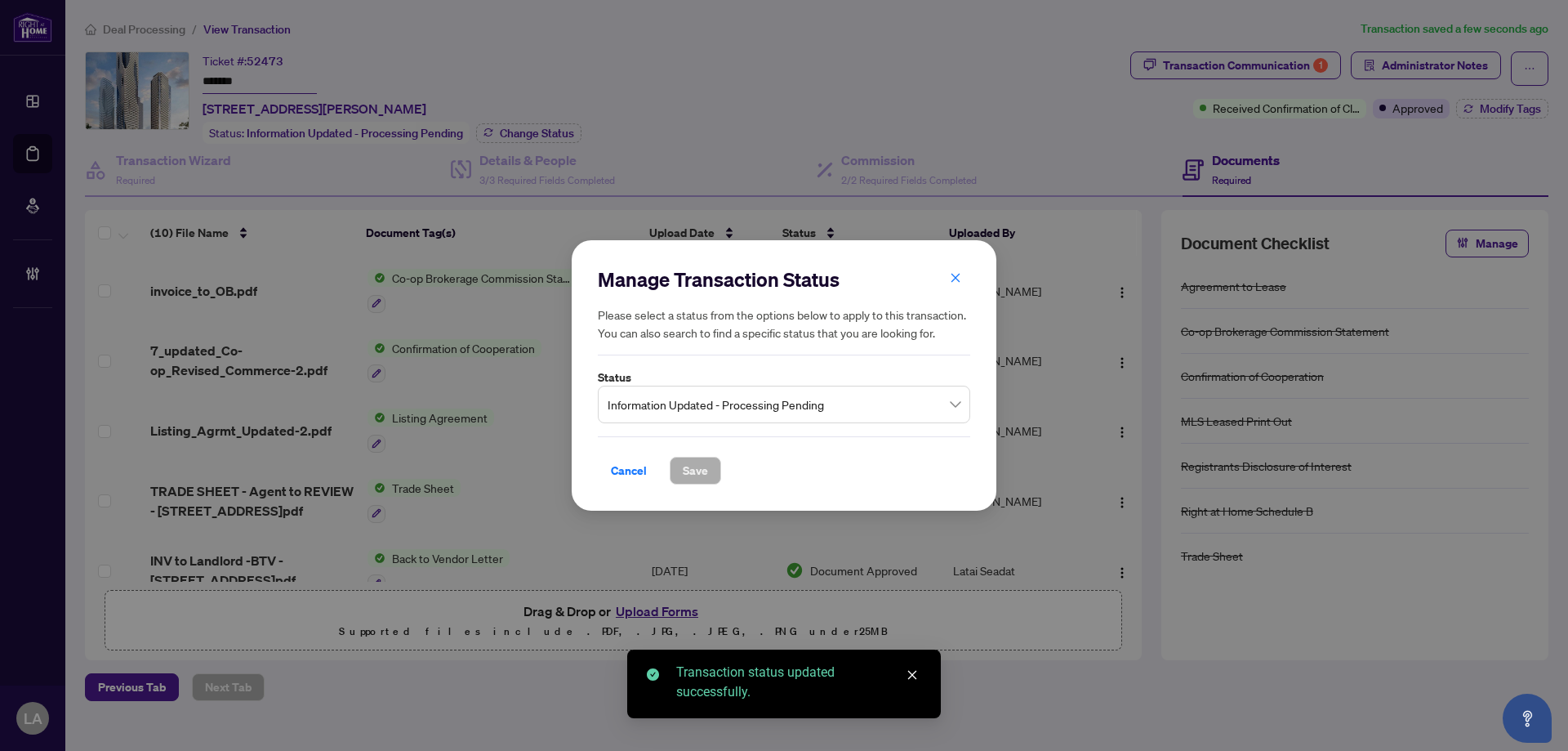
click at [647, 387] on div "Information Updated - Processing Pending" at bounding box center [784, 404] width 372 height 37
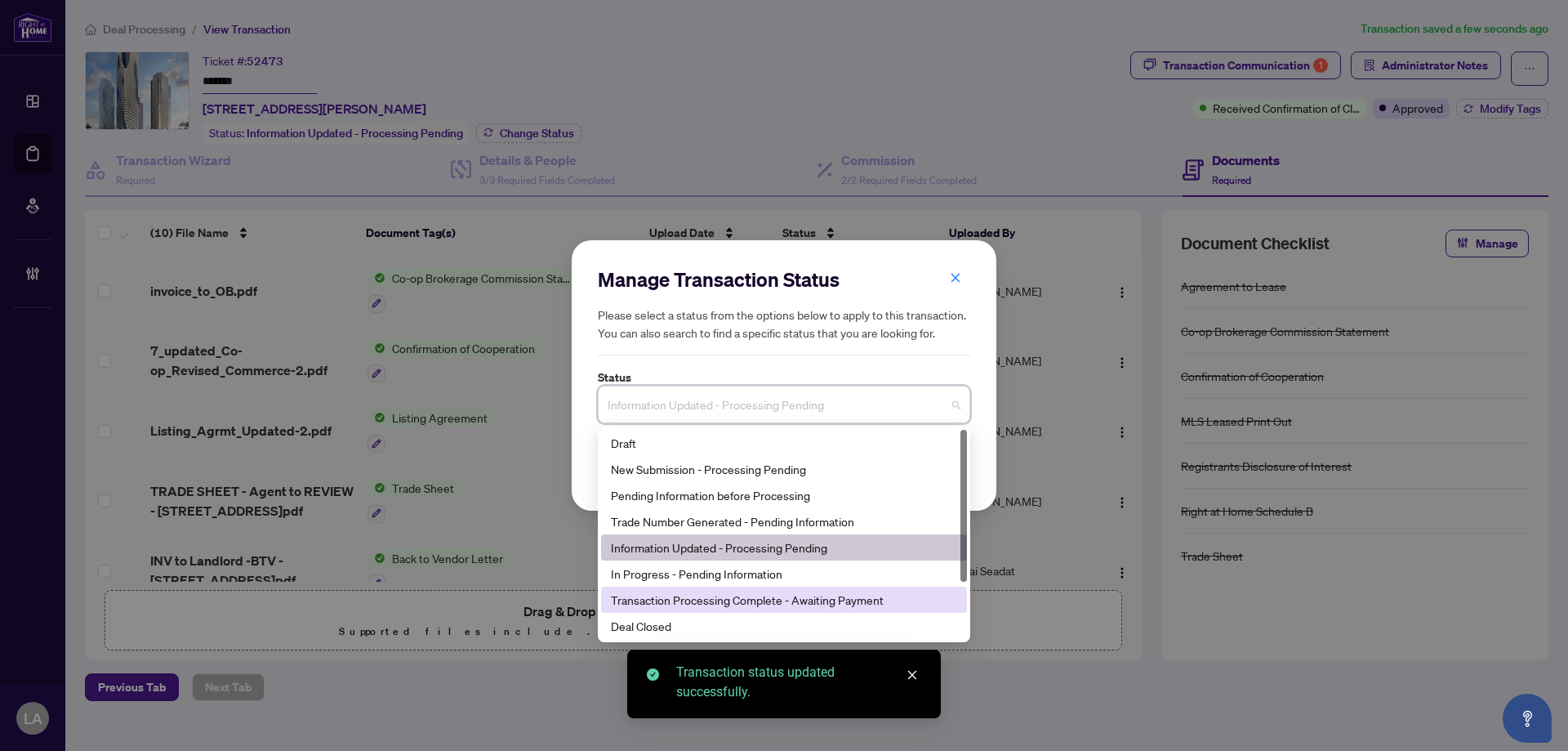
click at [673, 592] on div "Transaction Processing Complete - Awaiting Payment" at bounding box center [784, 599] width 346 height 18
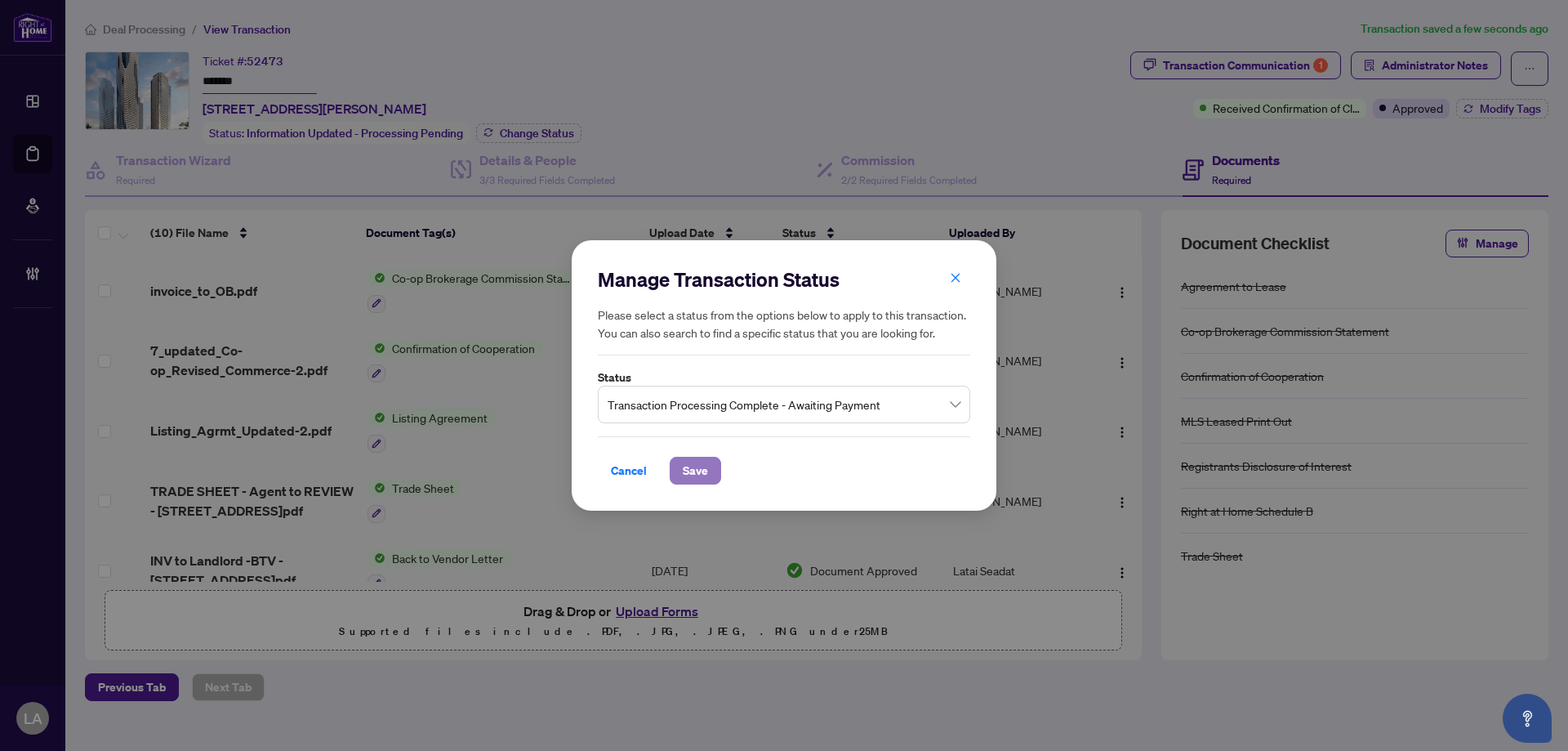
click at [688, 477] on span "Save" at bounding box center [695, 470] width 25 height 26
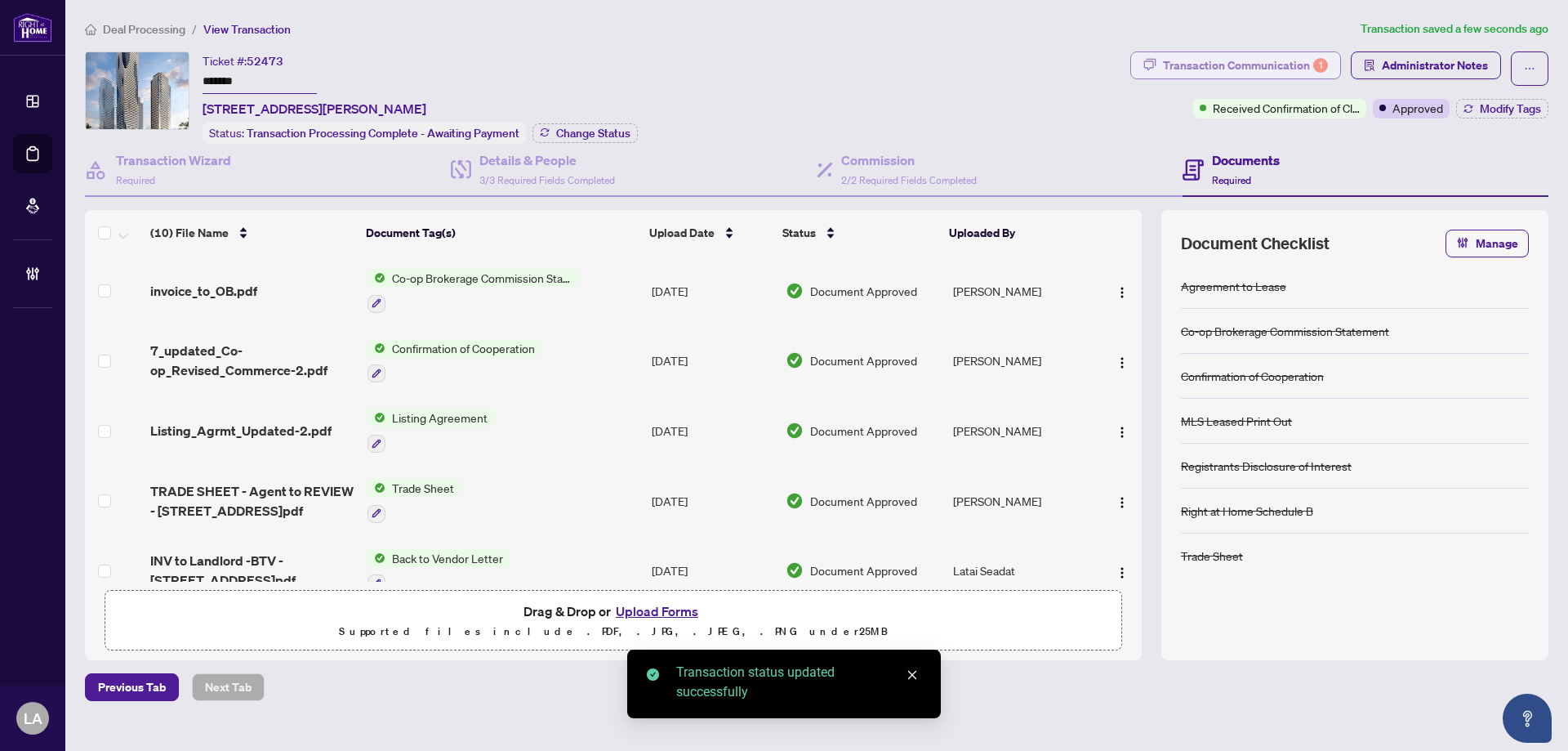
click at [1280, 55] on div "Transaction Communication 1" at bounding box center [1245, 65] width 165 height 26
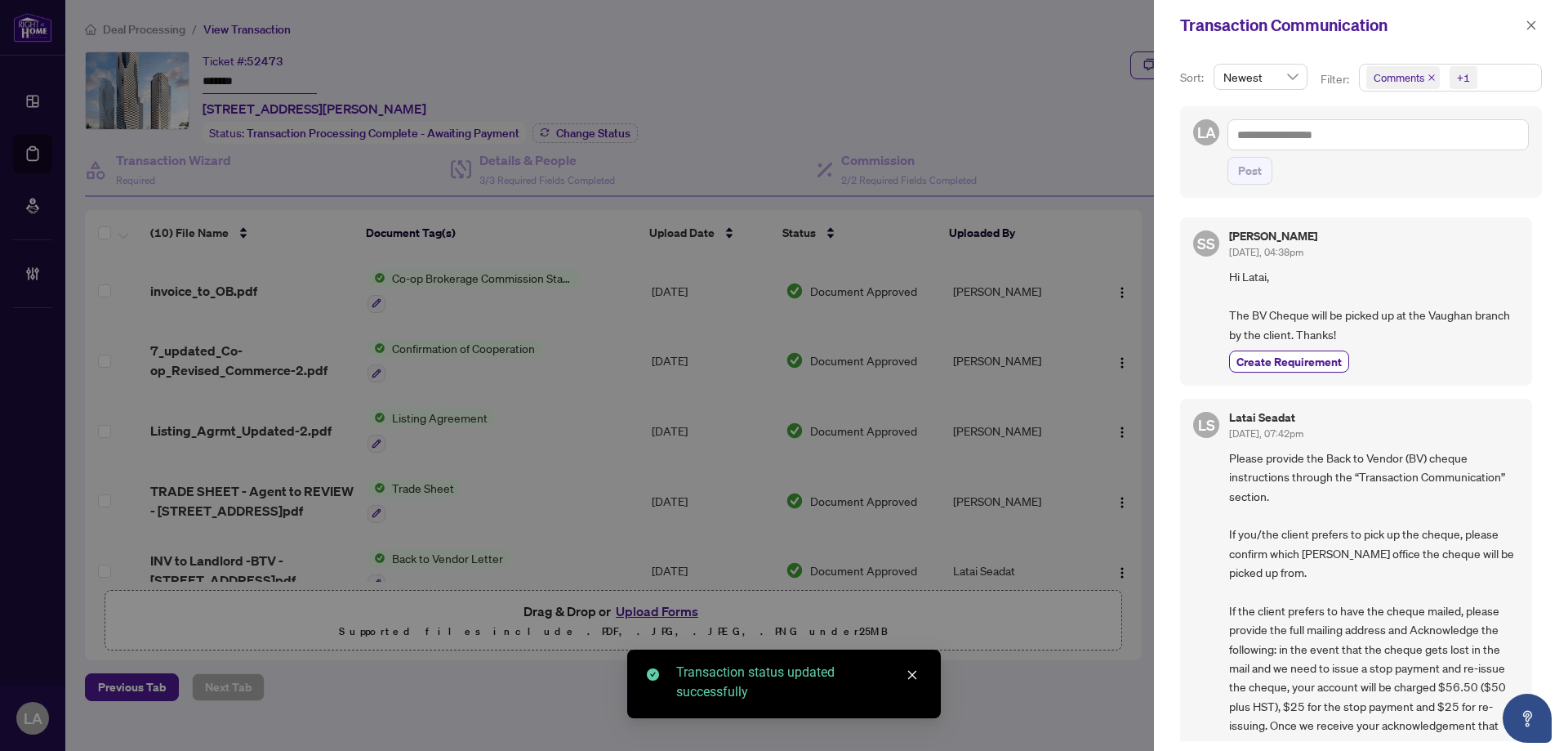
click at [1405, 75] on span "Comments" at bounding box center [1398, 77] width 50 height 16
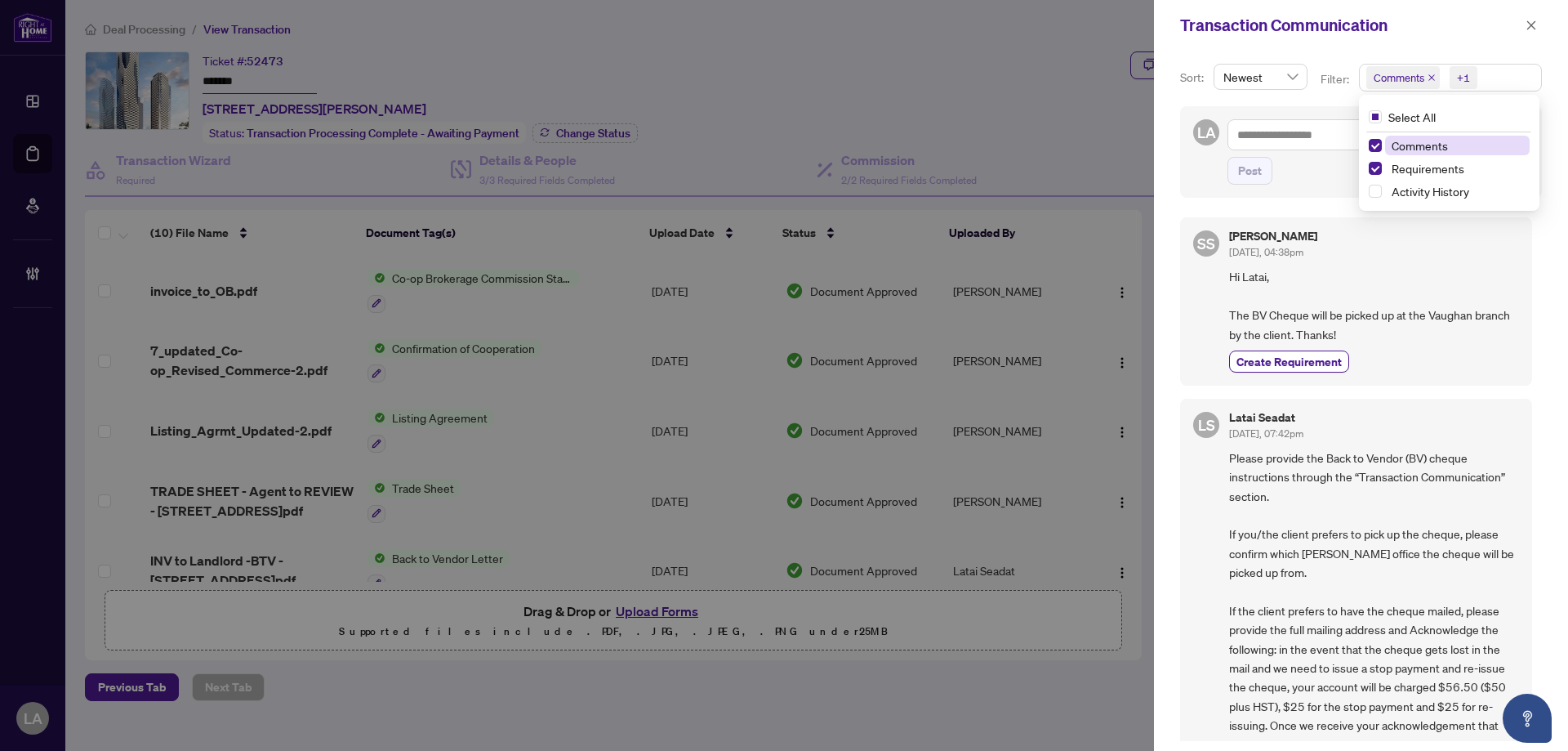
click at [1400, 143] on span "Comments" at bounding box center [1419, 145] width 56 height 15
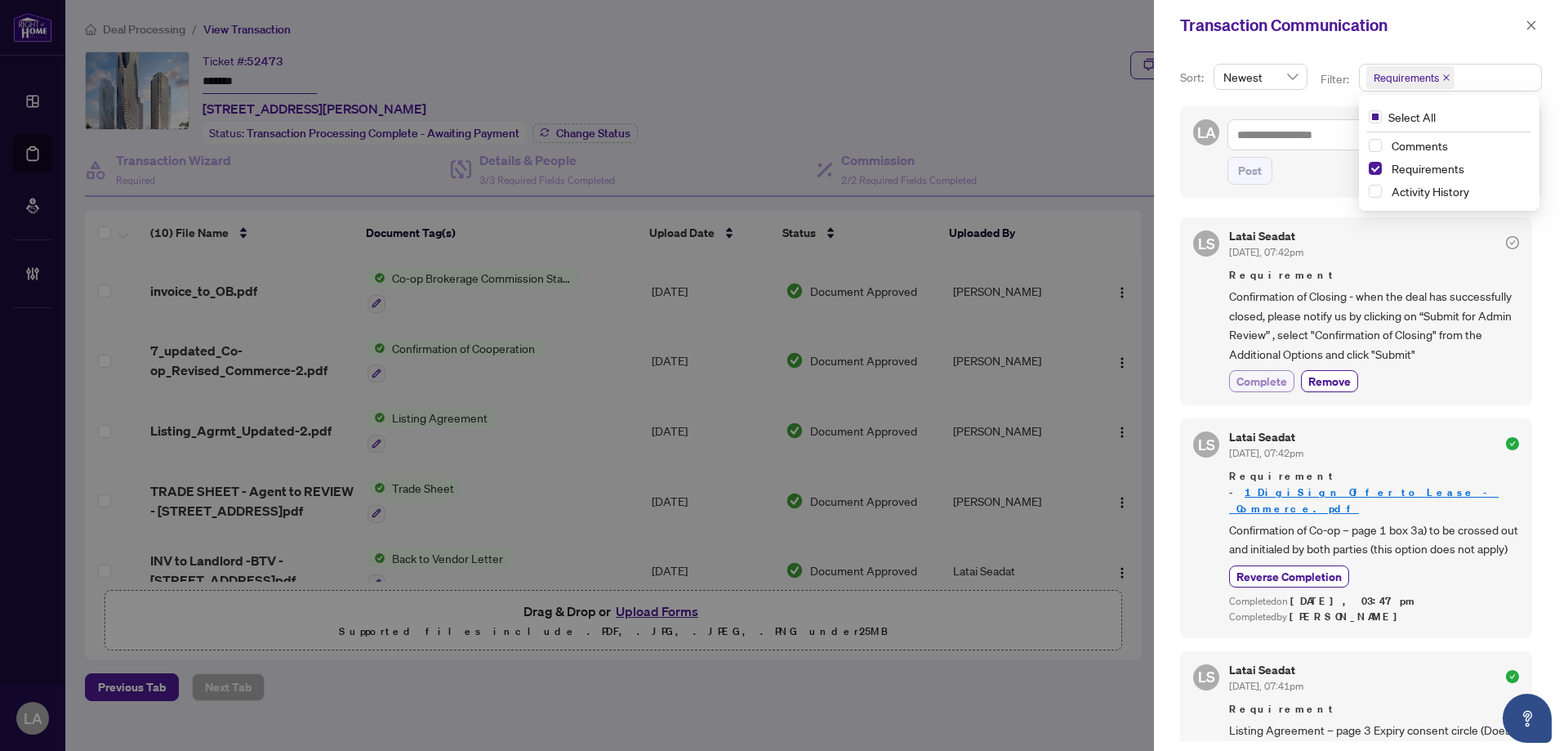
click at [1255, 371] on button "Complete" at bounding box center [1261, 380] width 65 height 22
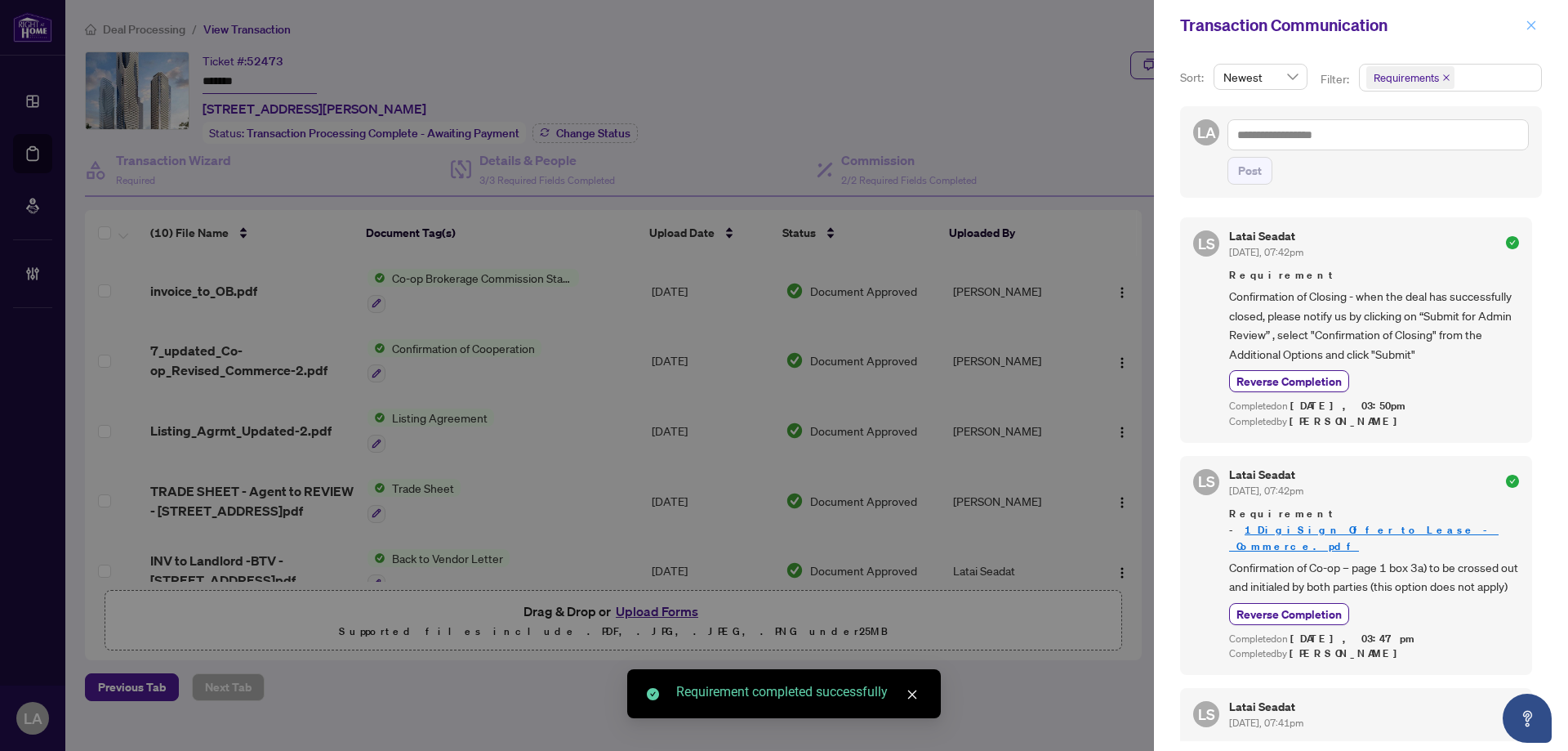
click at [1526, 29] on icon "close" at bounding box center [1531, 25] width 11 height 11
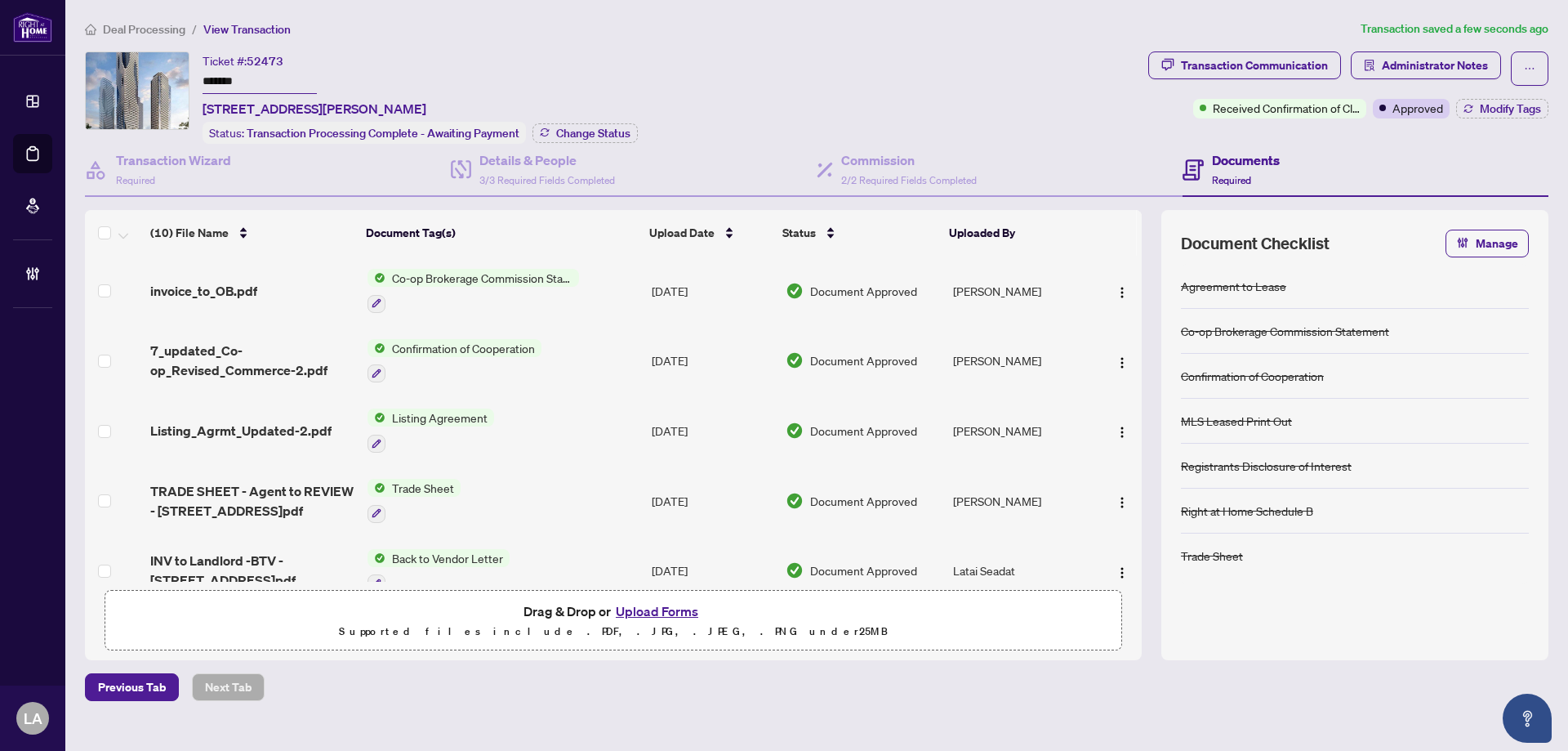
click at [1445, 87] on div "Transaction Communication Administrator Notes Received Confirmation of Closing …" at bounding box center [1348, 84] width 400 height 67
click at [1442, 66] on span "Administrator Notes" at bounding box center [1435, 65] width 106 height 26
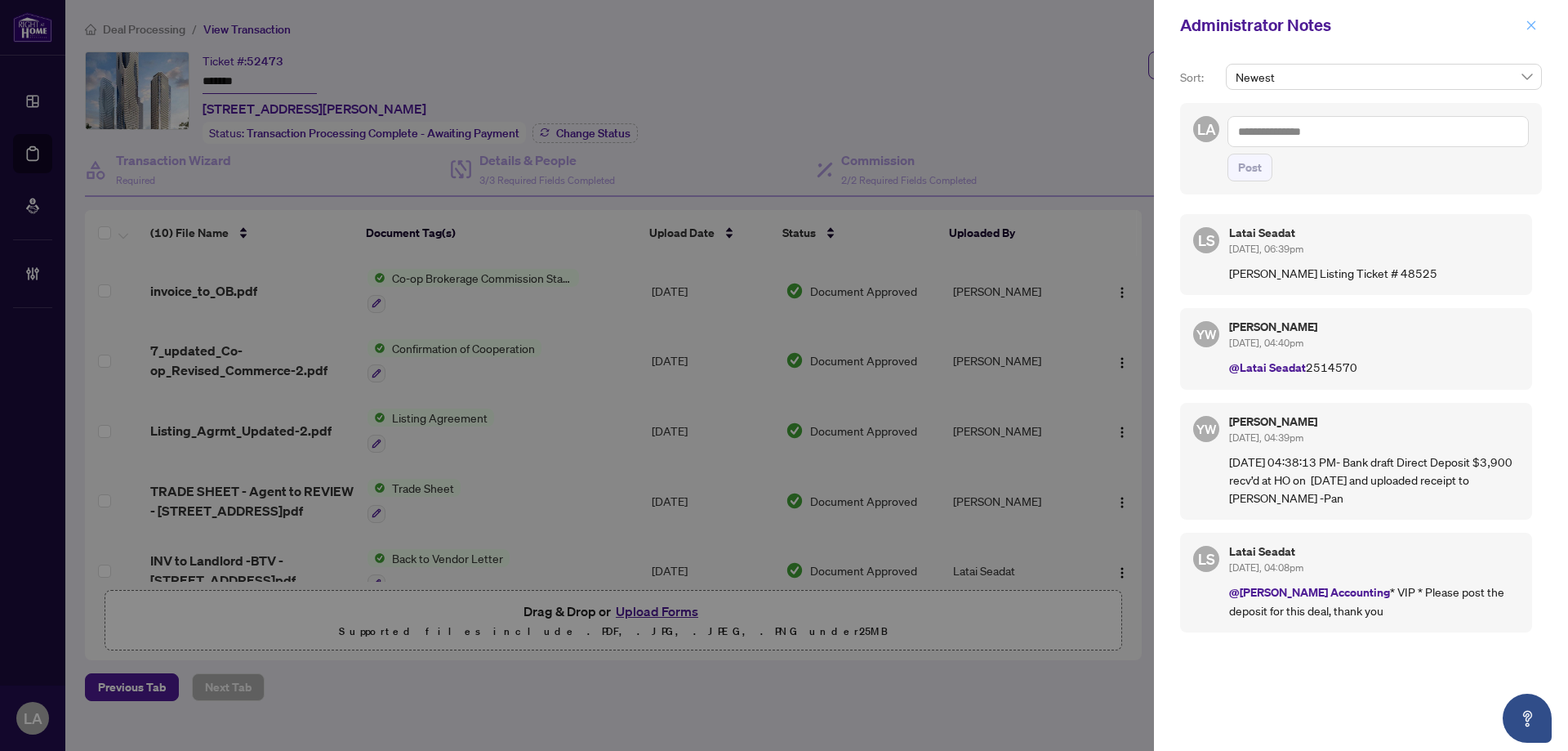
click at [1534, 23] on icon "close" at bounding box center [1531, 25] width 11 height 11
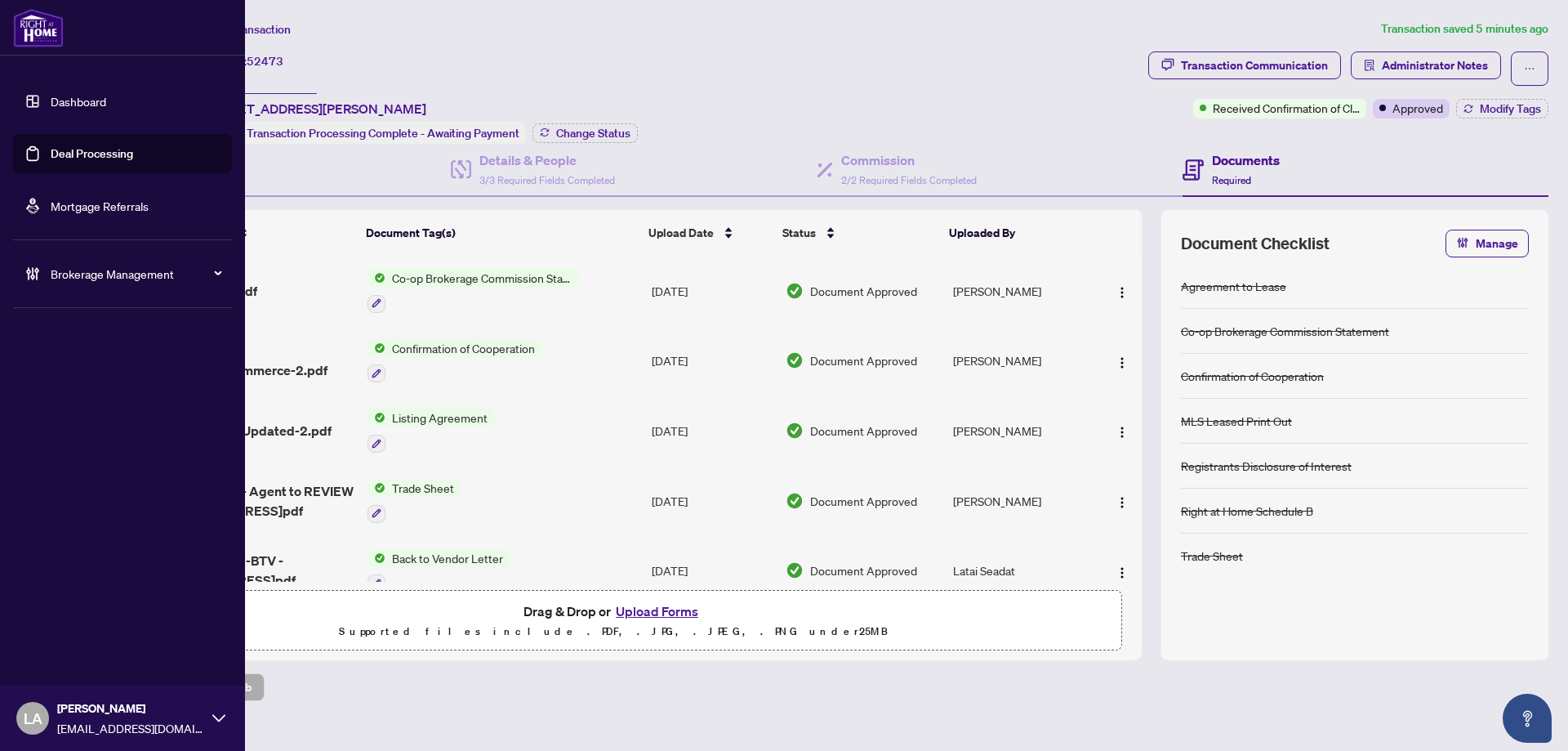
click at [50, 147] on link "Deal Processing" at bounding box center [91, 153] width 82 height 15
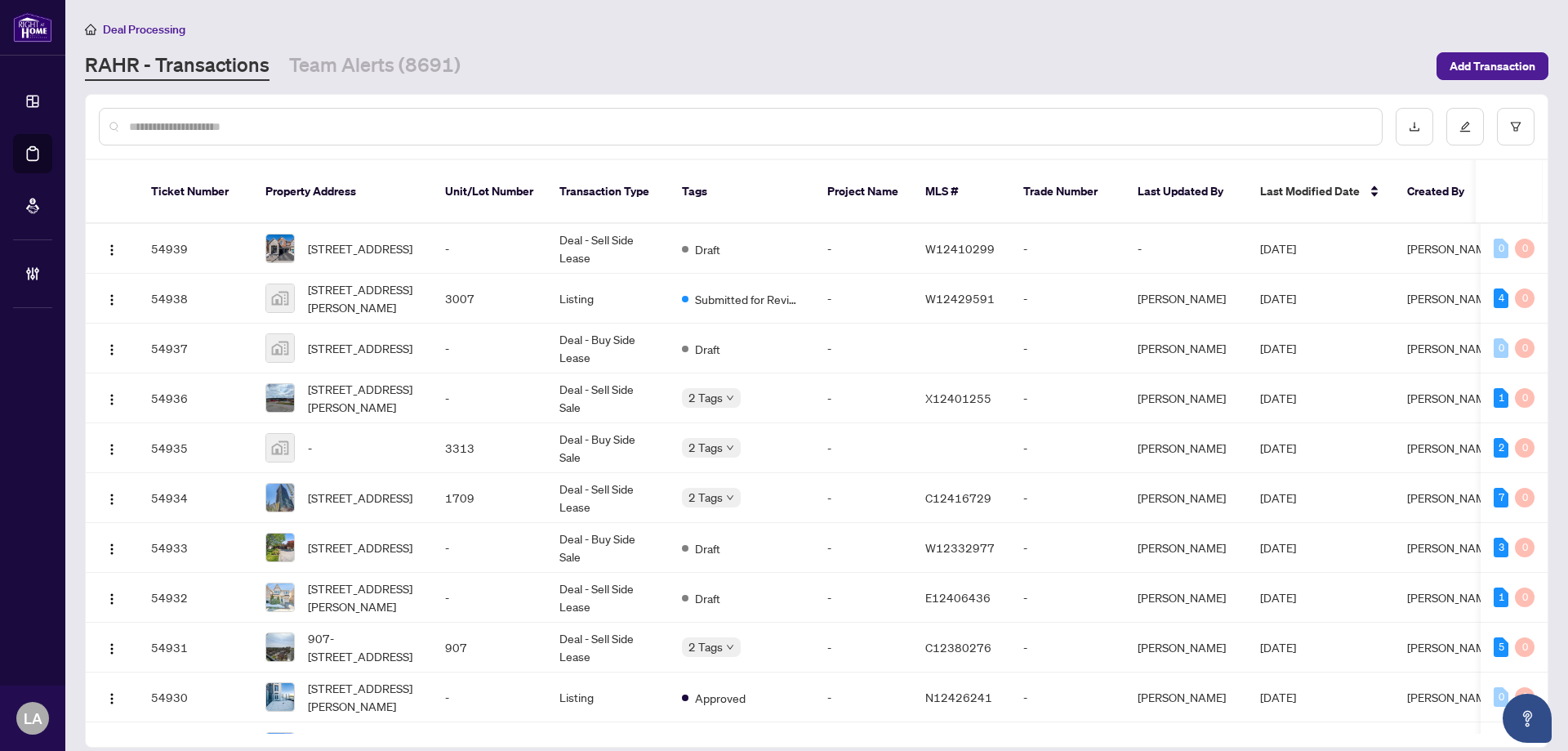
click at [315, 106] on div at bounding box center [816, 126] width 1462 height 64
click at [319, 111] on div at bounding box center [740, 126] width 1284 height 37
click at [323, 119] on input "text" at bounding box center [749, 126] width 1240 height 18
click at [331, 118] on input "text" at bounding box center [749, 126] width 1240 height 18
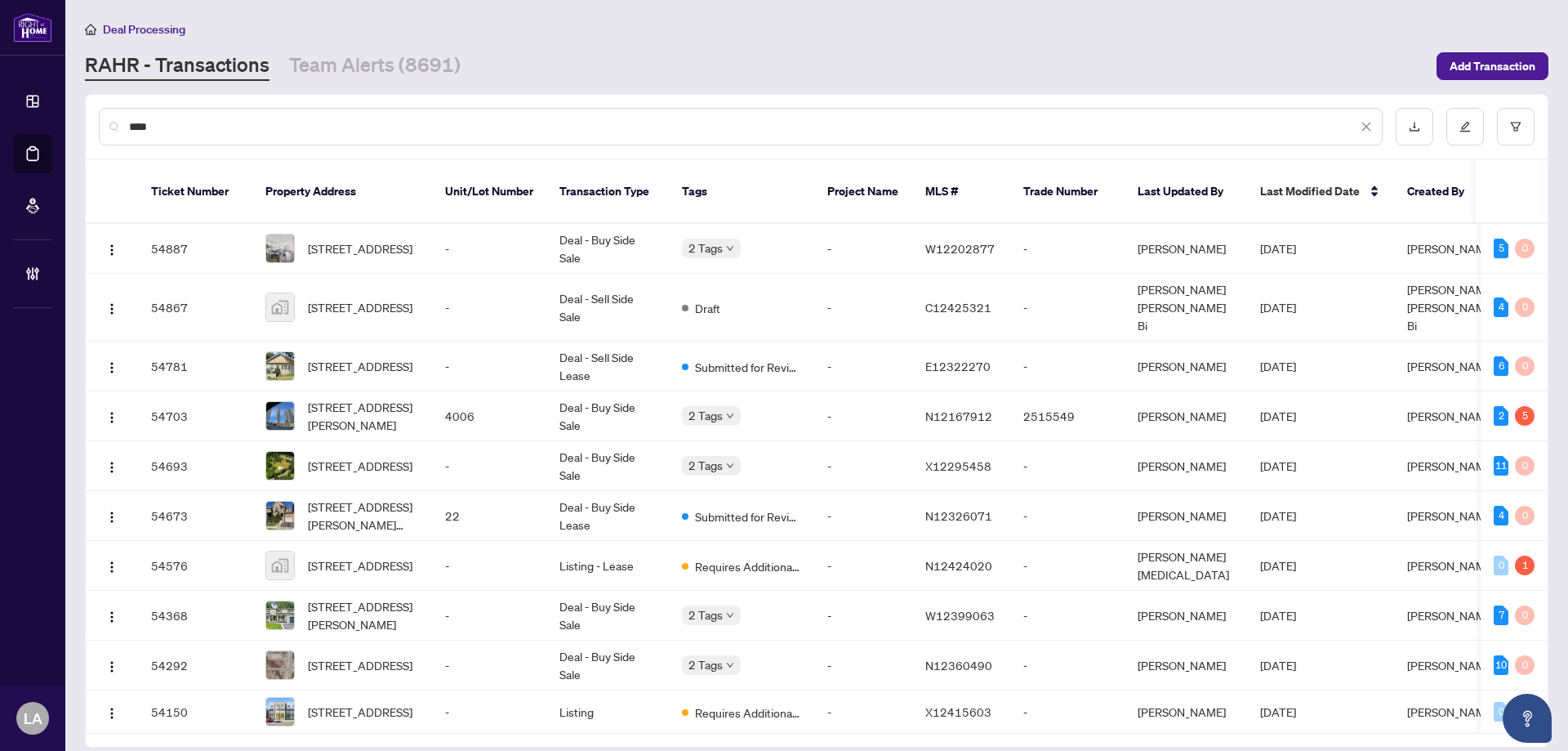
type input "***"
drag, startPoint x: 223, startPoint y: 115, endPoint x: 139, endPoint y: 120, distance: 84.1
click at [139, 120] on div "***" at bounding box center [740, 126] width 1284 height 37
click at [191, 113] on div "***" at bounding box center [740, 126] width 1284 height 37
drag, startPoint x: 200, startPoint y: 114, endPoint x: 187, endPoint y: 114, distance: 13.0
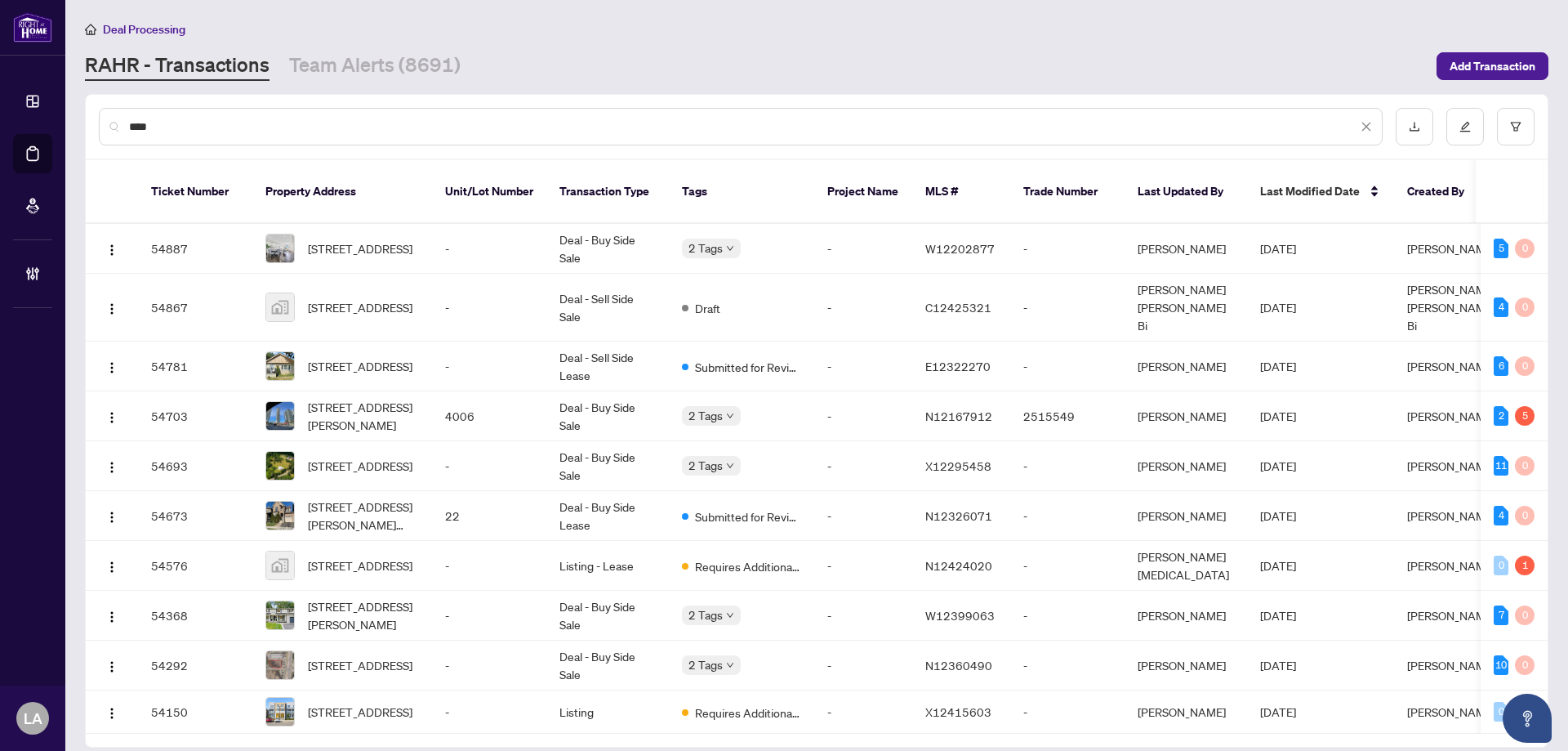
click at [192, 114] on div "***" at bounding box center [740, 126] width 1284 height 37
drag, startPoint x: 183, startPoint y: 120, endPoint x: 112, endPoint y: 126, distance: 71.3
click at [112, 126] on div "***" at bounding box center [740, 126] width 1284 height 37
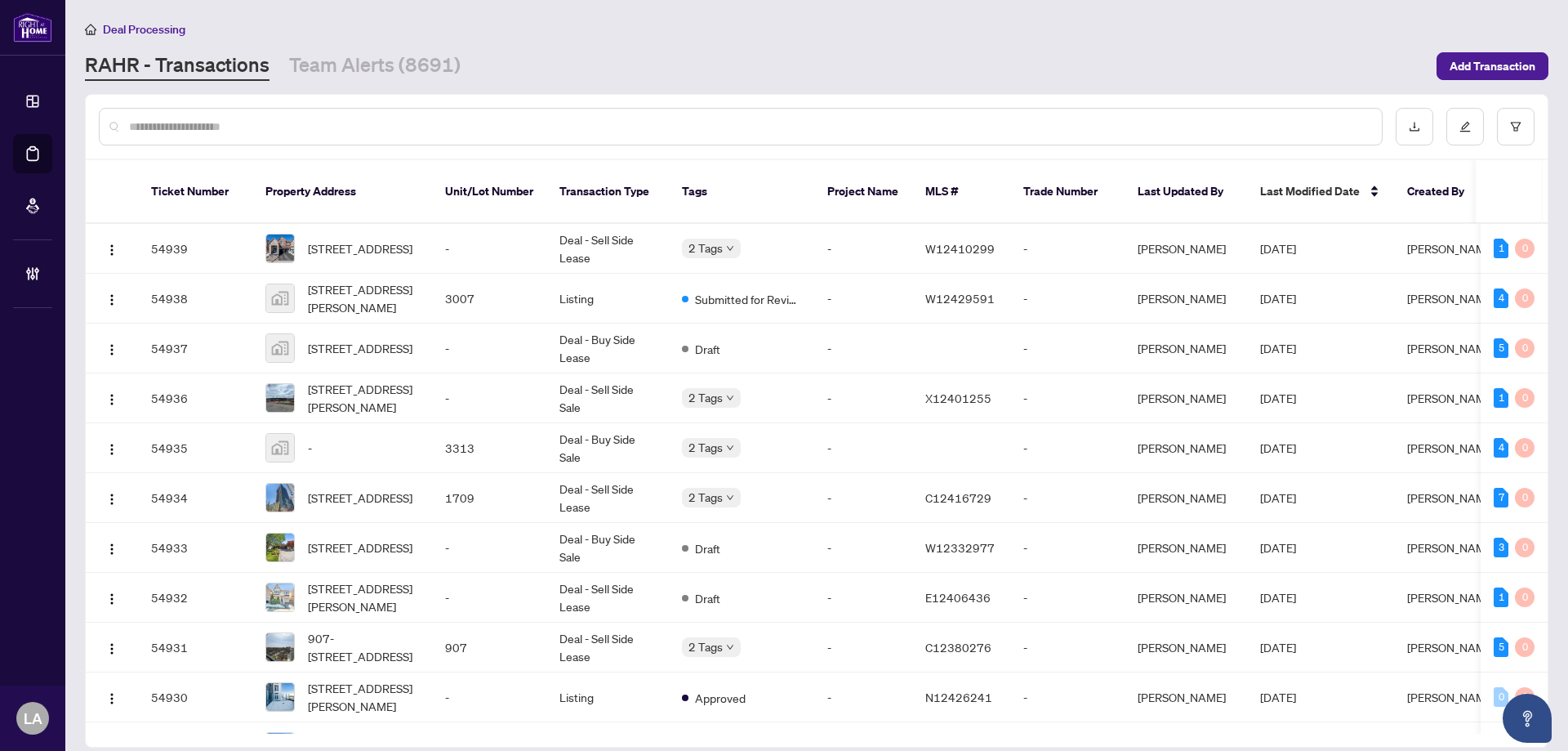
click at [334, 83] on main "Deal Processing [PERSON_NAME] - Transactions Team Alerts (8691) Add Transaction…" at bounding box center [816, 375] width 1502 height 751
click at [139, 146] on div at bounding box center [816, 126] width 1462 height 64
click at [150, 137] on div at bounding box center [740, 126] width 1284 height 37
click at [158, 130] on input "text" at bounding box center [749, 126] width 1240 height 18
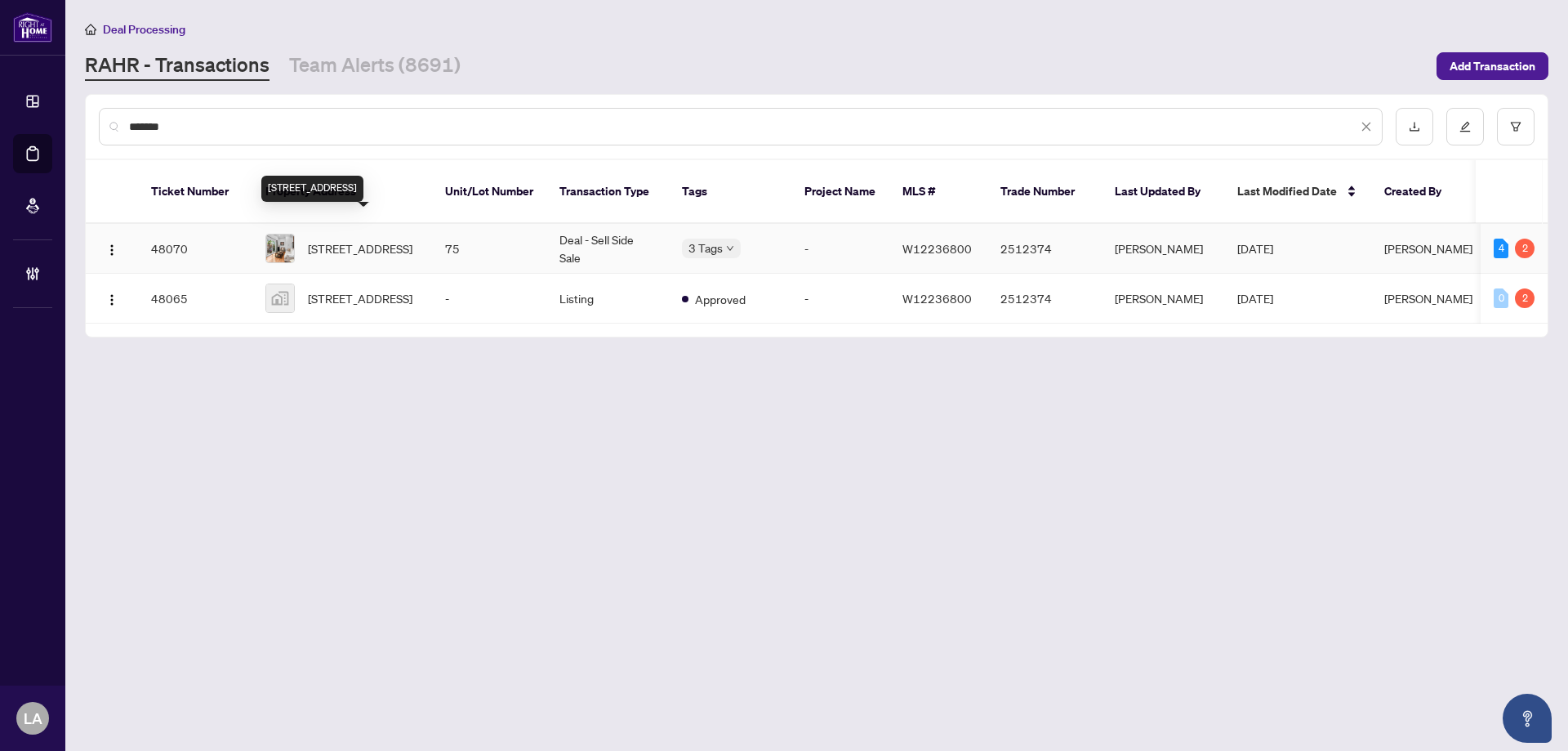
type input "*******"
click at [412, 239] on span "[STREET_ADDRESS]" at bounding box center [360, 248] width 105 height 18
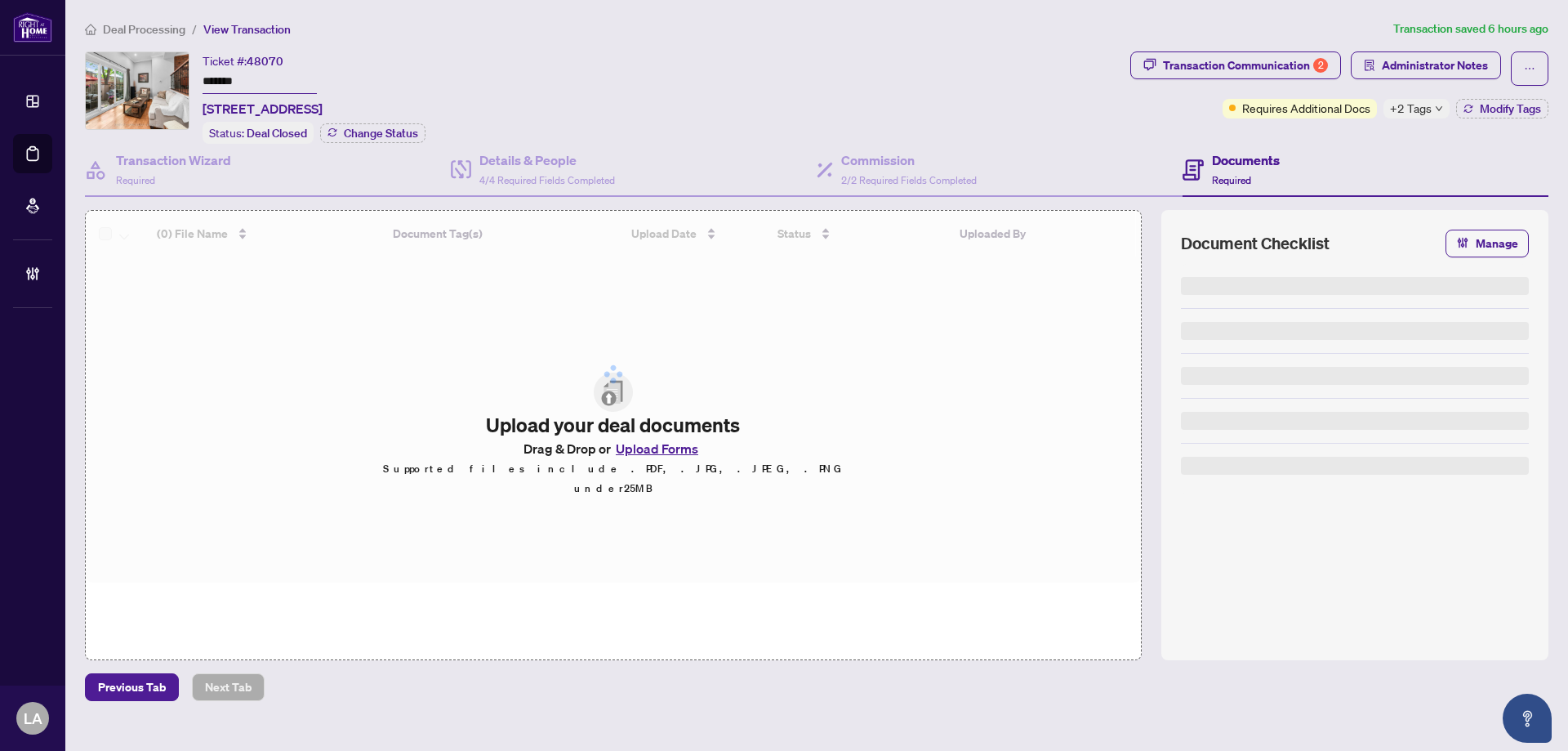
click at [1438, 74] on span "Administrator Notes" at bounding box center [1435, 65] width 106 height 26
